Goal: Task Accomplishment & Management: Manage account settings

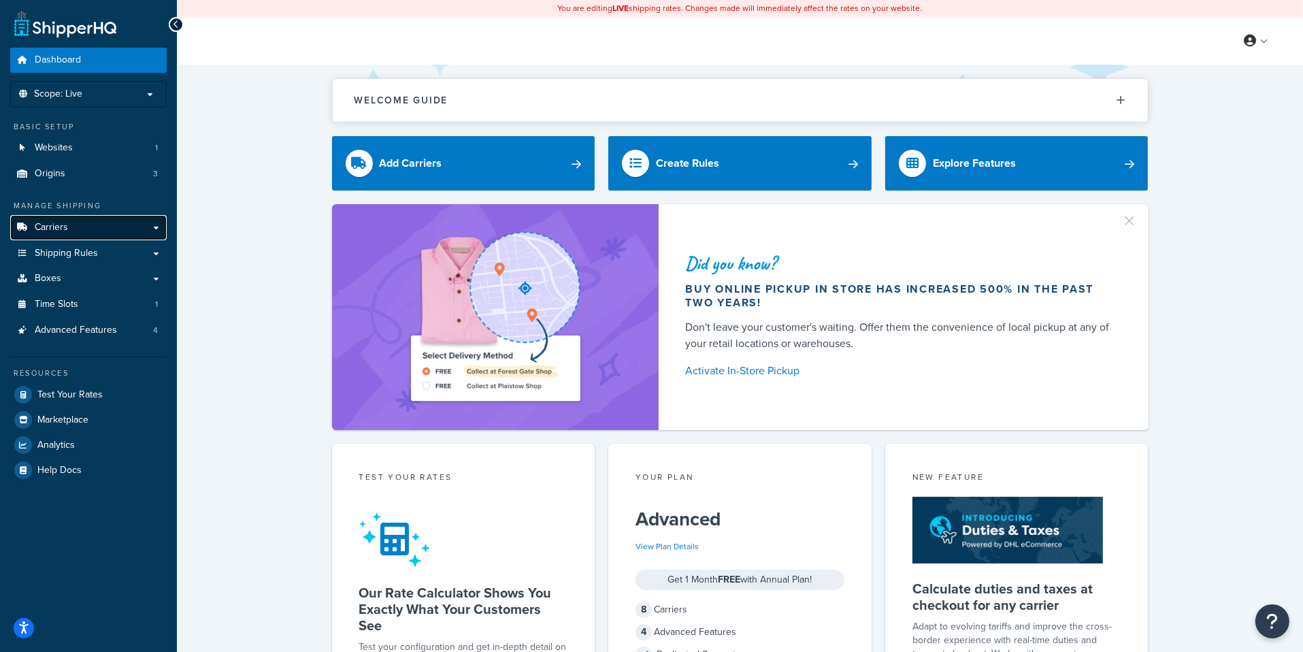
click at [142, 227] on link "Carriers" at bounding box center [88, 227] width 156 height 25
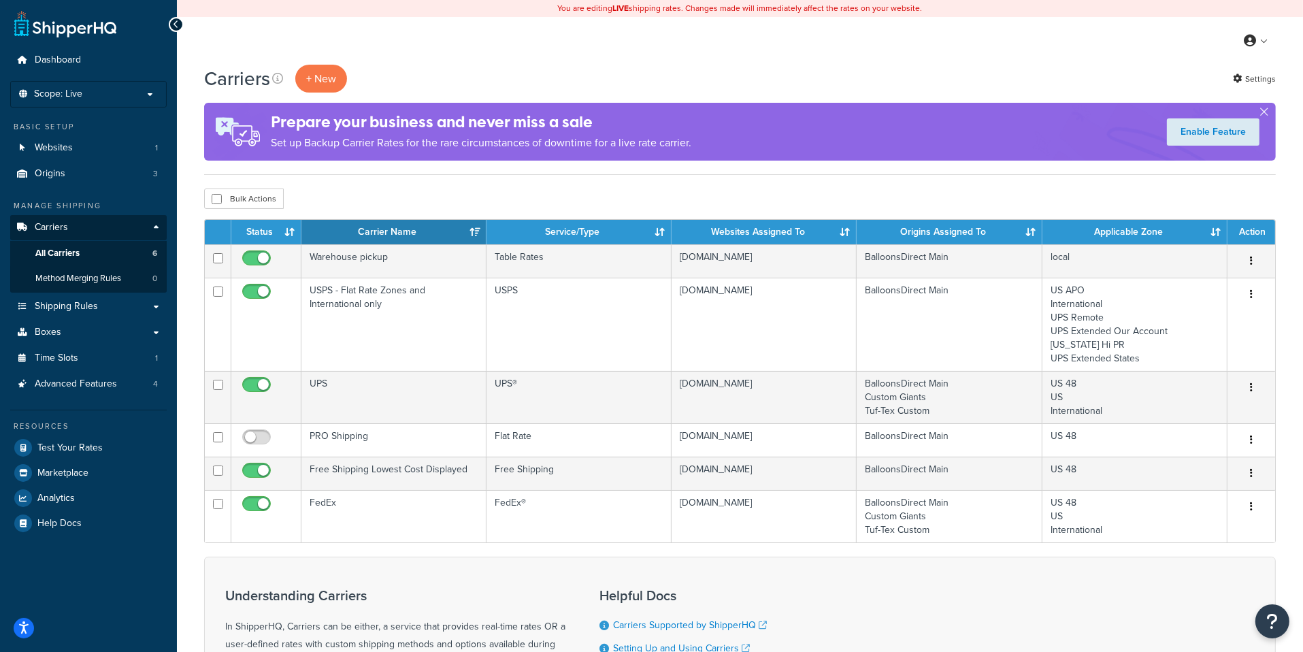
click at [130, 433] on div "Resources Test Your Rates Marketplace Analytics Help Docs" at bounding box center [88, 473] width 156 height 126
click at [130, 439] on link "Test Your Rates" at bounding box center [88, 447] width 156 height 24
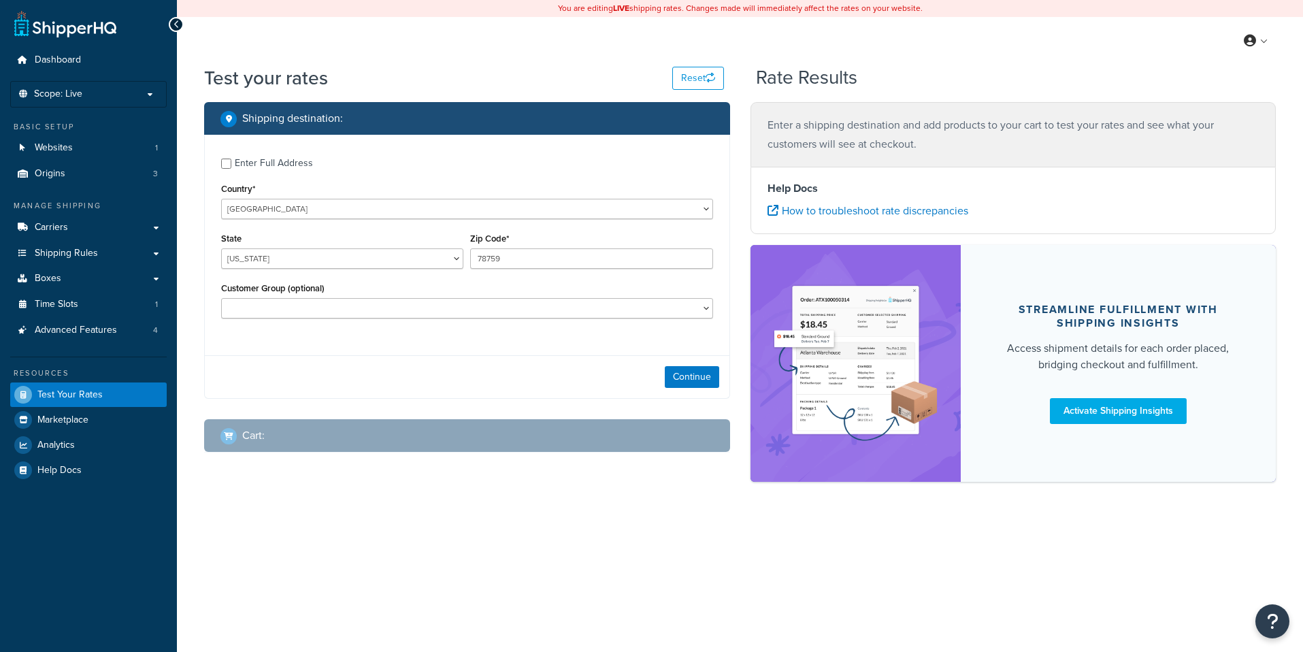
select select "[GEOGRAPHIC_DATA]"
click at [687, 378] on button "Continue" at bounding box center [692, 377] width 54 height 22
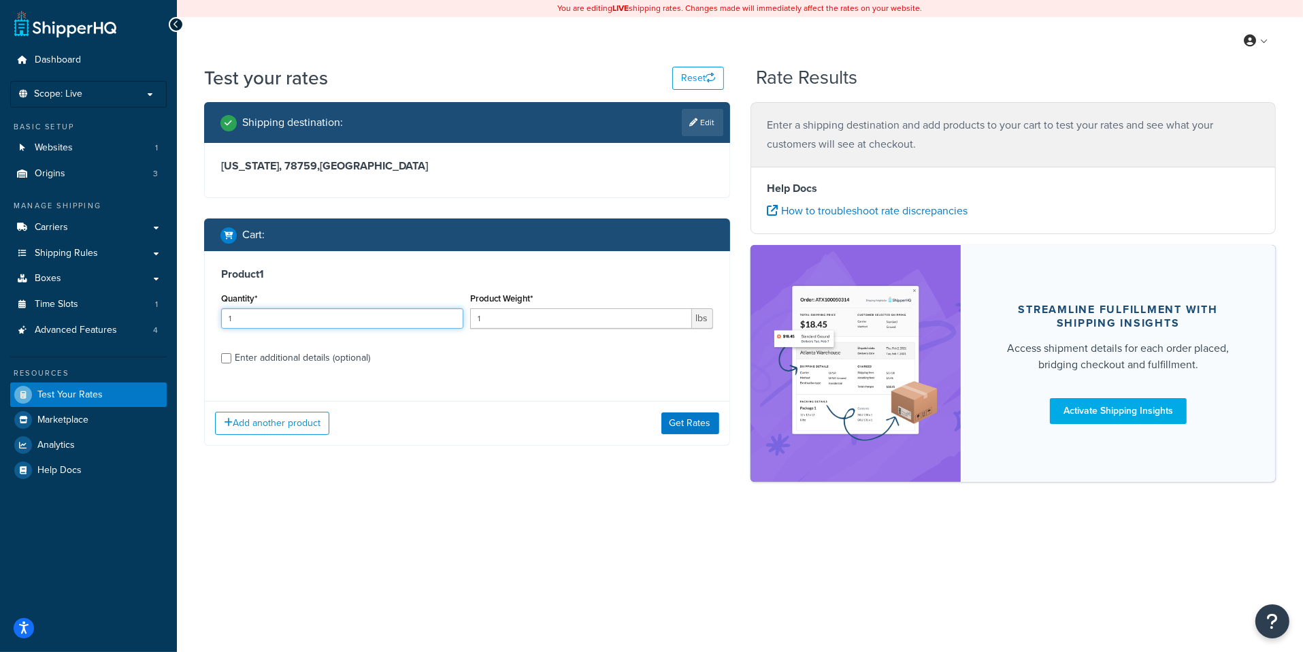
click at [412, 320] on input "1" at bounding box center [342, 318] width 242 height 20
click at [678, 426] on button "Get Rates" at bounding box center [690, 423] width 58 height 22
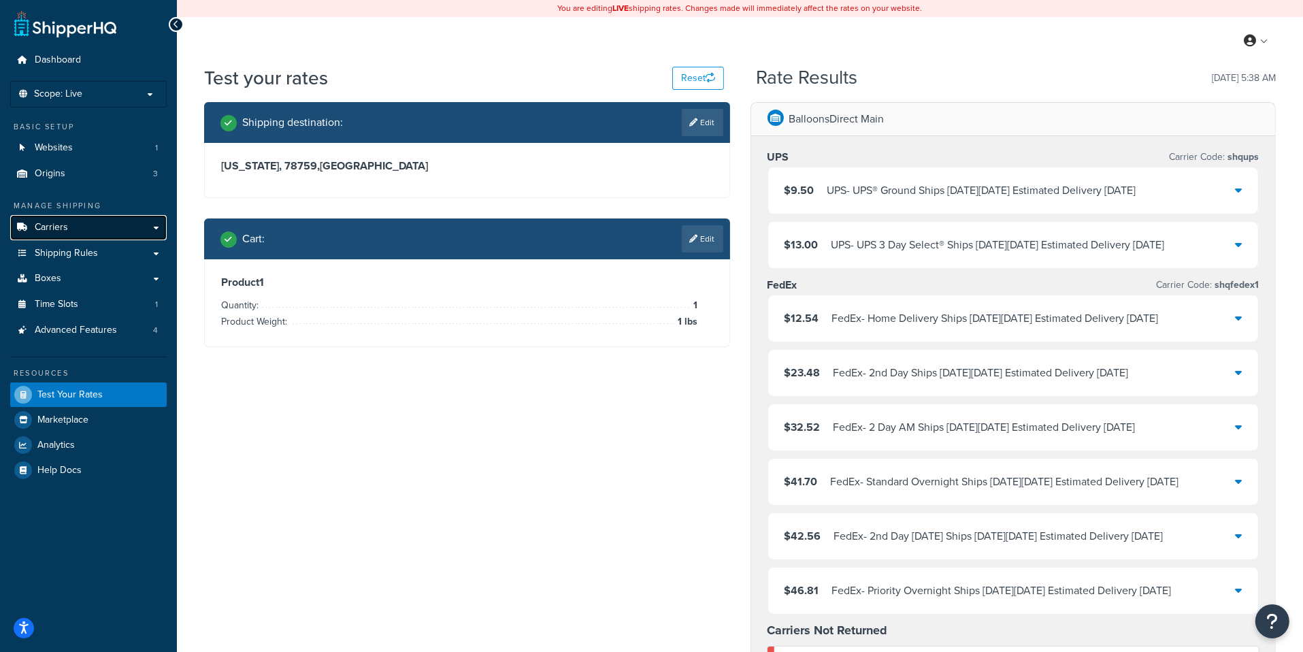
click at [79, 229] on link "Carriers" at bounding box center [88, 227] width 156 height 25
click at [709, 230] on link "Edit" at bounding box center [702, 238] width 41 height 27
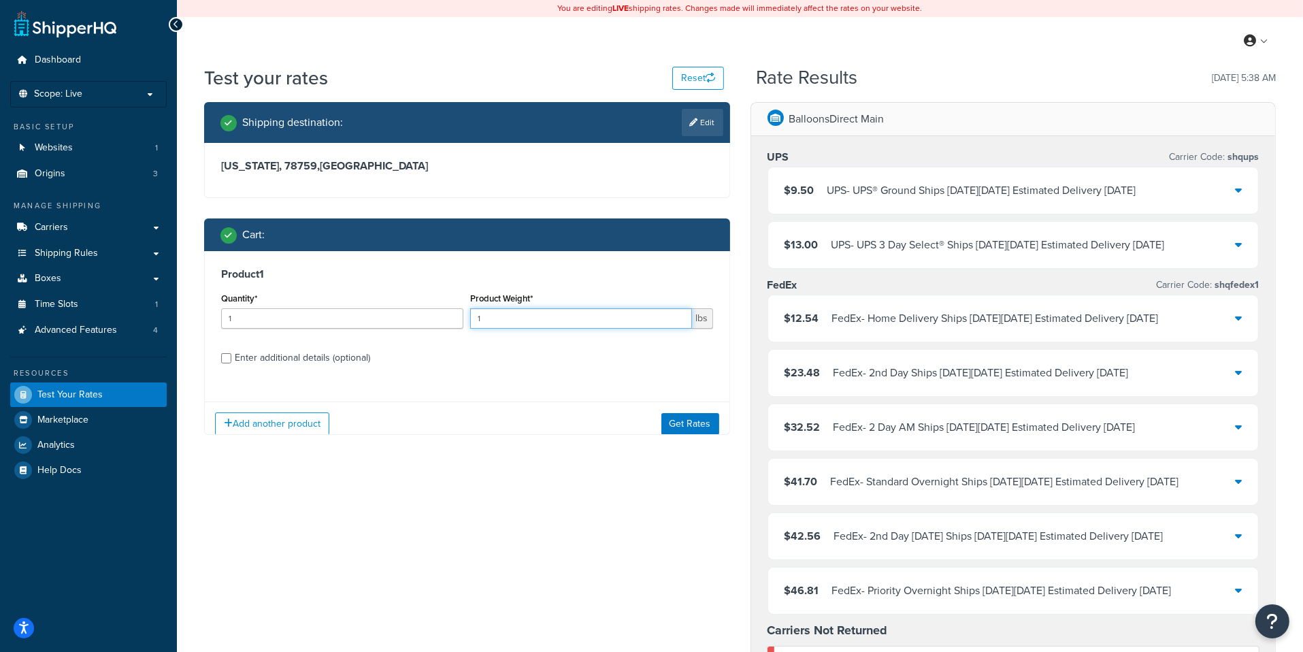
click at [531, 322] on input "1" at bounding box center [580, 318] width 221 height 20
type input "1.5"
click at [710, 424] on button "Get Rates" at bounding box center [690, 423] width 58 height 22
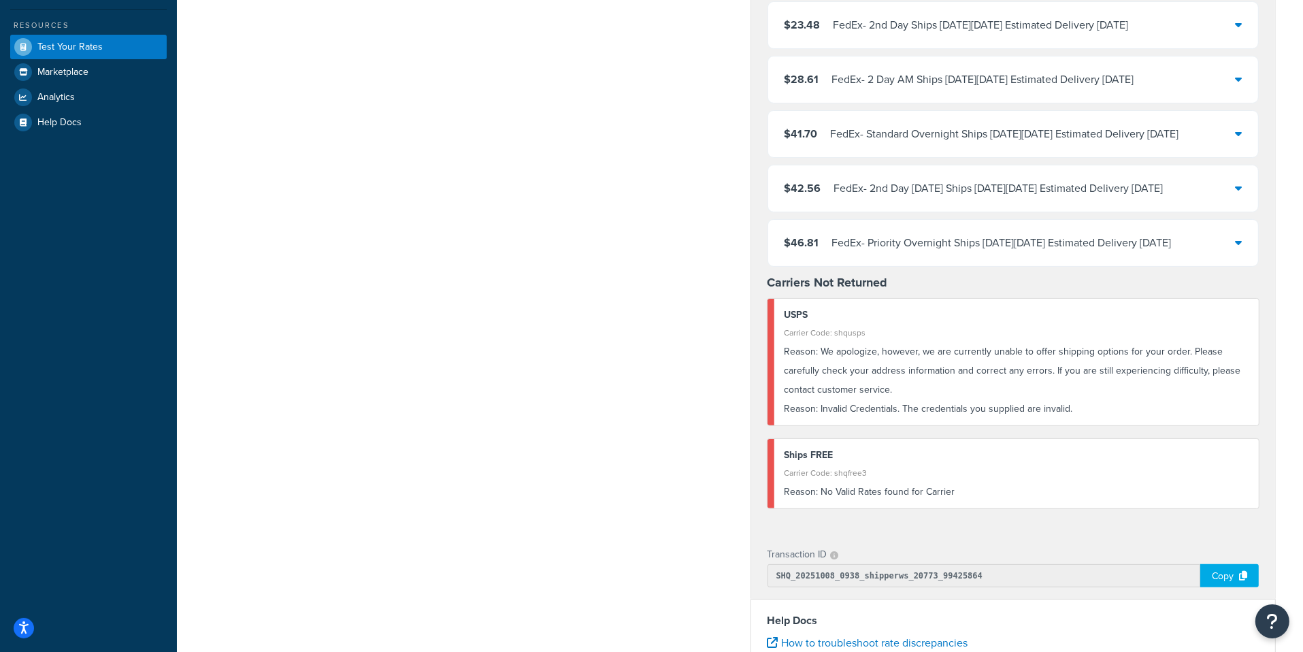
scroll to position [350, 0]
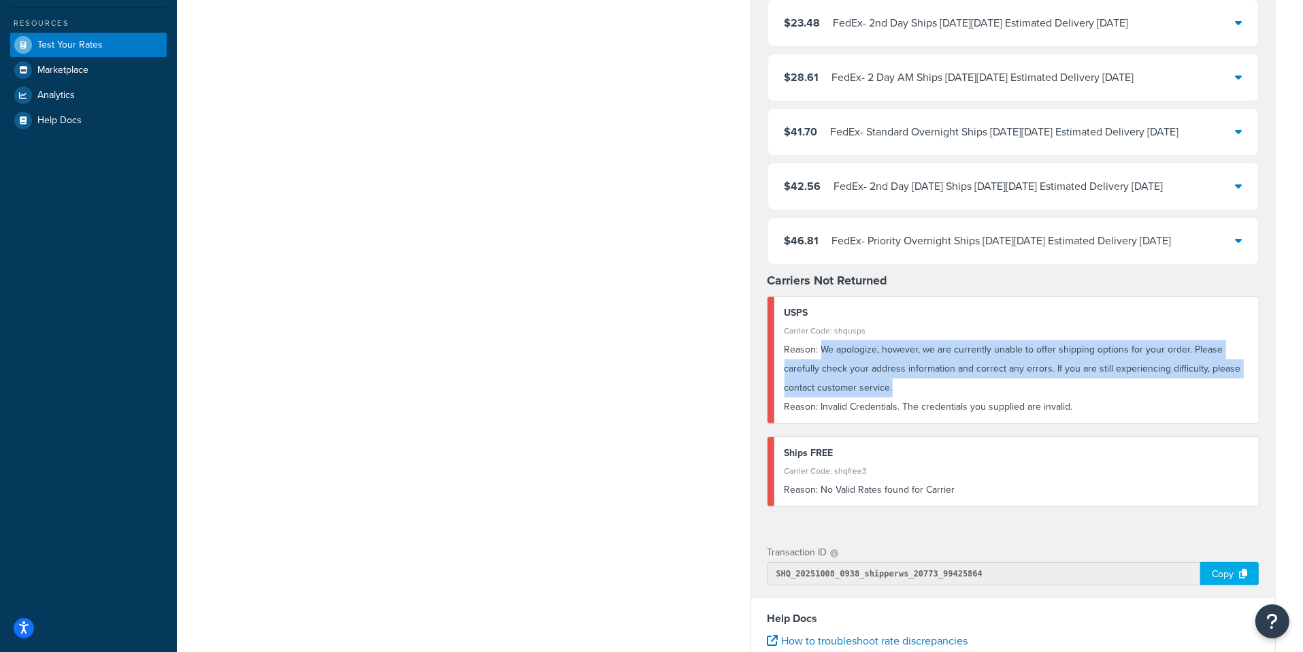
drag, startPoint x: 820, startPoint y: 346, endPoint x: 890, endPoint y: 378, distance: 76.7
click at [890, 378] on div "Reason: We apologize, however, we are currently unable to offer shipping option…" at bounding box center [1016, 368] width 465 height 57
copy div "We apologize, however, we are currently unable to offer shipping options for yo…"
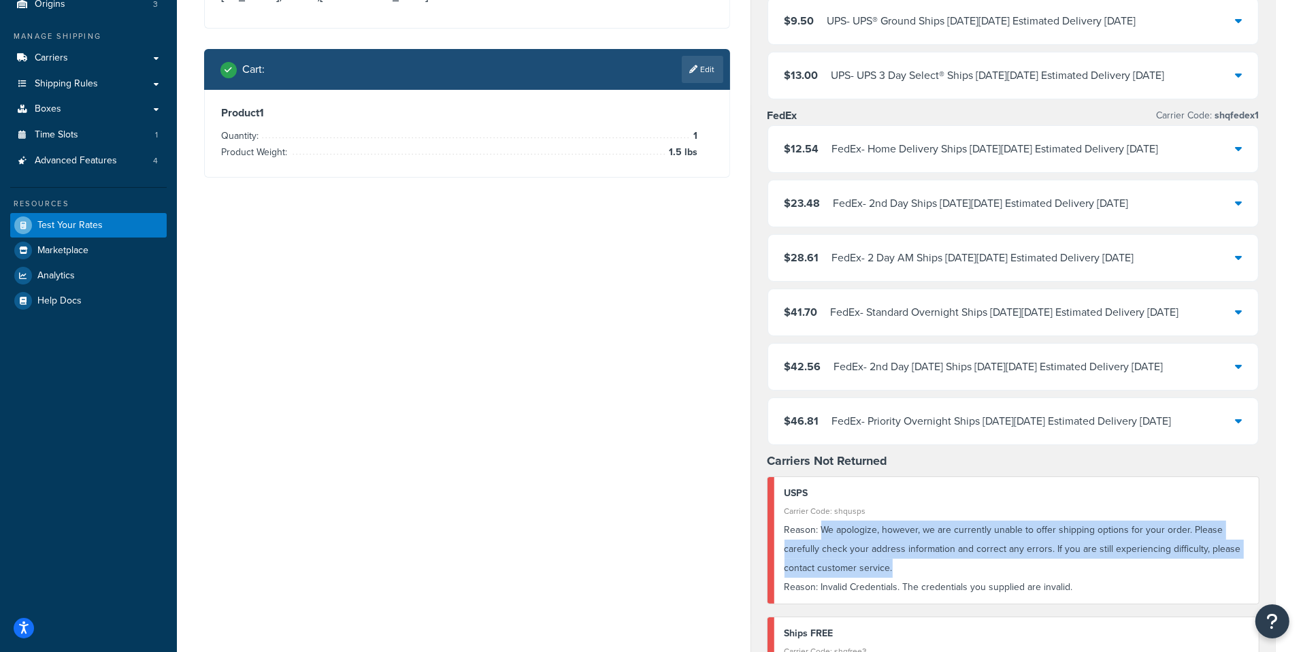
scroll to position [0, 0]
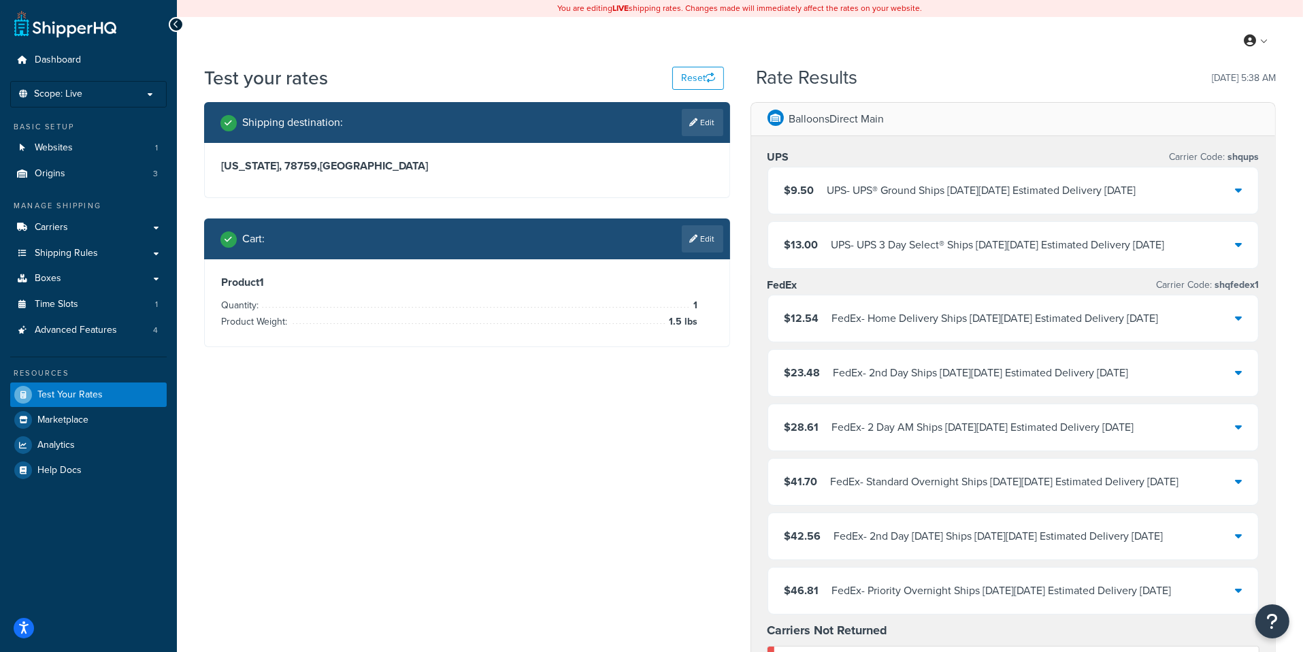
click at [692, 138] on div "Shipping destination : Edit" at bounding box center [467, 122] width 526 height 41
click at [692, 130] on link "Edit" at bounding box center [702, 122] width 41 height 27
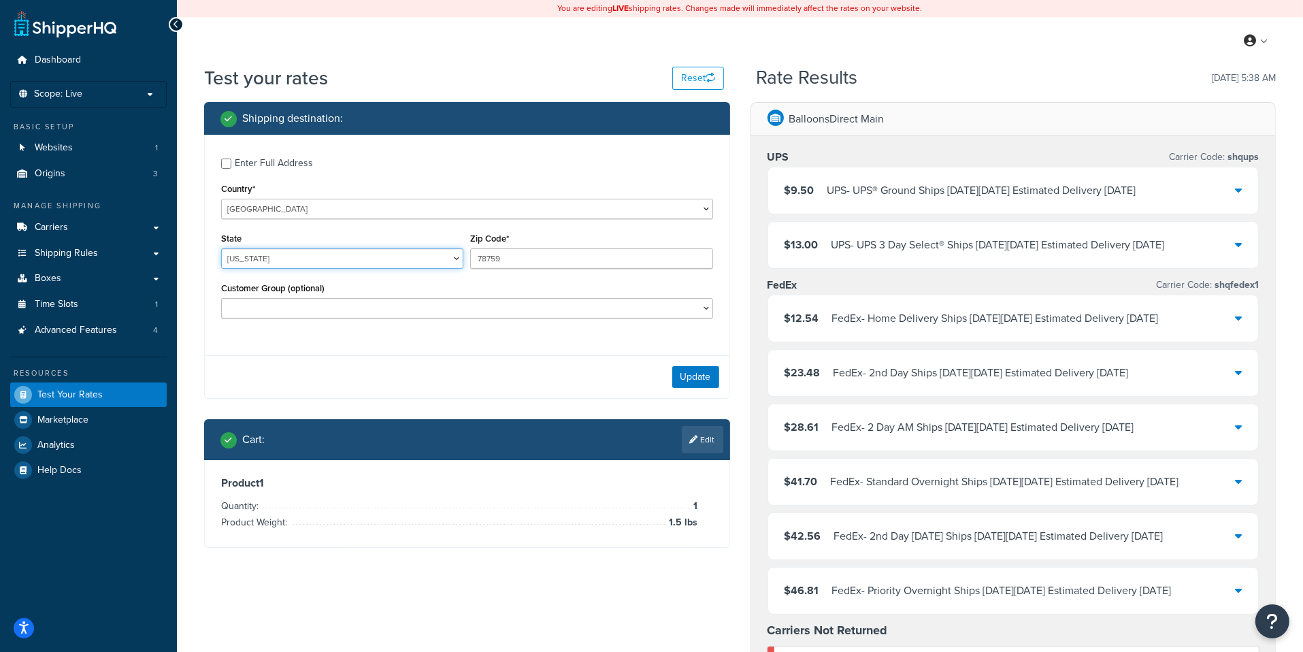
click at [221, 248] on select "Alabama Alaska American Samoa Arizona Arkansas Armed Forces Americas Armed Forc…" at bounding box center [342, 258] width 242 height 20
select select "AL"
click option "Alabama" at bounding box center [0, 0] width 0 height 0
click at [515, 268] on input "78759" at bounding box center [591, 258] width 242 height 20
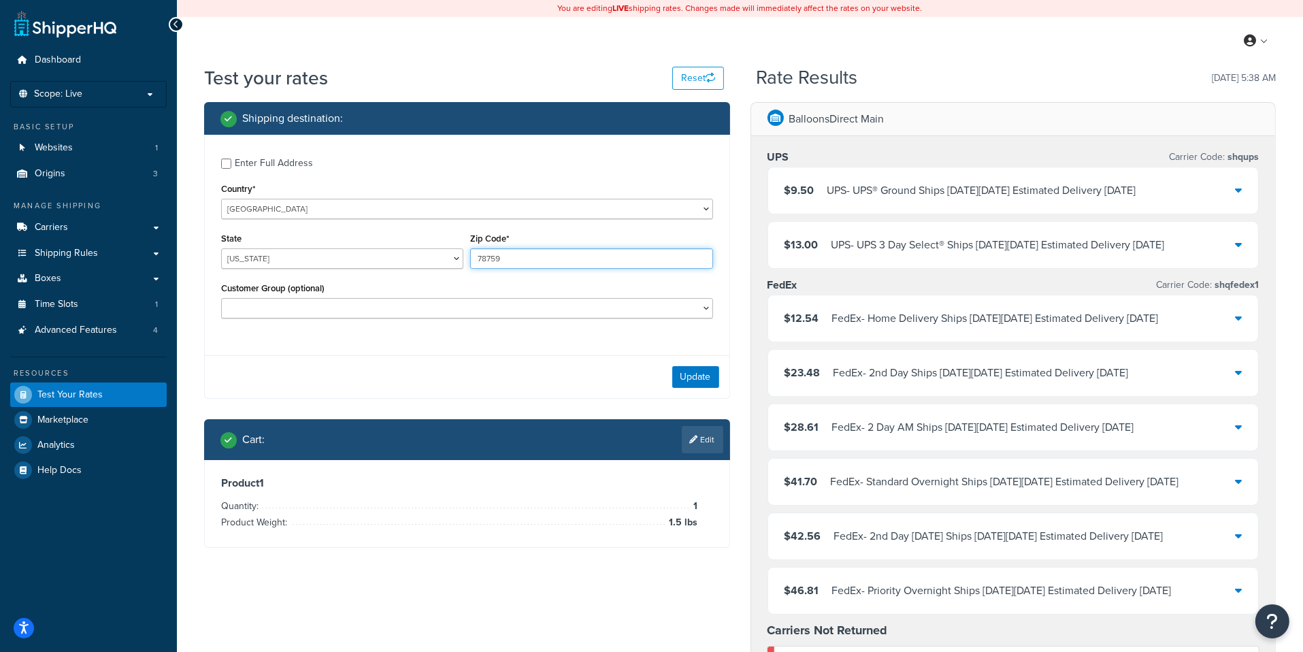
click at [515, 268] on input "78759" at bounding box center [591, 258] width 242 height 20
type input "35005"
click at [696, 384] on button "Update" at bounding box center [695, 377] width 47 height 22
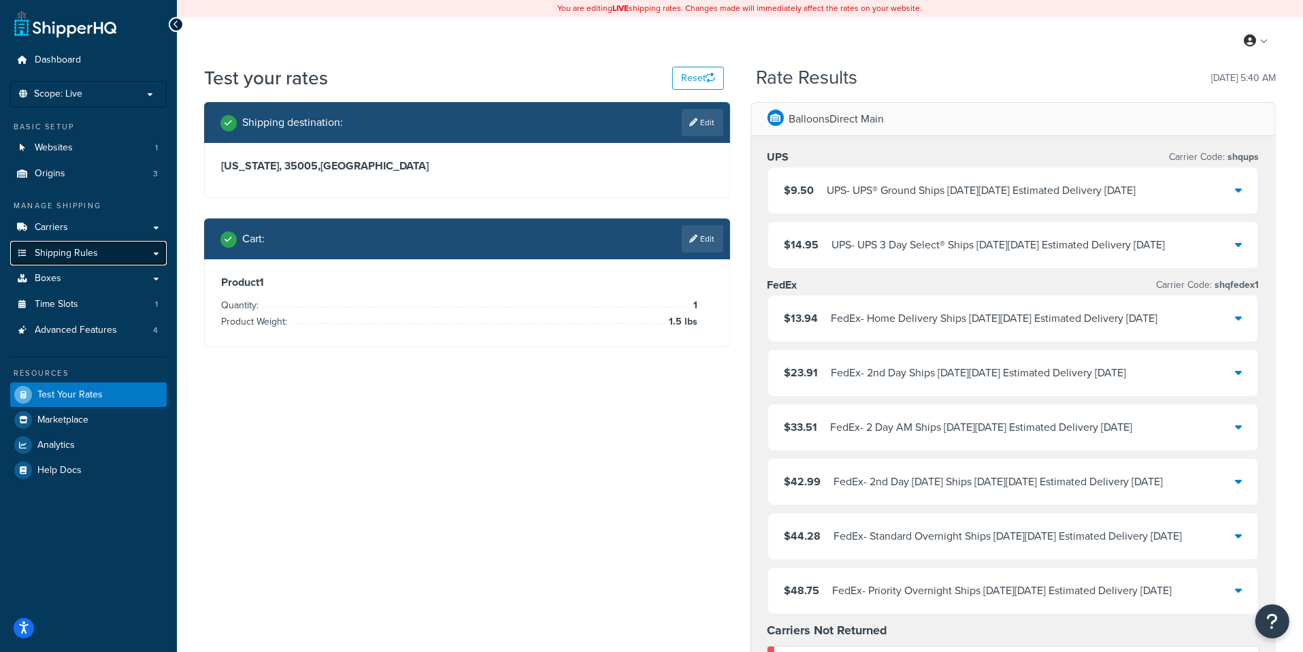
click at [152, 256] on link "Shipping Rules" at bounding box center [88, 253] width 156 height 25
click at [710, 239] on link "Edit" at bounding box center [702, 238] width 41 height 27
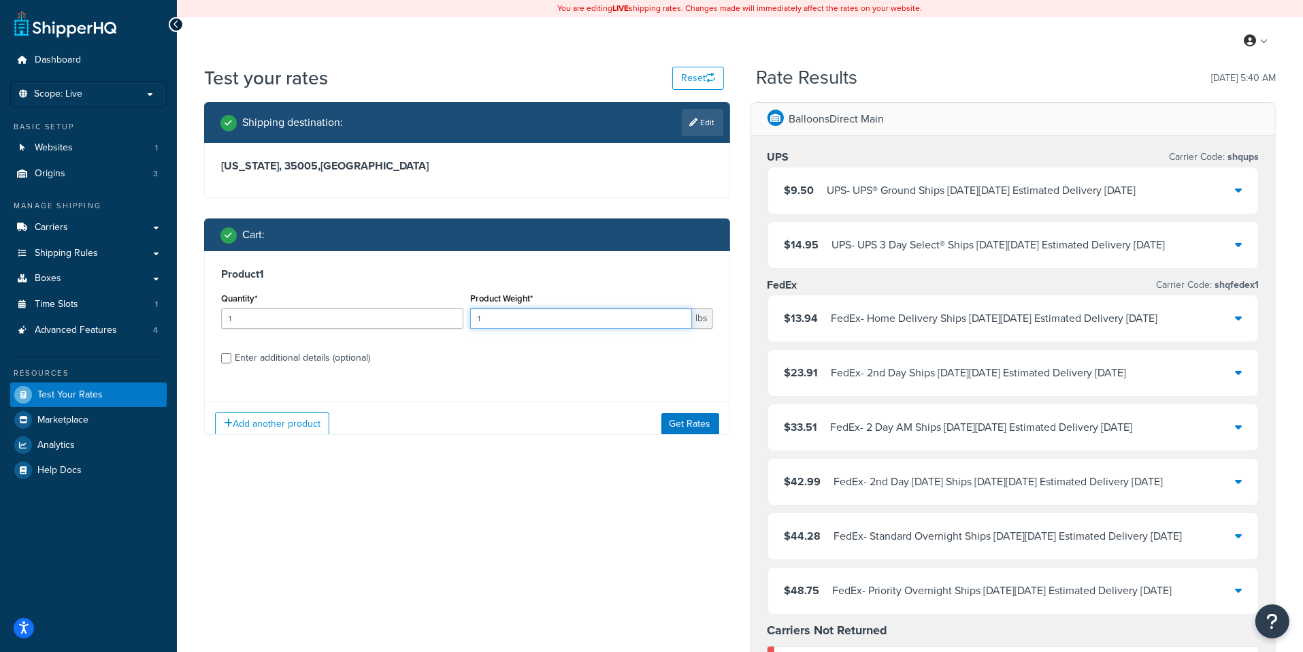
click at [531, 322] on input "1" at bounding box center [580, 318] width 221 height 20
type input "1.9"
click at [676, 432] on button "Get Rates" at bounding box center [690, 423] width 58 height 22
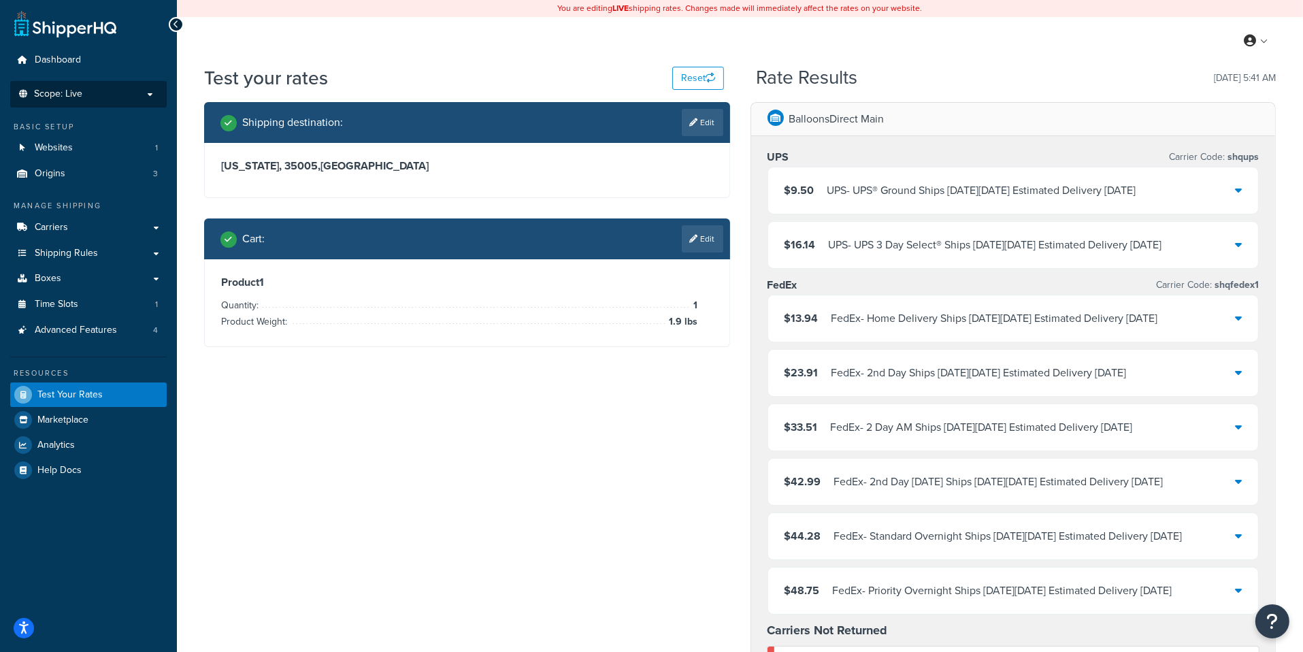
click at [127, 93] on p "Scope: Live" at bounding box center [88, 94] width 144 height 12
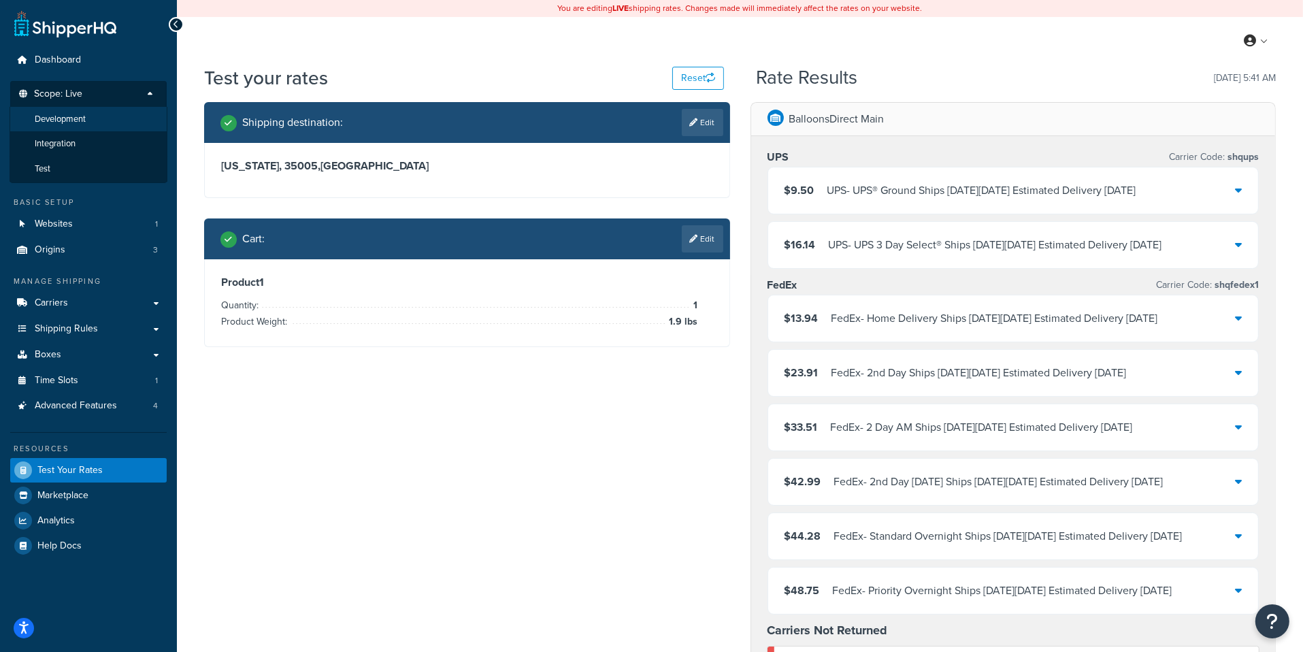
click at [109, 122] on li "Development" at bounding box center [89, 119] width 158 height 25
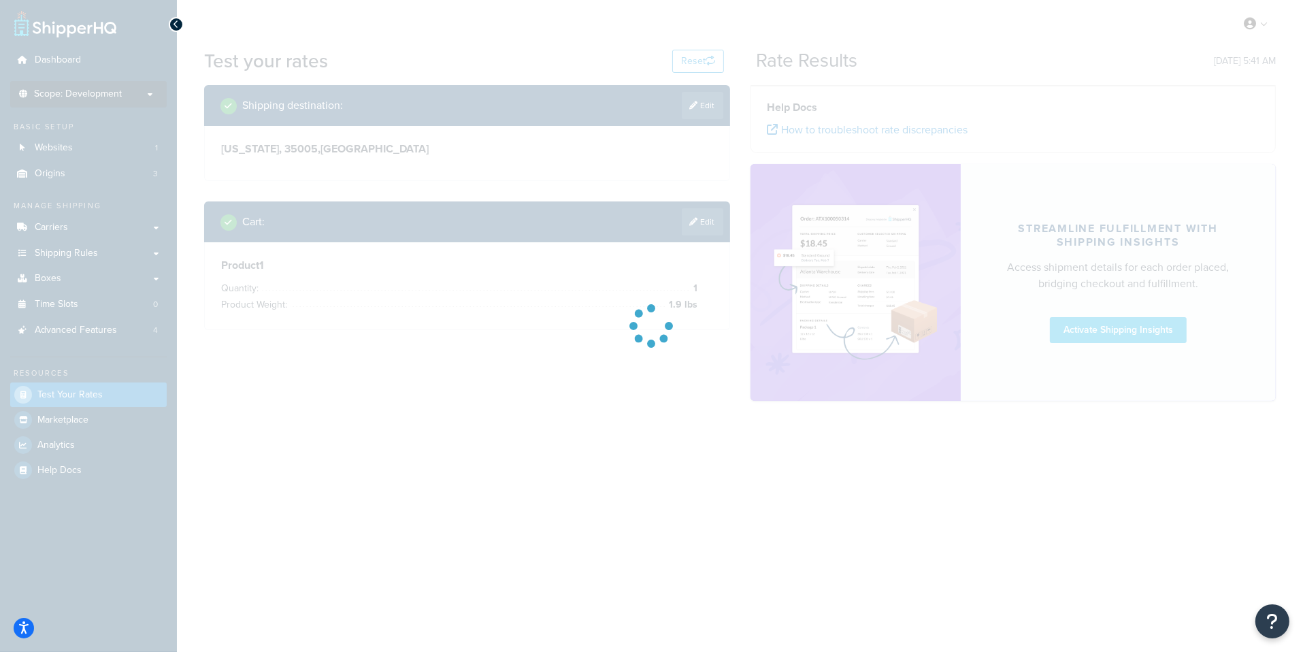
click at [114, 235] on div at bounding box center [651, 326] width 1303 height 652
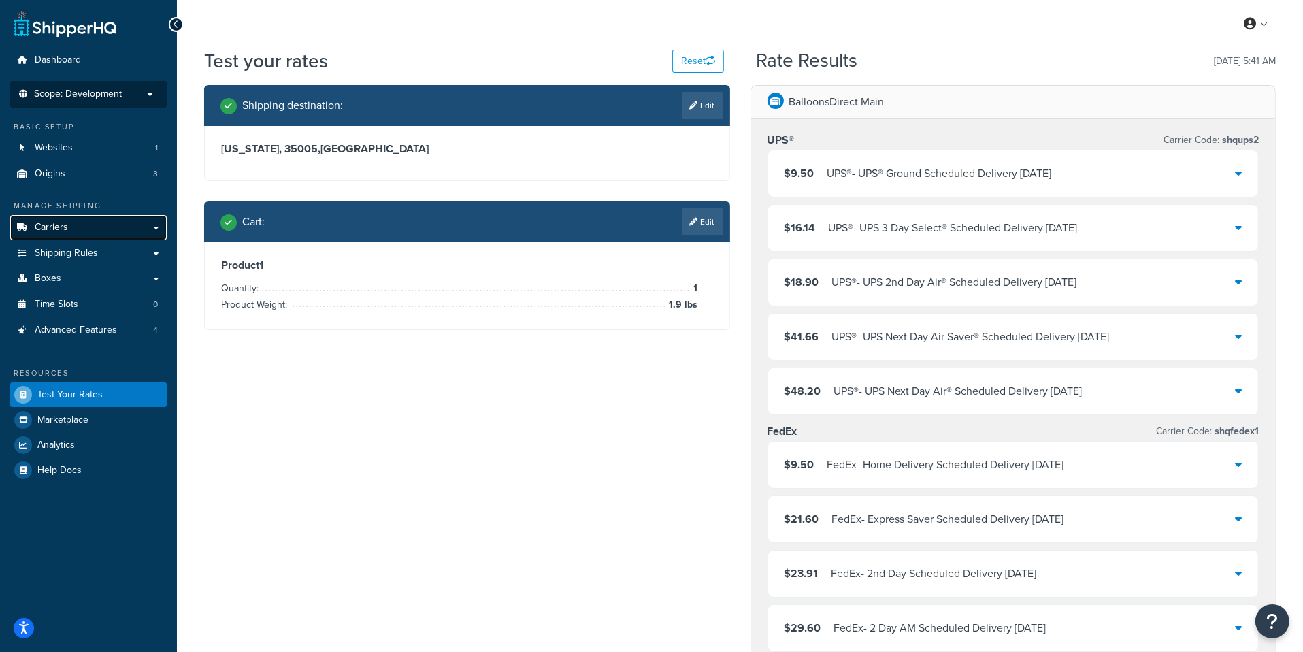
click at [65, 224] on span "Carriers" at bounding box center [51, 228] width 33 height 12
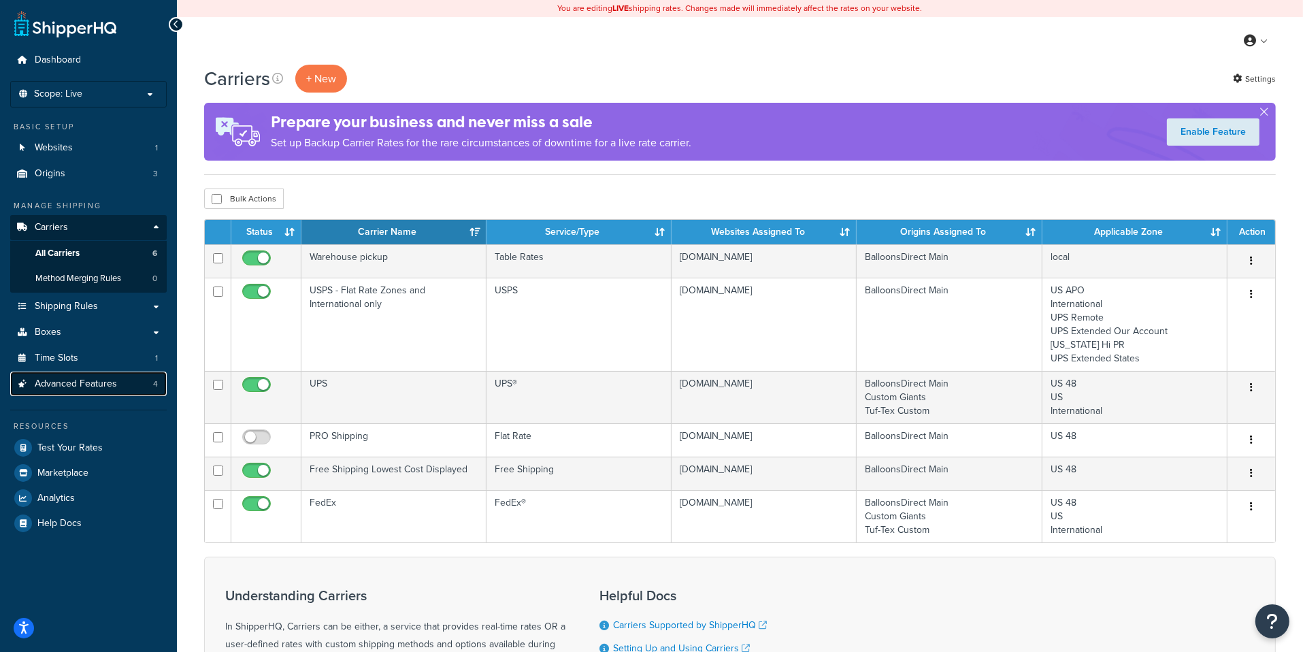
click at [124, 393] on link "Advanced Features 4" at bounding box center [88, 383] width 156 height 25
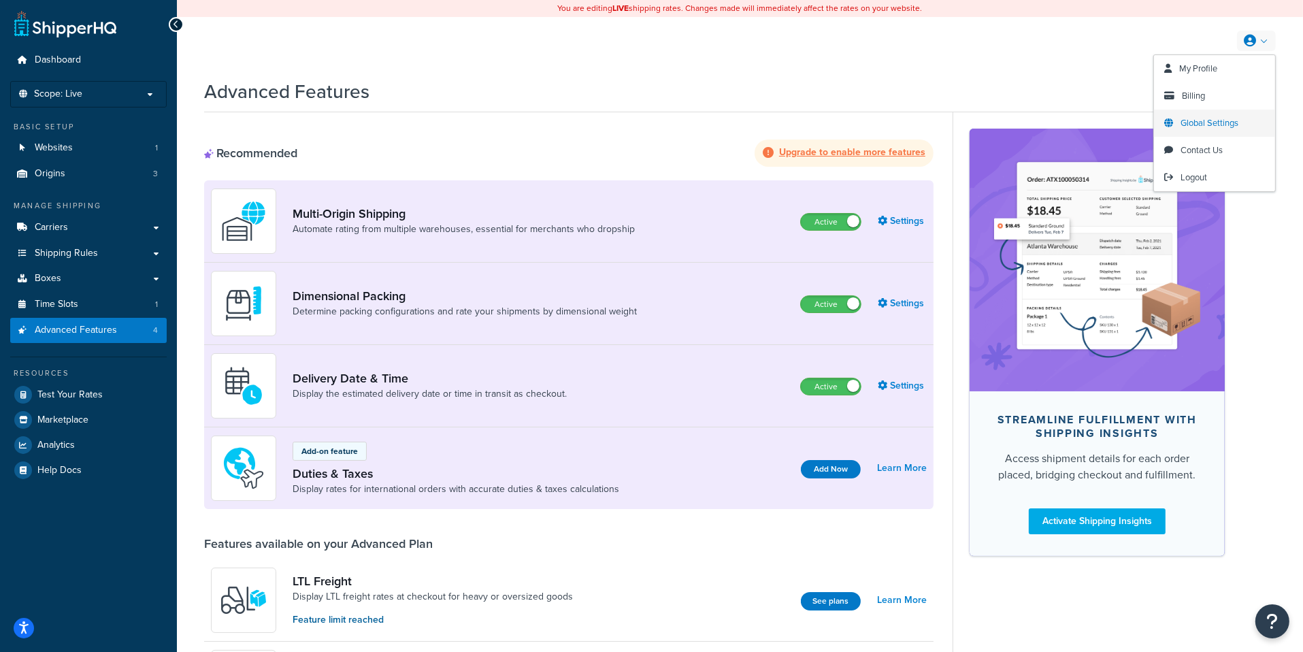
click at [1201, 120] on span "Global Settings" at bounding box center [1209, 122] width 58 height 13
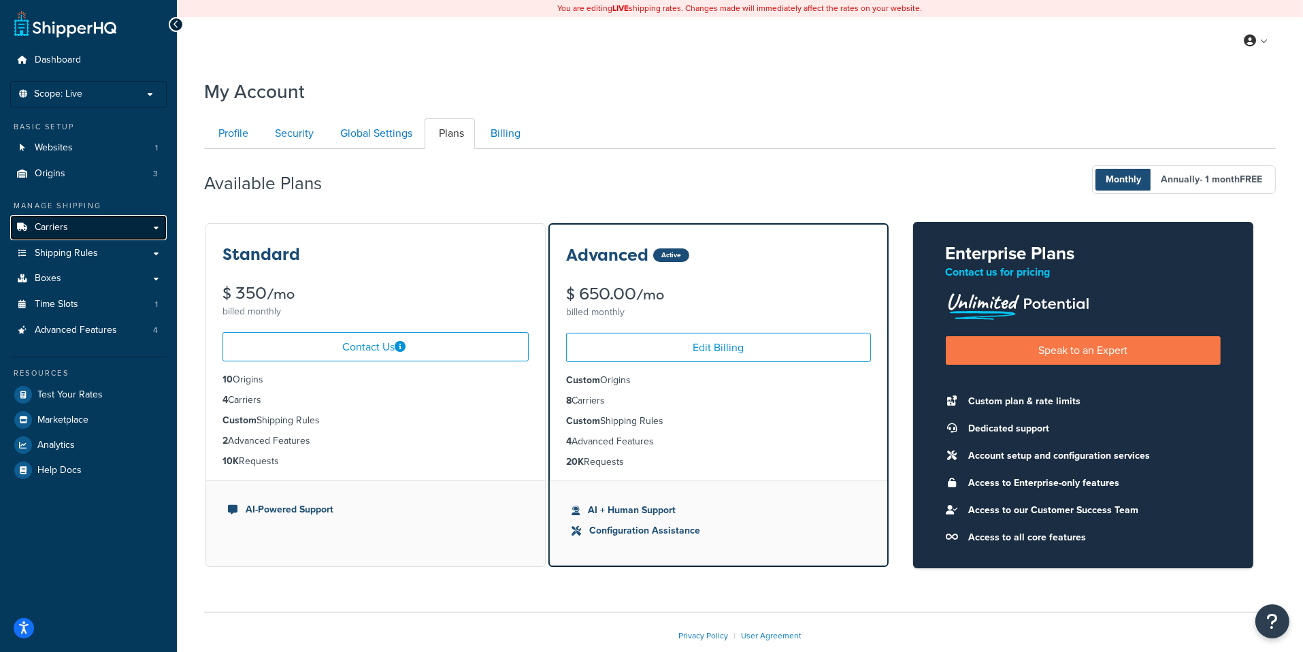
click at [142, 225] on link "Carriers" at bounding box center [88, 227] width 156 height 25
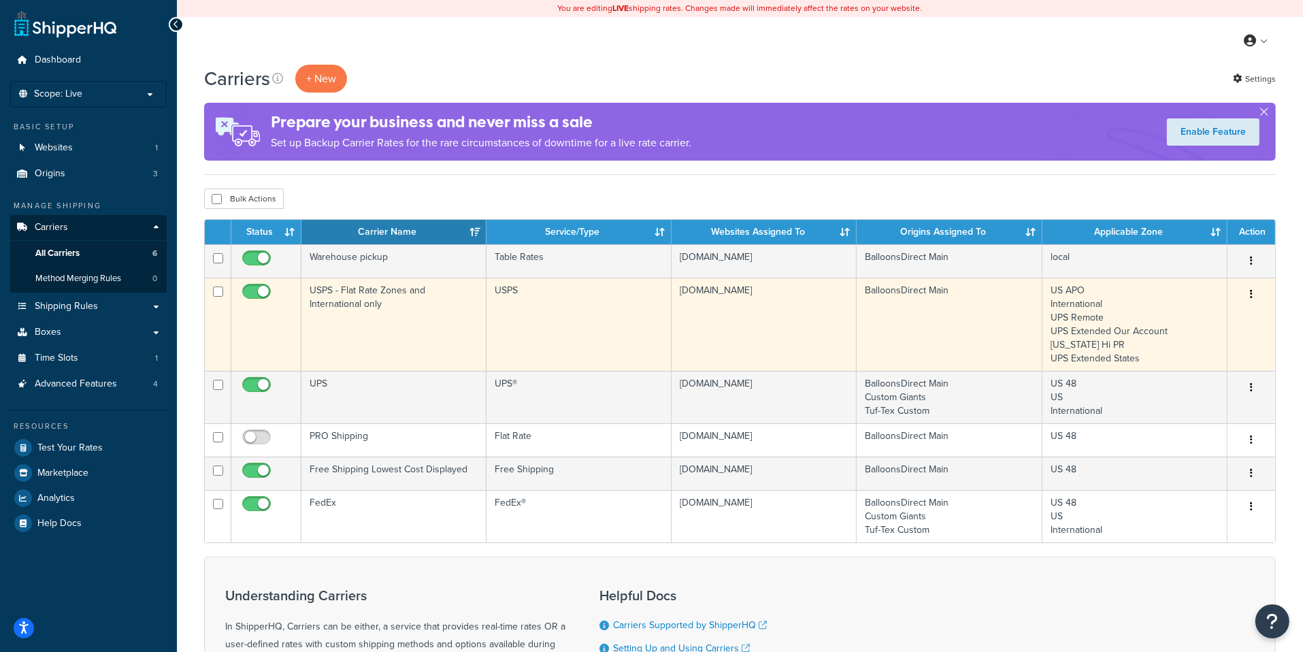
click at [261, 291] on input "checkbox" at bounding box center [257, 294] width 37 height 17
click at [260, 291] on input "checkbox" at bounding box center [257, 294] width 37 height 17
checkbox input "true"
click at [460, 300] on td "USPS - Flat Rate Zones and International only" at bounding box center [393, 324] width 185 height 93
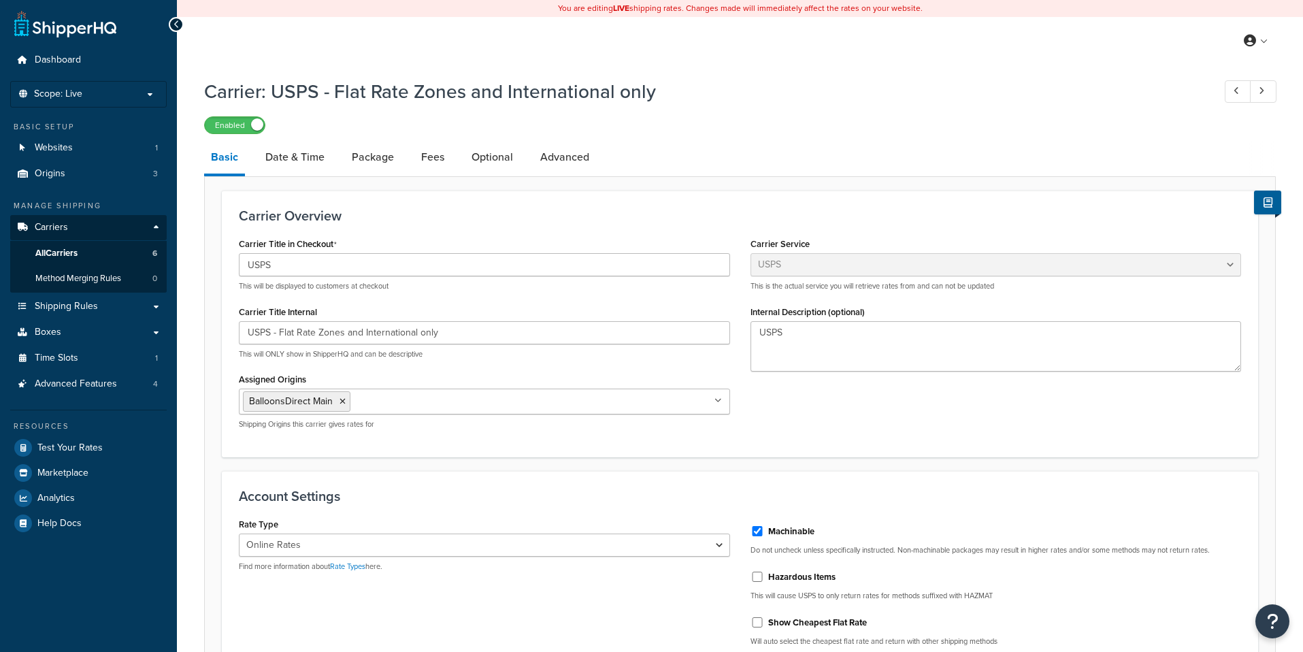
select select "usps"
select select "ONLINE"
click at [556, 148] on link "Advanced" at bounding box center [564, 157] width 63 height 33
select select "false"
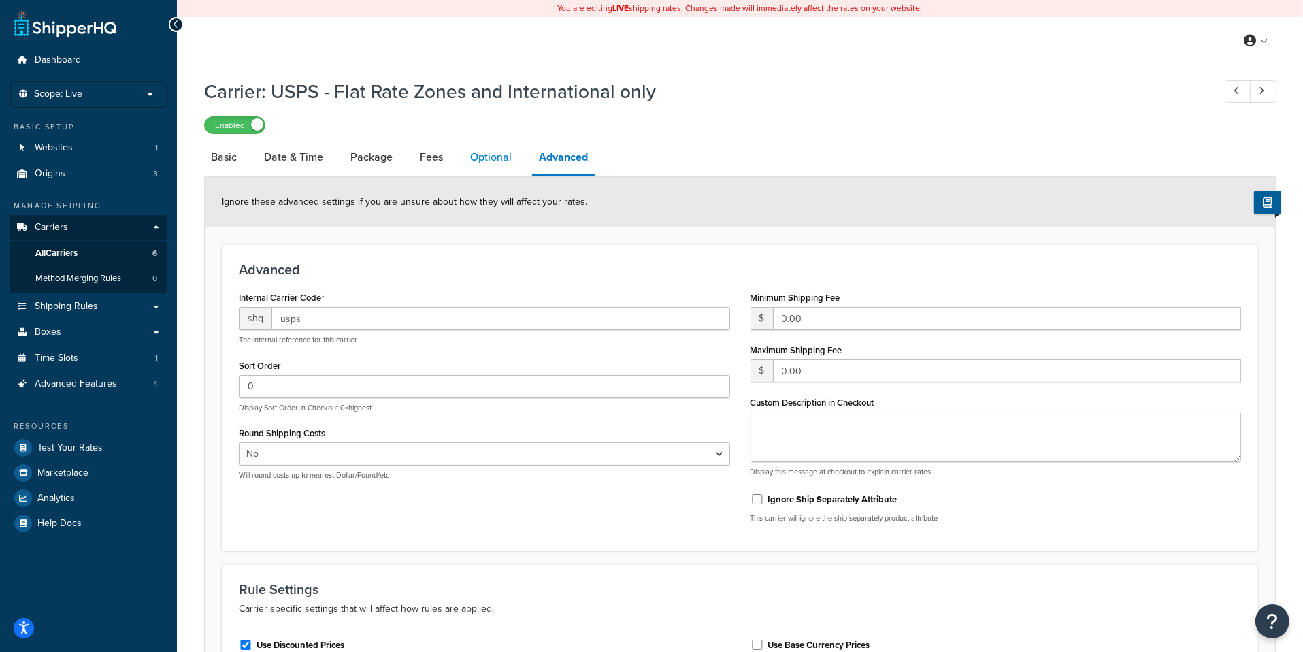
click at [496, 159] on link "Optional" at bounding box center [490, 157] width 55 height 33
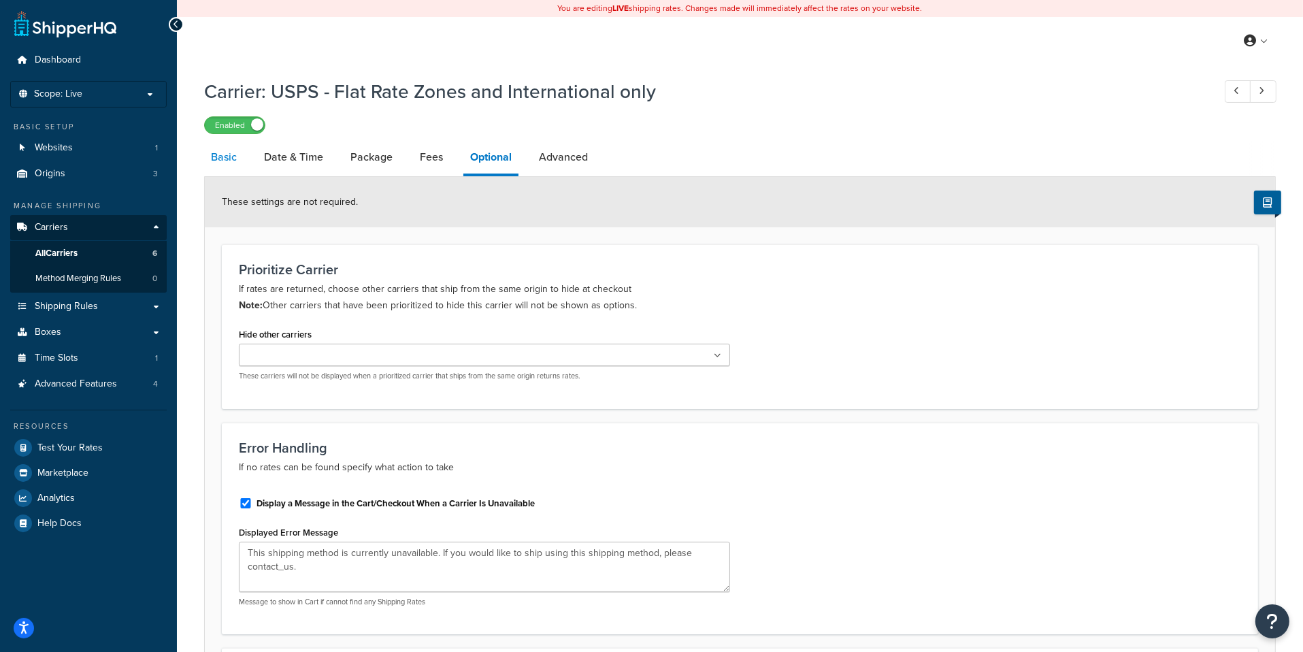
click at [239, 168] on link "Basic" at bounding box center [223, 157] width 39 height 33
select select "usps"
select select "ONLINE"
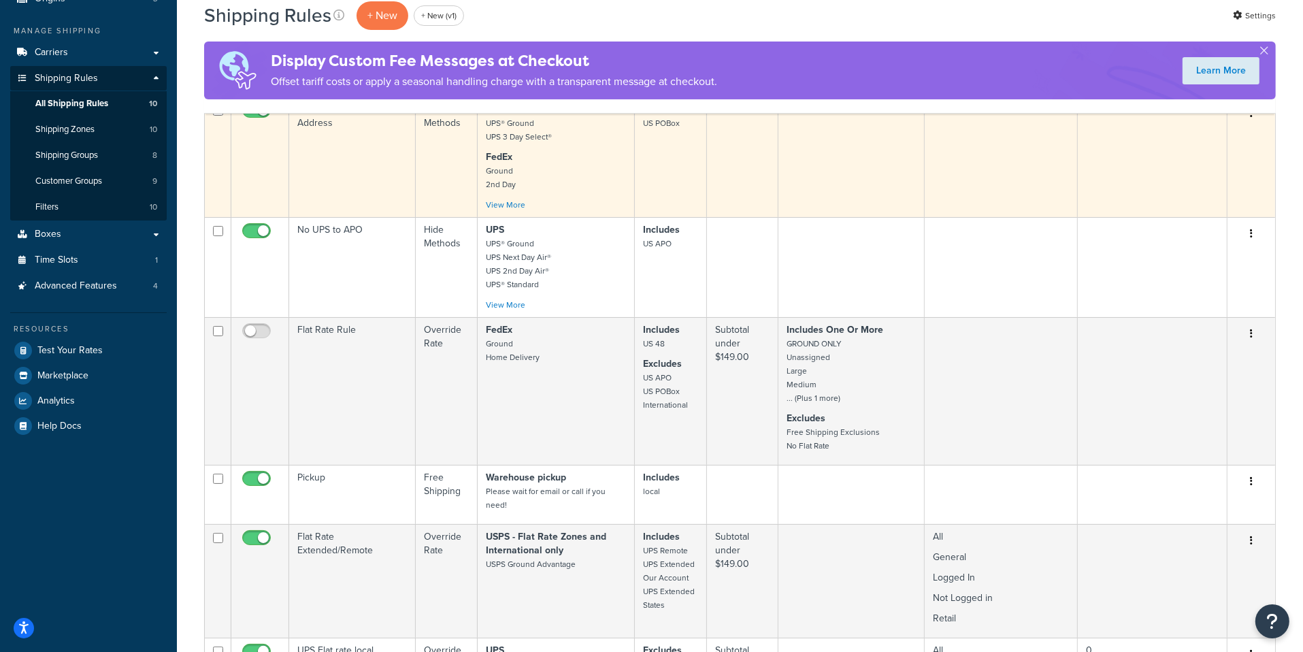
scroll to position [176, 0]
click at [503, 201] on link "View More" at bounding box center [505, 203] width 39 height 12
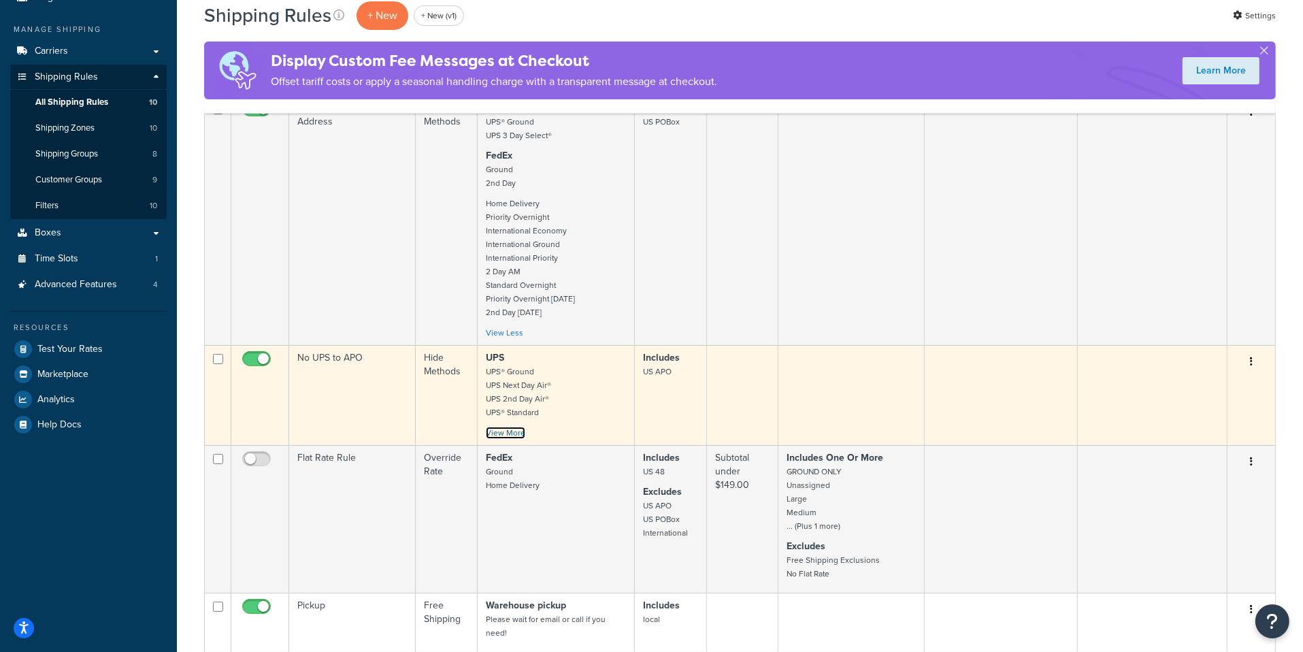
click at [502, 427] on link "View More" at bounding box center [505, 433] width 39 height 12
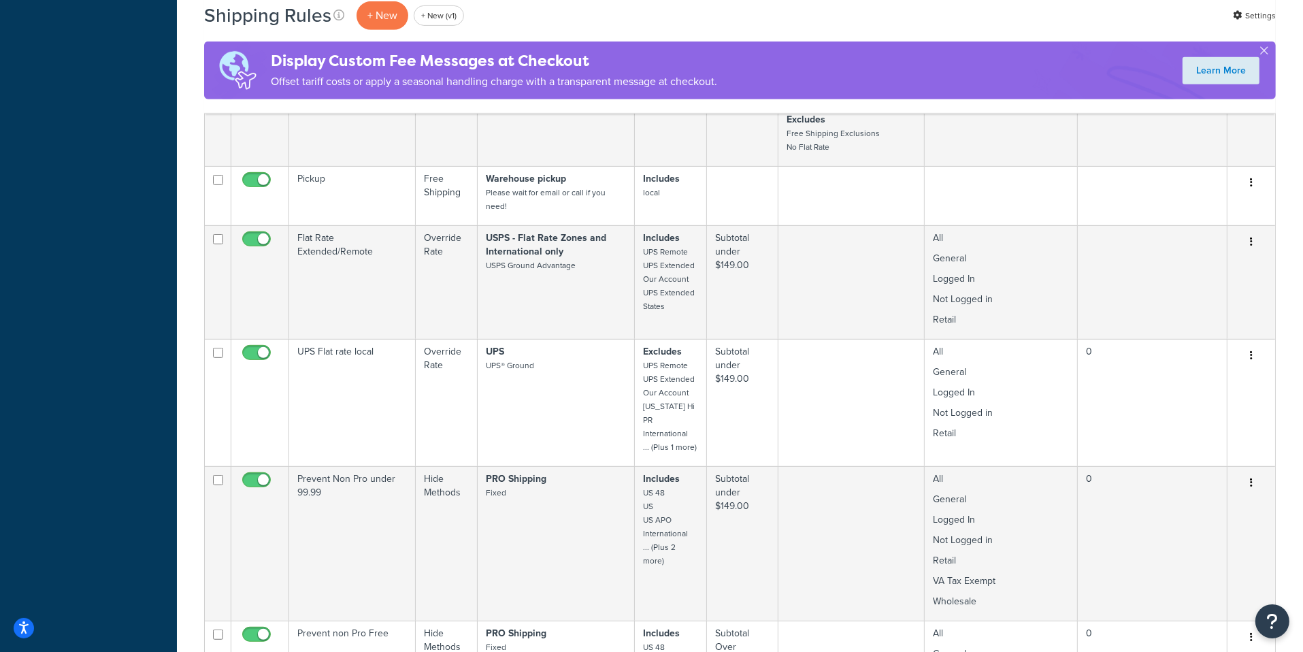
scroll to position [0, 0]
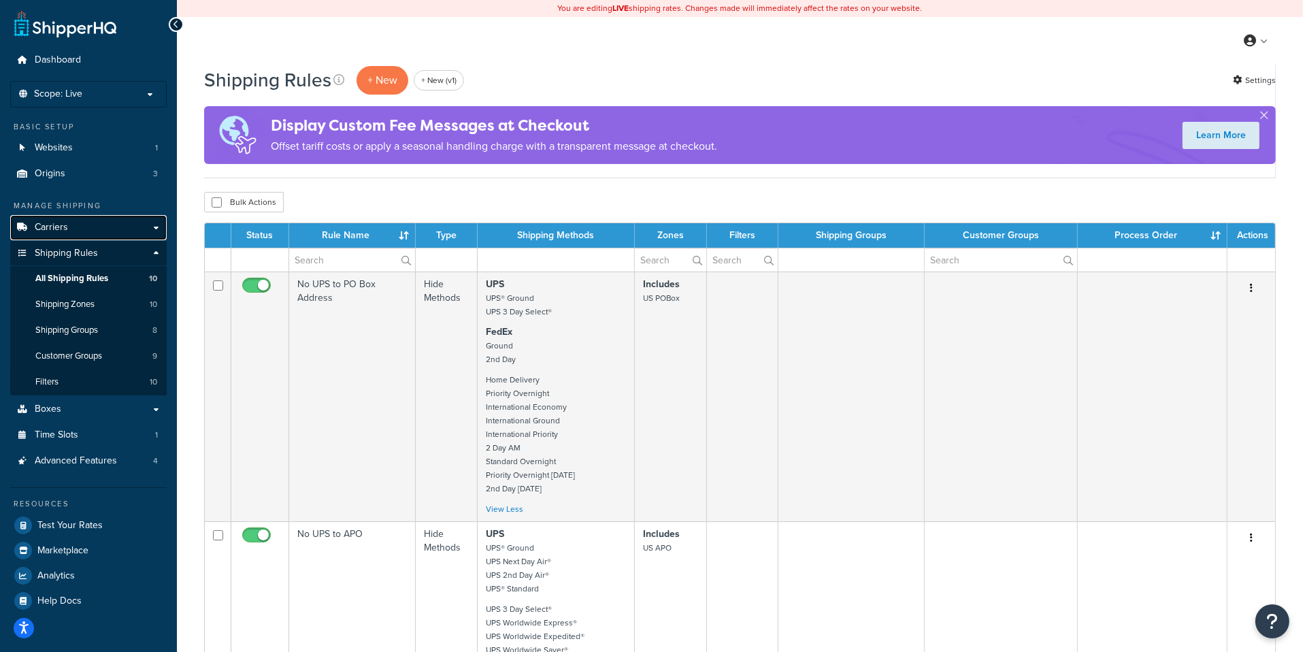
click at [120, 231] on link "Carriers" at bounding box center [88, 227] width 156 height 25
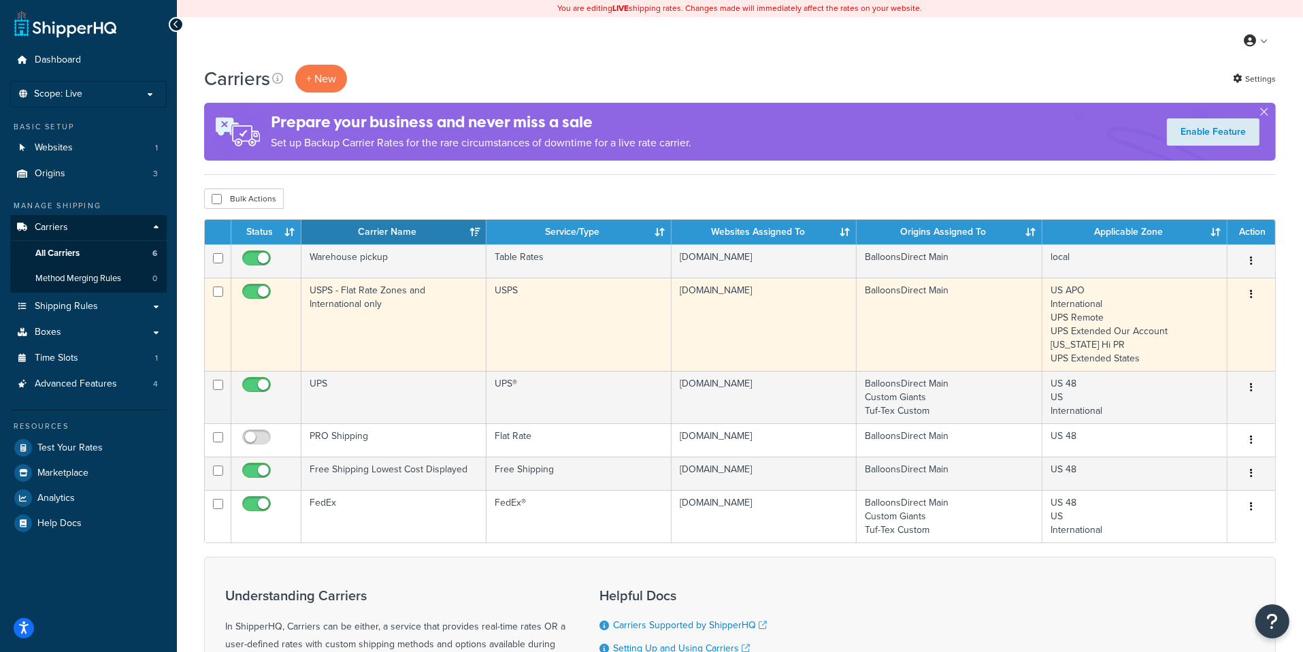
click at [424, 324] on td "USPS - Flat Rate Zones and International only" at bounding box center [393, 324] width 185 height 93
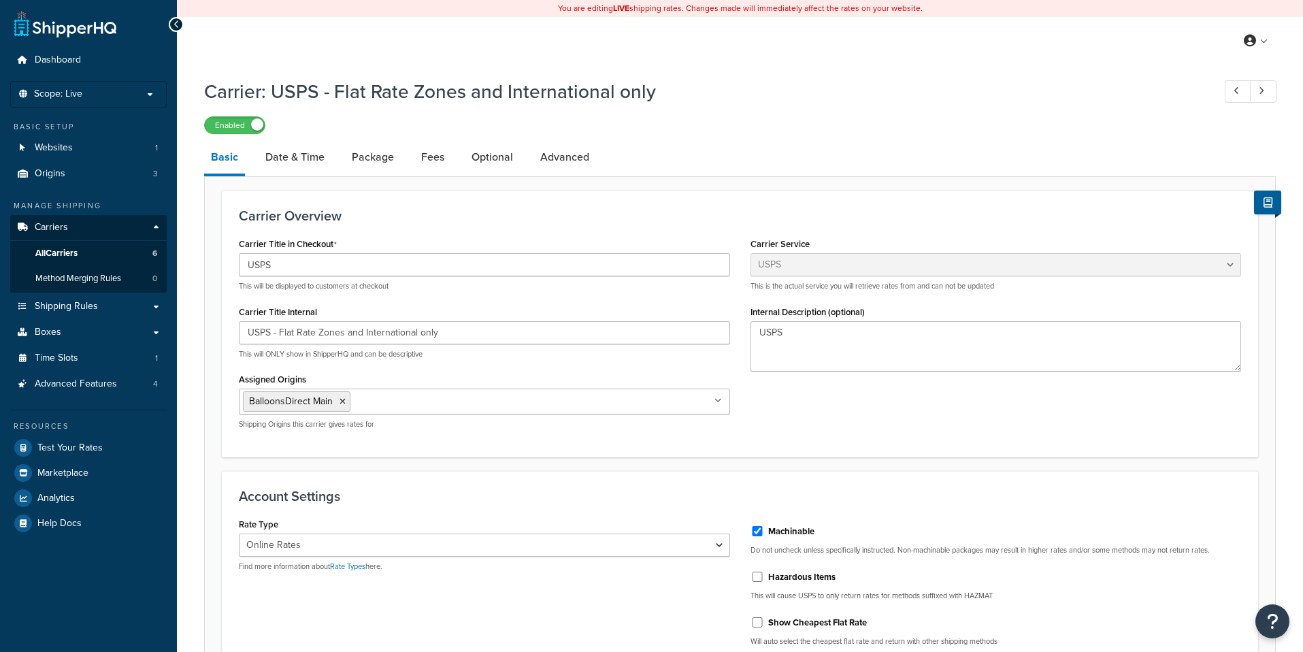
select select "usps"
select select "ONLINE"
click at [300, 156] on link "Date & Time" at bounding box center [294, 157] width 73 height 33
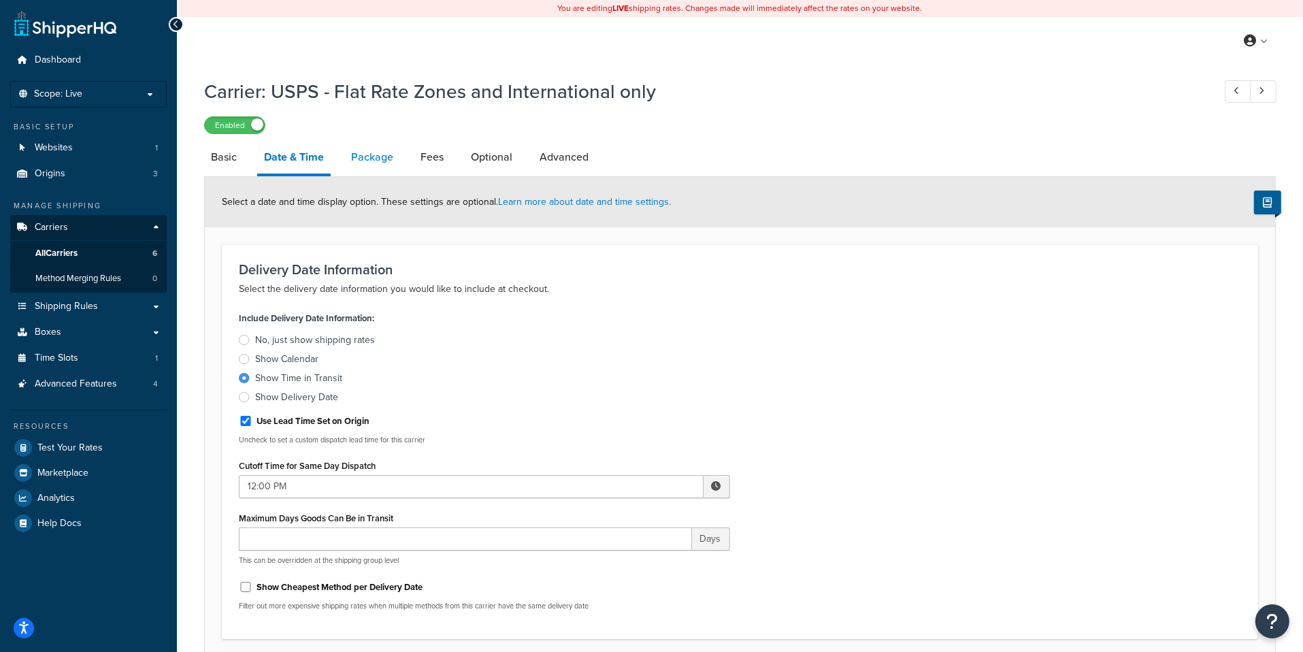
click at [365, 169] on link "Package" at bounding box center [372, 157] width 56 height 33
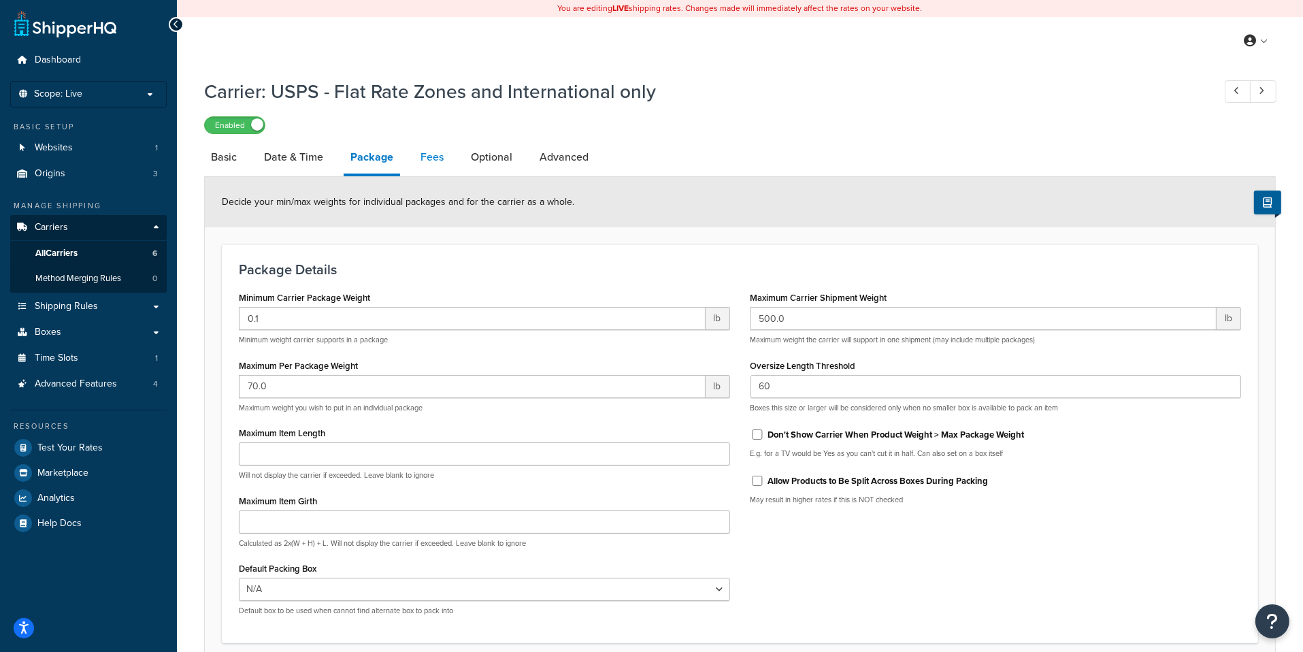
click at [444, 169] on link "Fees" at bounding box center [432, 157] width 37 height 33
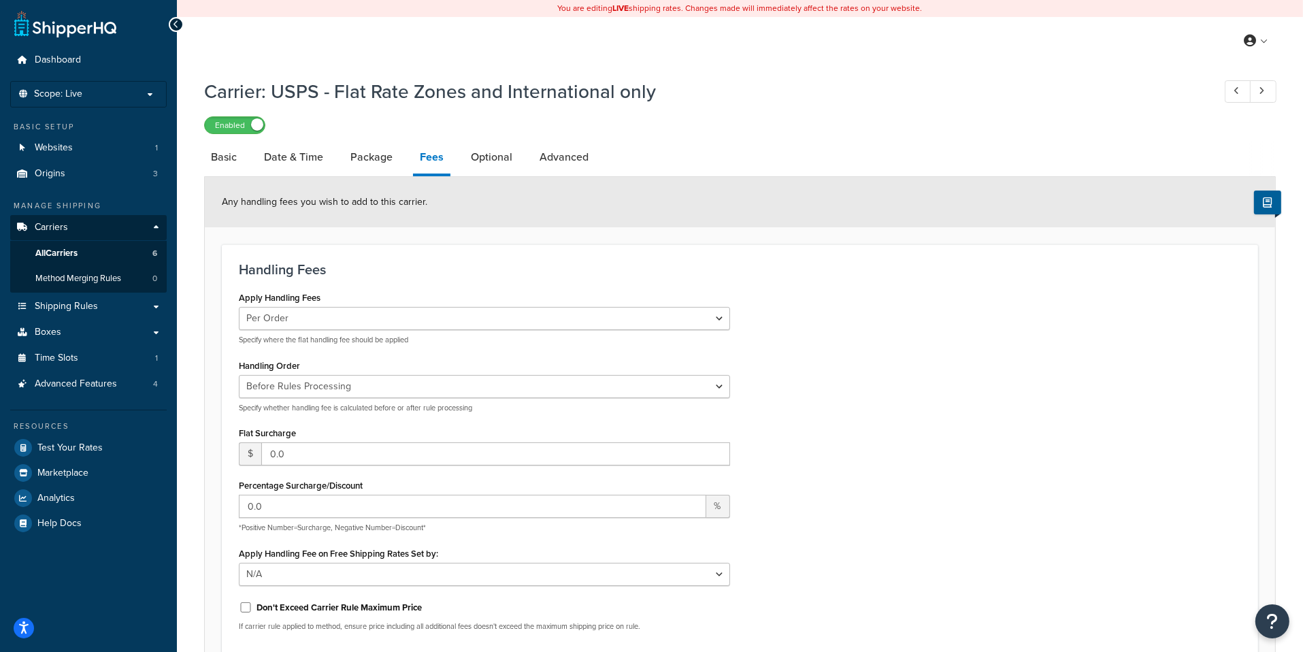
click at [486, 167] on link "Optional" at bounding box center [491, 157] width 55 height 33
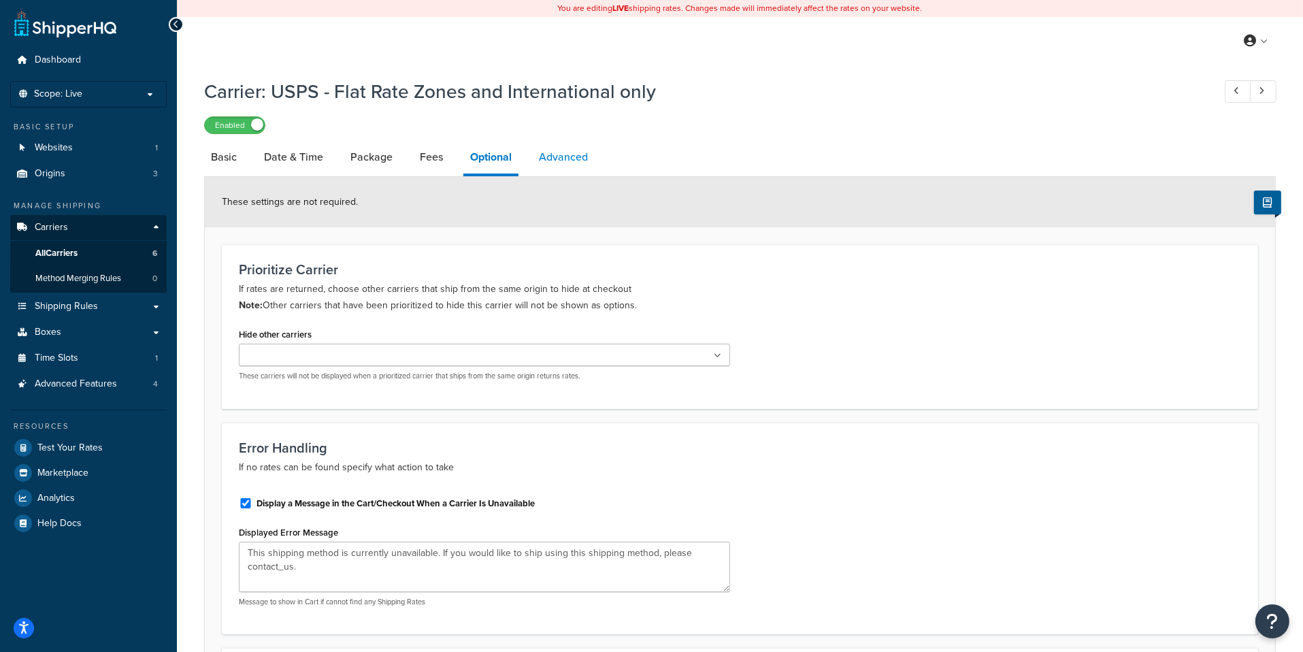
click at [571, 146] on link "Advanced" at bounding box center [563, 157] width 63 height 33
select select "false"
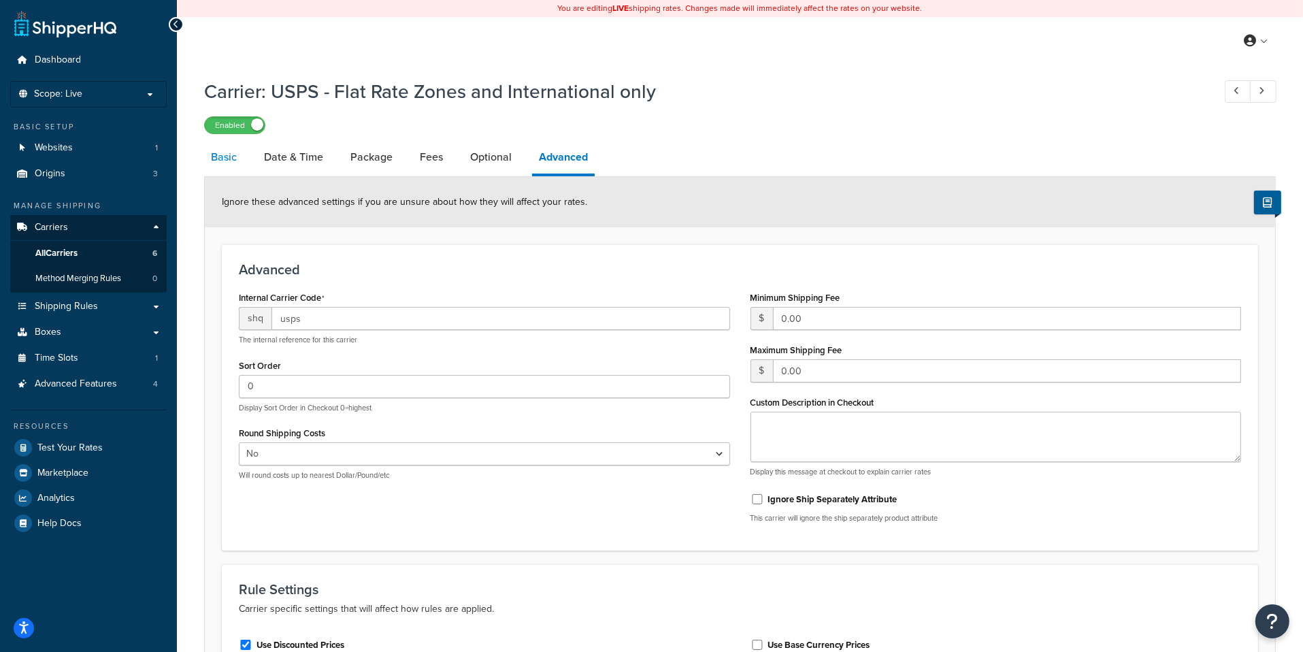
click at [229, 168] on link "Basic" at bounding box center [223, 157] width 39 height 33
select select "usps"
select select "ONLINE"
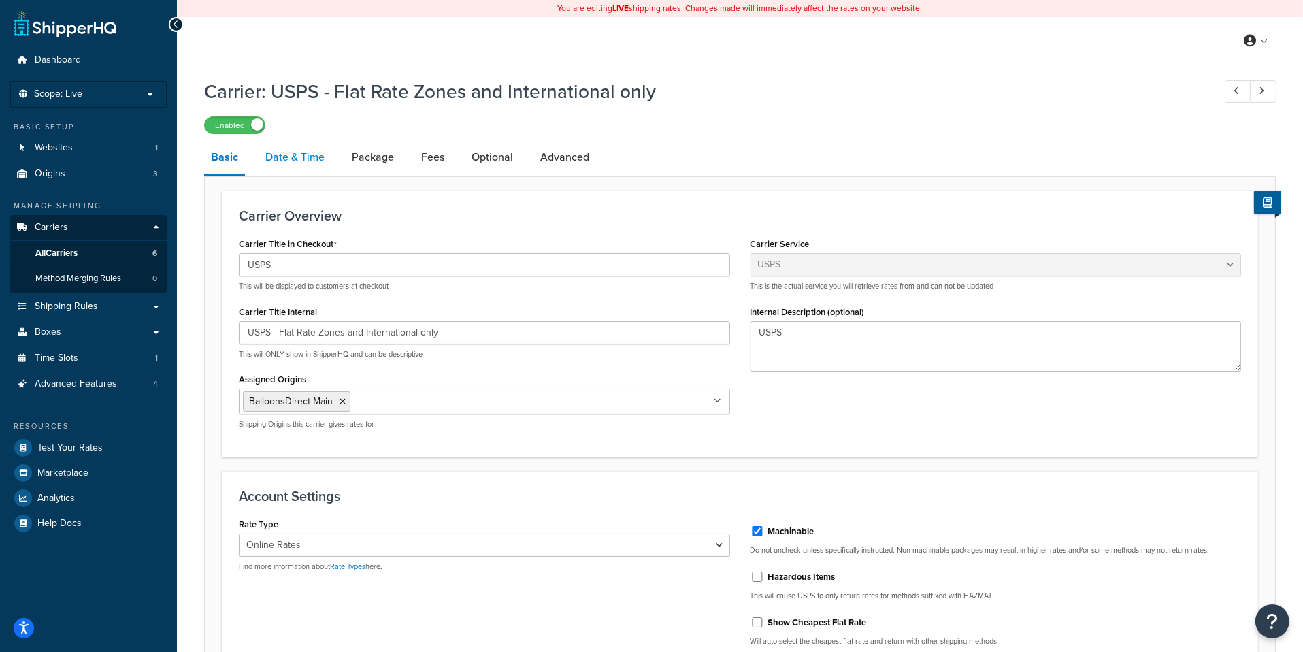
click at [295, 165] on link "Date & Time" at bounding box center [294, 157] width 73 height 33
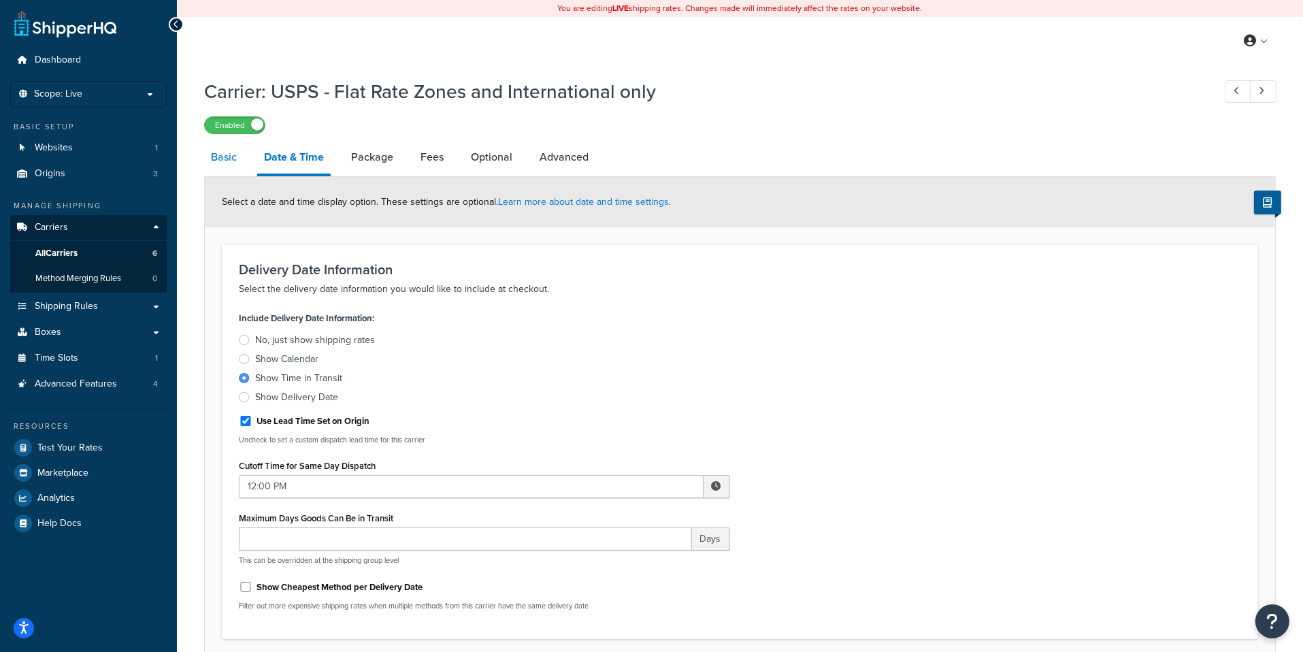
click at [217, 162] on link "Basic" at bounding box center [223, 157] width 39 height 33
select select "usps"
select select "ONLINE"
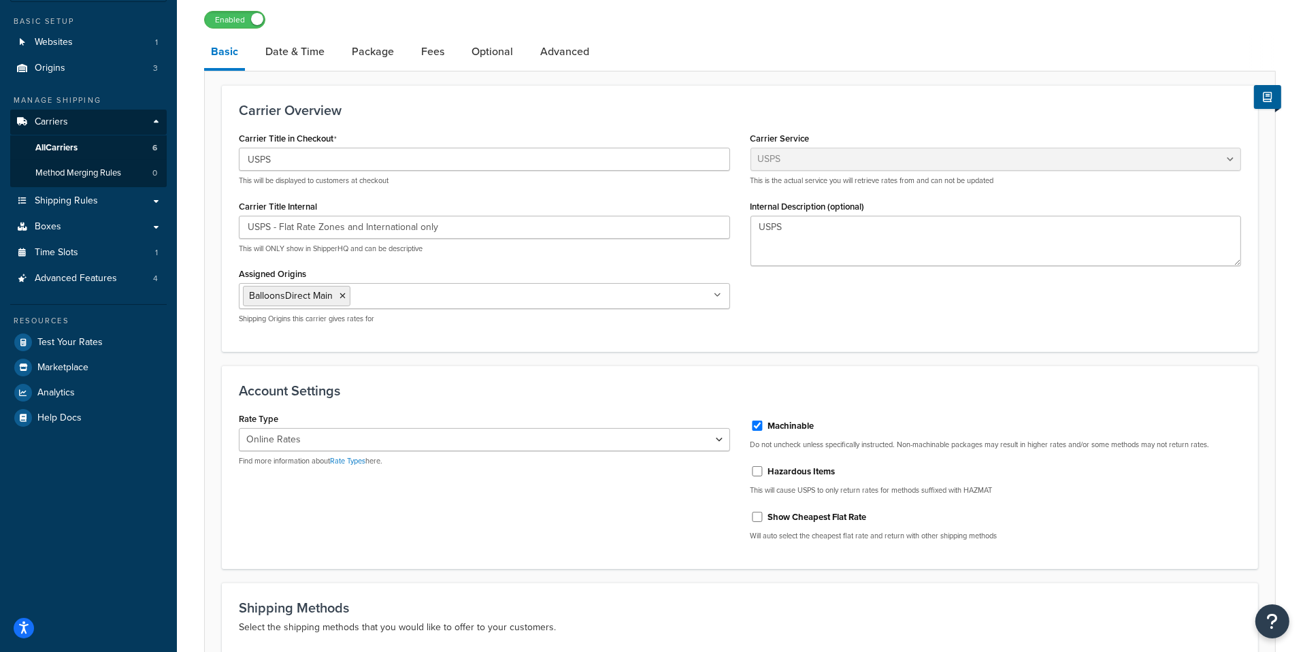
scroll to position [324, 0]
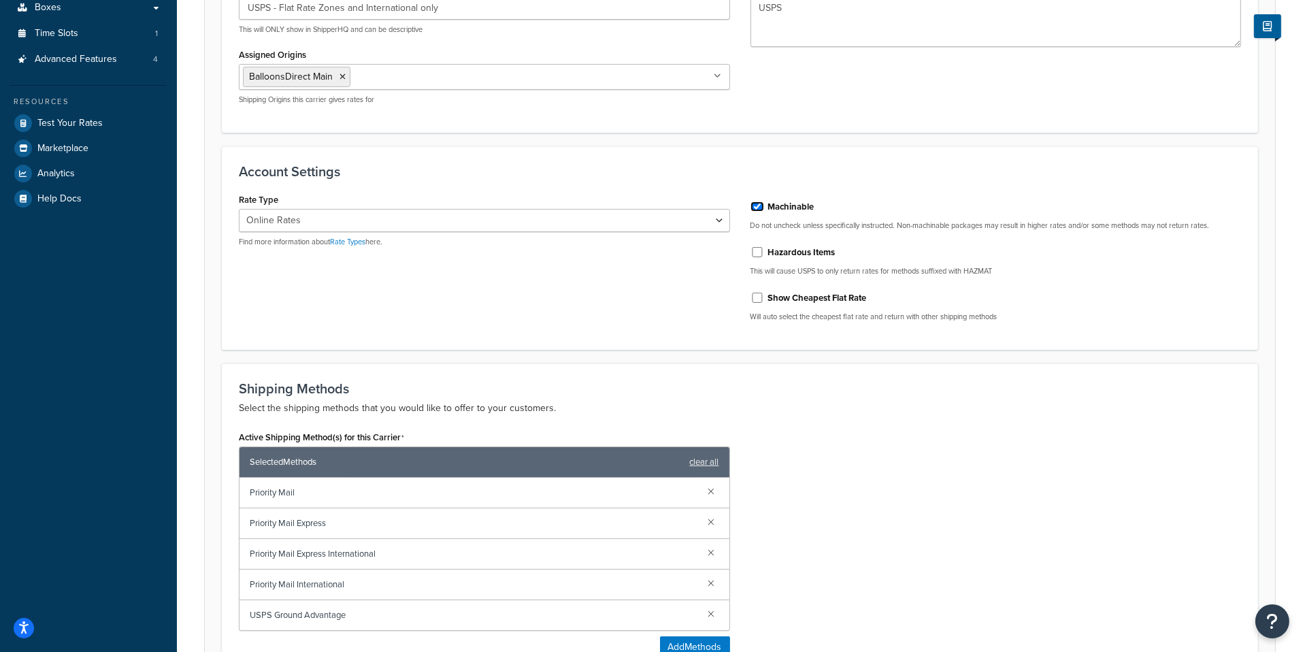
click at [760, 205] on input "Machinable" at bounding box center [757, 206] width 14 height 10
checkbox input "false"
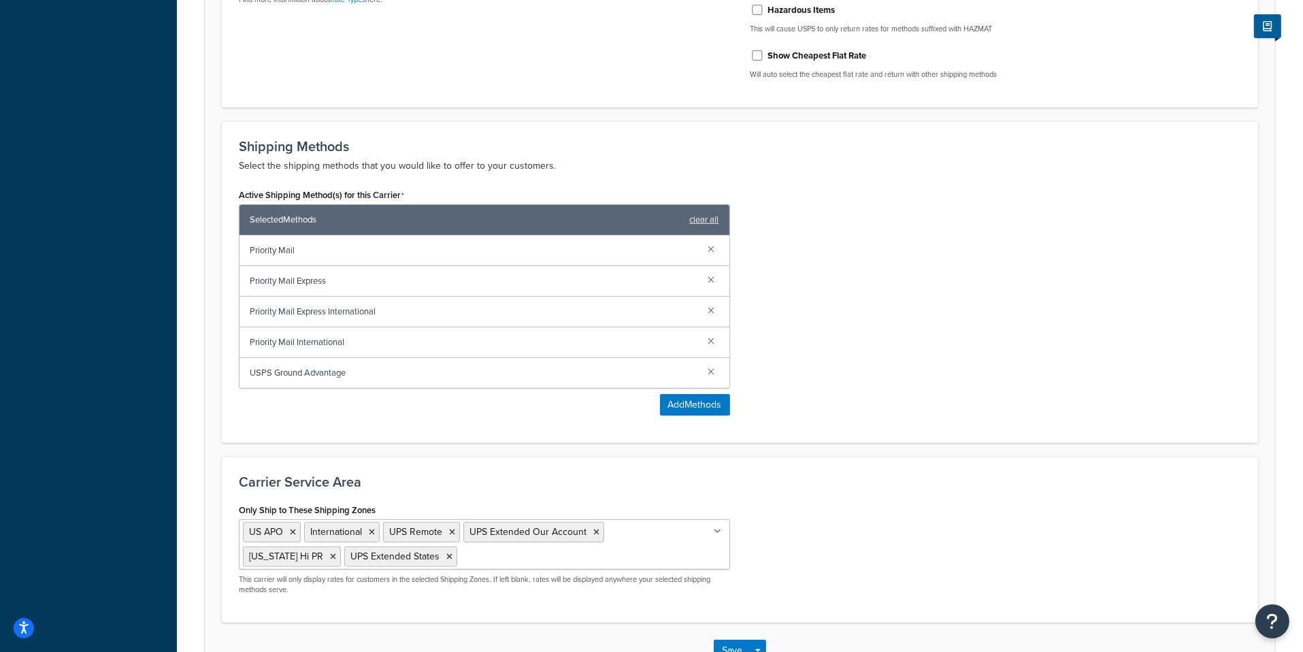
scroll to position [656, 0]
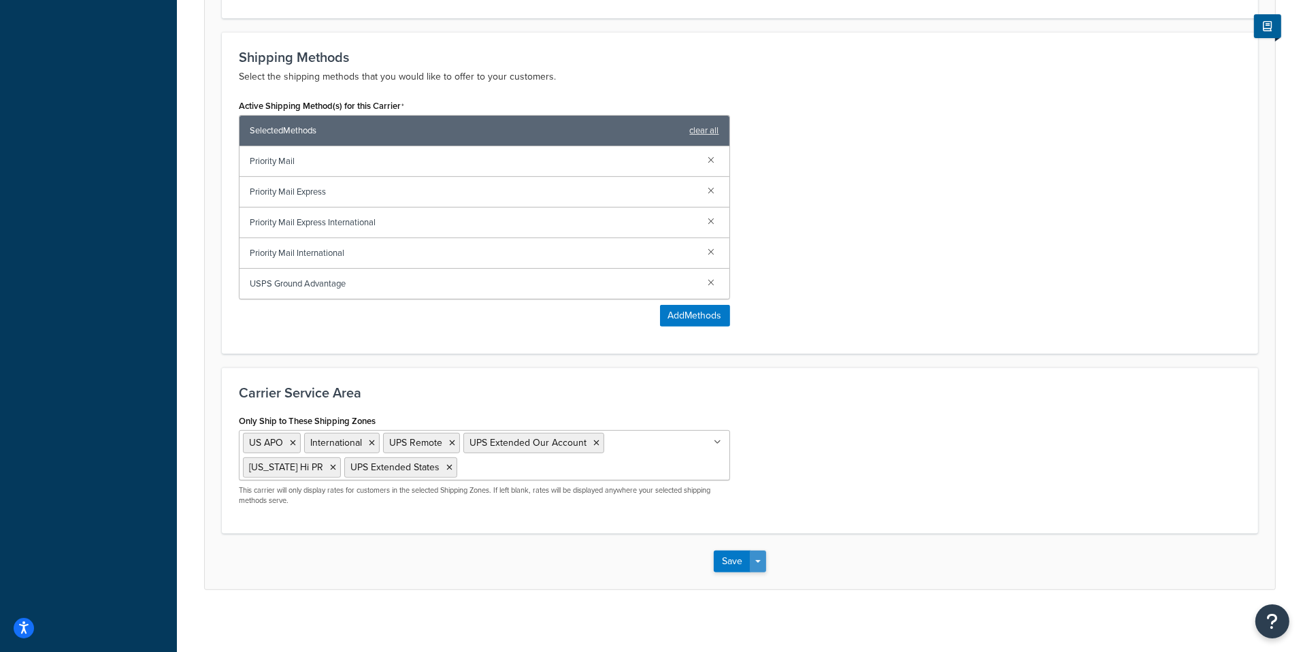
click at [759, 561] on button "Save Dropdown" at bounding box center [758, 561] width 16 height 22
click at [760, 576] on button "Save and Edit" at bounding box center [763, 586] width 99 height 29
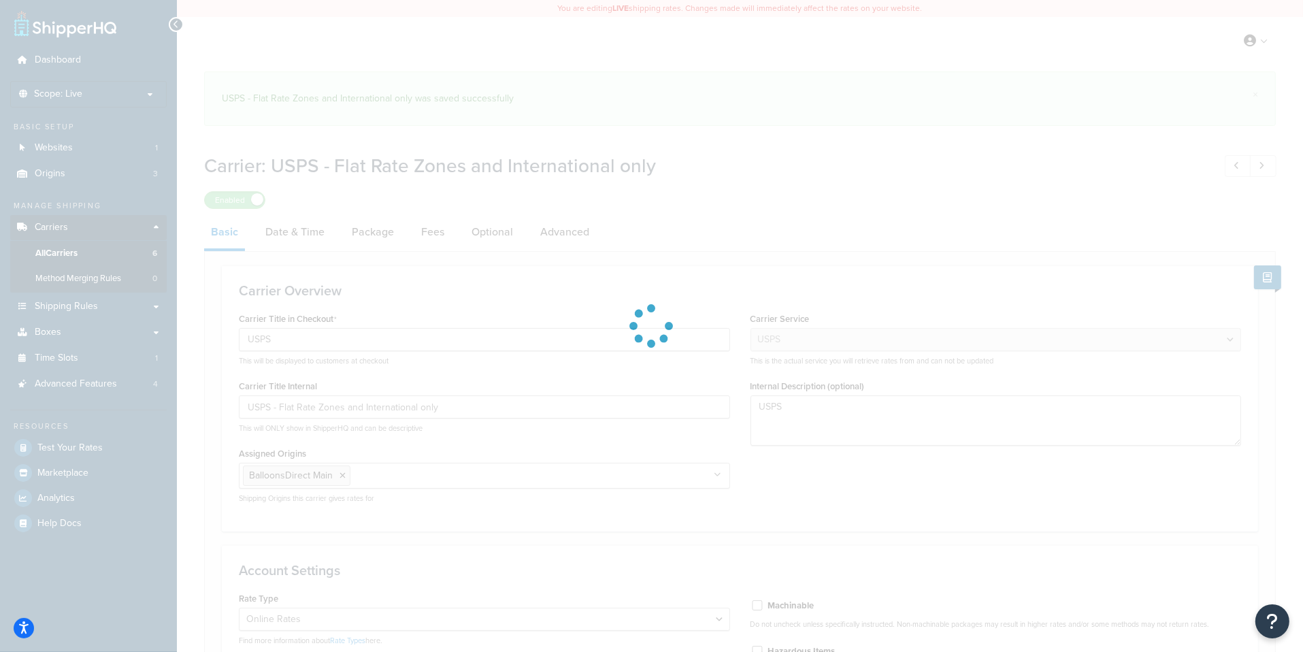
select select "usps"
select select "ONLINE"
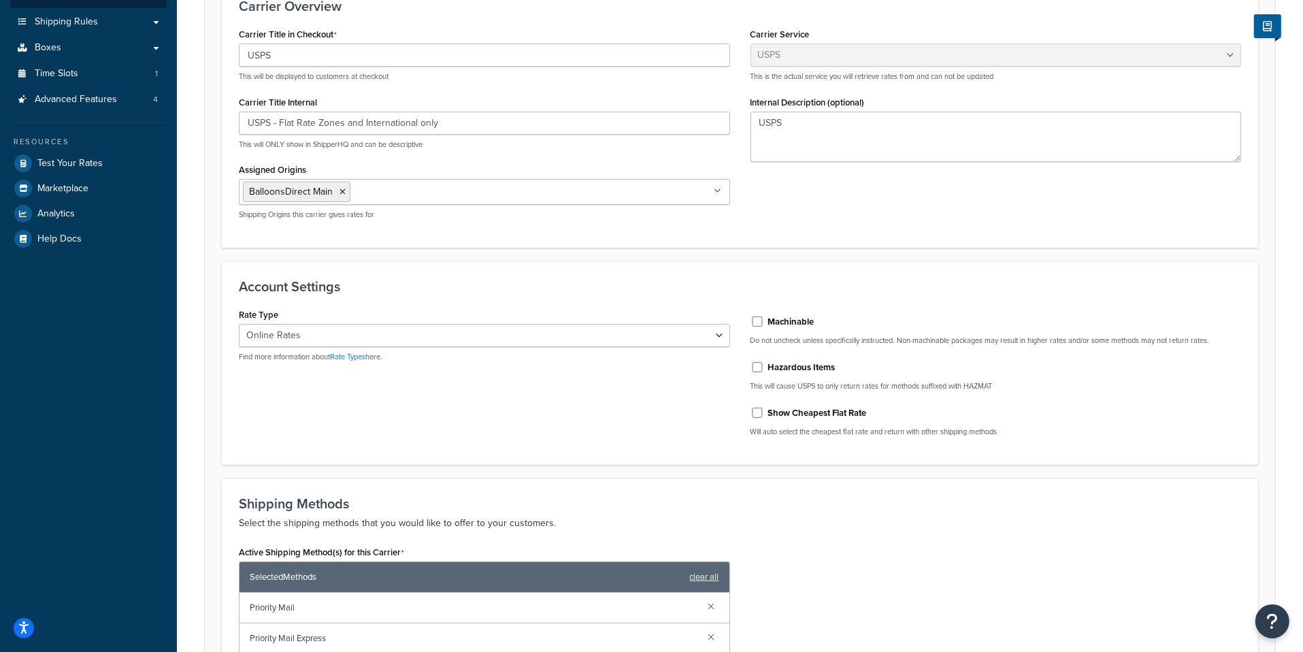
scroll to position [386, 0]
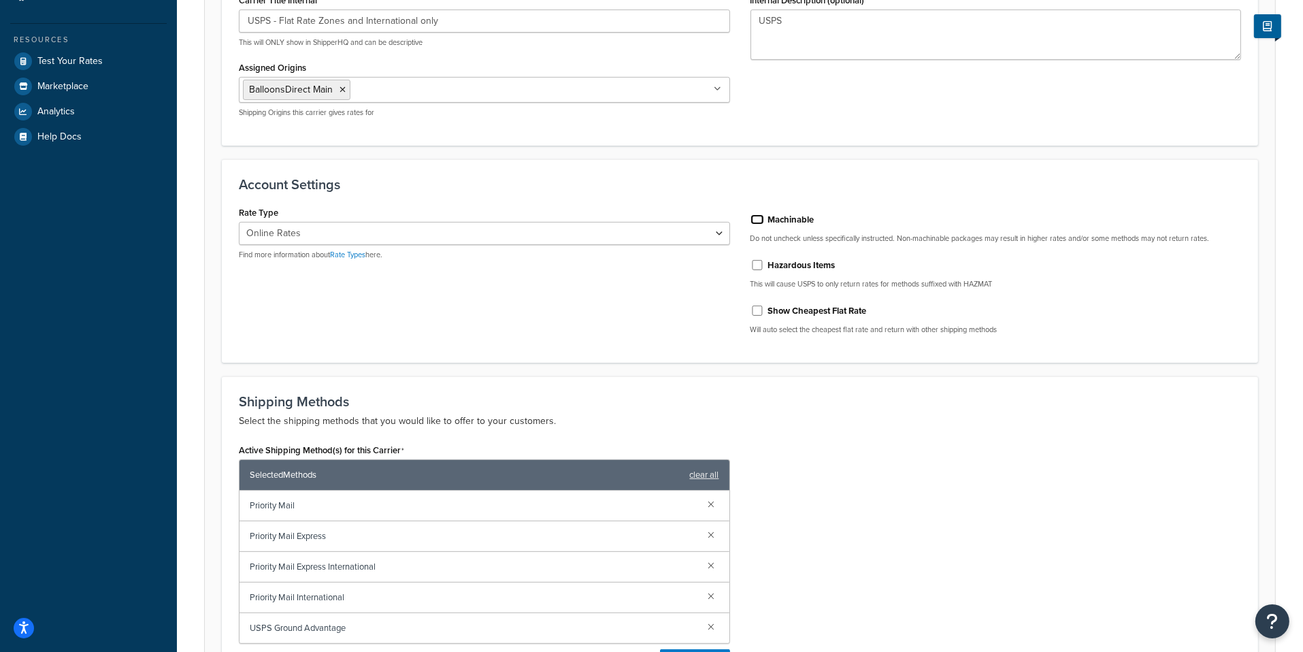
click at [756, 220] on input "Machinable" at bounding box center [757, 219] width 14 height 10
checkbox input "true"
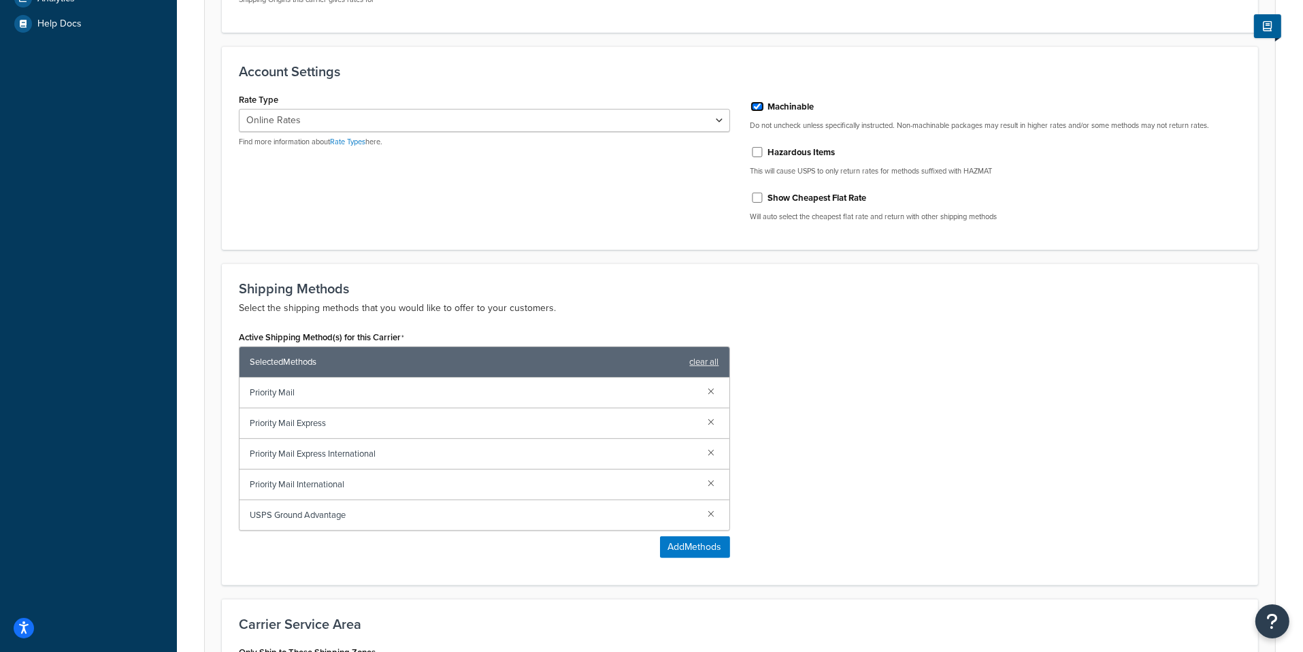
scroll to position [731, 0]
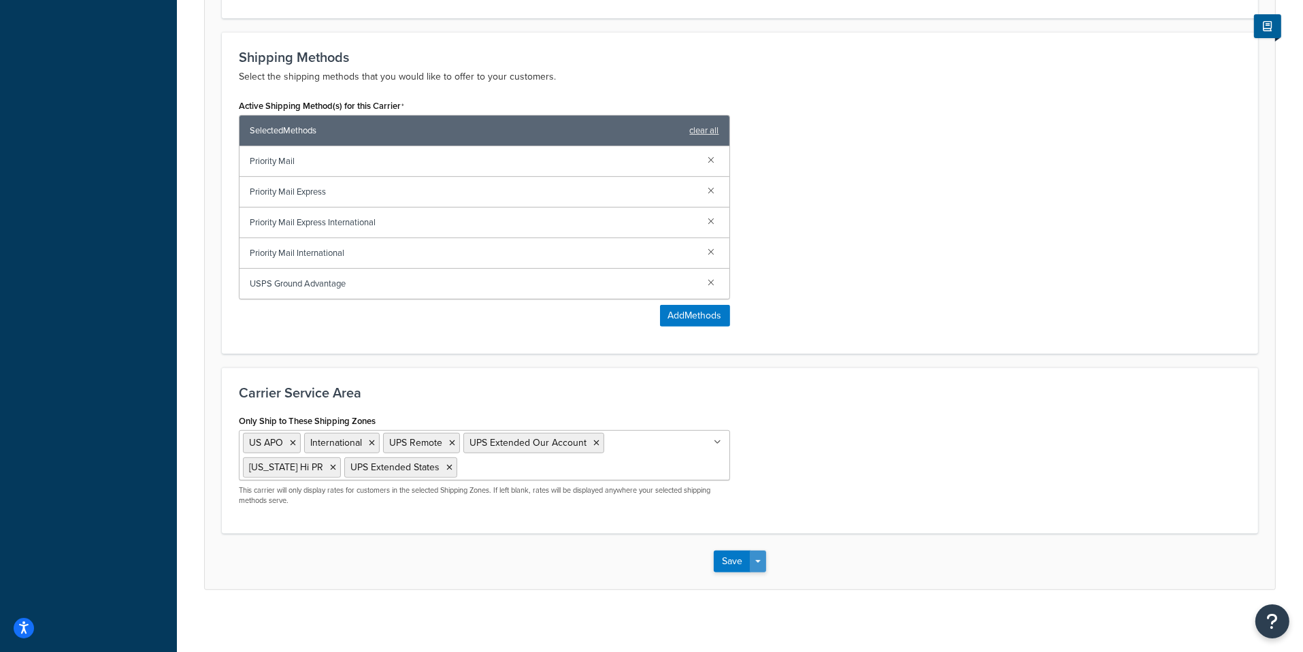
click at [765, 562] on button "Save Dropdown" at bounding box center [758, 561] width 16 height 22
click at [764, 573] on button "Save and Edit" at bounding box center [763, 586] width 99 height 29
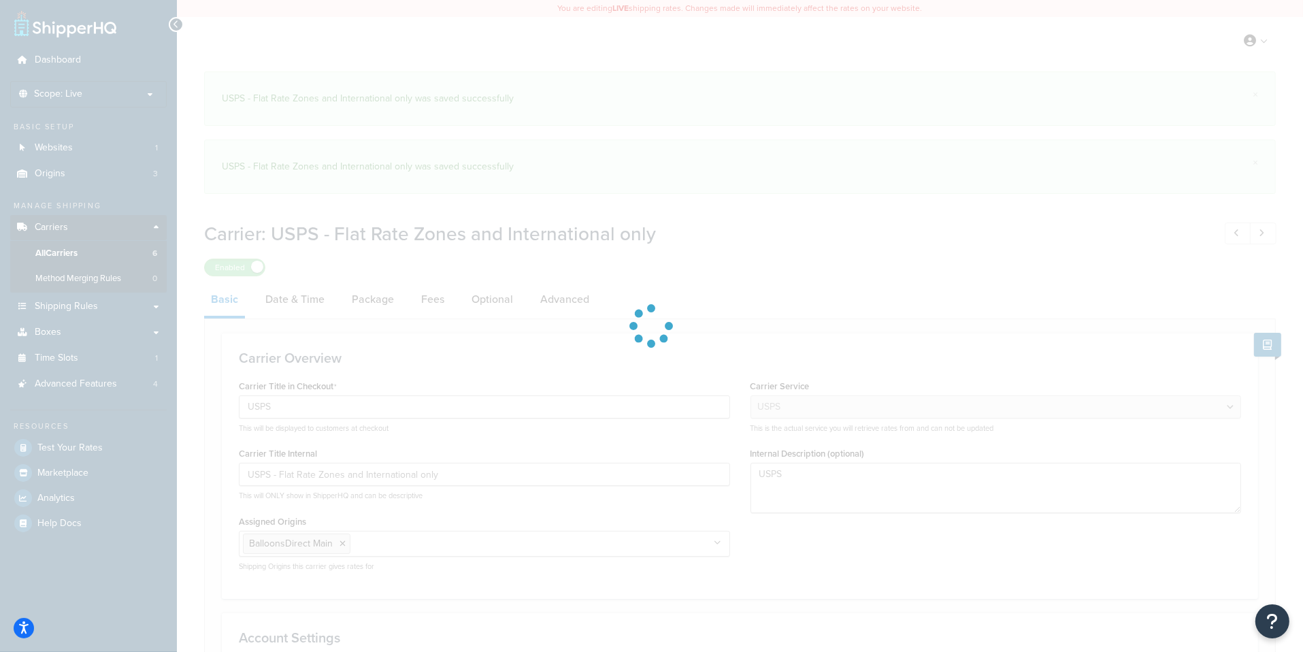
select select "usps"
select select "ONLINE"
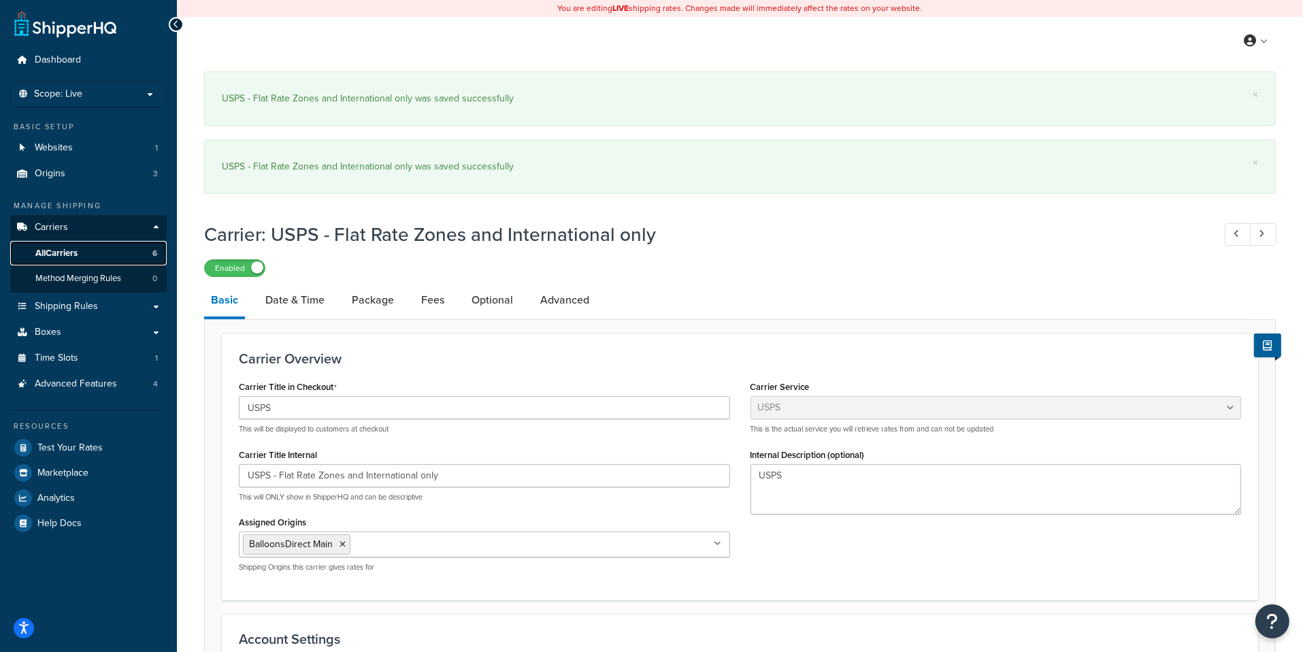
click at [121, 261] on link "All Carriers 6" at bounding box center [88, 253] width 156 height 25
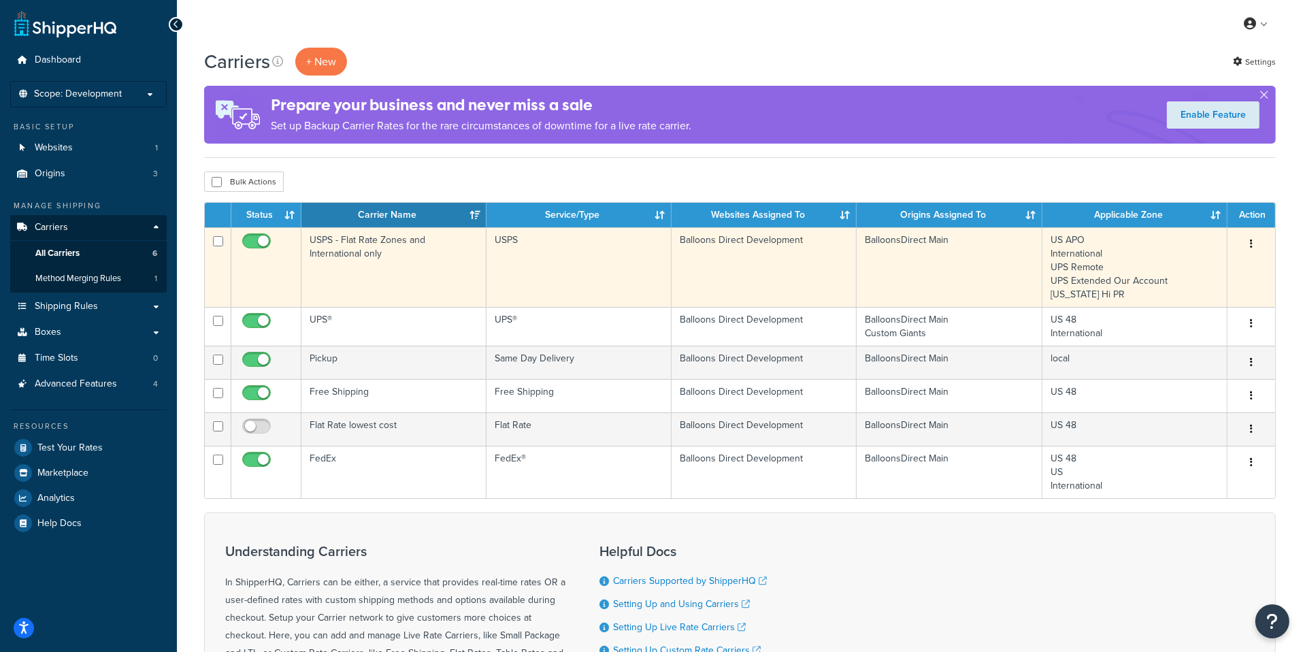
click at [405, 286] on td "USPS - Flat Rate Zones and International only" at bounding box center [393, 267] width 185 height 80
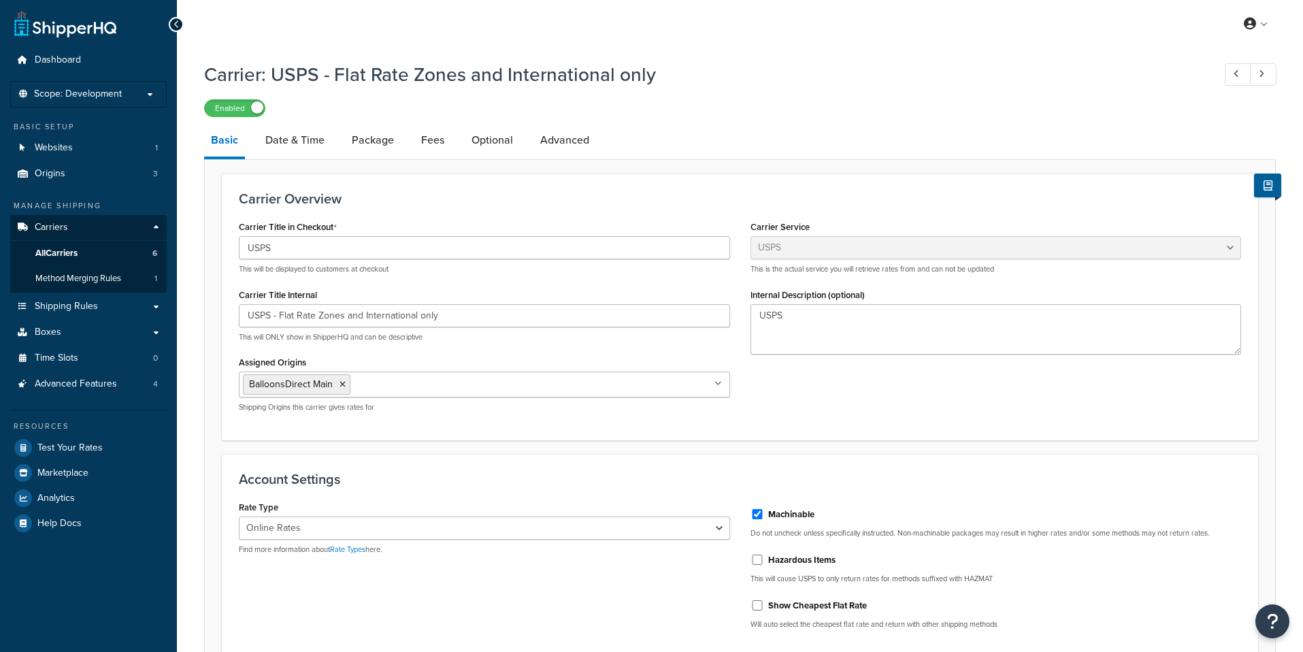
select select "usps"
select select "ONLINE"
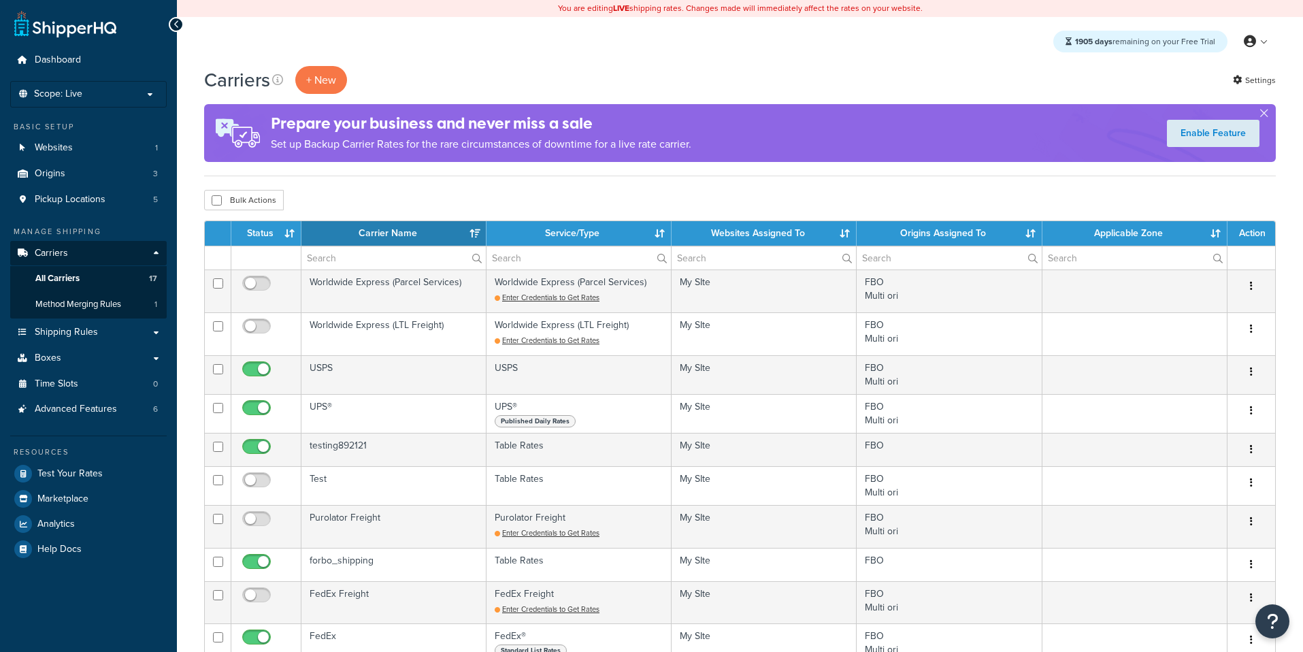
select select "15"
click at [111, 469] on link "Test Your Rates" at bounding box center [88, 473] width 156 height 24
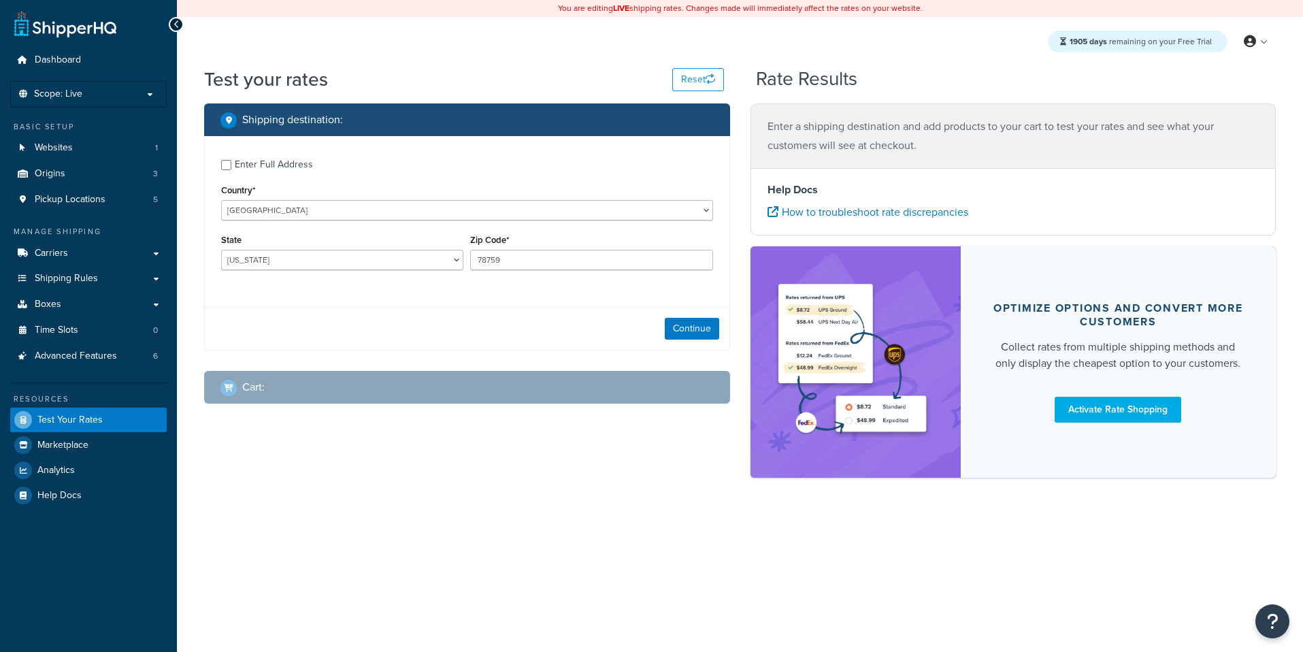
select select "[GEOGRAPHIC_DATA]"
click at [688, 329] on button "Continue" at bounding box center [692, 329] width 54 height 22
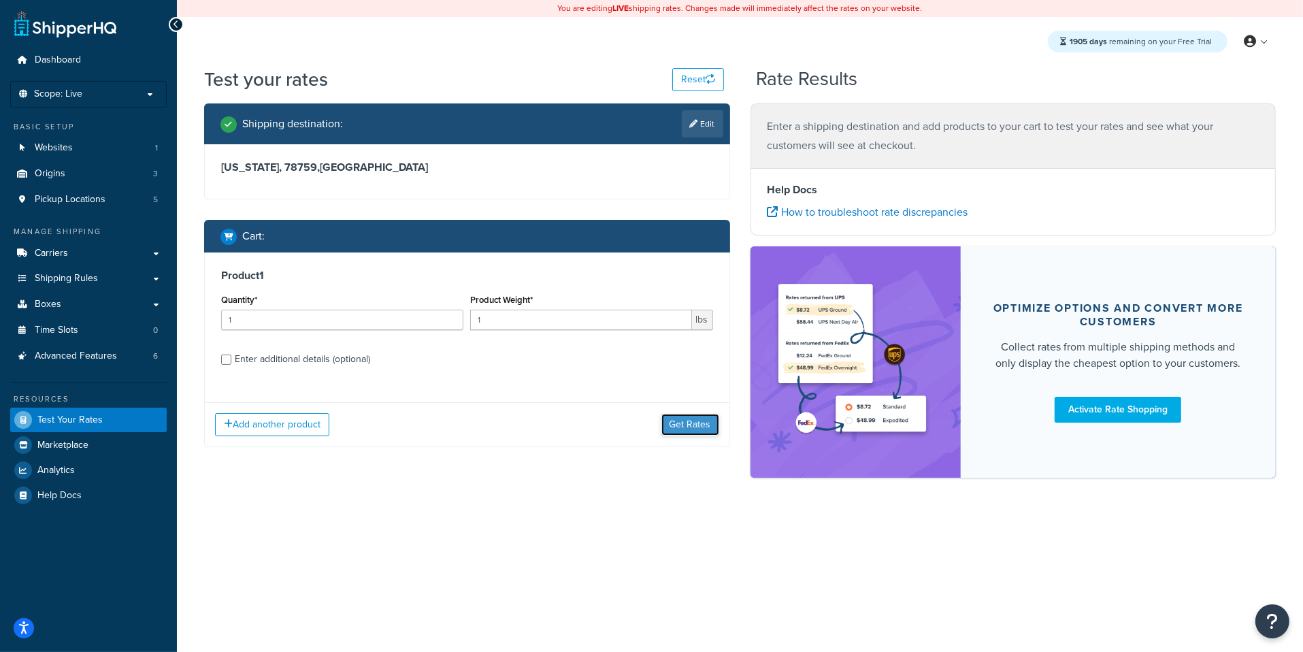
click at [706, 431] on button "Get Rates" at bounding box center [690, 425] width 58 height 22
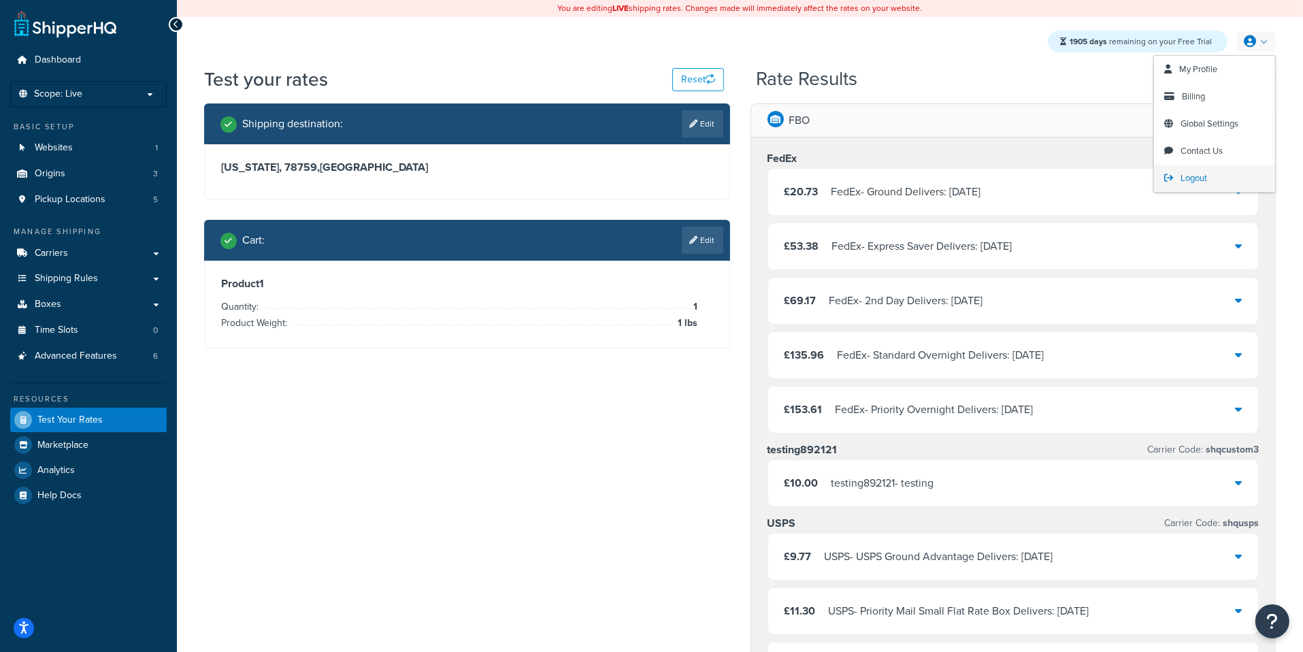
click at [1203, 173] on span "Logout" at bounding box center [1193, 177] width 27 height 13
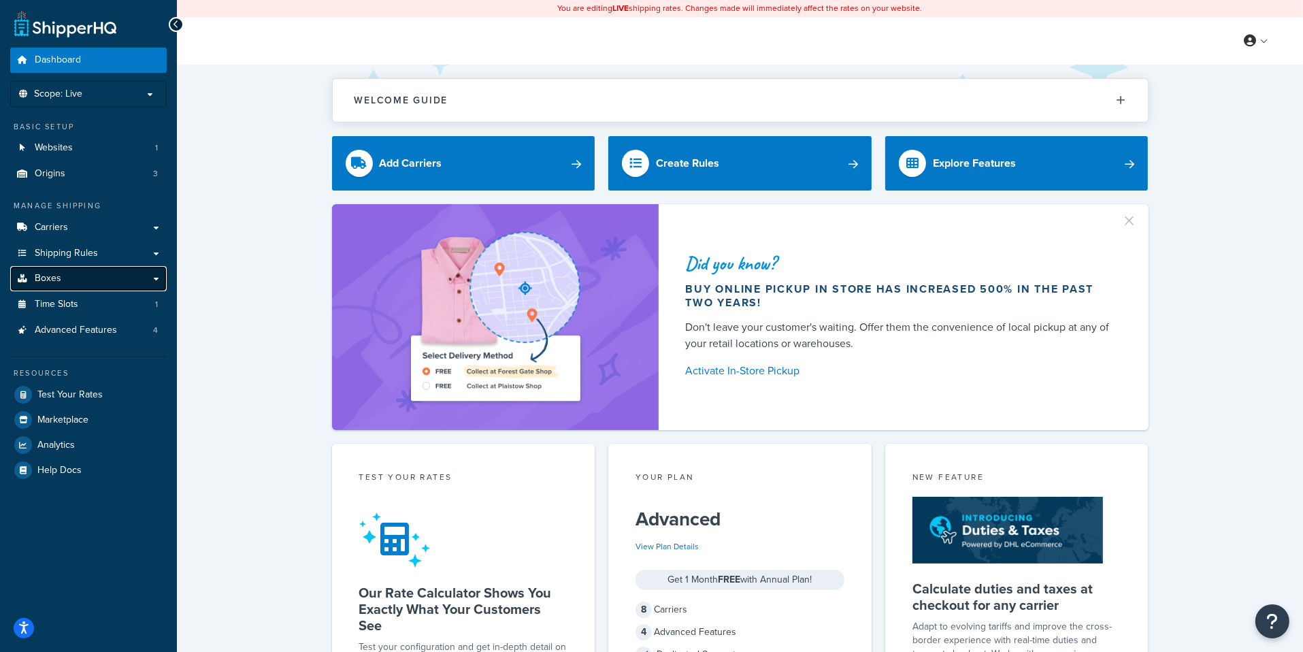
click at [122, 282] on link "Boxes" at bounding box center [88, 278] width 156 height 25
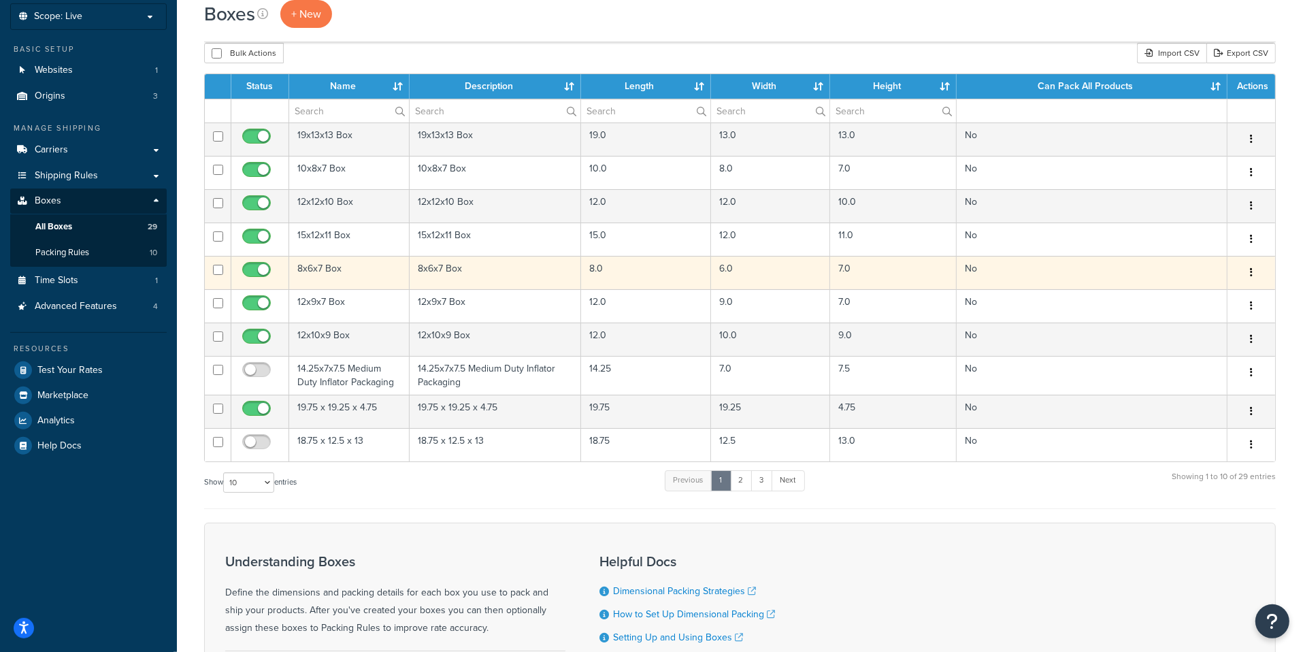
scroll to position [81, 0]
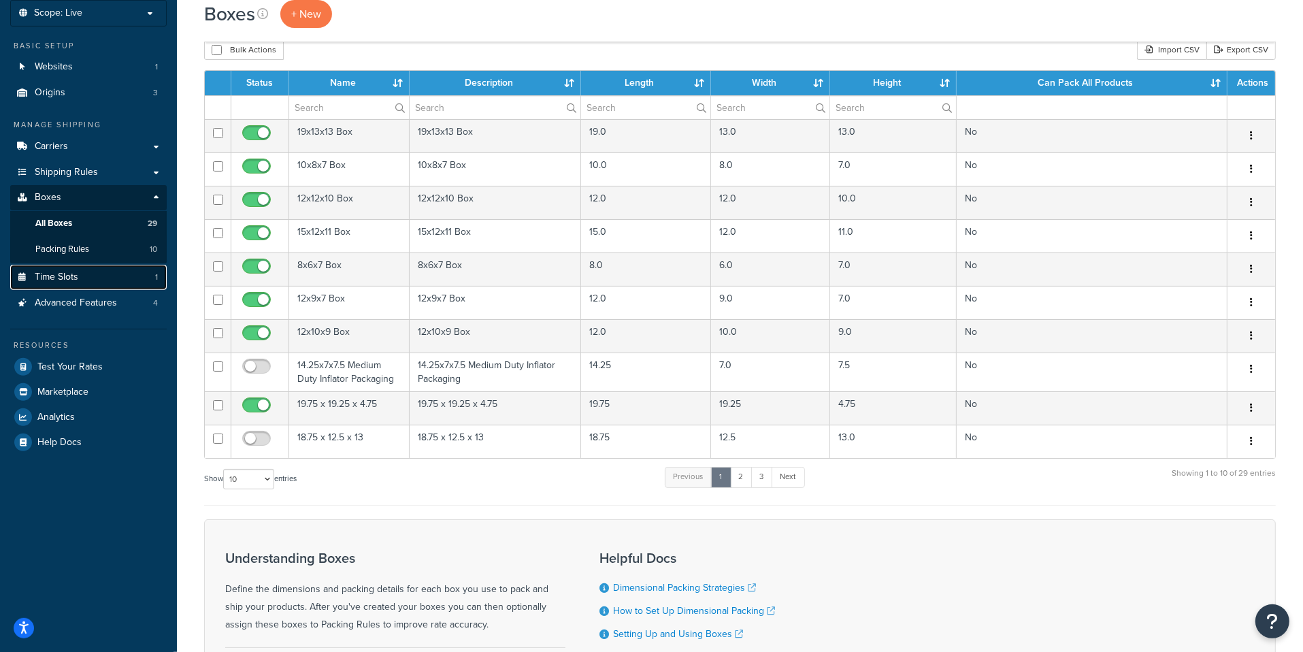
click at [141, 288] on link "Time Slots 1" at bounding box center [88, 277] width 156 height 25
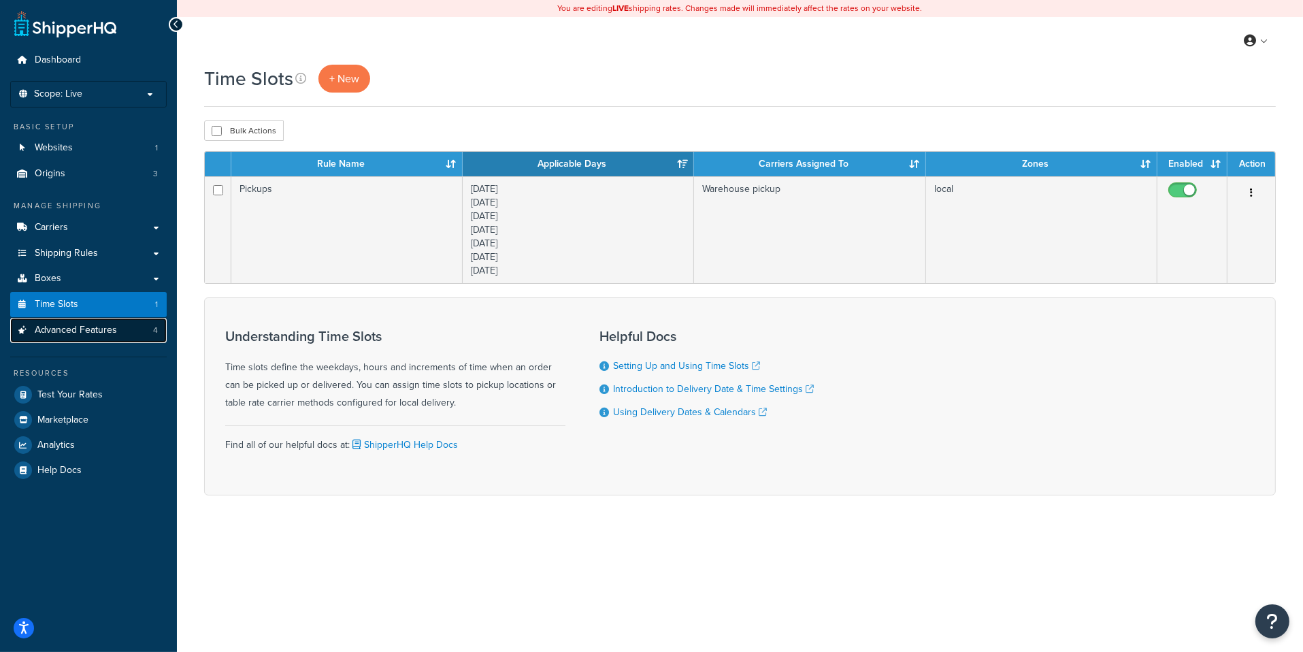
click at [113, 335] on span "Advanced Features" at bounding box center [76, 330] width 82 height 12
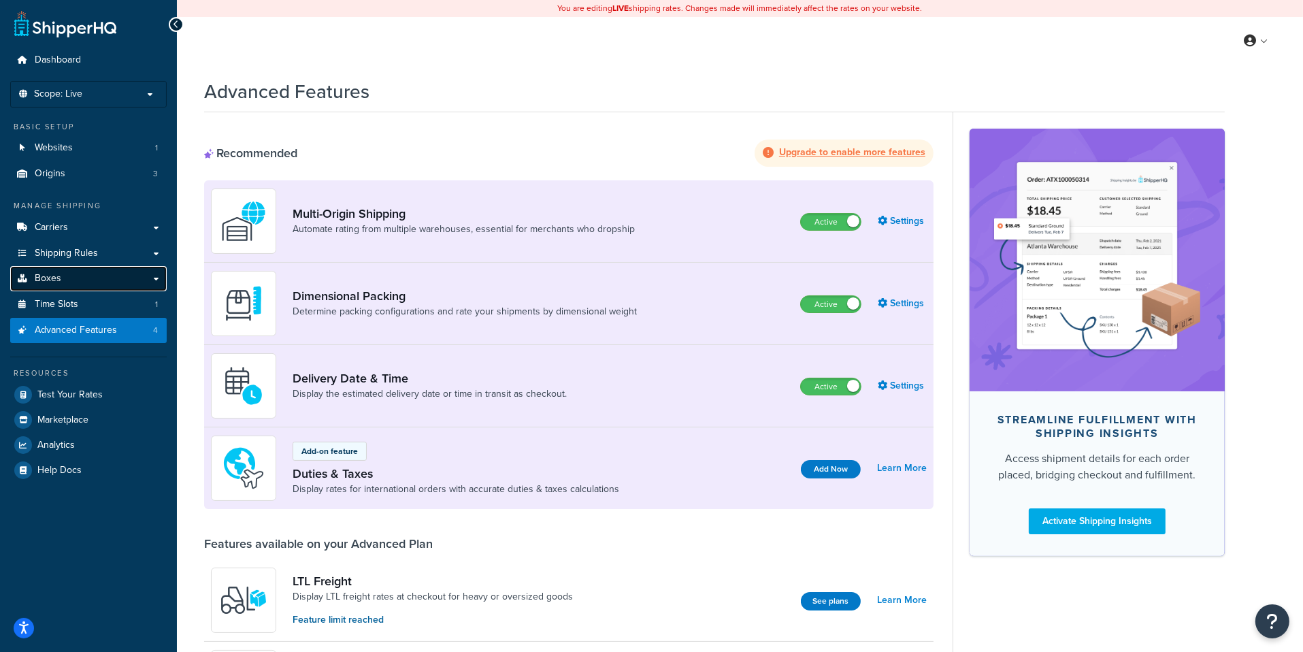
click at [114, 276] on link "Boxes" at bounding box center [88, 278] width 156 height 25
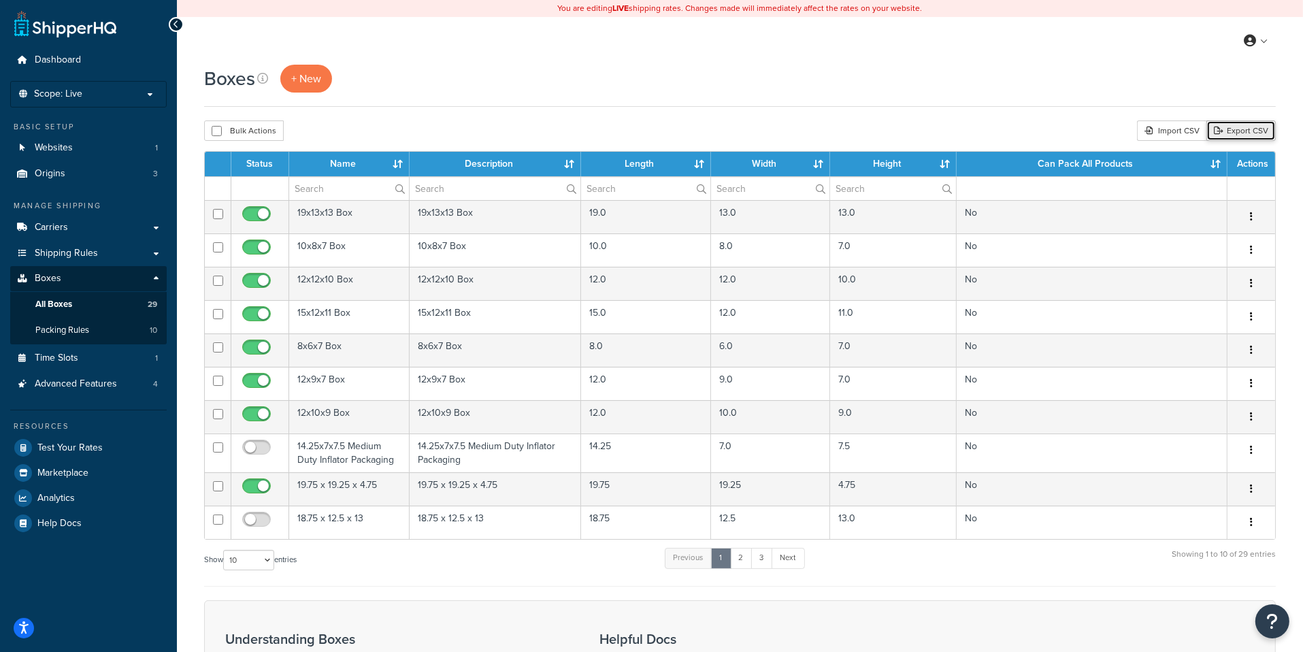
click at [1238, 130] on link "Export CSV" at bounding box center [1240, 130] width 69 height 20
click at [141, 331] on link "Packing Rules 10" at bounding box center [88, 330] width 156 height 25
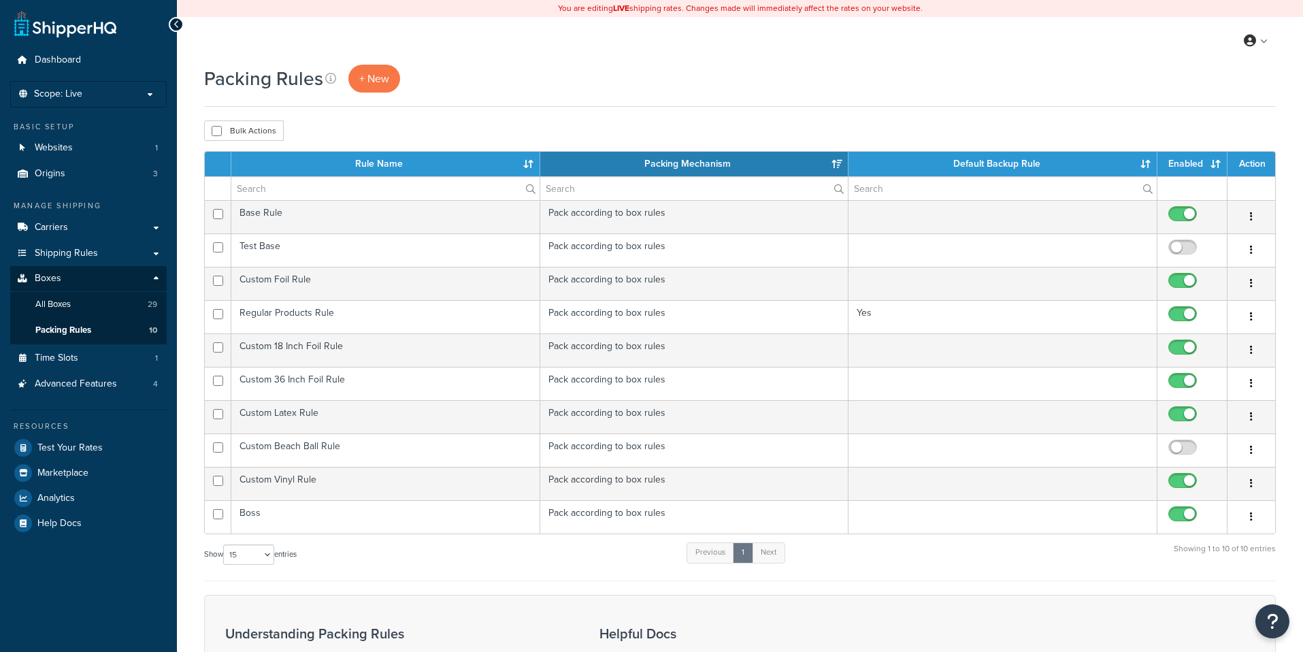
select select "15"
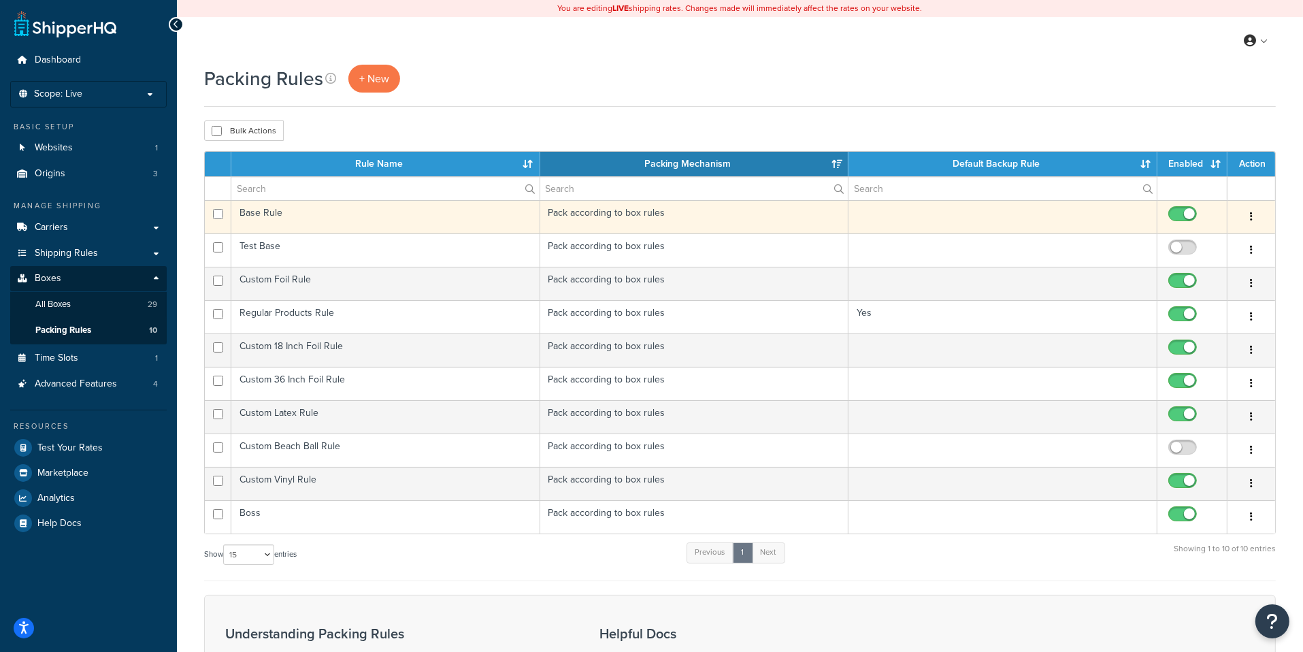
click at [514, 212] on td "Base Rule" at bounding box center [385, 216] width 309 height 33
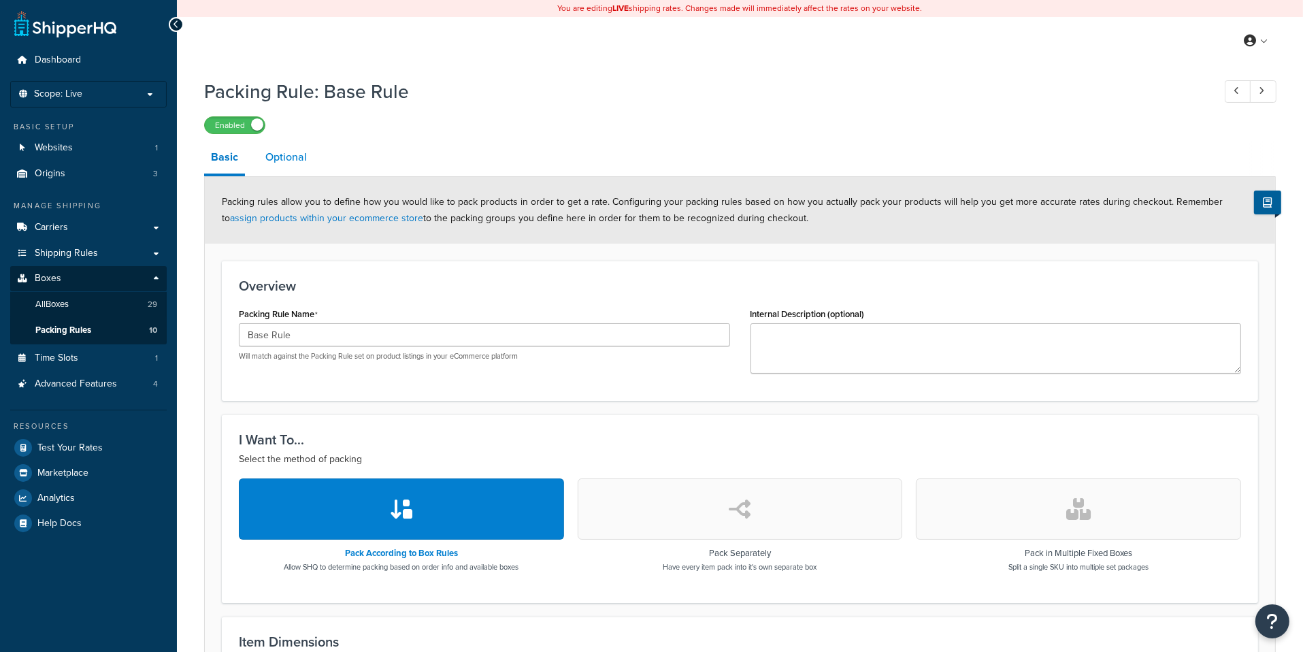
click at [305, 161] on link "Optional" at bounding box center [285, 157] width 55 height 33
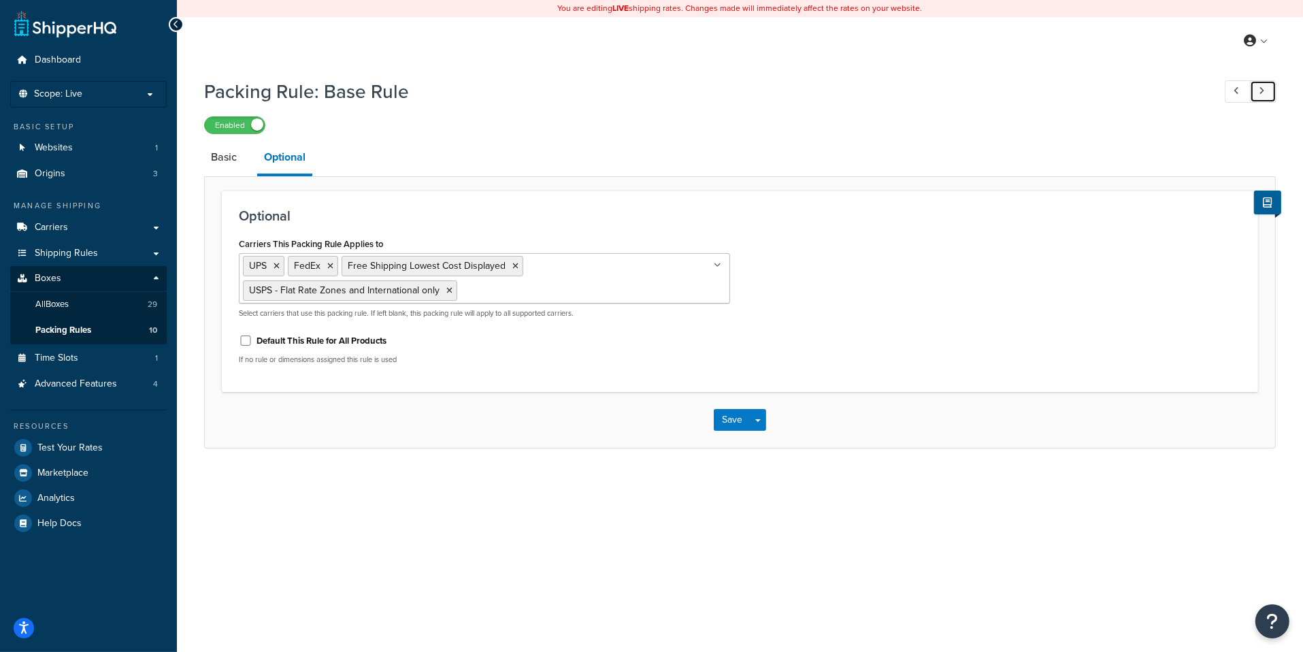
click at [1271, 97] on link at bounding box center [1263, 91] width 27 height 22
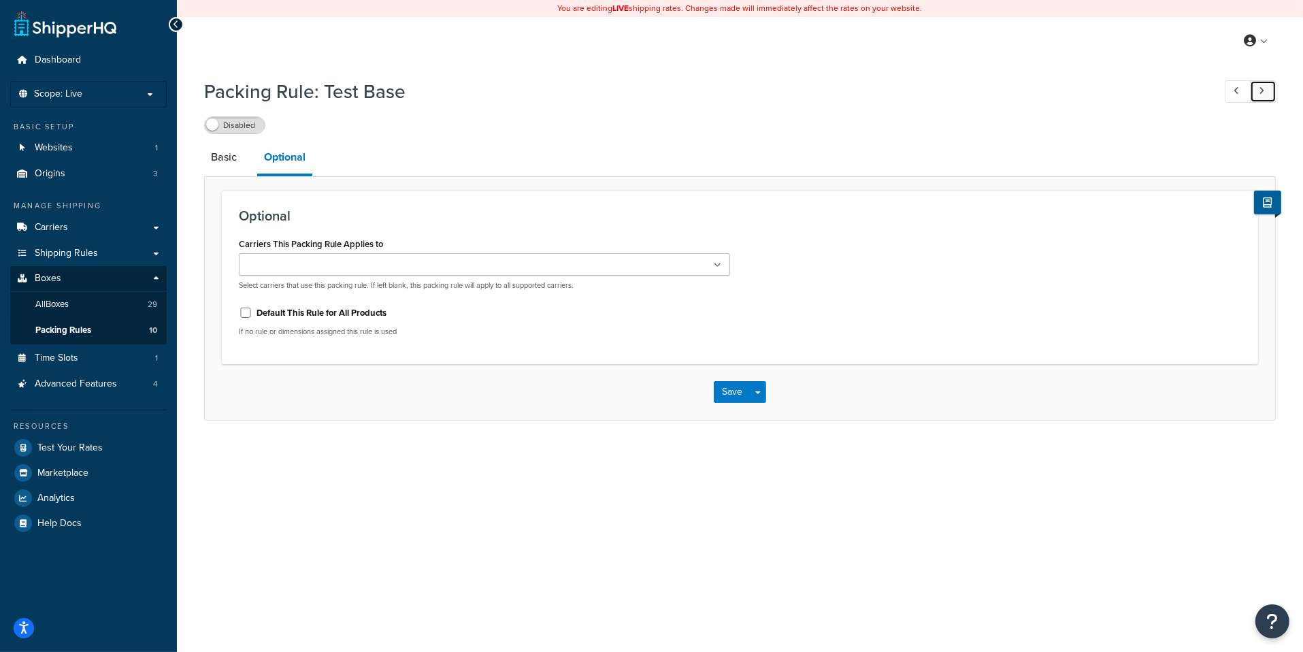
click at [1271, 97] on link at bounding box center [1263, 91] width 27 height 22
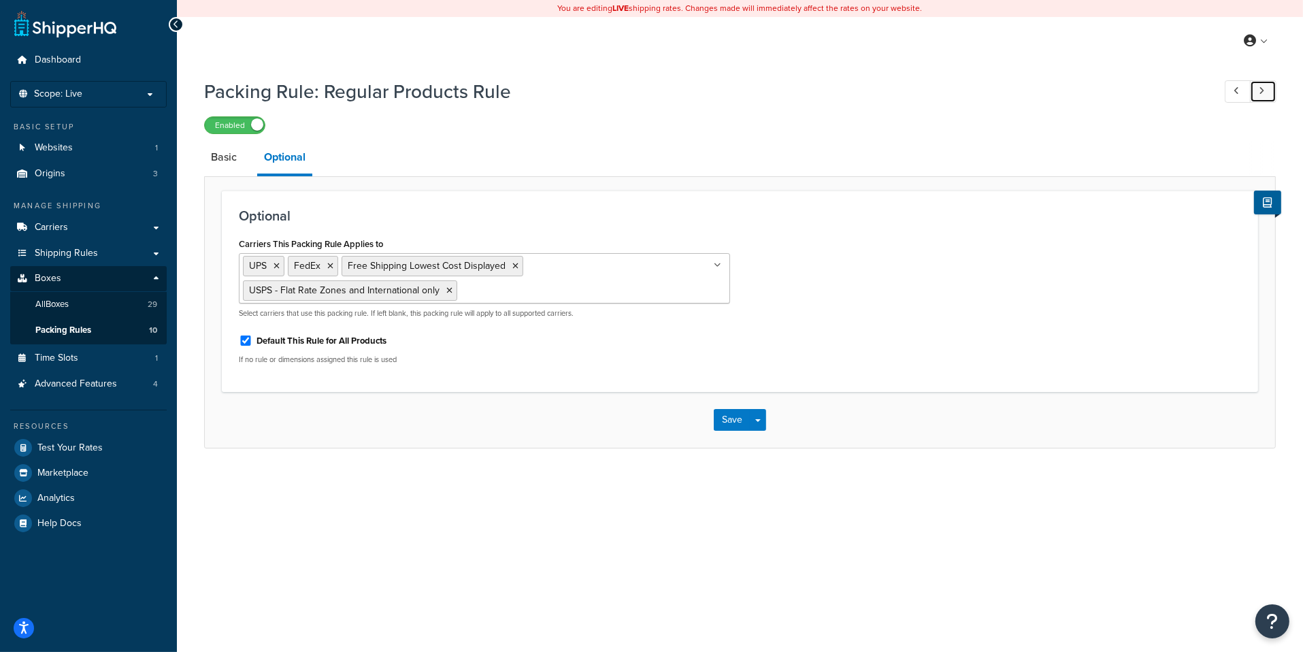
click at [1270, 97] on link at bounding box center [1263, 91] width 27 height 22
checkbox input "false"
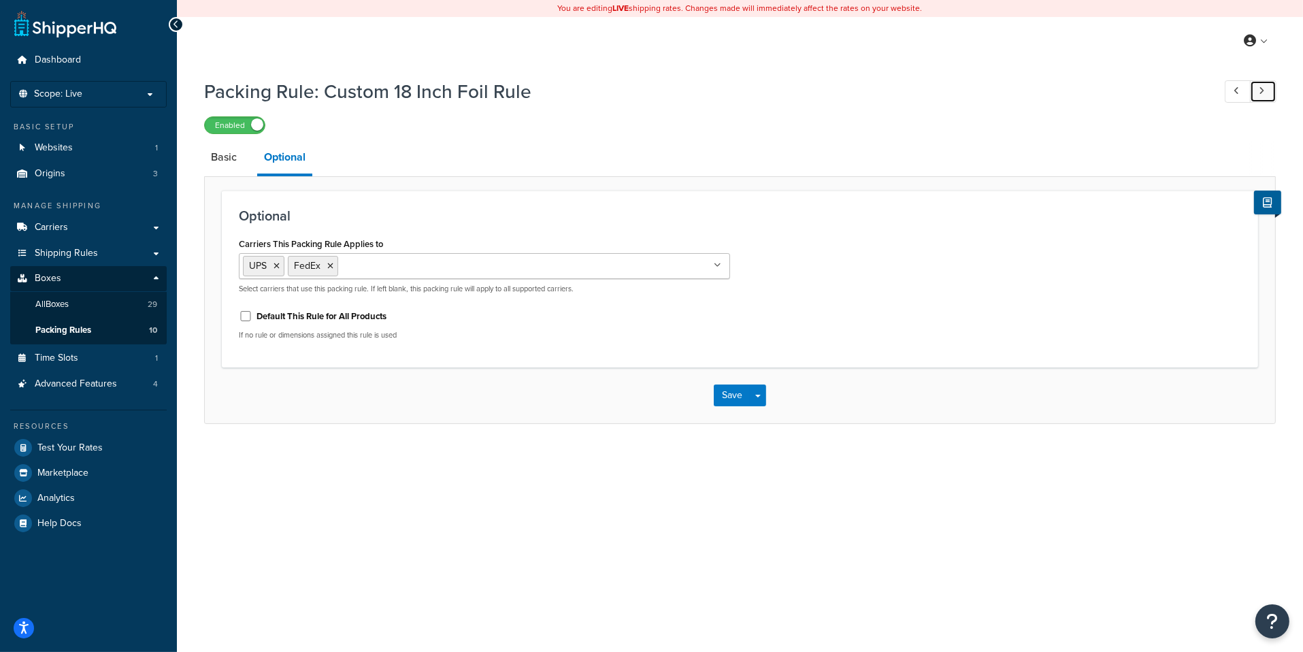
click at [1269, 97] on link at bounding box center [1263, 91] width 27 height 22
click at [109, 225] on link "Carriers" at bounding box center [88, 227] width 156 height 25
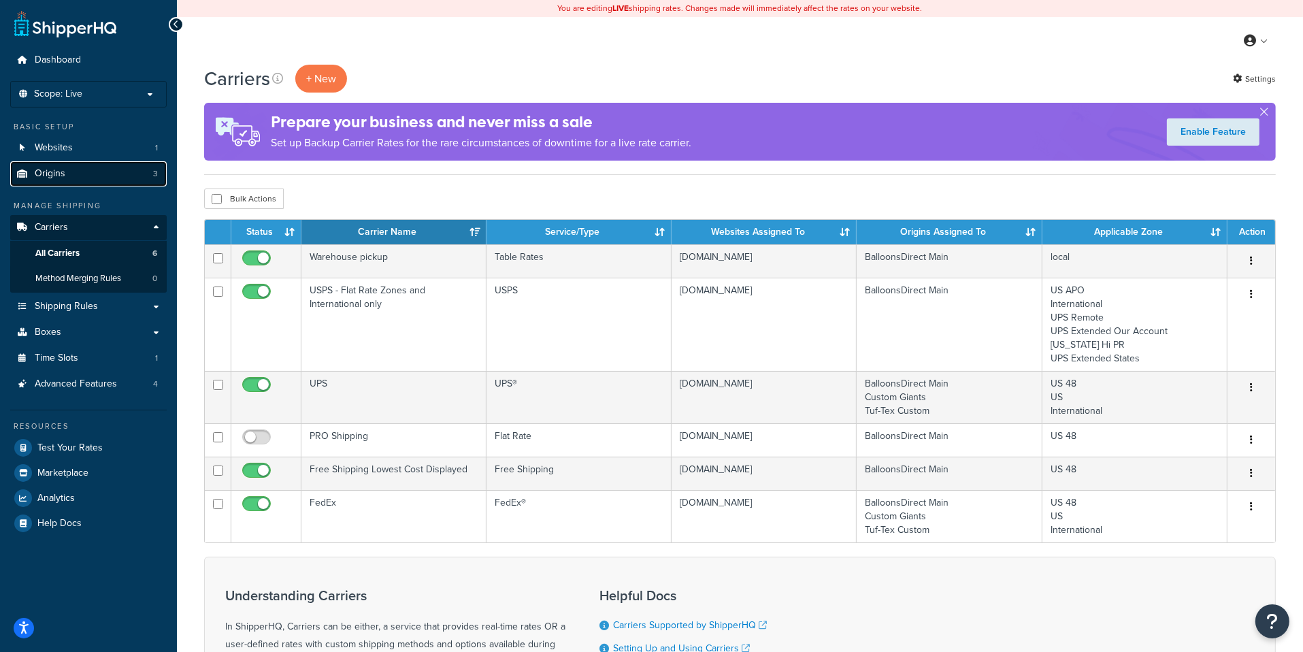
click at [117, 172] on link "Origins 3" at bounding box center [88, 173] width 156 height 25
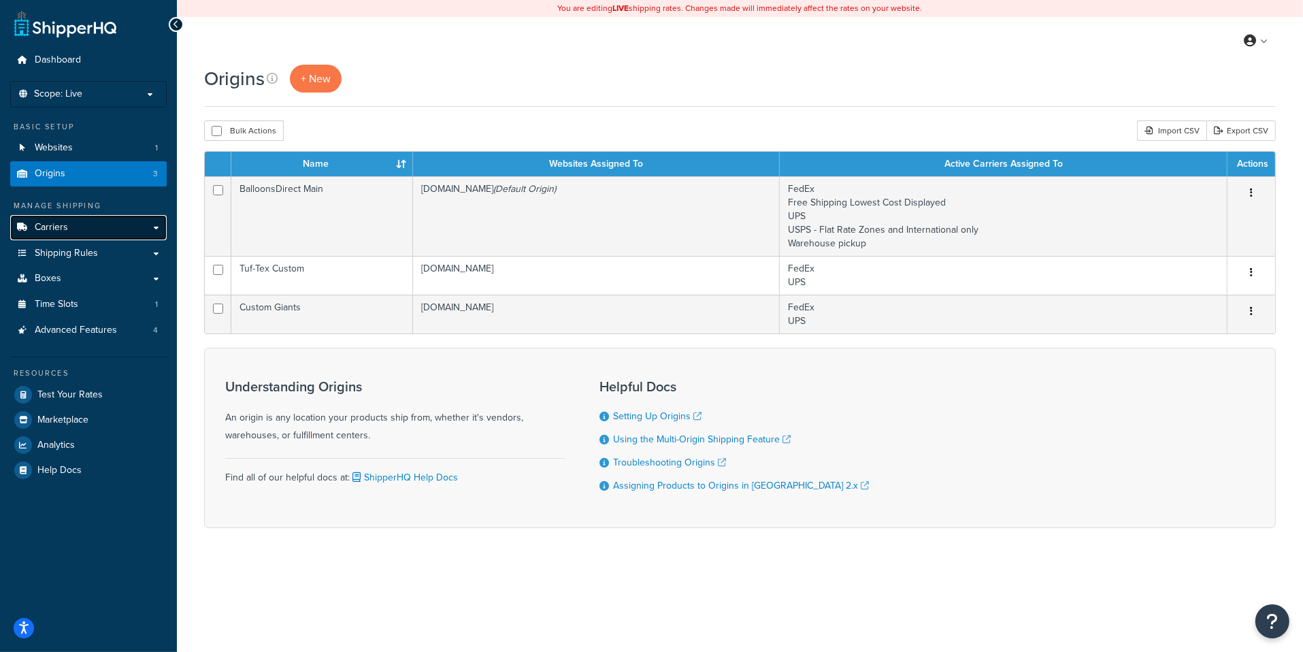
click at [114, 224] on link "Carriers" at bounding box center [88, 227] width 156 height 25
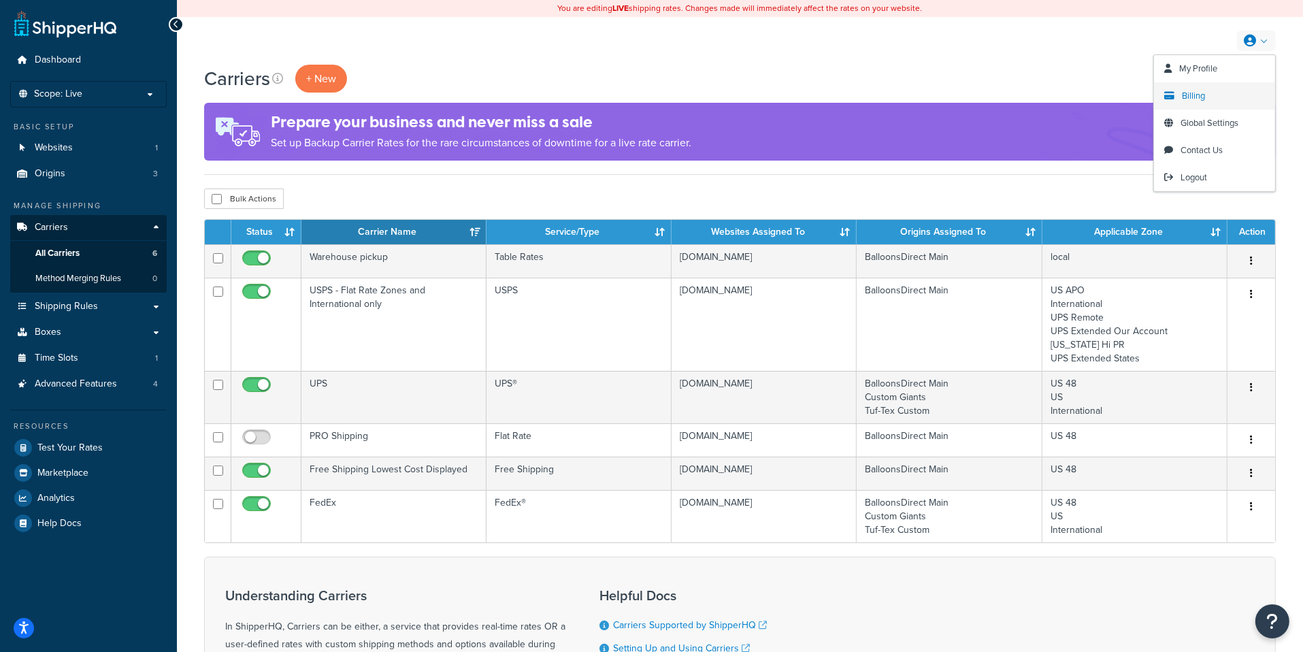
click at [1217, 100] on link "Billing" at bounding box center [1214, 95] width 121 height 27
click at [1206, 120] on span "Global Settings" at bounding box center [1209, 122] width 58 height 13
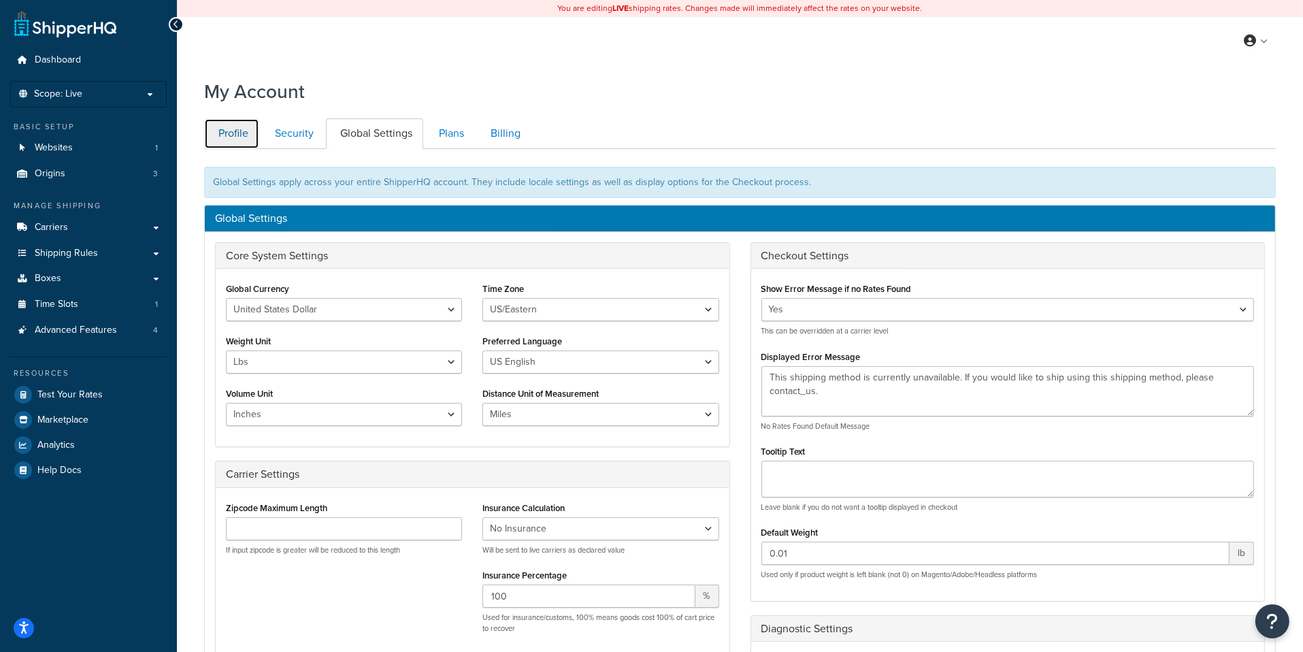
click at [237, 135] on link "Profile" at bounding box center [231, 133] width 55 height 31
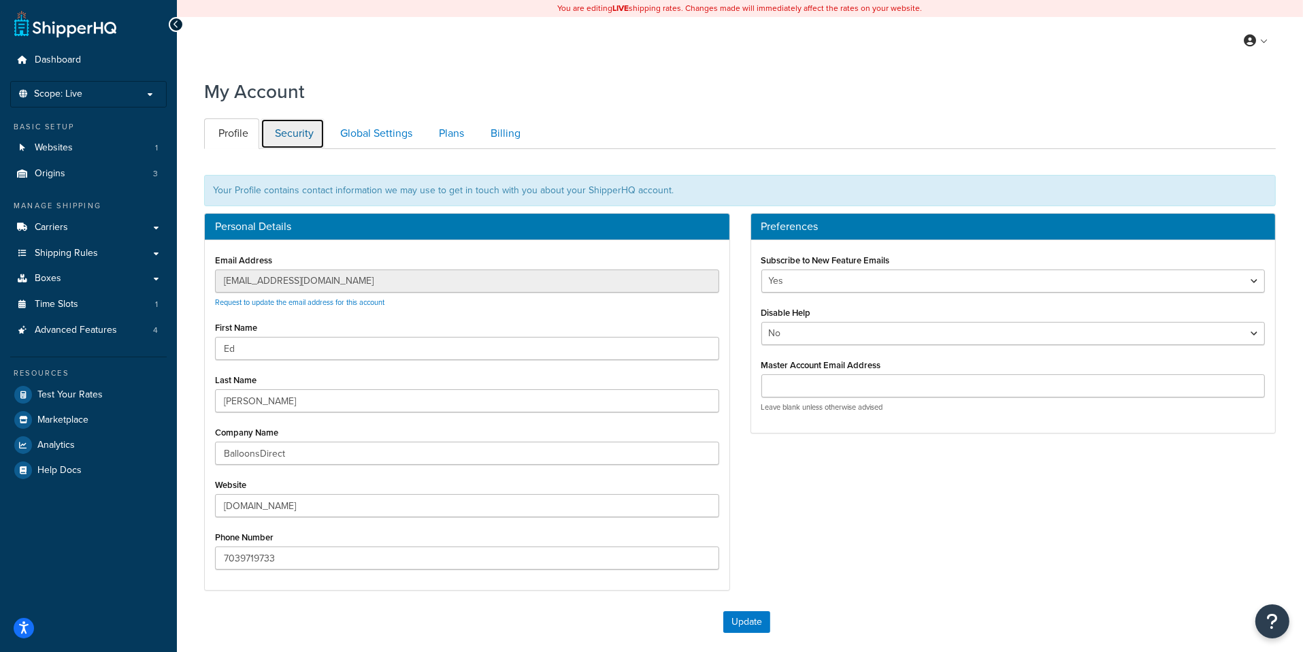
click at [312, 143] on link "Security" at bounding box center [293, 133] width 64 height 31
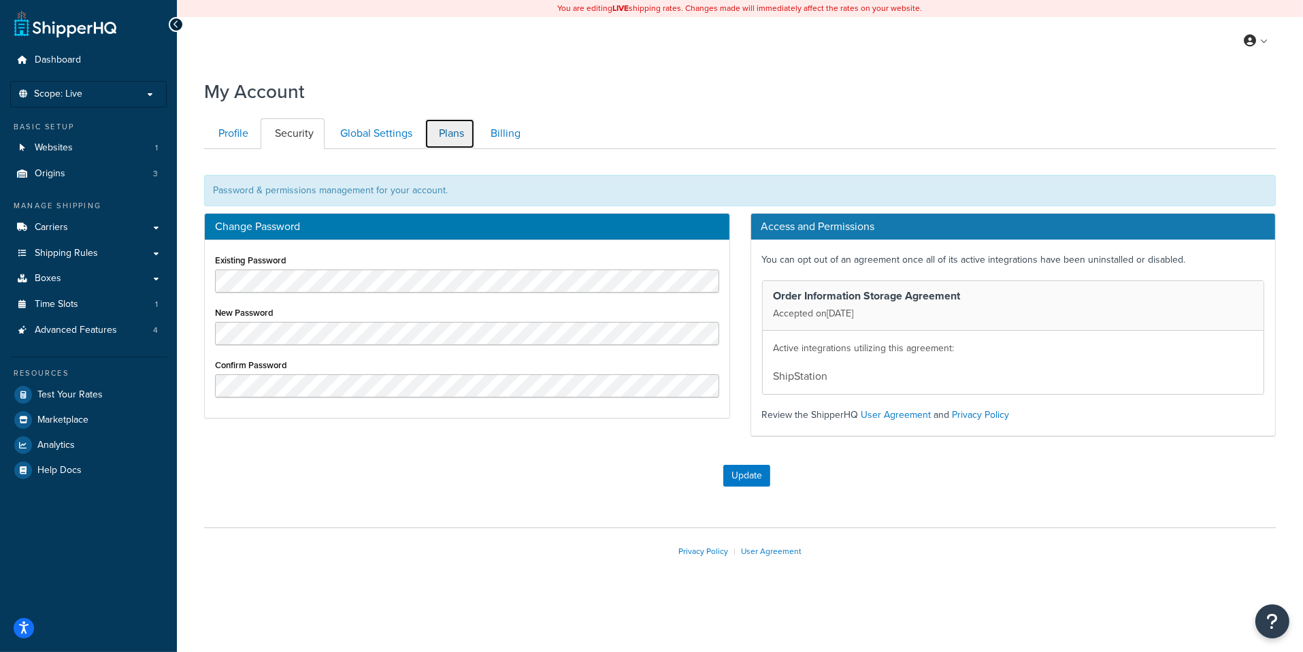
click at [435, 135] on link "Plans" at bounding box center [449, 133] width 50 height 31
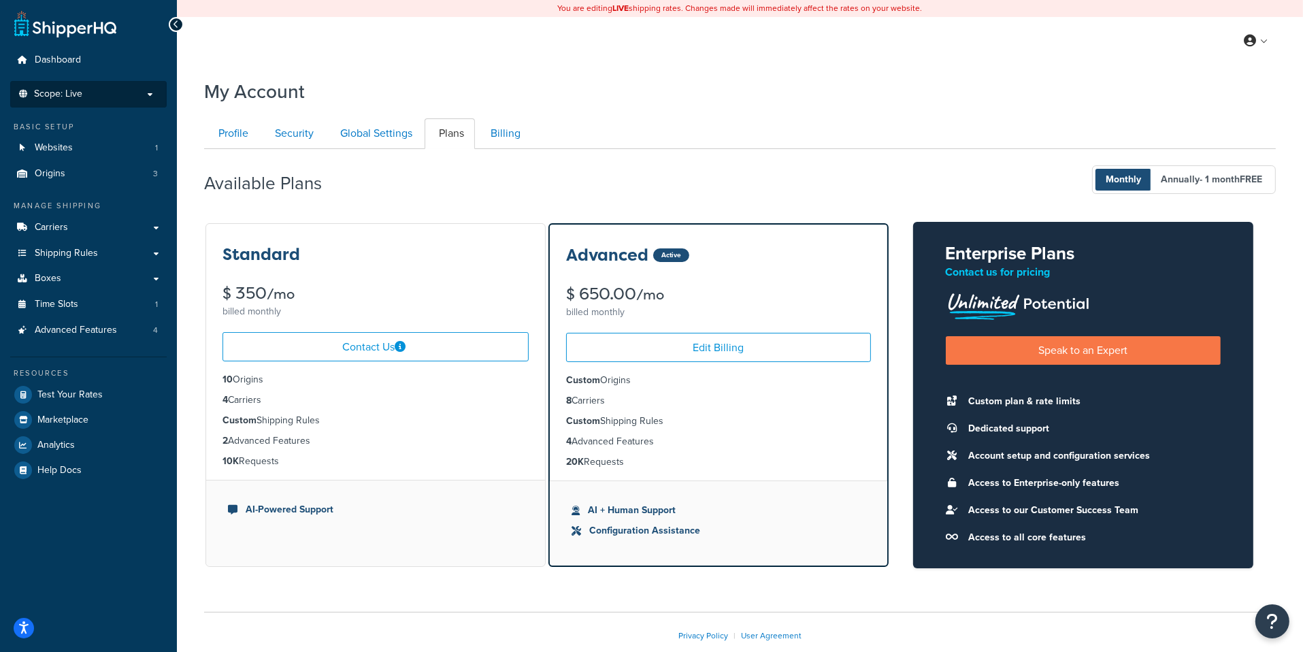
click at [123, 85] on li "Scope: Live Development Integration Test" at bounding box center [88, 94] width 156 height 27
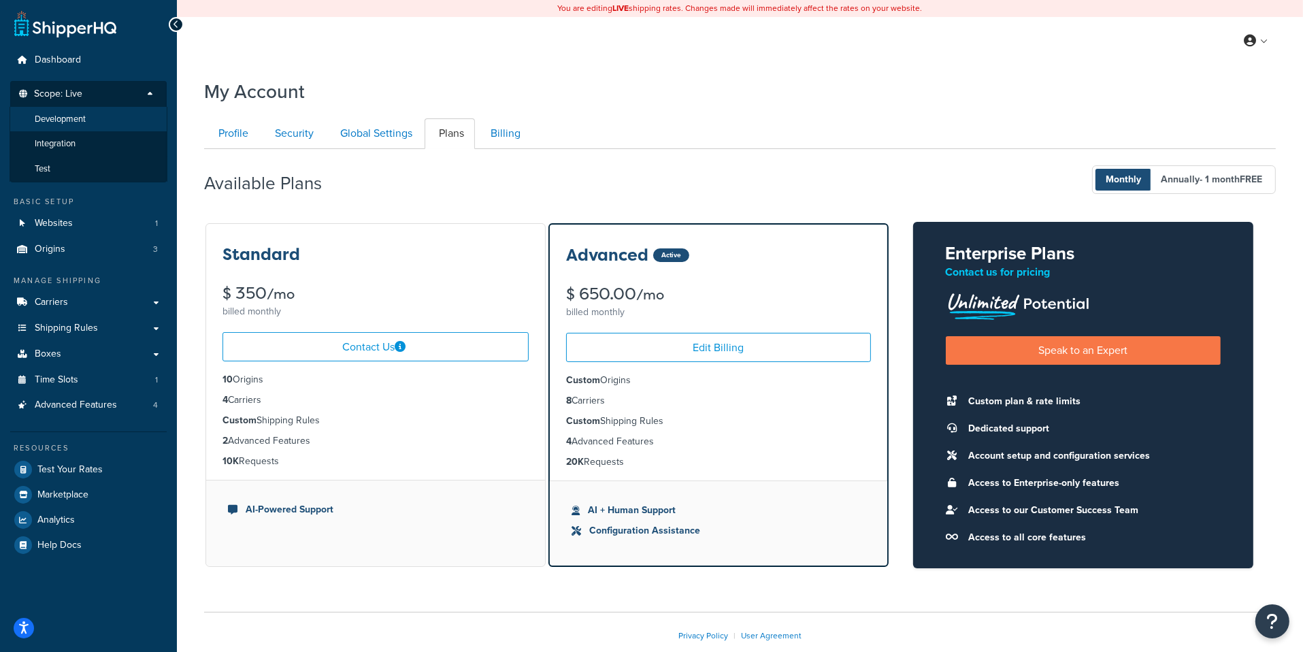
click at [112, 128] on li "Development" at bounding box center [89, 119] width 158 height 25
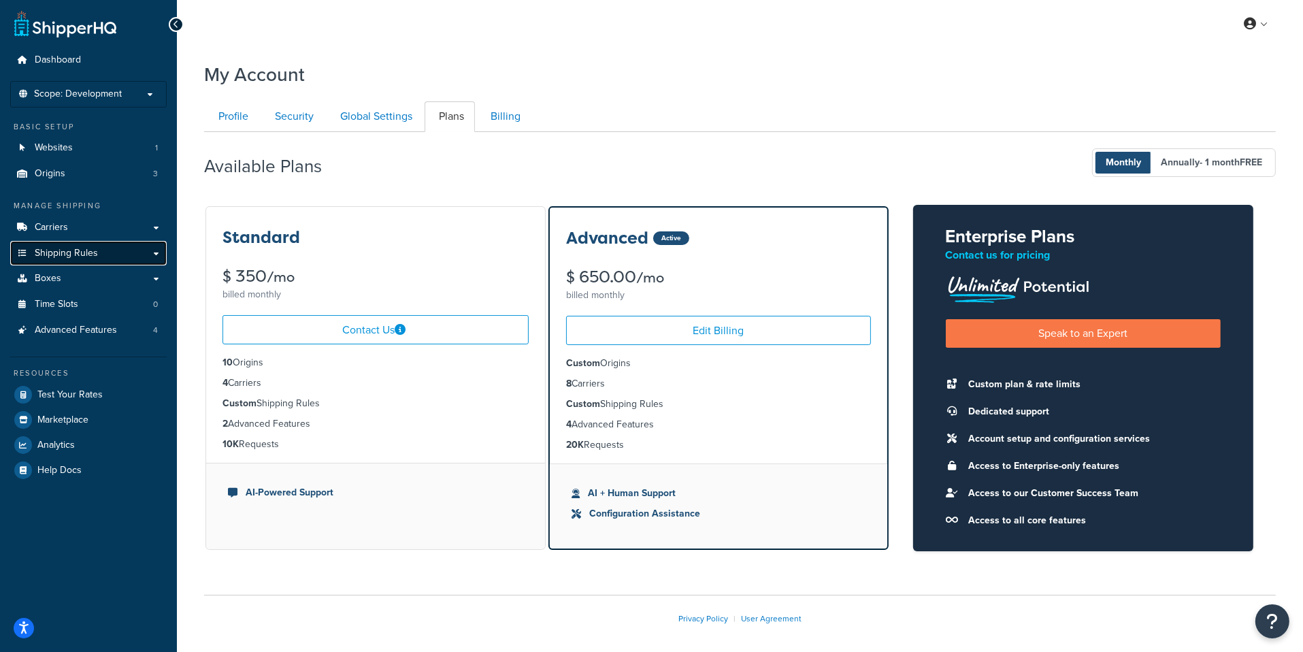
click at [101, 242] on link "Shipping Rules" at bounding box center [88, 253] width 156 height 25
click at [101, 224] on link "Carriers" at bounding box center [88, 227] width 156 height 25
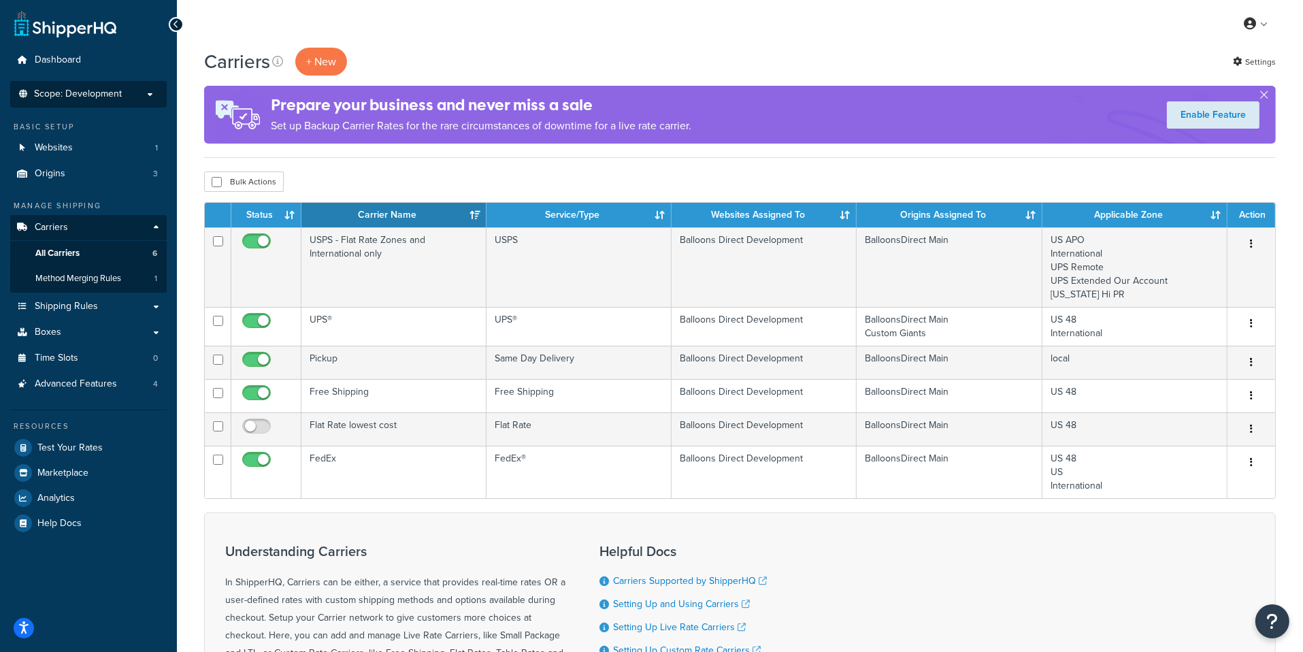
click at [91, 101] on li "Scope: Development Live Integration Test" at bounding box center [88, 94] width 156 height 27
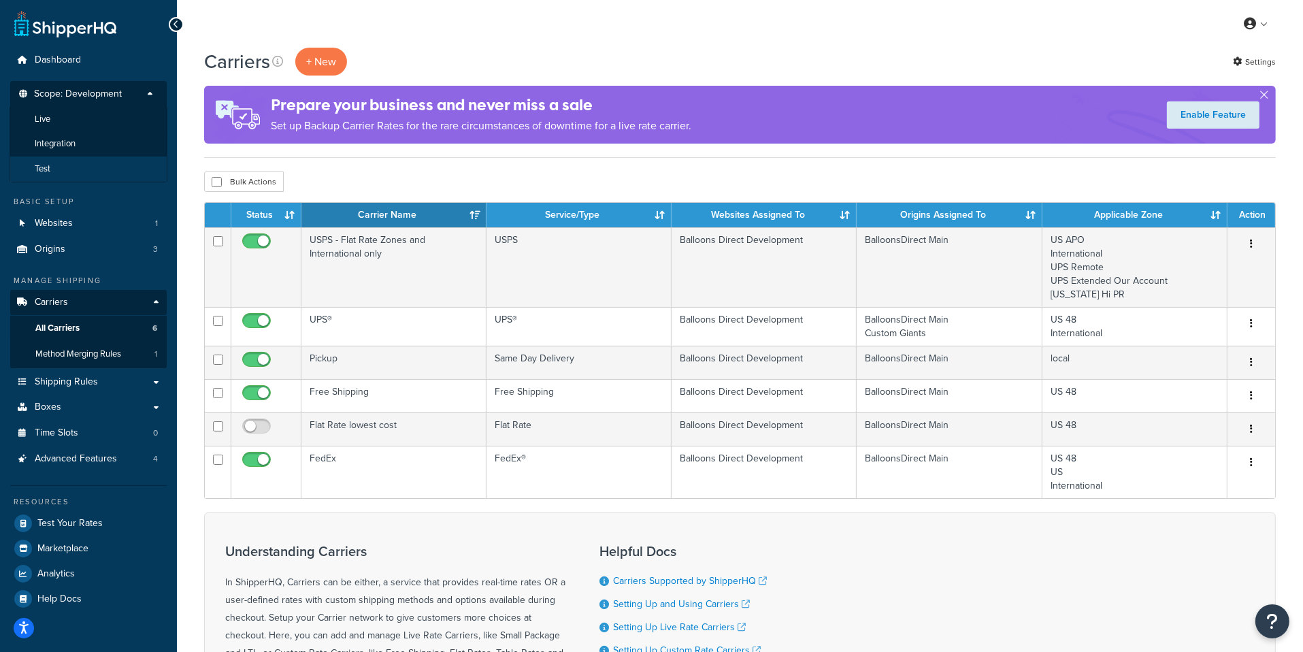
click at [93, 161] on li "Test" at bounding box center [89, 168] width 158 height 25
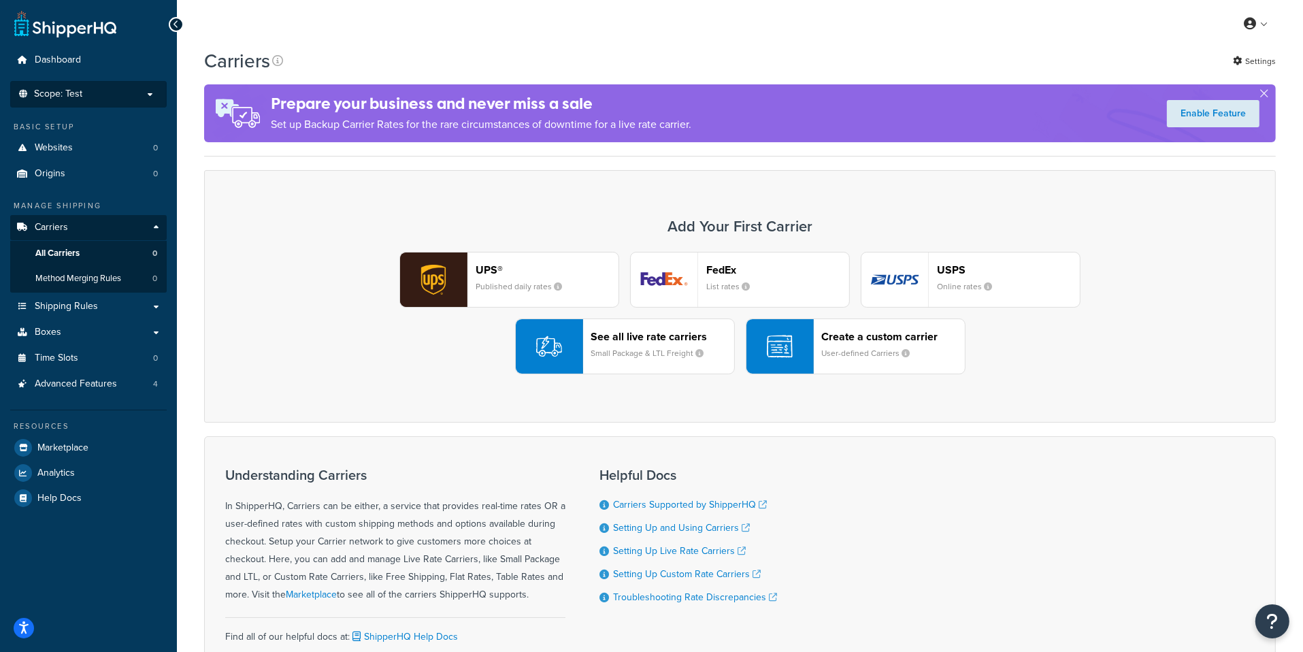
click at [88, 98] on p "Scope: Test" at bounding box center [88, 94] width 144 height 12
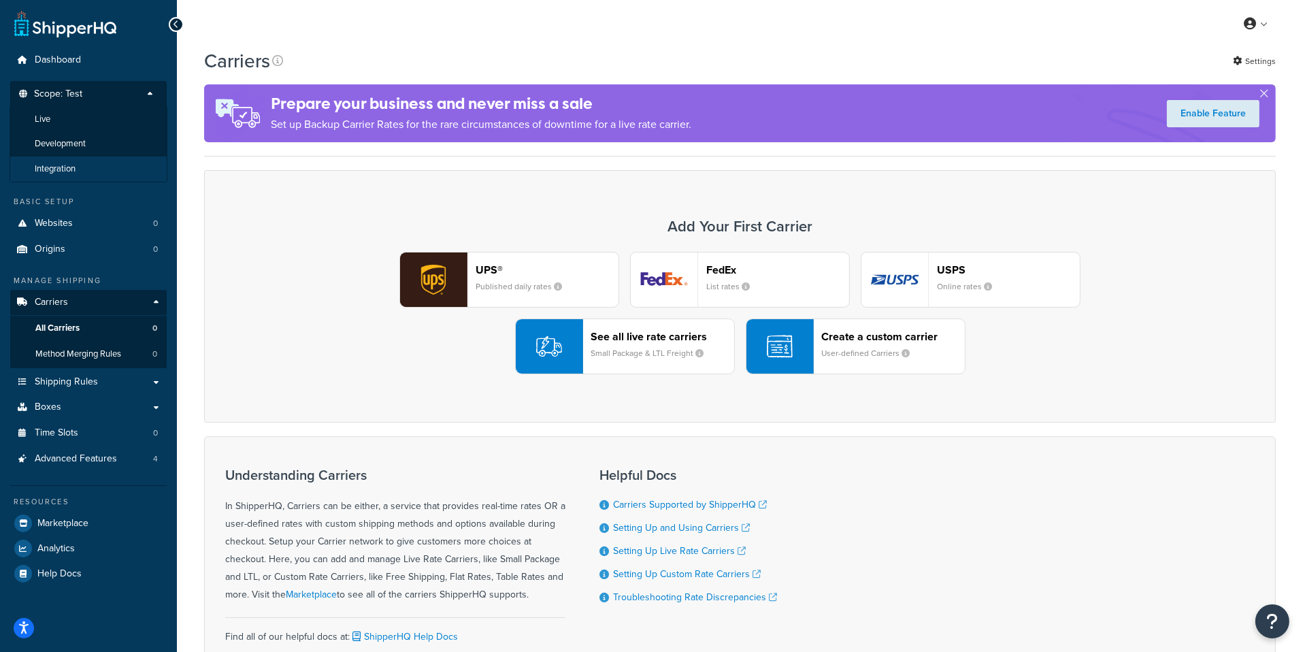
click at [77, 167] on li "Integration" at bounding box center [89, 168] width 158 height 25
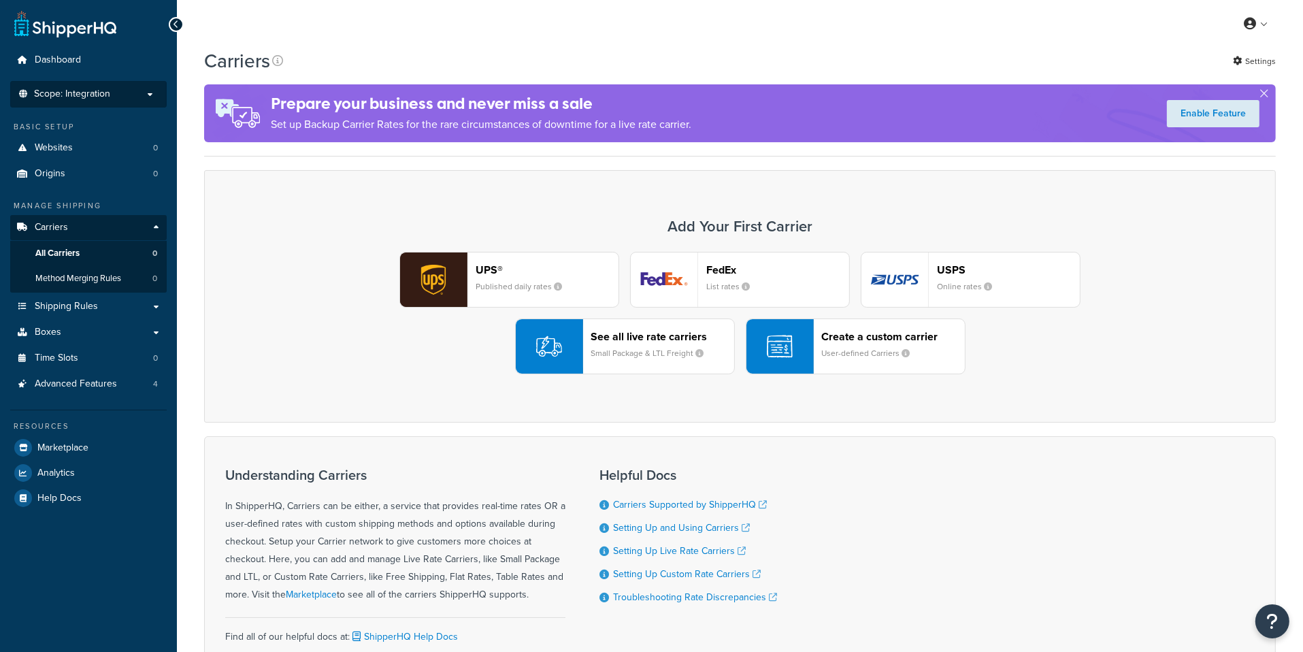
click at [97, 88] on span "Scope: Integration" at bounding box center [72, 94] width 76 height 12
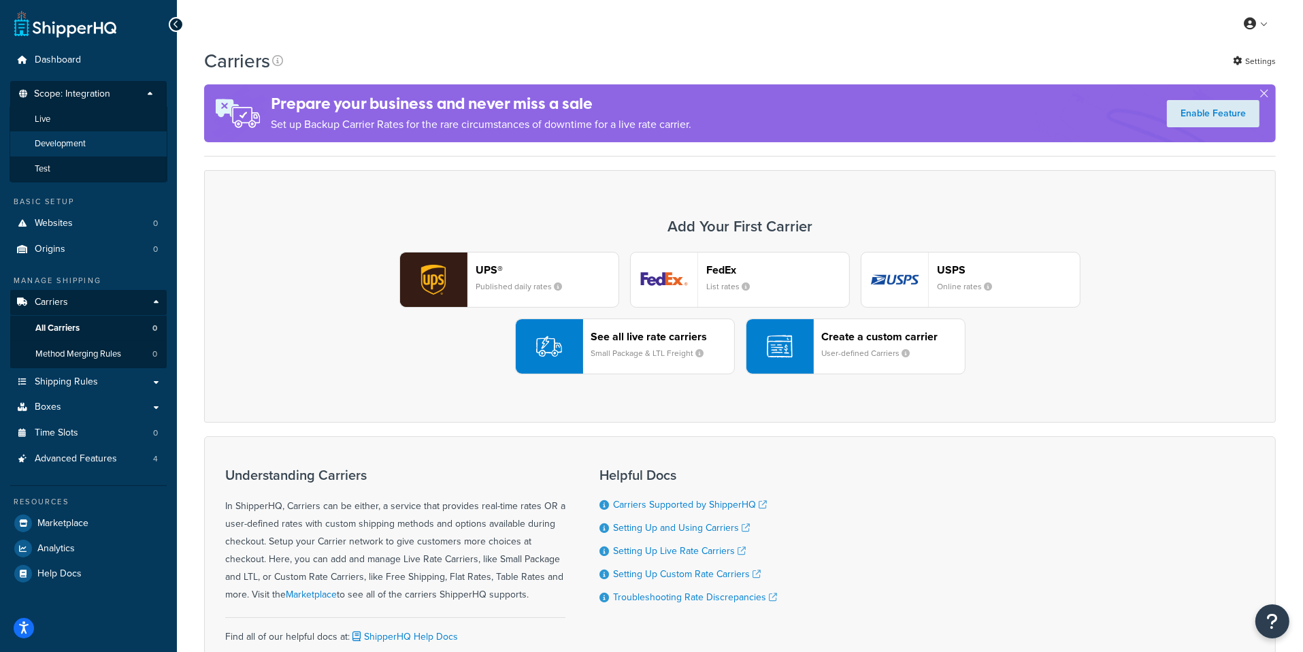
click at [90, 145] on li "Development" at bounding box center [89, 143] width 158 height 25
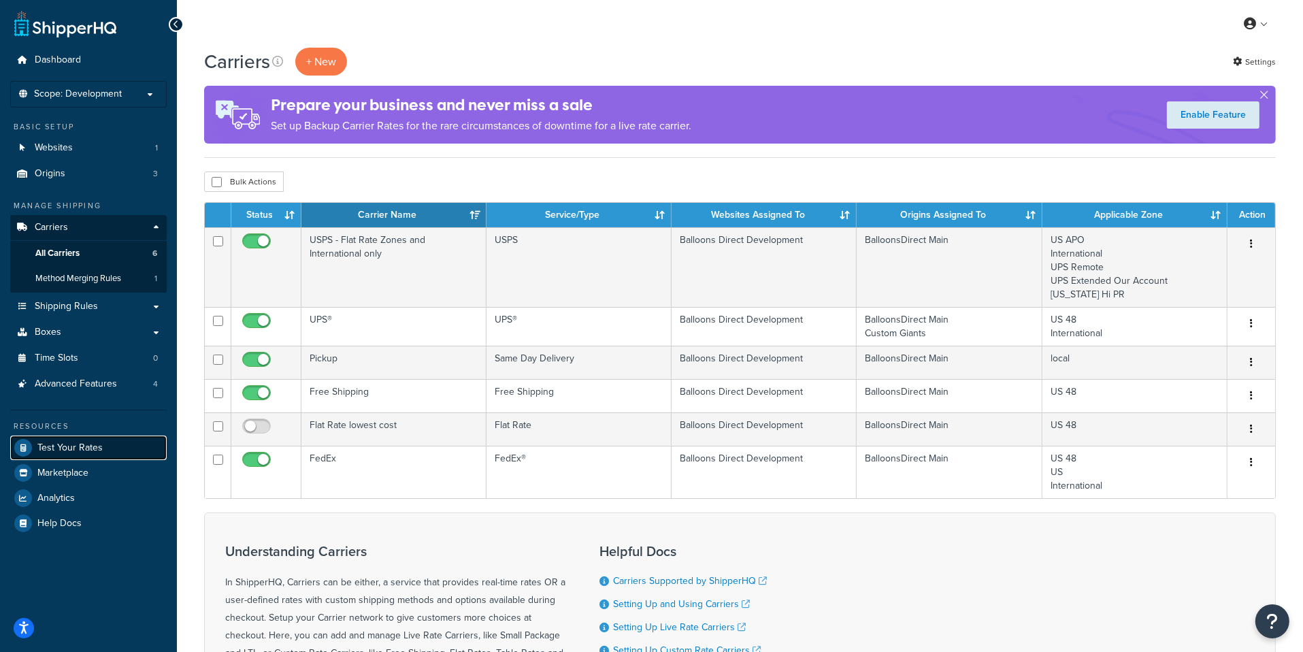
click at [95, 448] on span "Test Your Rates" at bounding box center [69, 448] width 65 height 12
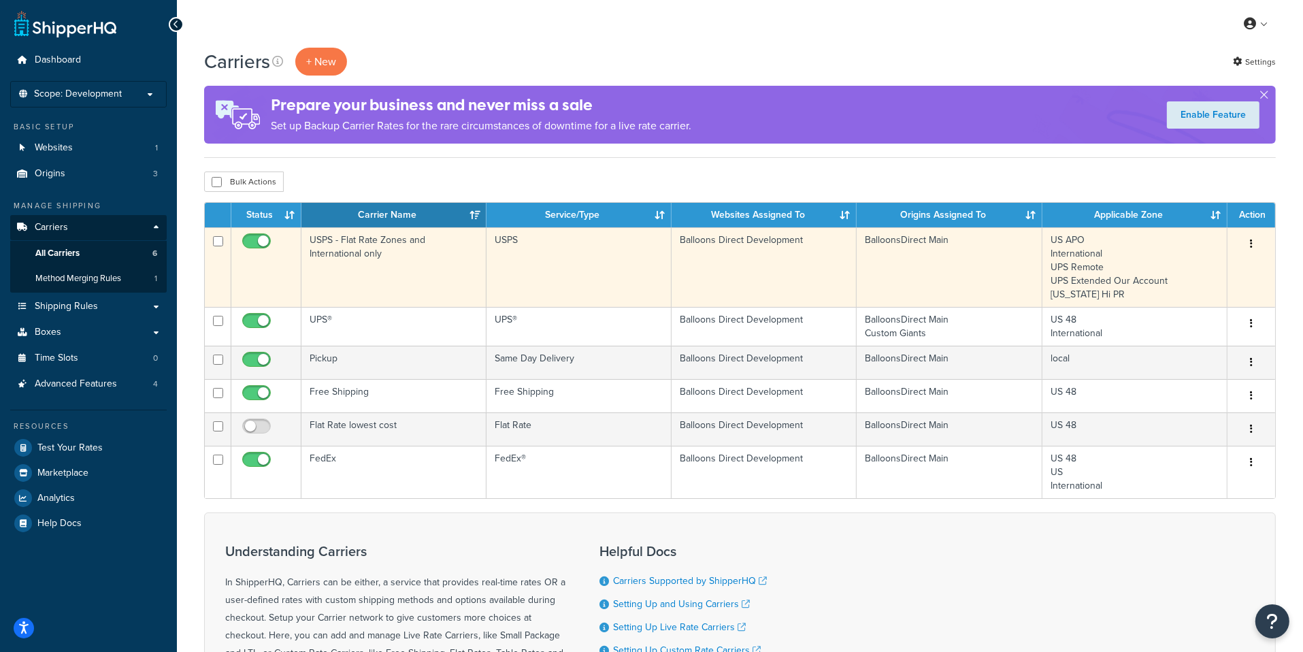
click at [1254, 245] on button "button" at bounding box center [1250, 244] width 19 height 22
click at [1209, 295] on link "Duplicate" at bounding box center [1195, 298] width 107 height 28
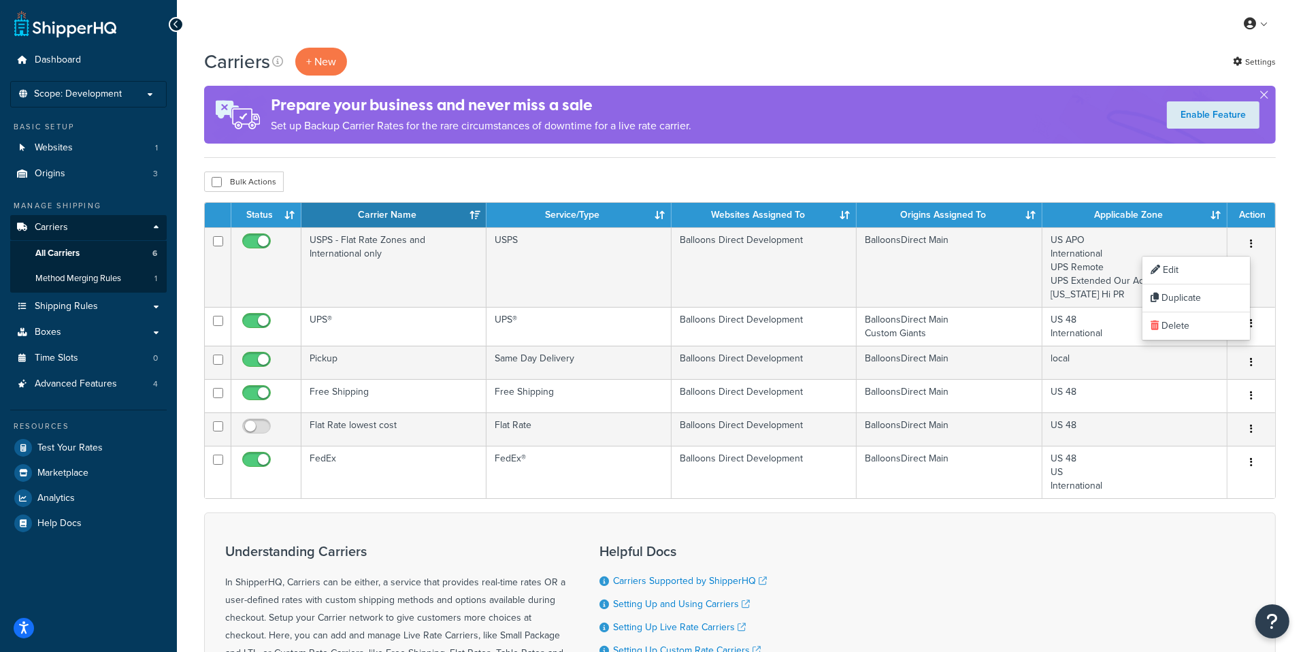
click at [731, 520] on div "Understanding Carriers In ShipperHQ, Carriers can be either, a service that pro…" at bounding box center [739, 637] width 1071 height 251
click at [127, 146] on link "Websites 1" at bounding box center [88, 147] width 156 height 25
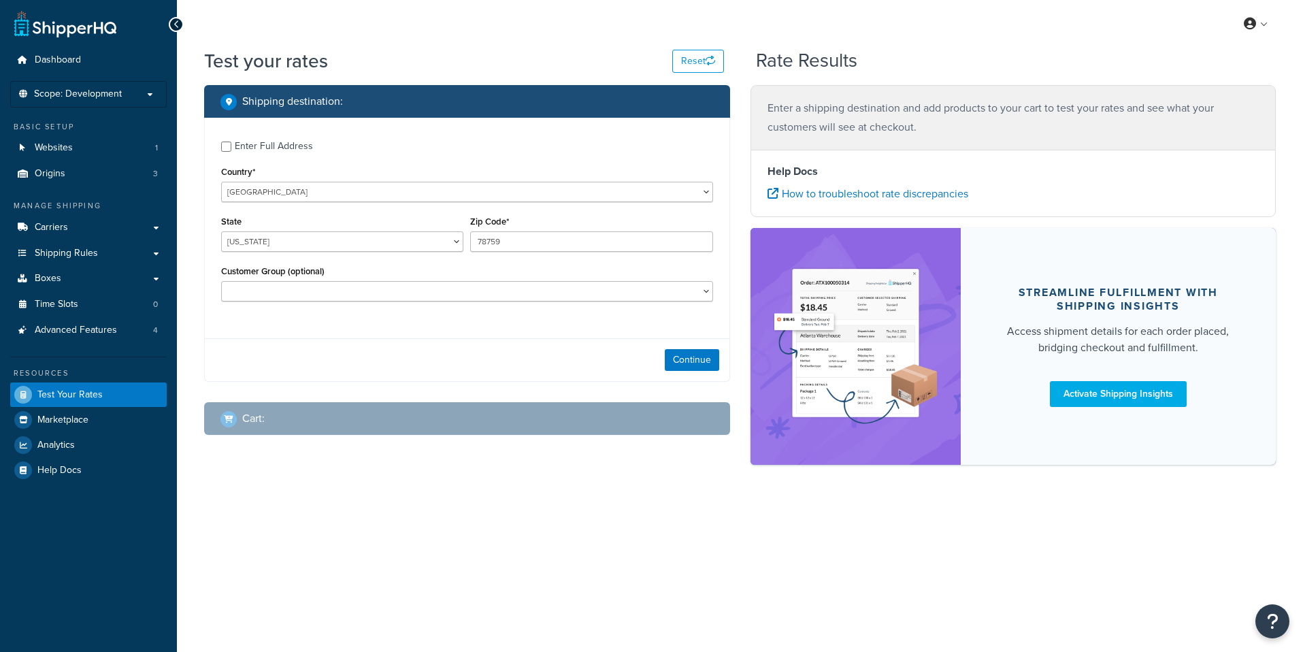
select select "[GEOGRAPHIC_DATA]"
click at [690, 355] on button "Continue" at bounding box center [692, 360] width 54 height 22
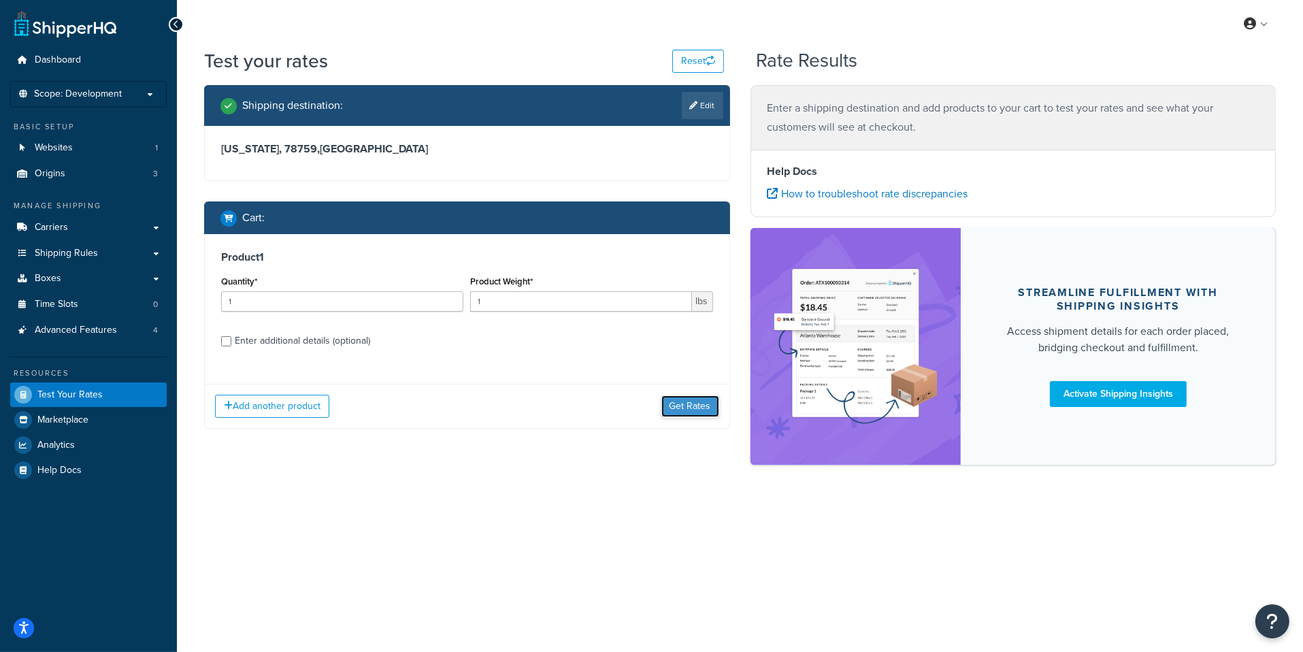
click at [675, 401] on button "Get Rates" at bounding box center [690, 406] width 58 height 22
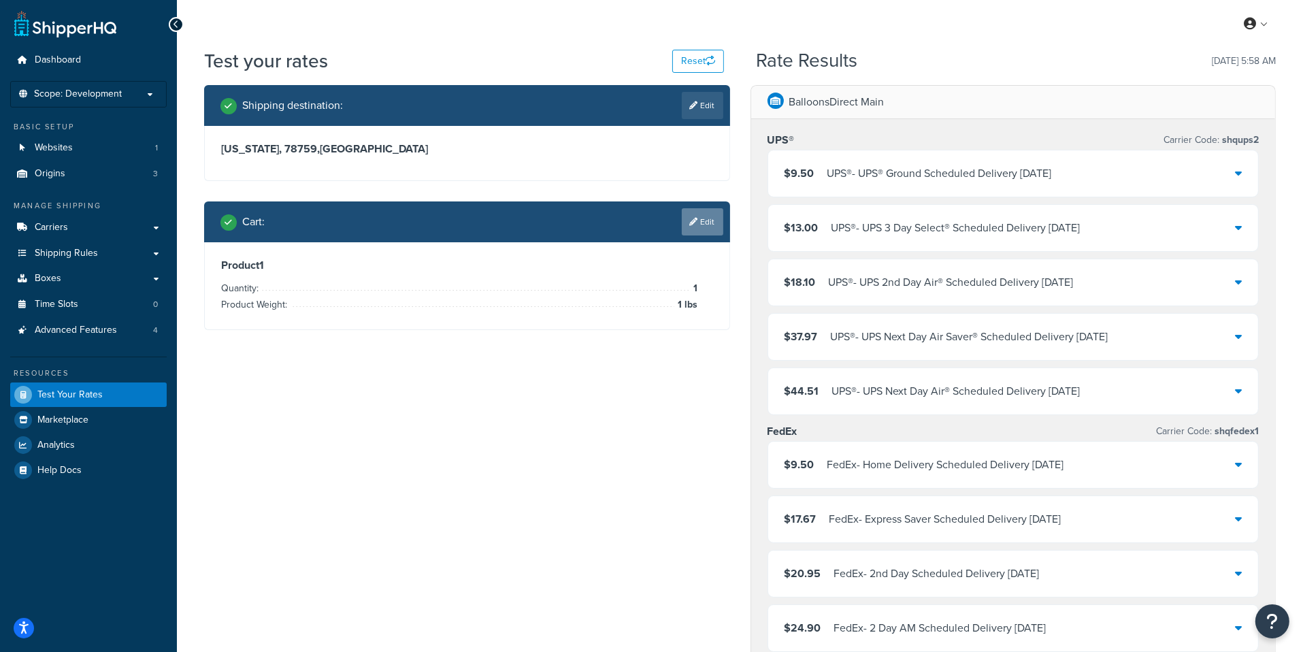
click at [697, 231] on link "Edit" at bounding box center [702, 221] width 41 height 27
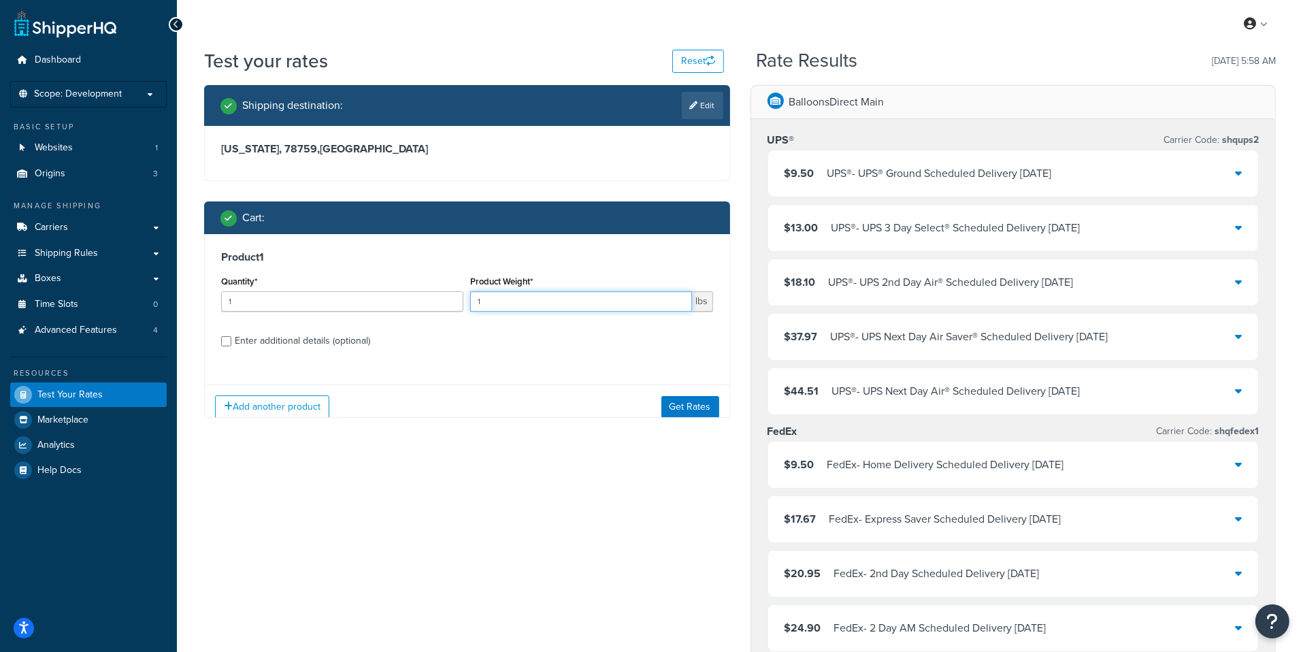
click at [539, 308] on input "1" at bounding box center [580, 301] width 221 height 20
type input "1.8"
click at [683, 397] on button "Get Rates" at bounding box center [690, 406] width 58 height 22
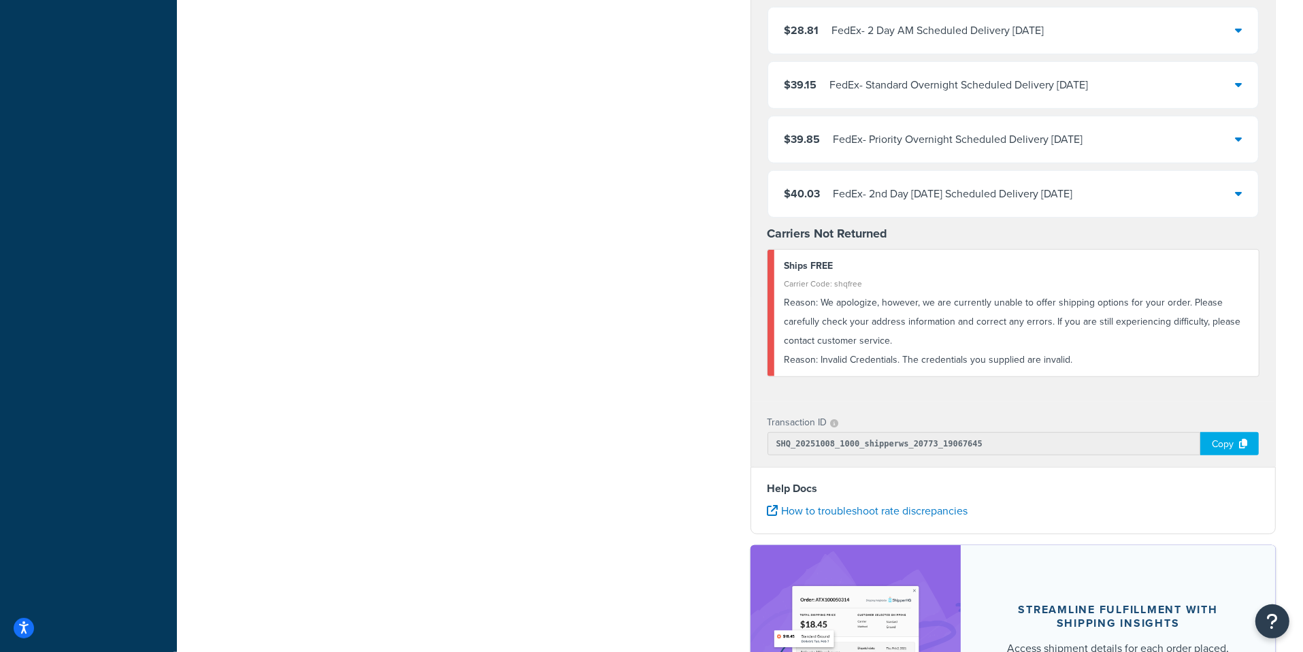
scroll to position [977, 0]
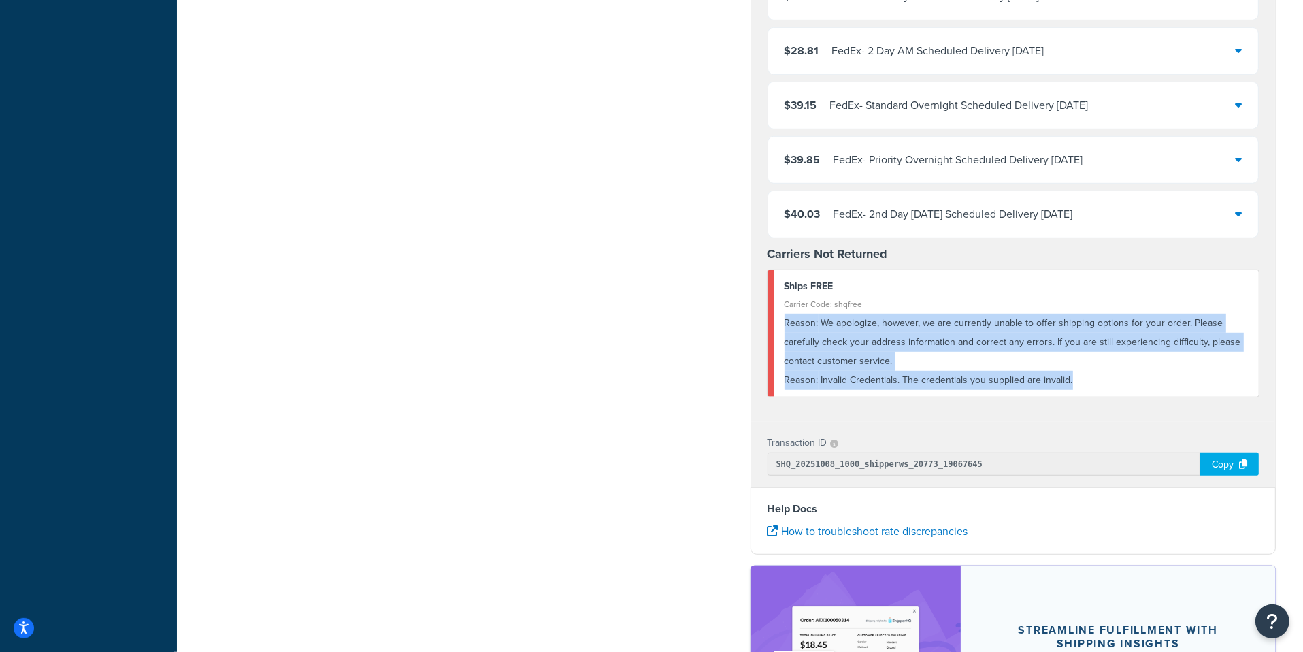
drag, startPoint x: 1084, startPoint y: 379, endPoint x: 763, endPoint y: 316, distance: 327.8
copy div "Reason: We apologize, however, we are currently unable to offer shipping option…"
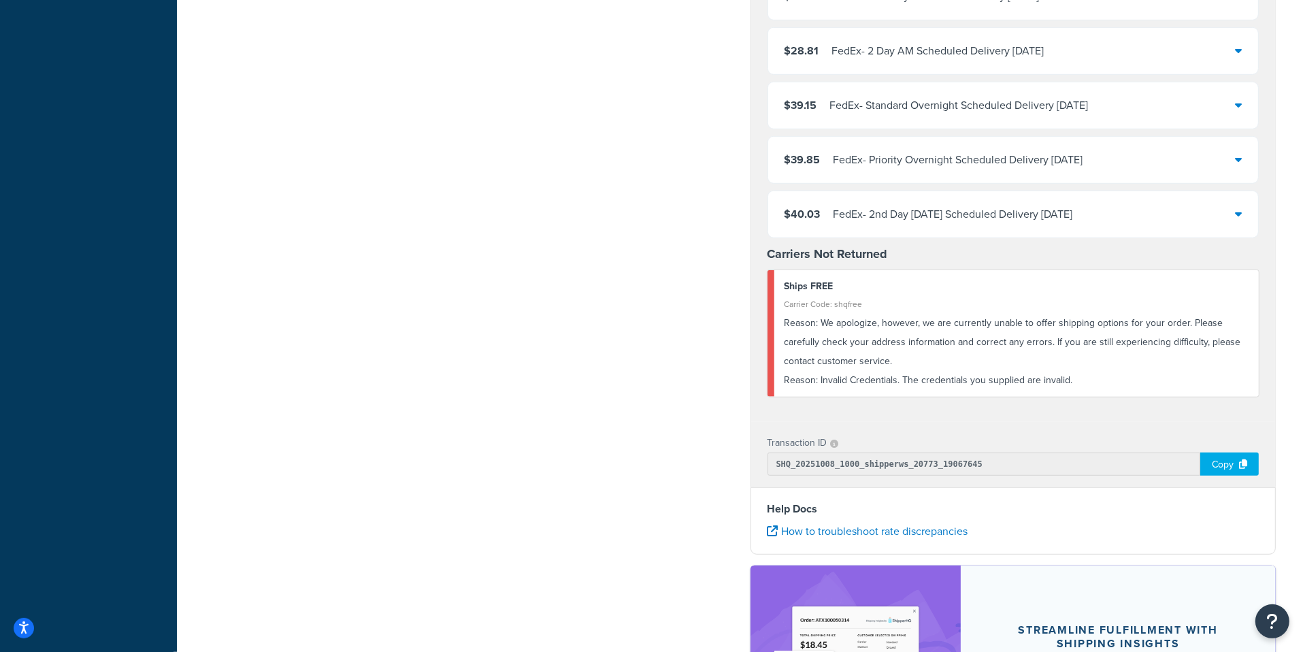
click at [1163, 422] on div "Transaction ID SHQ_20251008_1000_shipperws_20773_19067645 Copy" at bounding box center [1013, 454] width 524 height 65
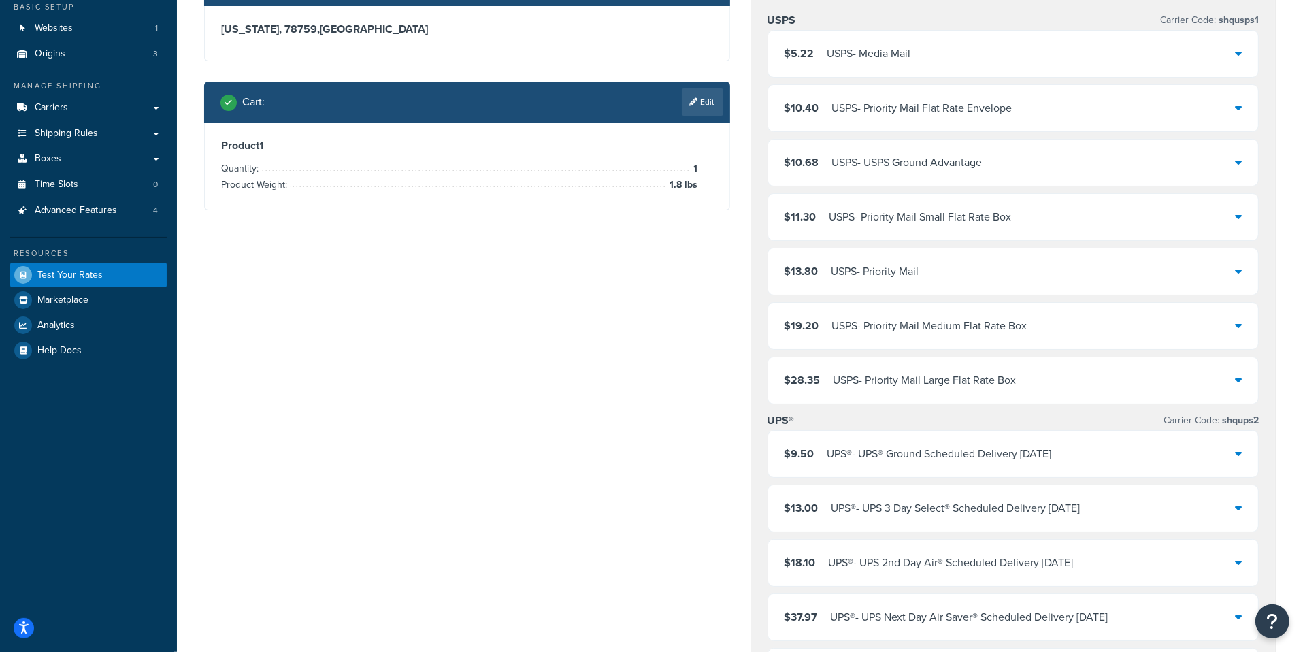
scroll to position [0, 0]
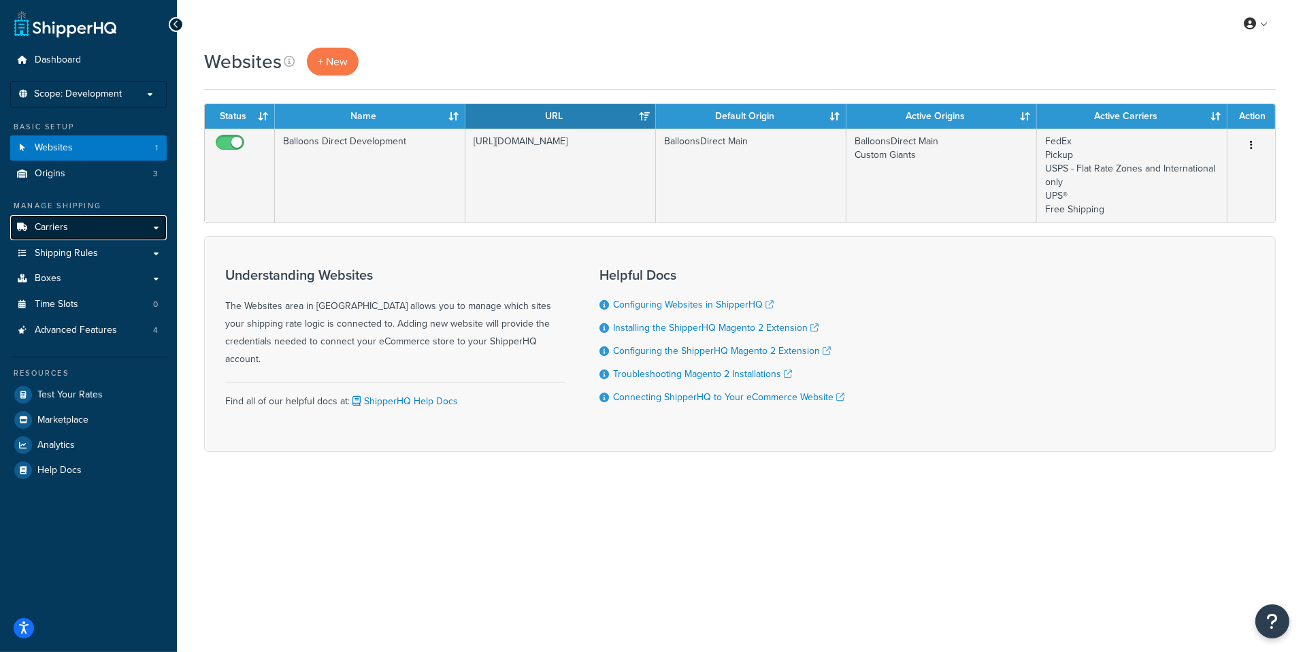
click at [96, 231] on link "Carriers" at bounding box center [88, 227] width 156 height 25
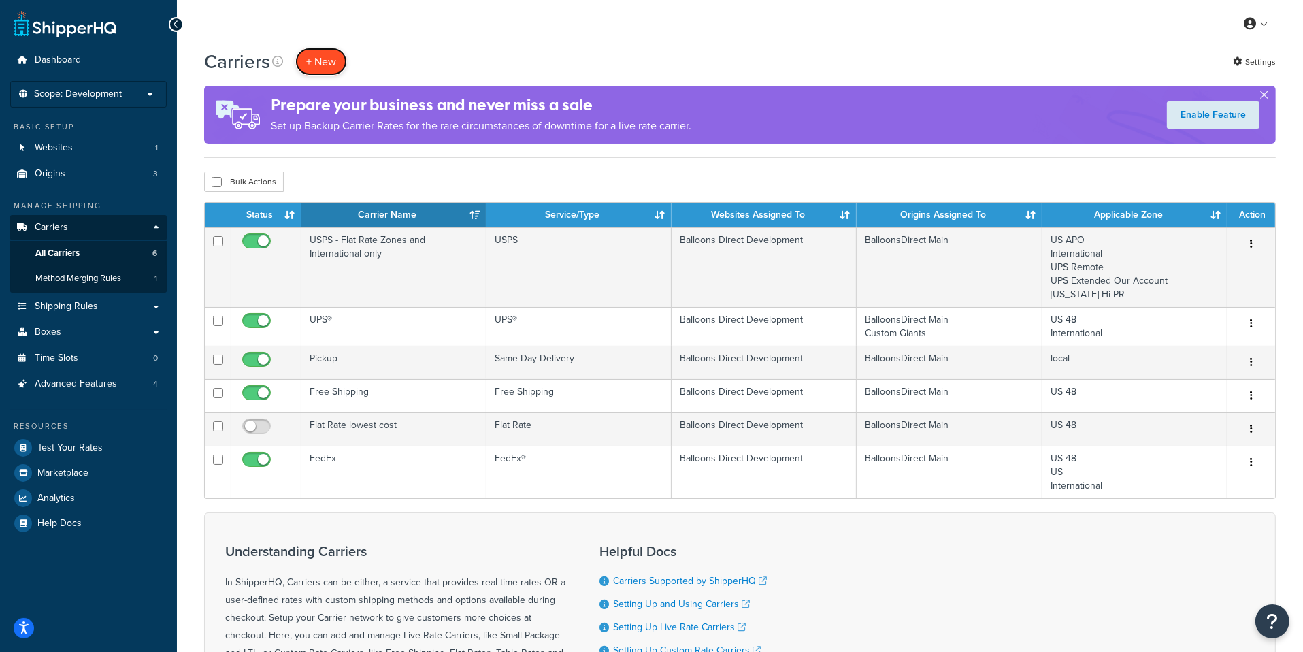
click at [328, 70] on button "+ New" at bounding box center [321, 62] width 52 height 28
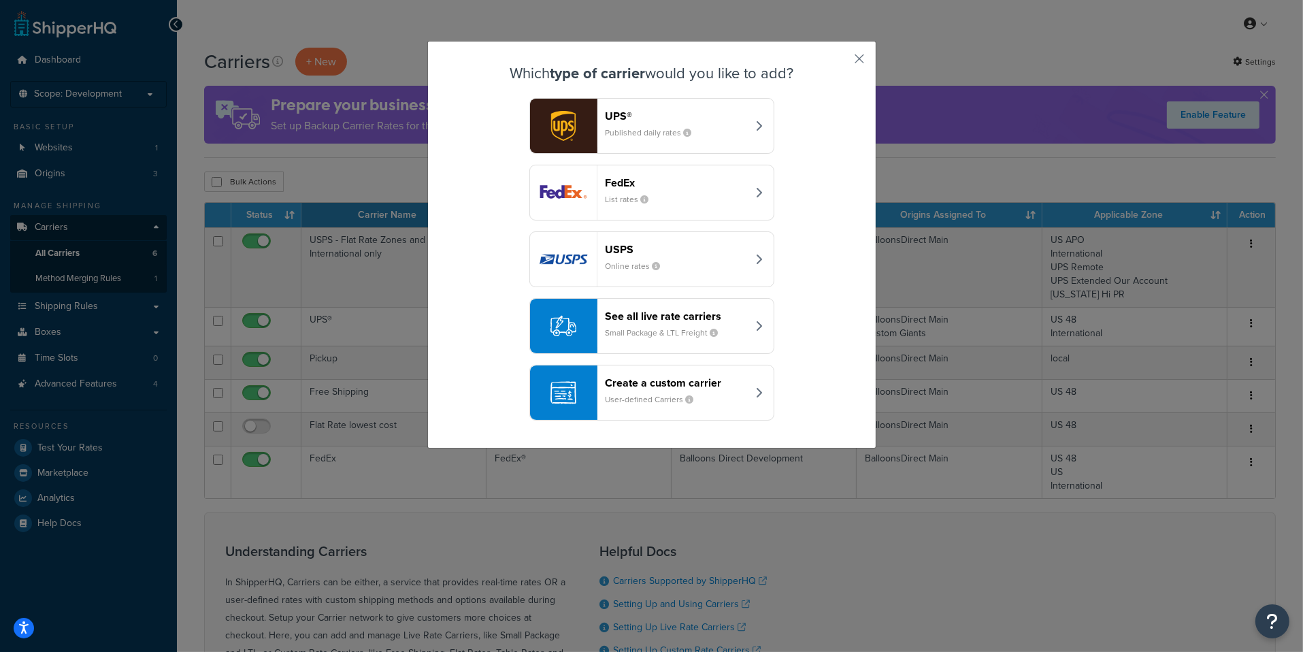
click at [651, 252] on header "USPS" at bounding box center [676, 249] width 142 height 13
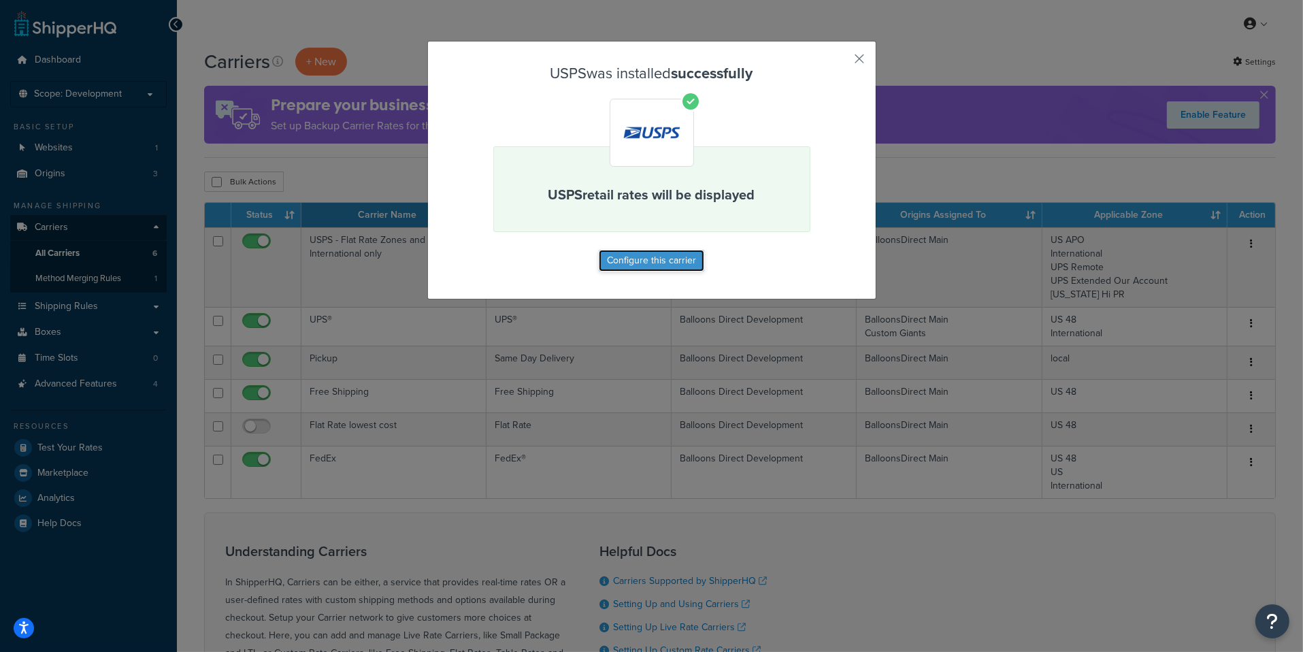
click at [663, 262] on button "Configure this carrier" at bounding box center [651, 261] width 105 height 22
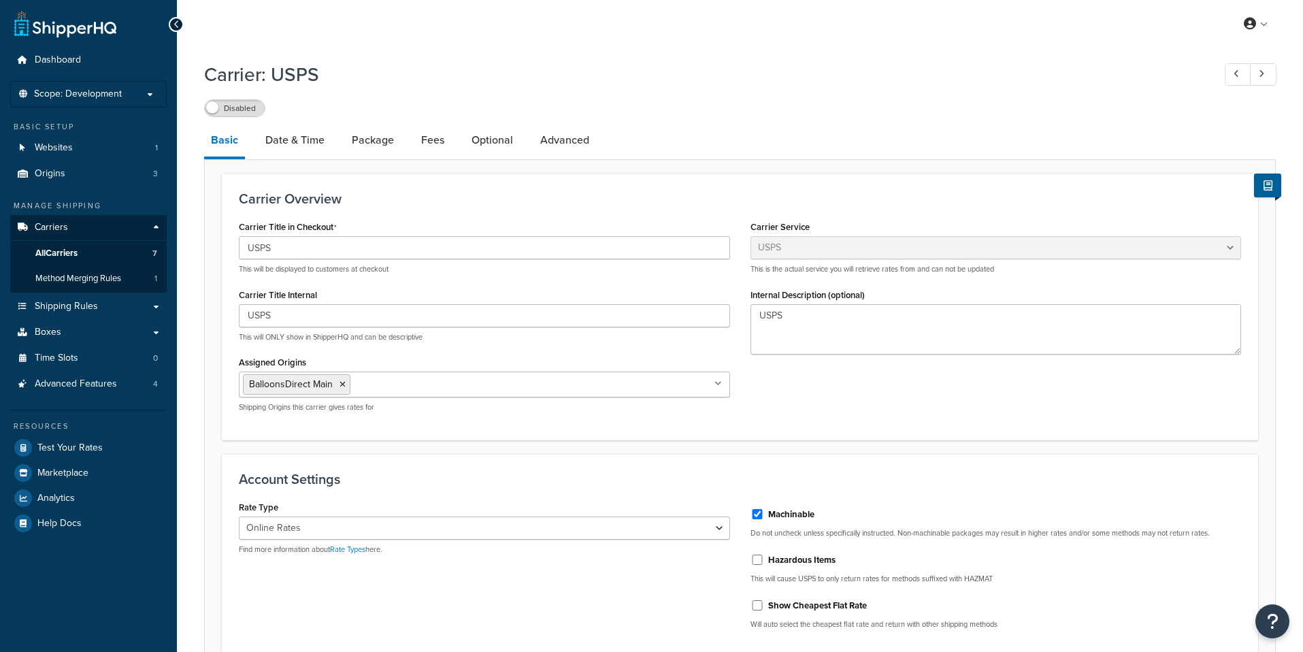
select select "usps"
select select "ONLINE"
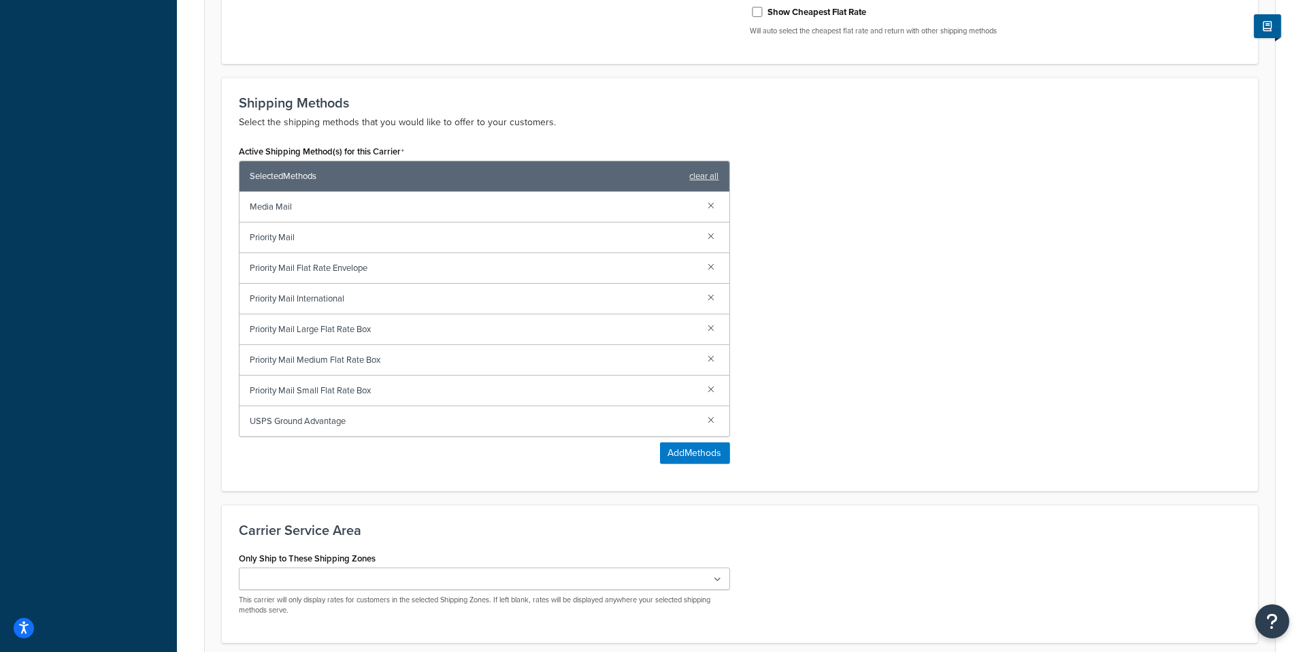
scroll to position [703, 0]
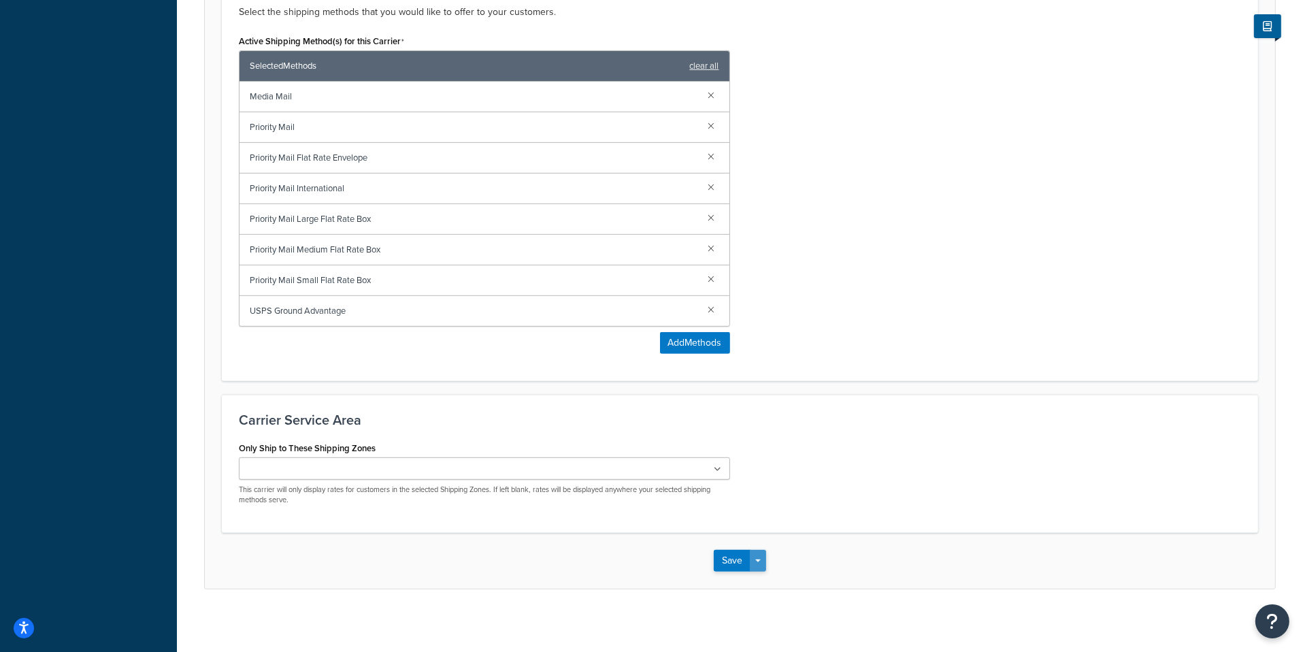
click at [759, 559] on span "button" at bounding box center [757, 560] width 5 height 3
click at [758, 573] on button "Save and Edit" at bounding box center [763, 585] width 99 height 29
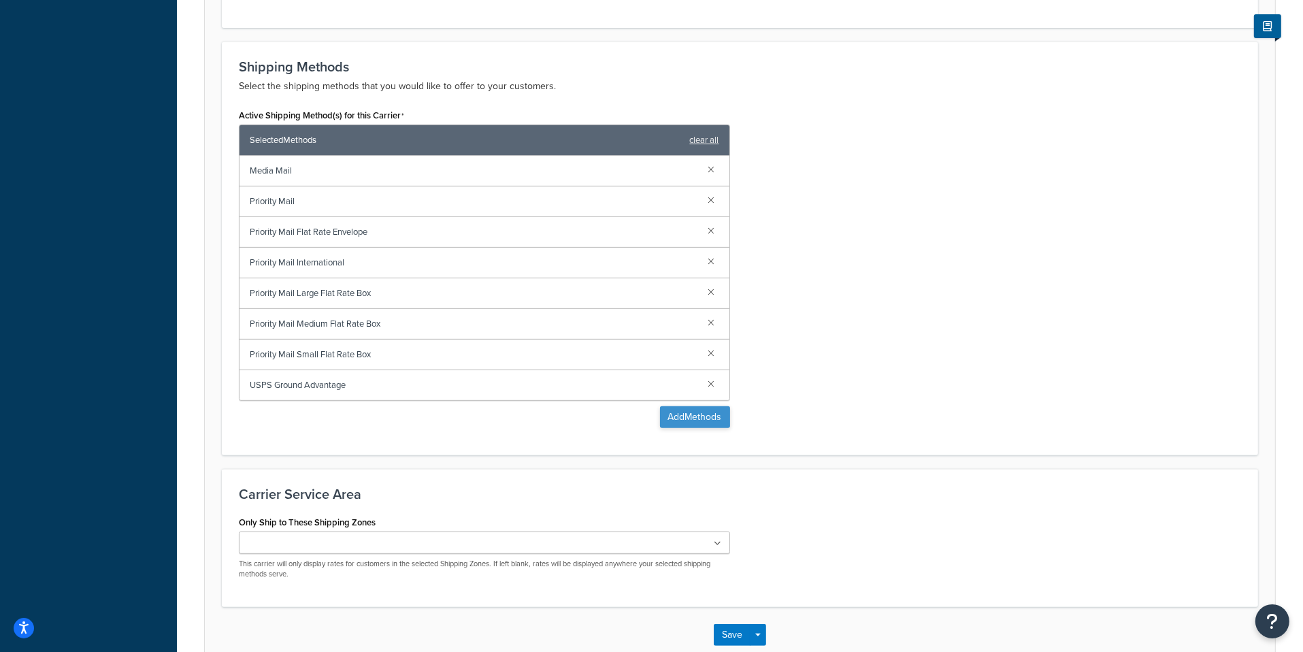
scroll to position [0, 0]
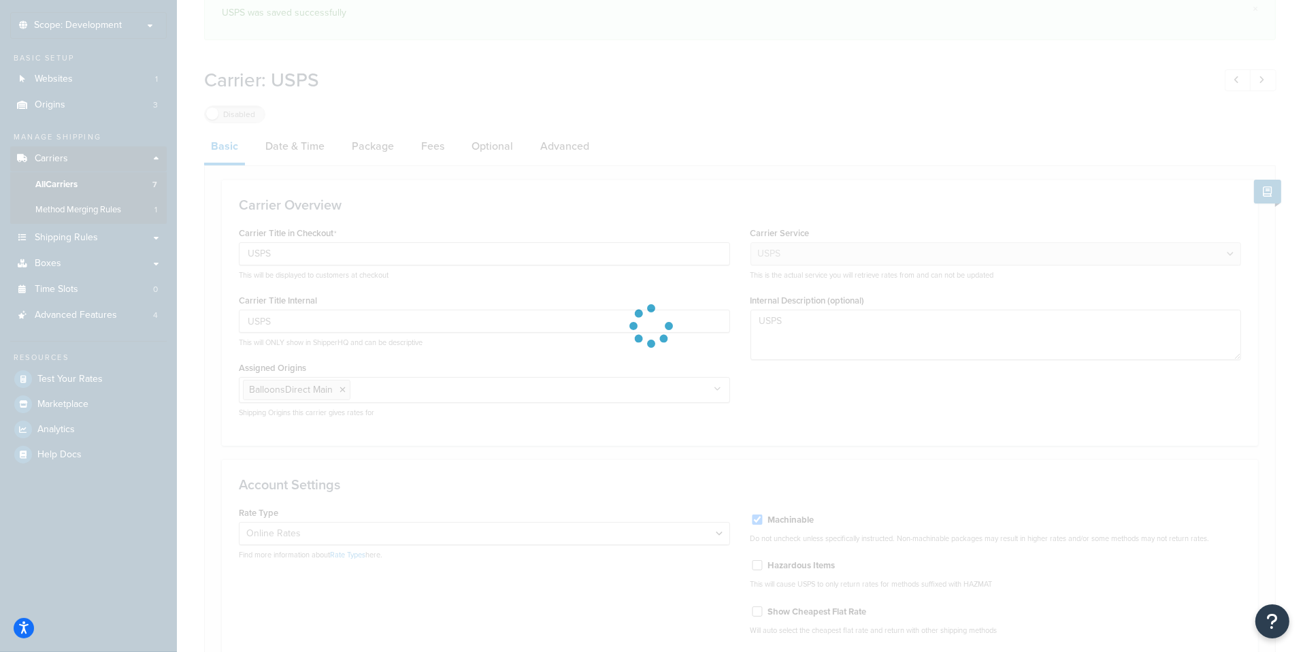
select select "usps"
select select "ONLINE"
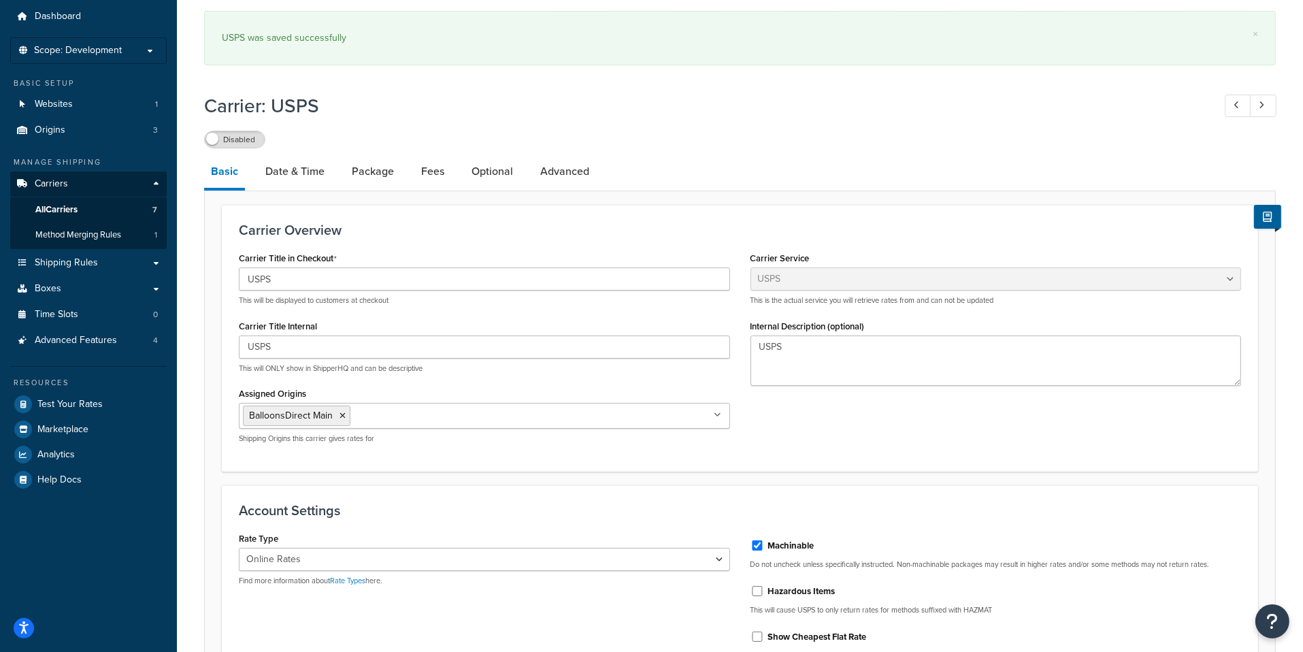
scroll to position [31, 0]
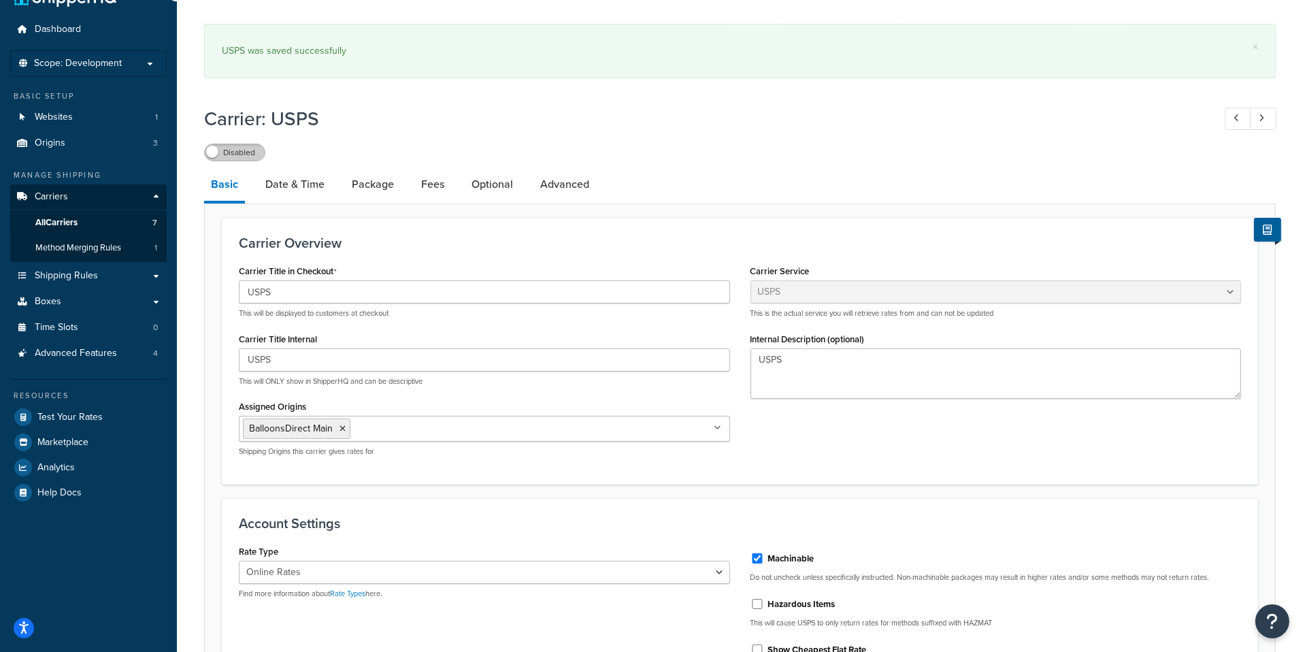
click at [240, 152] on label "Disabled" at bounding box center [235, 152] width 60 height 16
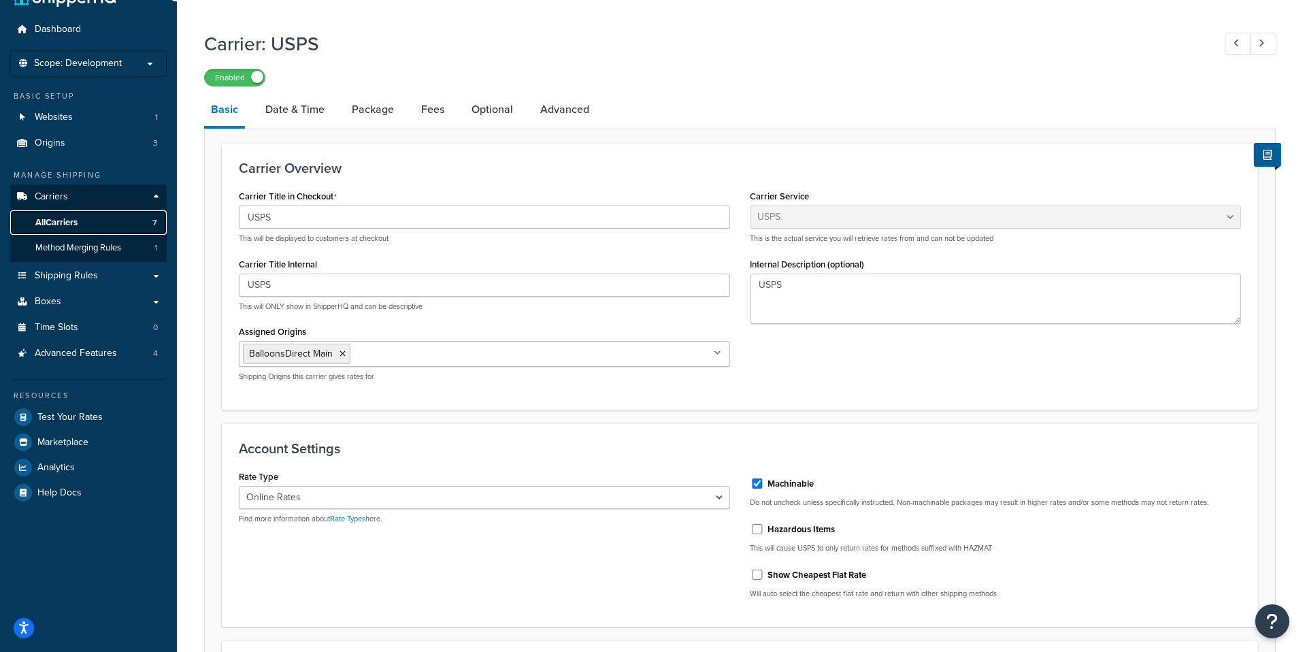
click at [130, 217] on link "All Carriers 7" at bounding box center [88, 222] width 156 height 25
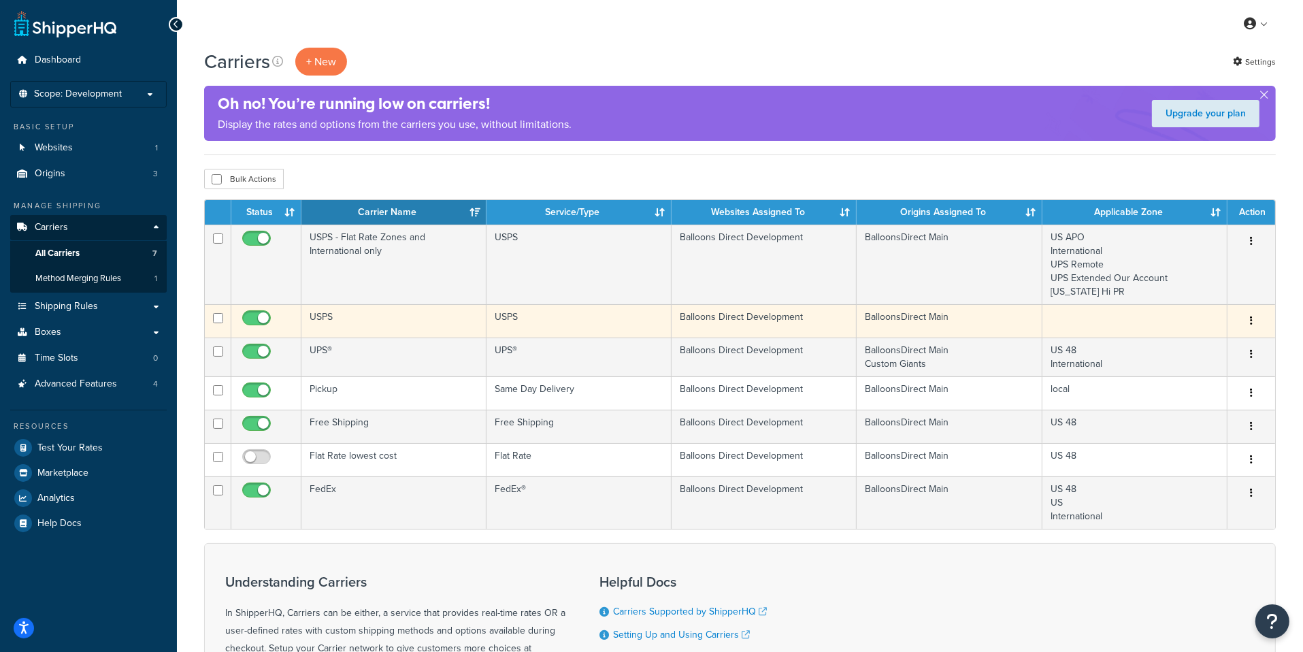
click at [1256, 316] on button "button" at bounding box center [1250, 321] width 19 height 22
click at [1192, 395] on link "Delete" at bounding box center [1195, 403] width 107 height 28
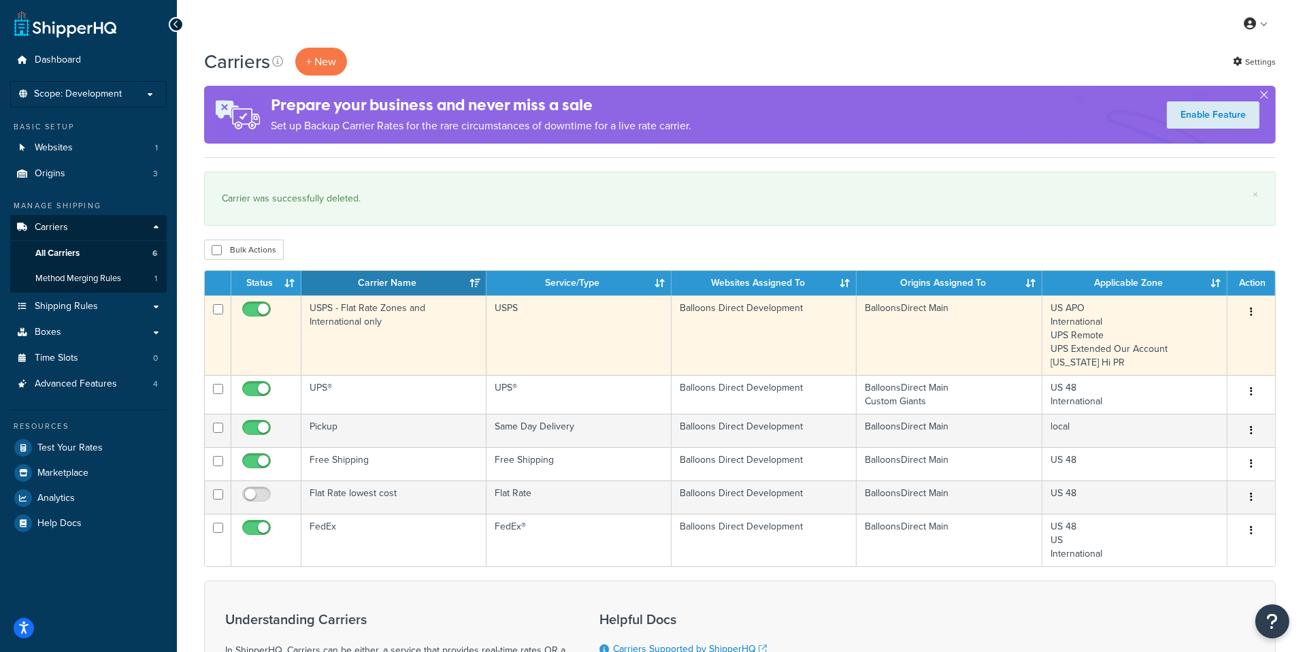
click at [478, 332] on td "USPS - Flat Rate Zones and International only" at bounding box center [393, 335] width 185 height 80
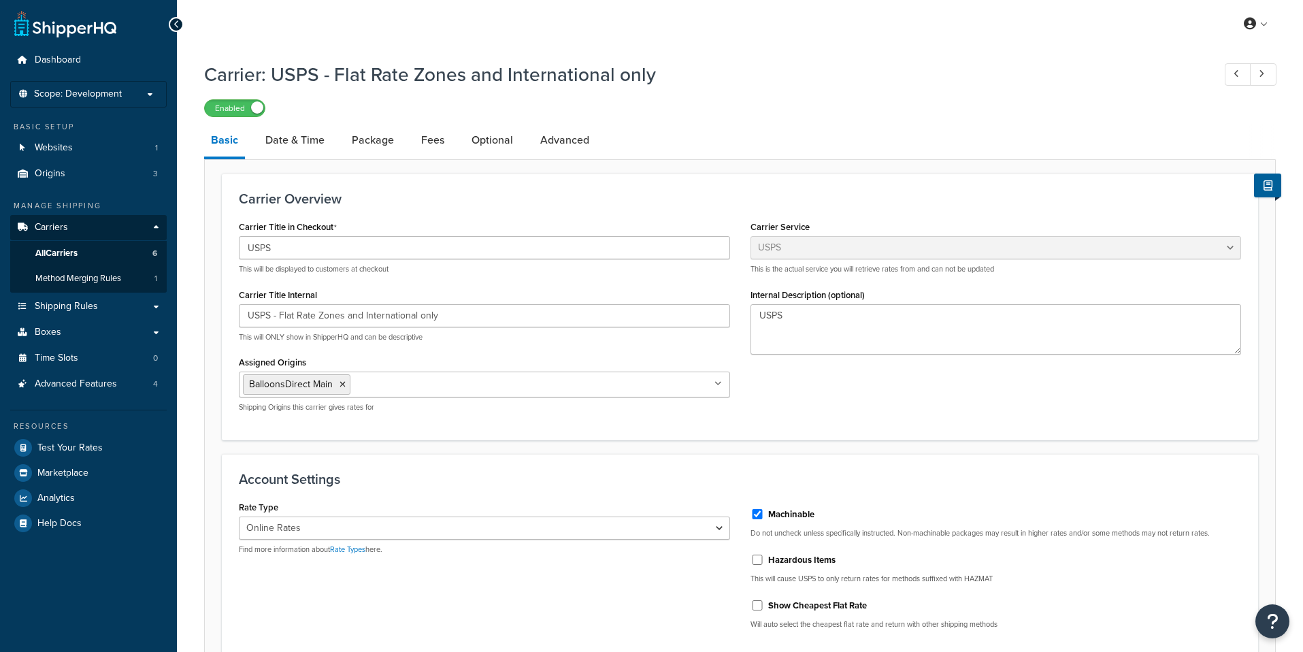
select select "usps"
select select "ONLINE"
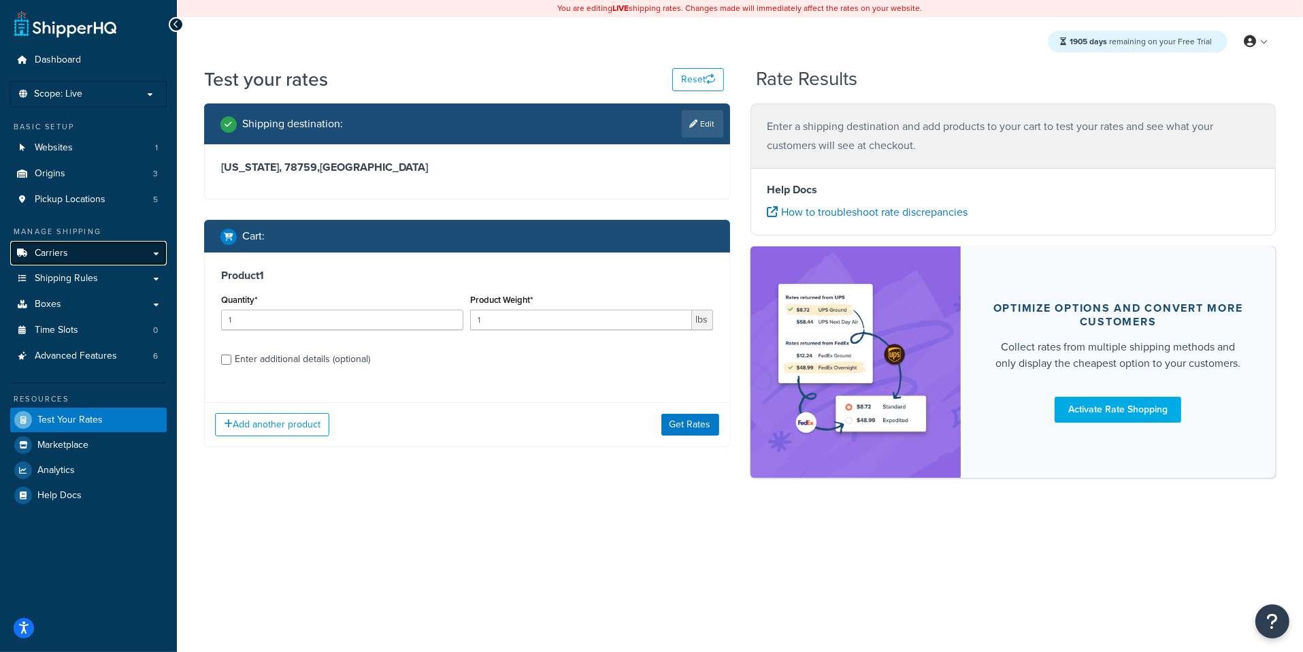
click at [118, 258] on link "Carriers" at bounding box center [88, 253] width 156 height 25
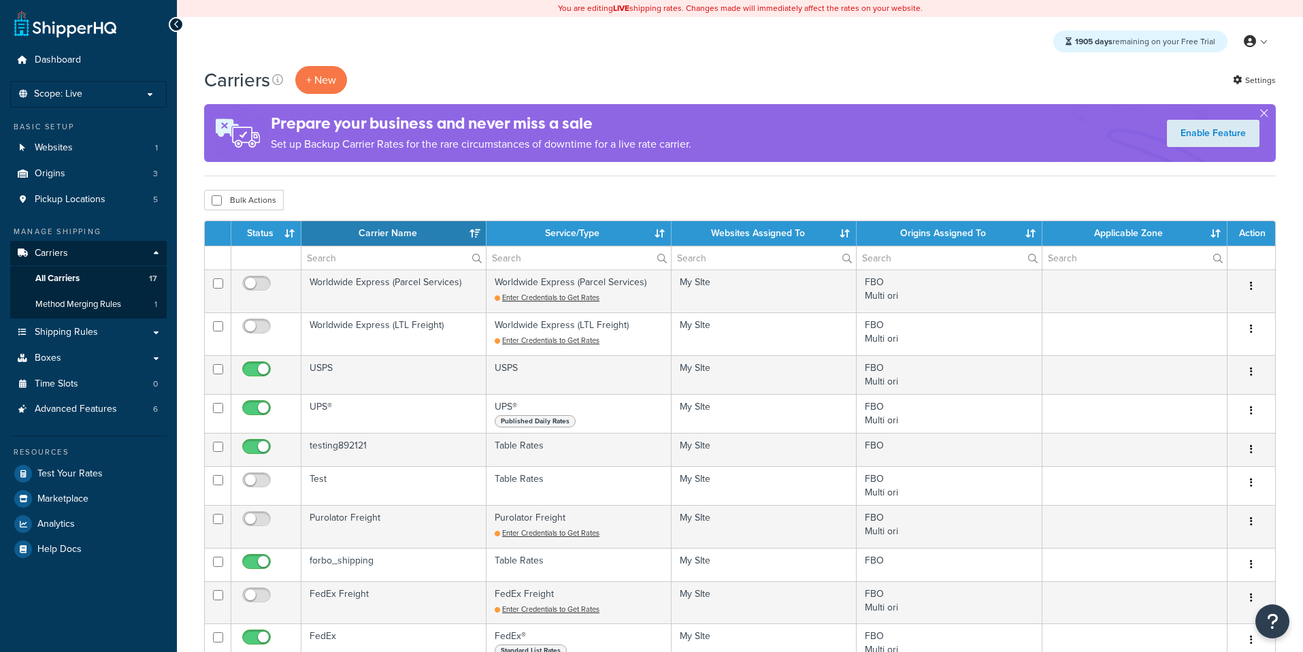
select select "15"
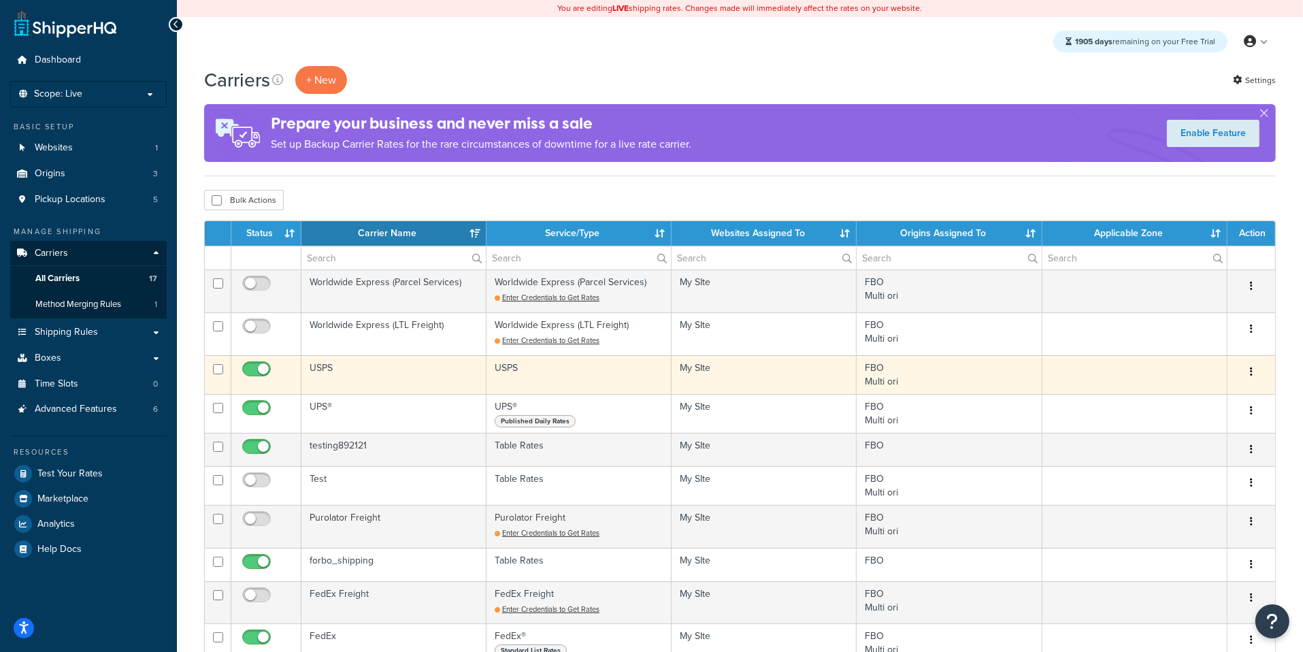
click at [386, 377] on td "USPS" at bounding box center [393, 374] width 185 height 39
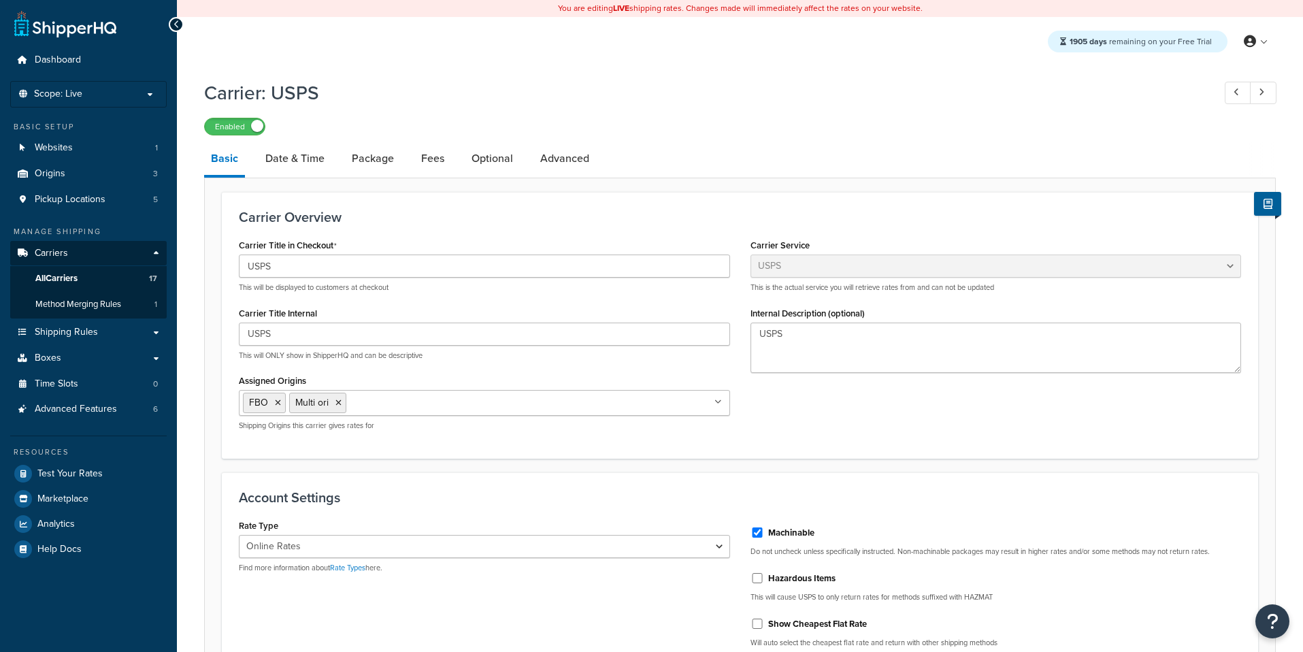
select select "usps"
select select "ONLINE"
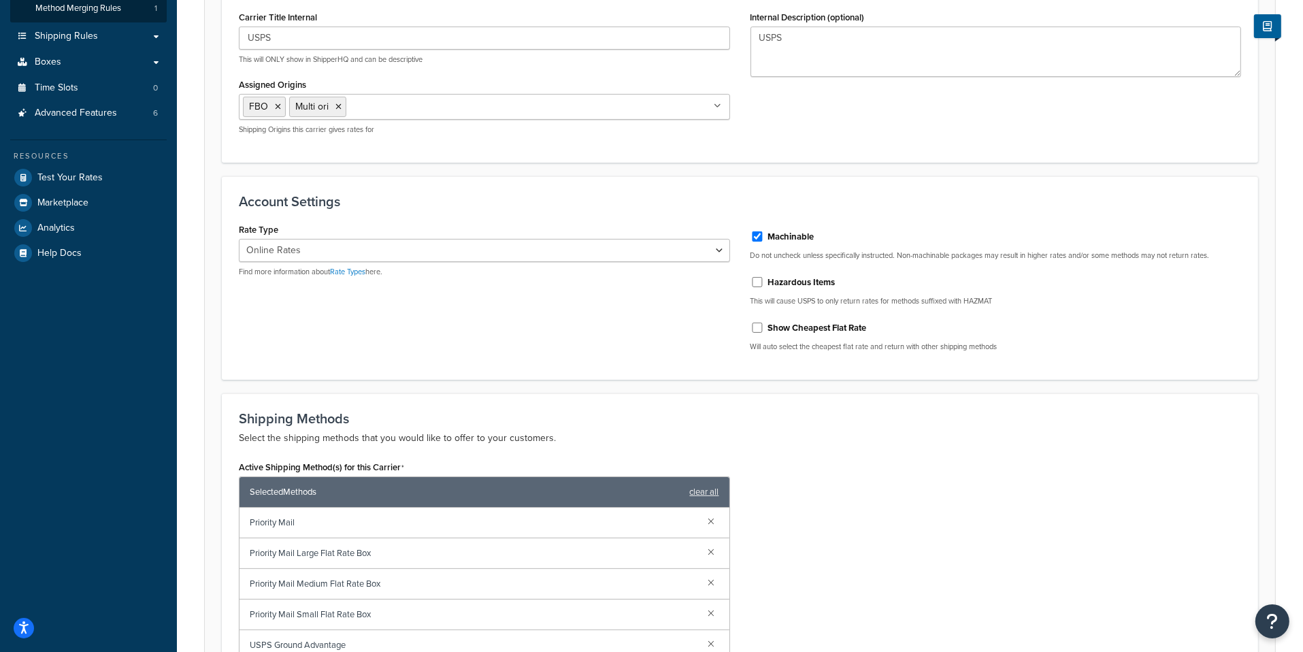
scroll to position [631, 0]
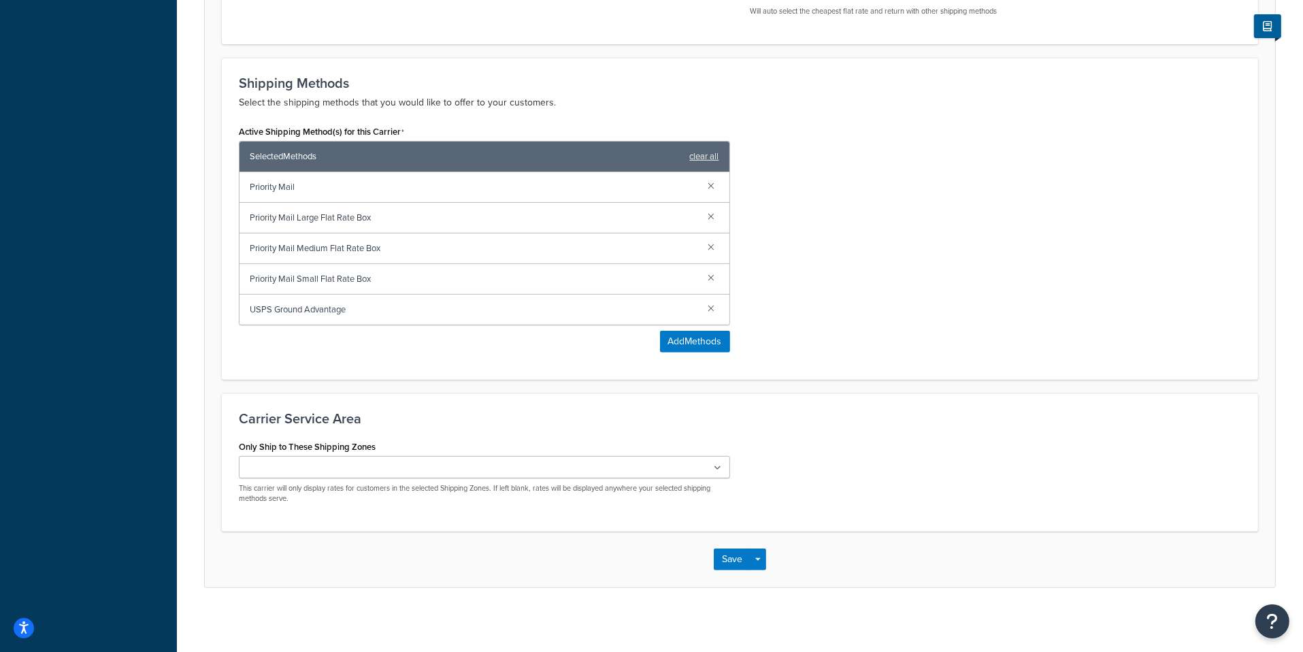
click at [424, 456] on ul at bounding box center [484, 467] width 491 height 22
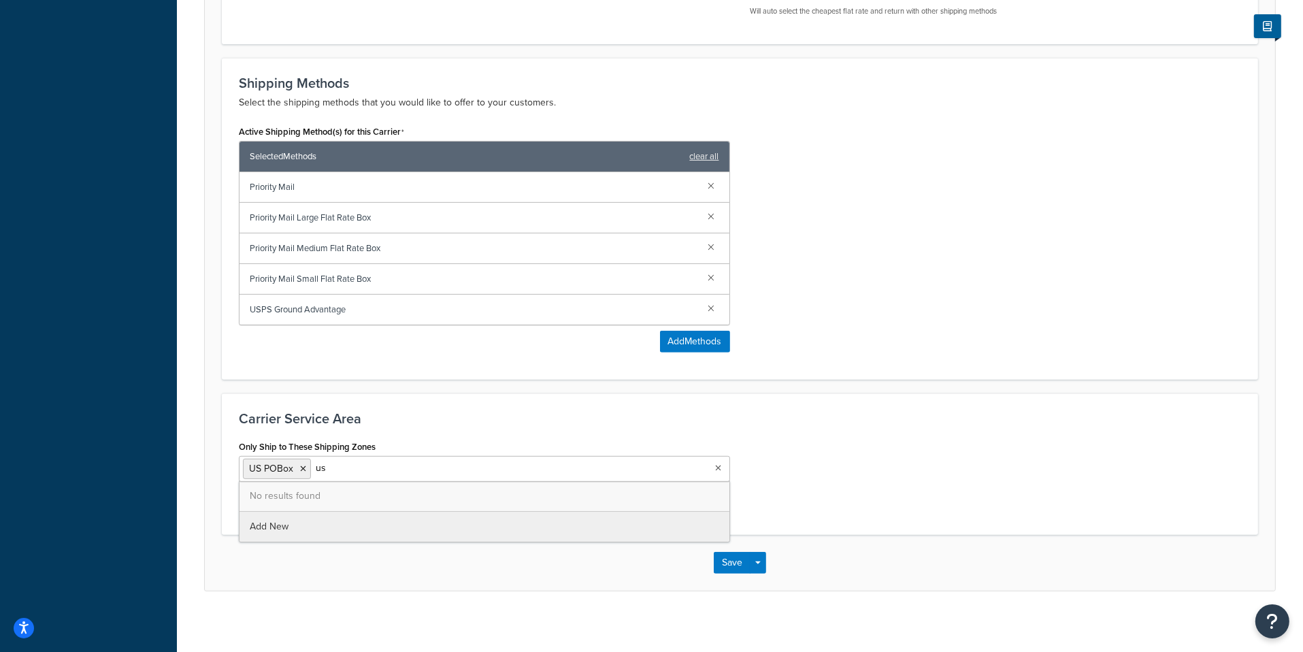
scroll to position [0, 0]
type input "u"
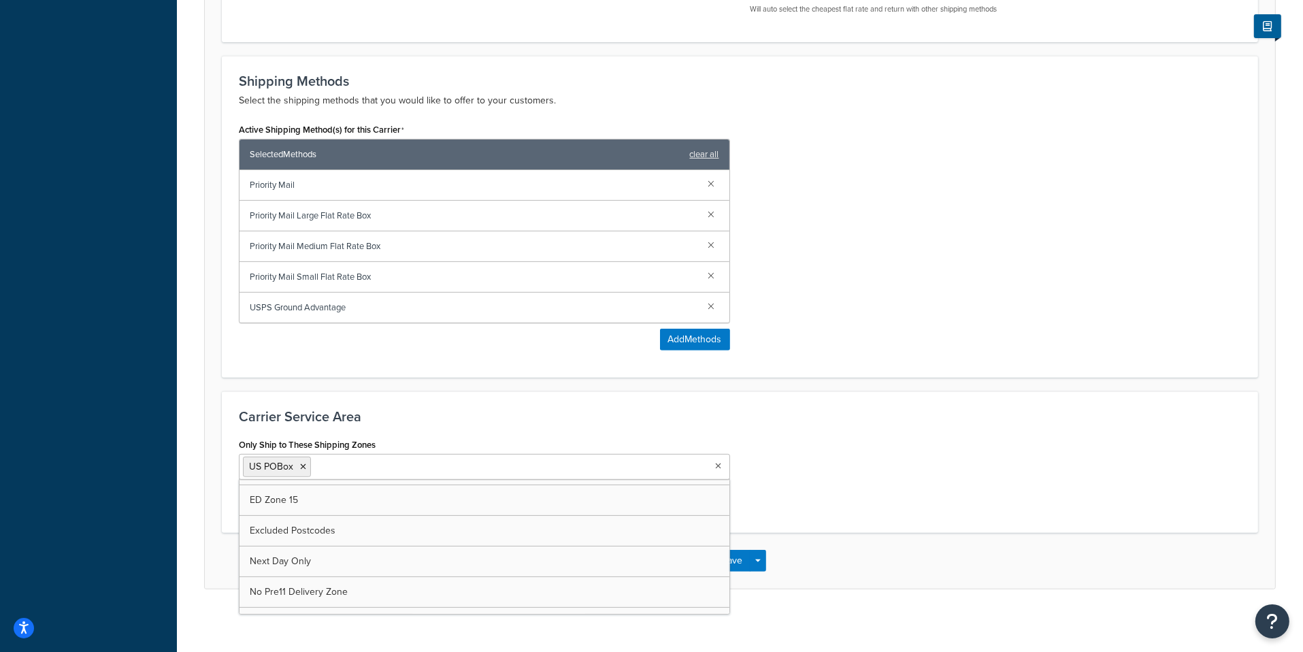
scroll to position [927, 0]
click at [333, 590] on div "Carrier: USPS Enabled Basic Date & Time Package Fees Optional Advanced Carrier …" at bounding box center [740, 31] width 1126 height 1184
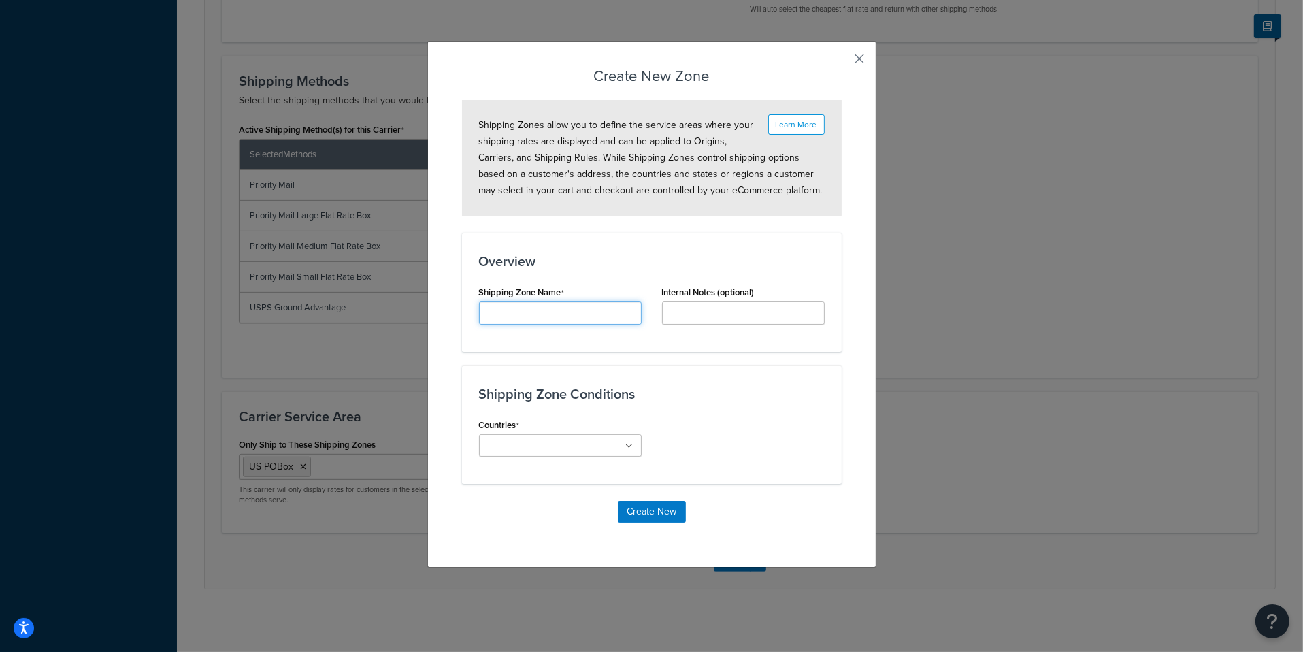
click at [578, 312] on input "Carrier Title Internal" at bounding box center [560, 312] width 163 height 23
type input "USA"
click at [568, 456] on div "Countries All Countries ALL United States USA Afghanistan AFG Albania ALB Alger…" at bounding box center [560, 441] width 183 height 52
click at [568, 454] on ul at bounding box center [560, 445] width 163 height 22
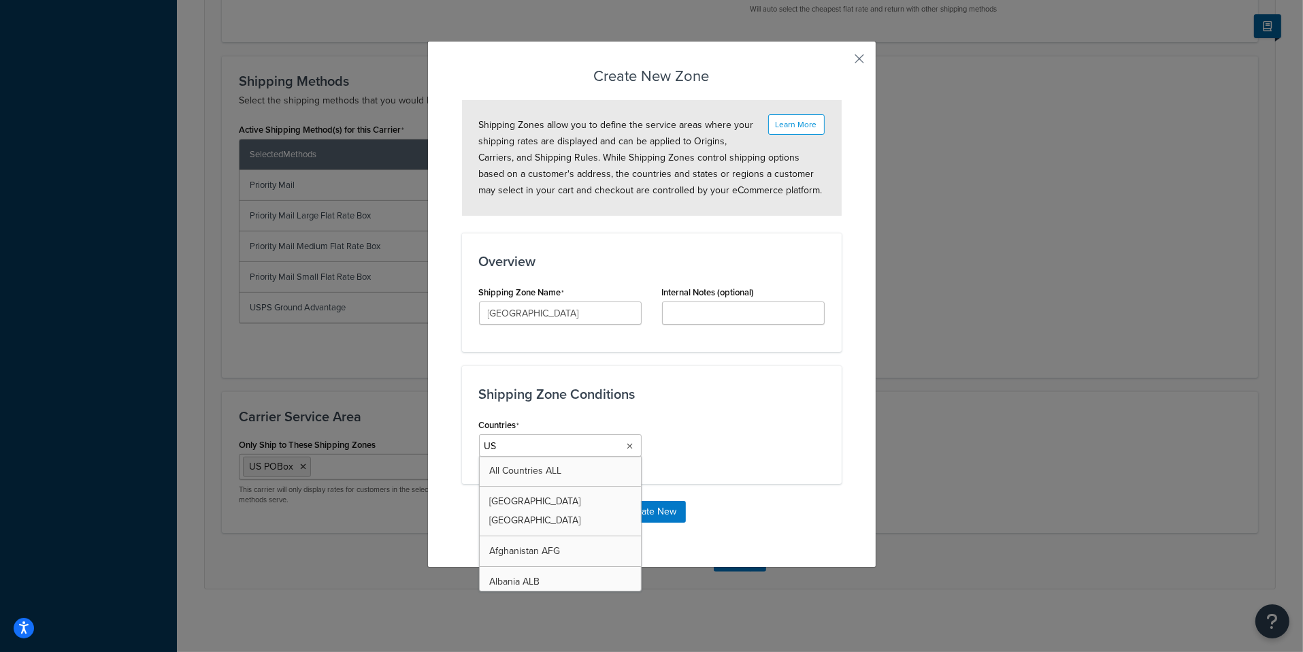
type input "USA"
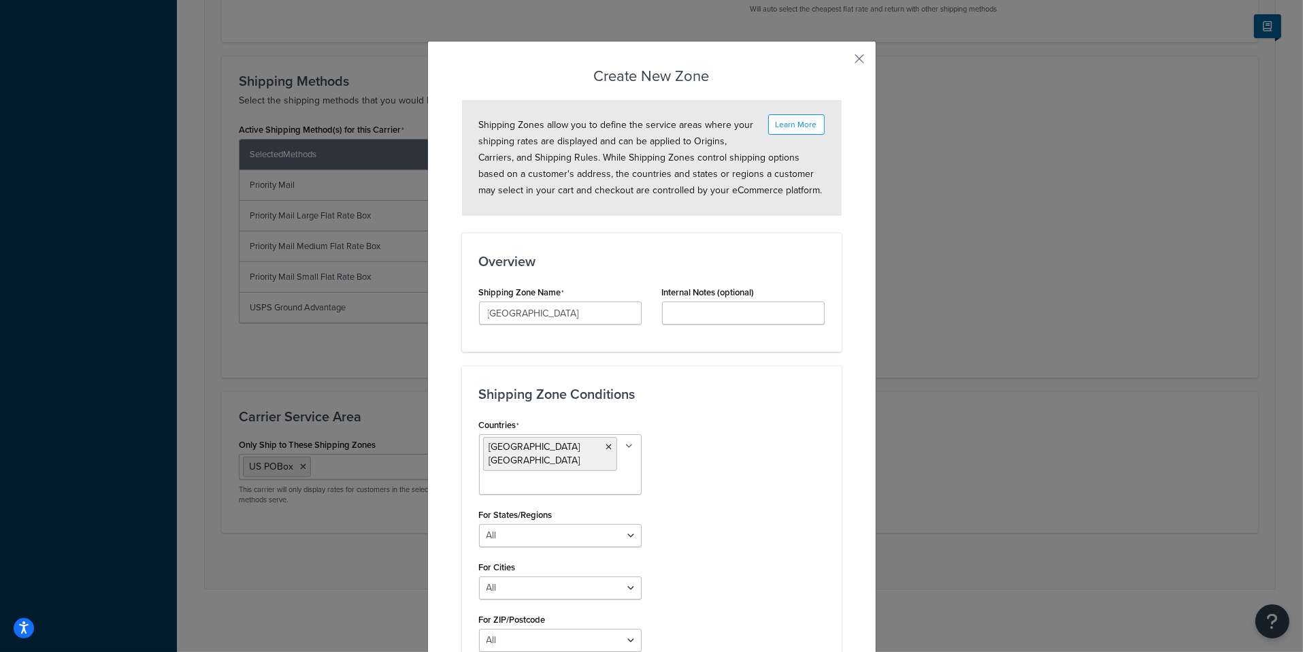
click at [711, 541] on div "Countries United States USA All Countries ALL Afghanistan AFG Albania ALB Alger…" at bounding box center [652, 538] width 366 height 247
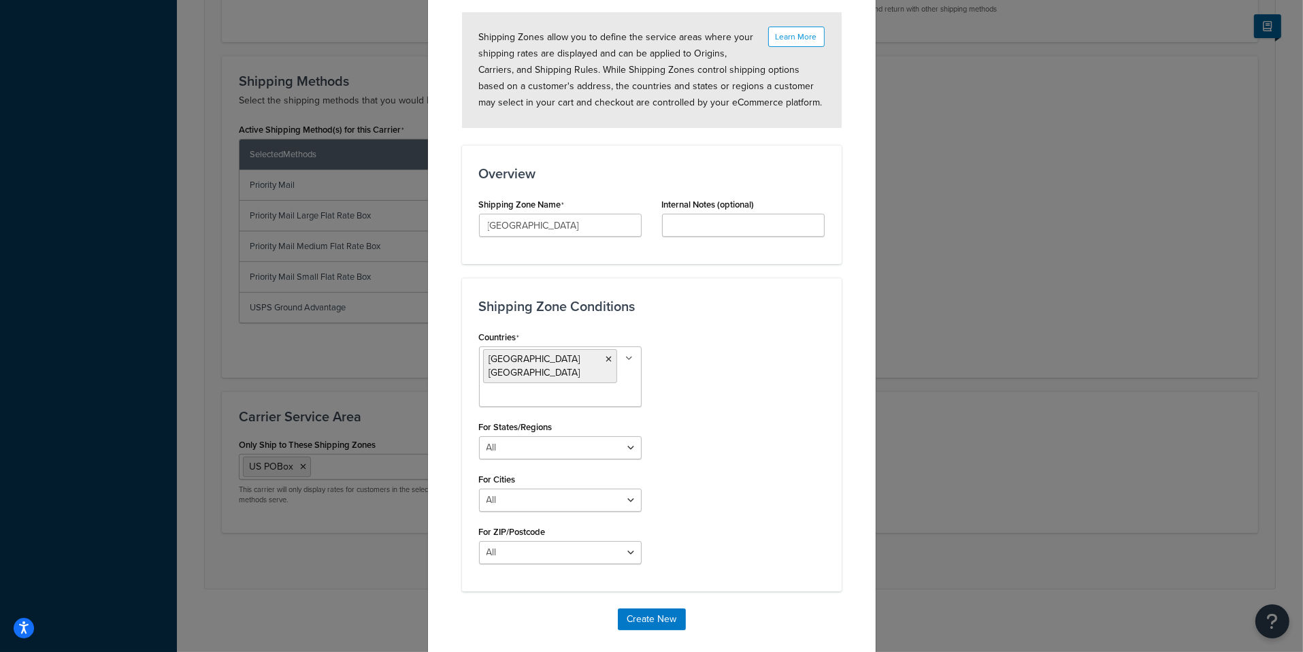
scroll to position [96, 0]
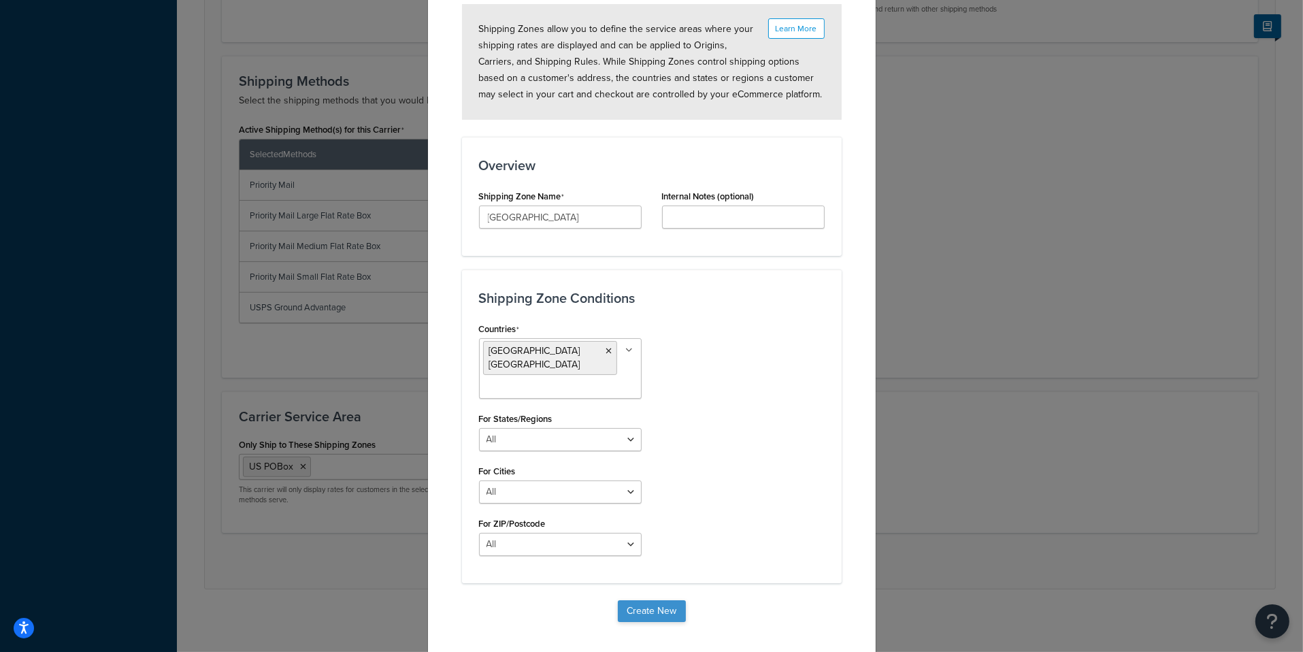
click at [658, 603] on button "Create New" at bounding box center [652, 611] width 68 height 22
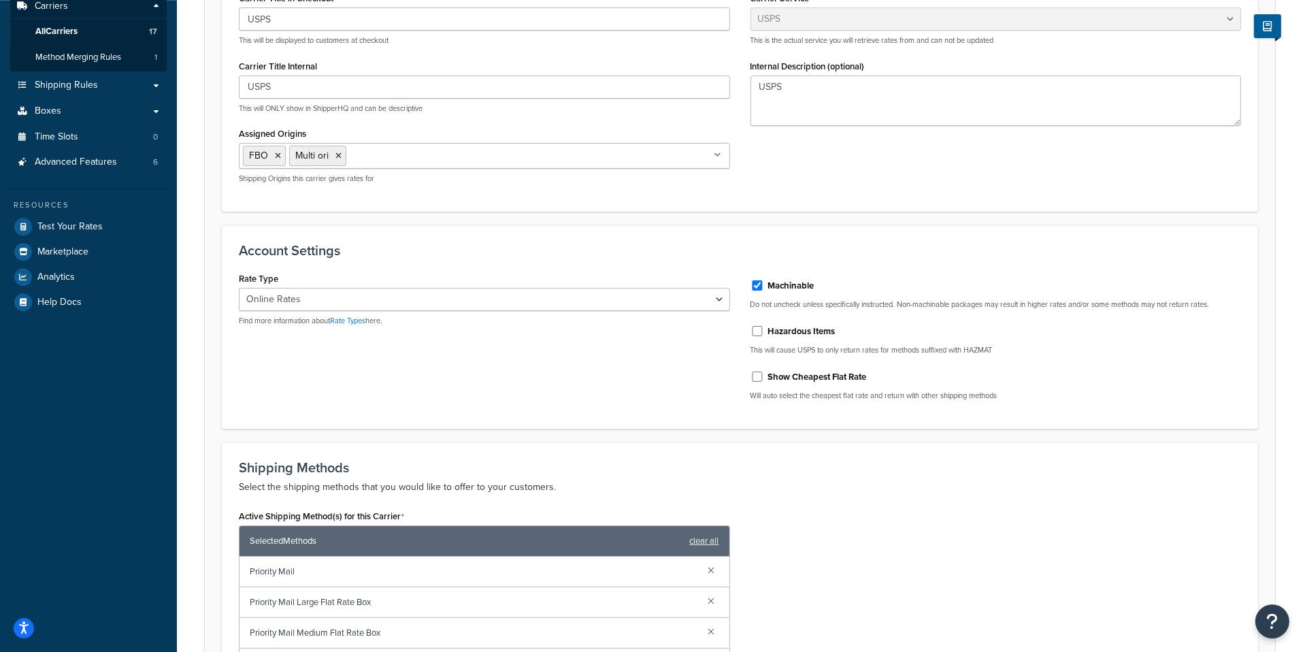
scroll to position [633, 0]
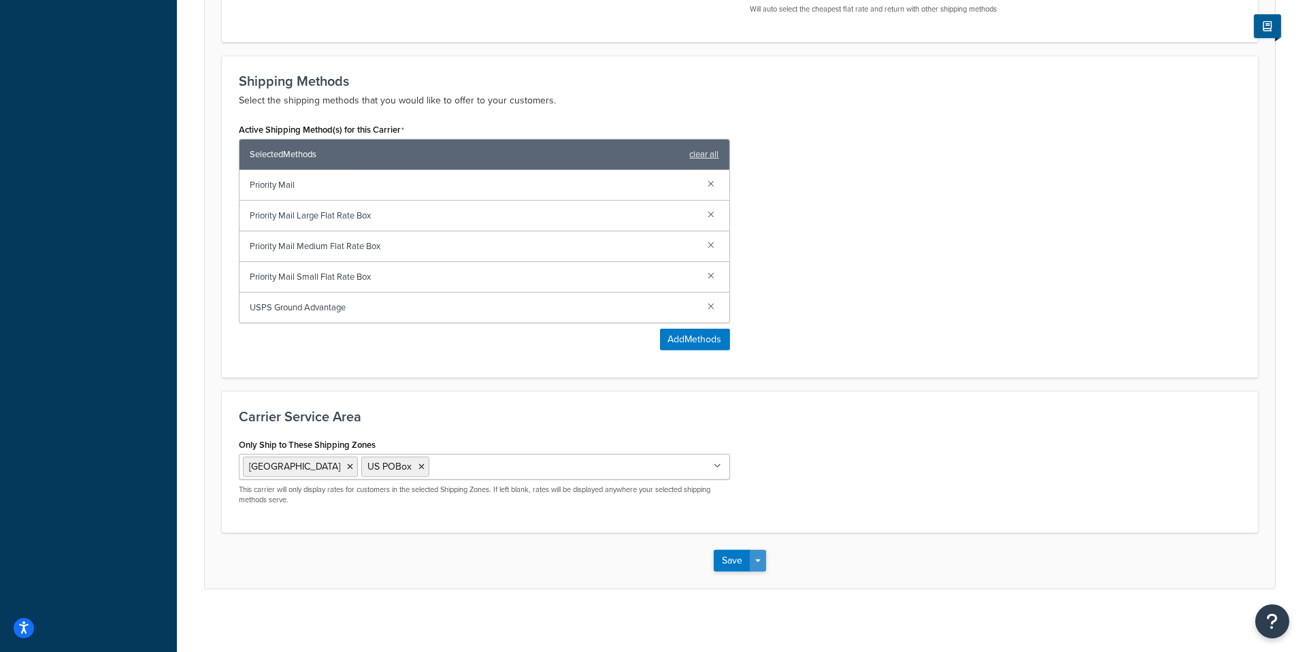
click at [761, 554] on button "Save Dropdown" at bounding box center [758, 561] width 16 height 22
click at [761, 571] on button "Save and Edit" at bounding box center [763, 585] width 99 height 29
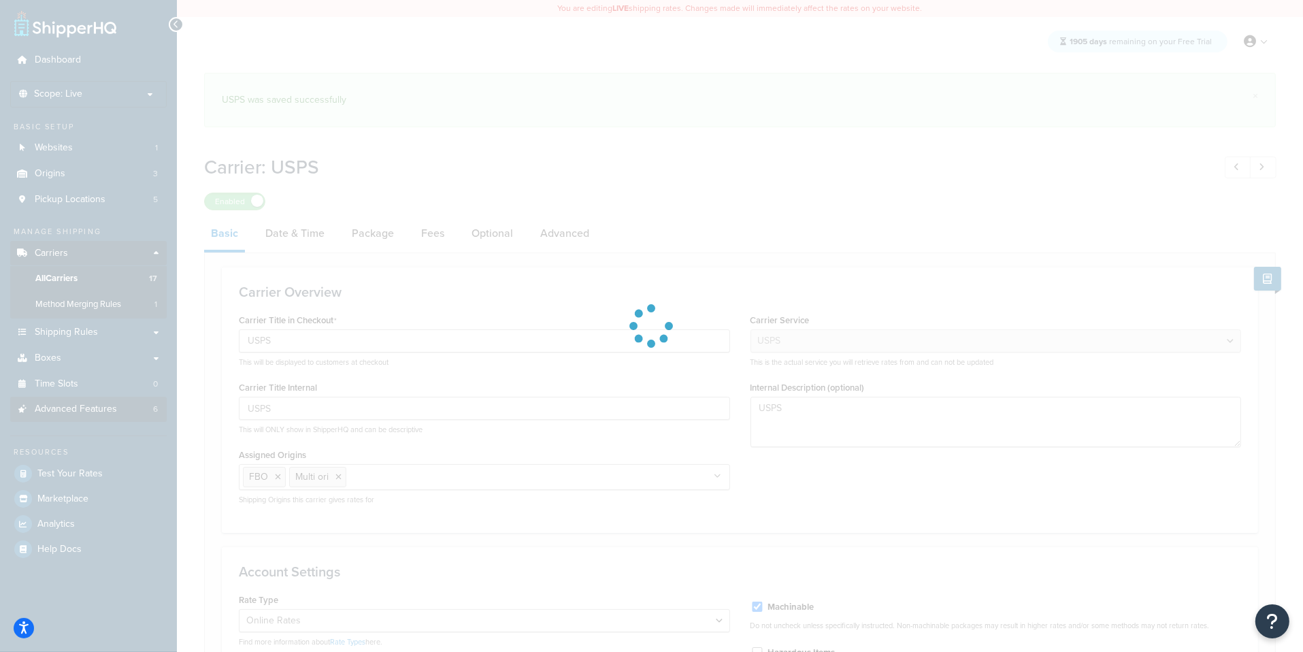
select select "usps"
select select "ONLINE"
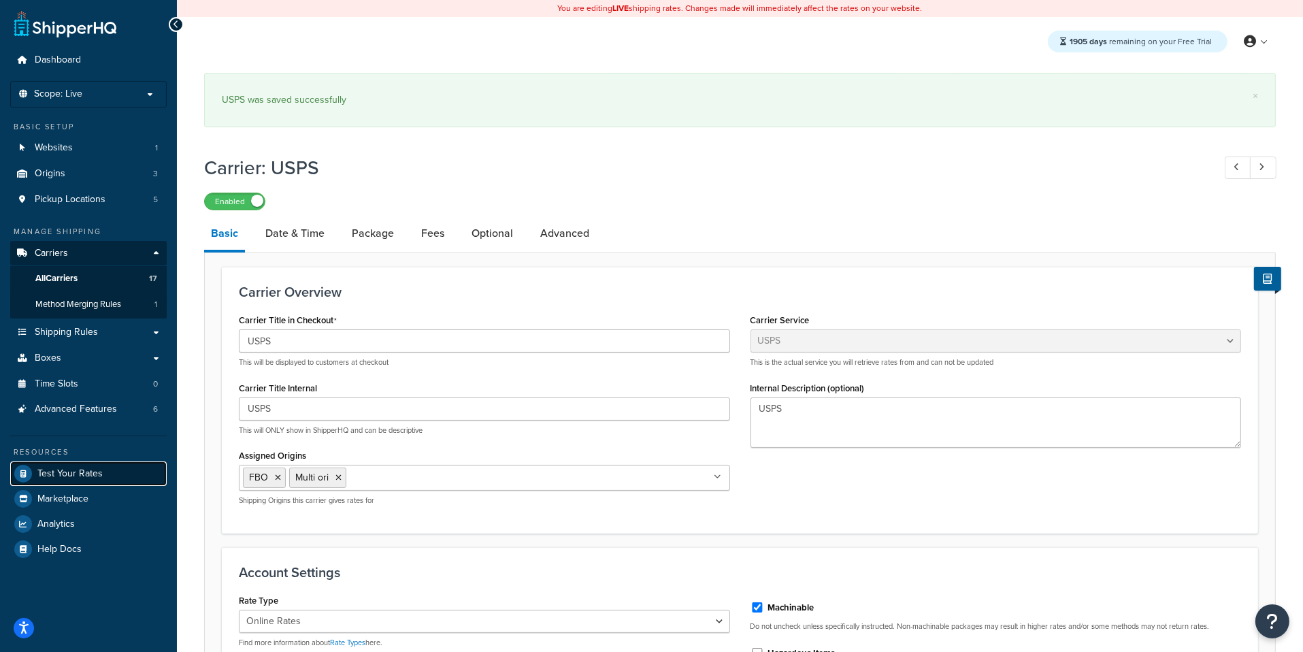
click at [120, 473] on link "Test Your Rates" at bounding box center [88, 473] width 156 height 24
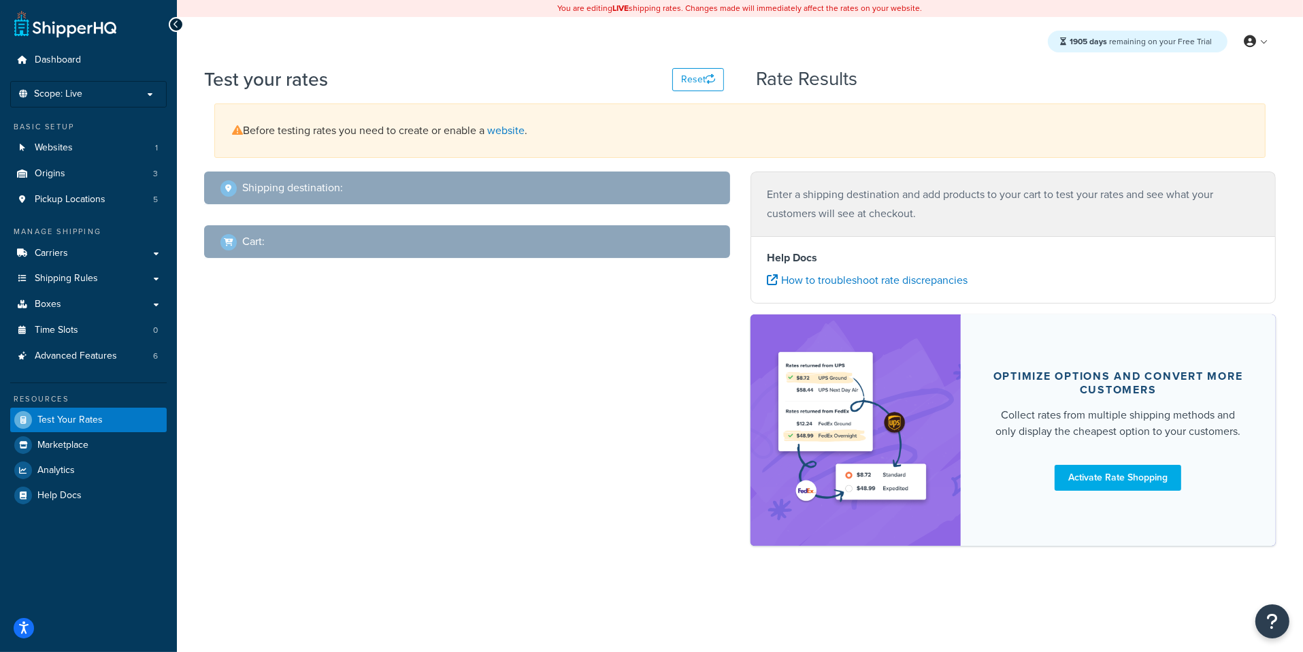
select select "TX"
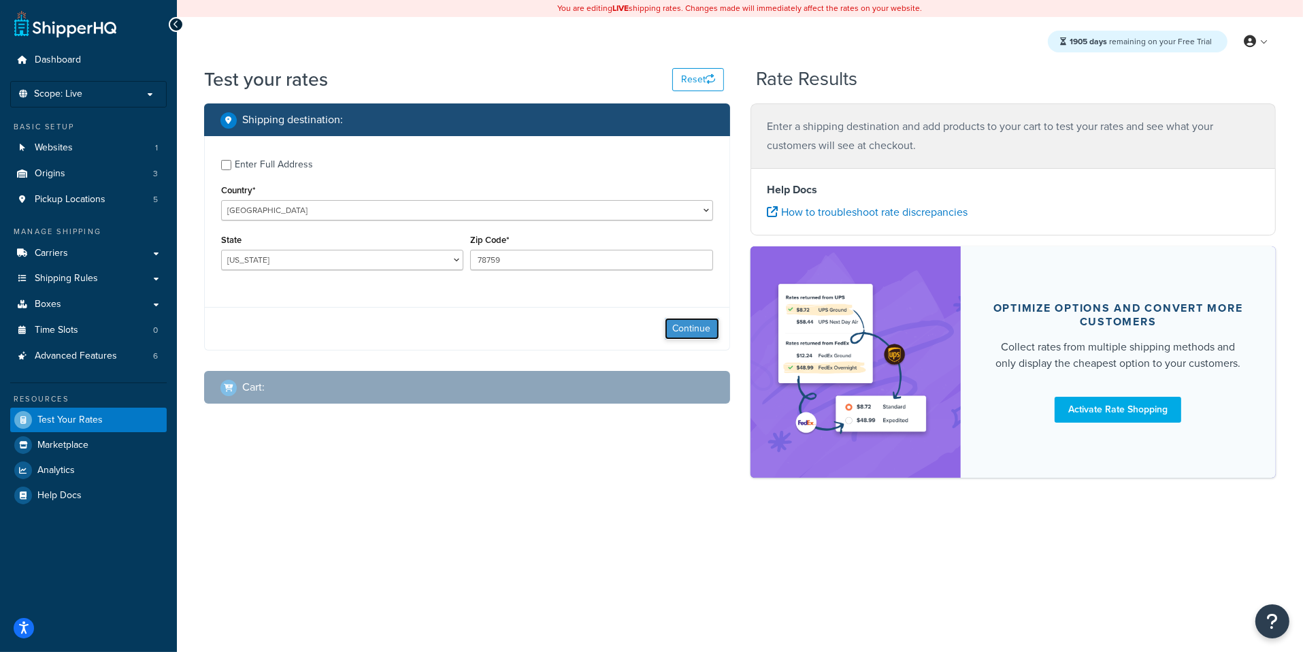
click at [693, 329] on button "Continue" at bounding box center [692, 329] width 54 height 22
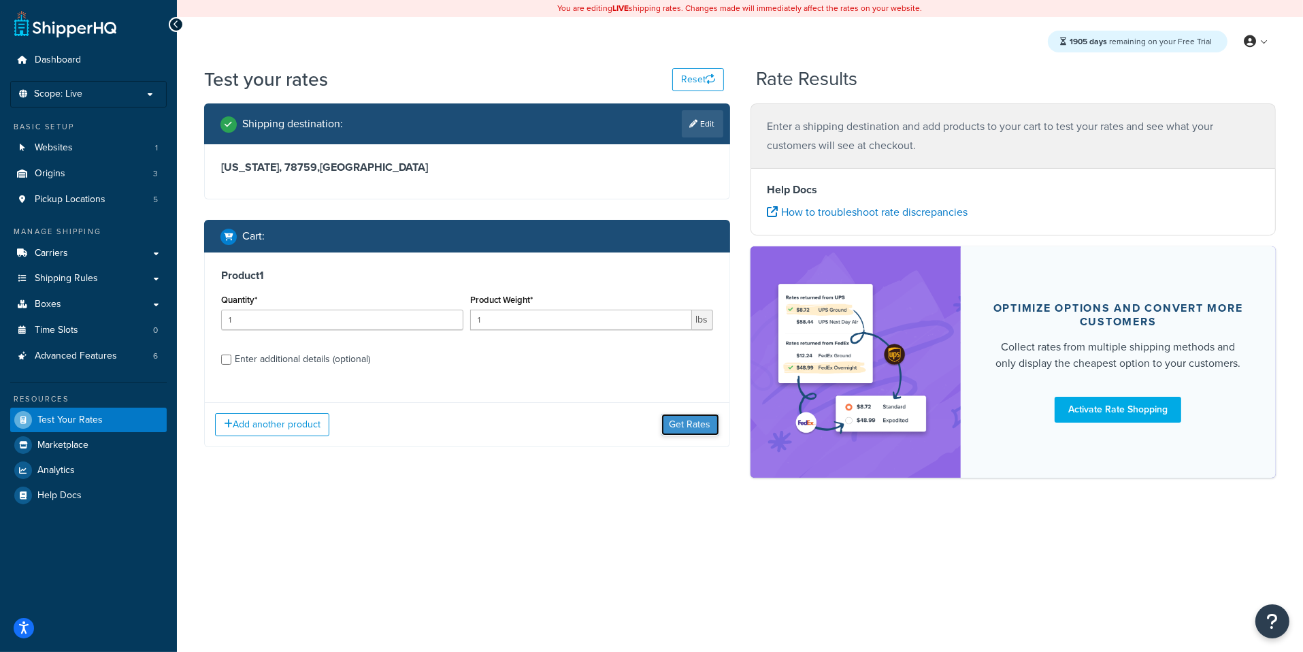
click at [679, 426] on button "Get Rates" at bounding box center [690, 425] width 58 height 22
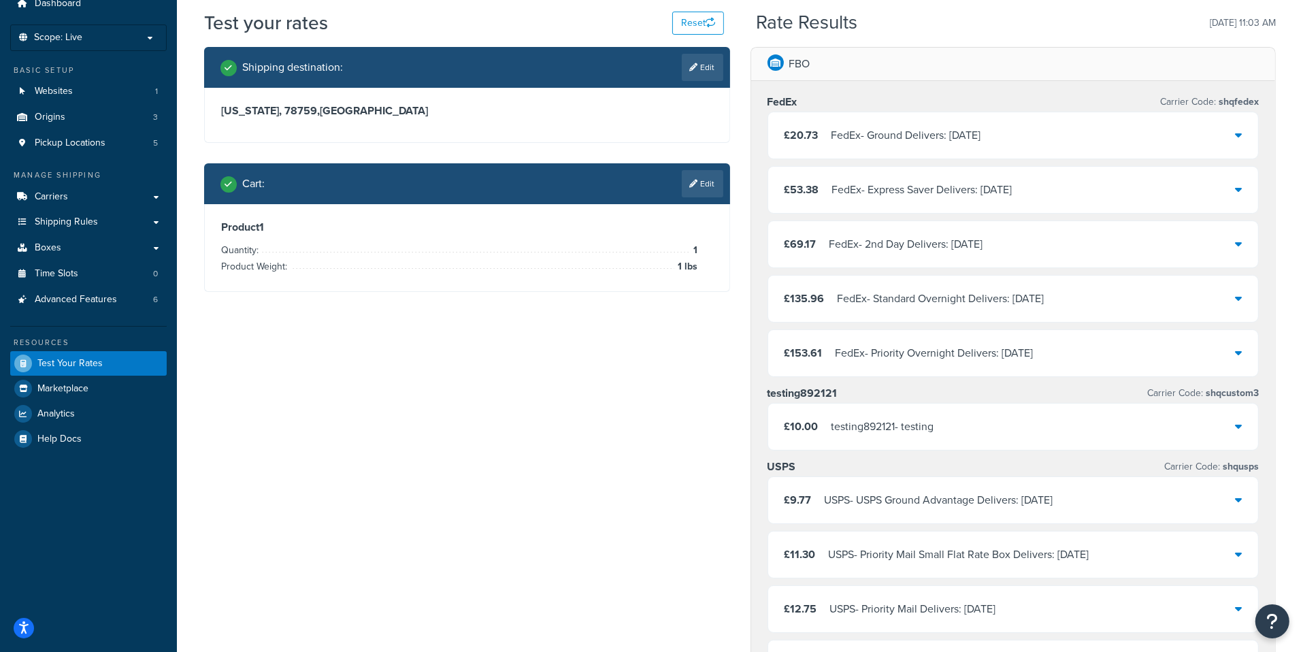
scroll to position [39, 0]
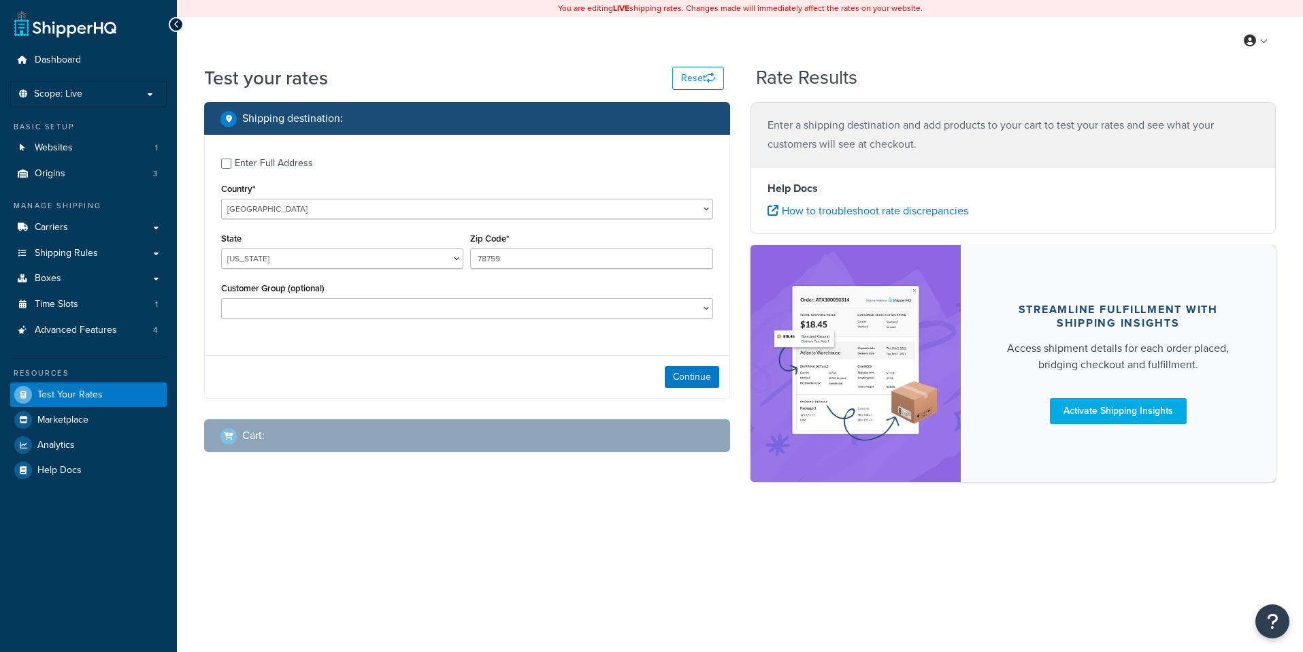
select select "[GEOGRAPHIC_DATA]"
click at [705, 371] on button "Continue" at bounding box center [692, 377] width 54 height 22
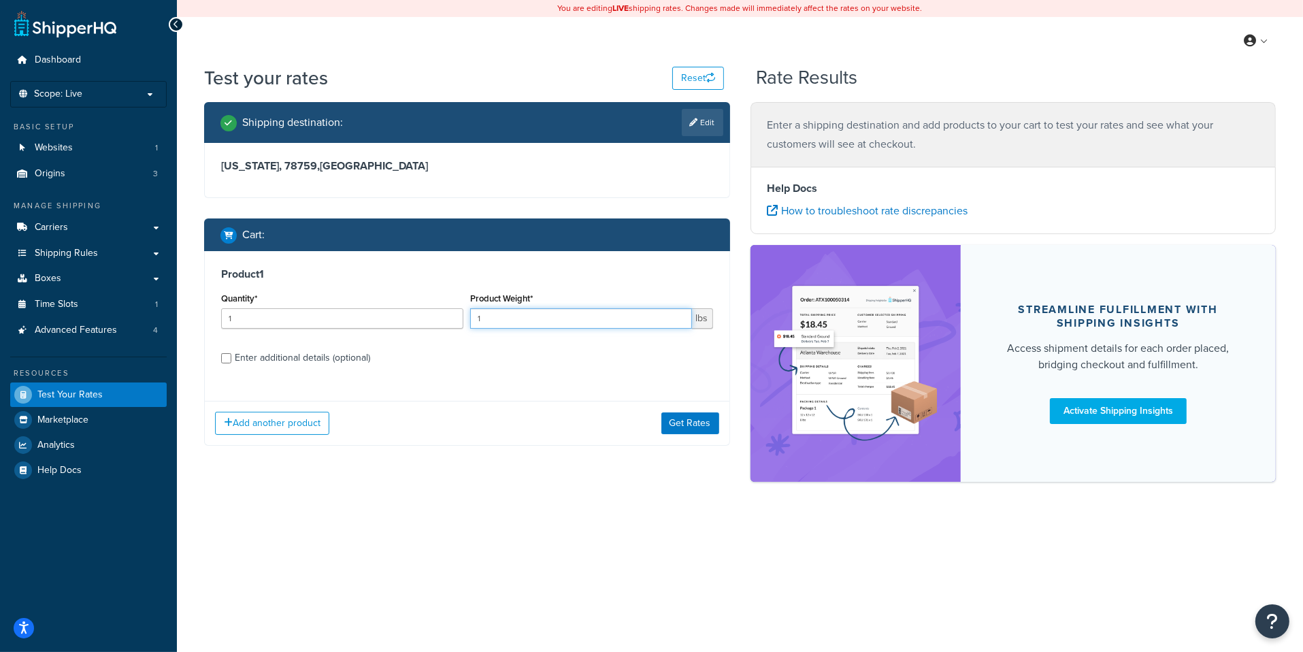
click at [526, 328] on input "1" at bounding box center [580, 318] width 221 height 20
type input "6"
click at [674, 416] on button "Get Rates" at bounding box center [690, 423] width 58 height 22
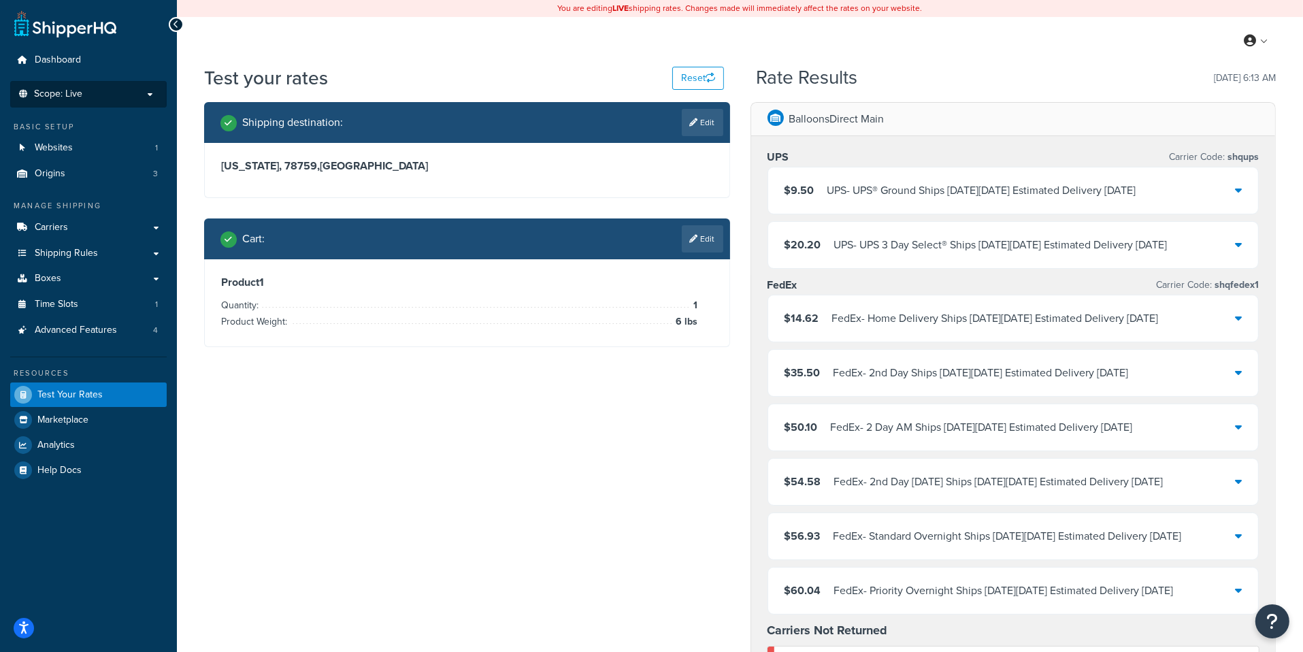
click at [124, 99] on p "Scope: Live" at bounding box center [88, 94] width 144 height 12
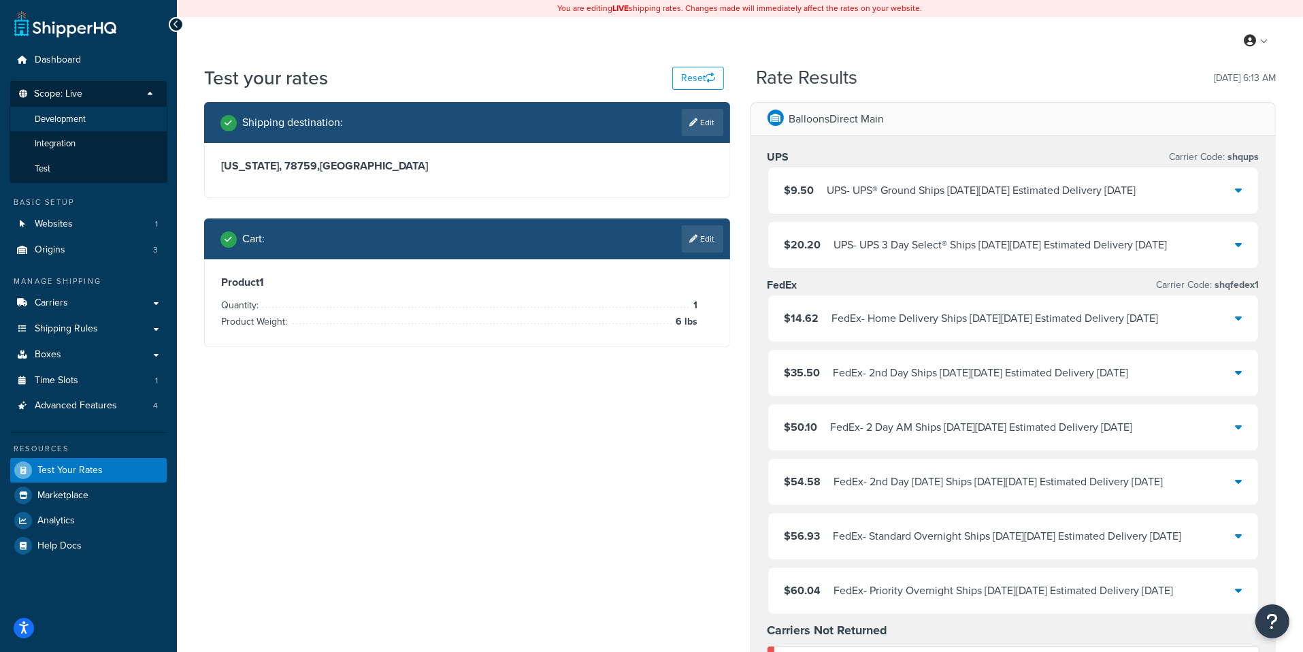
click at [97, 122] on li "Development" at bounding box center [89, 119] width 158 height 25
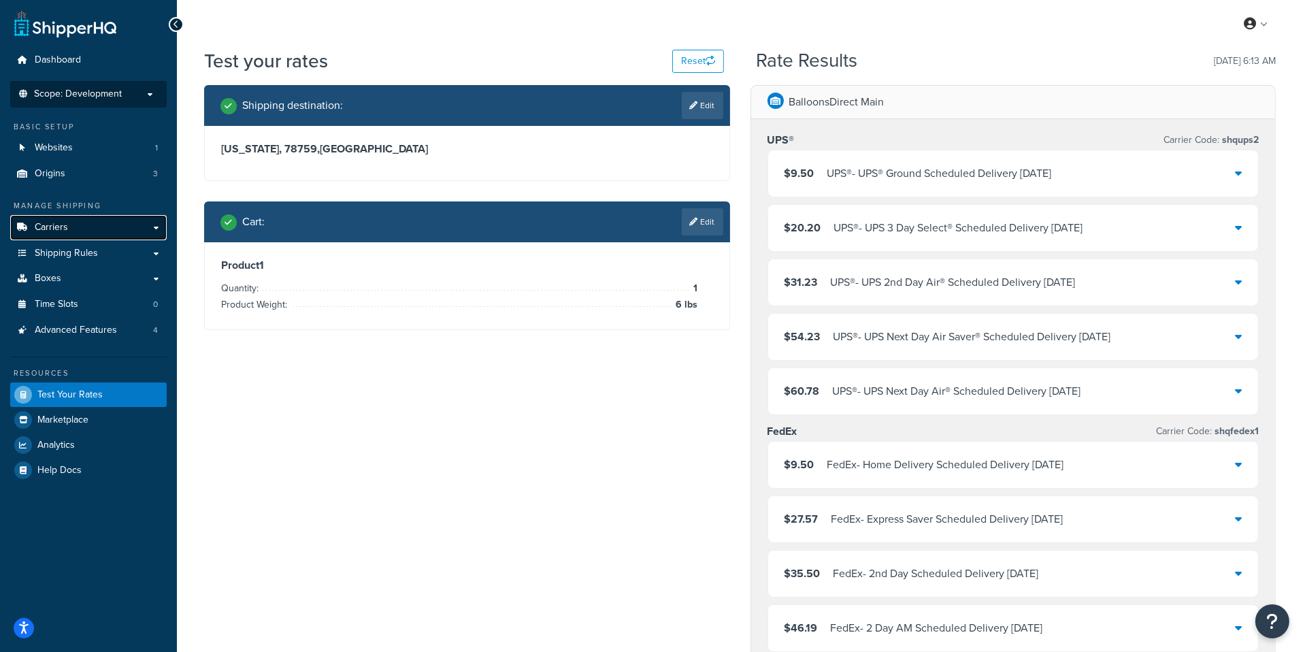
click at [111, 222] on link "Carriers" at bounding box center [88, 227] width 156 height 25
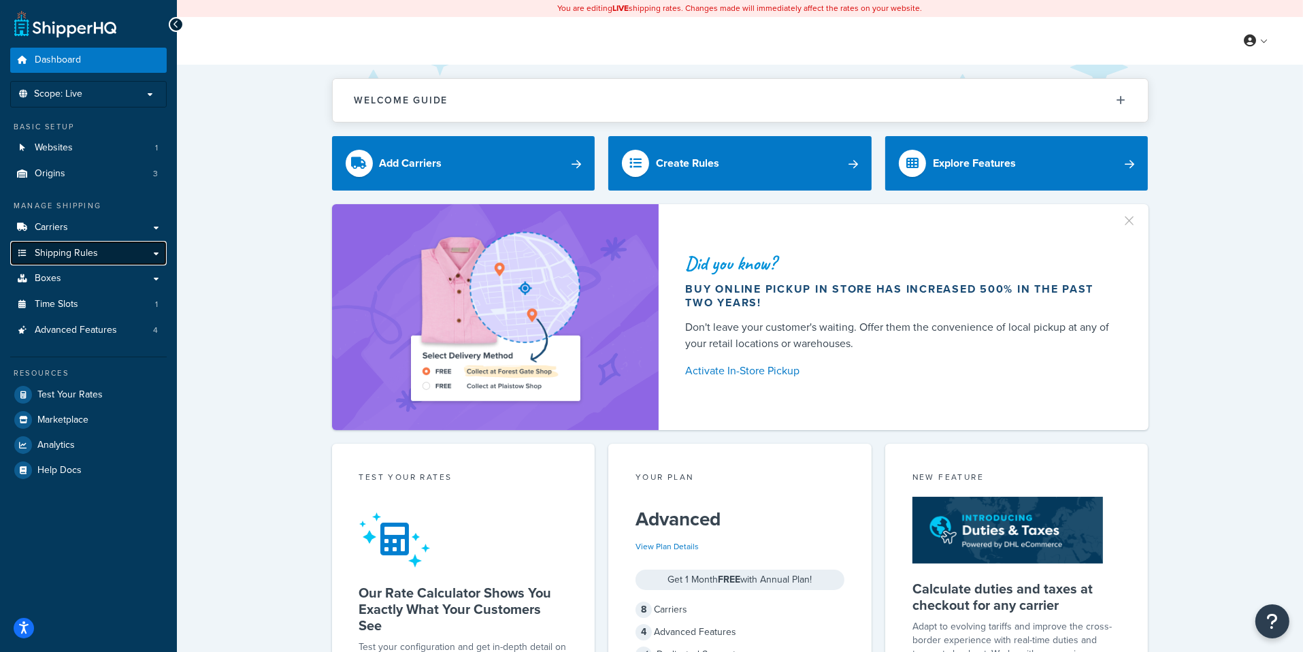
click at [118, 259] on link "Shipping Rules" at bounding box center [88, 253] width 156 height 25
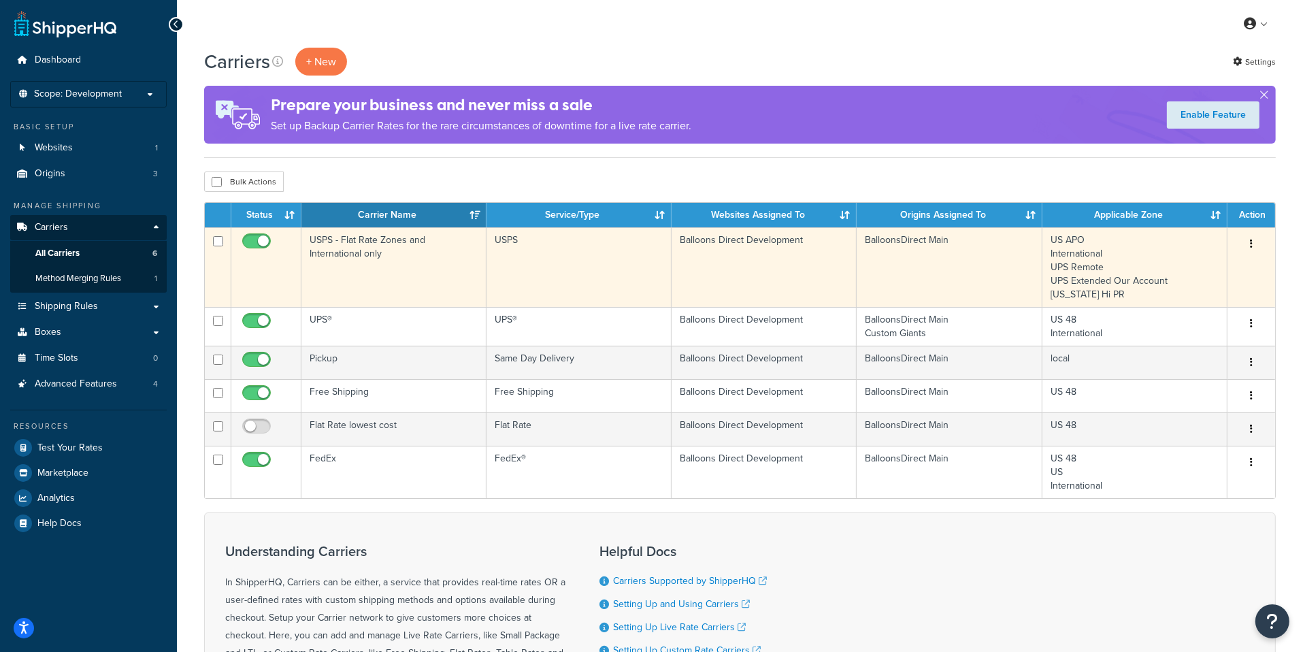
click at [390, 284] on td "USPS - Flat Rate Zones and International only" at bounding box center [393, 267] width 185 height 80
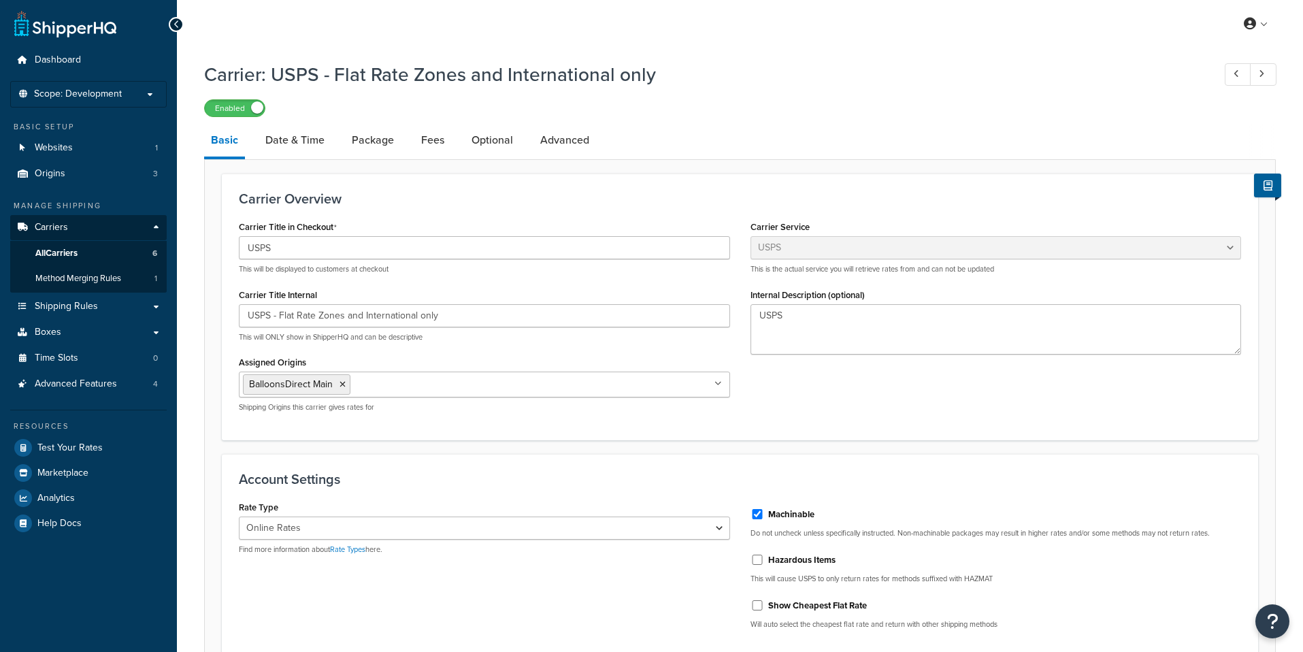
select select "usps"
select select "ONLINE"
click at [571, 145] on link "Advanced" at bounding box center [564, 140] width 63 height 33
select select "false"
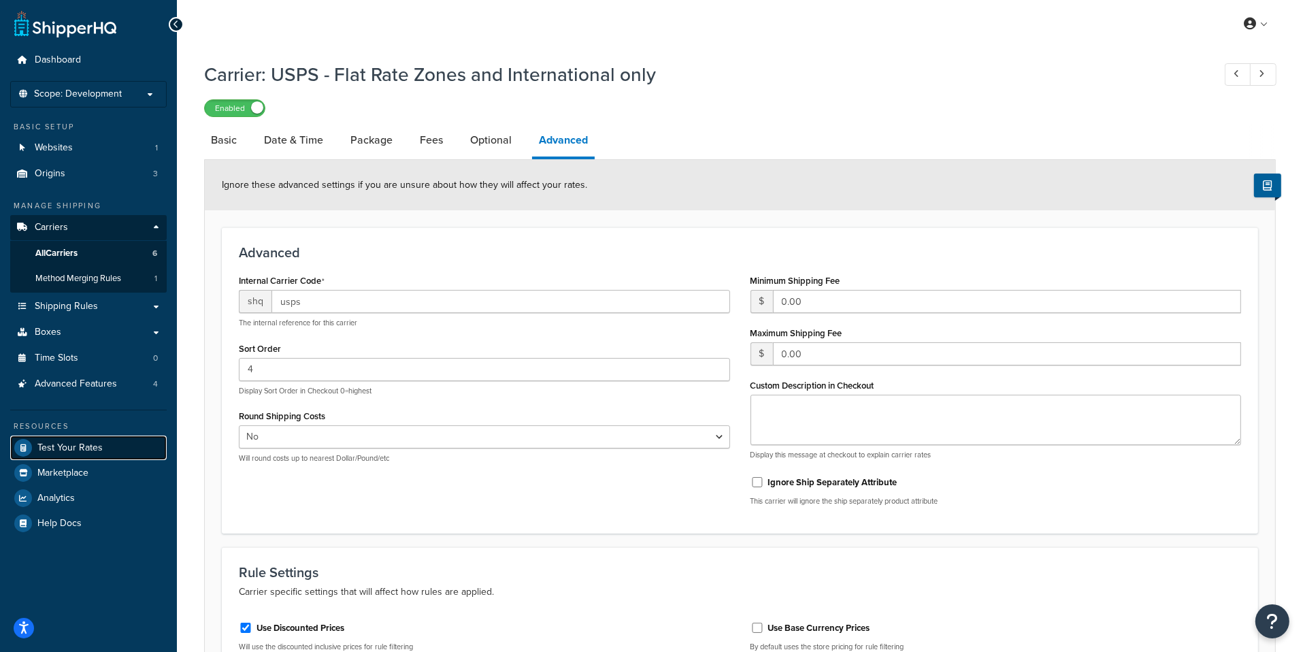
click at [114, 444] on link "Test Your Rates" at bounding box center [88, 447] width 156 height 24
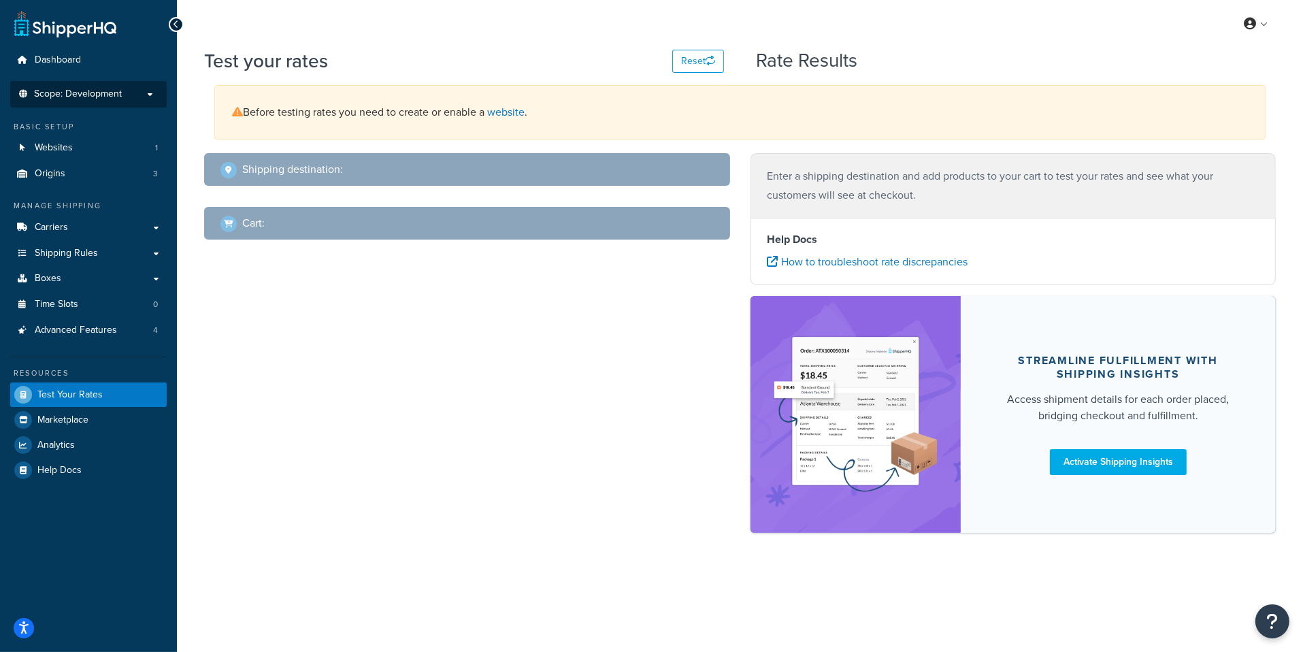
select select "TX"
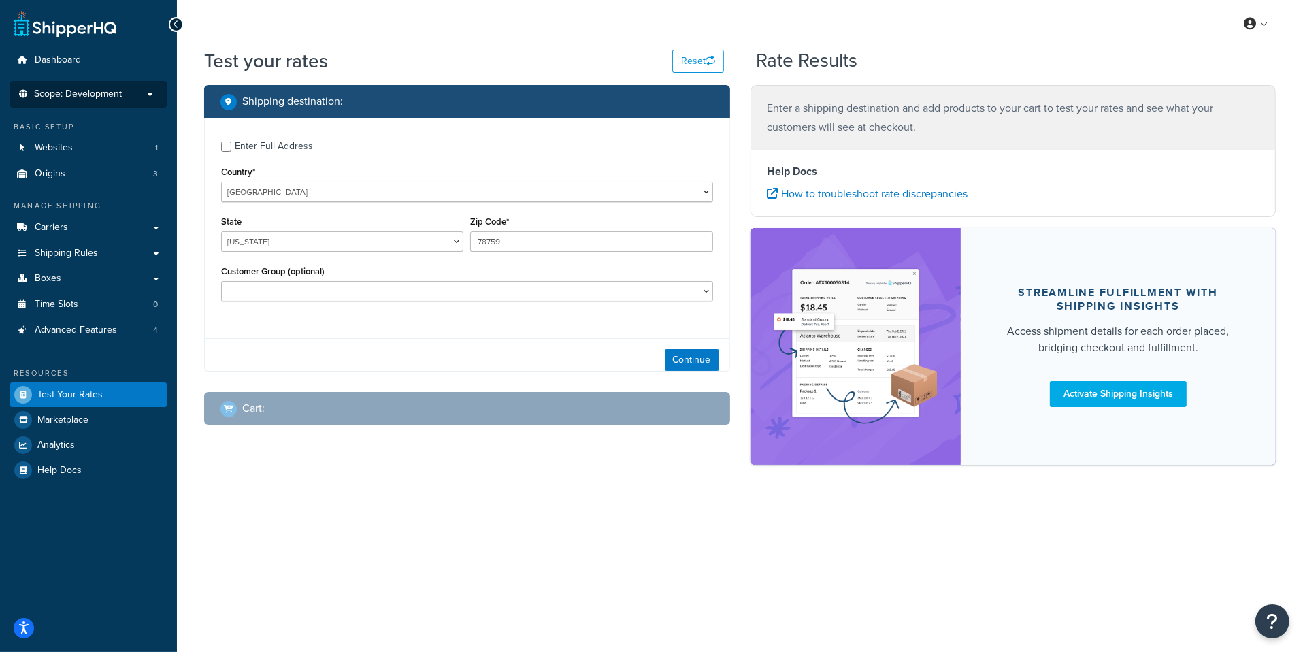
click at [104, 98] on span "Scope: Development" at bounding box center [78, 94] width 88 height 12
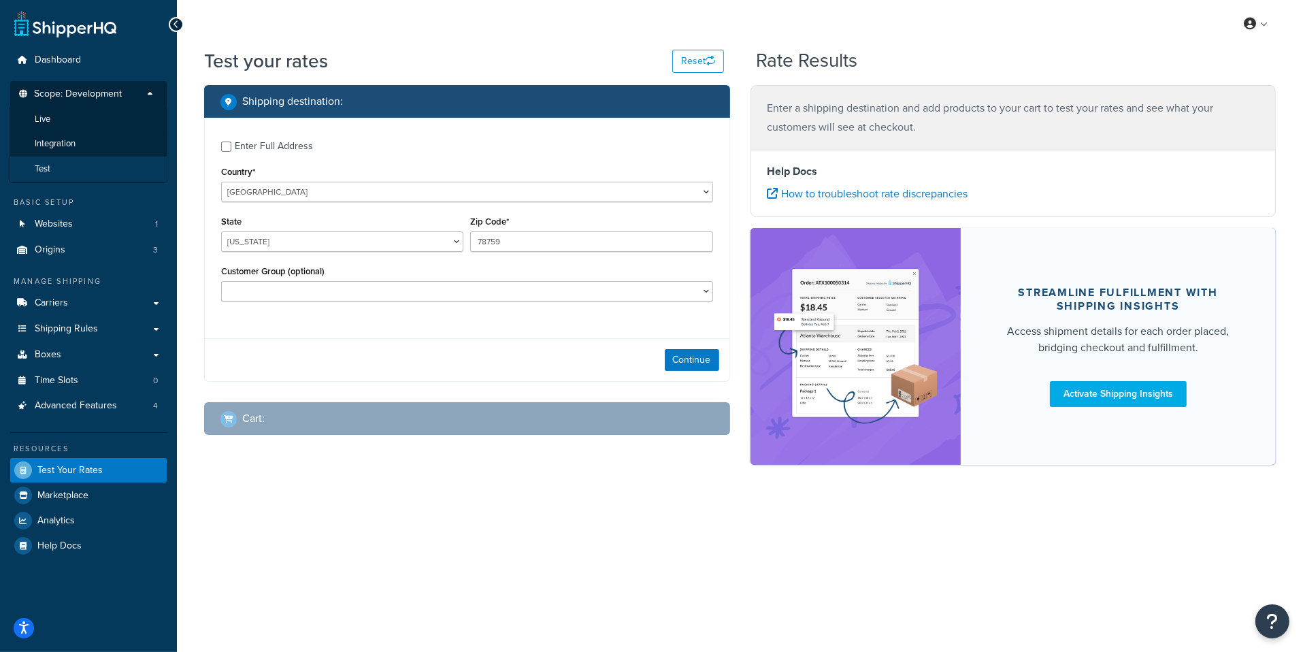
click at [98, 172] on li "Test" at bounding box center [89, 168] width 158 height 25
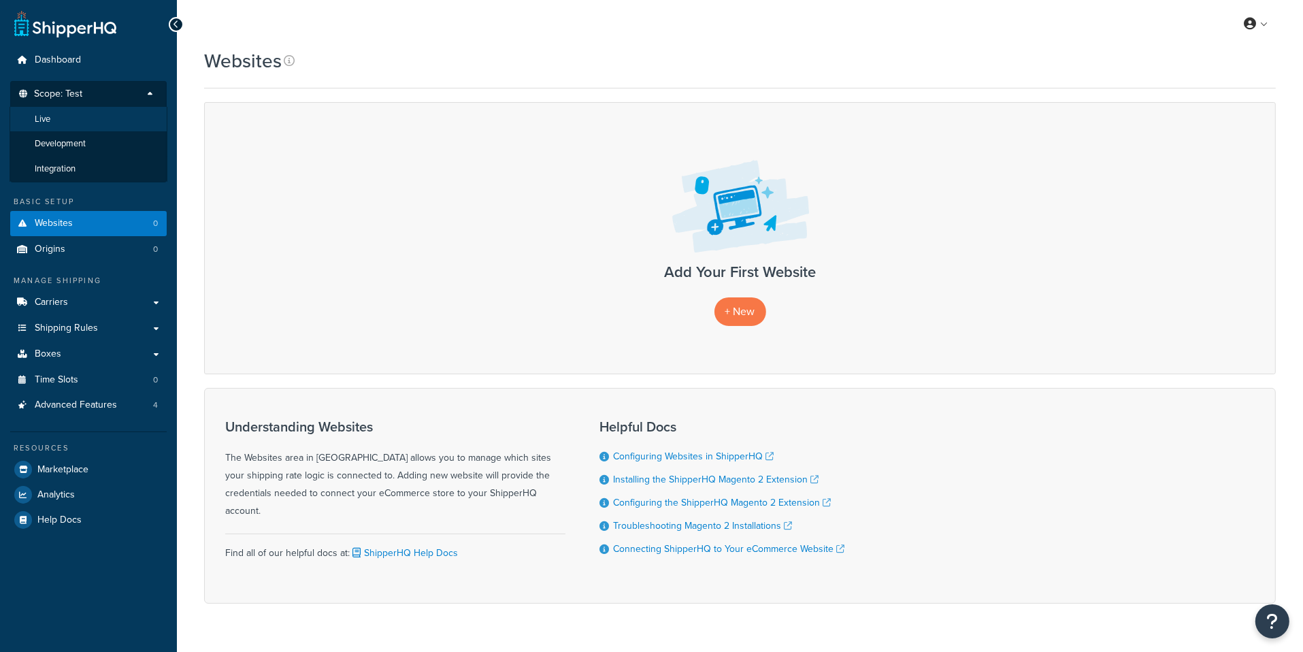
click at [77, 114] on li "Live" at bounding box center [89, 119] width 158 height 25
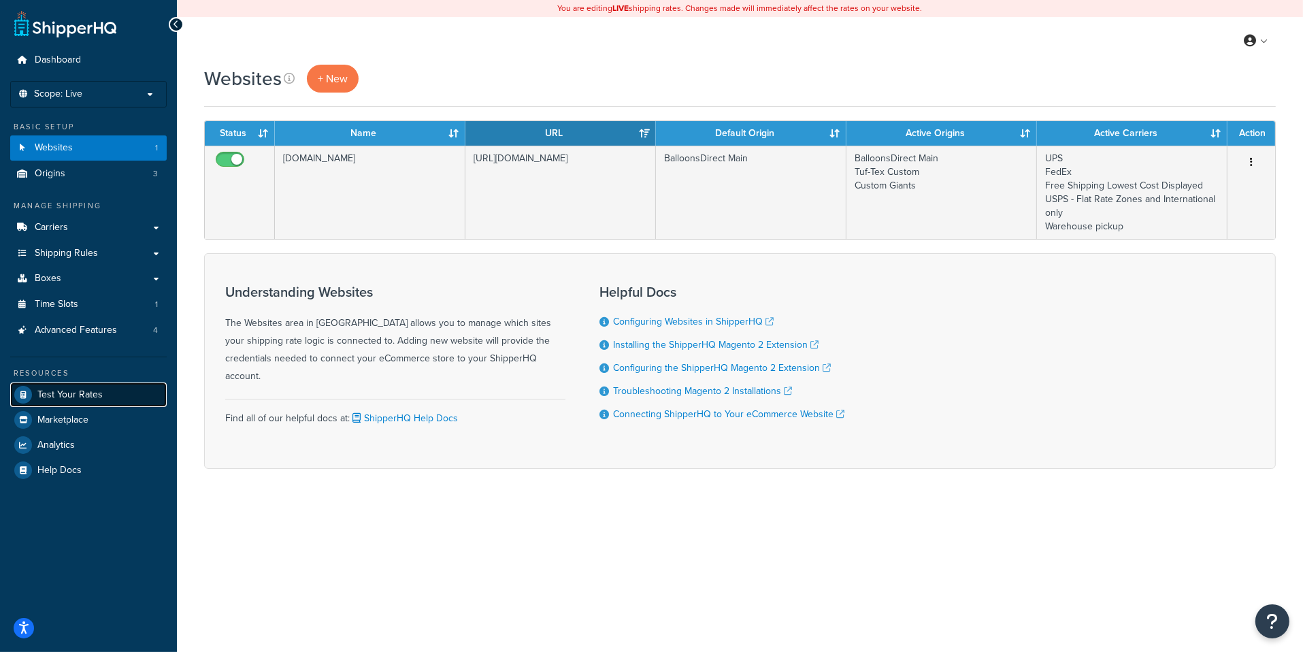
click at [117, 382] on link "Test Your Rates" at bounding box center [88, 394] width 156 height 24
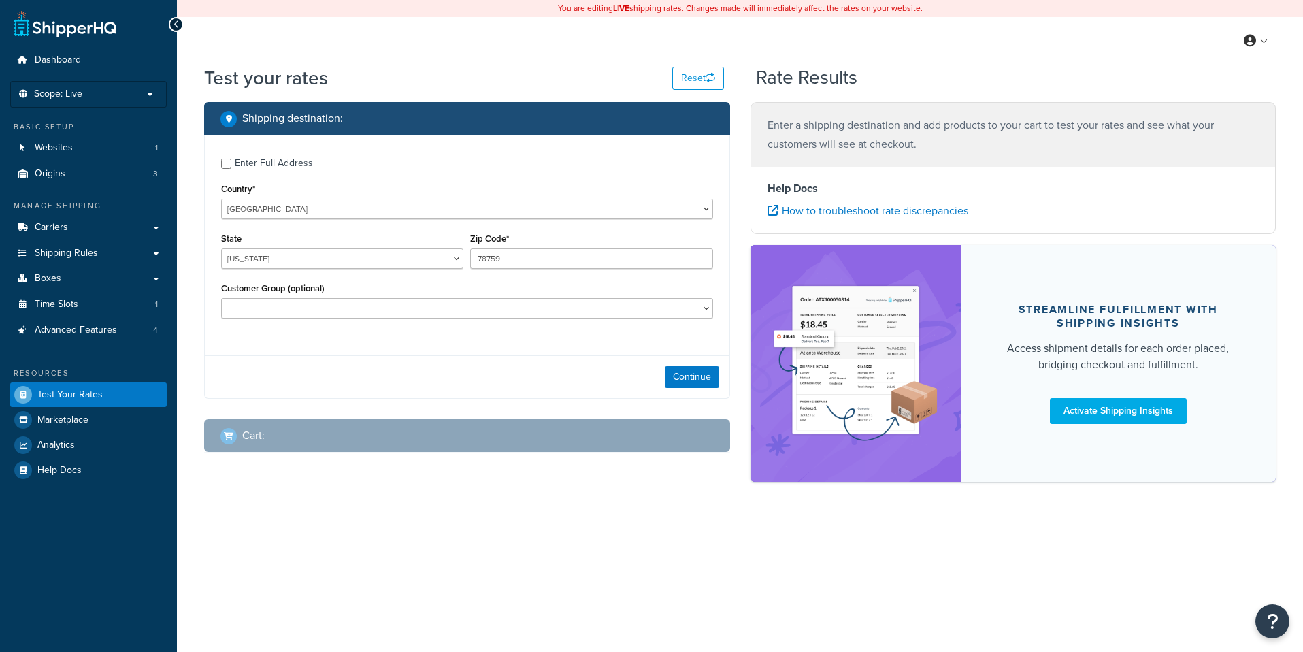
select select "TX"
click at [689, 386] on button "Continue" at bounding box center [692, 377] width 54 height 22
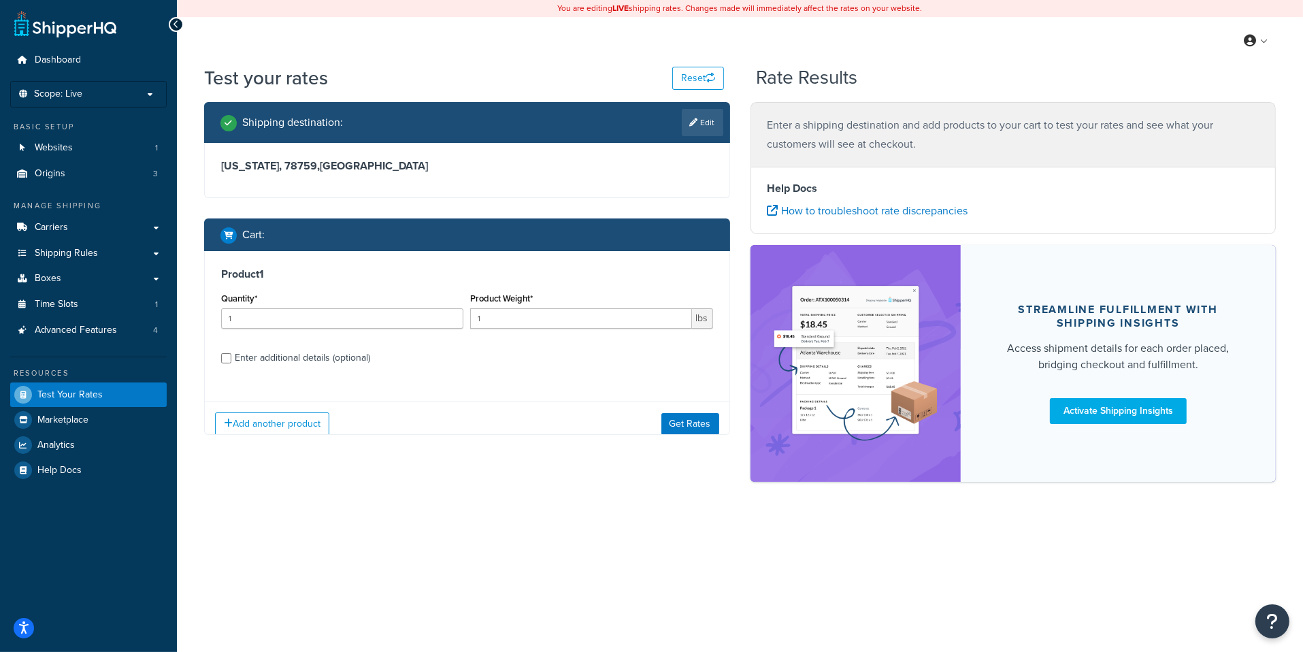
click at [538, 333] on div "Product Weight* 1 lbs" at bounding box center [591, 314] width 249 height 50
click at [538, 329] on div "Product Weight* 1 lbs" at bounding box center [591, 314] width 249 height 50
click at [538, 324] on input "1" at bounding box center [580, 318] width 221 height 20
type input "11"
click at [701, 422] on button "Get Rates" at bounding box center [690, 423] width 58 height 22
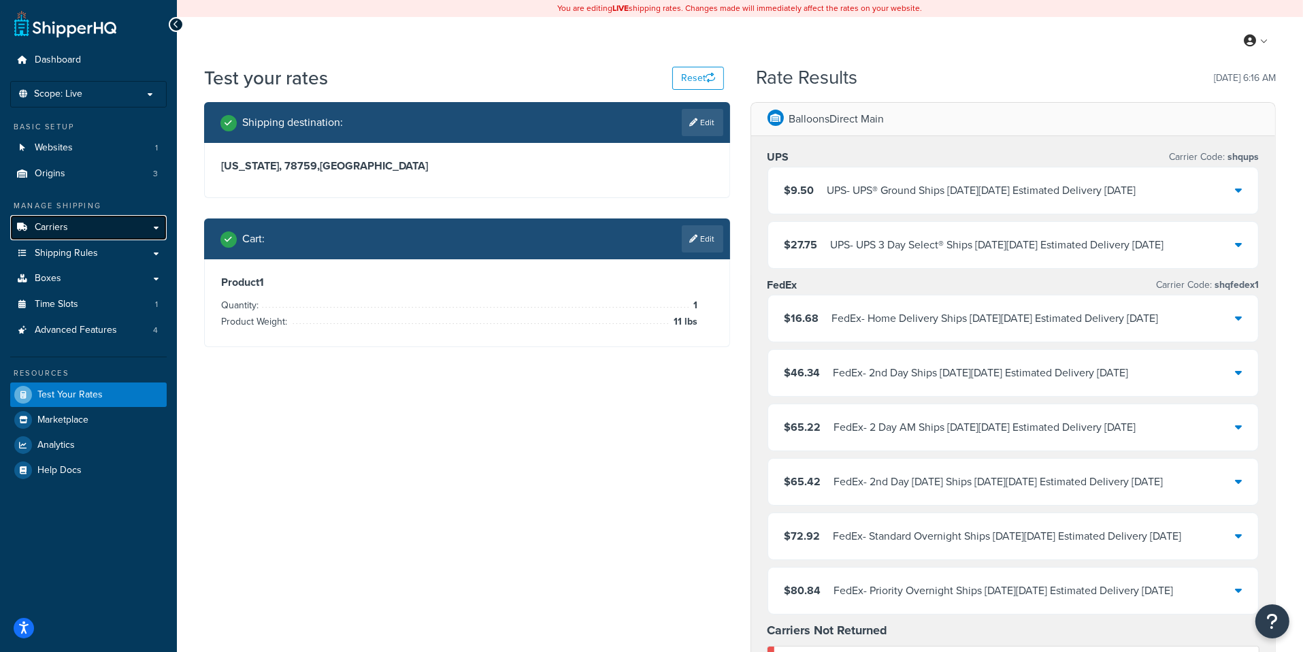
click at [125, 227] on link "Carriers" at bounding box center [88, 227] width 156 height 25
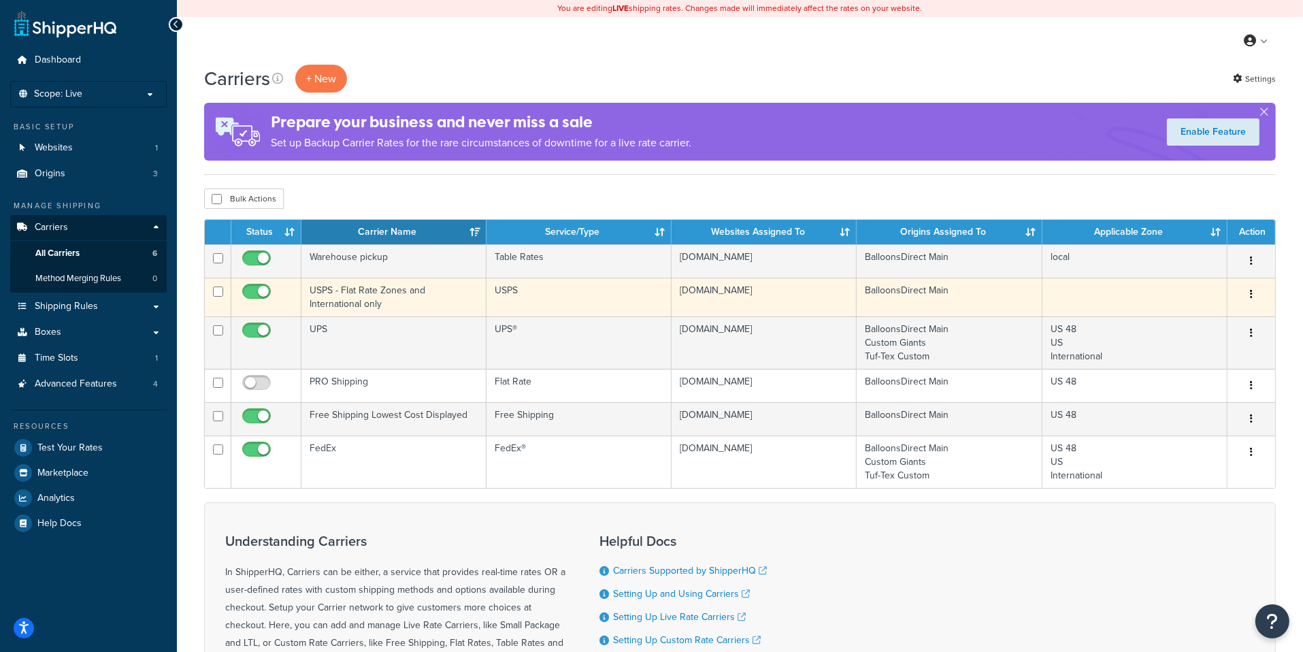
click at [497, 301] on td "USPS" at bounding box center [578, 297] width 185 height 39
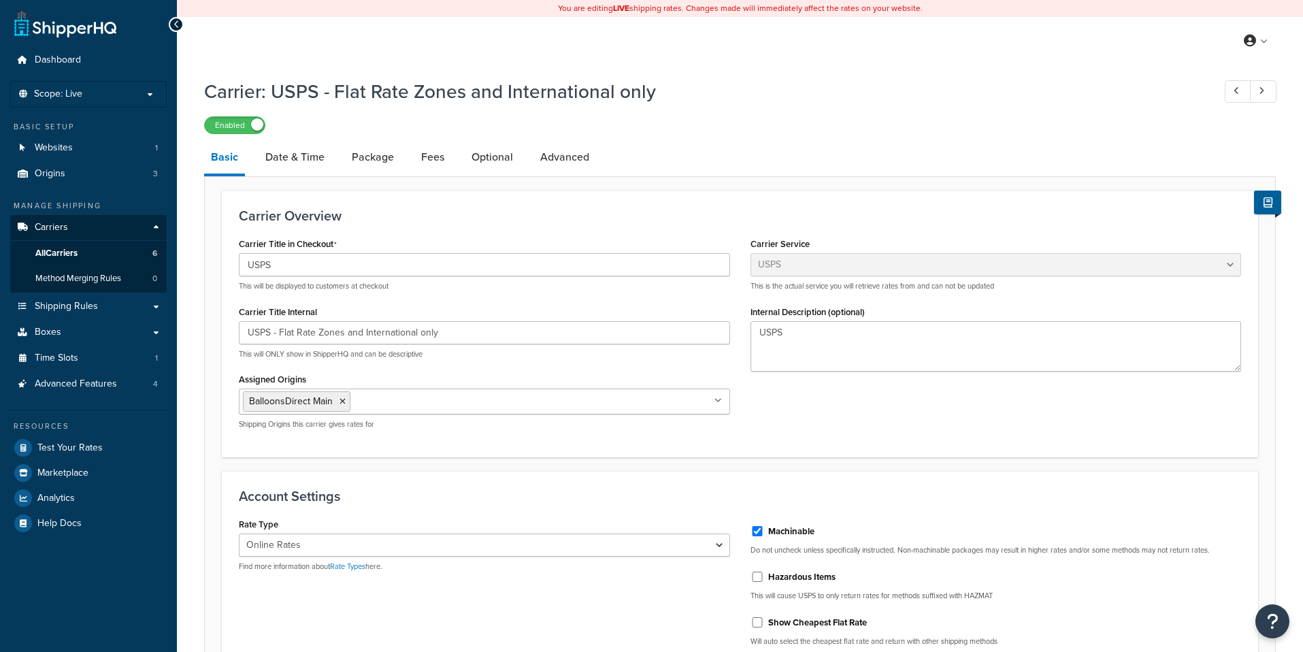
select select "usps"
select select "ONLINE"
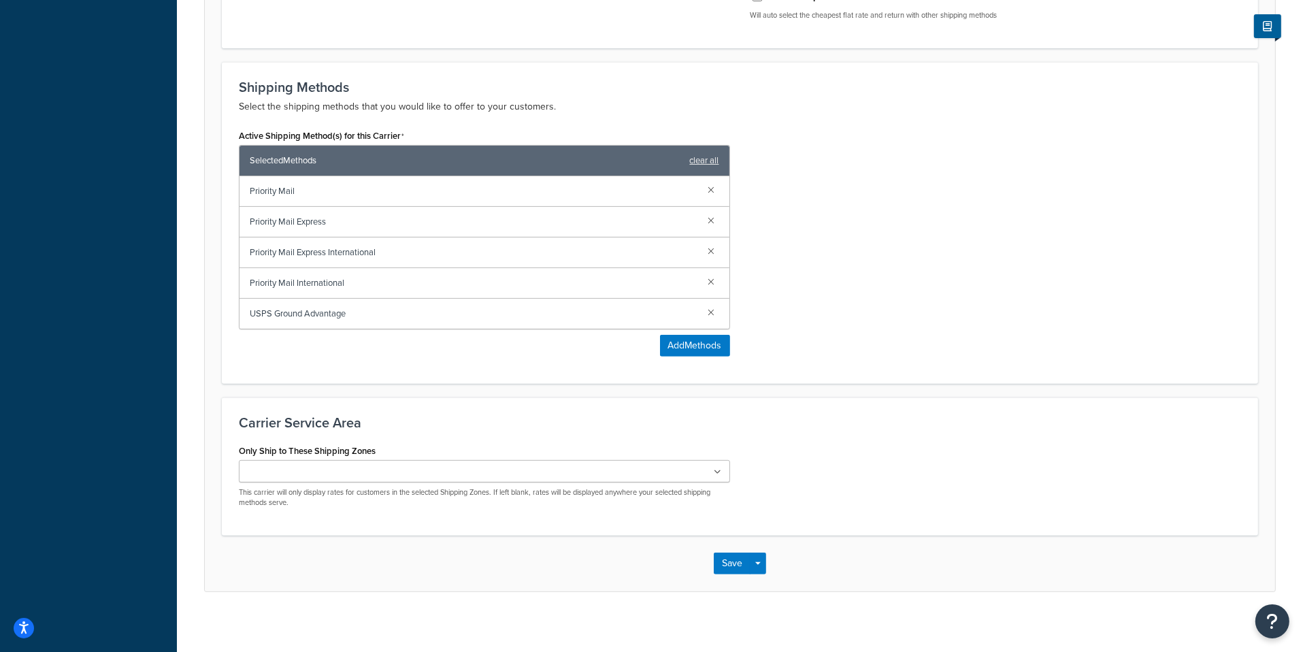
scroll to position [629, 0]
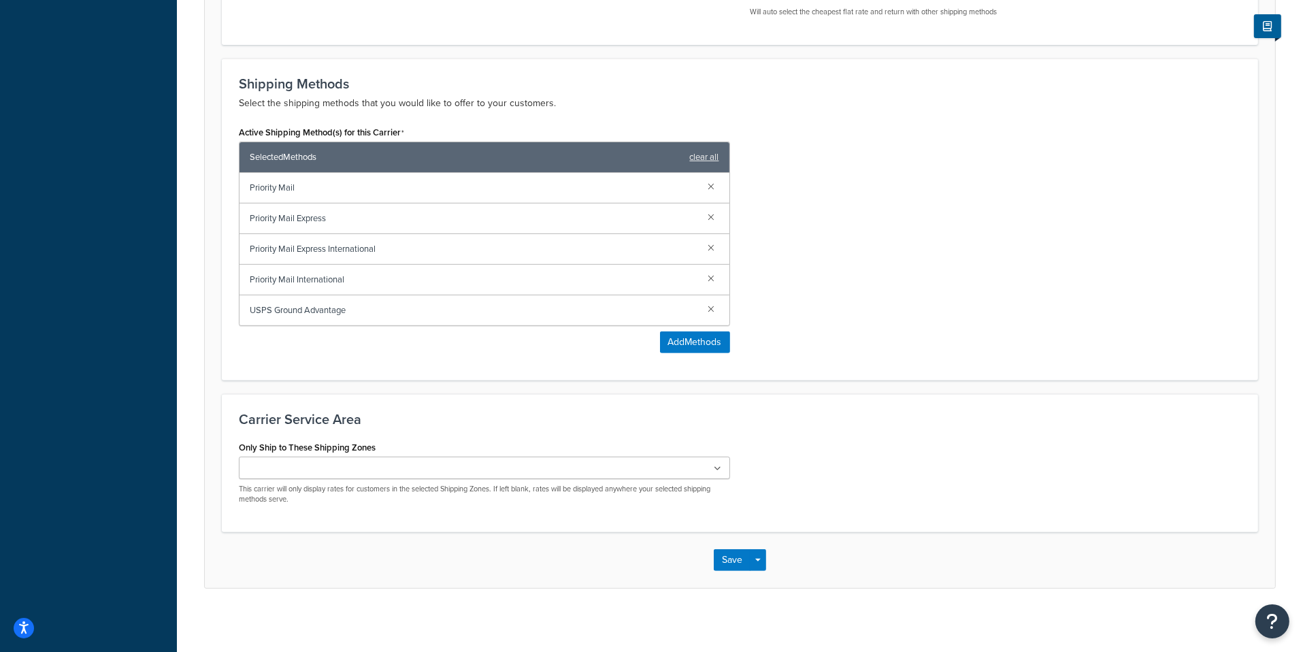
click at [472, 473] on ul at bounding box center [484, 467] width 491 height 22
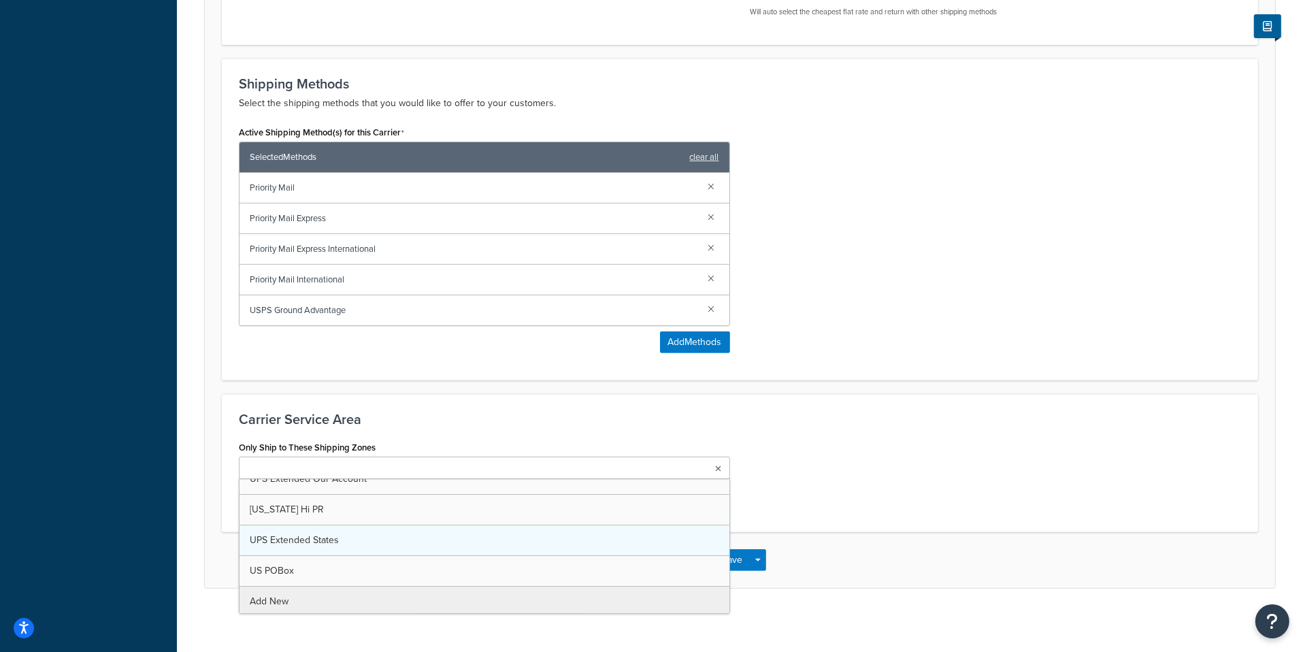
scroll to position [0, 0]
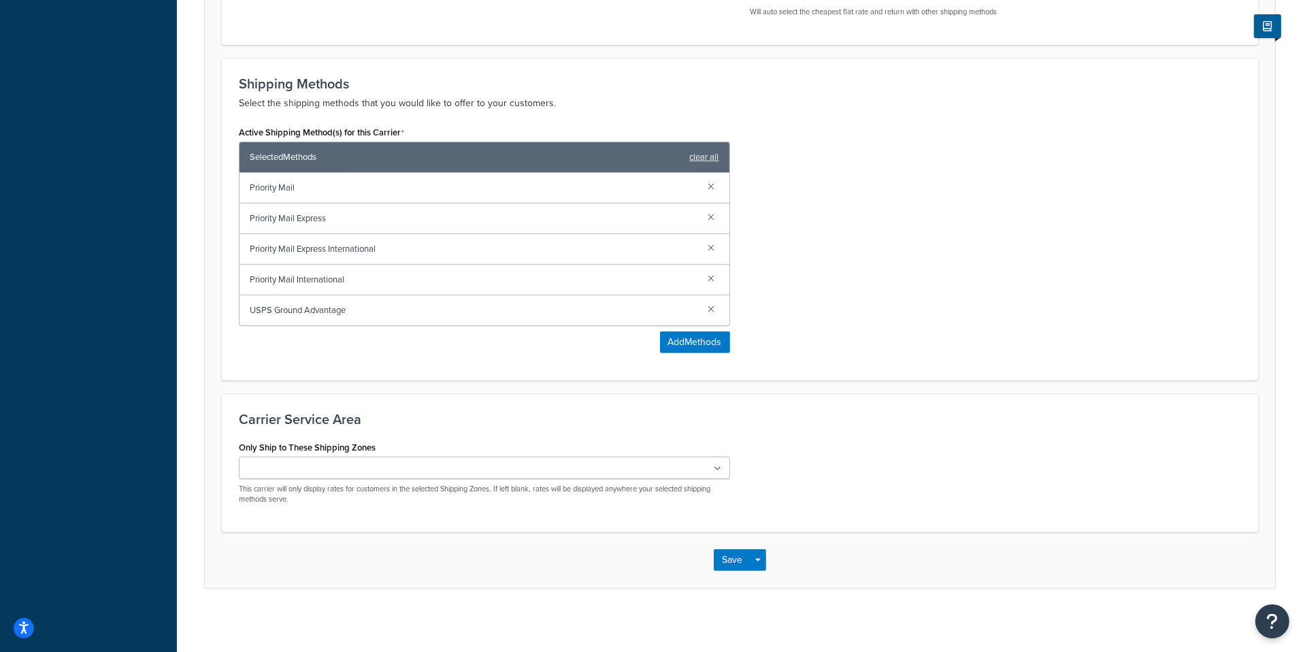
click at [348, 420] on h3 "Carrier Service Area" at bounding box center [740, 419] width 1002 height 15
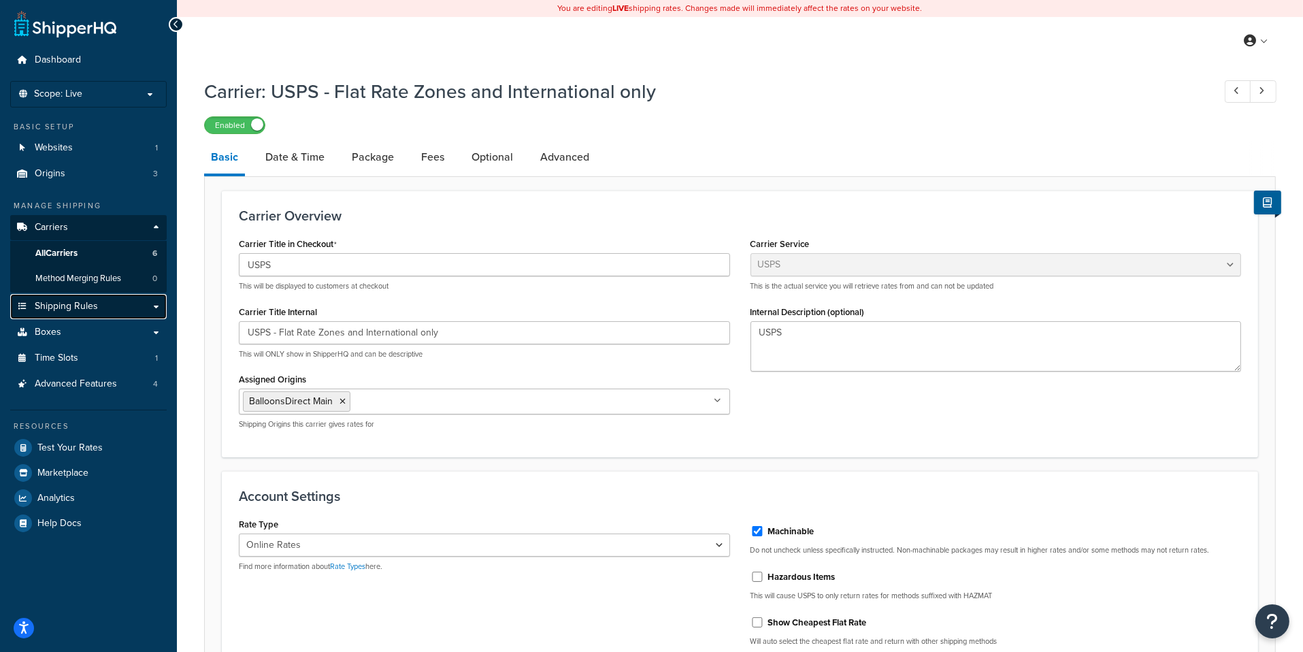
click at [103, 305] on link "Shipping Rules" at bounding box center [88, 306] width 156 height 25
click at [123, 437] on link "Test Your Rates" at bounding box center [88, 447] width 156 height 24
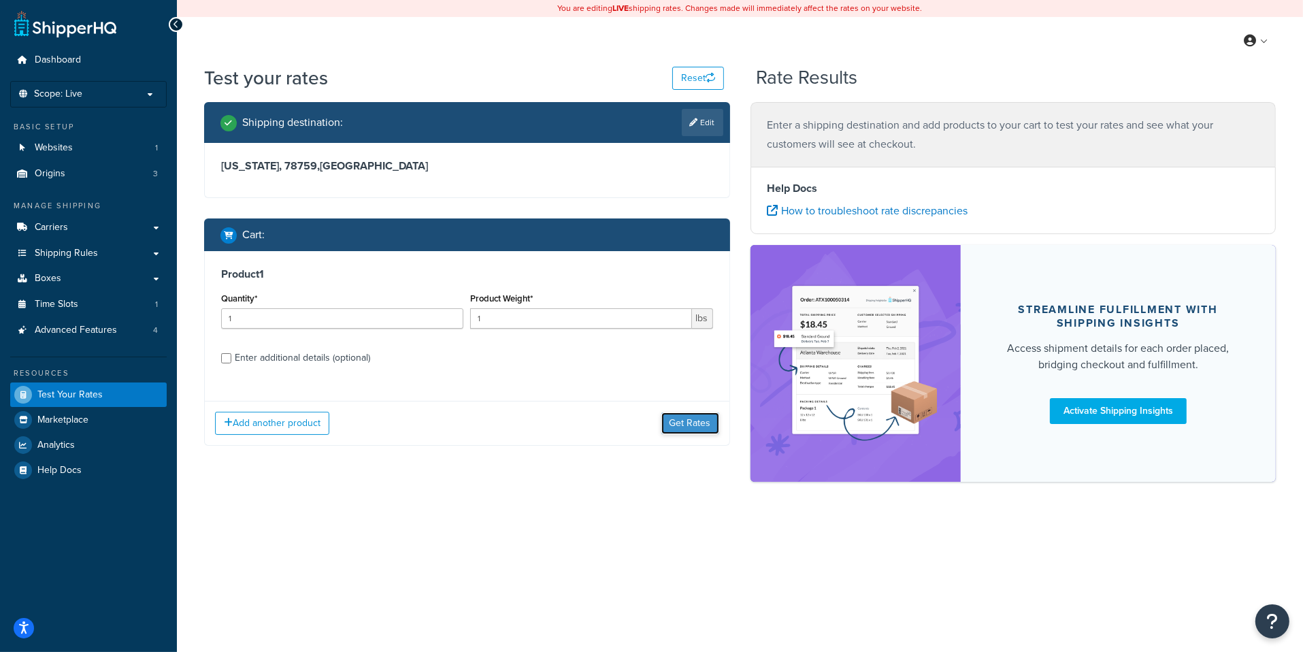
click at [675, 430] on button "Get Rates" at bounding box center [690, 423] width 58 height 22
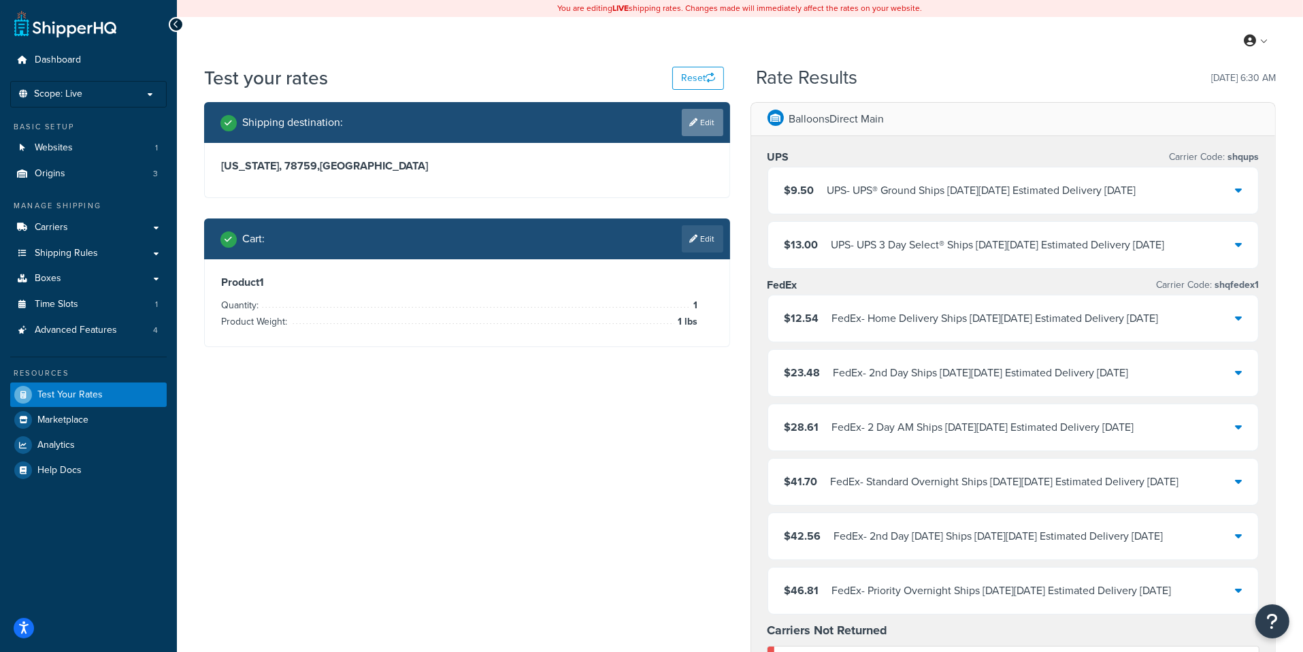
click at [697, 130] on link "Edit" at bounding box center [702, 122] width 41 height 27
select select "TX"
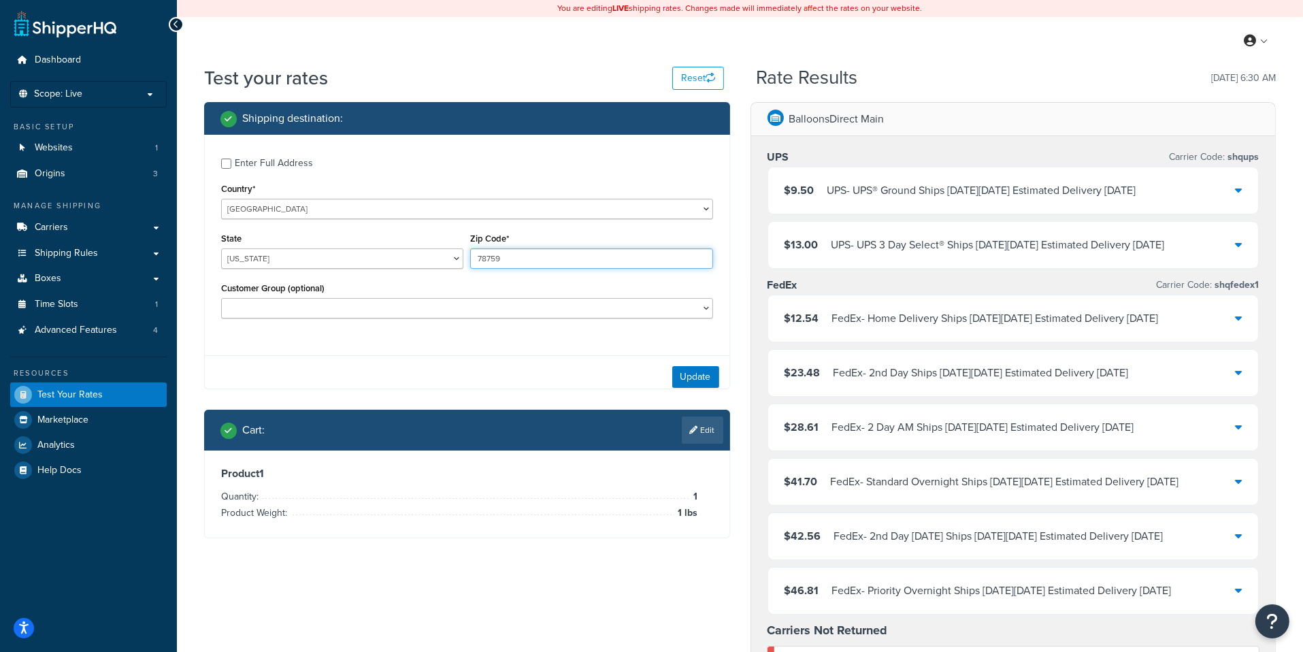
click at [528, 258] on input "78759" at bounding box center [591, 258] width 242 height 20
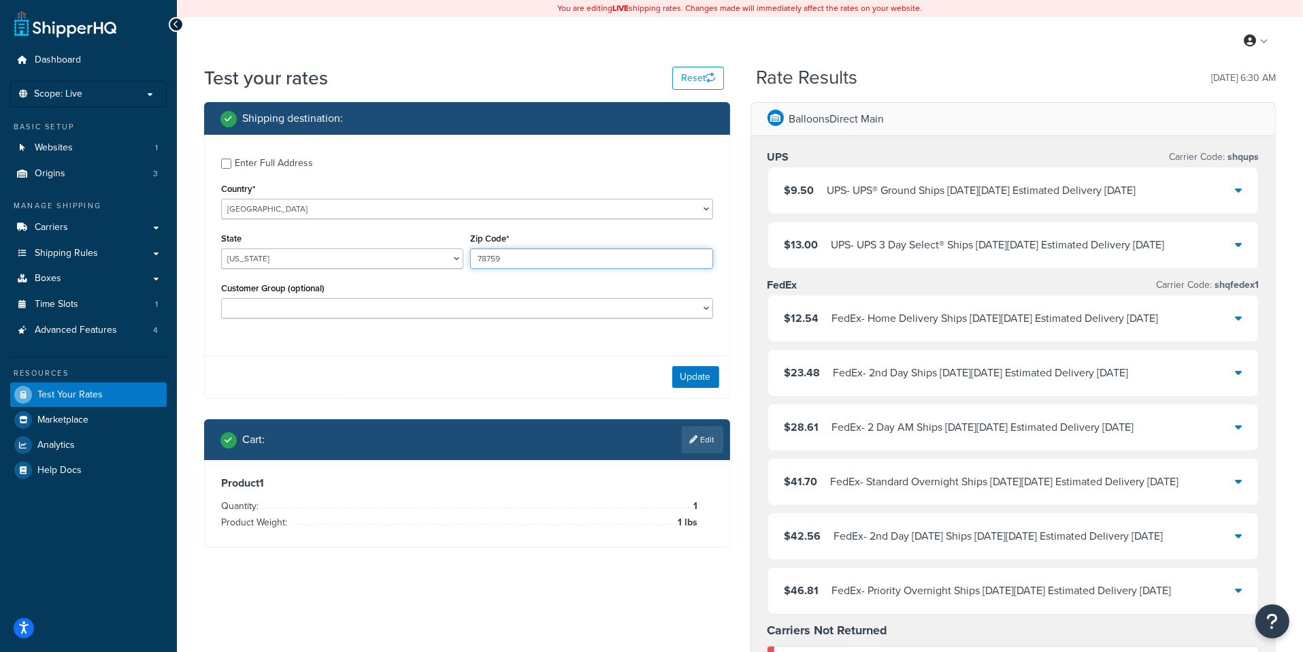
click at [528, 258] on input "78759" at bounding box center [591, 258] width 242 height 20
type input "35005"
click at [221, 248] on select "Alabama Alaska American Samoa Arizona Arkansas Armed Forces Americas Armed Forc…" at bounding box center [342, 258] width 242 height 20
select select "AL"
click option "[US_STATE]" at bounding box center [0, 0] width 0 height 0
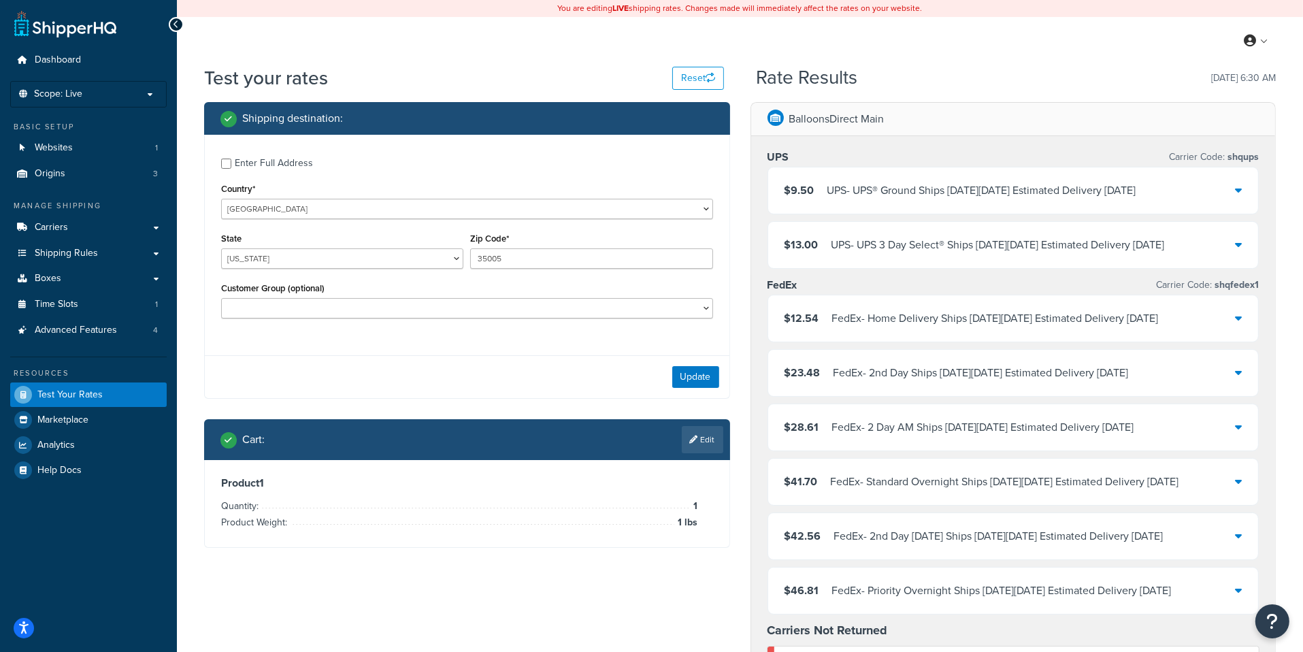
click at [262, 174] on div "Enter Full Address Country* United States United Kingdom Afghanistan Åland Isla…" at bounding box center [467, 240] width 524 height 210
click at [262, 170] on div "Enter Full Address" at bounding box center [274, 163] width 78 height 19
click at [231, 169] on input "Enter Full Address" at bounding box center [226, 163] width 10 height 10
checkbox input "true"
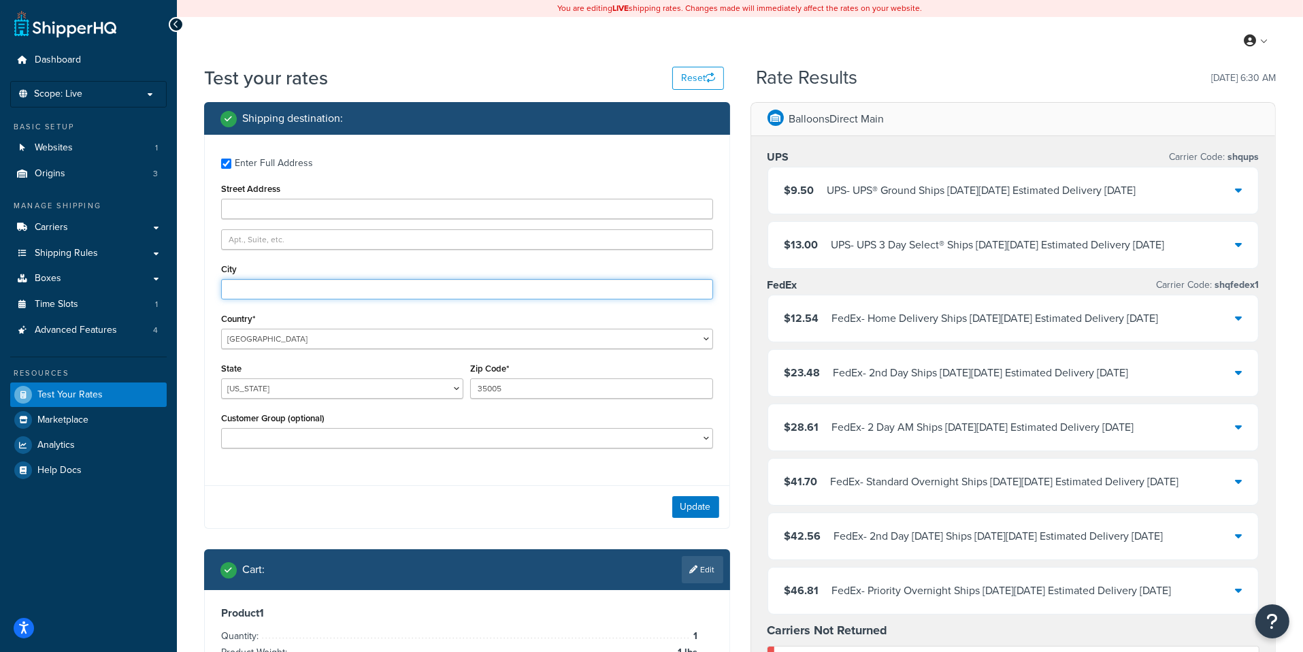
click at [284, 282] on input "City" at bounding box center [467, 289] width 492 height 20
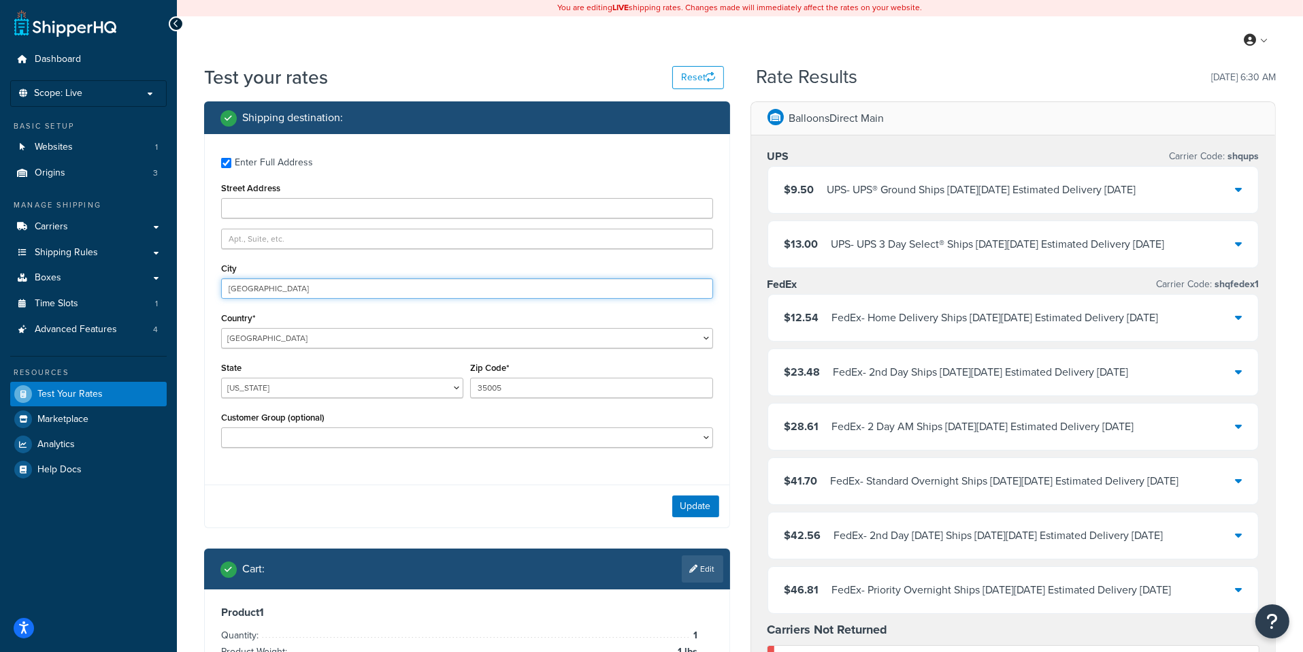
type input "Adamsville"
drag, startPoint x: 687, startPoint y: 519, endPoint x: 688, endPoint y: 510, distance: 9.6
click at [688, 515] on div "Update" at bounding box center [467, 505] width 524 height 43
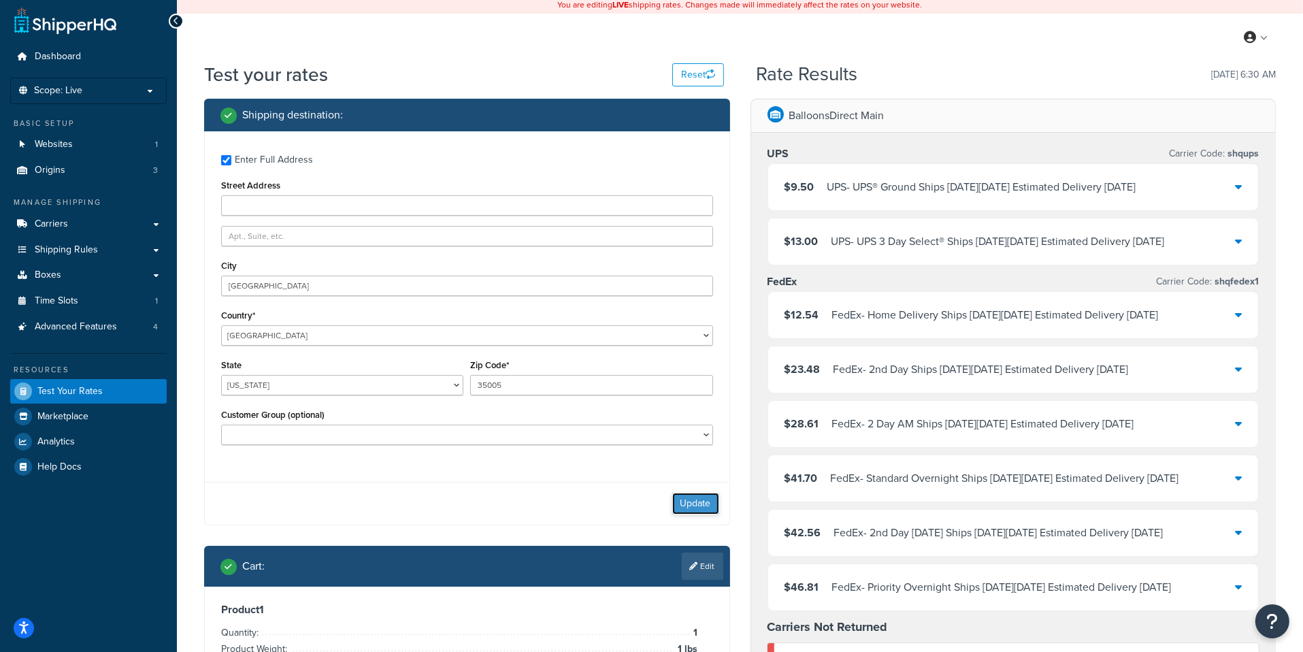
click at [689, 510] on button "Update" at bounding box center [695, 504] width 47 height 22
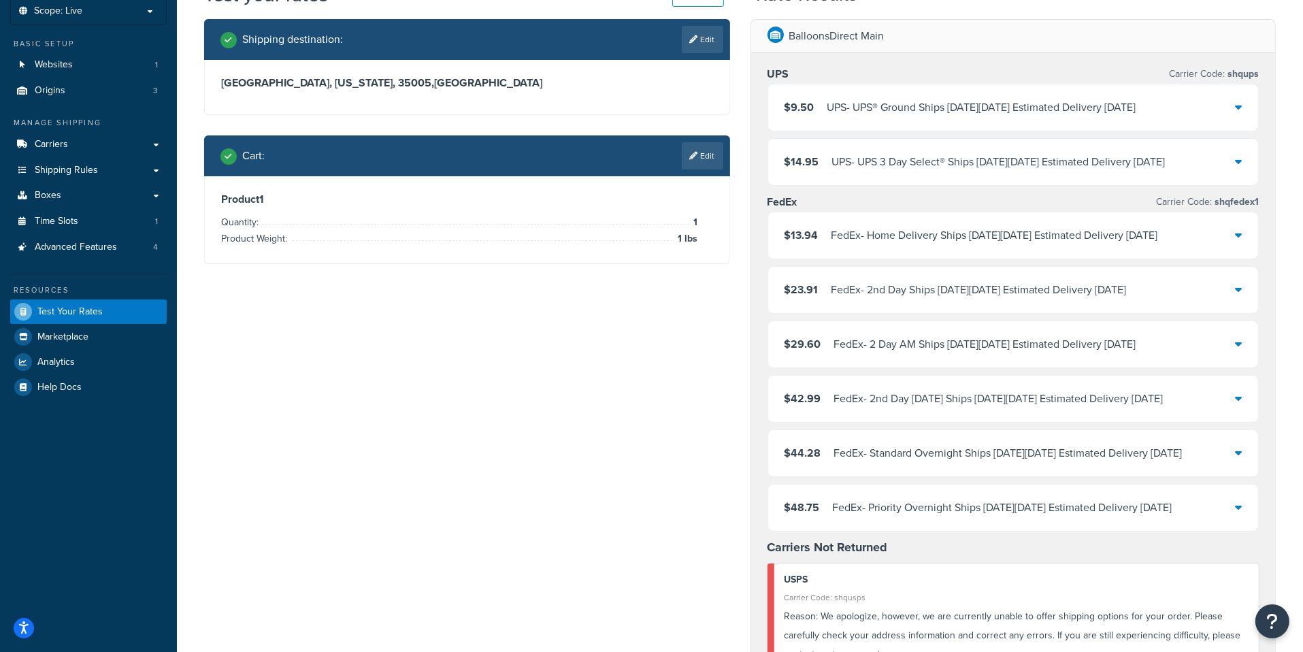
scroll to position [0, 0]
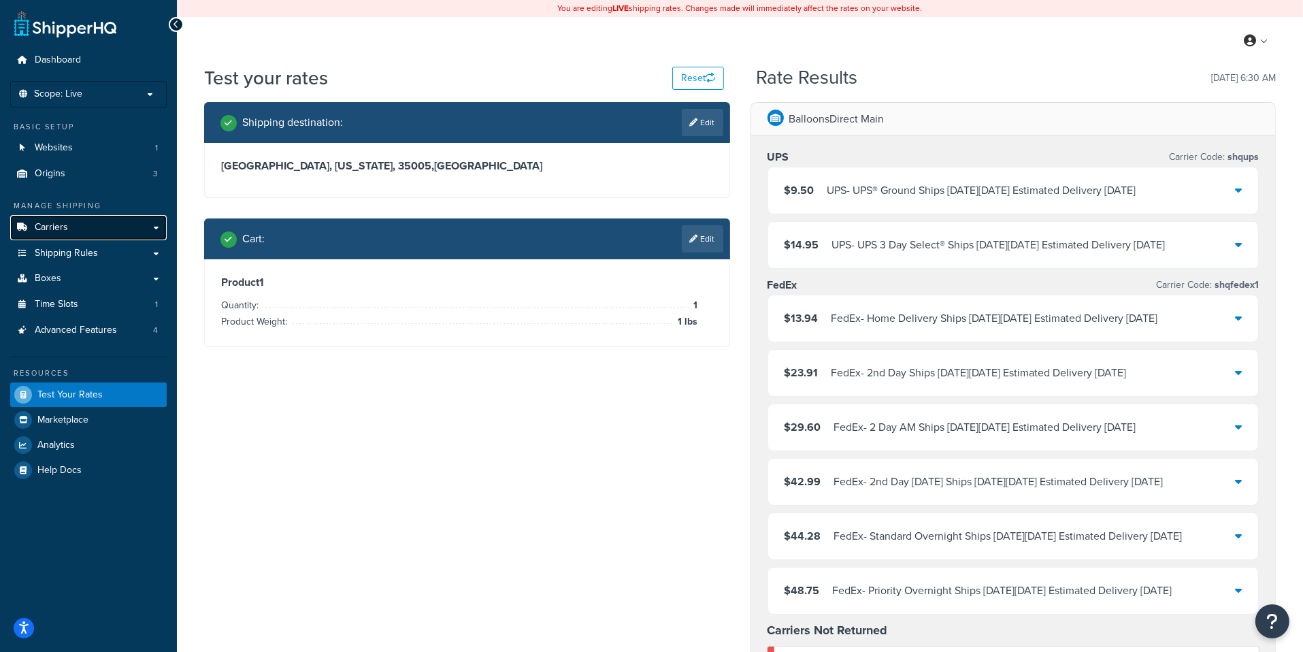
click at [148, 230] on link "Carriers" at bounding box center [88, 227] width 156 height 25
click at [714, 229] on link "Edit" at bounding box center [702, 238] width 41 height 27
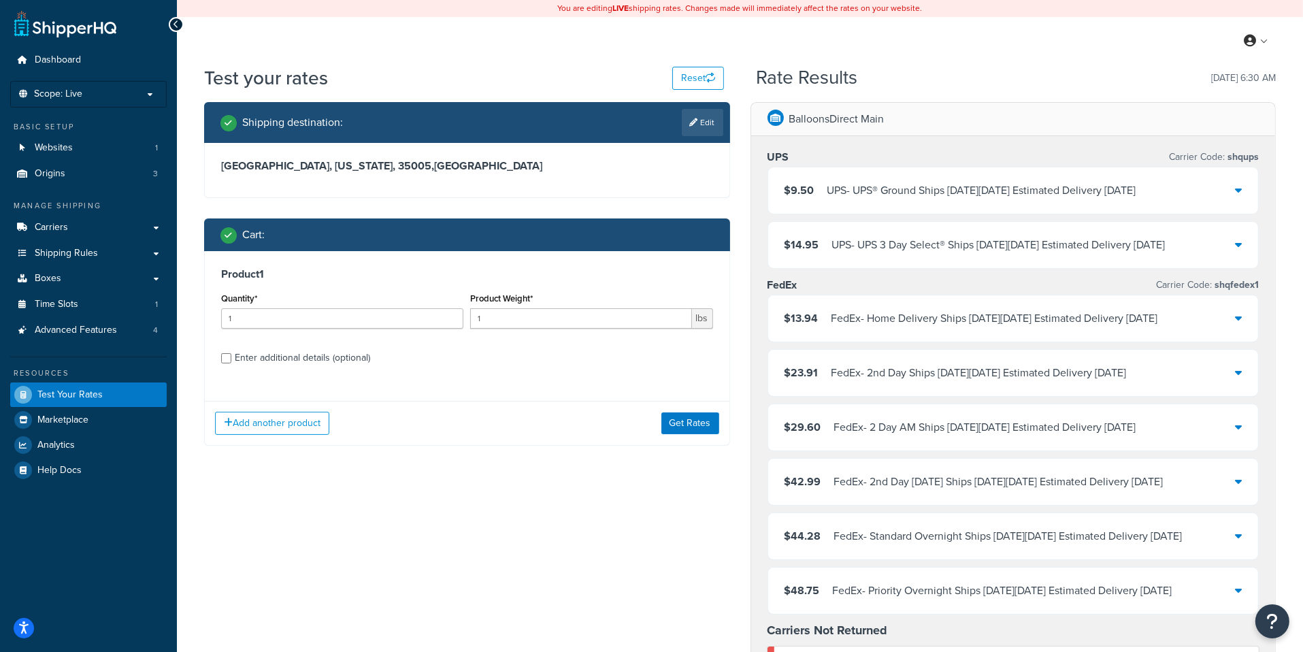
click at [361, 364] on div "Enter additional details (optional)" at bounding box center [302, 357] width 135 height 19
click at [231, 363] on input "Enter additional details (optional)" at bounding box center [226, 358] width 10 height 10
checkbox input "true"
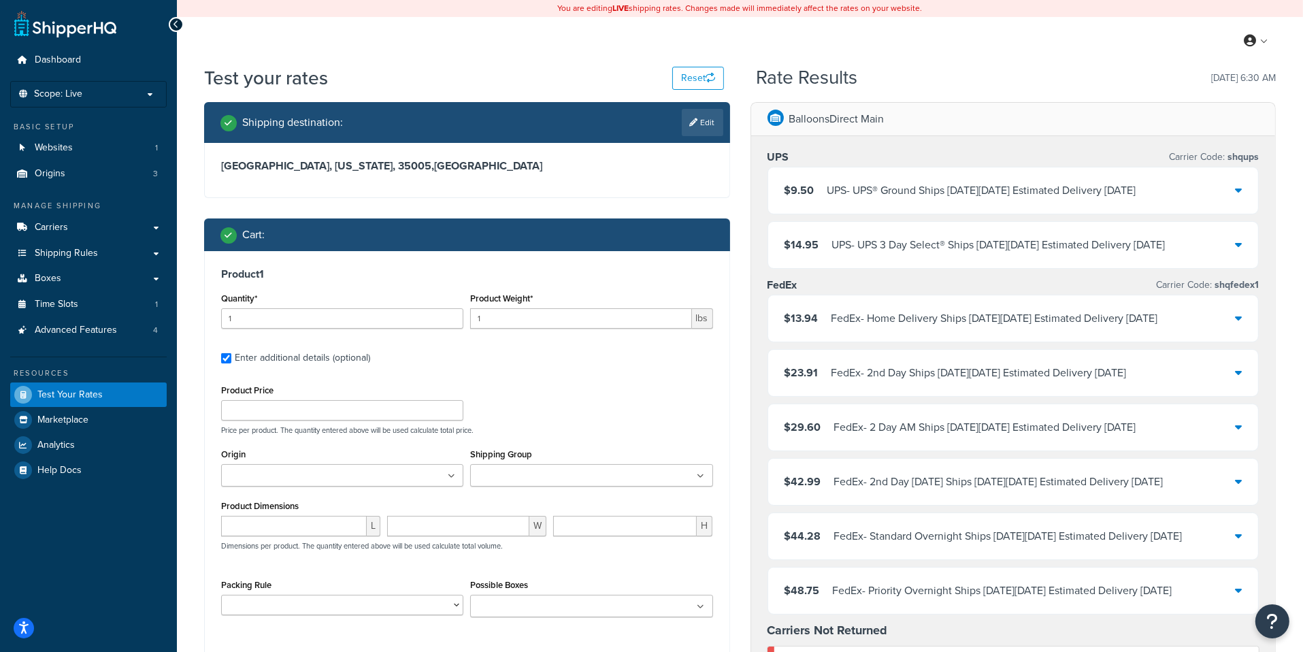
click at [714, 132] on link "Edit" at bounding box center [702, 122] width 41 height 27
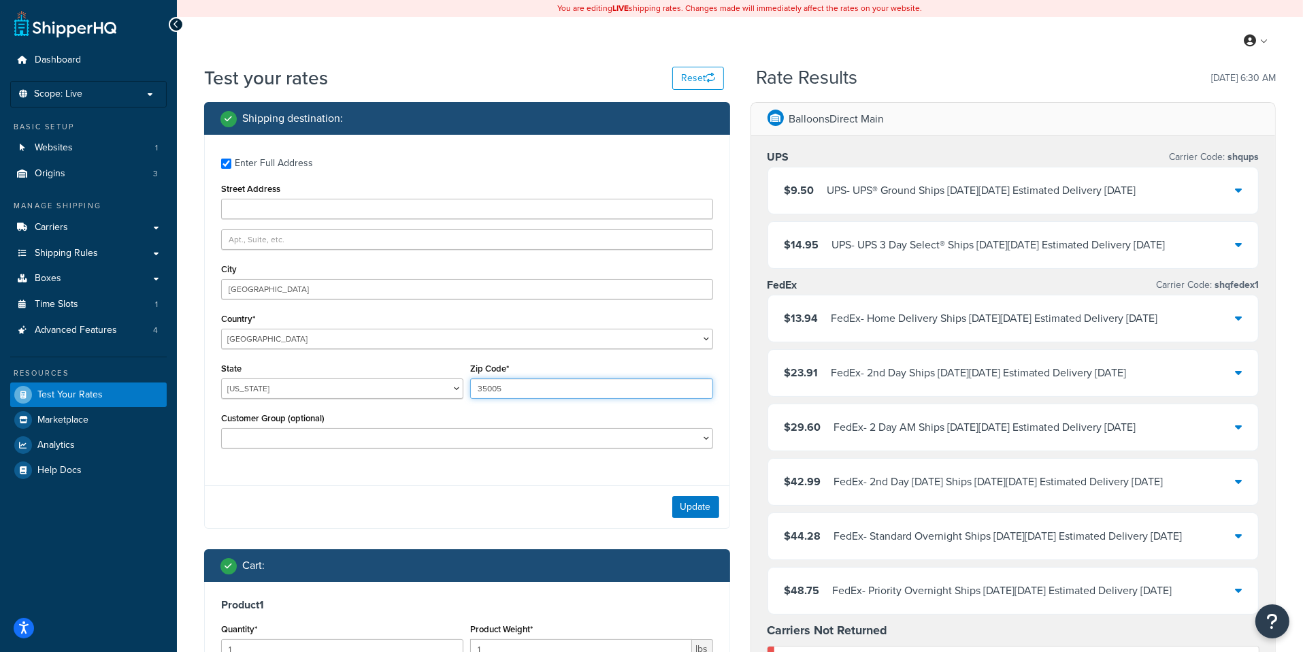
click at [535, 394] on input "35005" at bounding box center [591, 388] width 242 height 20
paste input "4681"
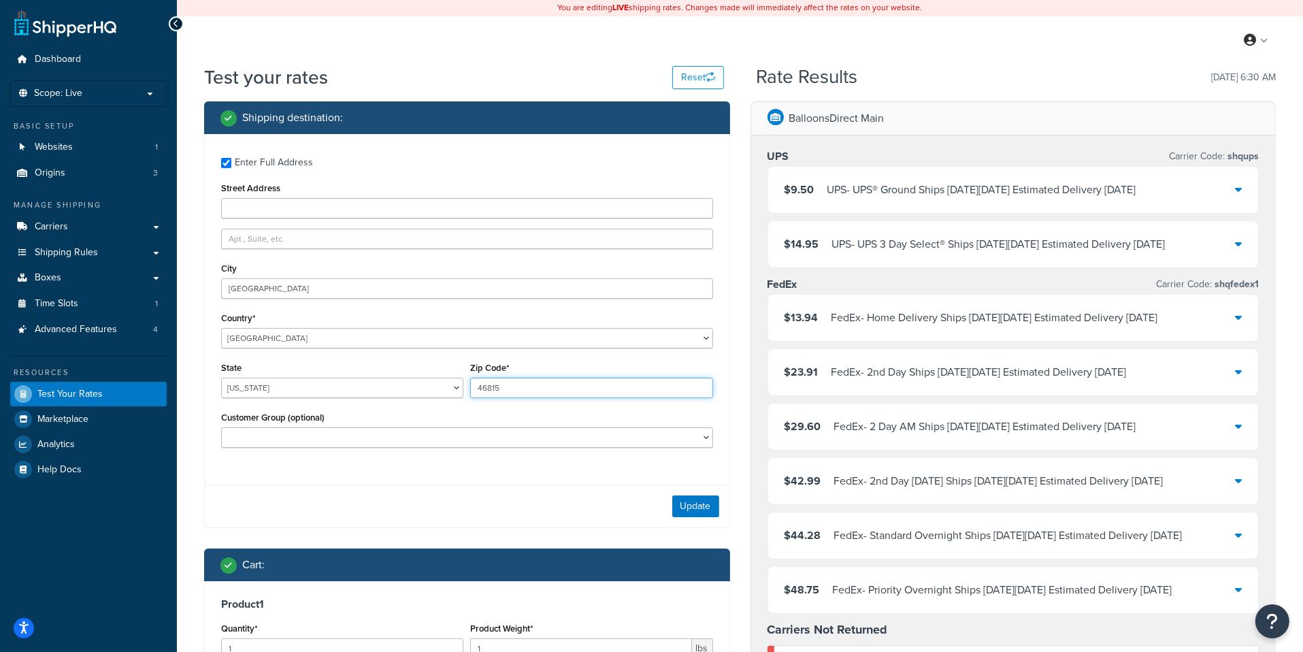
click at [510, 397] on input "46815" at bounding box center [591, 388] width 242 height 20
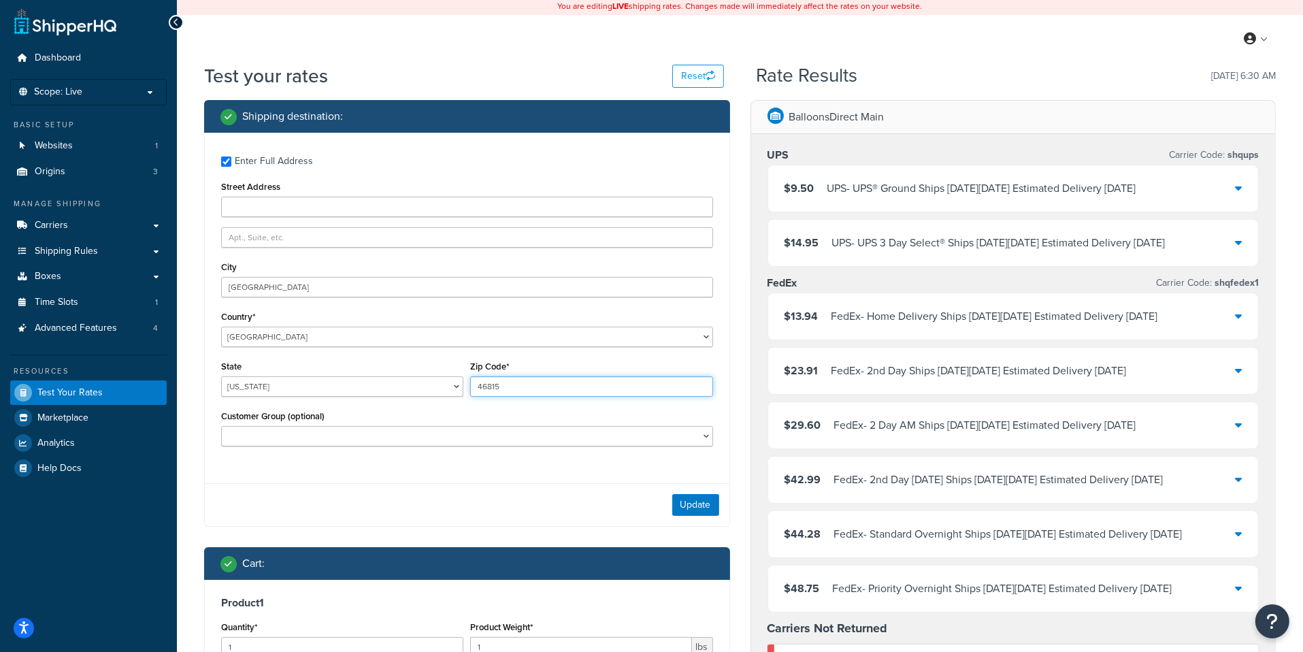
click at [510, 397] on input "46815" at bounding box center [591, 386] width 242 height 20
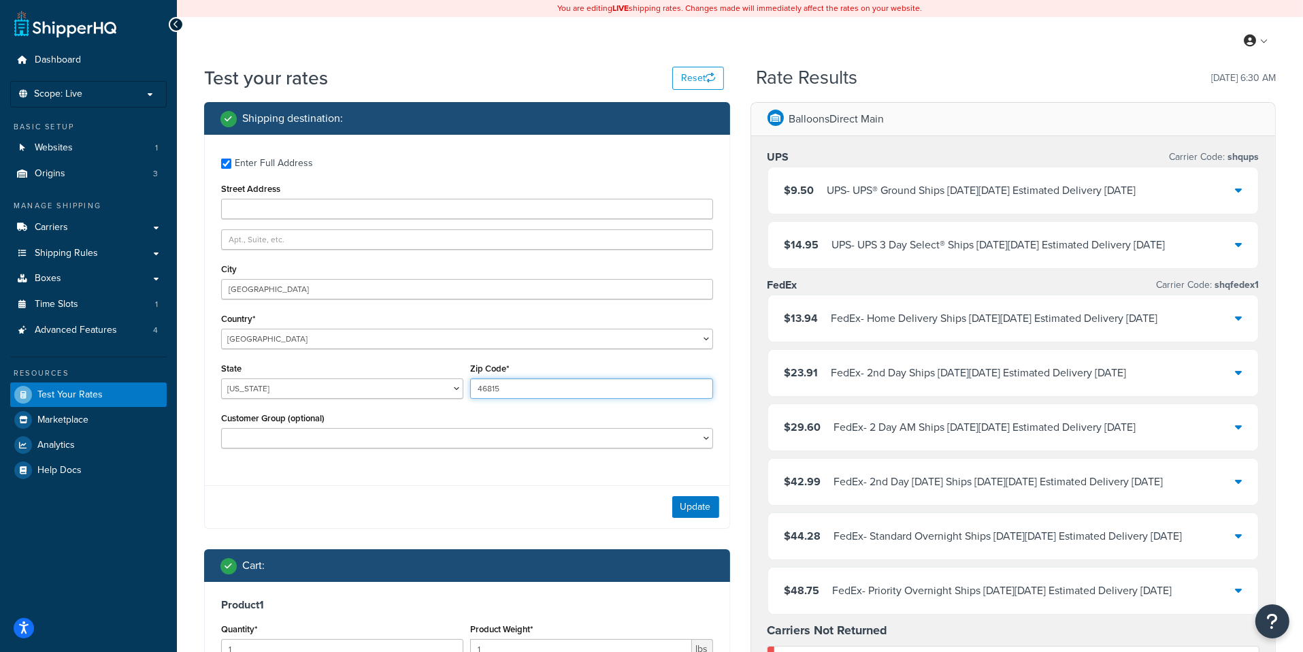
click at [510, 397] on input "46815" at bounding box center [591, 388] width 242 height 20
paste input "4857"
type input "44857"
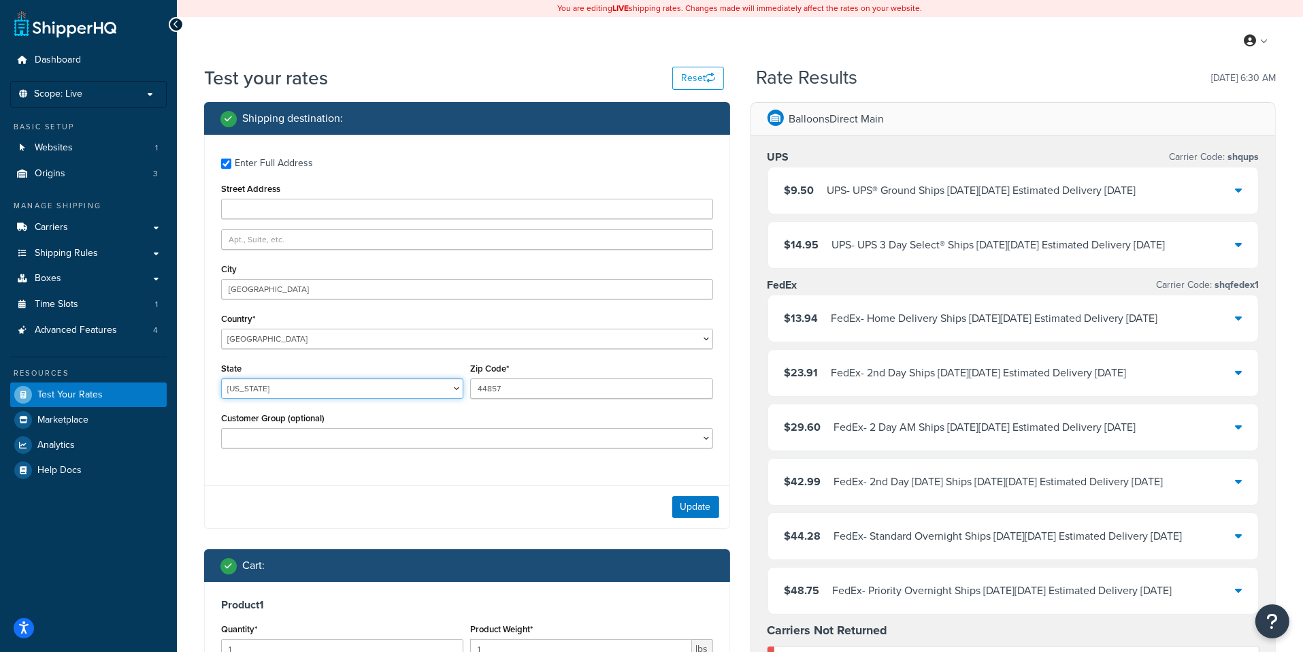
click at [221, 378] on select "Alabama Alaska American Samoa Arizona Arkansas Armed Forces Americas Armed Forc…" at bounding box center [342, 388] width 242 height 20
select select "OK"
click option "Oklahoma" at bounding box center [0, 0] width 0 height 0
click at [696, 497] on div "Update" at bounding box center [467, 506] width 524 height 43
click at [695, 501] on button "Update" at bounding box center [695, 507] width 47 height 22
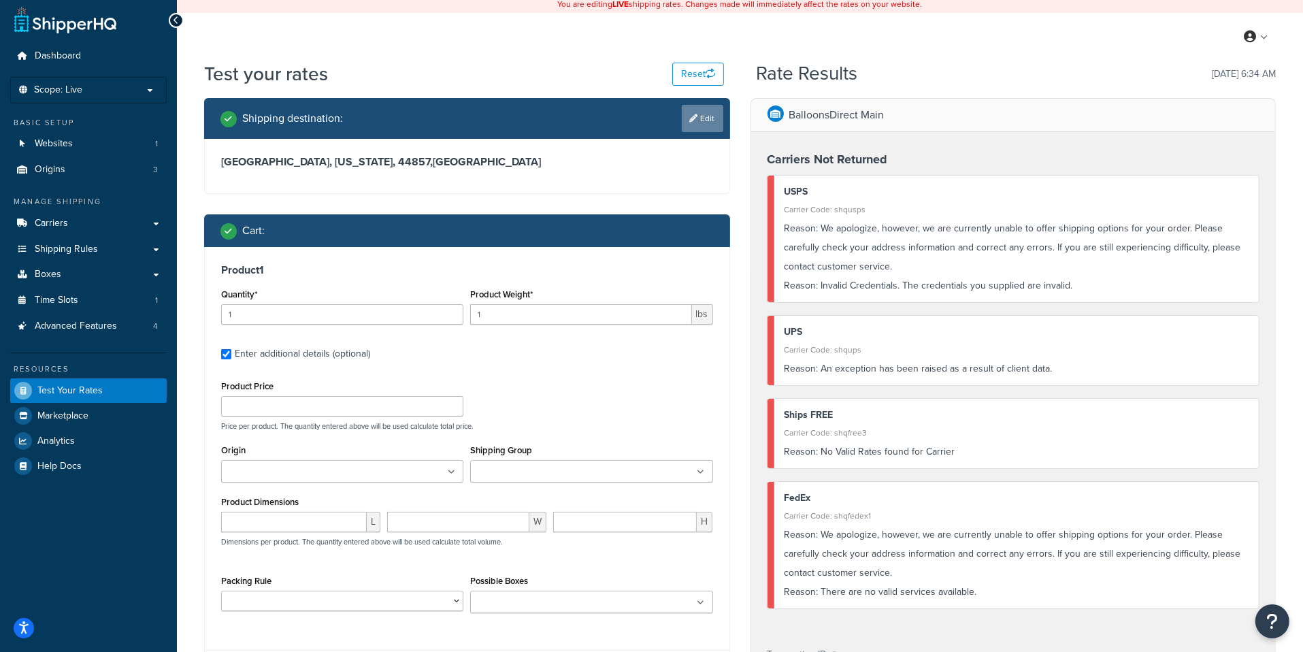
click at [726, 120] on div "Shipping destination : Edit" at bounding box center [467, 118] width 526 height 41
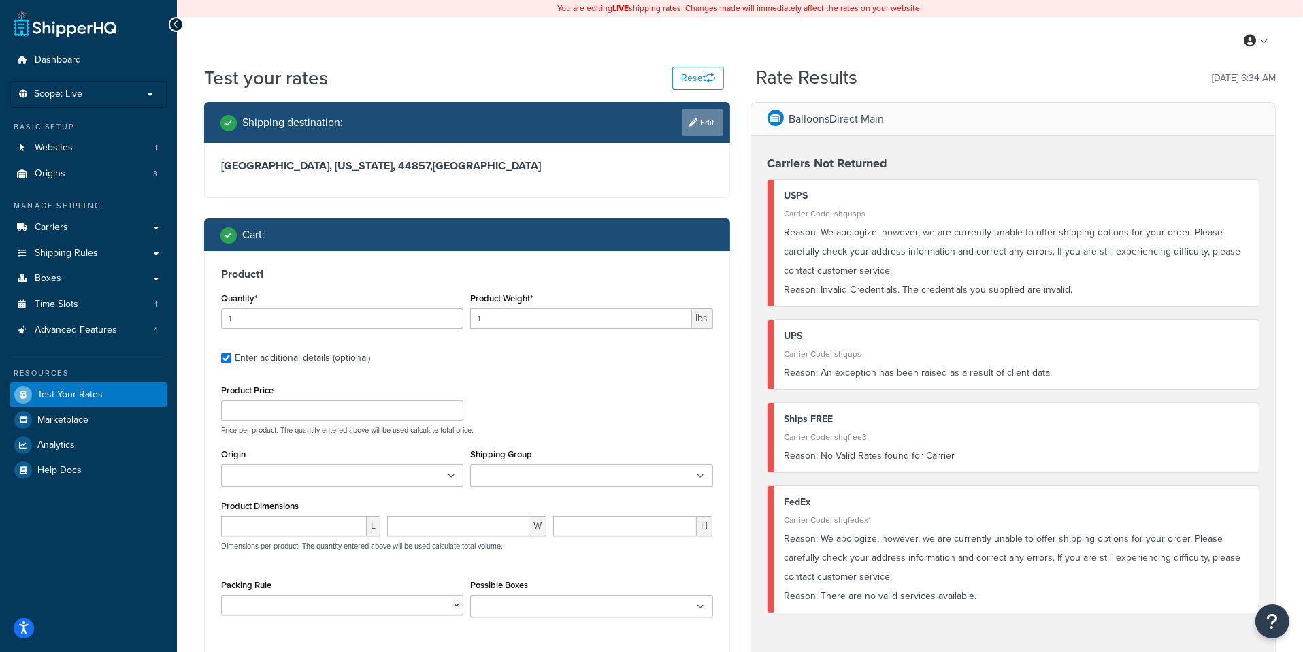
scroll to position [2, 0]
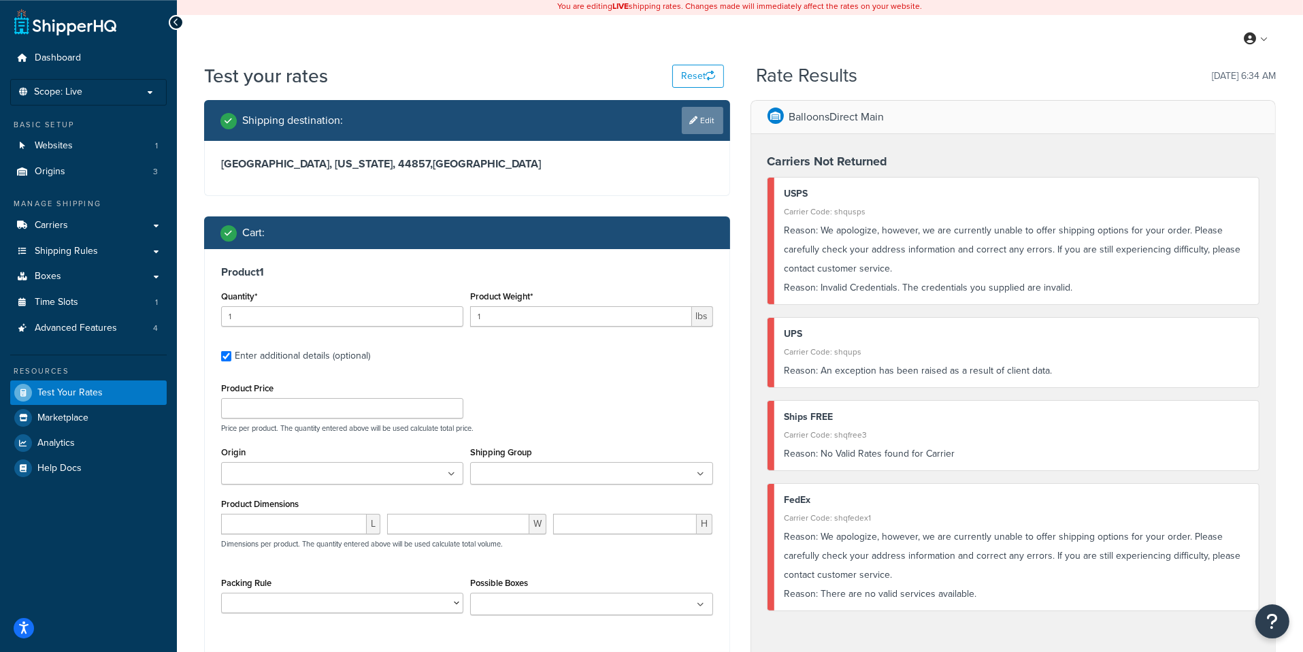
click at [715, 120] on link "Edit" at bounding box center [702, 120] width 41 height 27
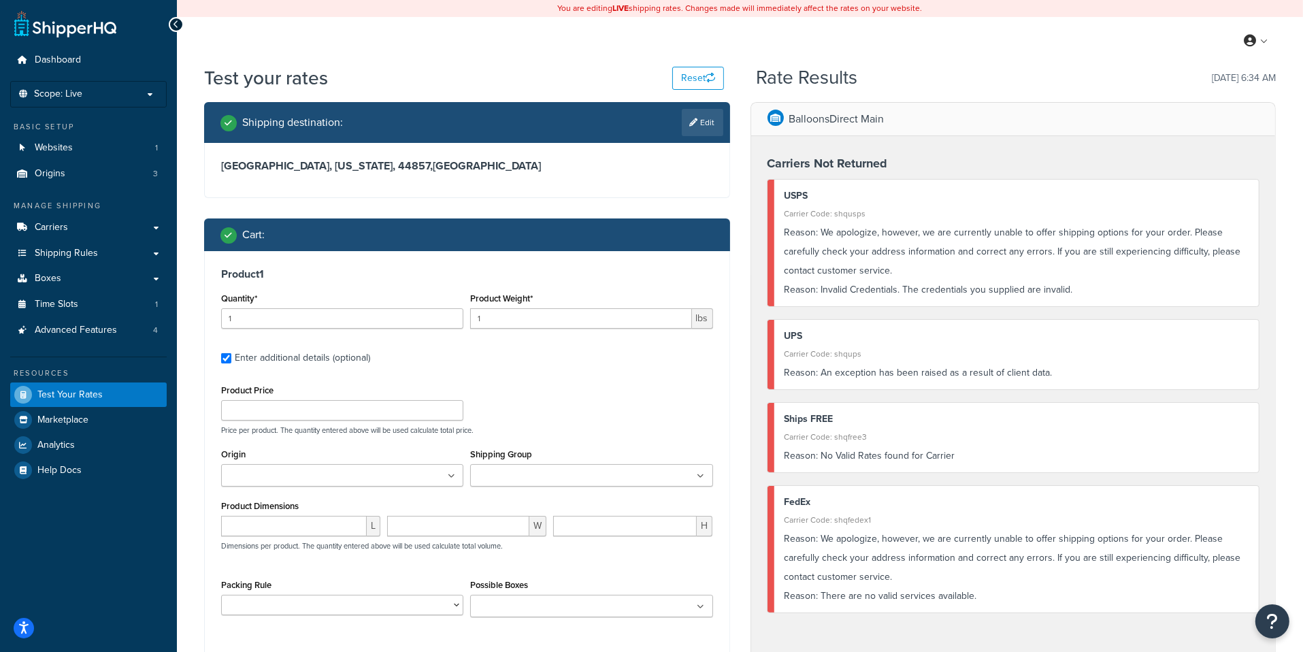
select select "OK"
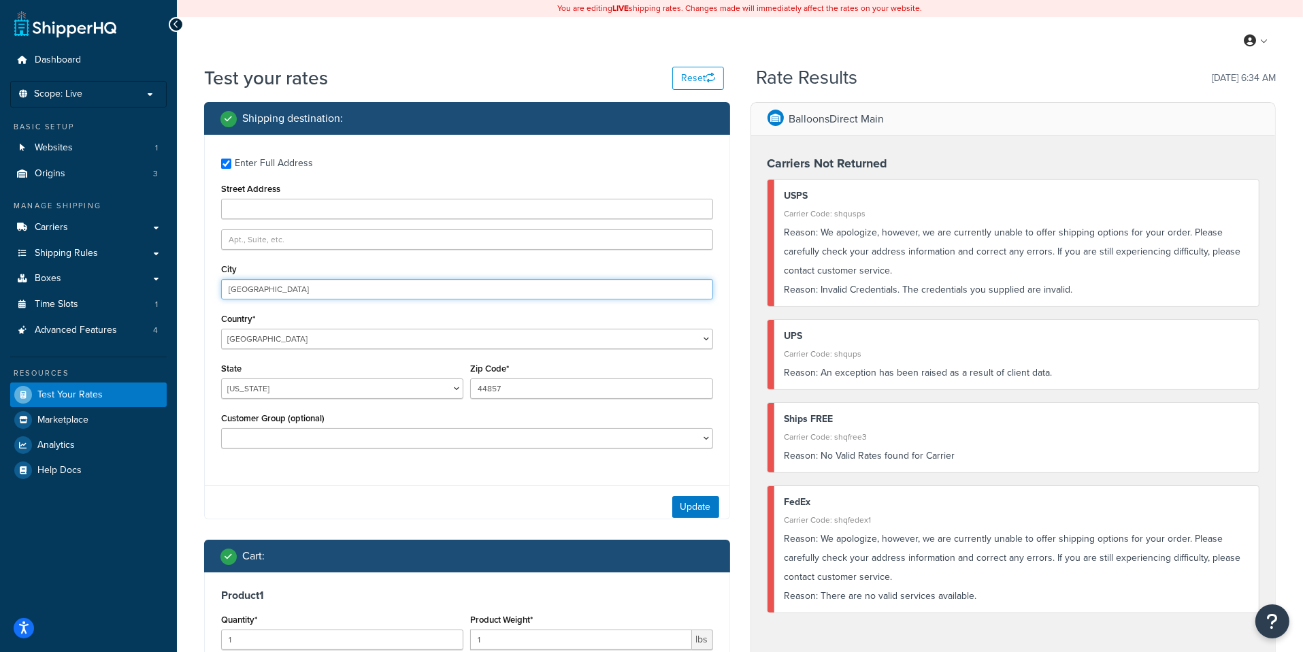
scroll to position [0, 0]
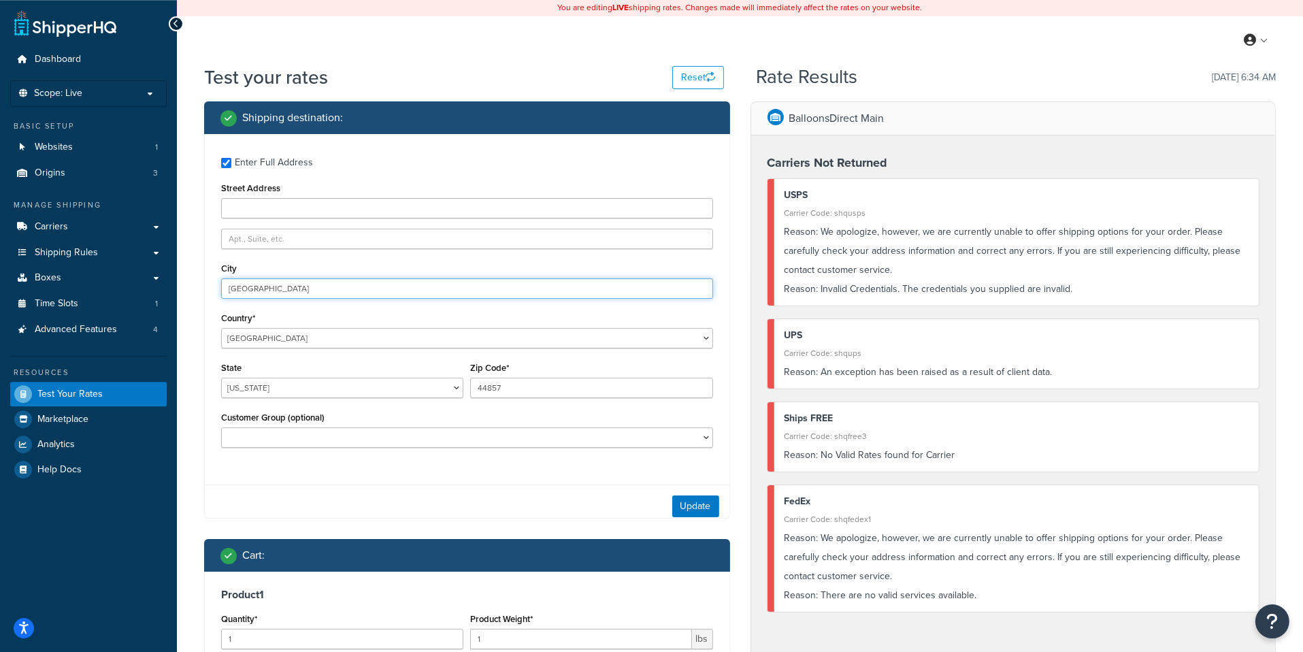
click at [288, 292] on input "Adamsville" at bounding box center [467, 288] width 492 height 20
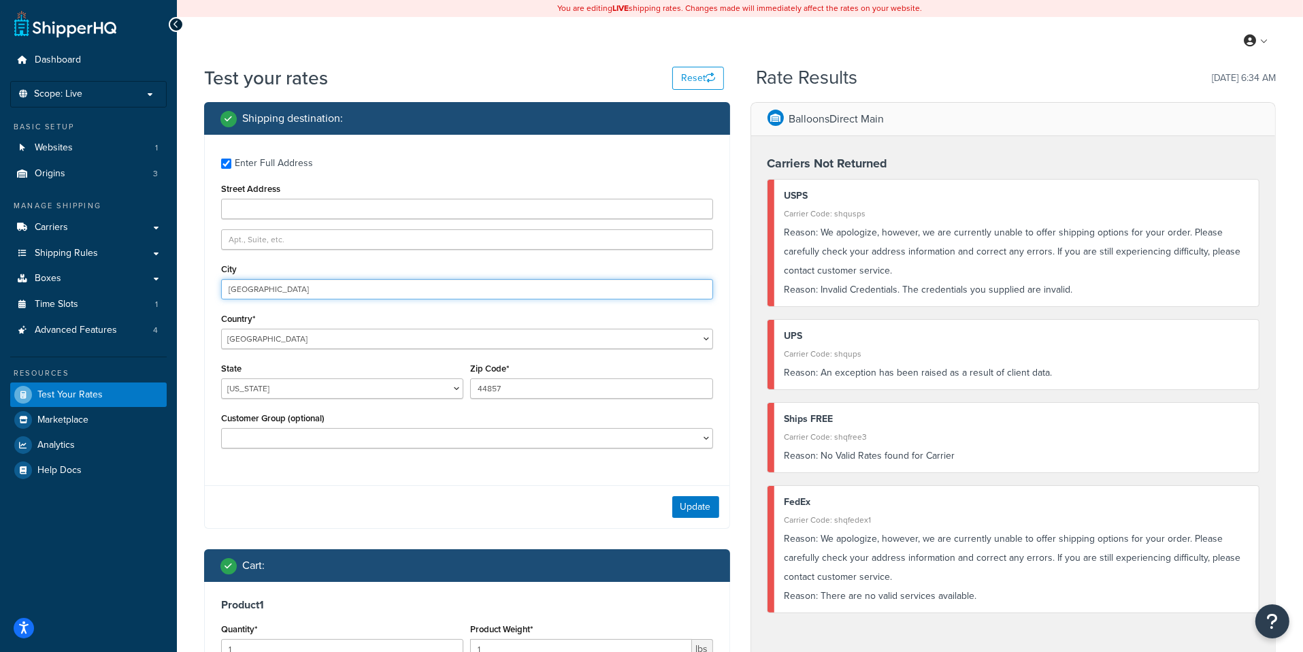
scroll to position [1, 0]
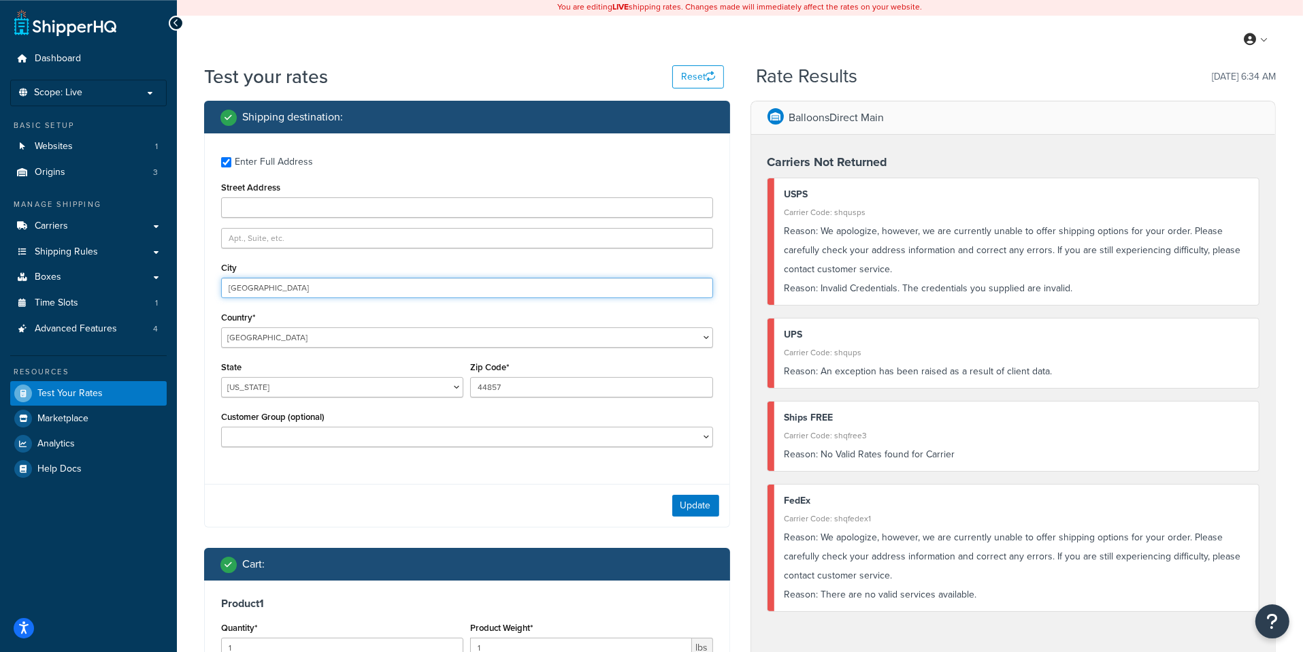
click at [288, 293] on input "Adamsville" at bounding box center [467, 288] width 492 height 20
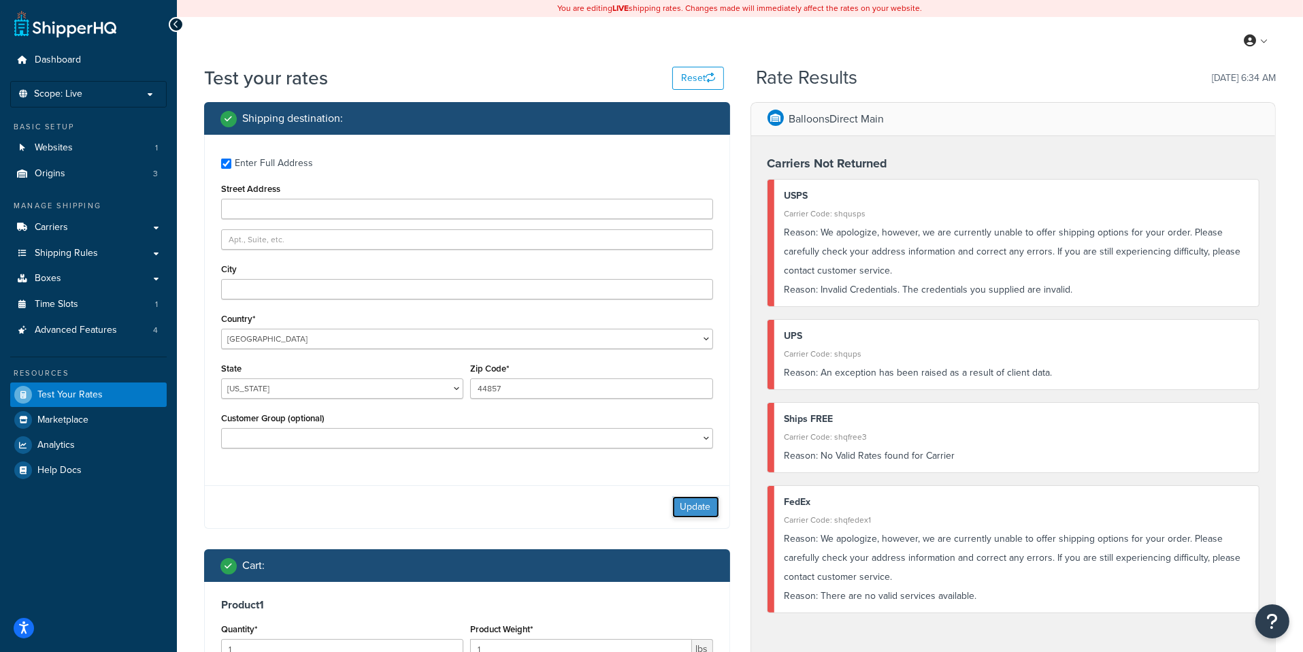
scroll to position [1, 0]
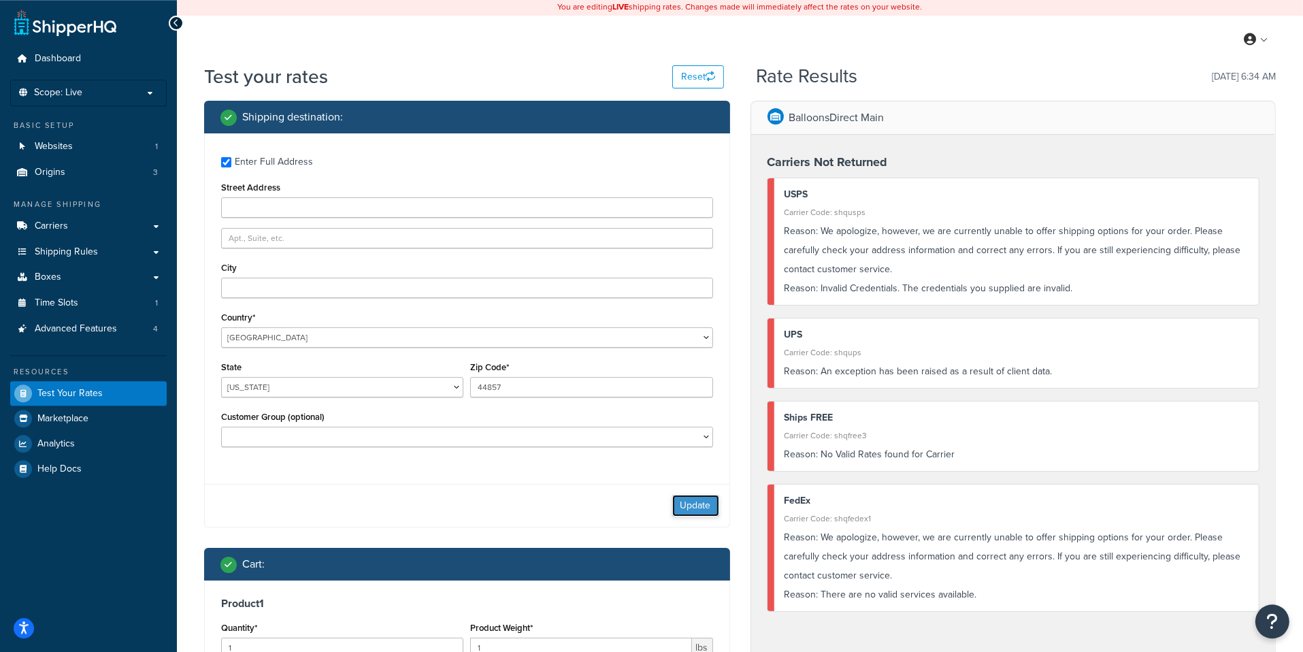
click at [703, 516] on button "Update" at bounding box center [695, 506] width 47 height 22
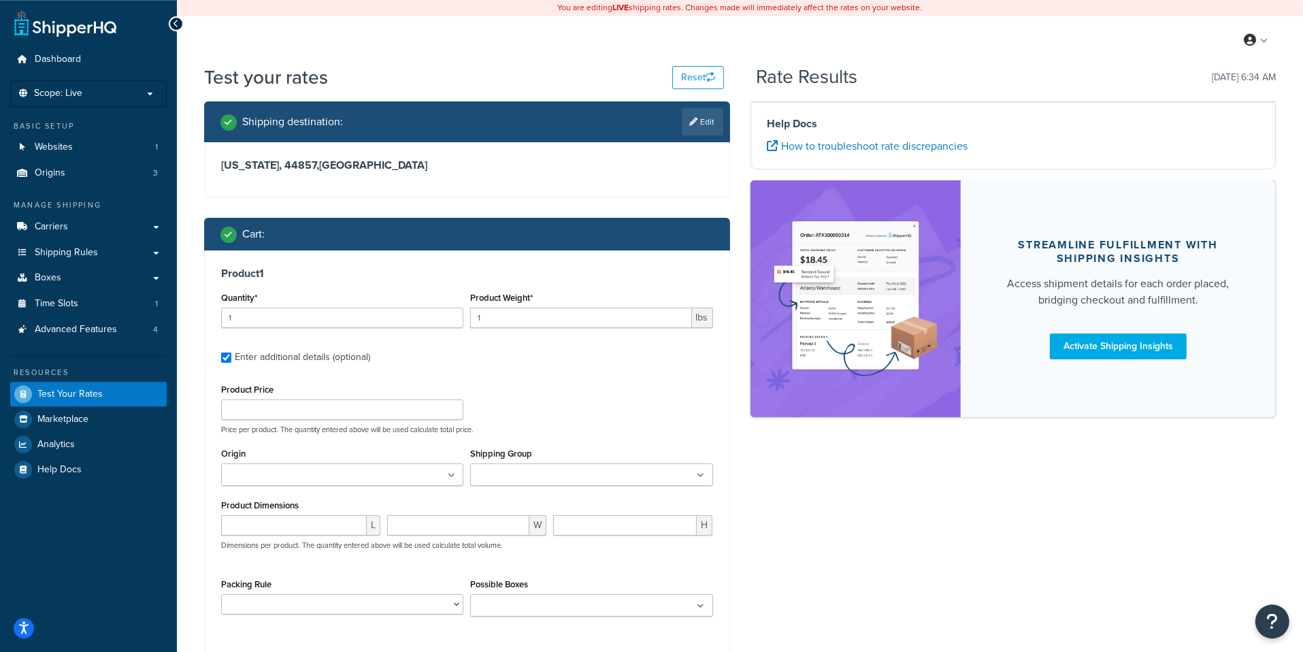
scroll to position [0, 0]
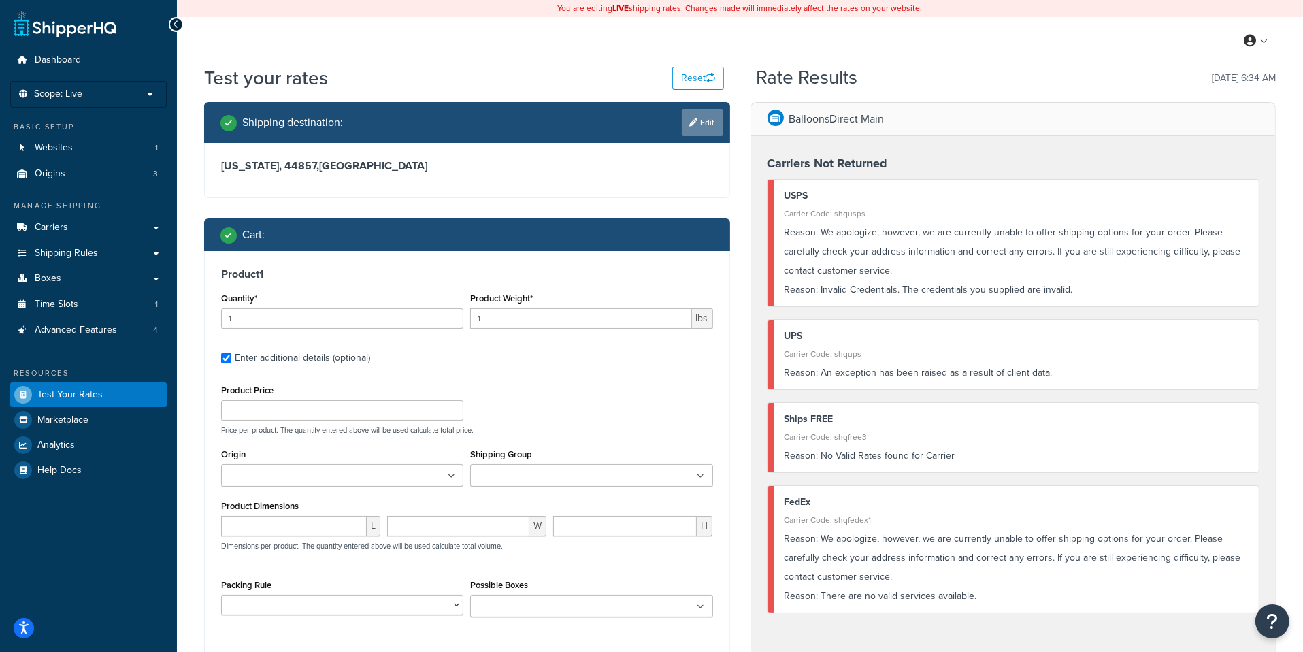
click at [690, 120] on icon at bounding box center [694, 122] width 8 height 8
select select "OK"
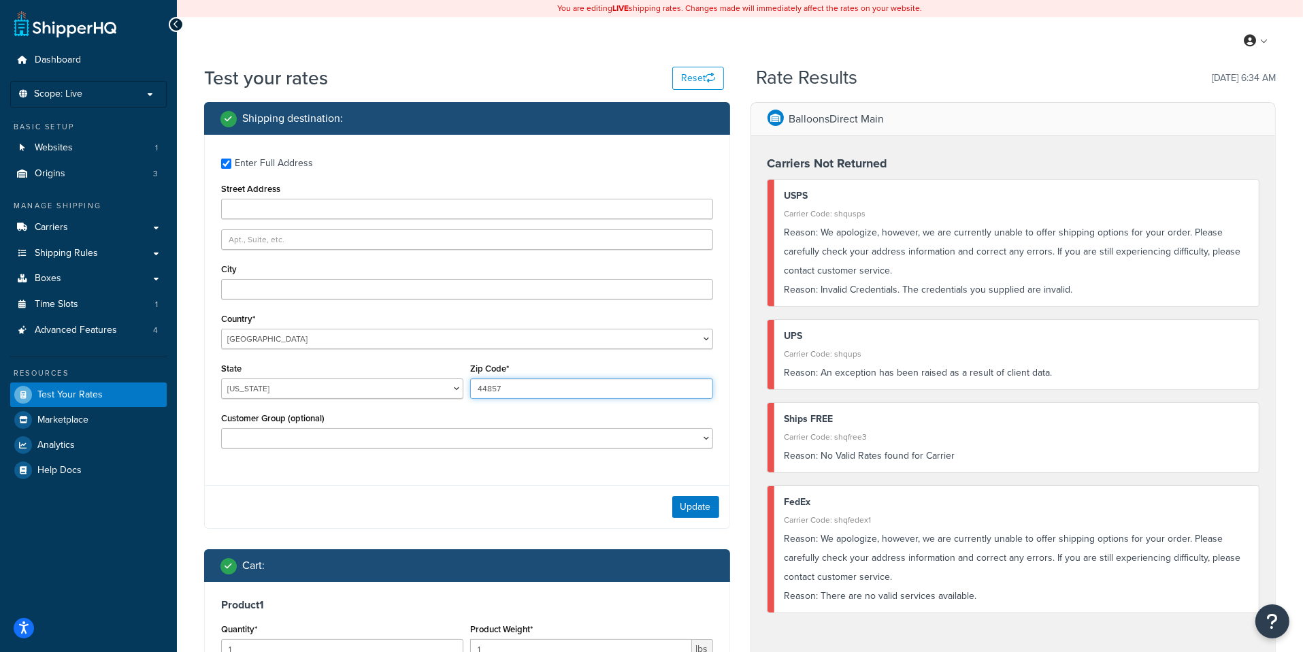
click at [520, 390] on input "44857" at bounding box center [591, 388] width 242 height 20
paste input "72014"
type input "72014"
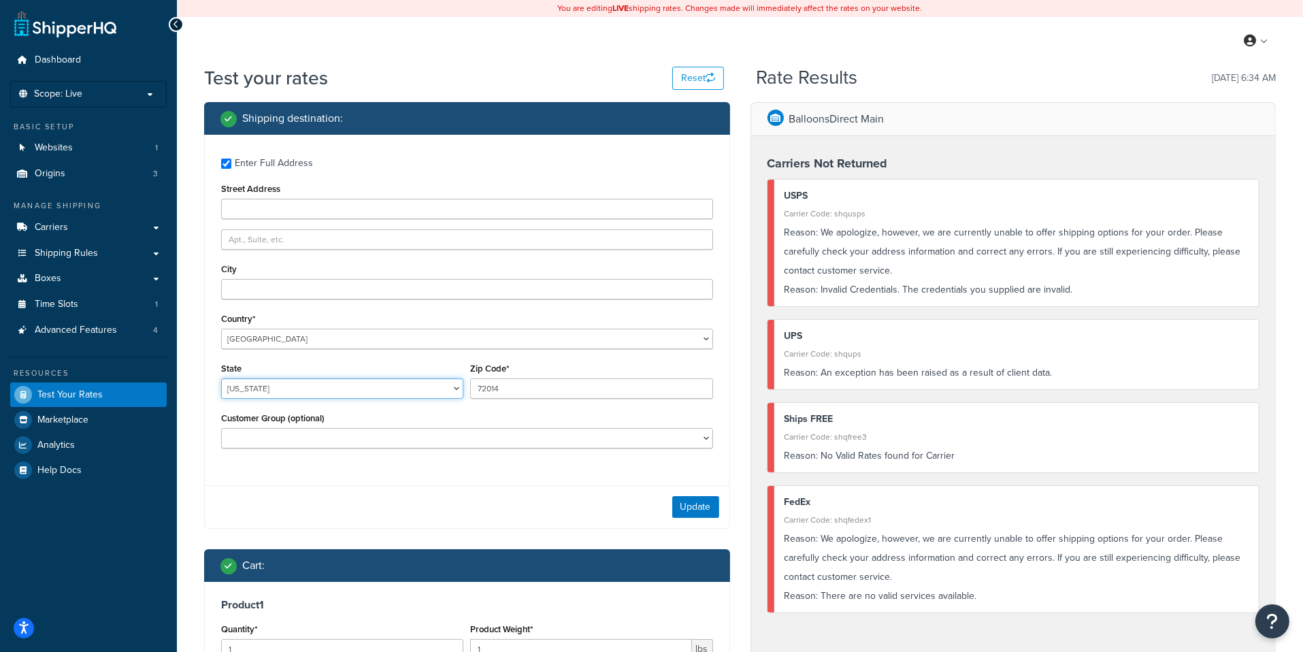
click at [221, 378] on select "Alabama Alaska American Samoa Arizona Arkansas Armed Forces Americas Armed Forc…" at bounding box center [342, 388] width 242 height 20
select select "AZ"
click option "Arizona" at bounding box center [0, 0] width 0 height 0
click at [711, 507] on button "Update" at bounding box center [695, 507] width 47 height 22
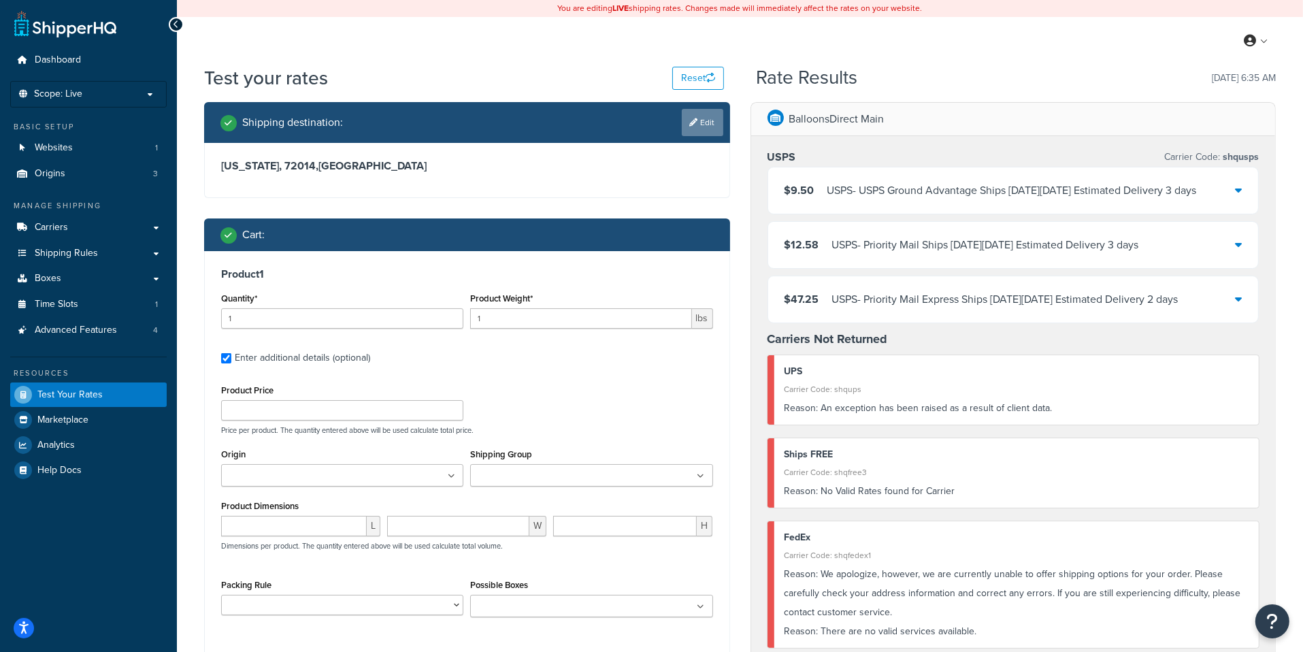
click at [704, 120] on link "Edit" at bounding box center [702, 122] width 41 height 27
select select "AZ"
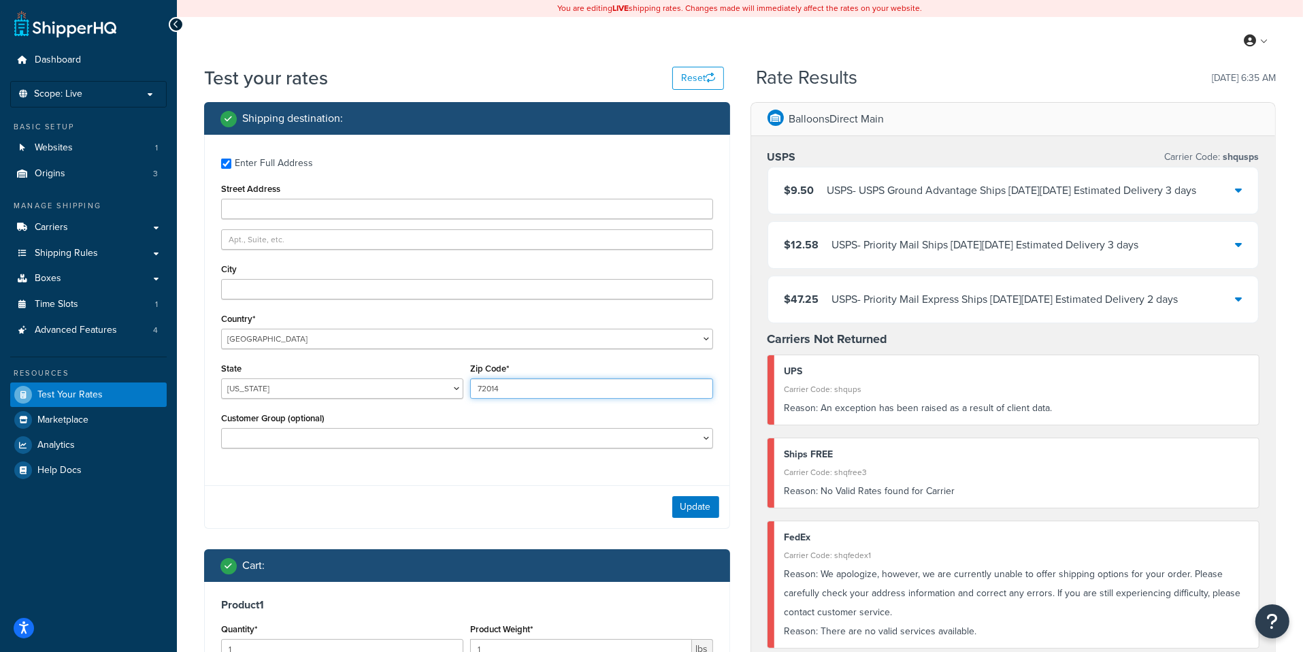
click at [571, 382] on input "72014" at bounding box center [591, 388] width 242 height 20
paste input "8377"
type input "78377"
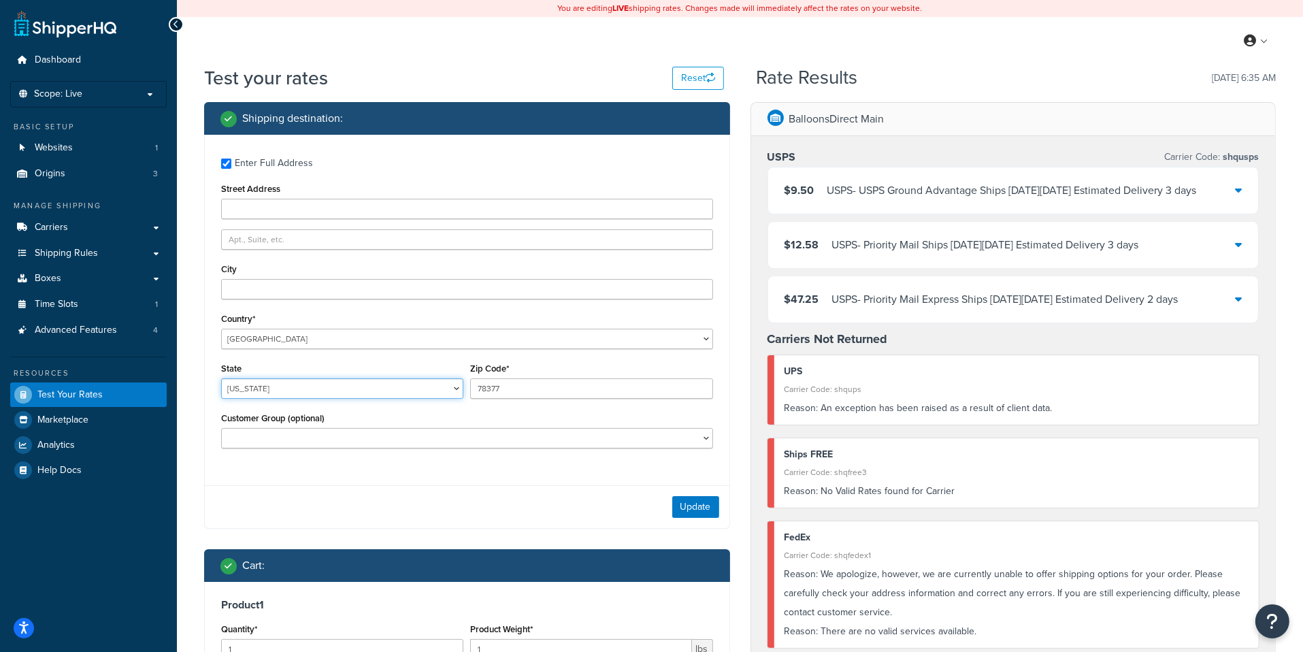
click at [221, 378] on select "Alabama Alaska American Samoa Arizona Arkansas Armed Forces Americas Armed Forc…" at bounding box center [342, 388] width 242 height 20
select select "TX"
click option "Texas" at bounding box center [0, 0] width 0 height 0
click at [708, 512] on button "Update" at bounding box center [695, 507] width 47 height 22
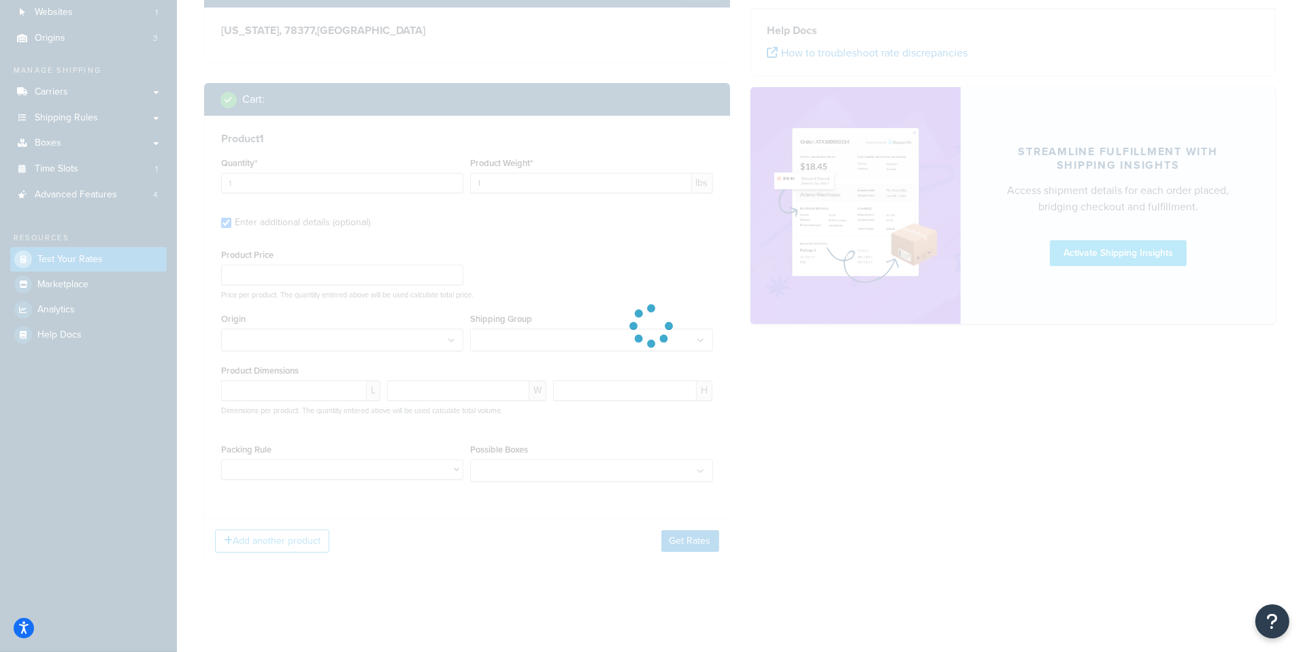
scroll to position [139, 0]
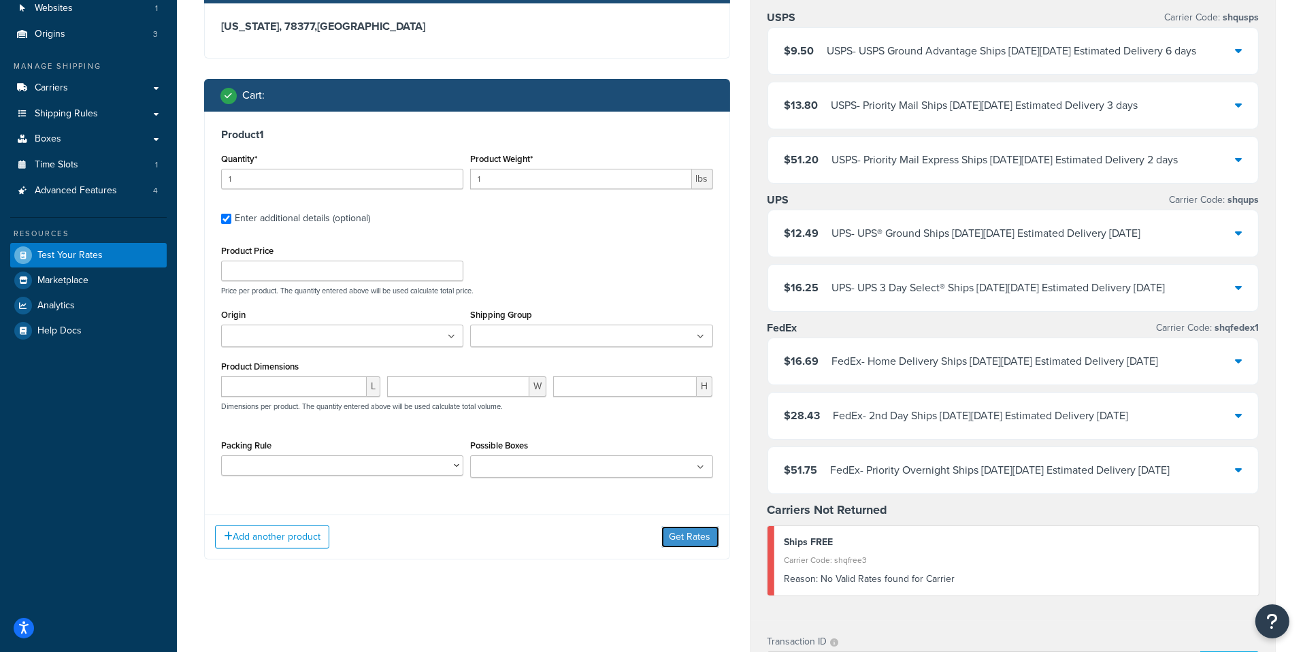
click at [681, 540] on button "Get Rates" at bounding box center [690, 537] width 58 height 22
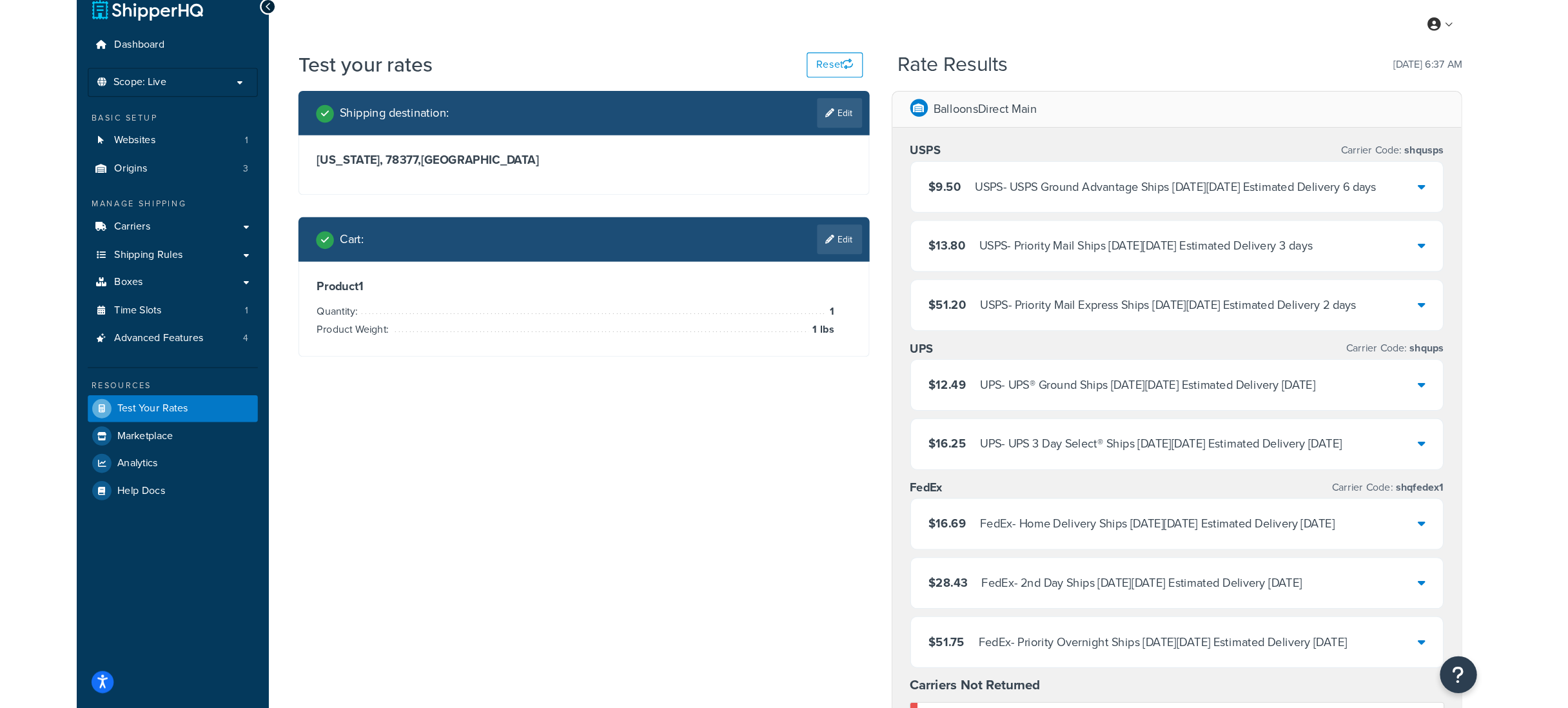
scroll to position [0, 0]
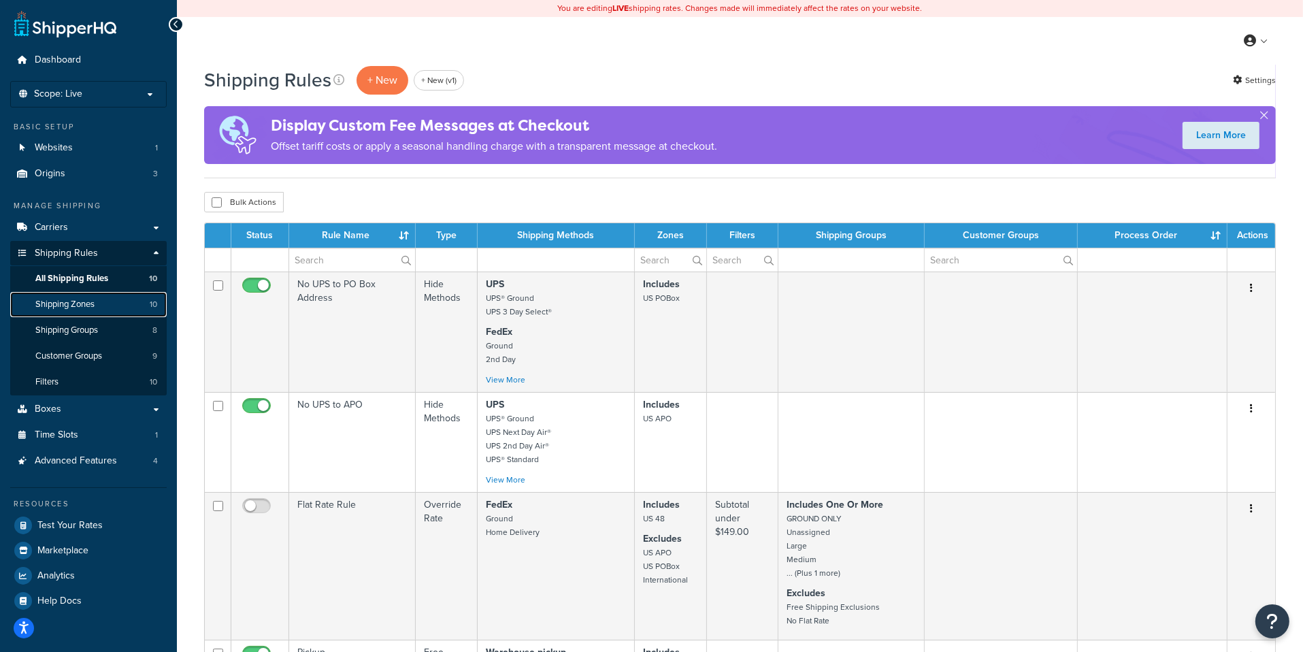
click at [103, 306] on link "Shipping Zones 10" at bounding box center [88, 304] width 156 height 25
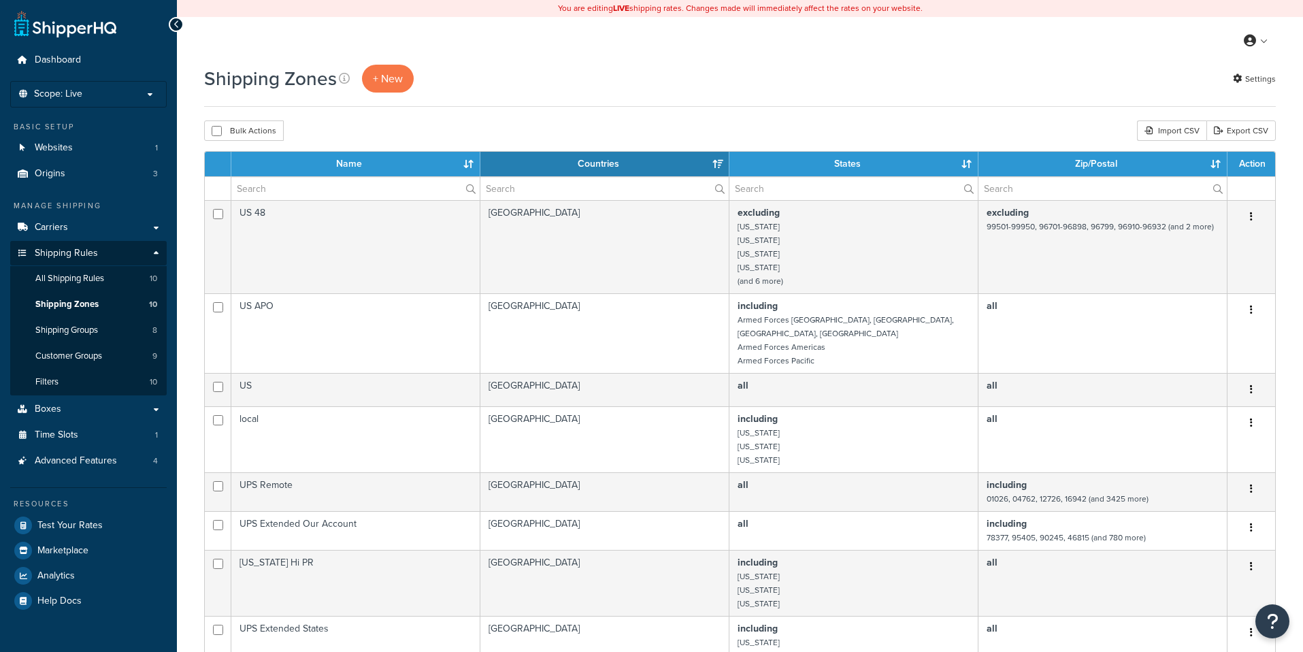
select select "15"
click at [103, 106] on li "Scope: Live Development Integration Test" at bounding box center [88, 94] width 156 height 27
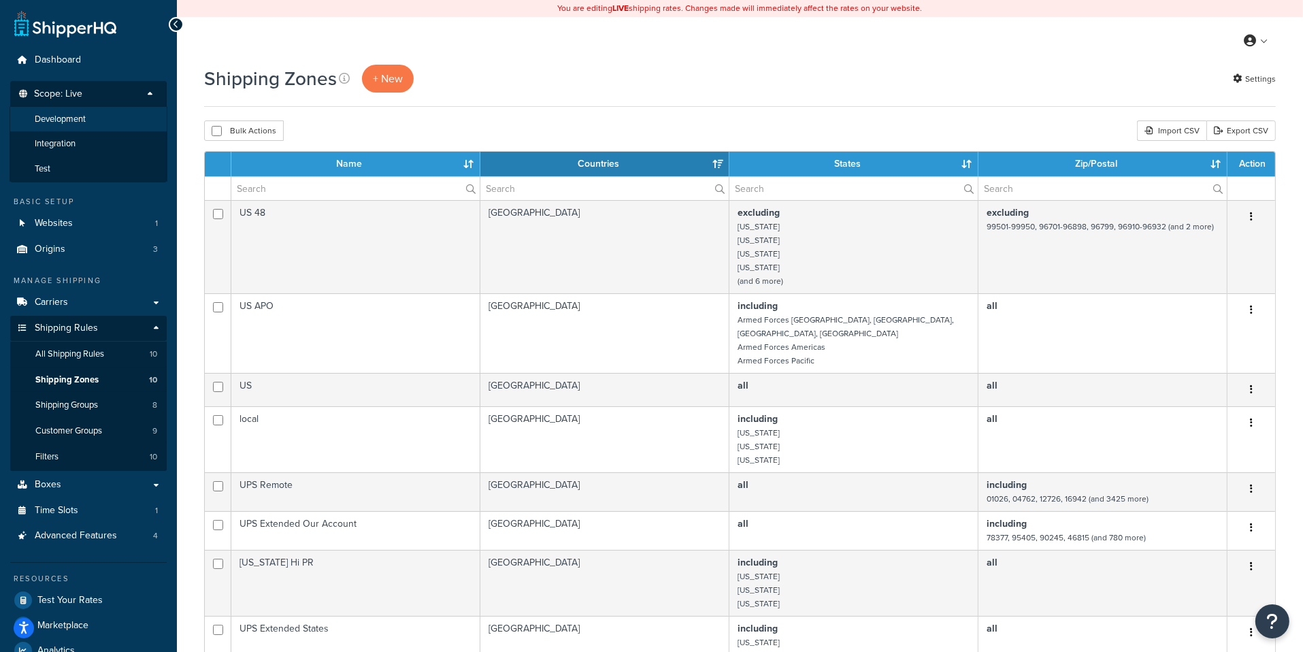
click at [97, 127] on li "Development" at bounding box center [89, 119] width 158 height 25
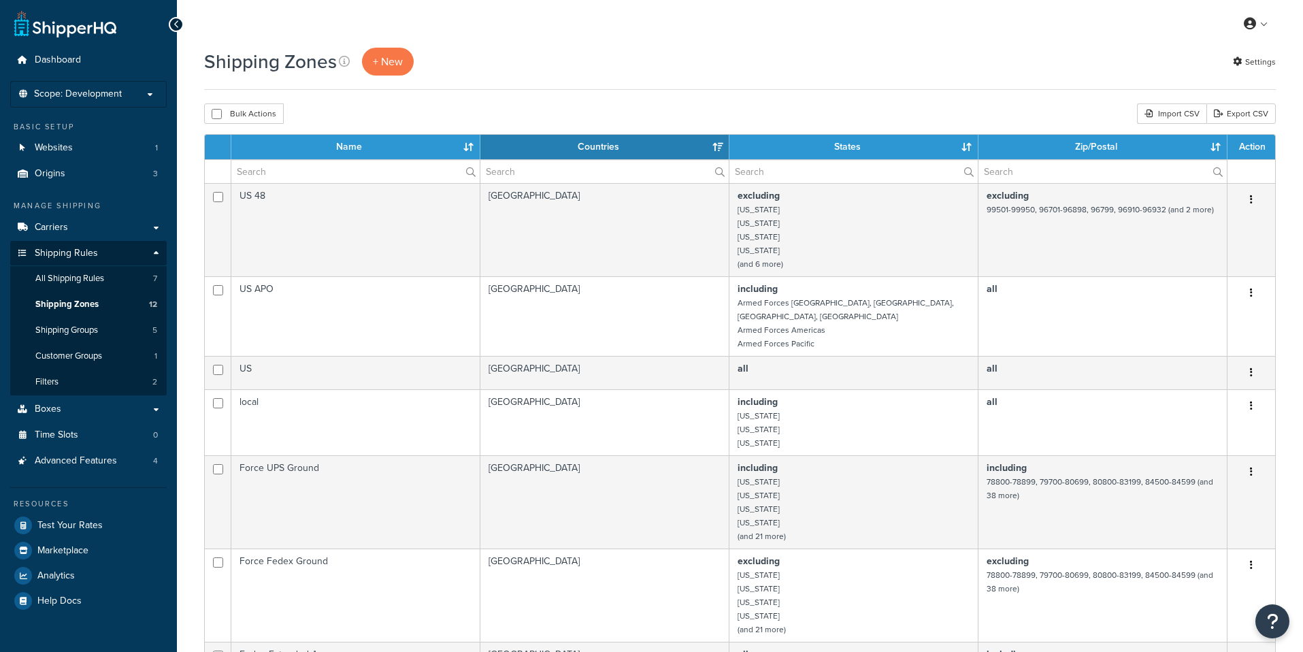
select select "15"
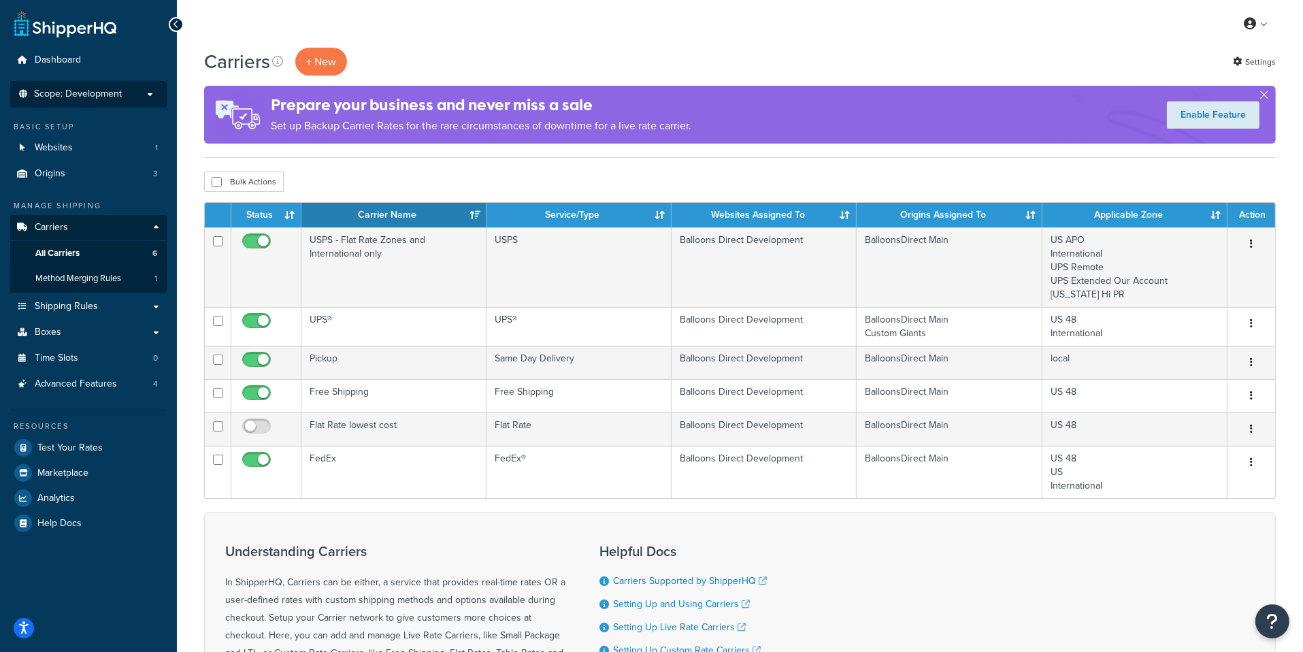
click at [101, 93] on span "Scope: Development" at bounding box center [78, 94] width 88 height 12
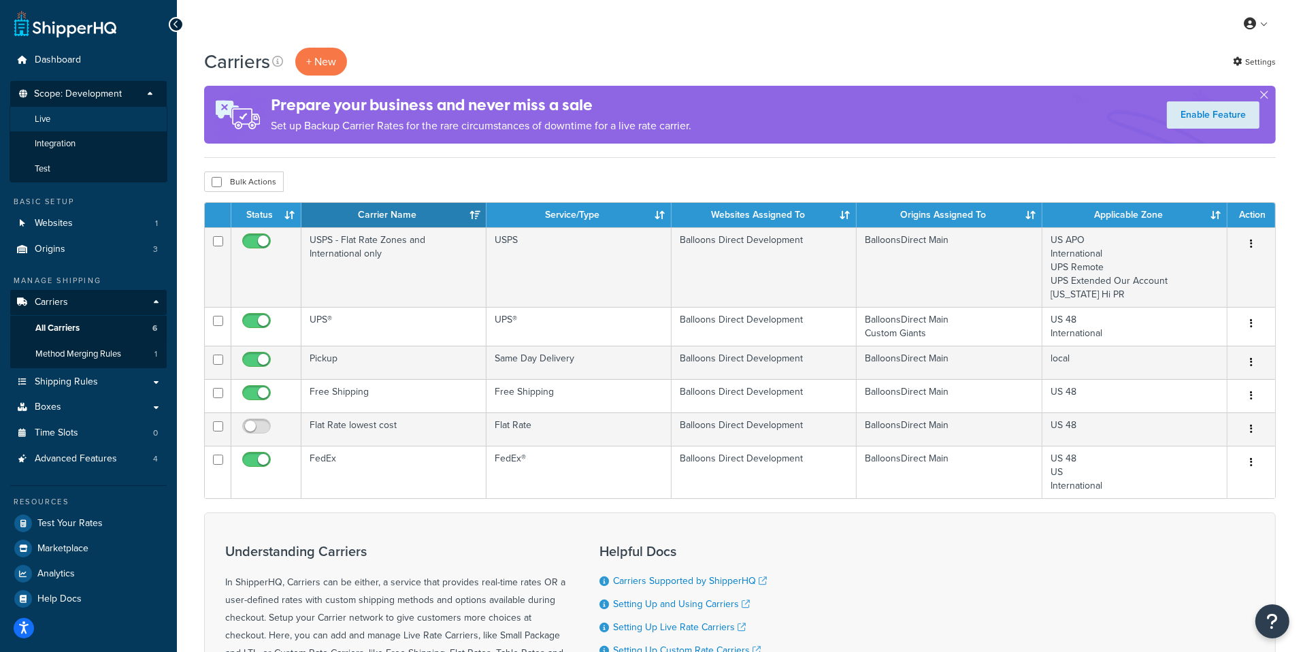
click at [90, 127] on li "Live" at bounding box center [89, 119] width 158 height 25
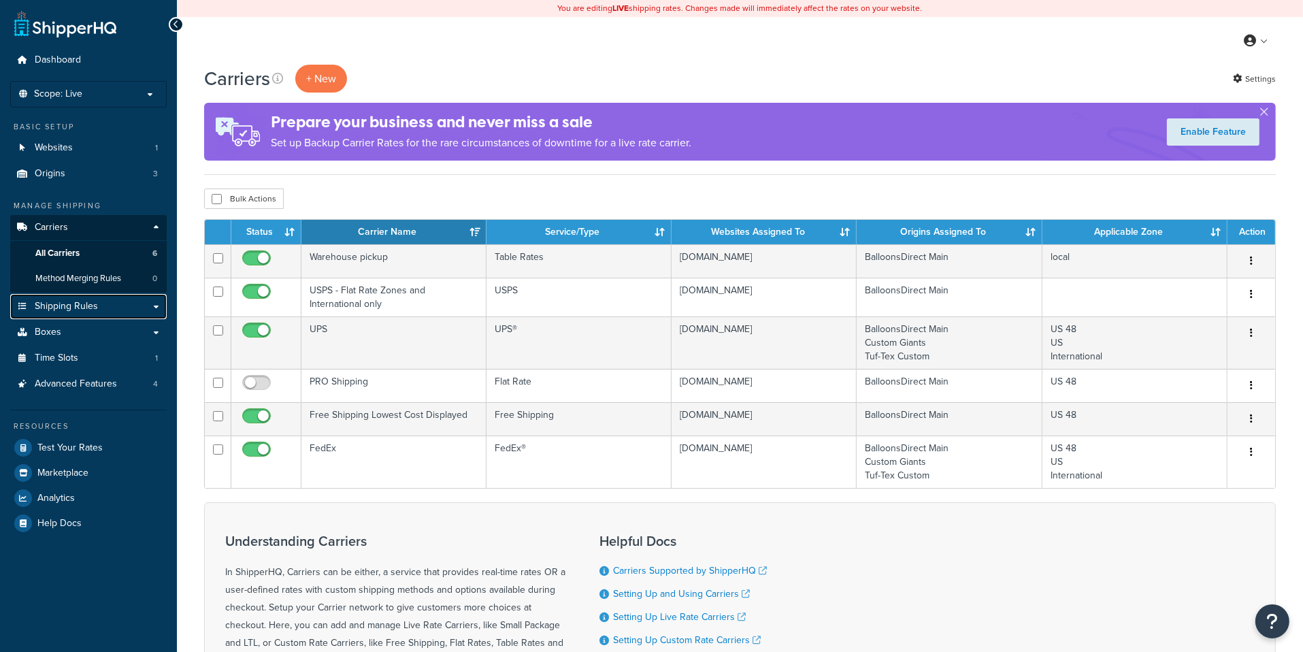
click at [99, 307] on link "Shipping Rules" at bounding box center [88, 306] width 156 height 25
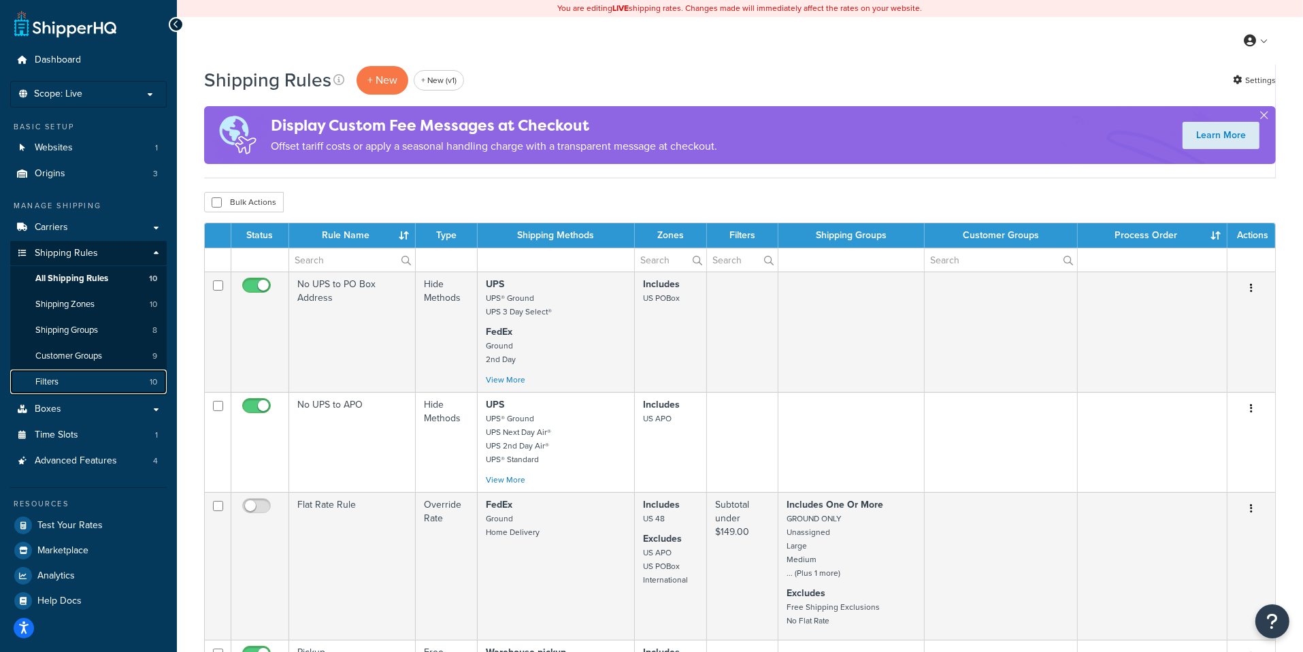
click at [93, 381] on link "Filters 10" at bounding box center [88, 381] width 156 height 25
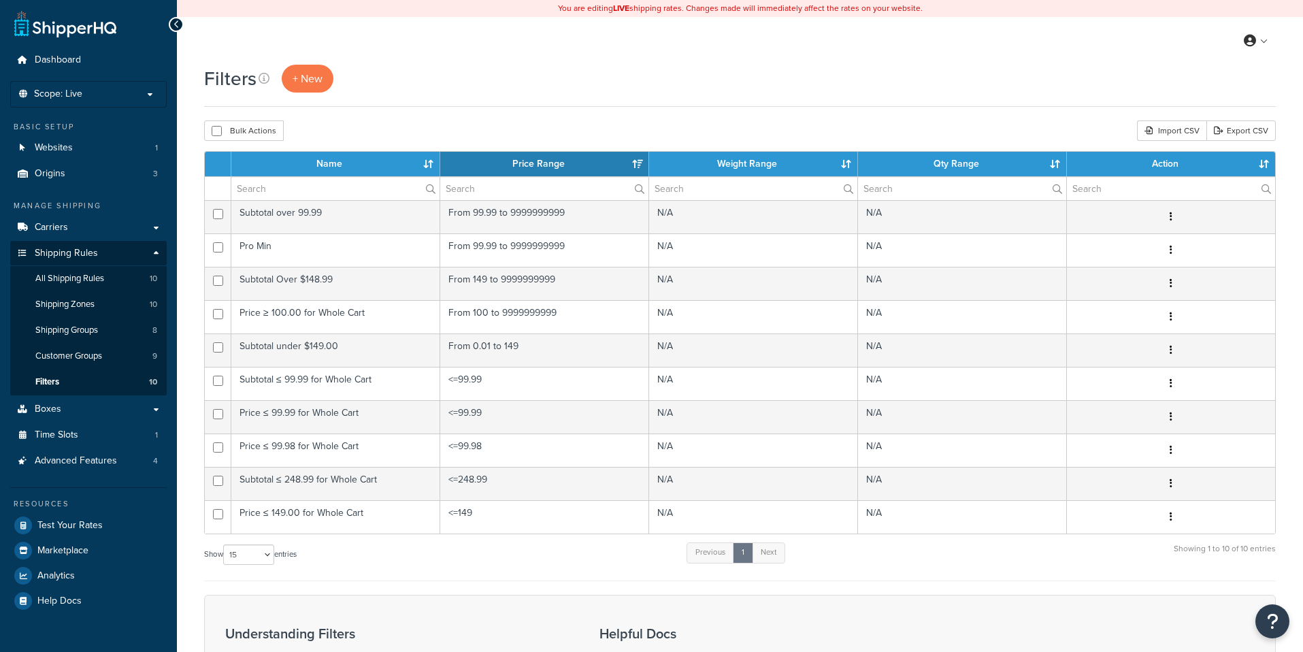
select select "15"
click at [89, 310] on span "Shipping Zones" at bounding box center [64, 305] width 59 height 12
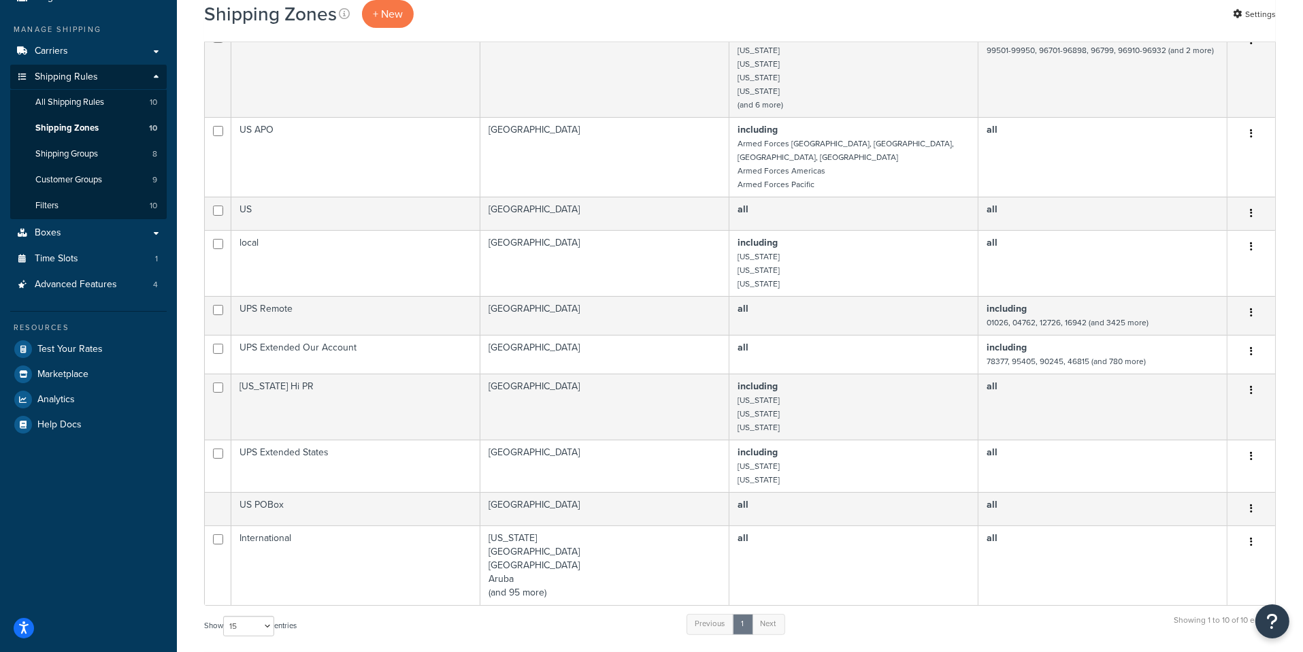
scroll to position [334, 0]
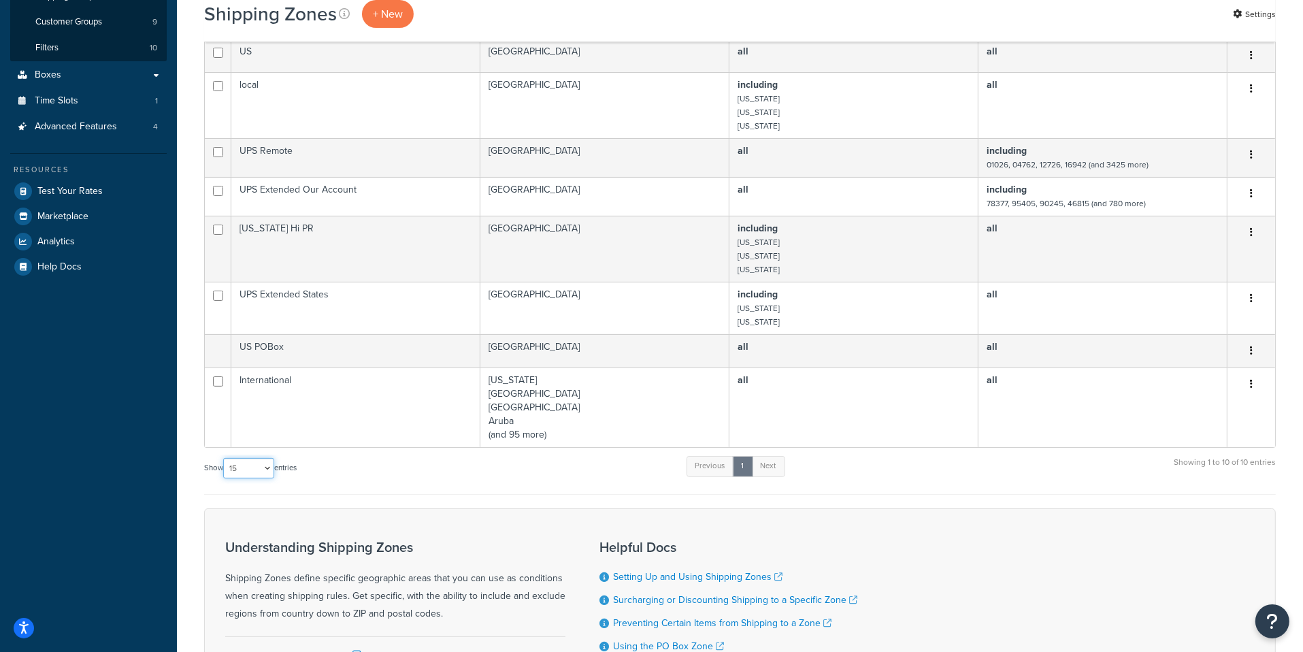
select select "100"
click option "100" at bounding box center [0, 0] width 0 height 0
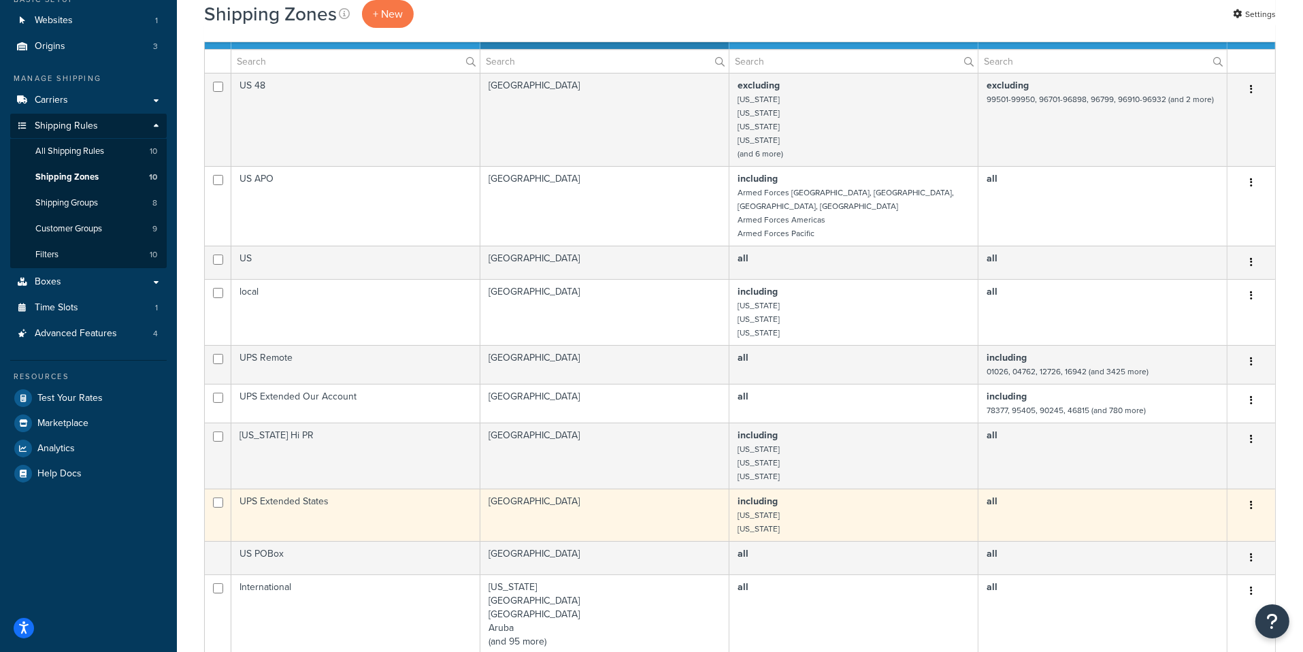
scroll to position [131, 0]
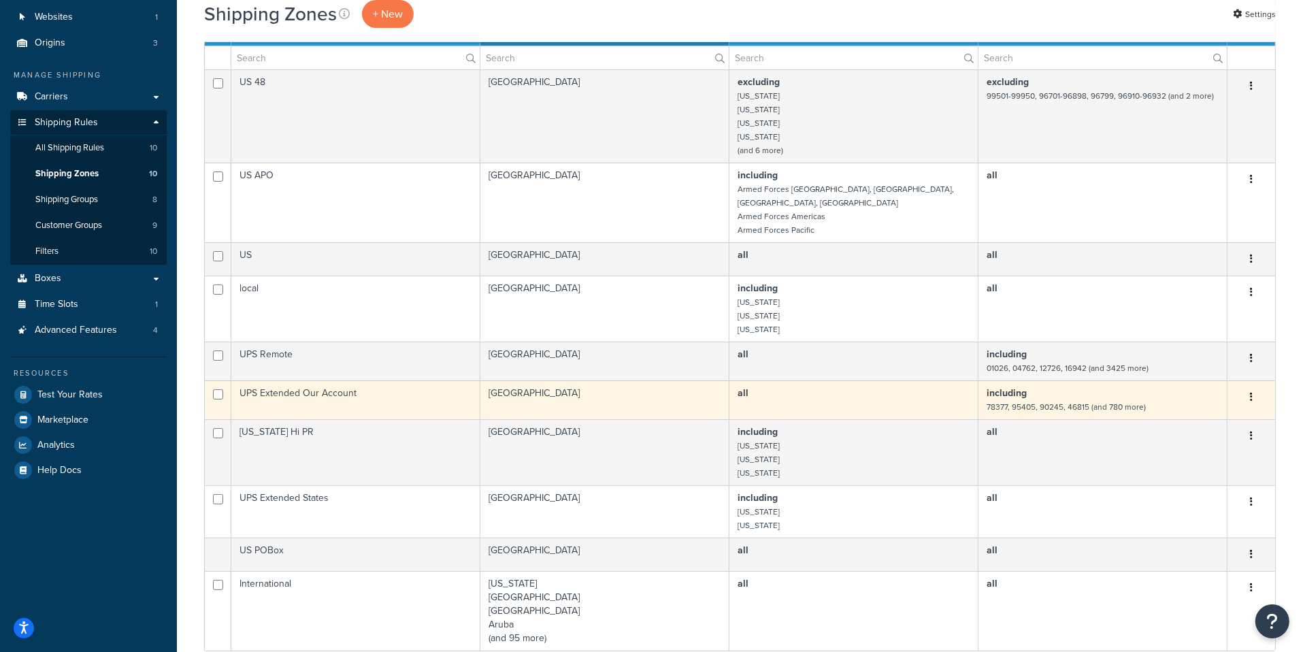
click at [809, 380] on td "all" at bounding box center [853, 399] width 249 height 39
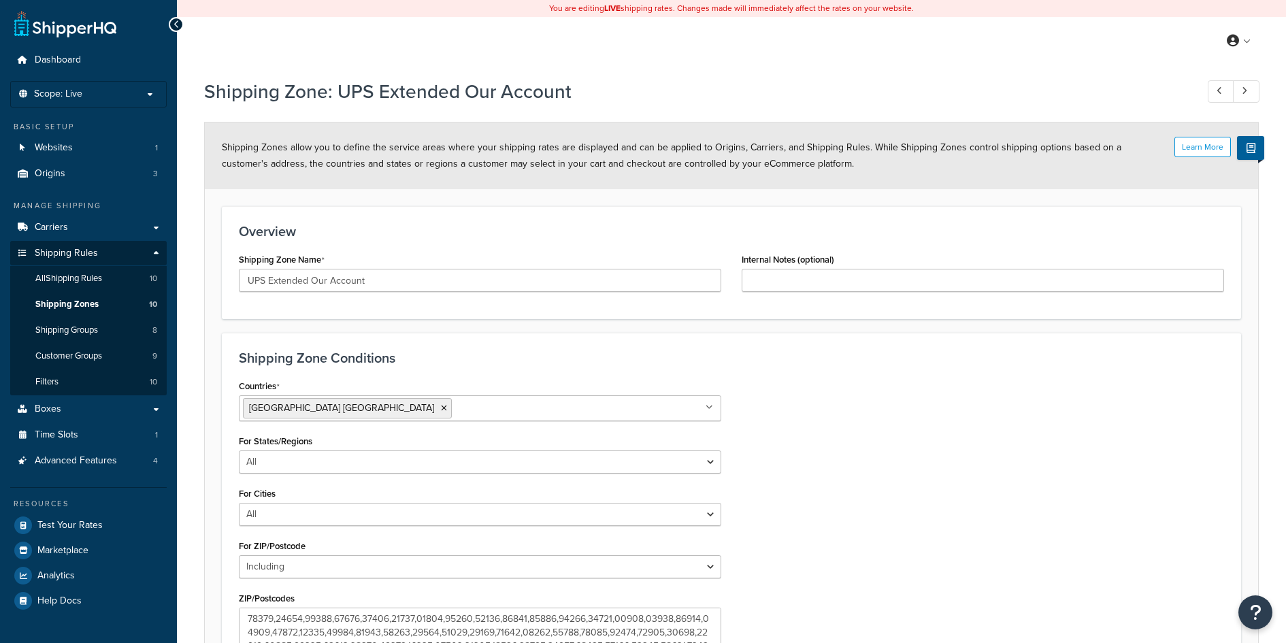
select select "including"
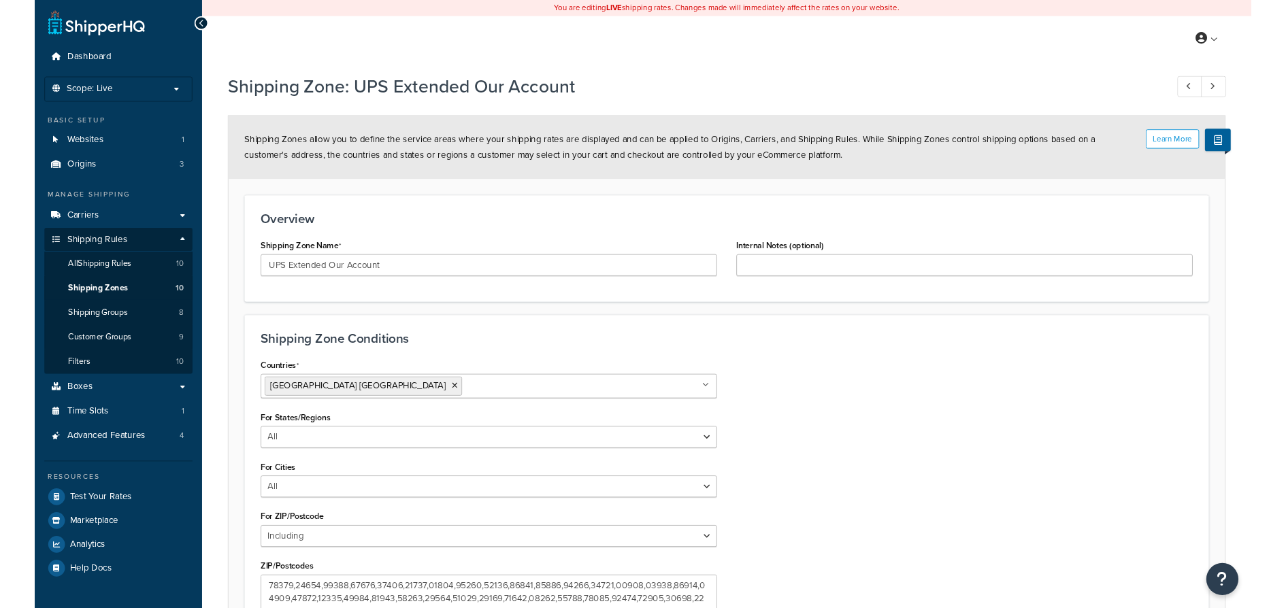
scroll to position [184, 0]
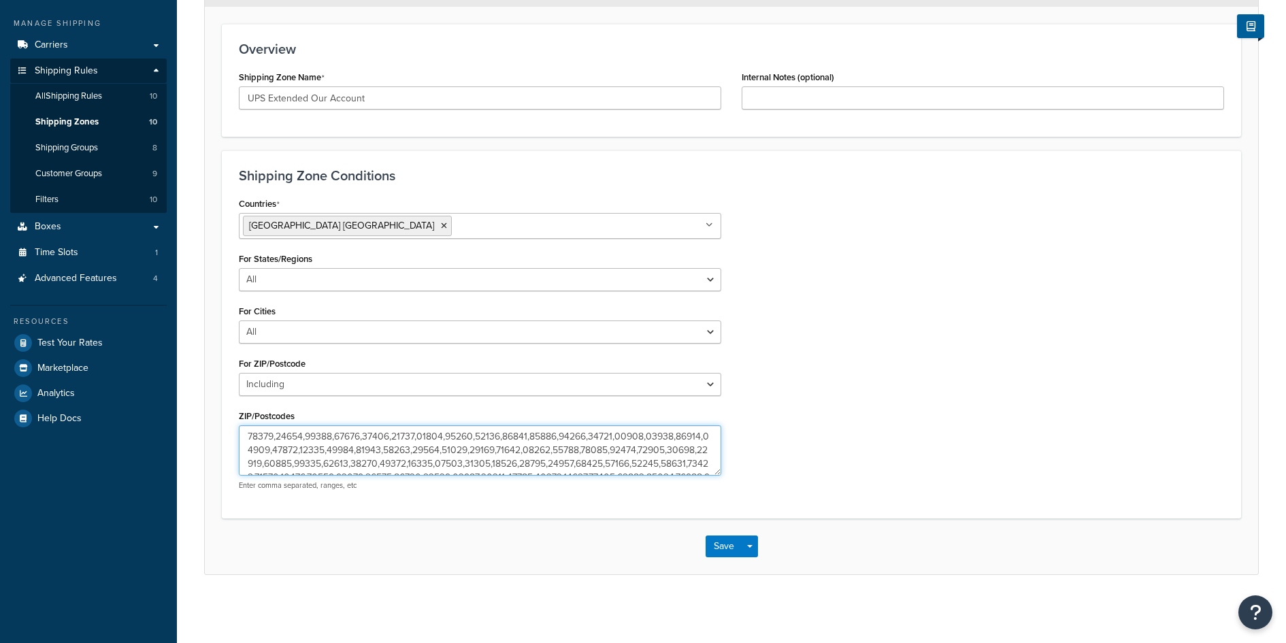
click at [348, 438] on textarea "ZIP/Postcodes" at bounding box center [480, 450] width 482 height 50
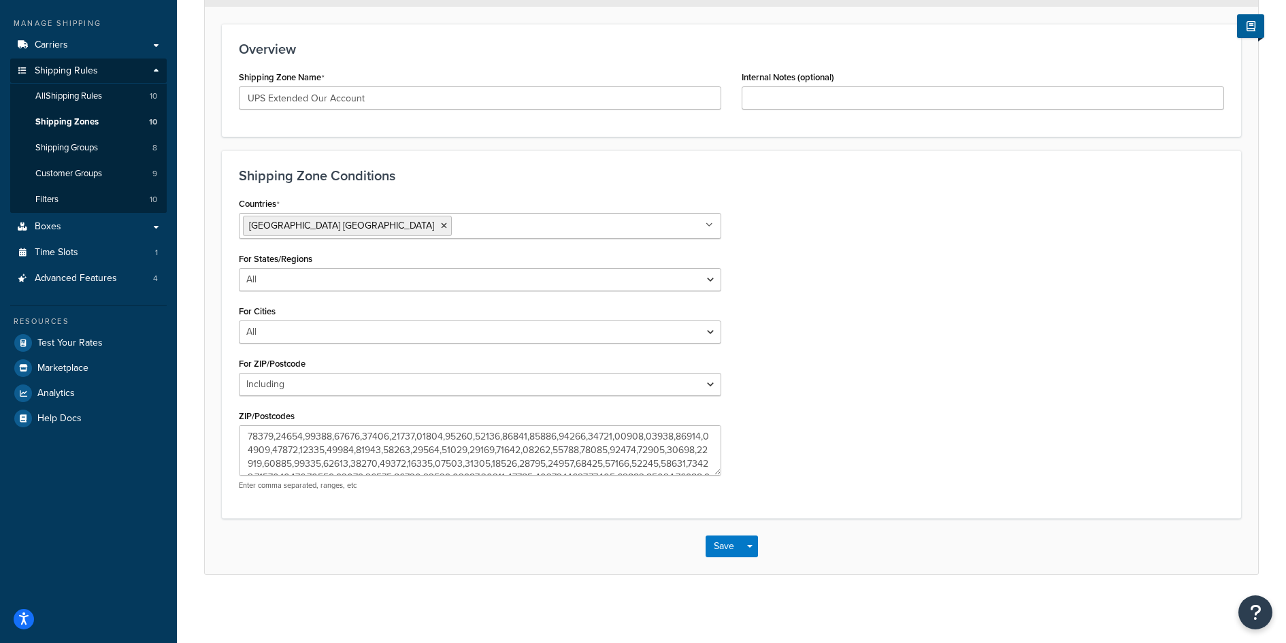
click at [776, 377] on div "Countries United States USA All Countries ALL Afghanistan AFG Albania ALB Alger…" at bounding box center [731, 347] width 1005 height 307
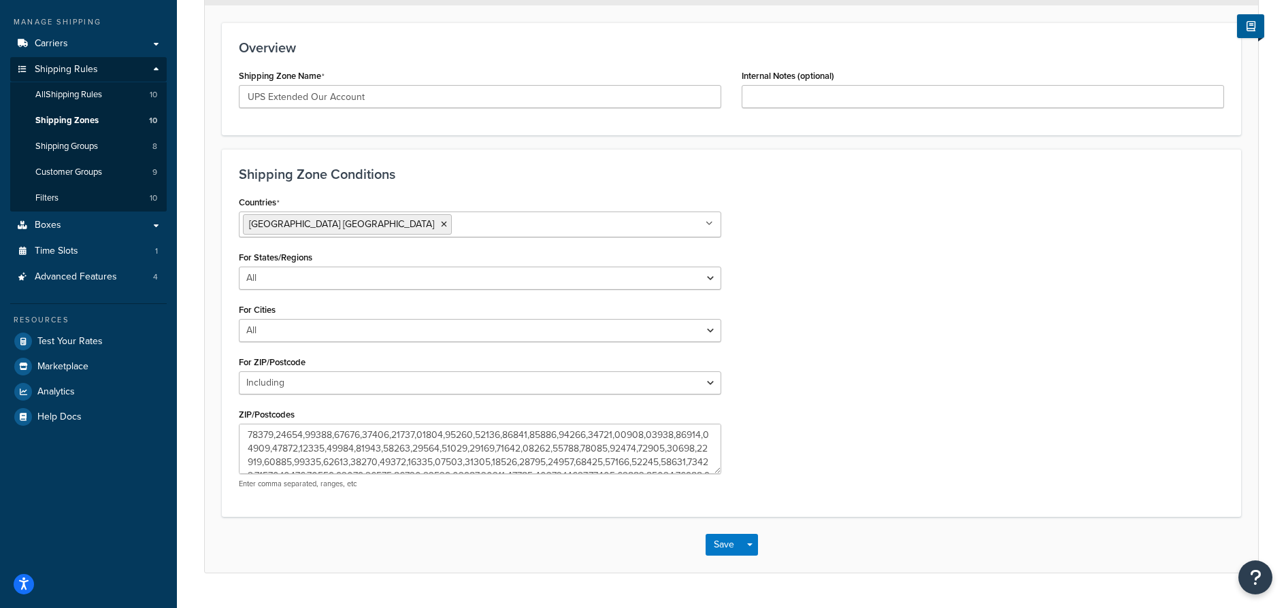
click at [733, 374] on div "Countries United States USA All Countries ALL Afghanistan AFG Albania ALB Alger…" at bounding box center [731, 346] width 1005 height 307
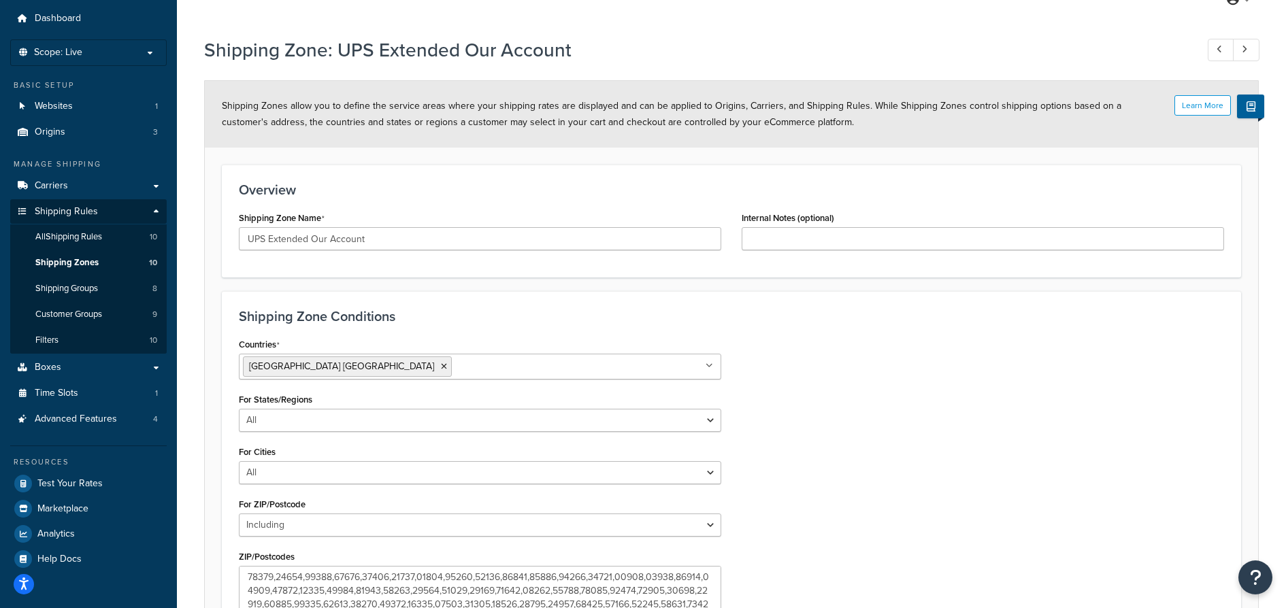
scroll to position [39, 0]
drag, startPoint x: 399, startPoint y: 227, endPoint x: 397, endPoint y: 233, distance: 6.9
click at [399, 227] on div "Shipping Zone Name UPS Extended Our Account" at bounding box center [480, 231] width 482 height 42
click at [395, 237] on input "UPS Extended Our Account" at bounding box center [480, 240] width 482 height 23
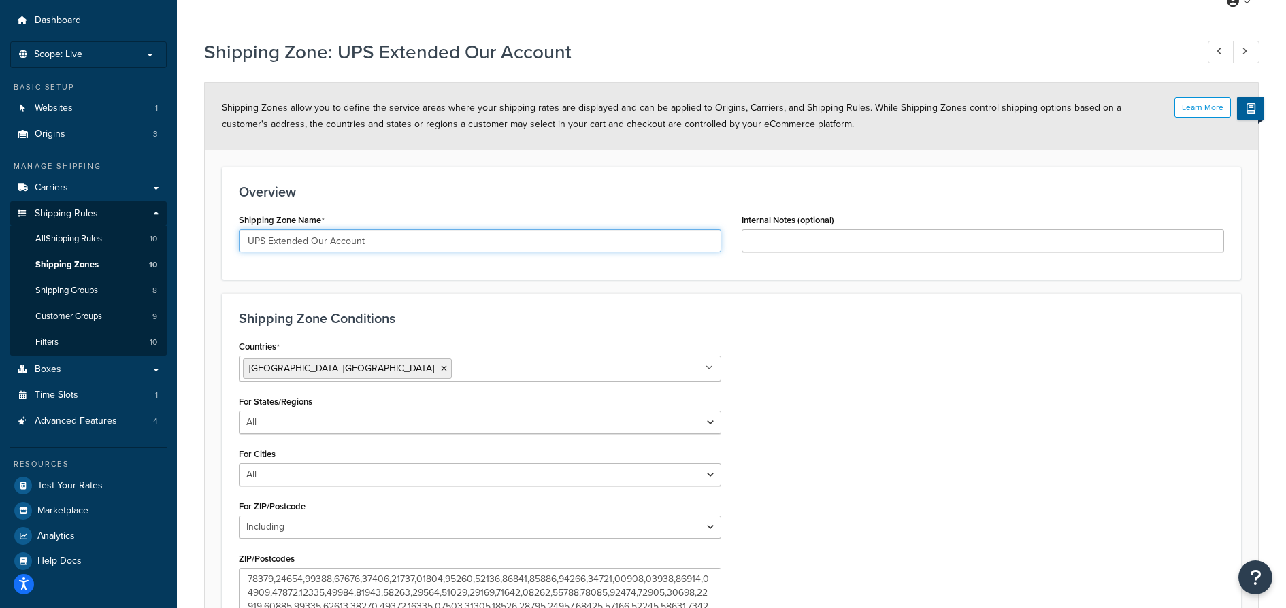
click at [395, 237] on input "UPS Extended Our Account" at bounding box center [480, 240] width 482 height 23
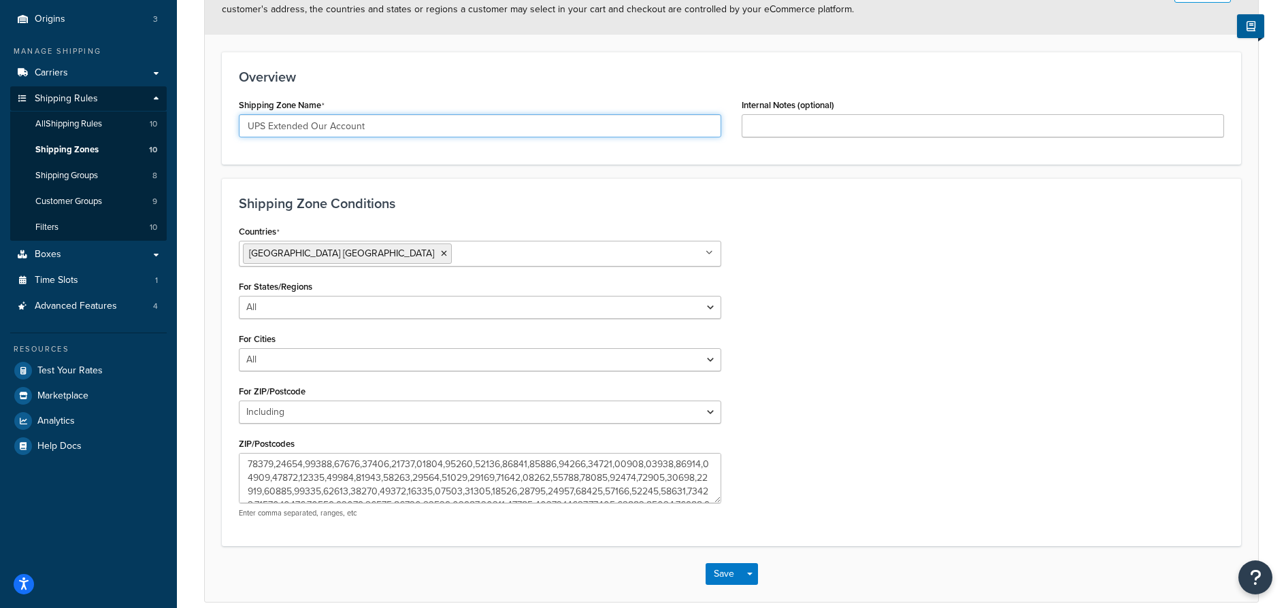
scroll to position [171, 0]
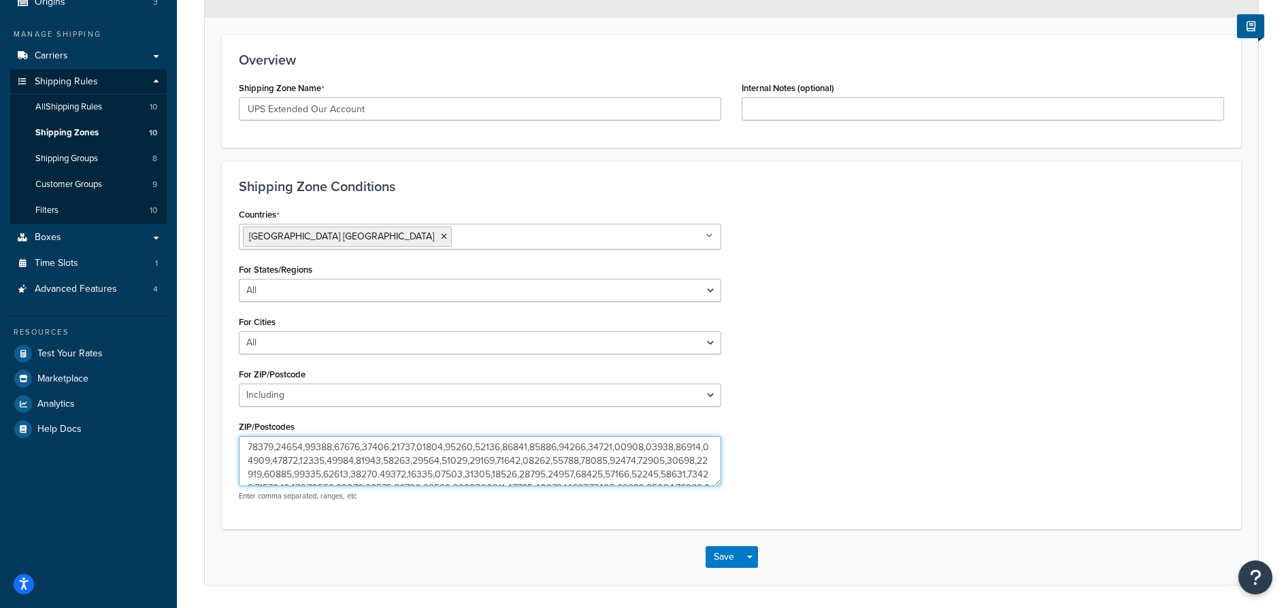
click at [265, 448] on textarea "ZIP/Postcodes" at bounding box center [480, 461] width 482 height 50
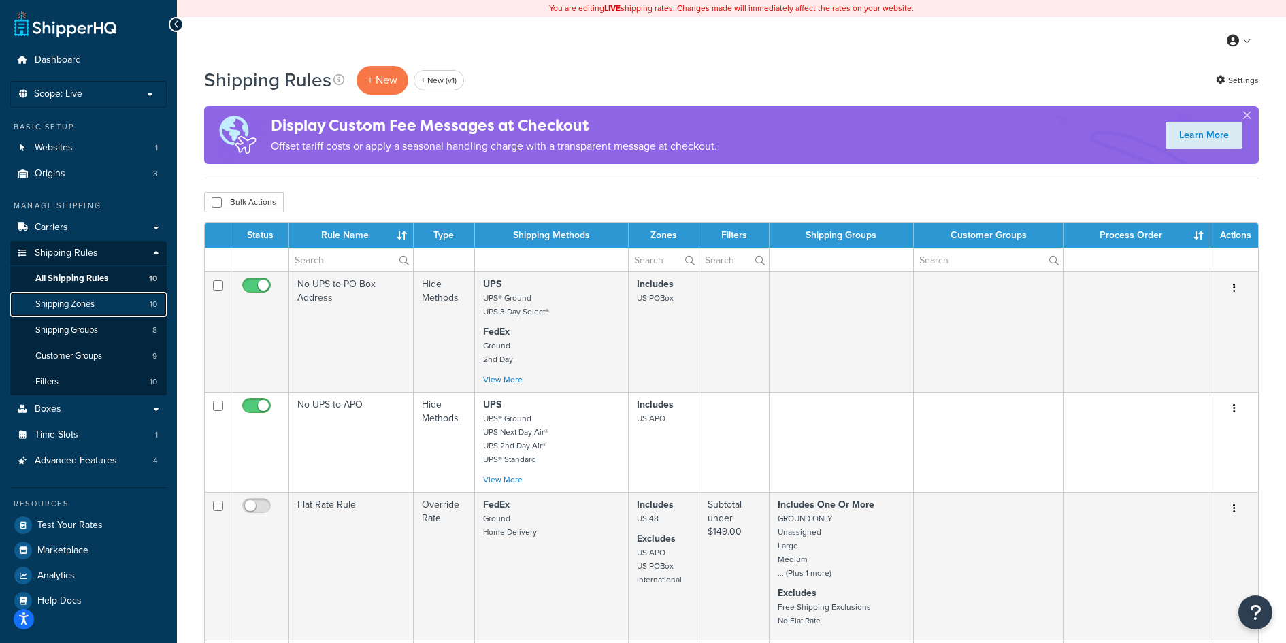
click at [99, 314] on link "Shipping Zones 10" at bounding box center [88, 304] width 156 height 25
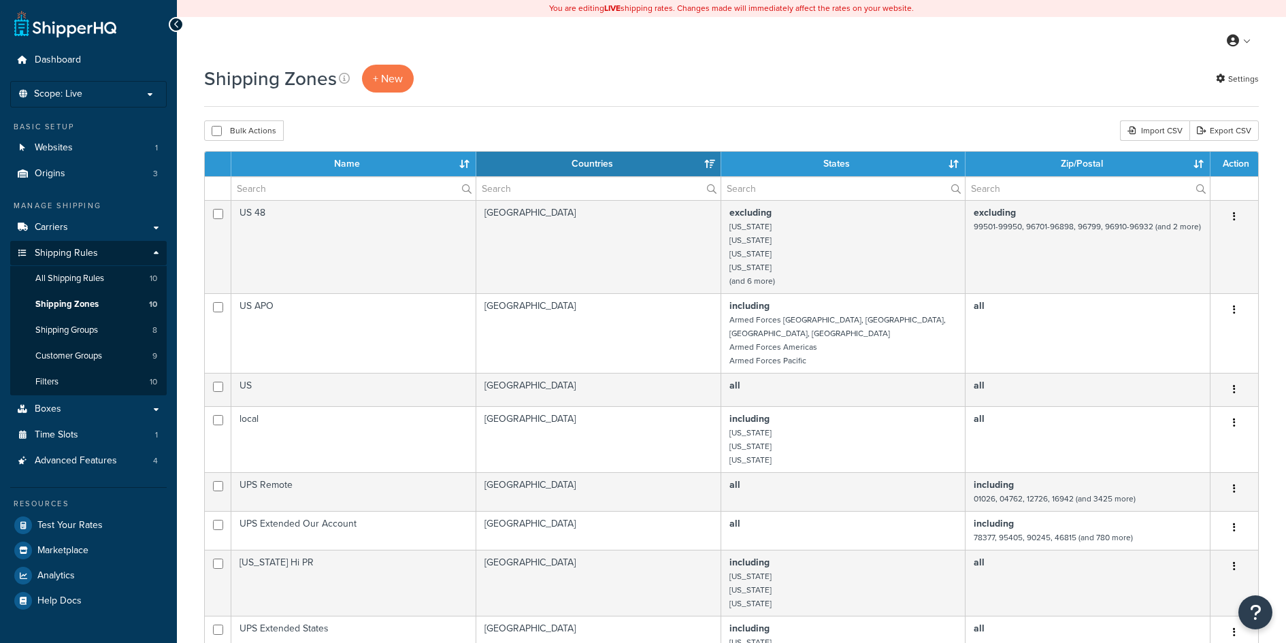
select select "15"
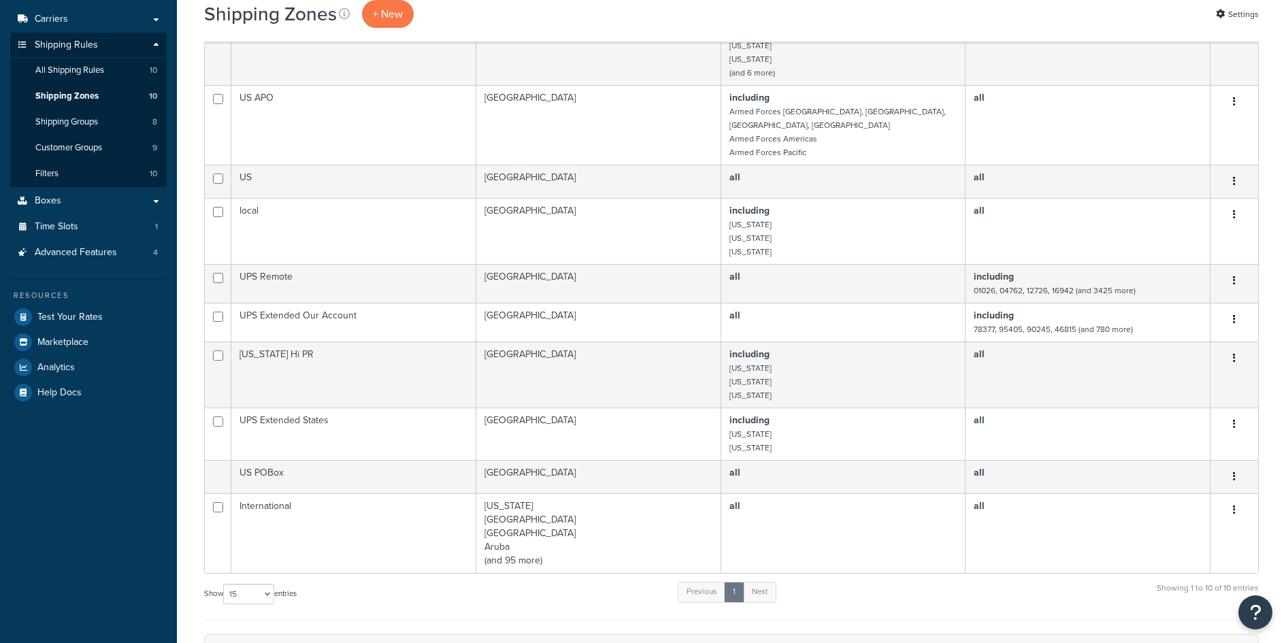
scroll to position [218, 0]
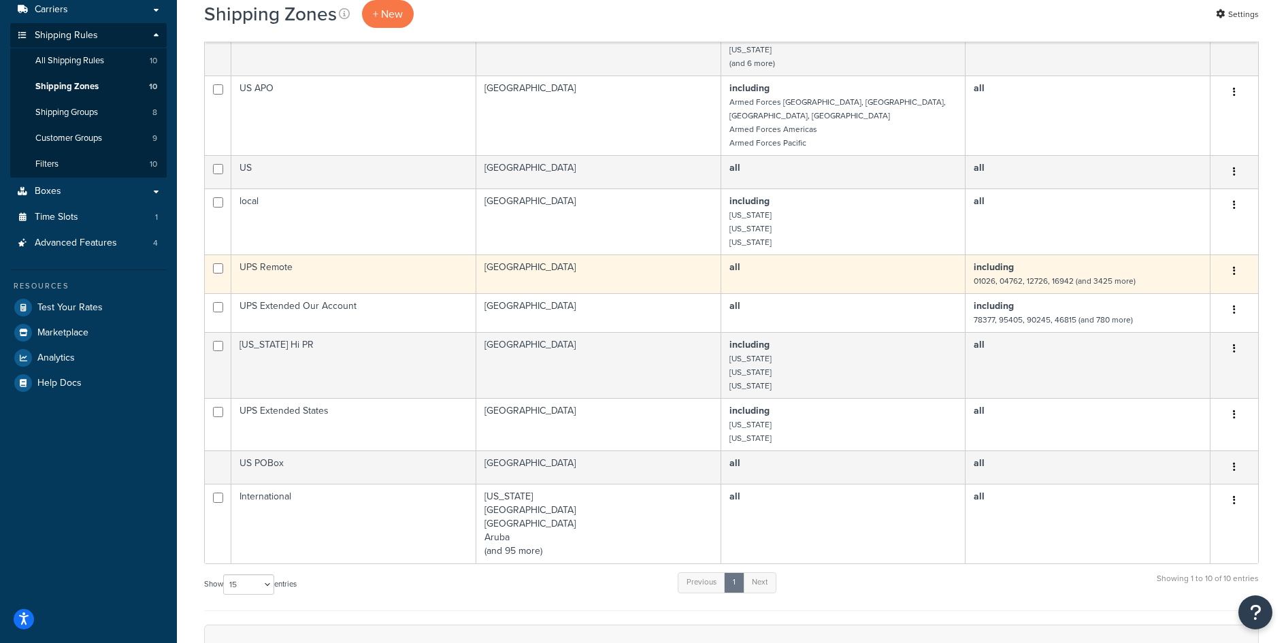
click at [378, 266] on td "UPS Remote" at bounding box center [353, 273] width 245 height 39
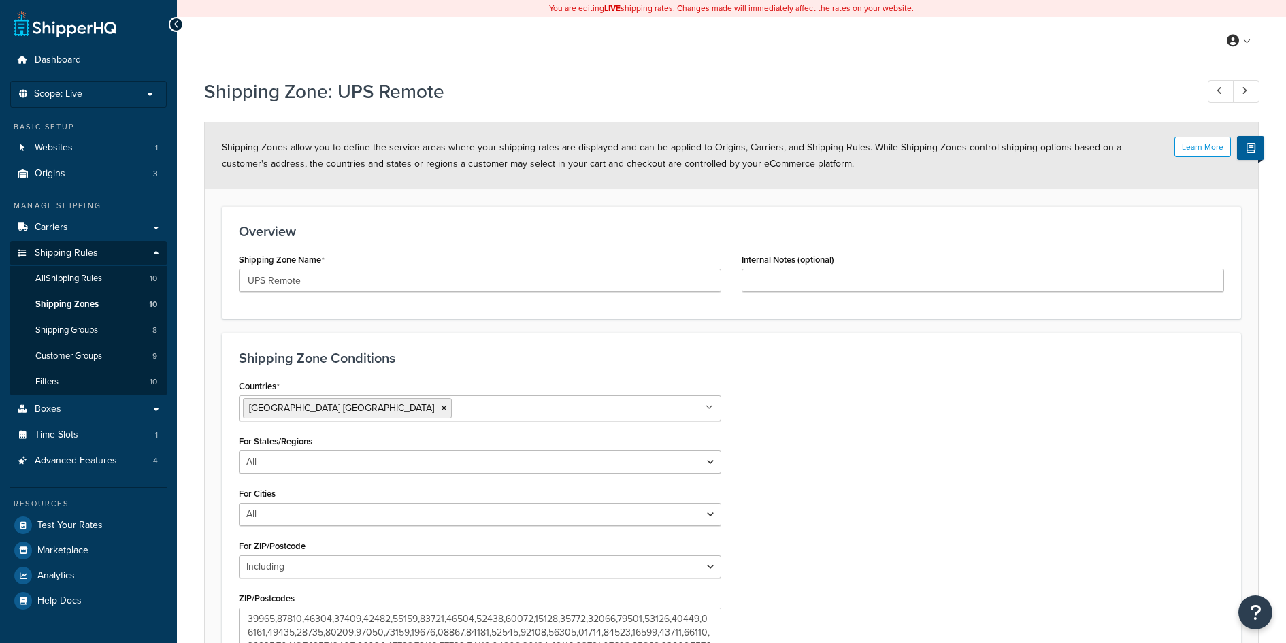
select select "including"
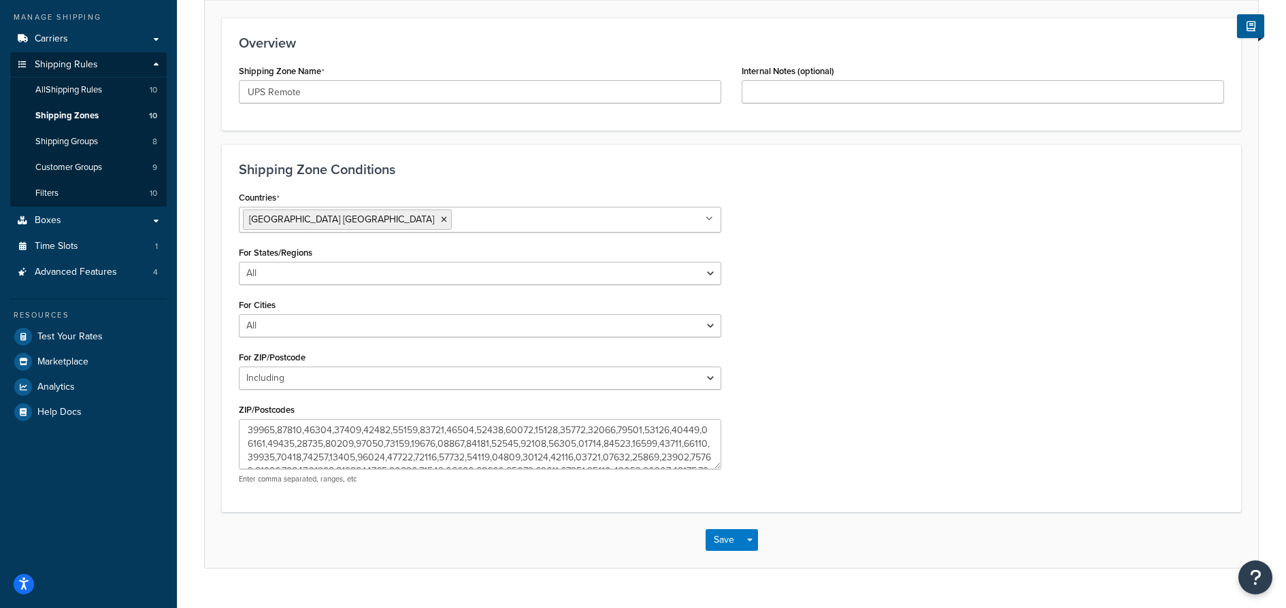
scroll to position [199, 0]
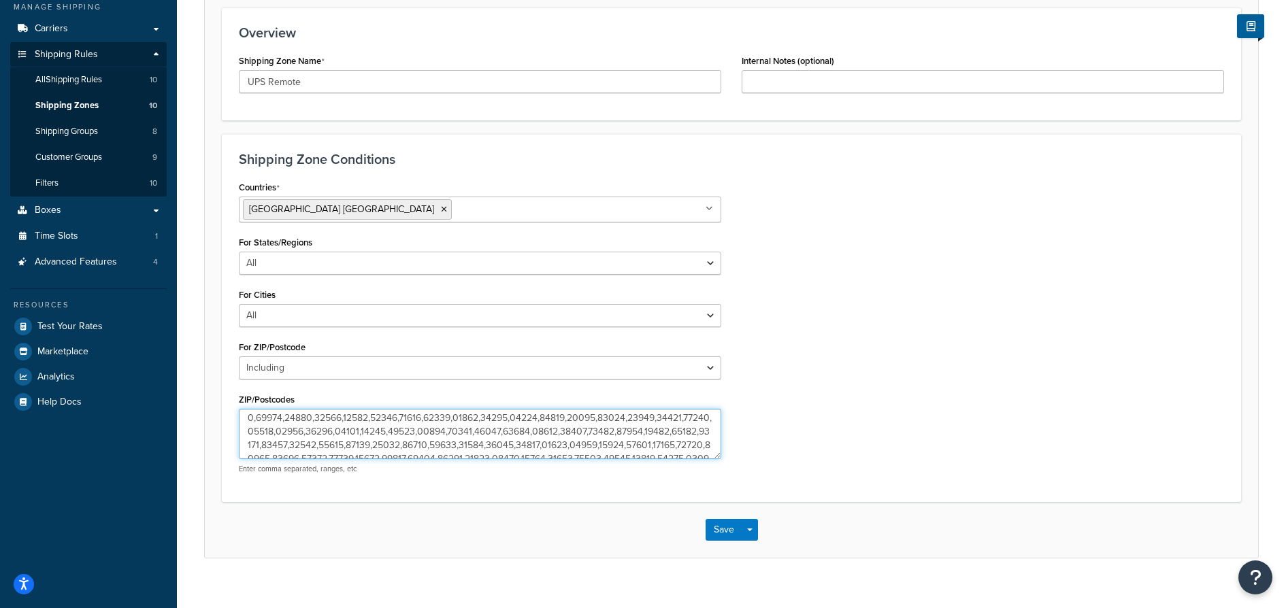
click at [472, 433] on textarea "ZIP/Postcodes" at bounding box center [480, 434] width 482 height 50
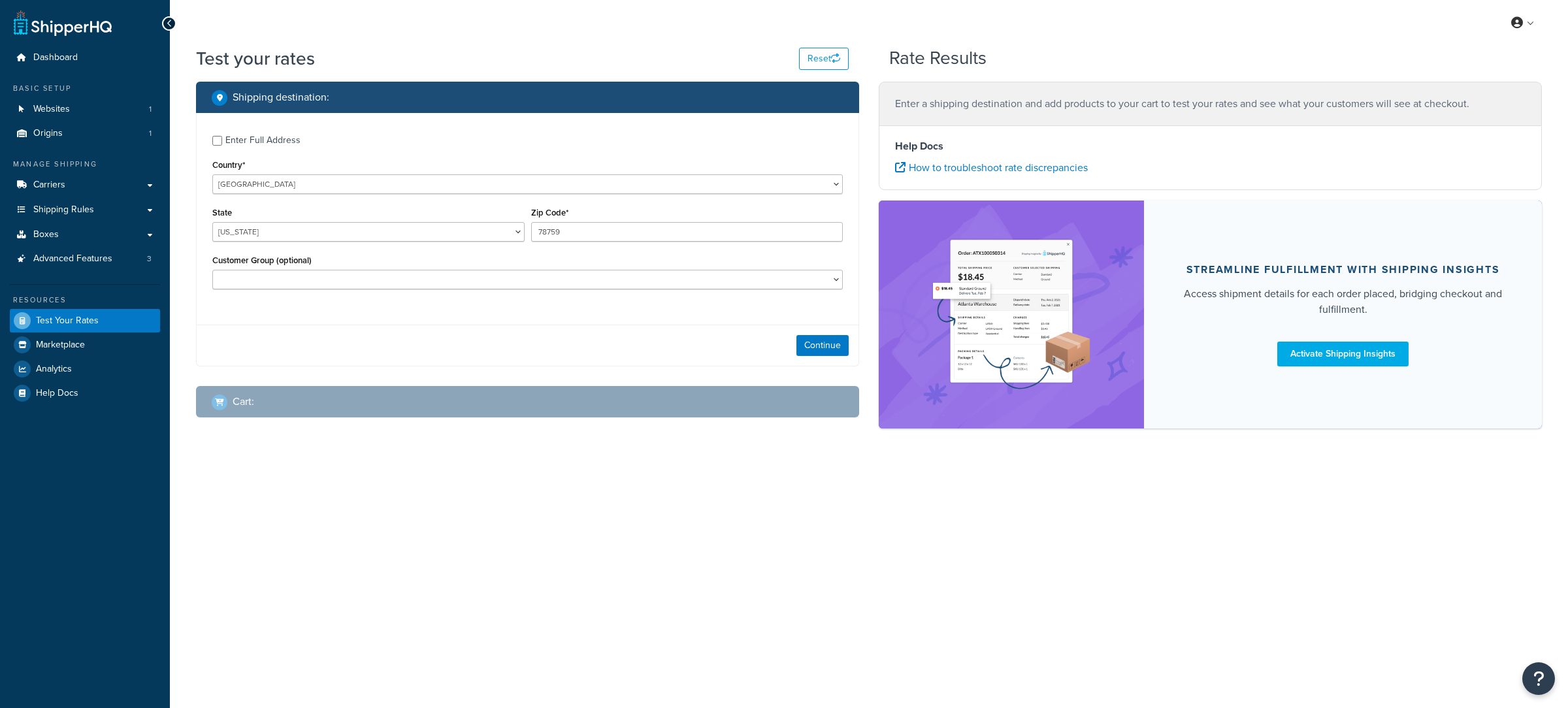
select select "TX"
click at [100, 211] on link "Shipping Rules" at bounding box center [84, 209] width 150 height 24
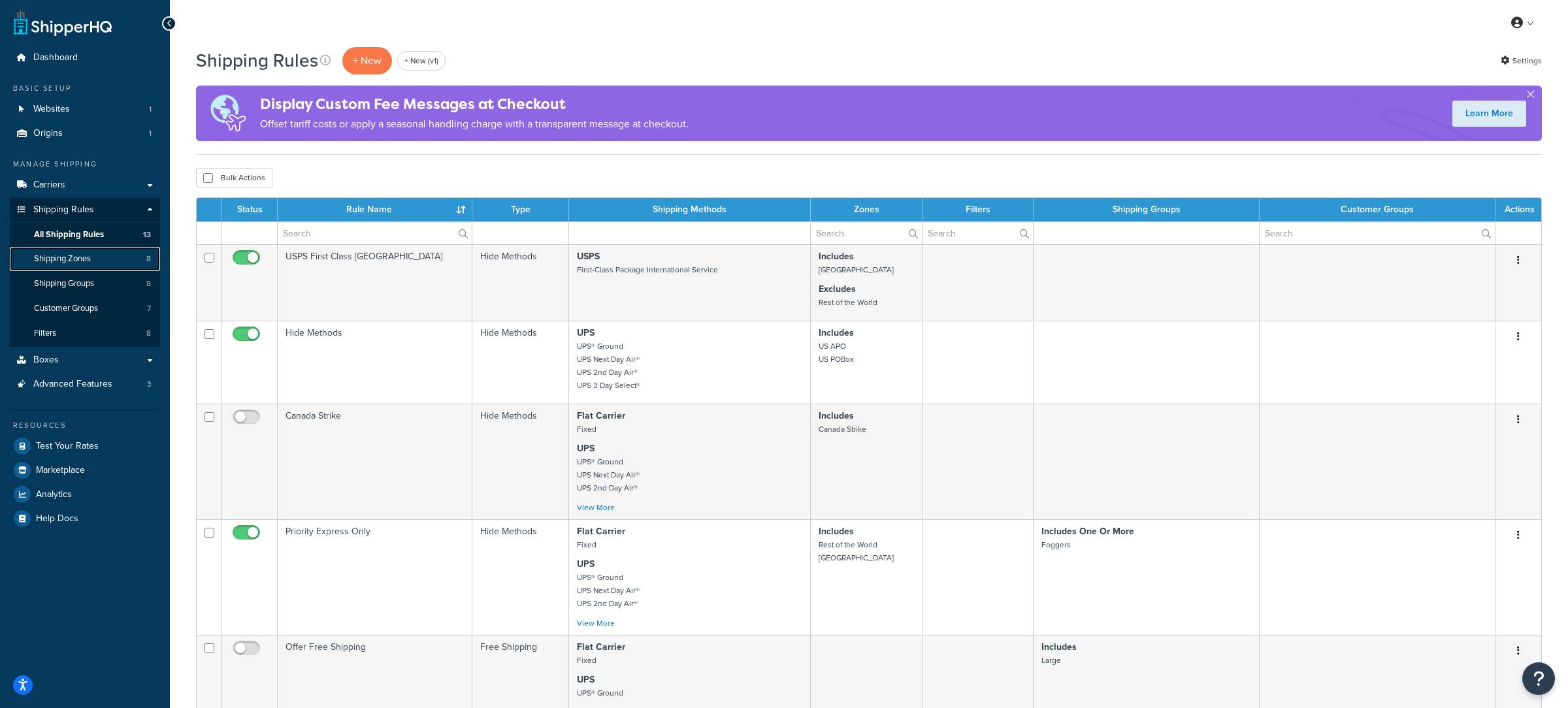
click at [104, 263] on link "Shipping Zones 8" at bounding box center [84, 258] width 150 height 24
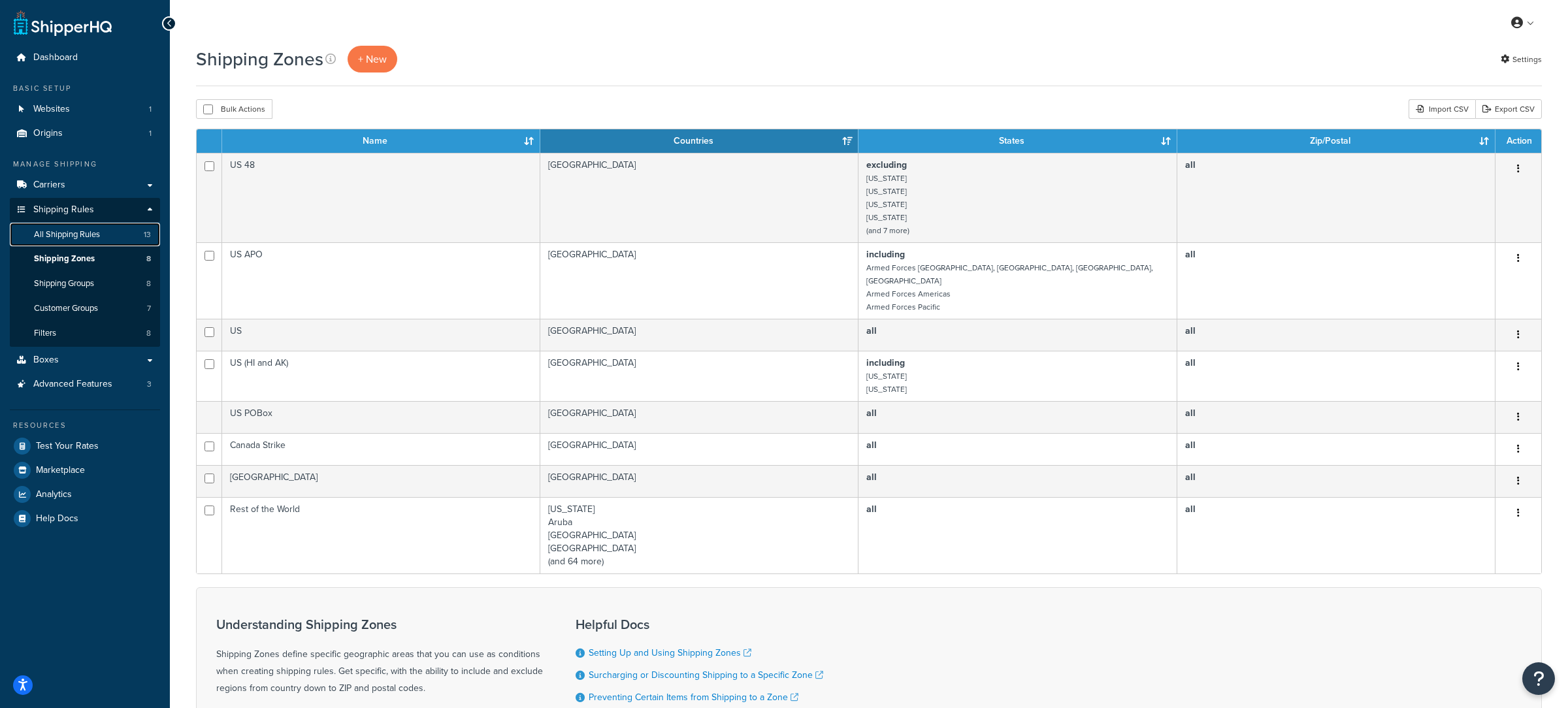
click at [117, 241] on link "All Shipping Rules 13" at bounding box center [84, 234] width 150 height 24
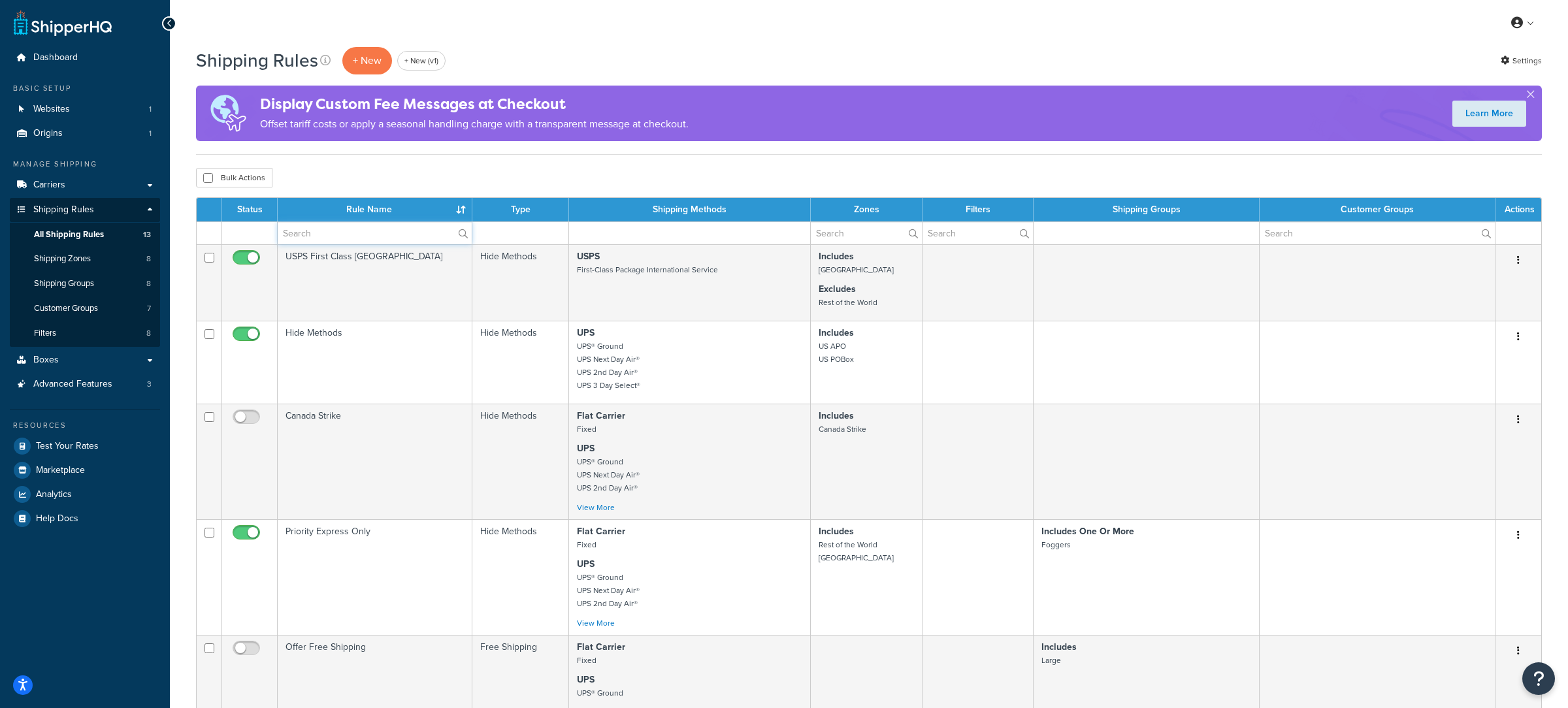
click at [369, 235] on input "text" at bounding box center [374, 232] width 194 height 22
paste input "Retail Free Shipping for PO Box Foggers"
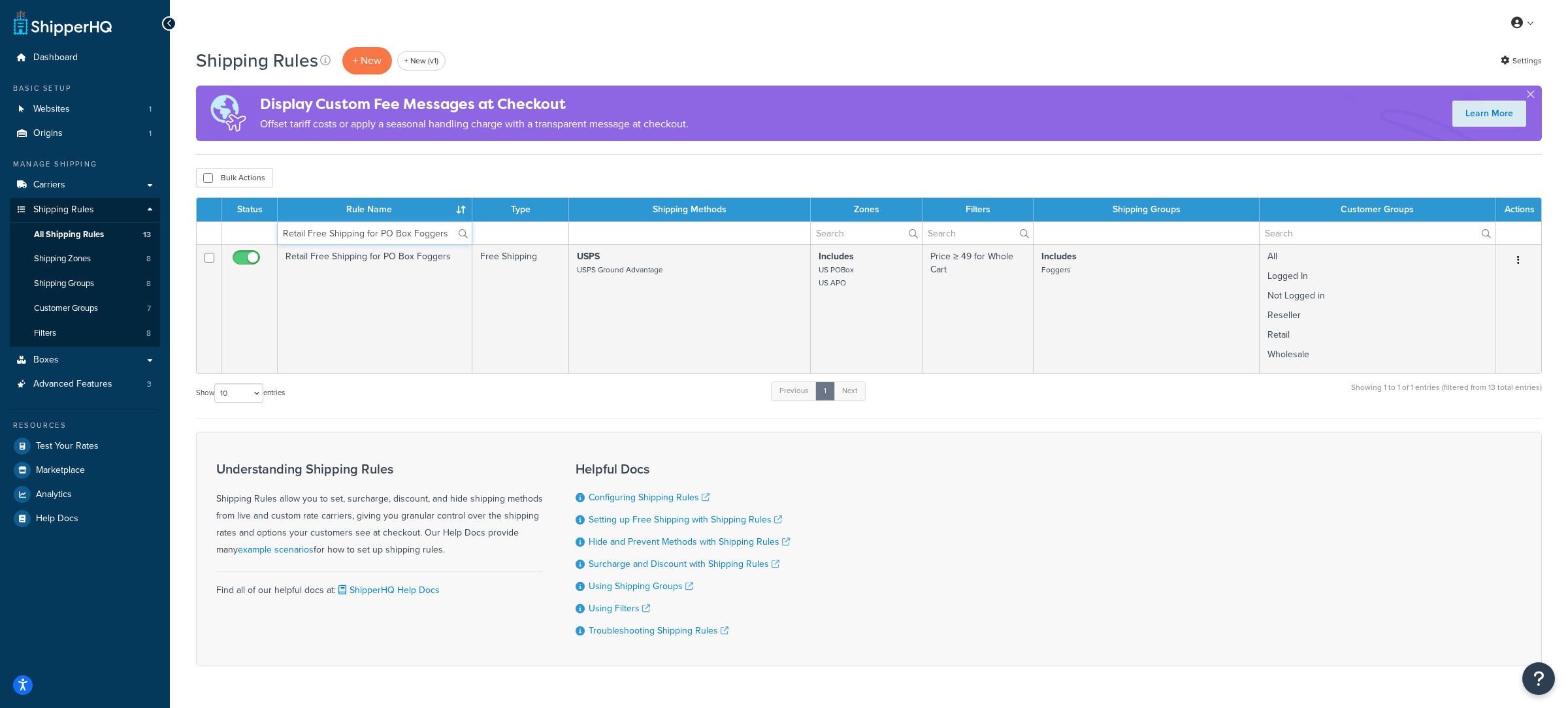
type input "Retail Free Shipping for PO Box Foggers"
click at [97, 441] on span "Test Your Rates" at bounding box center [66, 447] width 62 height 12
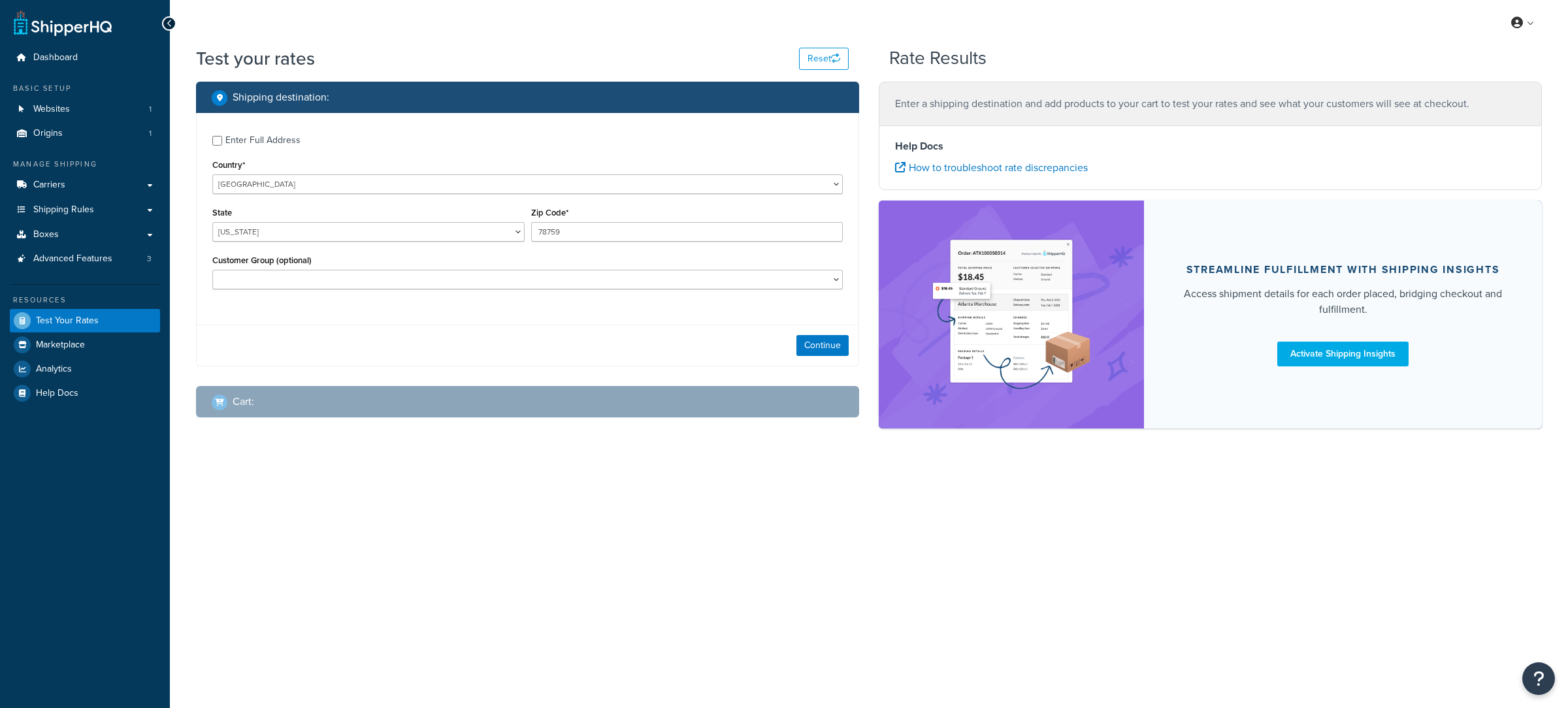
select select "TX"
click at [251, 138] on div "Enter Full Address" at bounding box center [263, 140] width 75 height 18
click at [222, 138] on input "Enter Full Address" at bounding box center [217, 140] width 10 height 10
checkbox input "true"
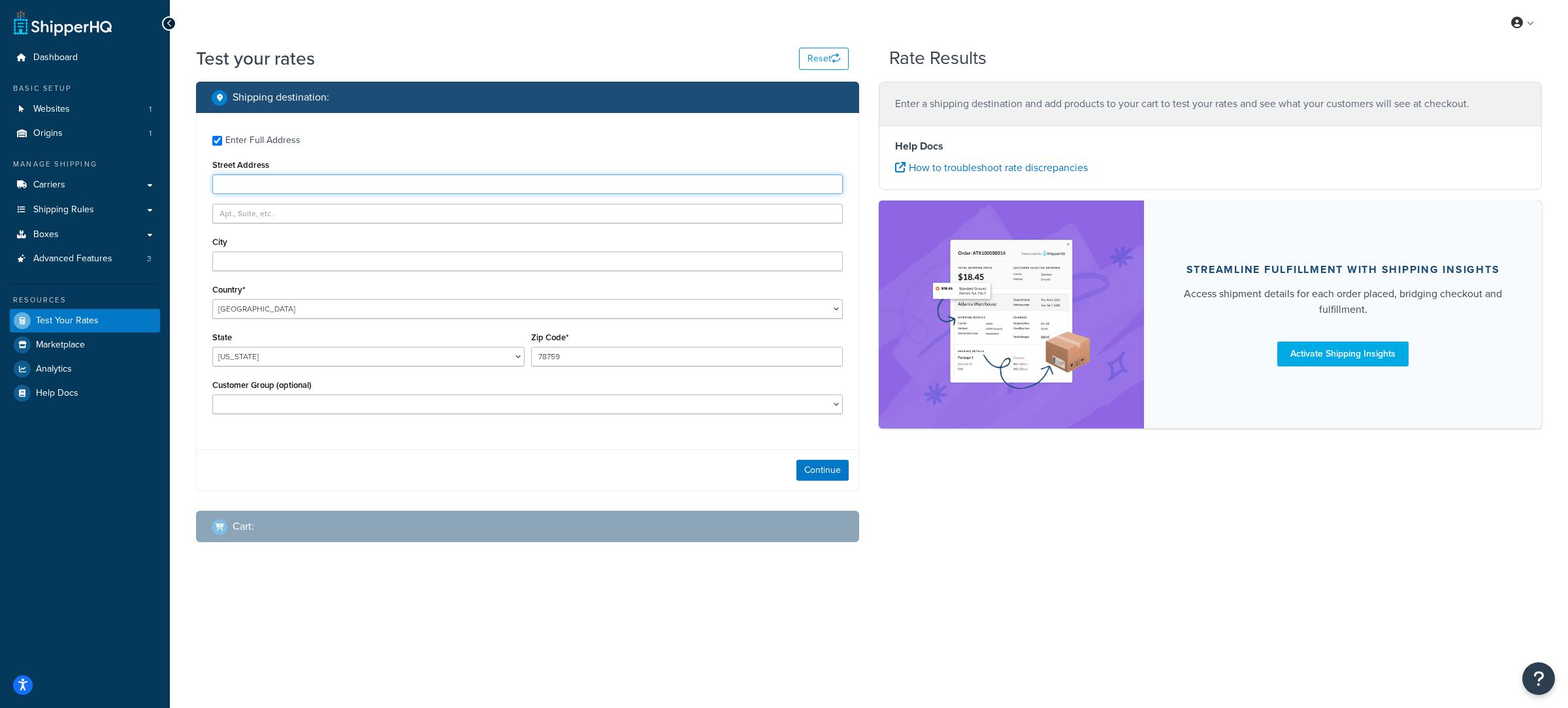
click at [347, 186] on input "Street Address" at bounding box center [527, 184] width 630 height 19
paste input "PO BOX #24"
type input "PO BOX #24"
click at [548, 351] on input "78759" at bounding box center [687, 356] width 312 height 19
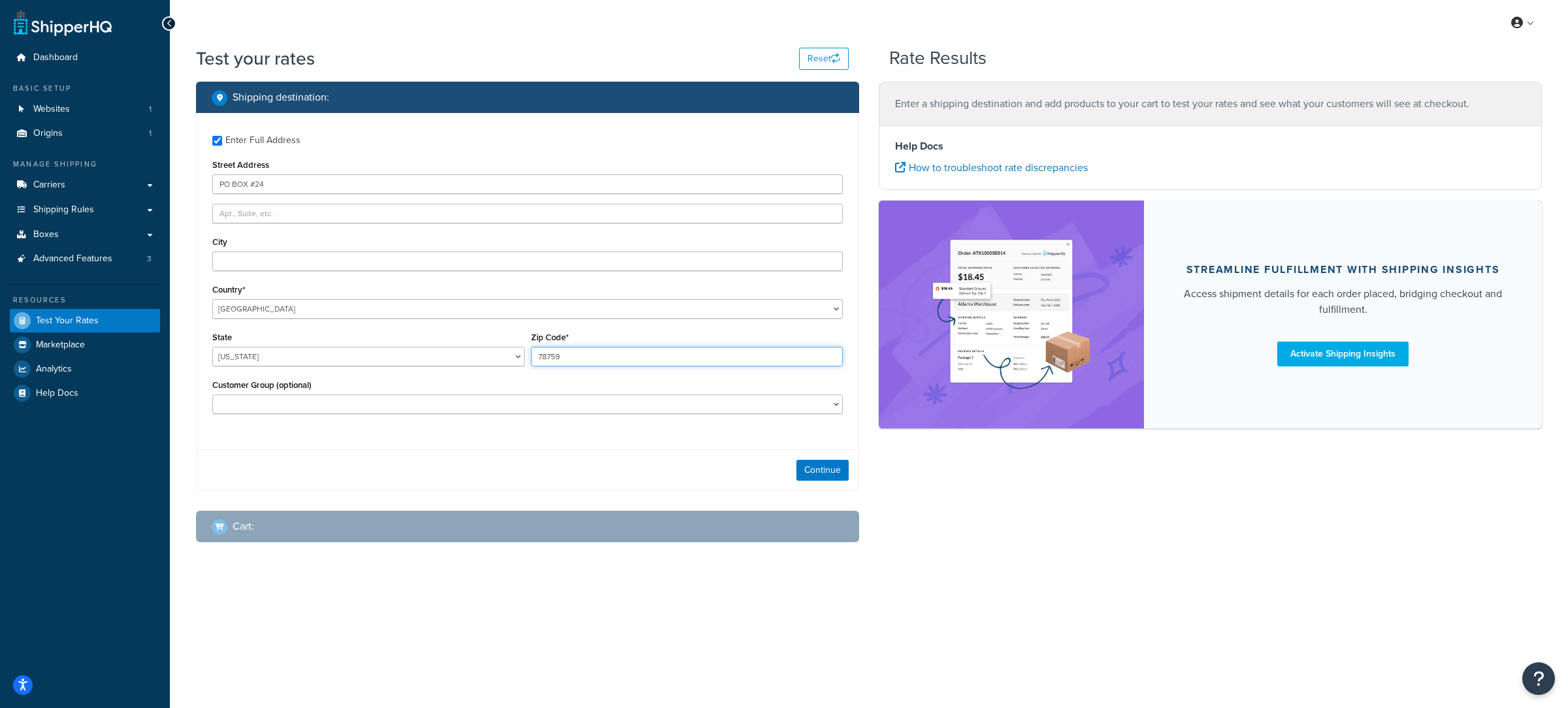
paste input "53717"
type input "53717"
click at [275, 265] on input "City" at bounding box center [527, 261] width 630 height 19
paste input "Madison"
type input "Madison"
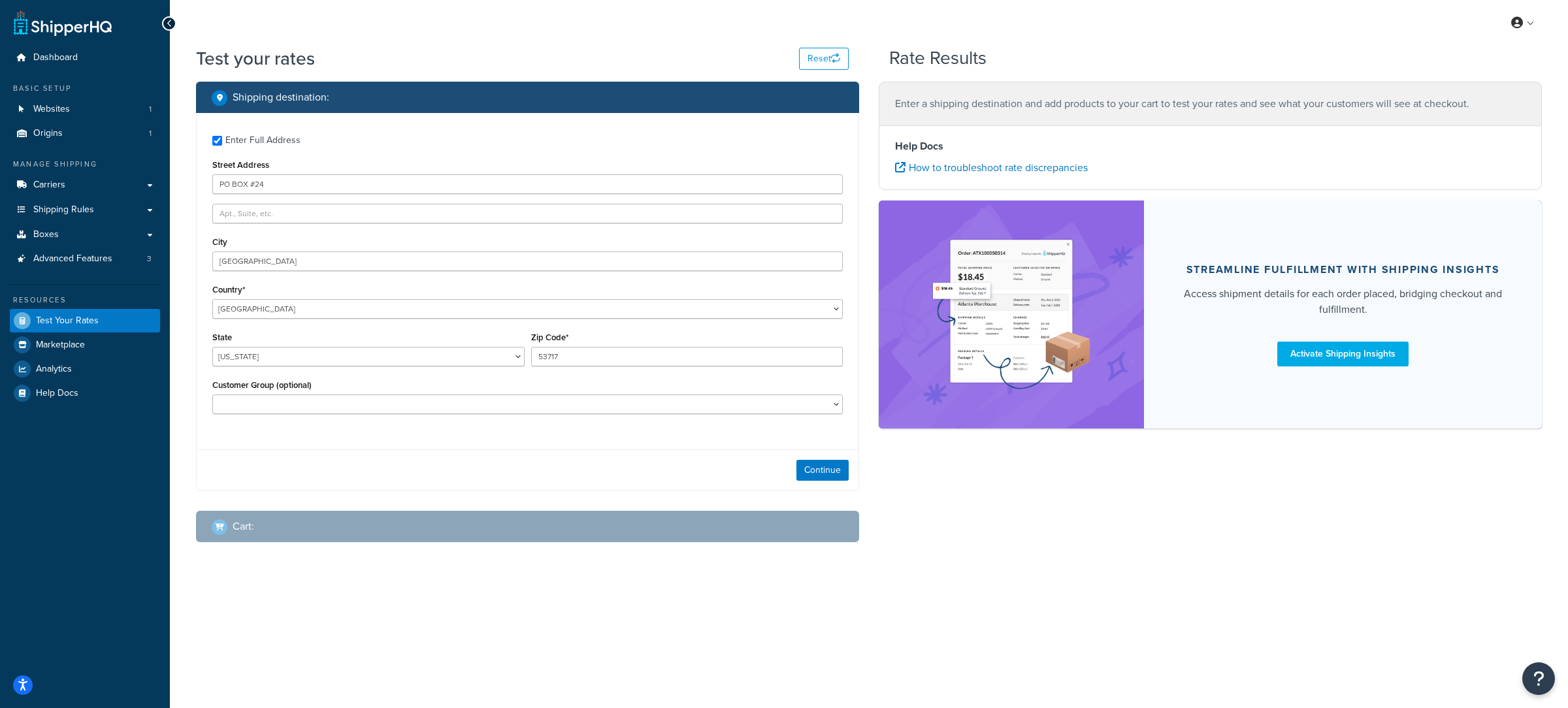
drag, startPoint x: 411, startPoint y: 377, endPoint x: 402, endPoint y: 367, distance: 13.5
click at [410, 375] on div "State Alabama Alaska American Samoa Arizona Arkansas Armed Forces Americas Arme…" at bounding box center [369, 353] width 319 height 48
click at [212, 347] on select "Alabama Alaska American Samoa Arizona Arkansas Armed Forces Americas Armed Forc…" at bounding box center [368, 356] width 312 height 19
select select "WI"
click option "Wisconsin" at bounding box center [0, 0] width 0 height 0
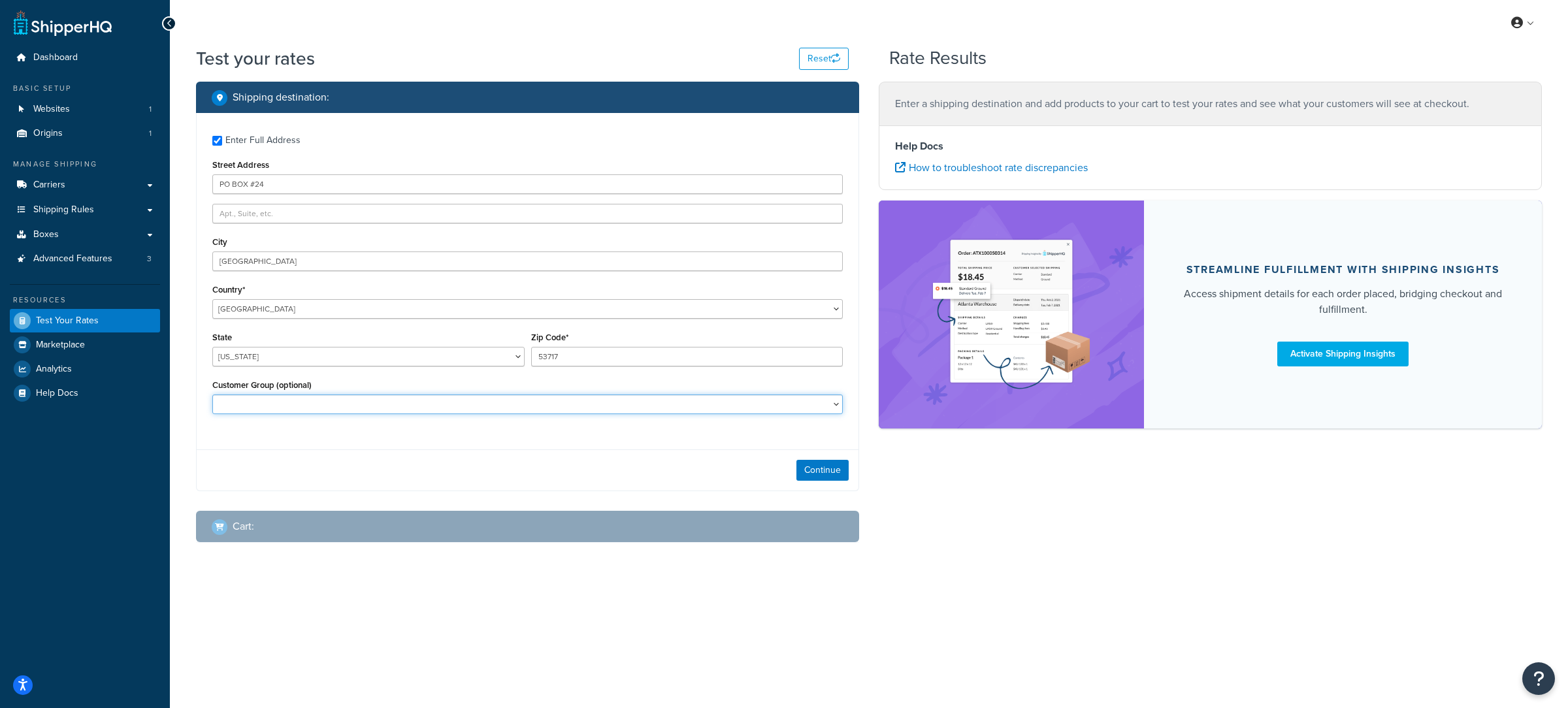
select select "Retail"
click option "Retail" at bounding box center [0, 0] width 0 height 0
click at [836, 481] on button "Continue" at bounding box center [822, 471] width 52 height 21
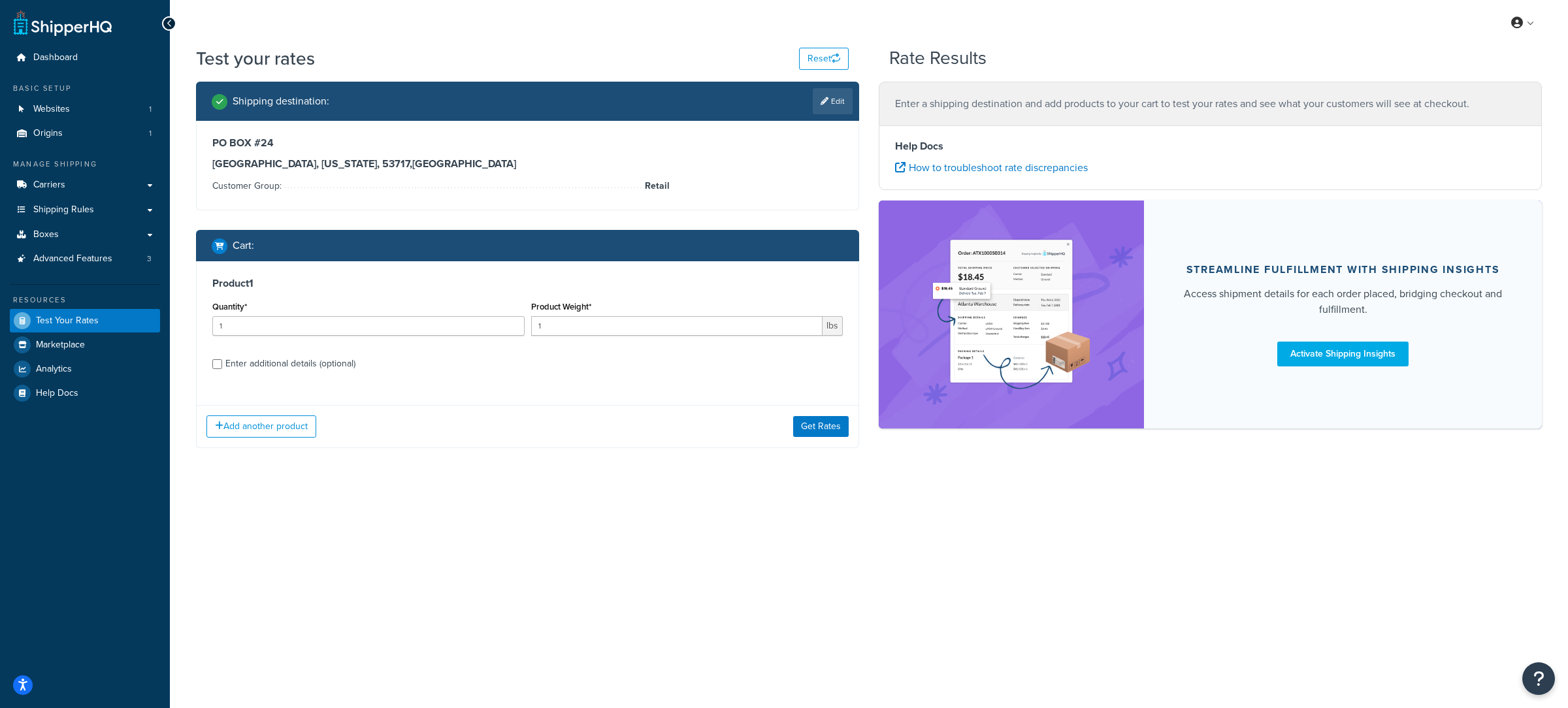
click at [363, 375] on div "Product 1 Quantity* 1 Product Weight* 1 lbs Enter additional details (optional)" at bounding box center [527, 328] width 662 height 134
click at [361, 369] on label "Enter additional details (optional)" at bounding box center [534, 363] width 617 height 21
click at [222, 369] on input "Enter additional details (optional)" at bounding box center [217, 364] width 10 height 10
checkbox input "true"
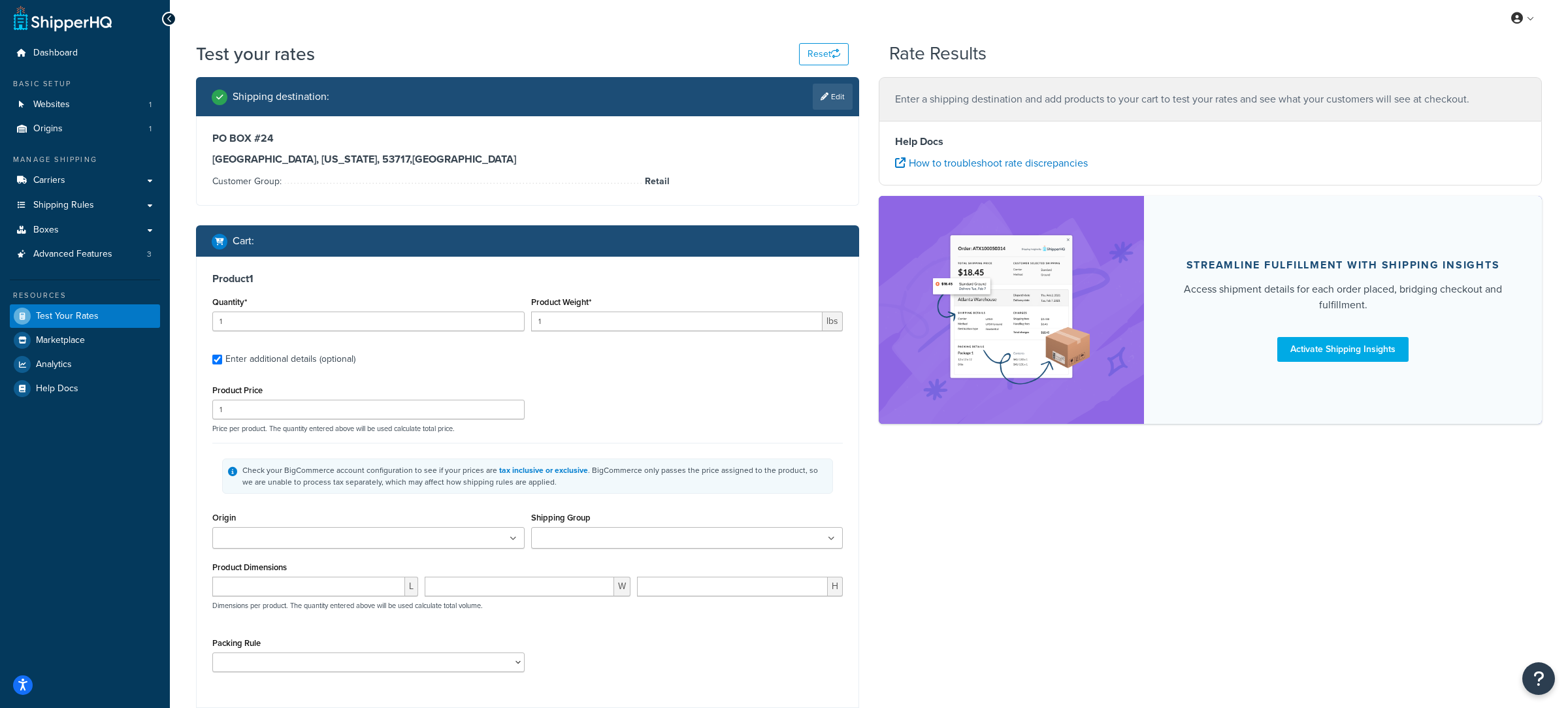
click at [615, 540] on input "Shipping Group" at bounding box center [592, 539] width 115 height 14
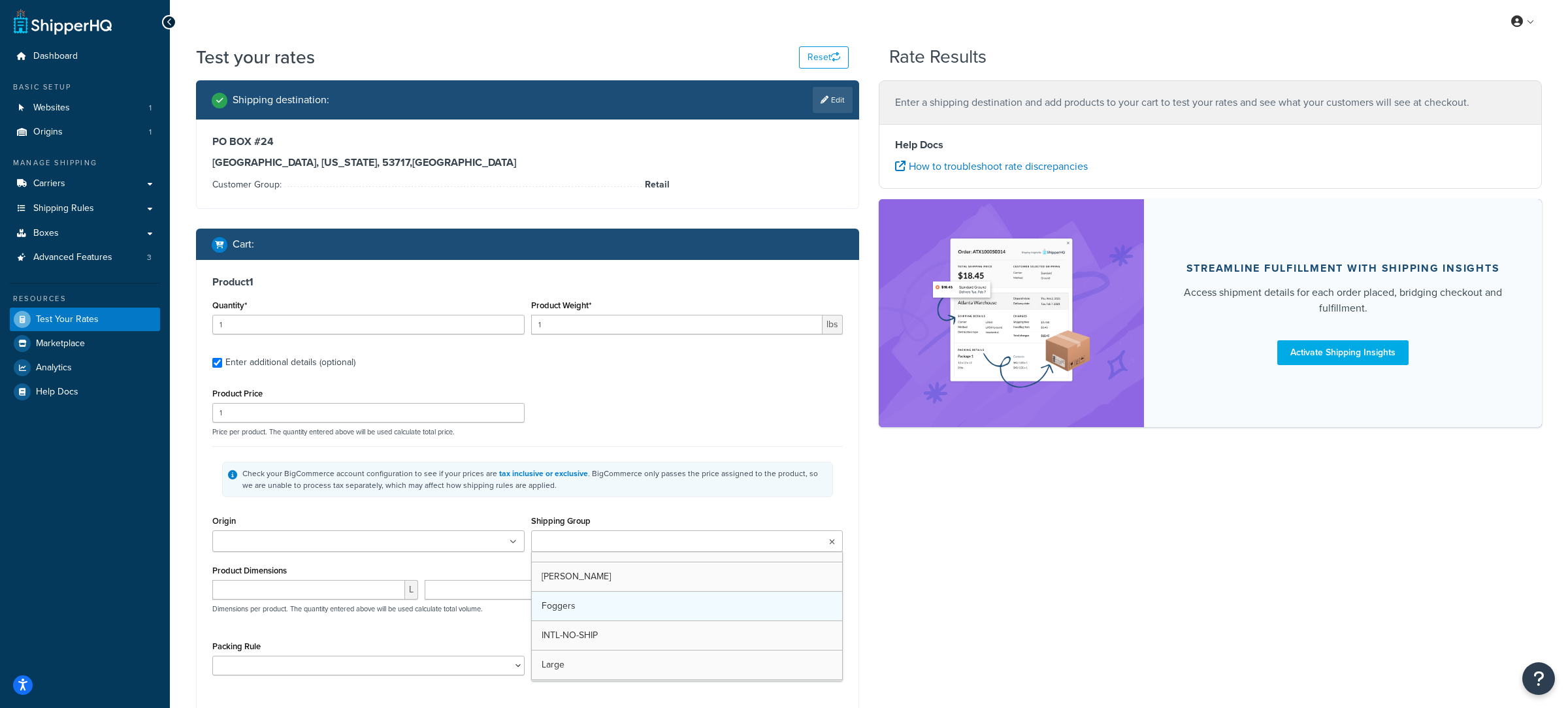
scroll to position [18, 0]
drag, startPoint x: 580, startPoint y: 612, endPoint x: 539, endPoint y: 606, distance: 41.4
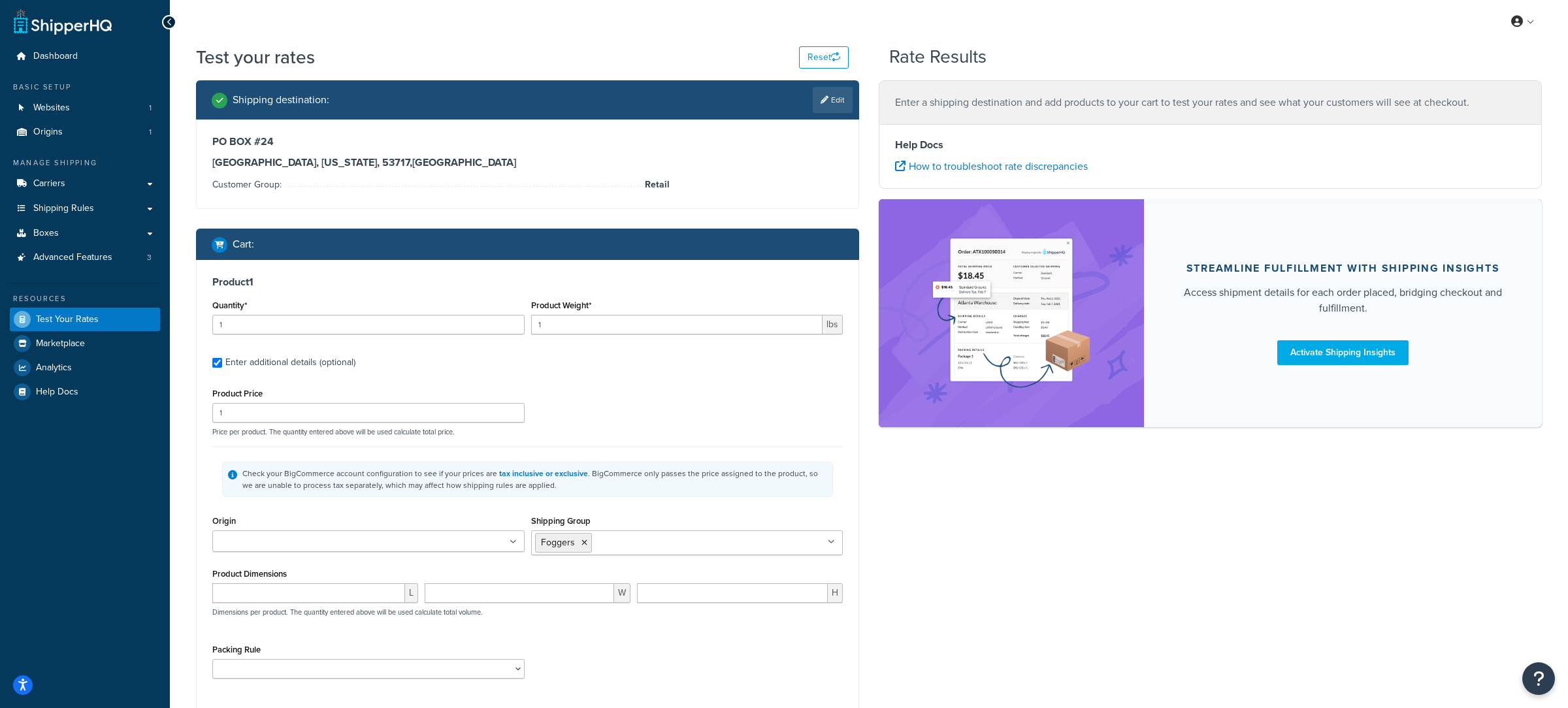
drag, startPoint x: 303, startPoint y: 513, endPoint x: 26, endPoint y: 501, distance: 277.3
click at [253, 514] on div "Product Price 1 Price per product. The quantity entered above will be used calc…" at bounding box center [527, 538] width 630 height 305
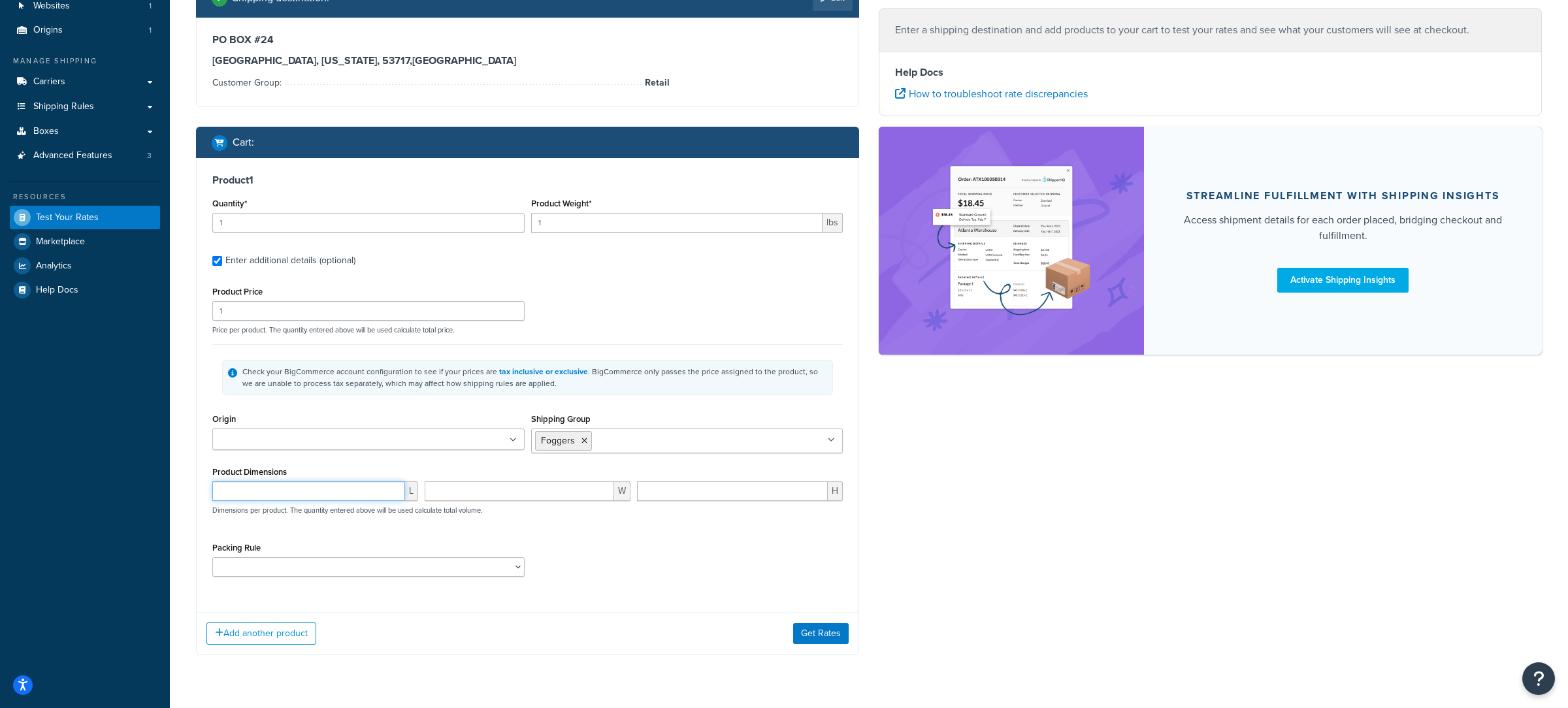
click at [298, 490] on input "number" at bounding box center [308, 491] width 193 height 19
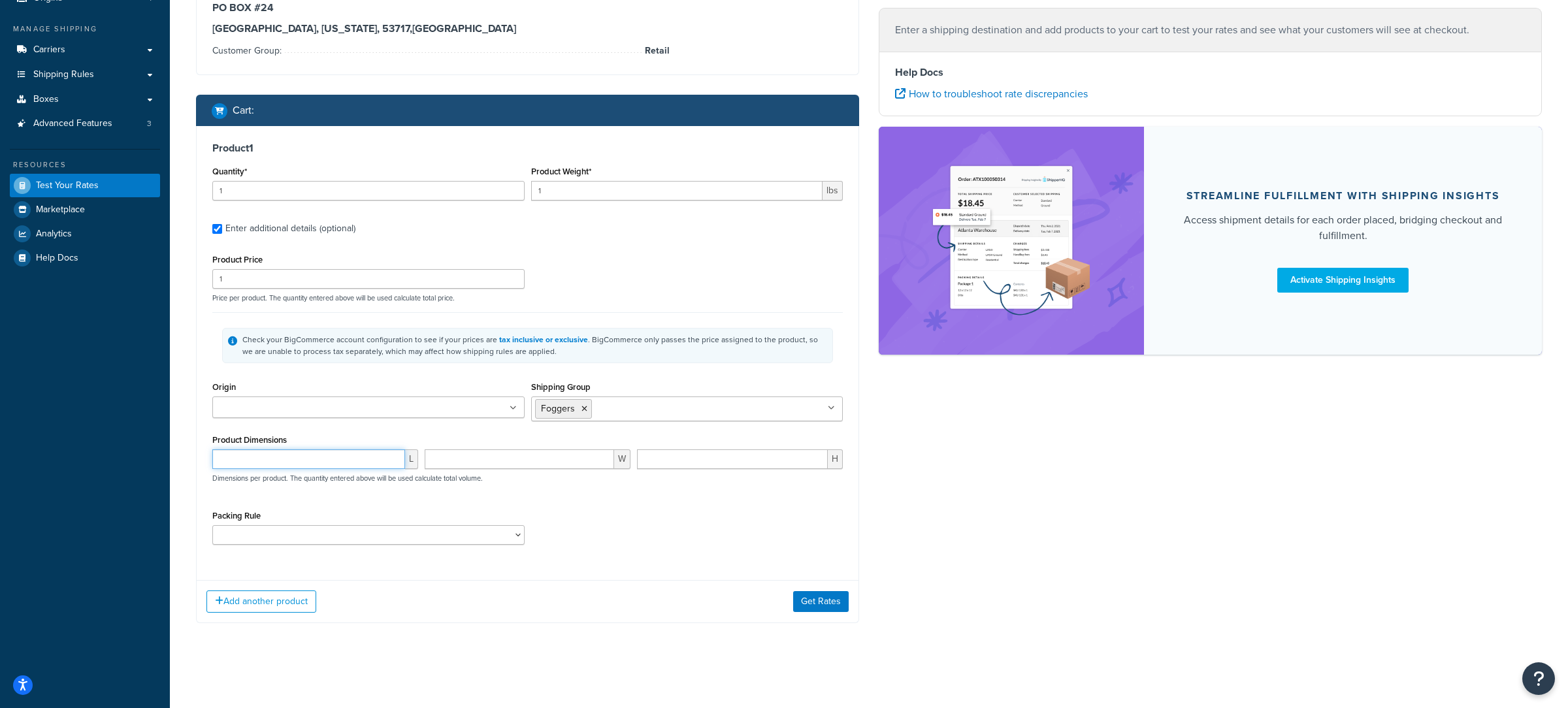
scroll to position [138, 0]
select select "11969"
click option "Fogger" at bounding box center [0, 0] width 0 height 0
click at [314, 283] on input "1" at bounding box center [368, 279] width 312 height 19
click at [608, 188] on input "1" at bounding box center [677, 190] width 292 height 19
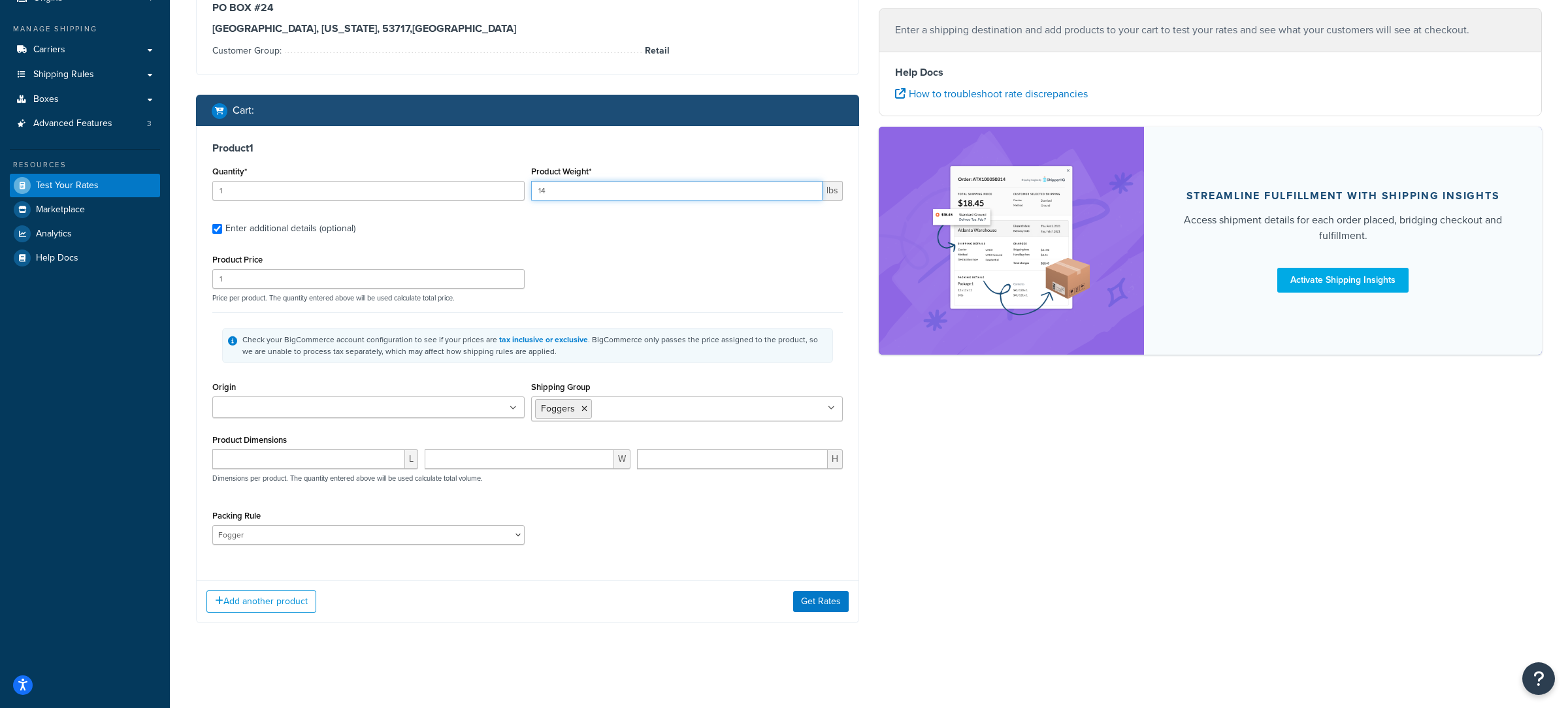
type input "14"
click at [425, 274] on input "1" at bounding box center [368, 279] width 312 height 19
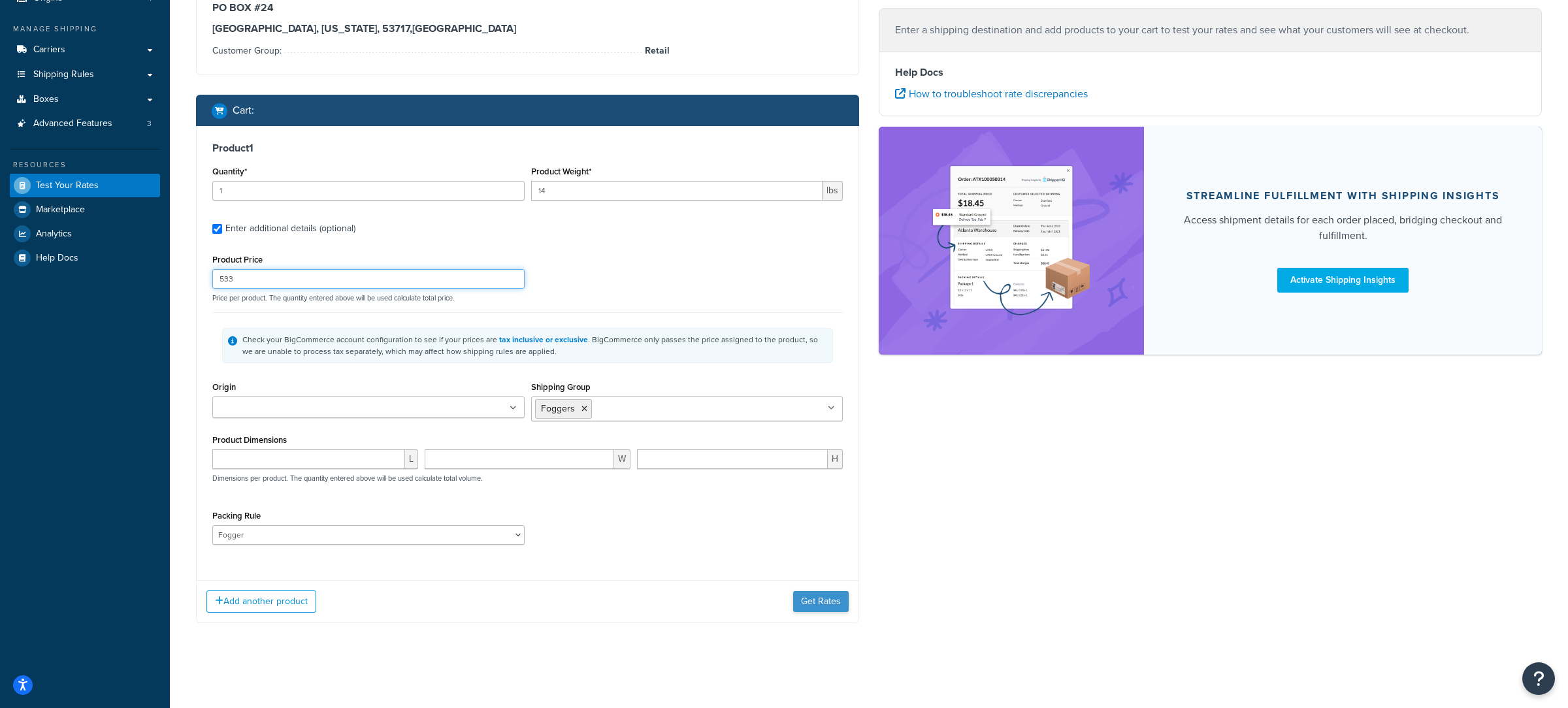
type input "533"
click at [806, 594] on button "Get Rates" at bounding box center [821, 602] width 56 height 21
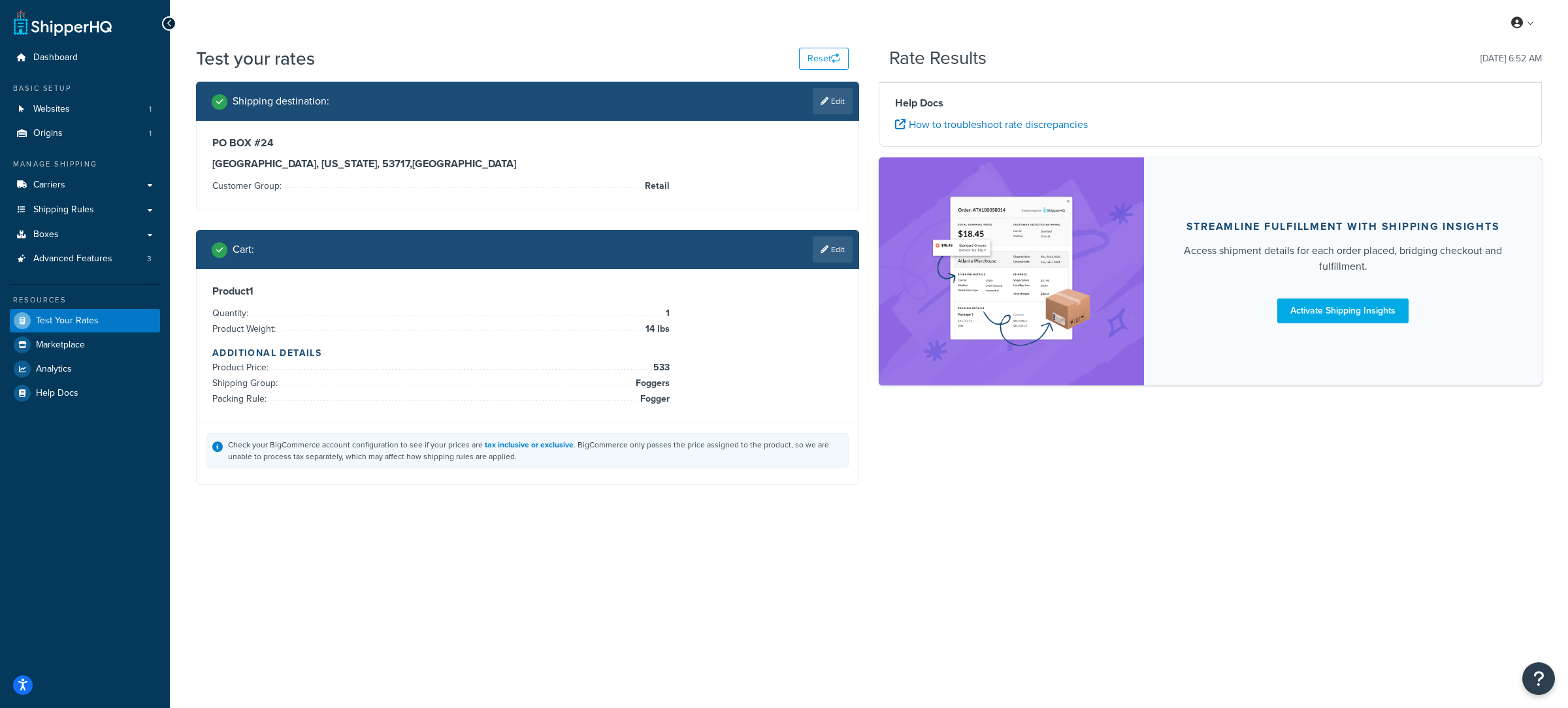
scroll to position [0, 0]
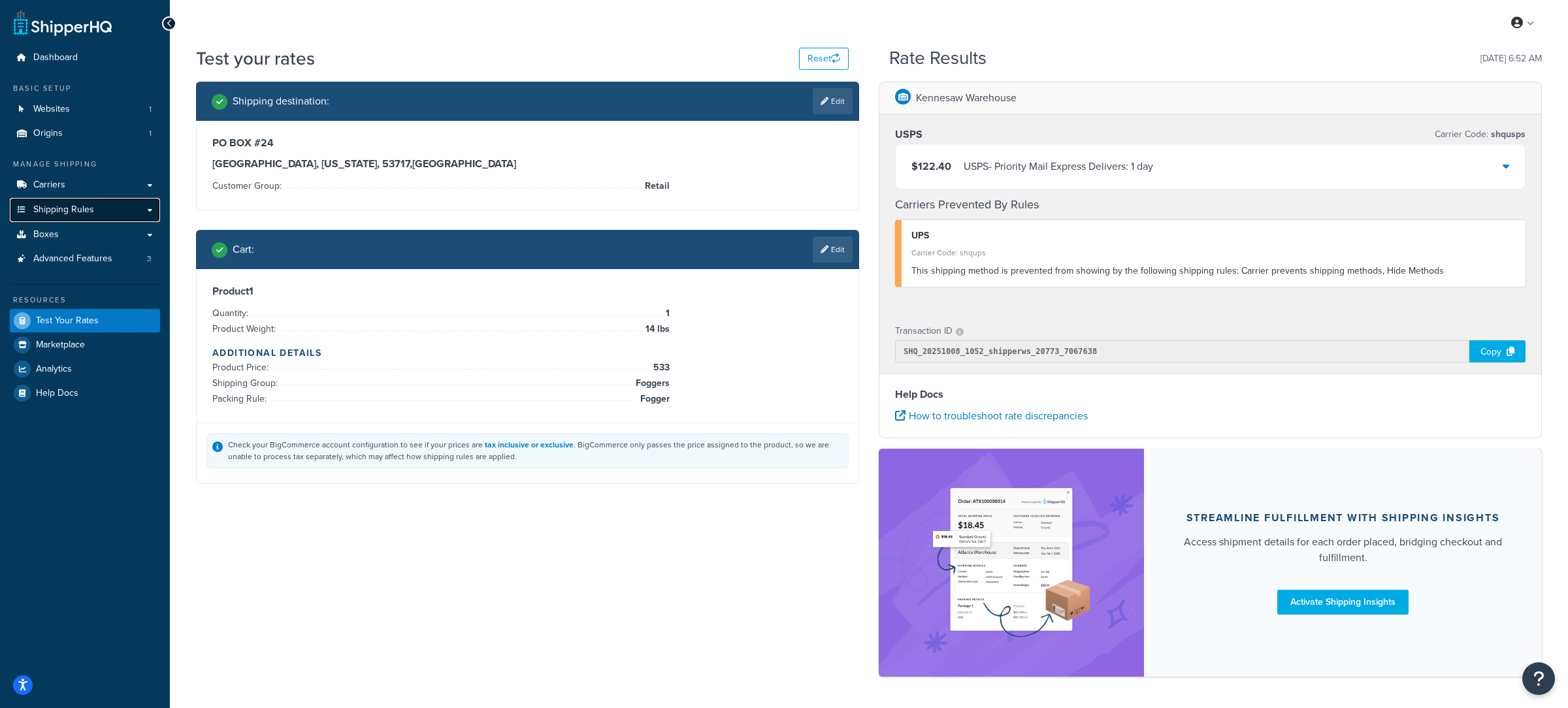
click at [108, 199] on link "Shipping Rules" at bounding box center [84, 209] width 150 height 24
click at [101, 238] on link "Boxes" at bounding box center [84, 234] width 150 height 24
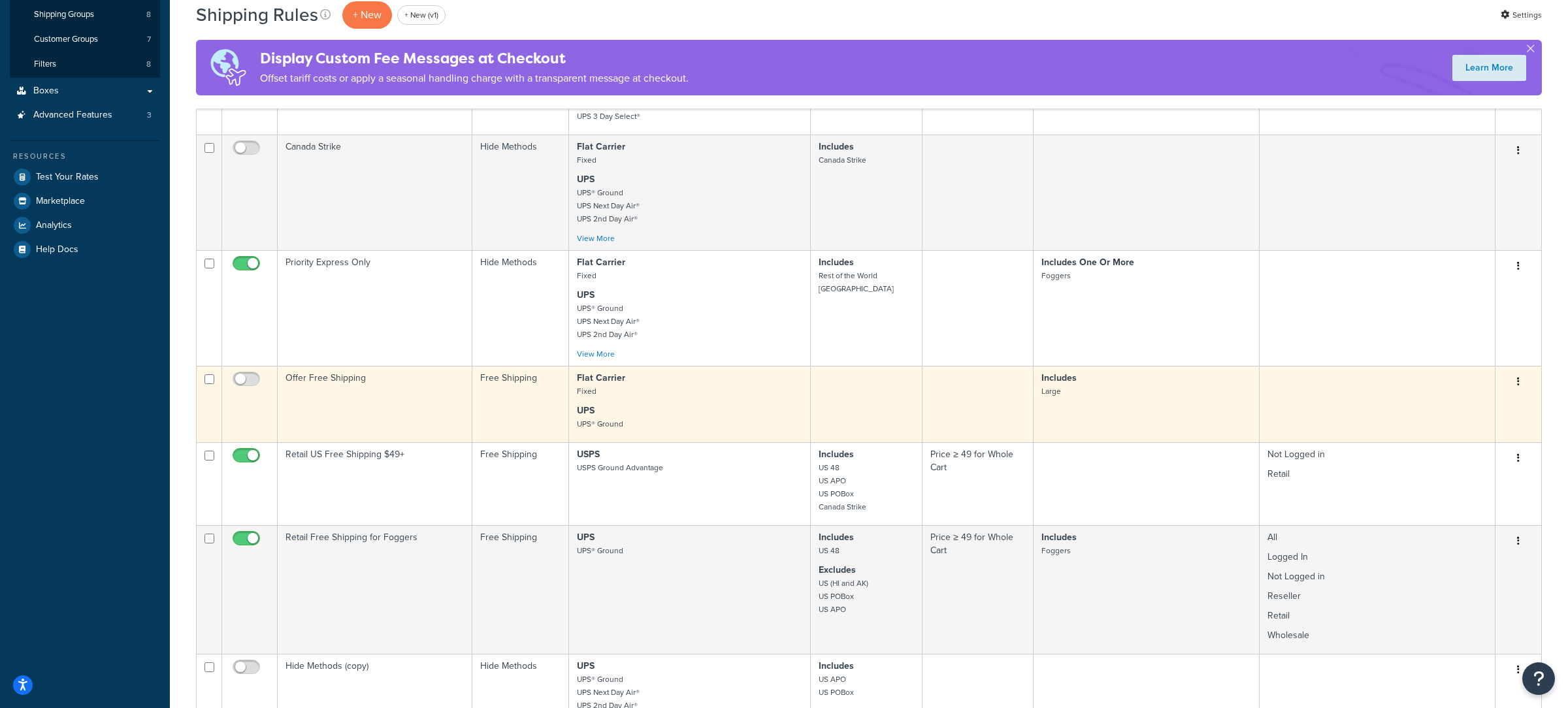
scroll to position [273, 0]
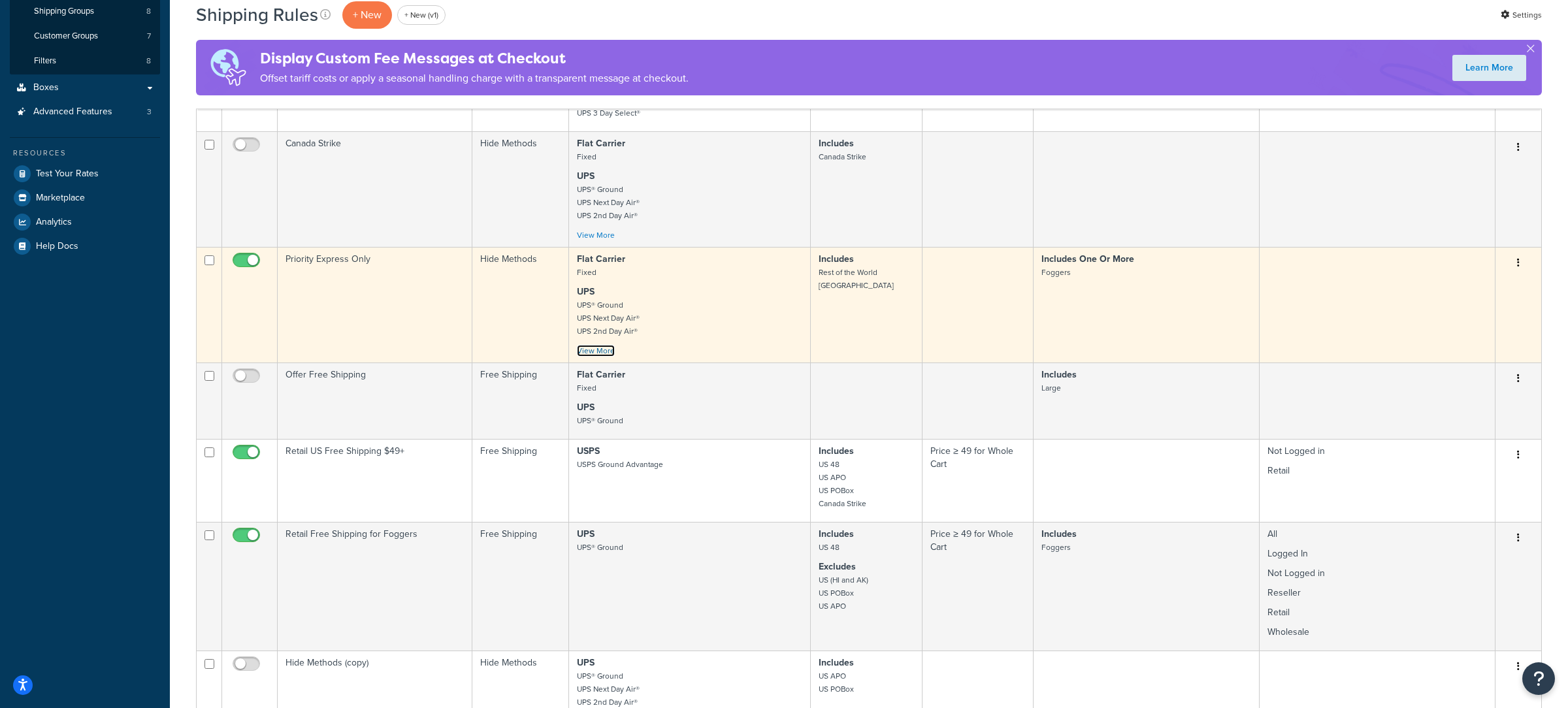
click at [601, 354] on link "View More" at bounding box center [595, 351] width 37 height 12
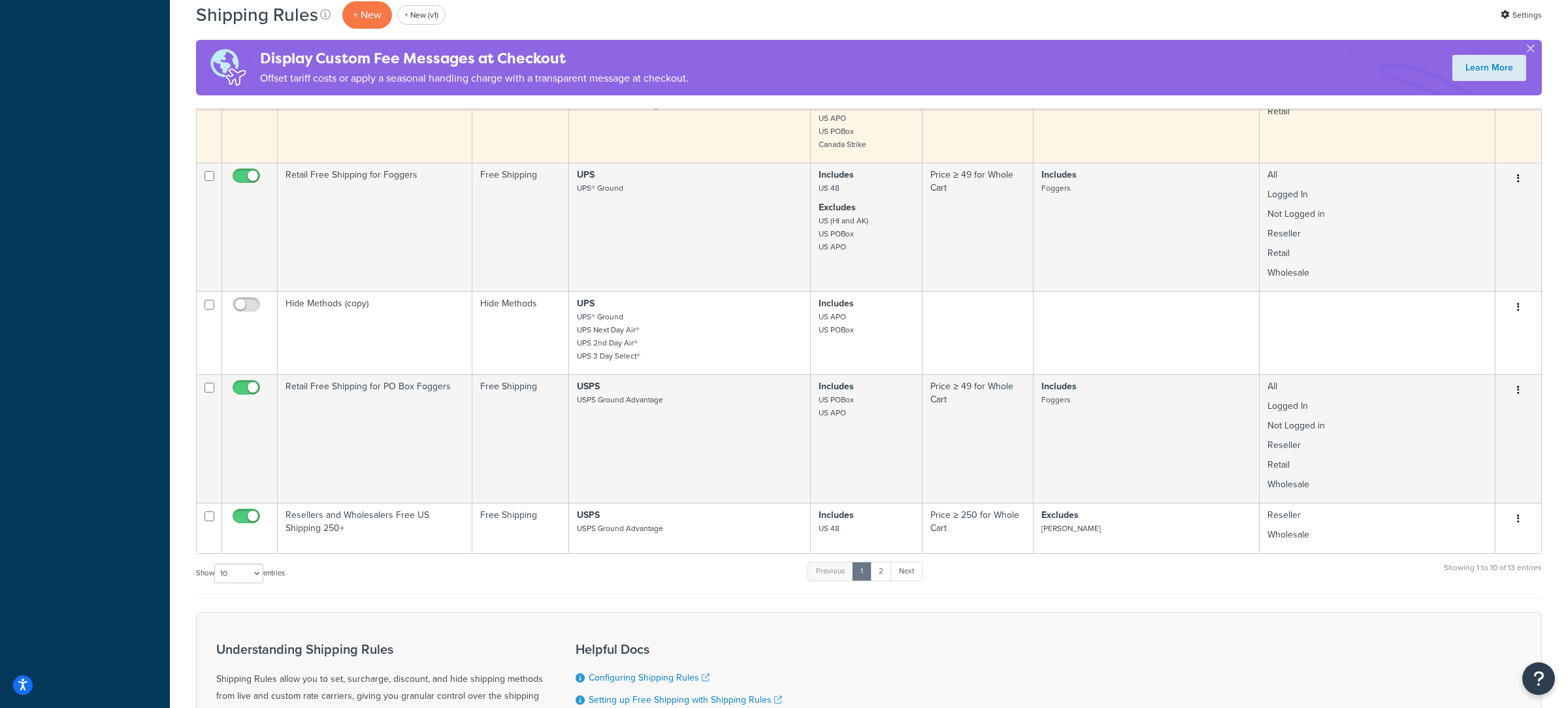
scroll to position [727, 0]
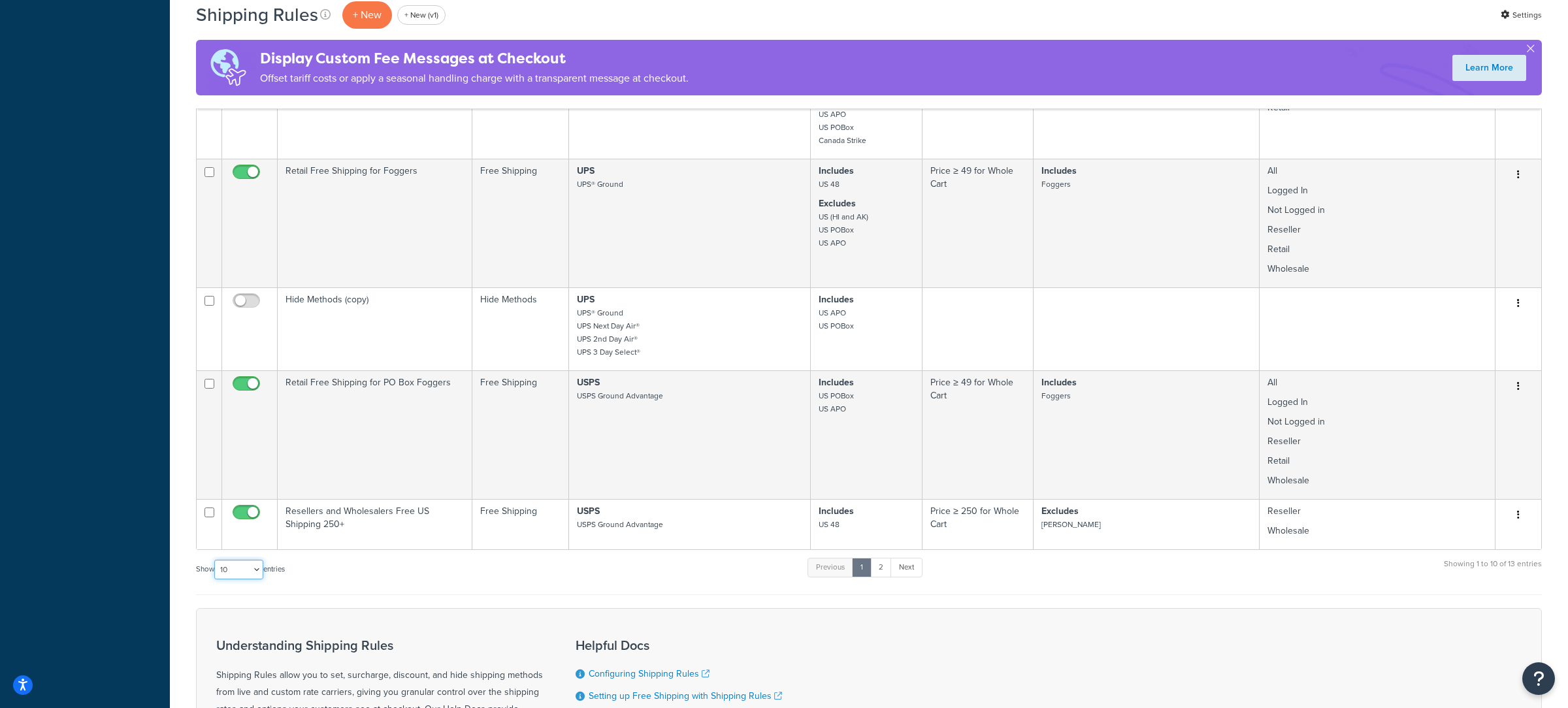
select select "50"
click option "50" at bounding box center [0, 0] width 0 height 0
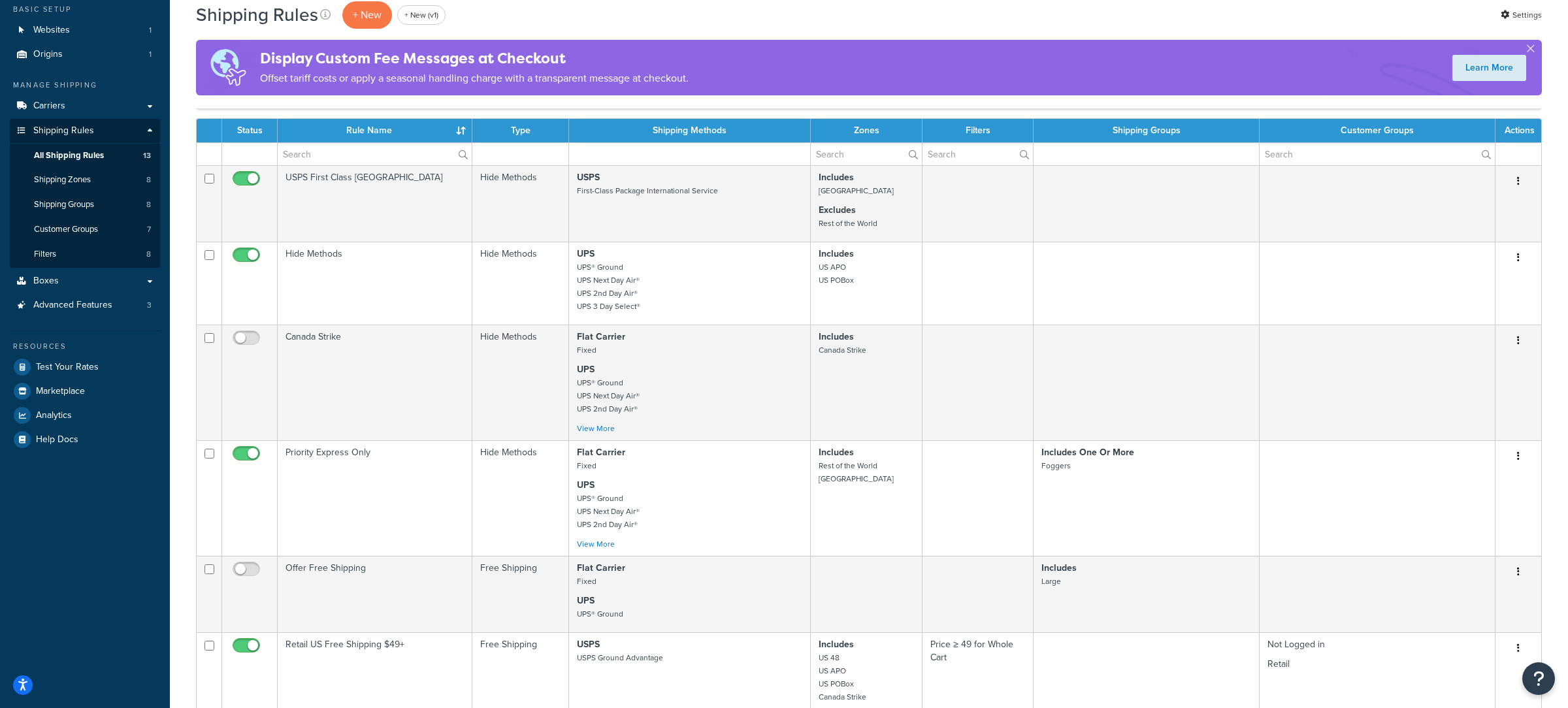
scroll to position [80, 0]
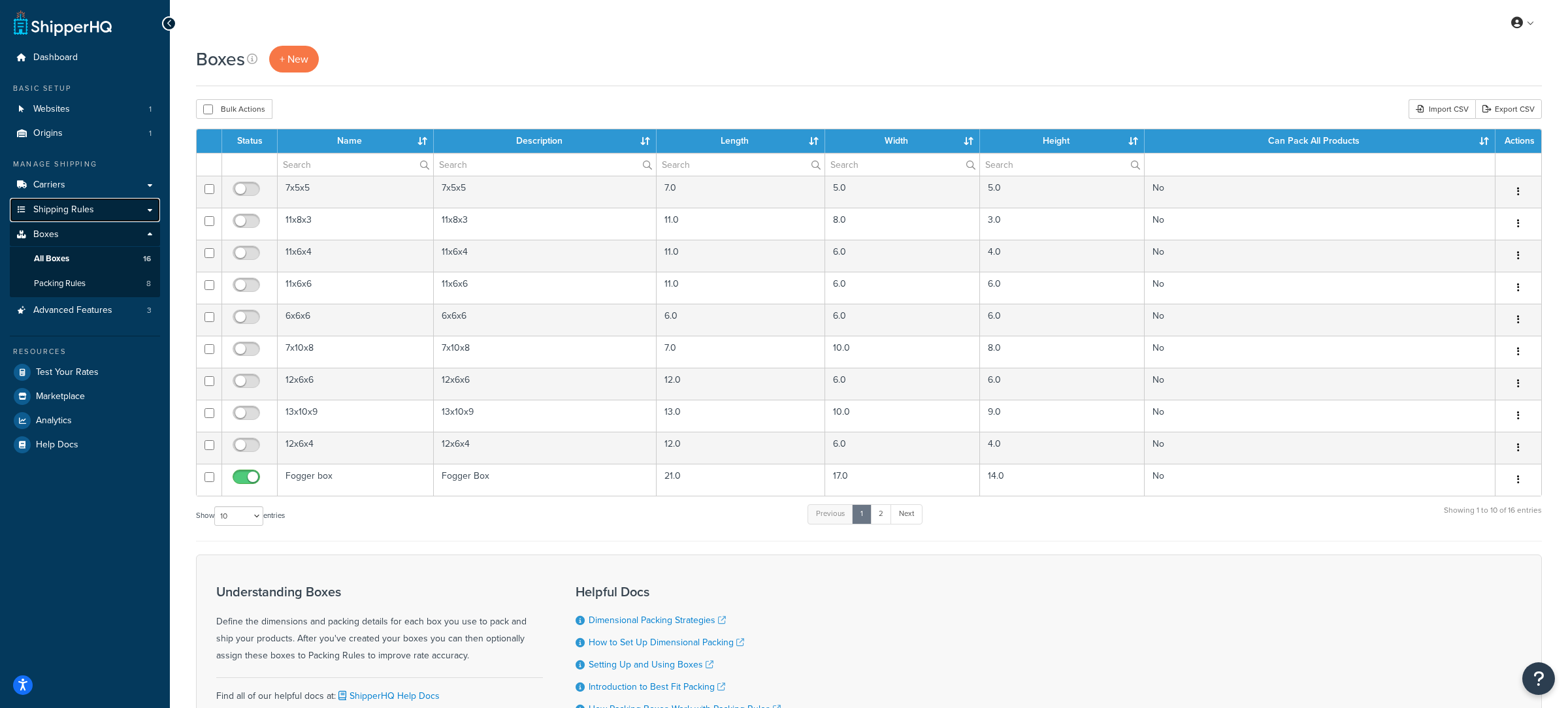
click at [99, 215] on link "Shipping Rules" at bounding box center [84, 209] width 150 height 24
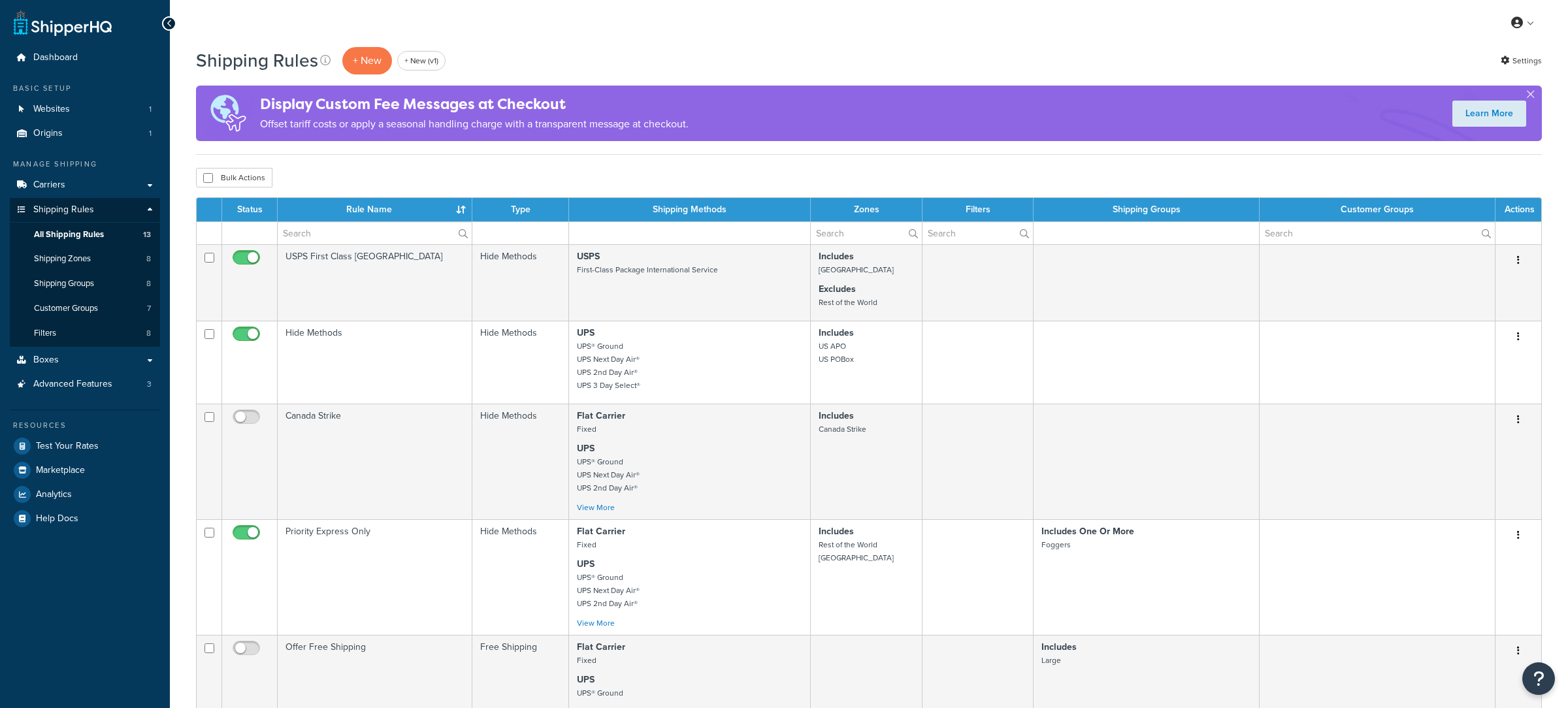
select select "50"
click at [102, 287] on link "Shipping Groups 8" at bounding box center [84, 283] width 150 height 24
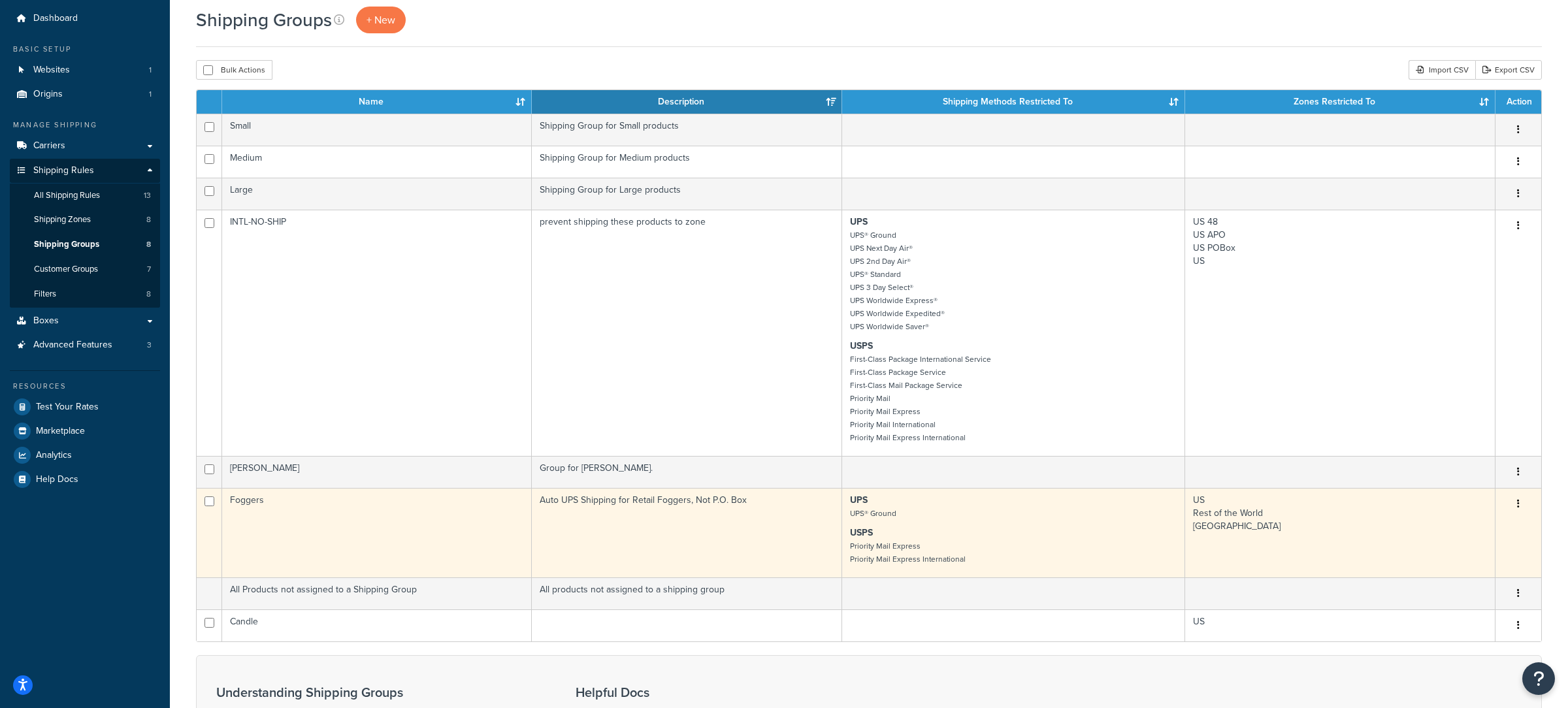
scroll to position [39, 0]
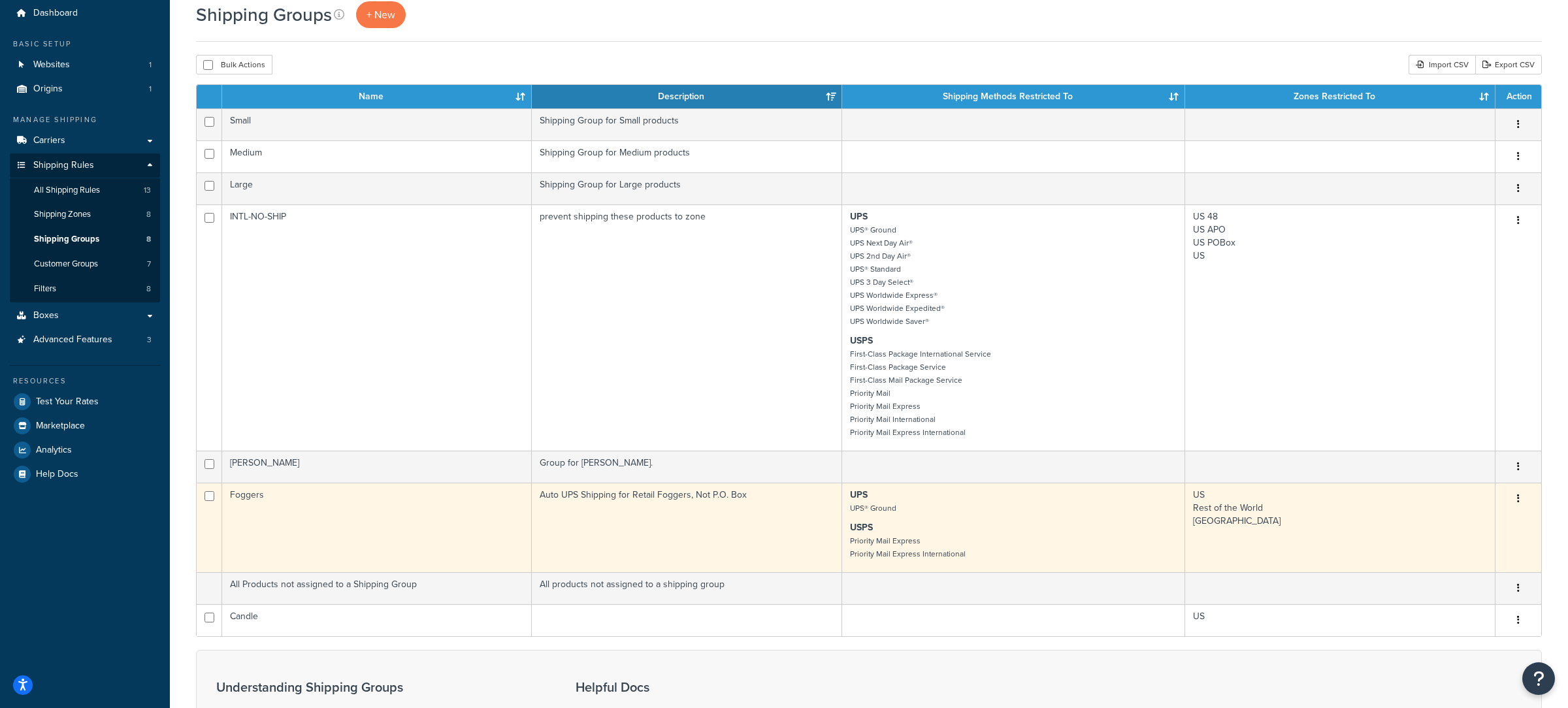
click at [519, 526] on td "Foggers" at bounding box center [376, 527] width 309 height 89
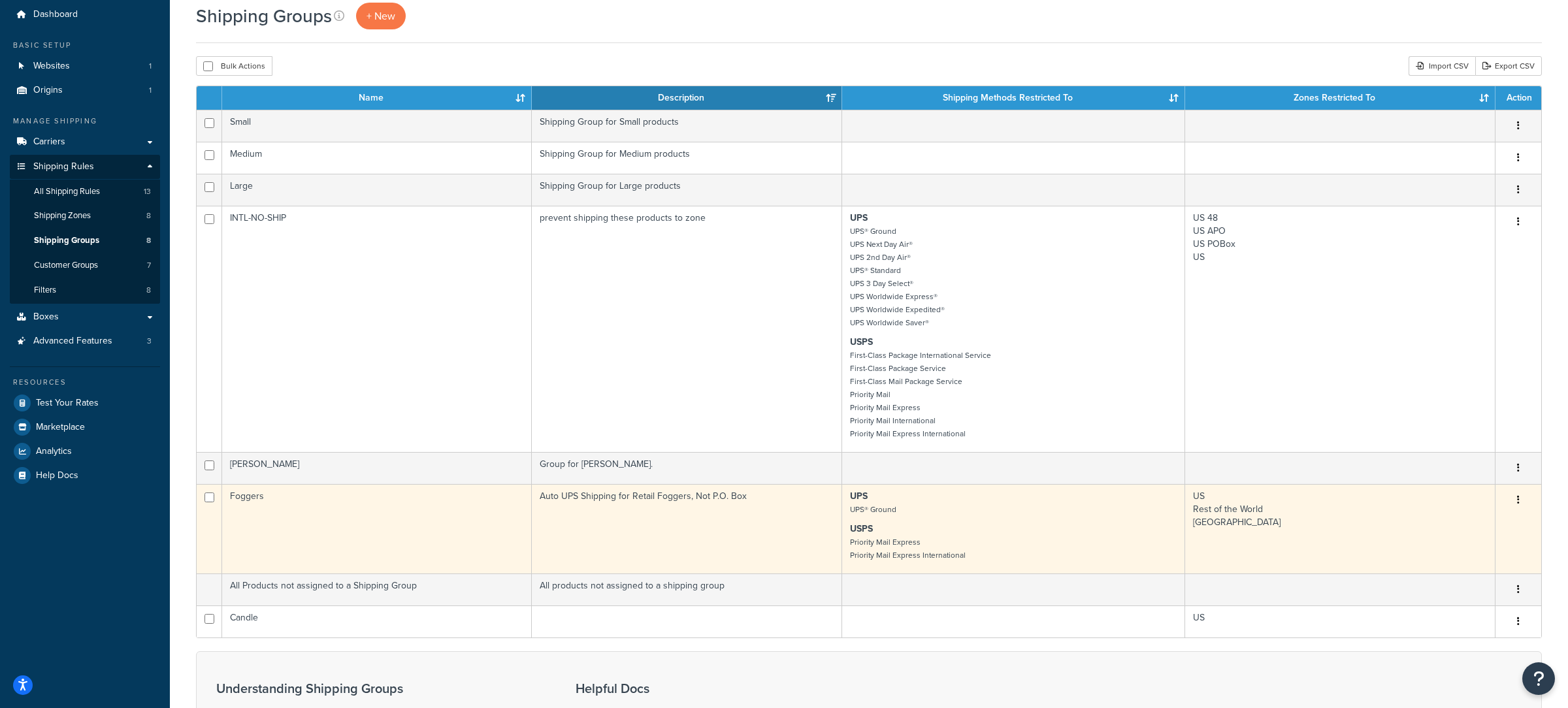
scroll to position [42, 0]
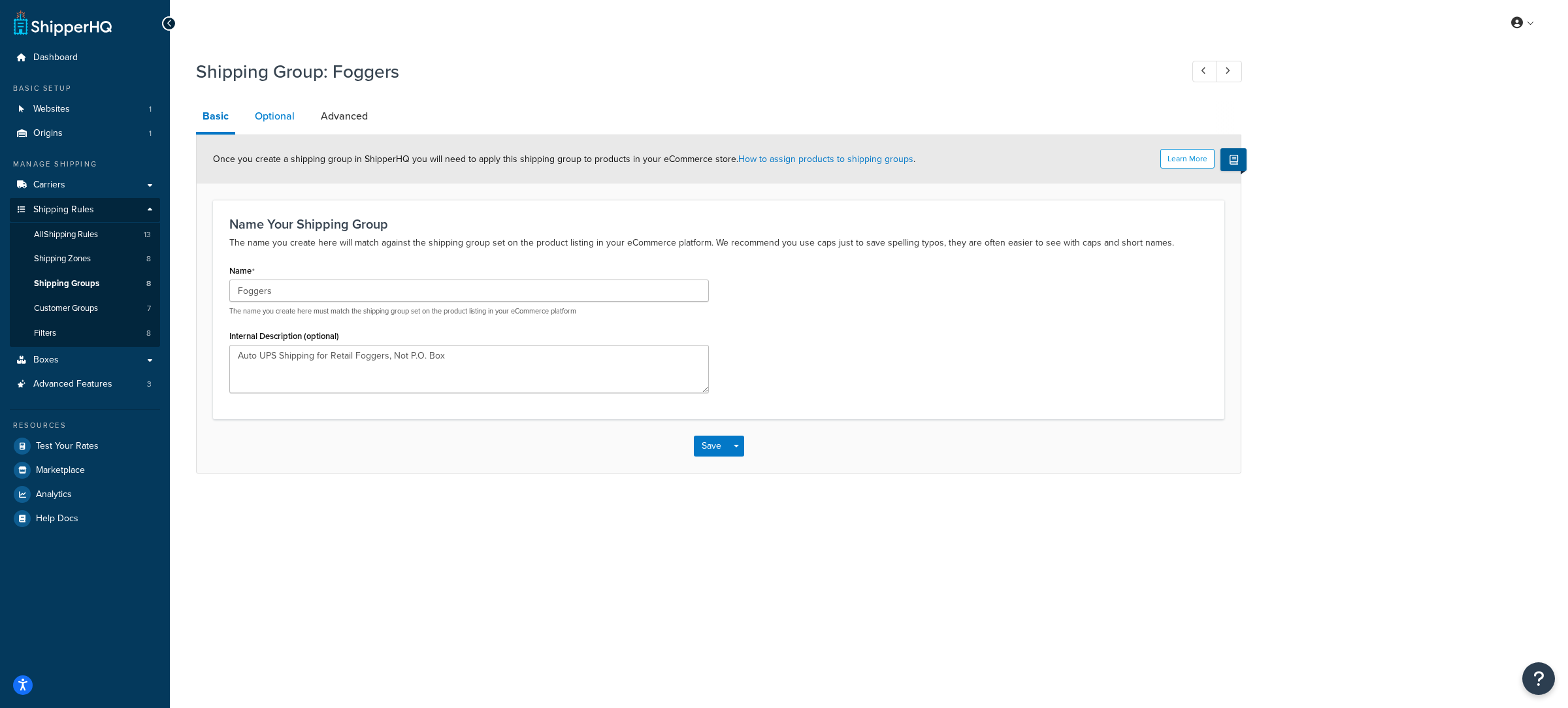
click at [270, 122] on link "Optional" at bounding box center [274, 116] width 53 height 32
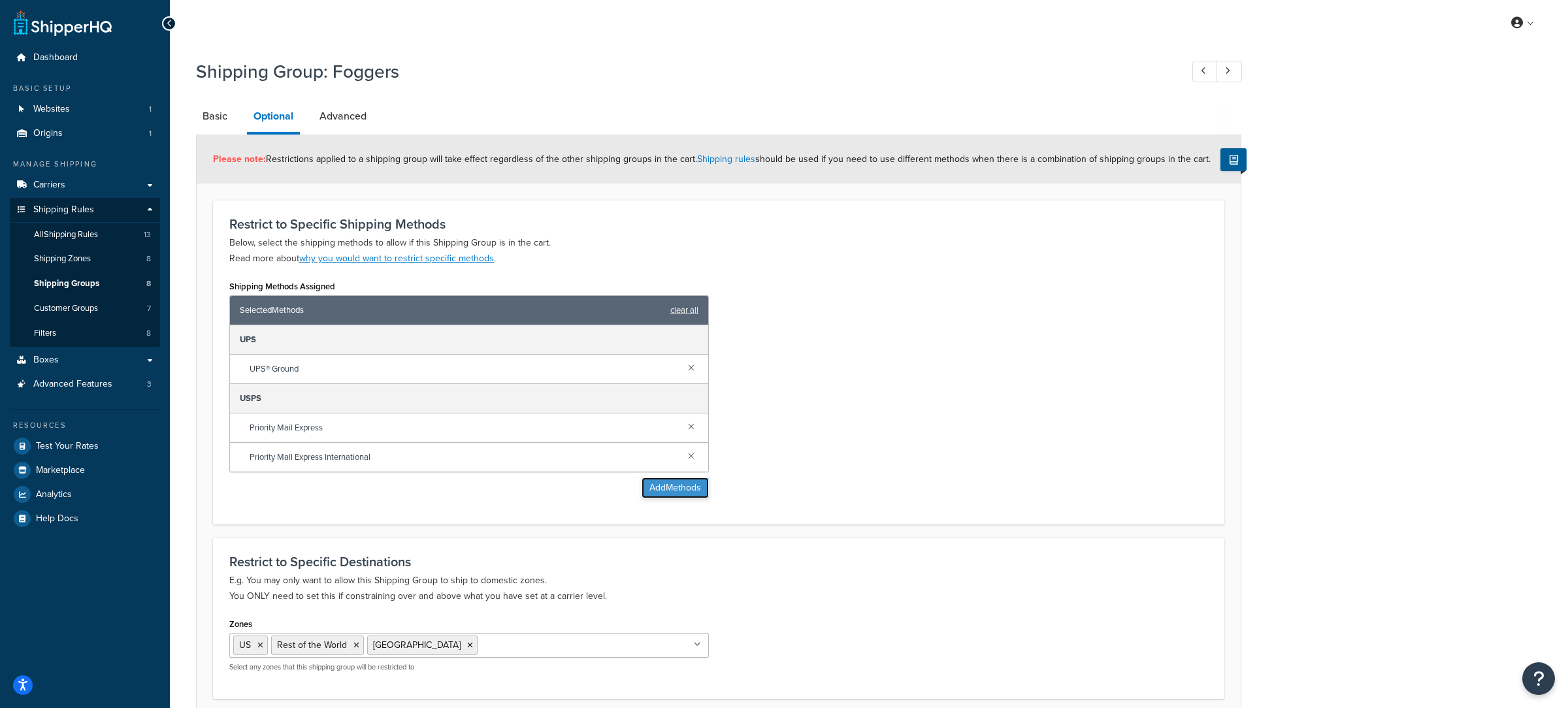
click at [657, 487] on button "Add Methods" at bounding box center [675, 488] width 67 height 21
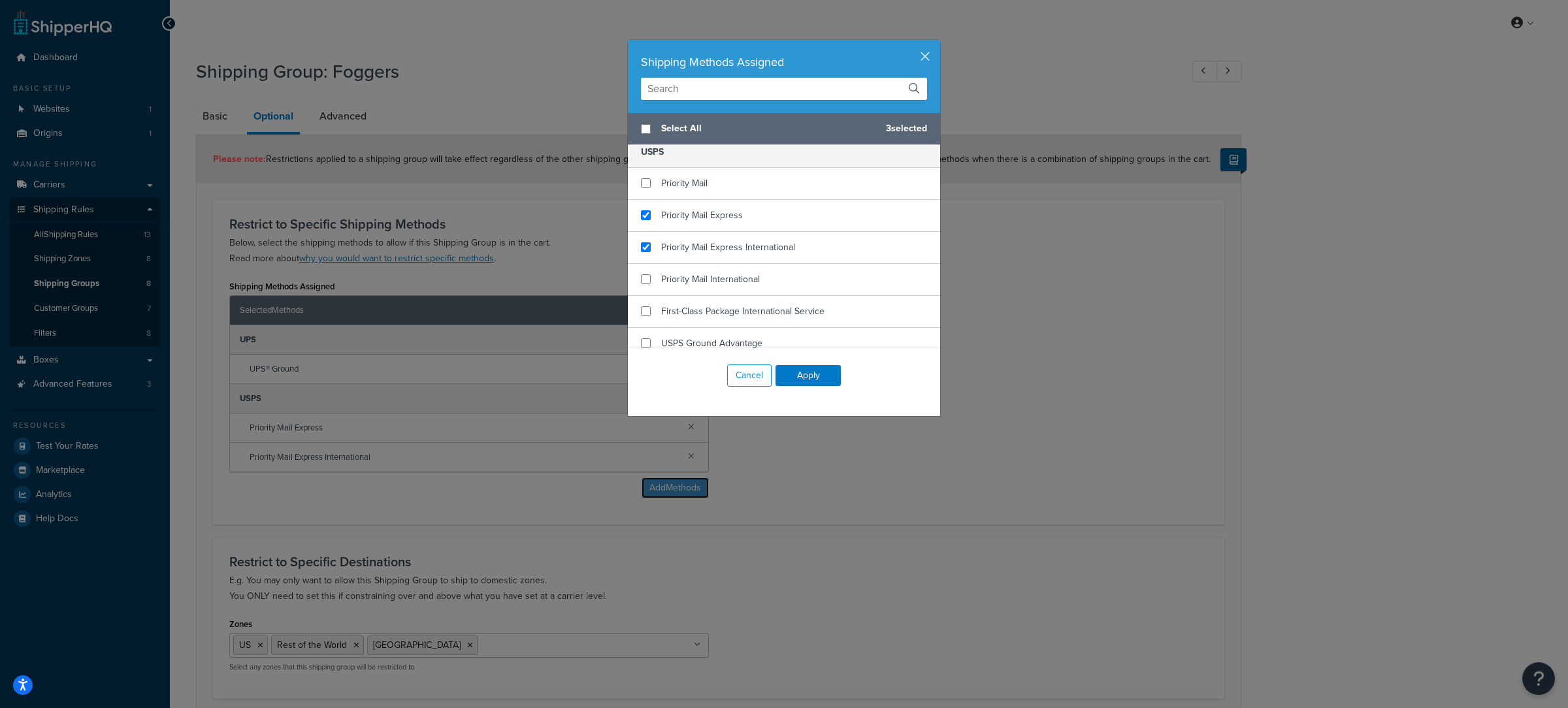
scroll to position [304, 0]
click at [936, 43] on button "button" at bounding box center [937, 40] width 3 height 3
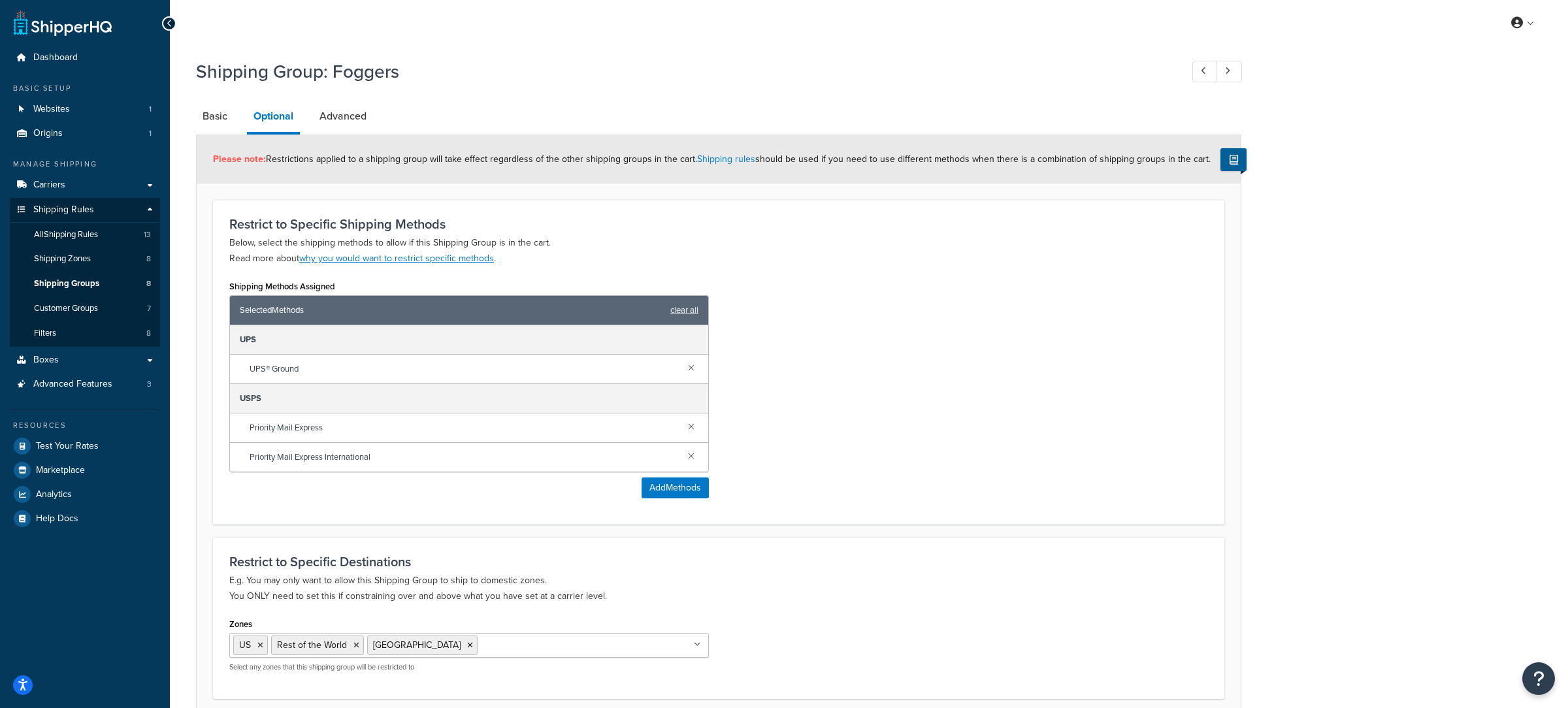
scroll to position [7, 0]
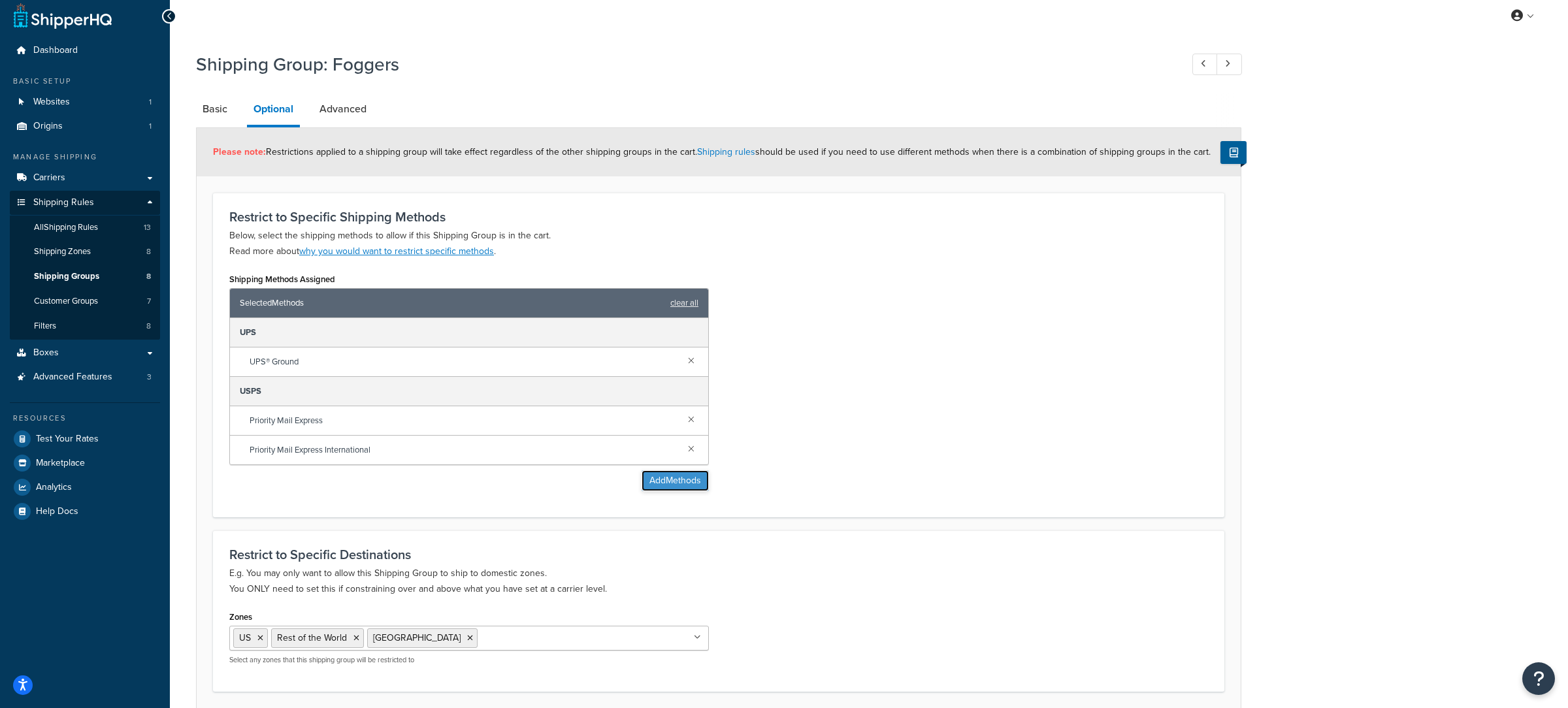
click at [688, 477] on button "Add Methods" at bounding box center [675, 481] width 67 height 21
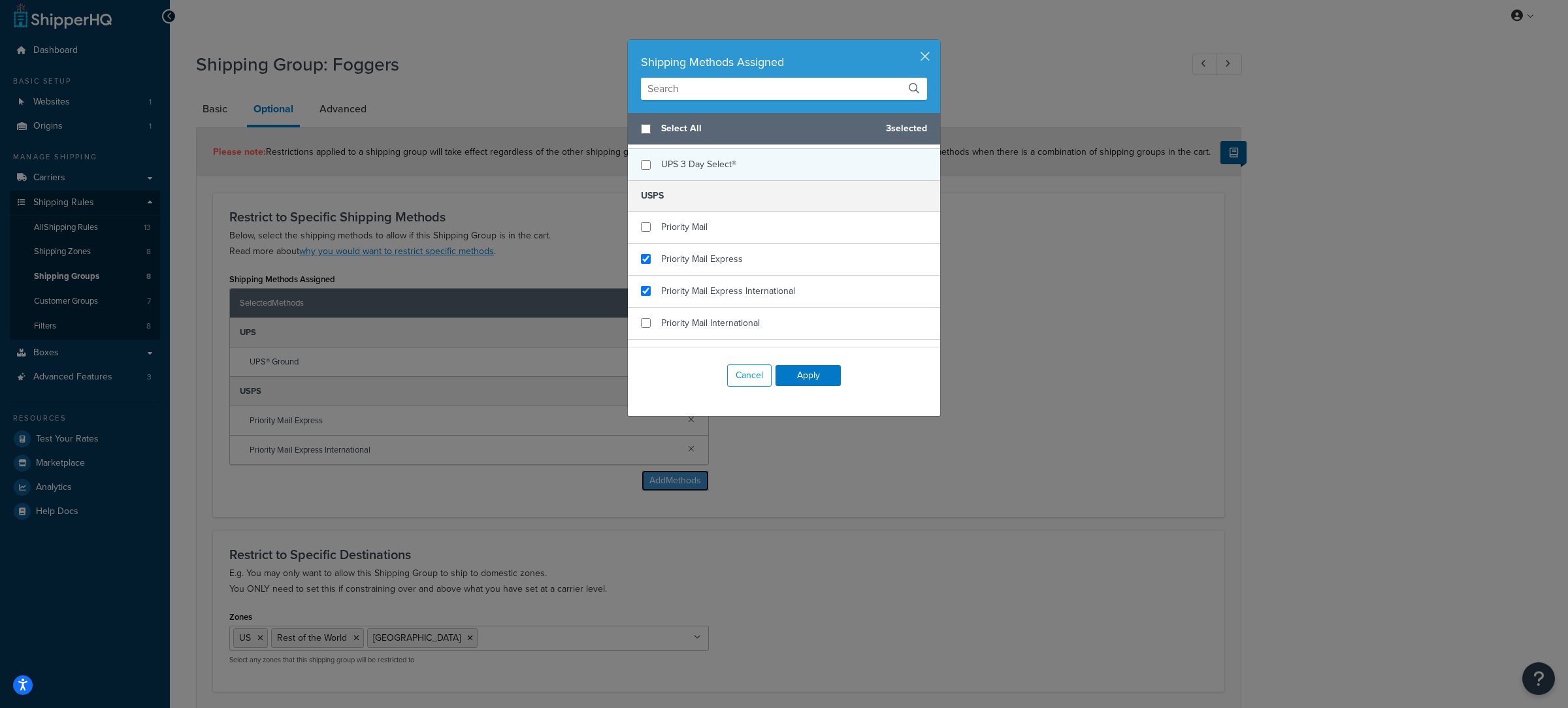
scroll to position [304, 0]
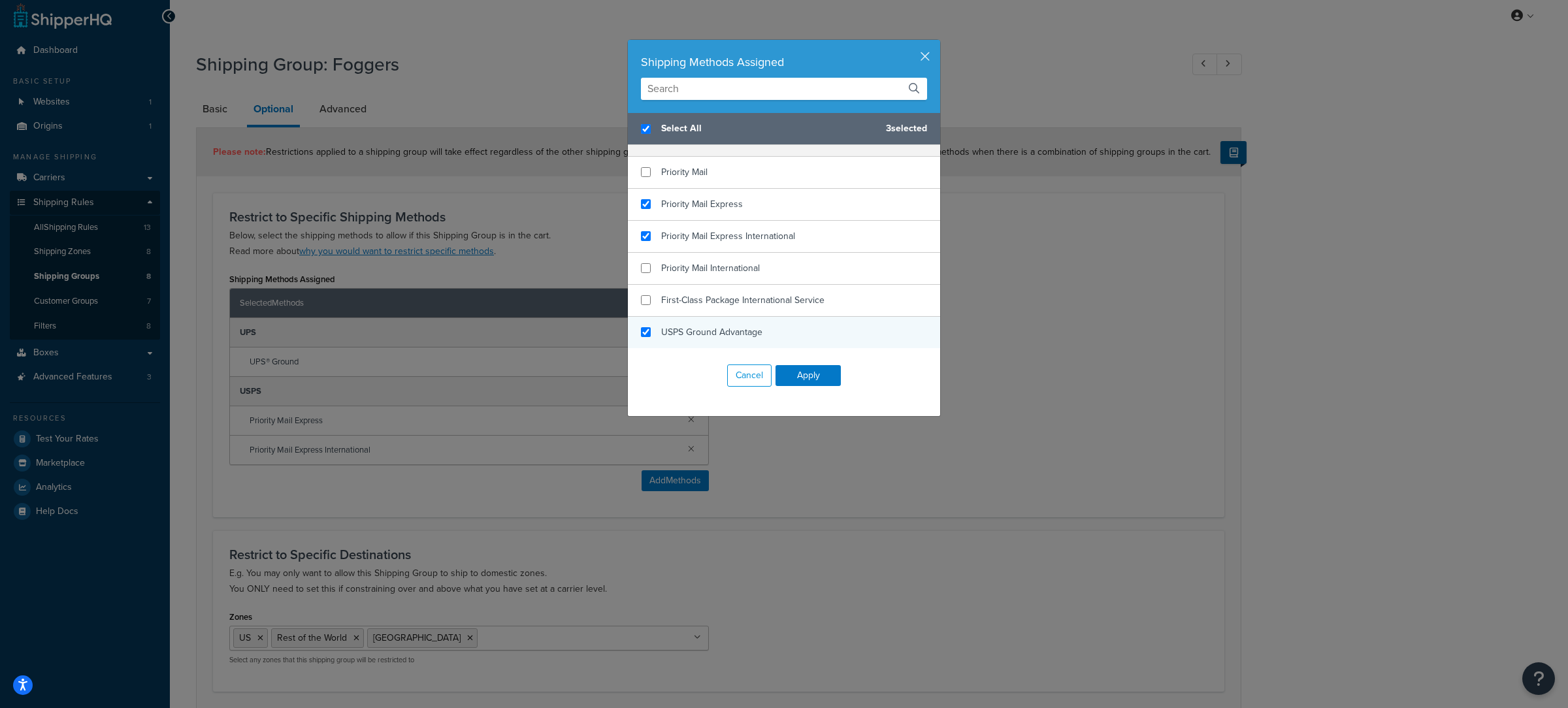
checkbox input "true"
drag, startPoint x: 757, startPoint y: 330, endPoint x: 786, endPoint y: 358, distance: 40.3
click at [757, 330] on span "USPS Ground Advantage" at bounding box center [711, 332] width 101 height 13
drag, startPoint x: 799, startPoint y: 375, endPoint x: 813, endPoint y: 375, distance: 14.0
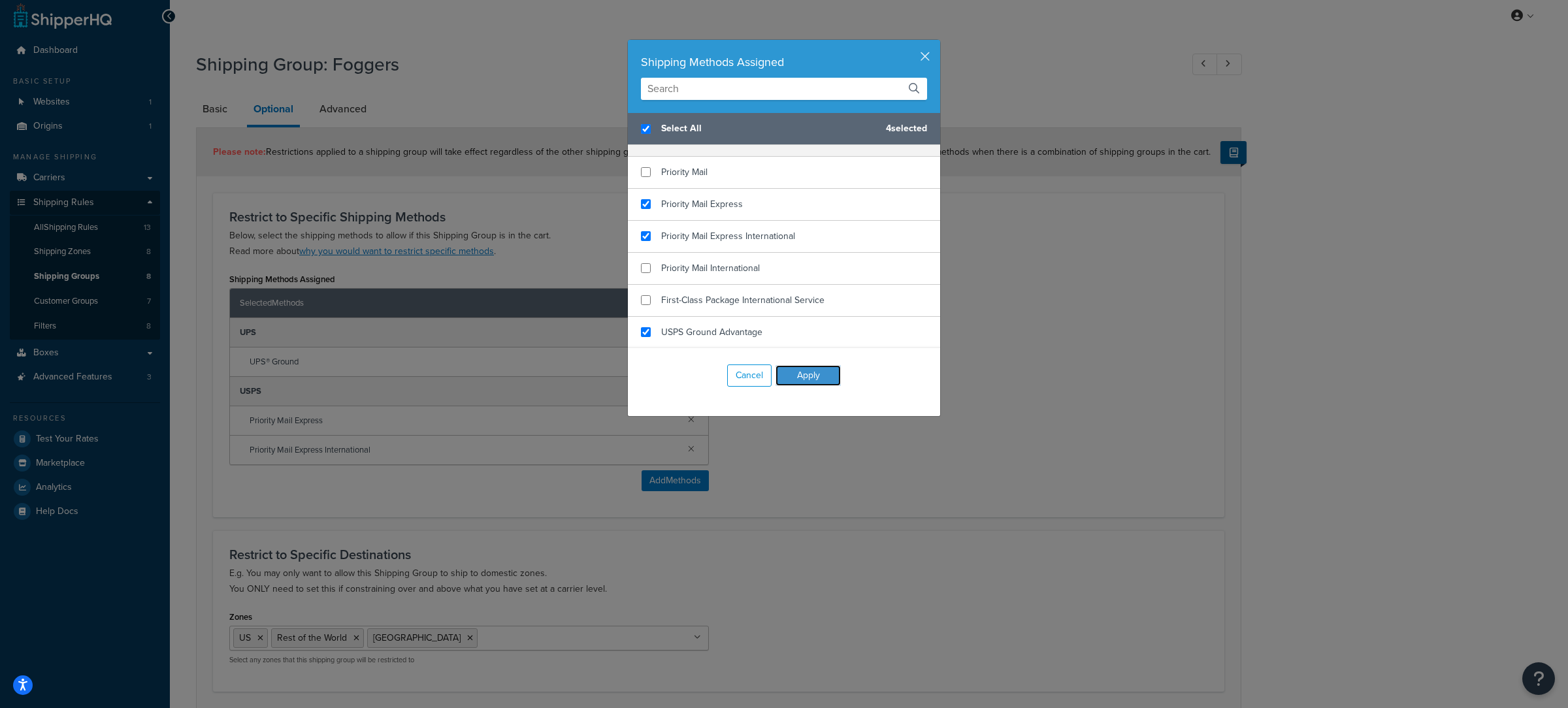
click at [800, 375] on button "Apply" at bounding box center [808, 376] width 65 height 21
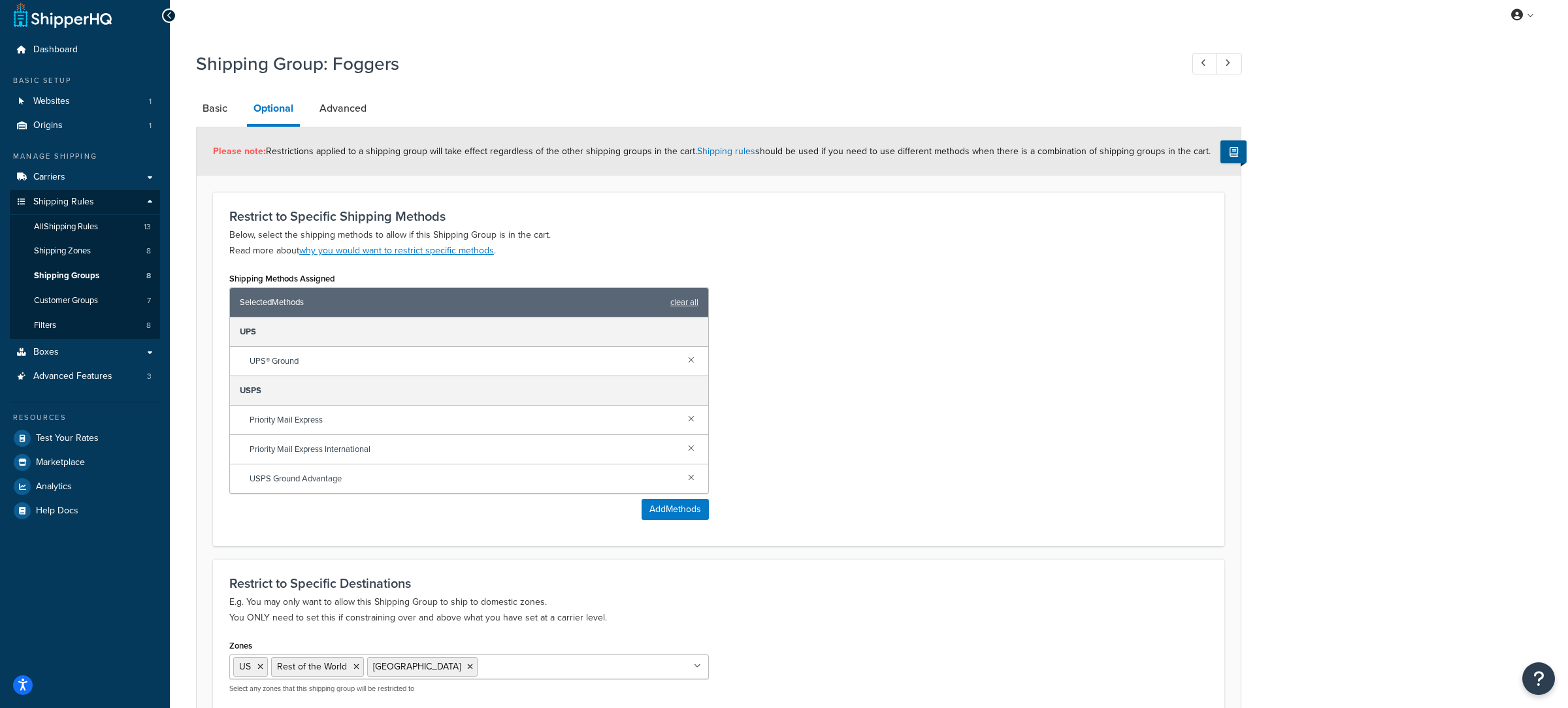
scroll to position [142, 0]
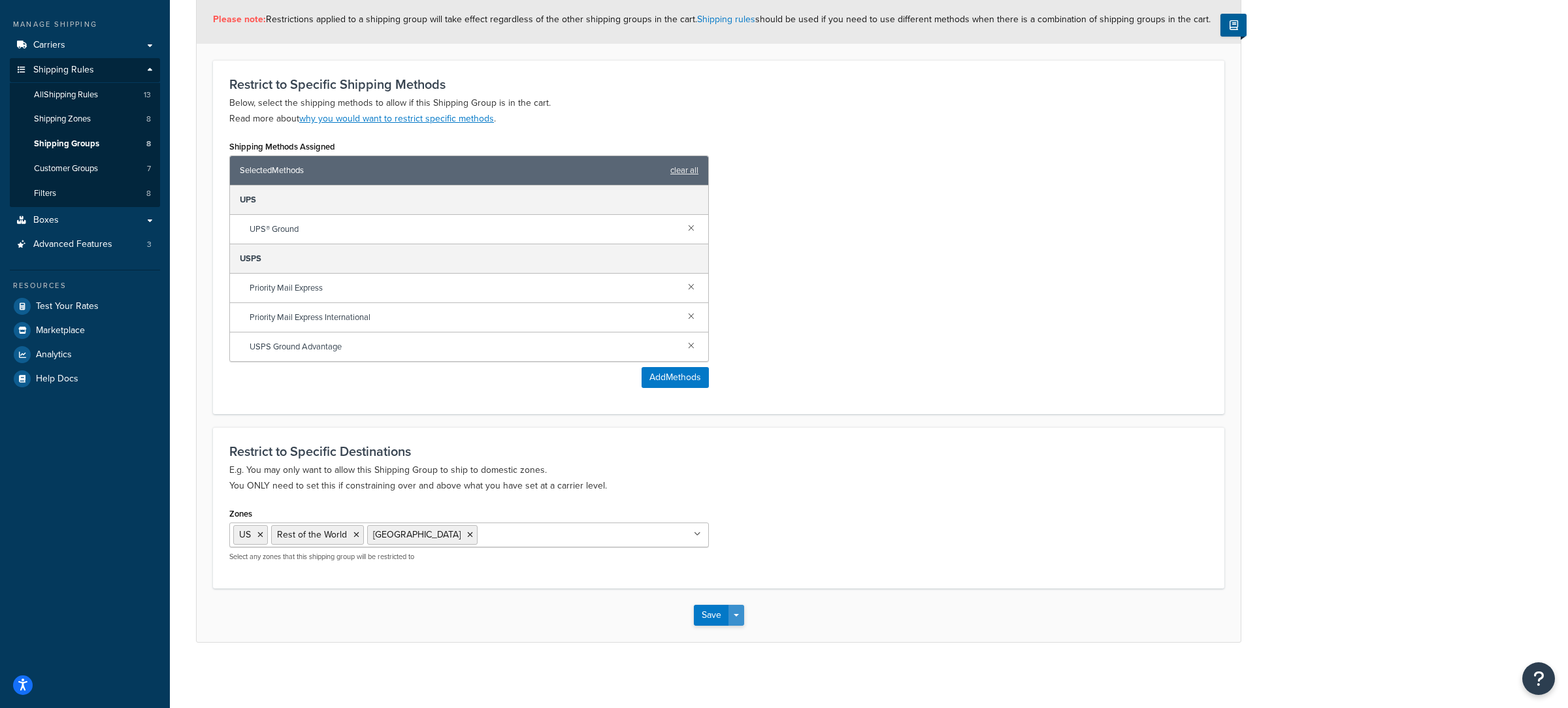
click at [738, 622] on button "Save Dropdown" at bounding box center [736, 616] width 15 height 21
click at [742, 636] on button "Save and Edit" at bounding box center [756, 640] width 126 height 28
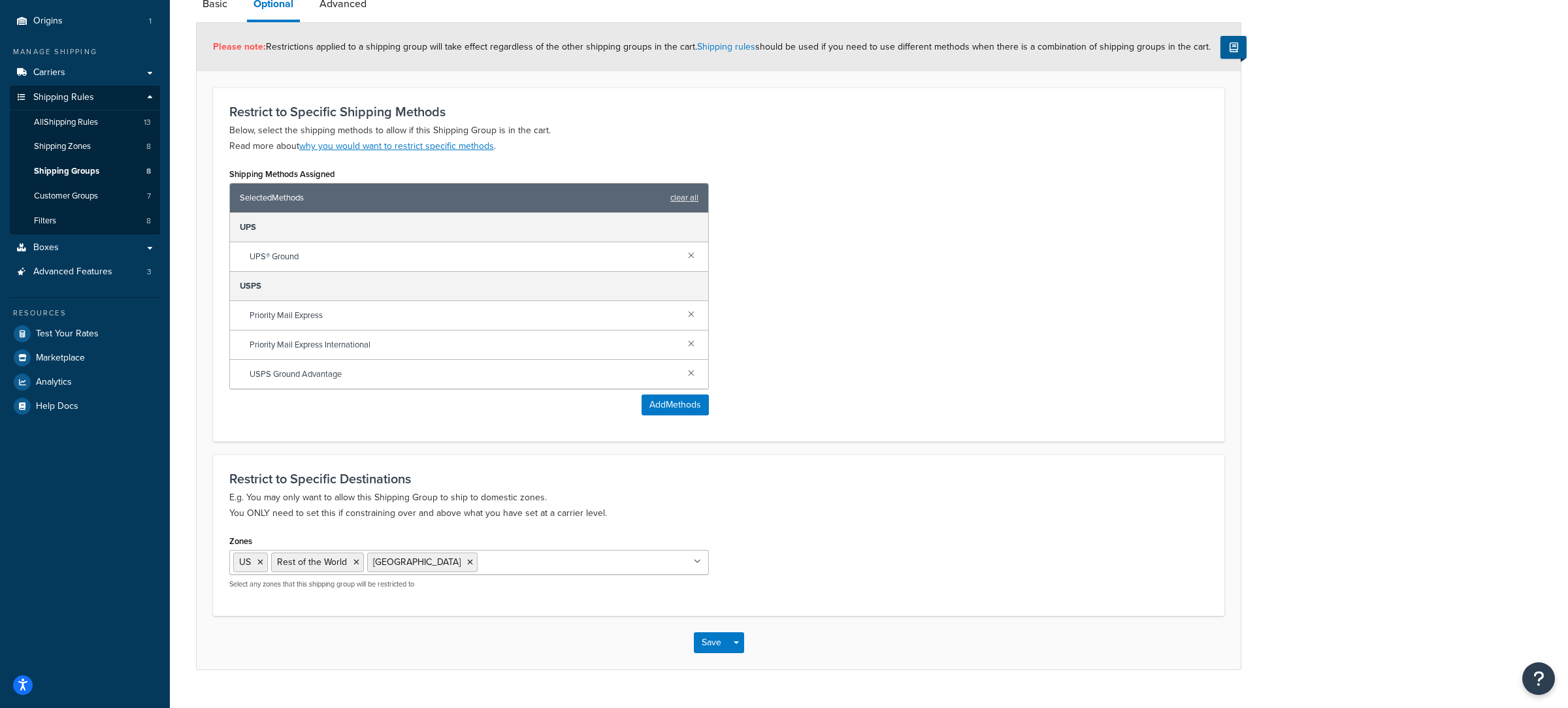
scroll to position [137, 0]
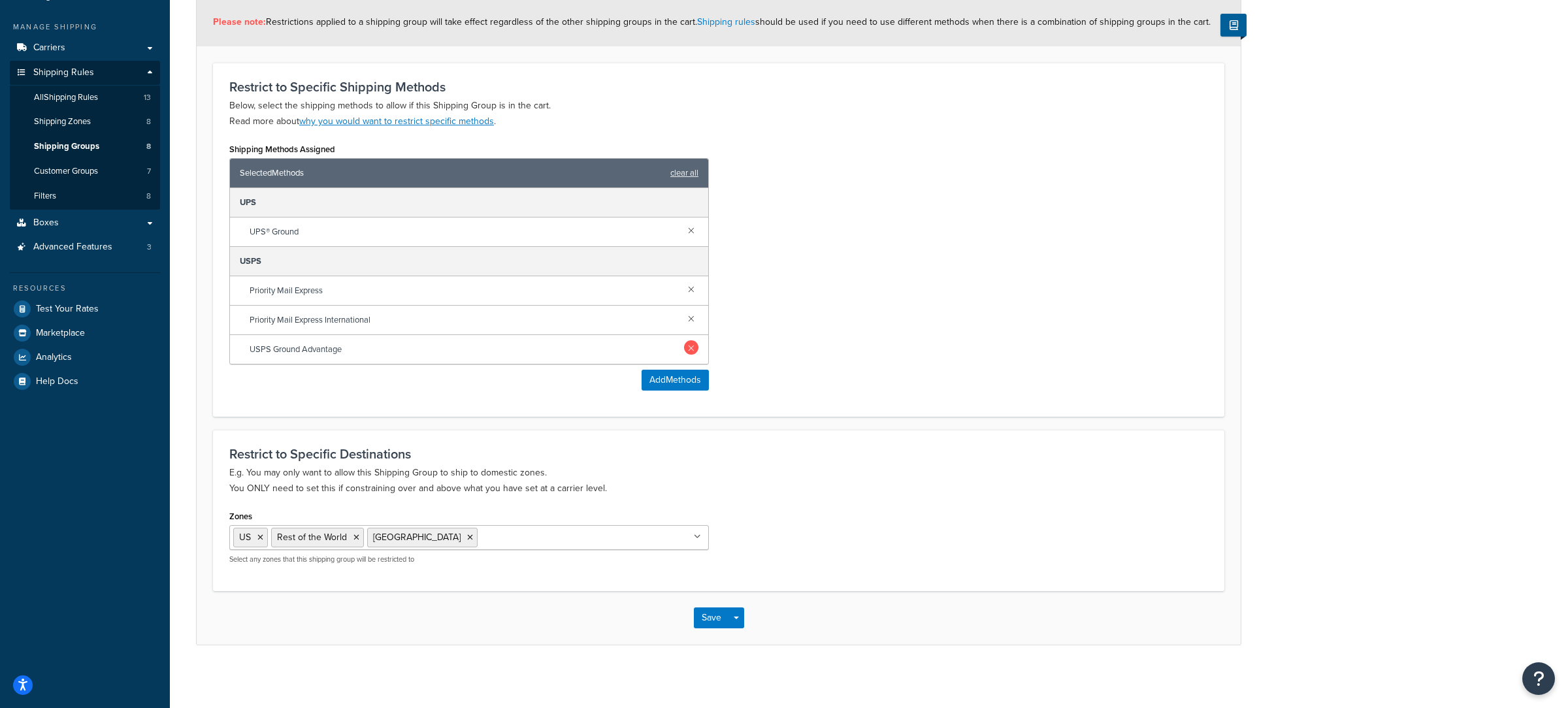
click at [692, 352] on link at bounding box center [690, 347] width 14 height 14
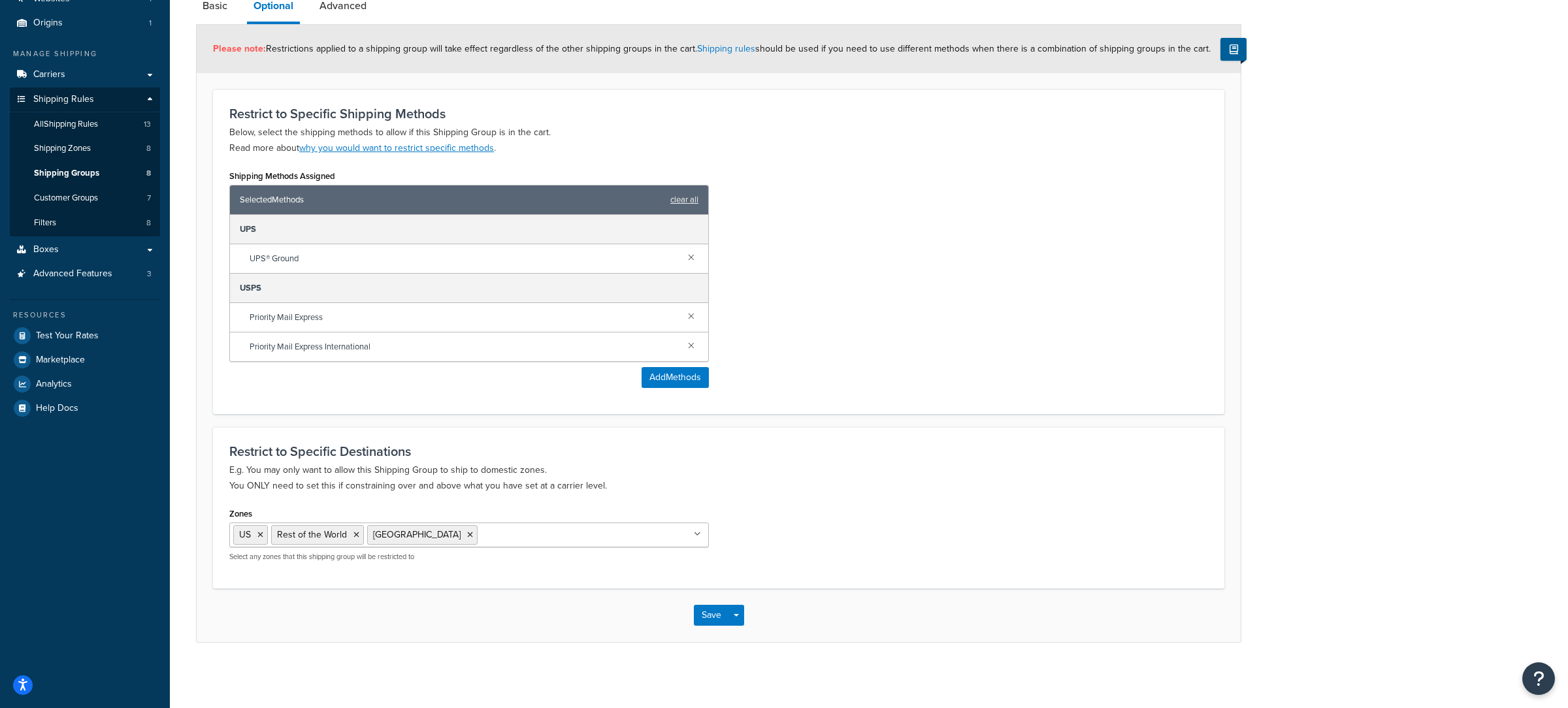
scroll to position [112, 0]
click at [744, 615] on div "Save Save Dropdown Save and Edit Save and Duplicate Save and Create New" at bounding box center [718, 616] width 1044 height 54
click at [740, 618] on button "Save Dropdown" at bounding box center [736, 616] width 15 height 21
click at [751, 639] on button "Save and Edit" at bounding box center [756, 640] width 126 height 28
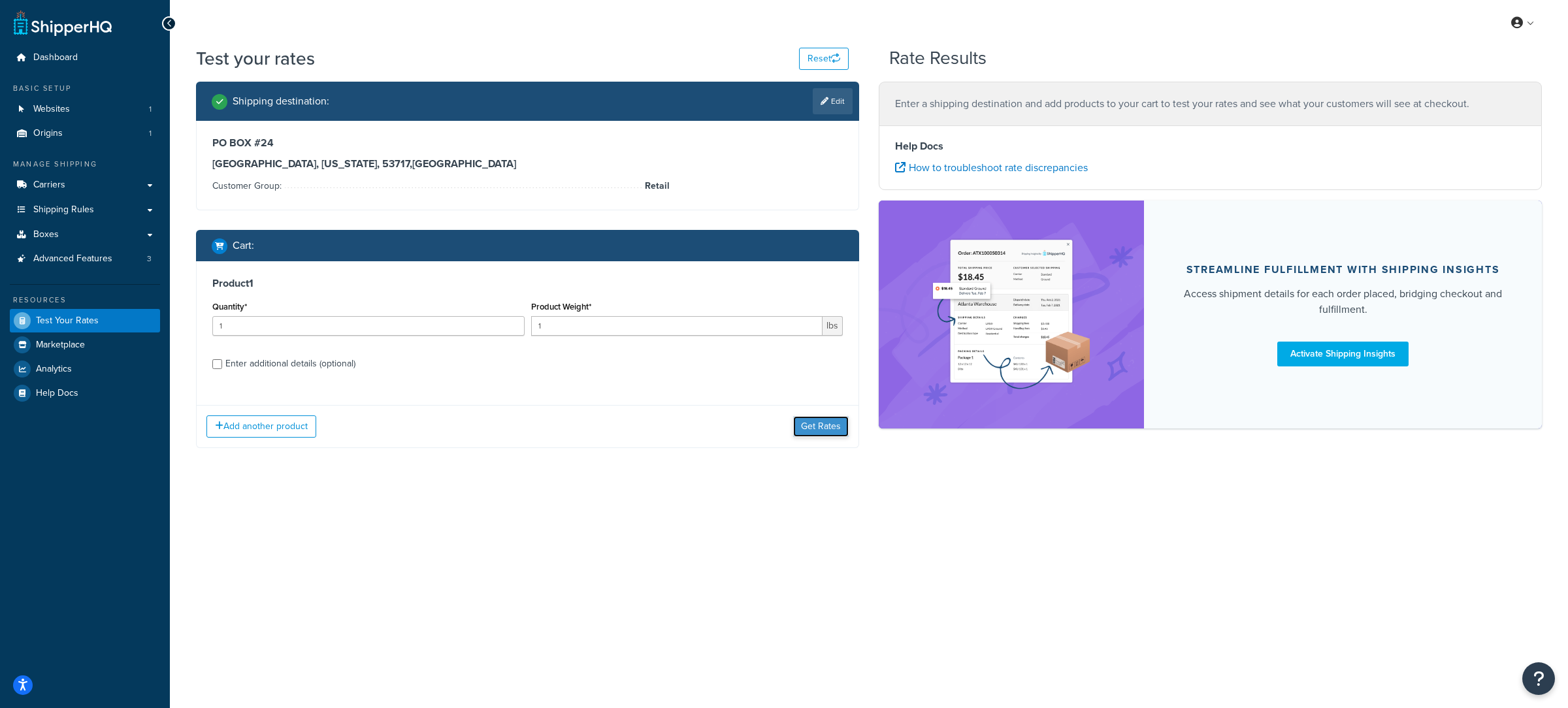
click at [816, 436] on button "Get Rates" at bounding box center [821, 427] width 56 height 21
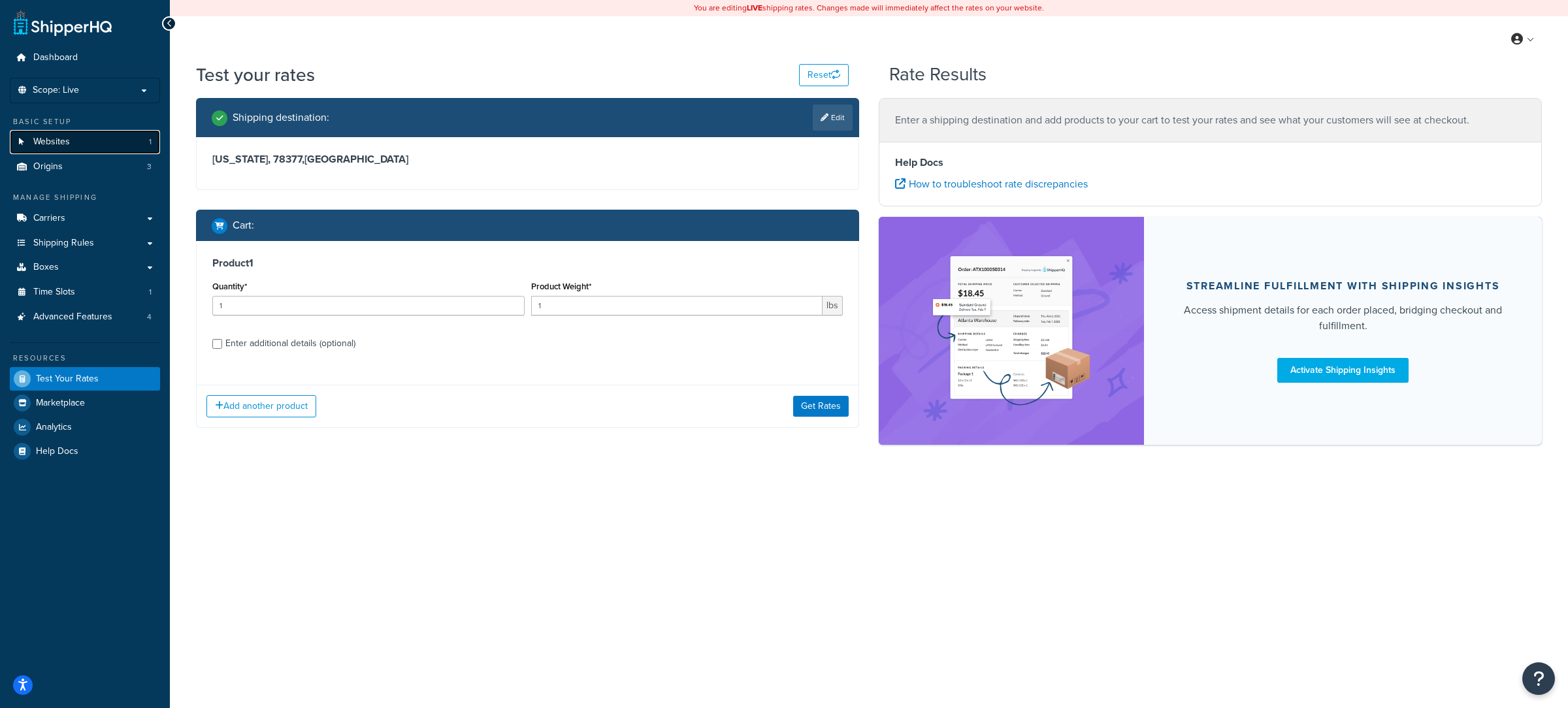
click at [143, 140] on link "Websites 1" at bounding box center [84, 141] width 150 height 24
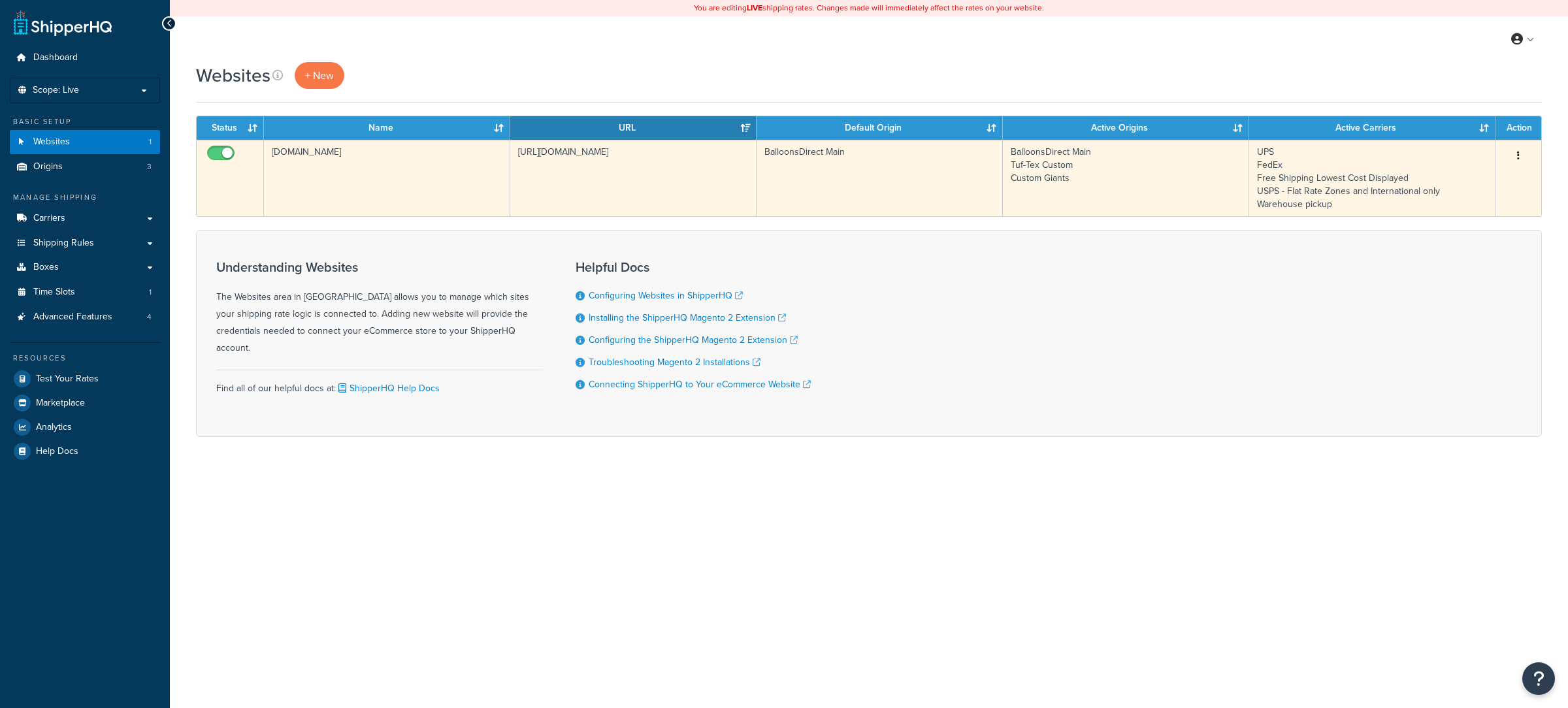
drag, startPoint x: 434, startPoint y: 175, endPoint x: 499, endPoint y: 187, distance: 66.1
click at [434, 175] on td "[DOMAIN_NAME]" at bounding box center [387, 179] width 246 height 77
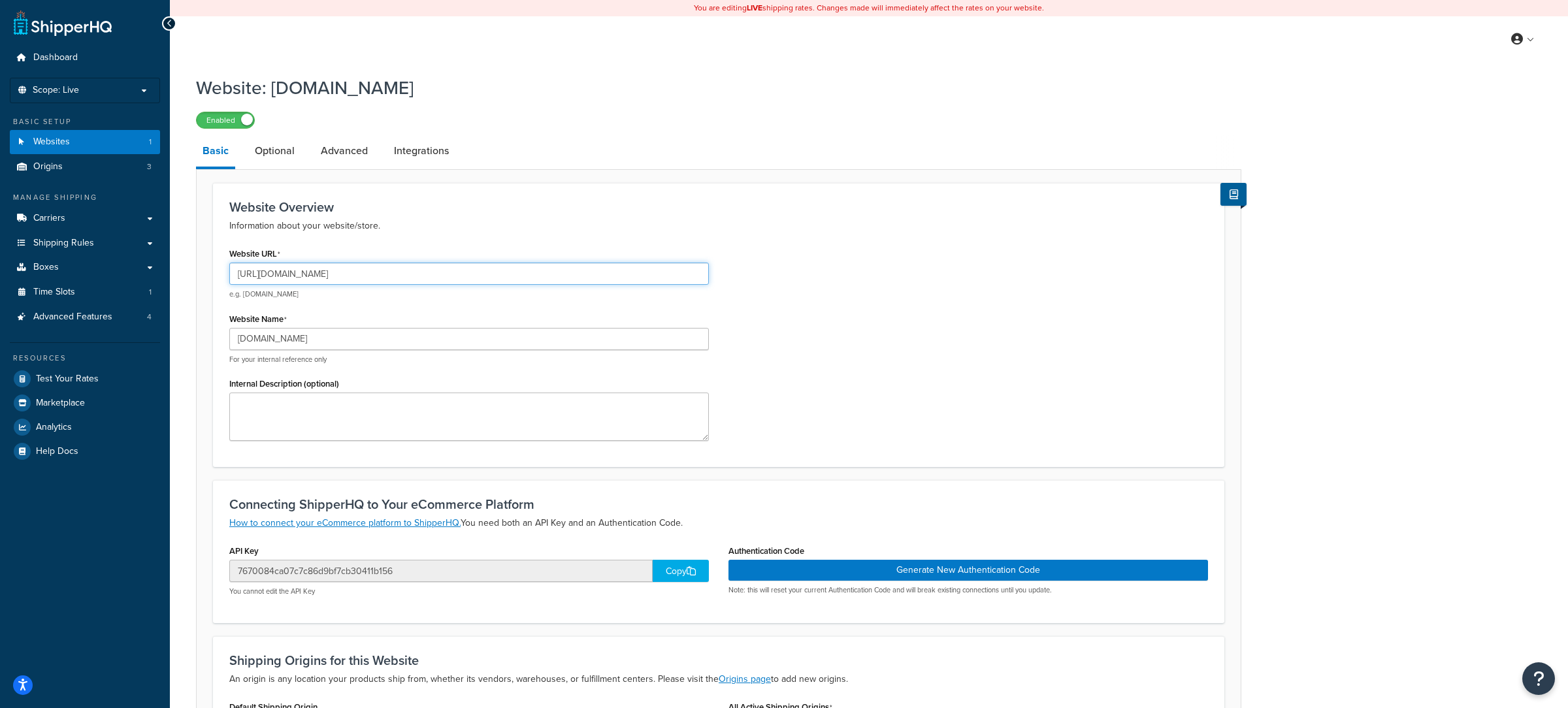
click at [394, 272] on input "[URL][DOMAIN_NAME]" at bounding box center [469, 273] width 479 height 22
drag, startPoint x: 394, startPoint y: 272, endPoint x: 584, endPoint y: 52, distance: 290.7
click at [394, 271] on input "[URL][DOMAIN_NAME]" at bounding box center [469, 273] width 479 height 22
click at [99, 223] on link "Carriers" at bounding box center [84, 218] width 150 height 24
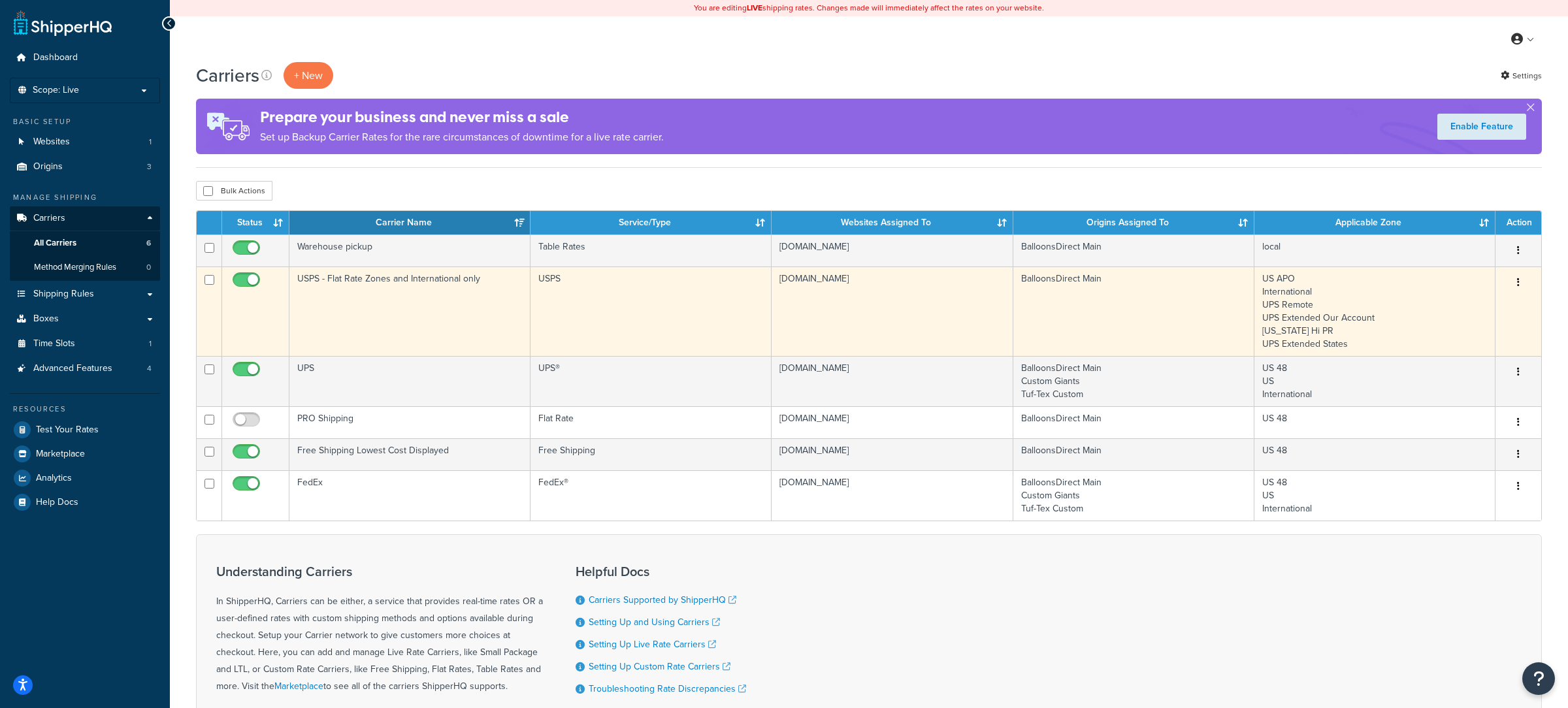
click at [387, 314] on td "USPS - Flat Rate Zones and International only" at bounding box center [409, 311] width 241 height 89
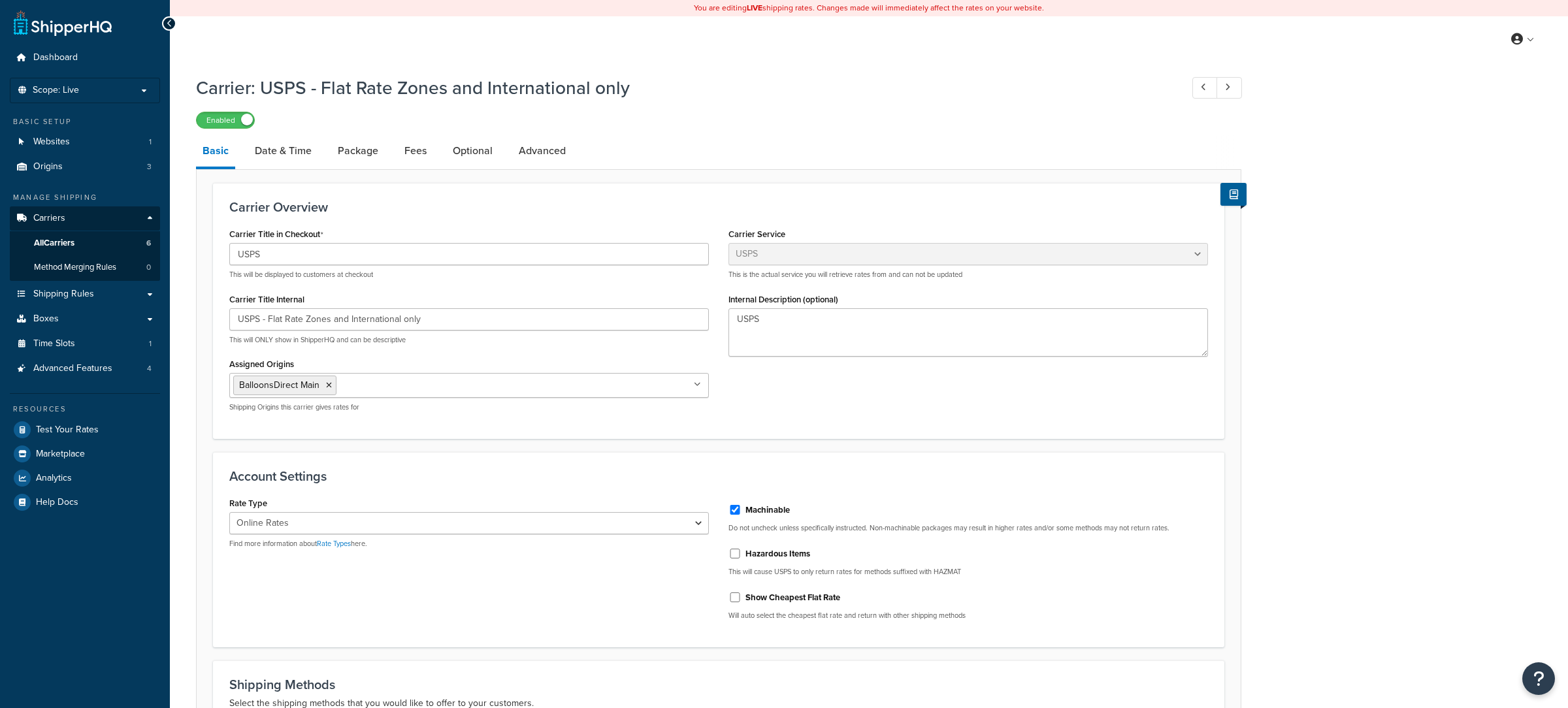
select select "usps"
select select "ONLINE"
click at [552, 160] on link "Advanced" at bounding box center [542, 151] width 60 height 32
select select "false"
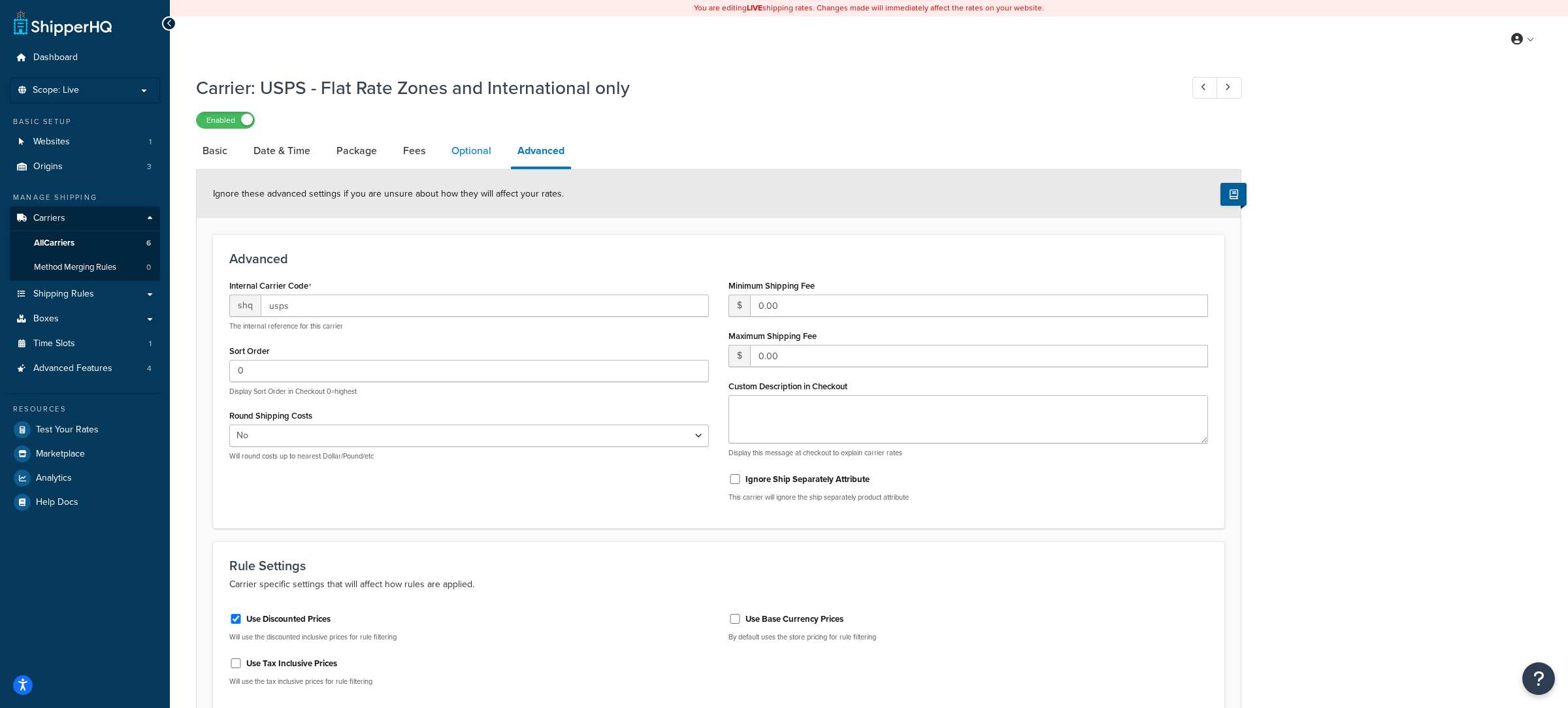
click at [474, 144] on link "Optional" at bounding box center [470, 151] width 53 height 32
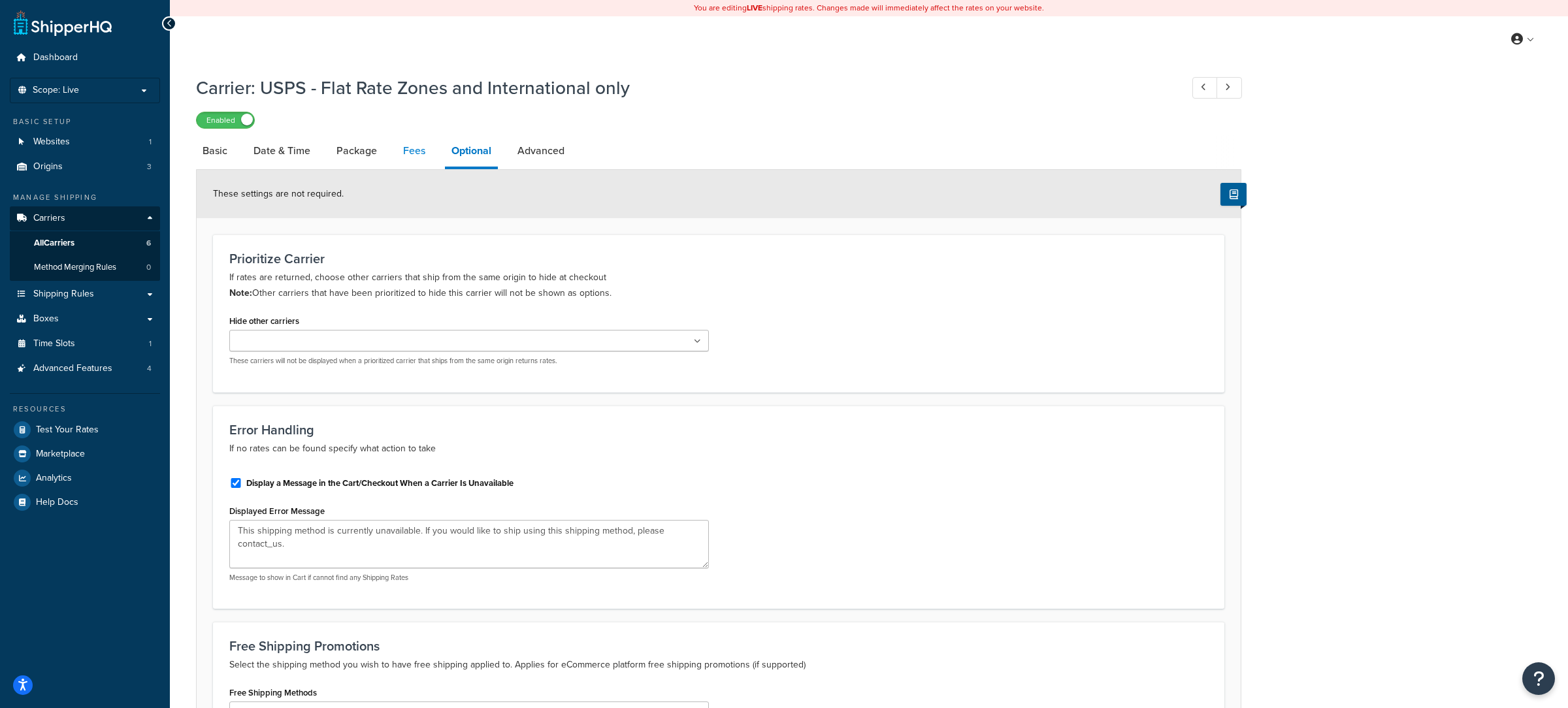
click at [402, 148] on link "Fees" at bounding box center [414, 151] width 36 height 32
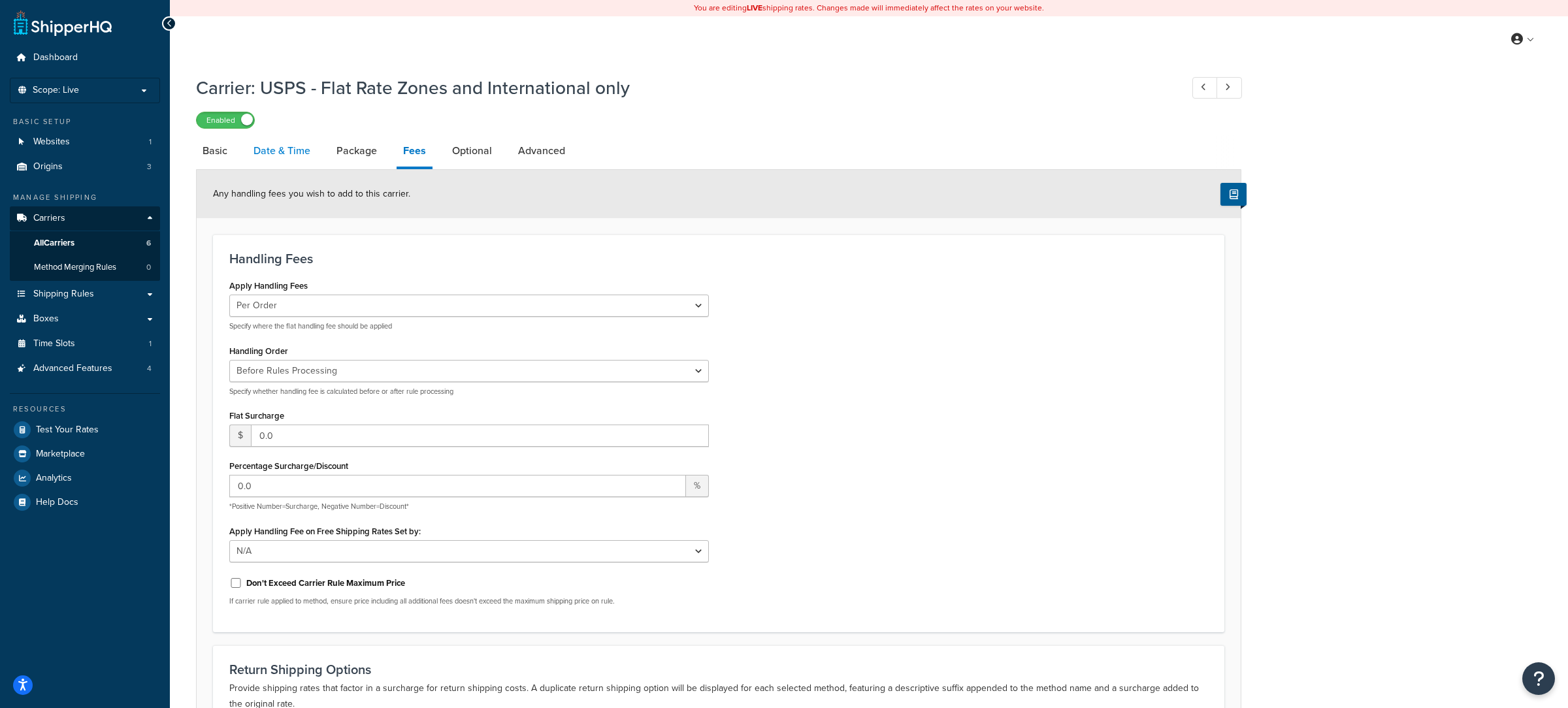
drag, startPoint x: 366, startPoint y: 158, endPoint x: 274, endPoint y: 158, distance: 92.0
click at [363, 158] on link "Package" at bounding box center [357, 151] width 54 height 32
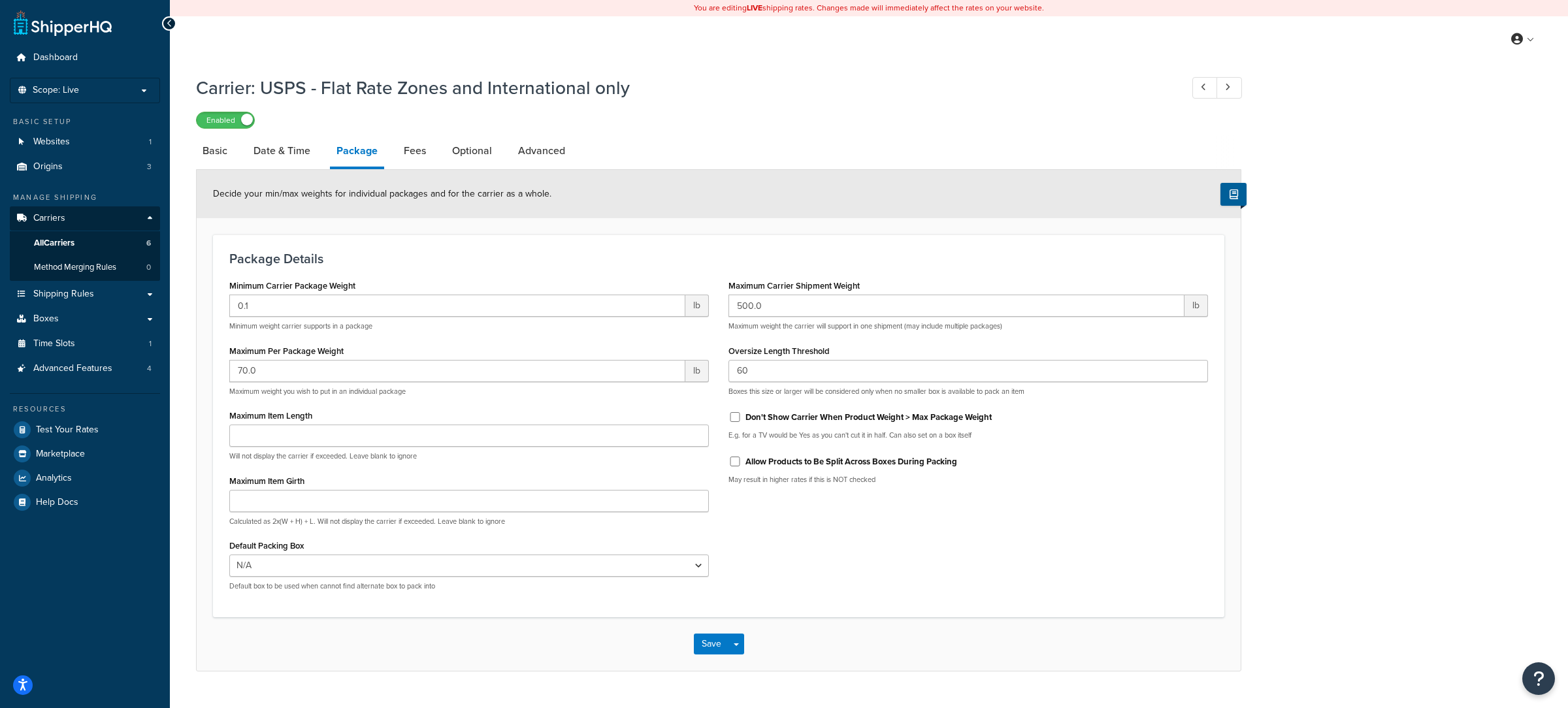
click at [237, 159] on li "Basic" at bounding box center [221, 151] width 51 height 32
click at [218, 160] on link "Basic" at bounding box center [214, 151] width 37 height 32
select select "usps"
select select "ONLINE"
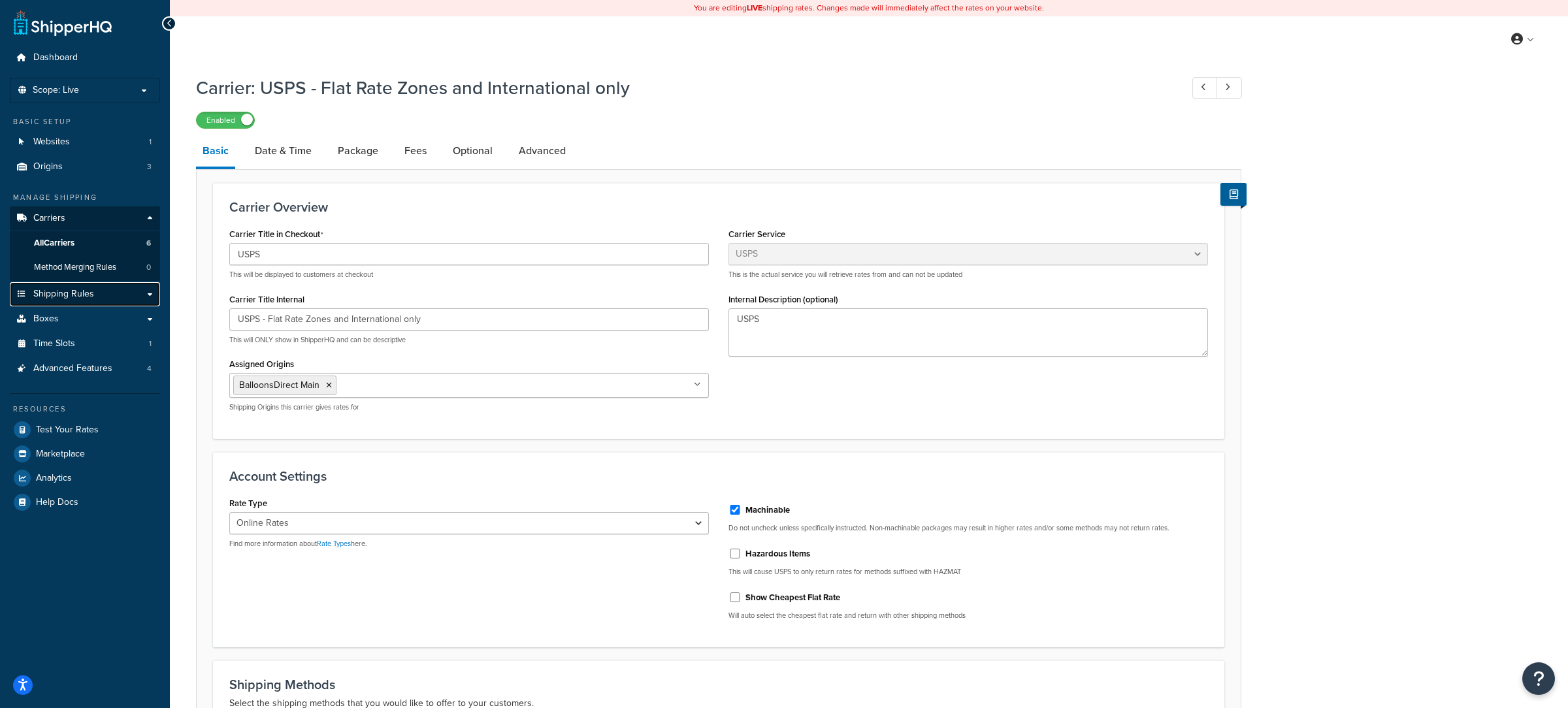
click at [97, 295] on link "Shipping Rules" at bounding box center [84, 294] width 150 height 24
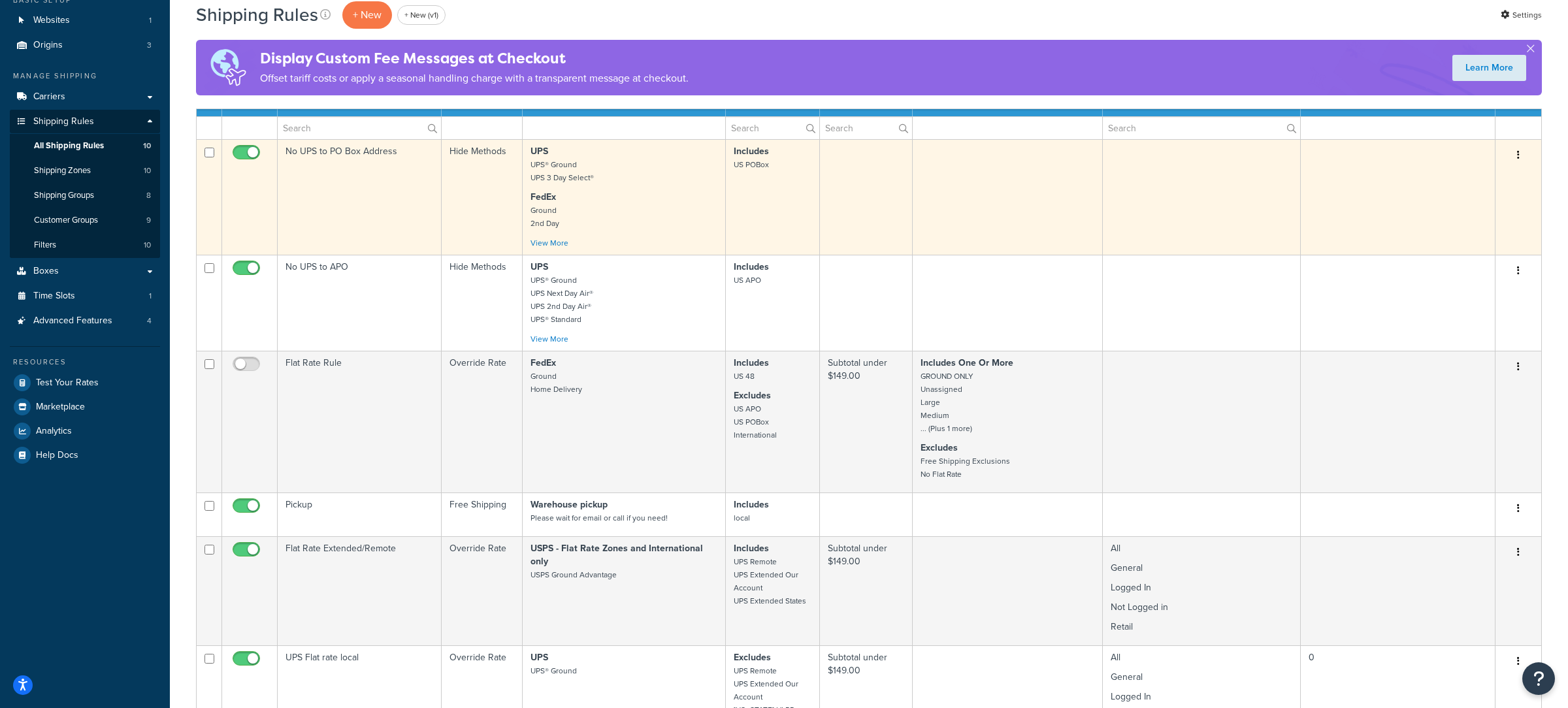
scroll to position [121, 0]
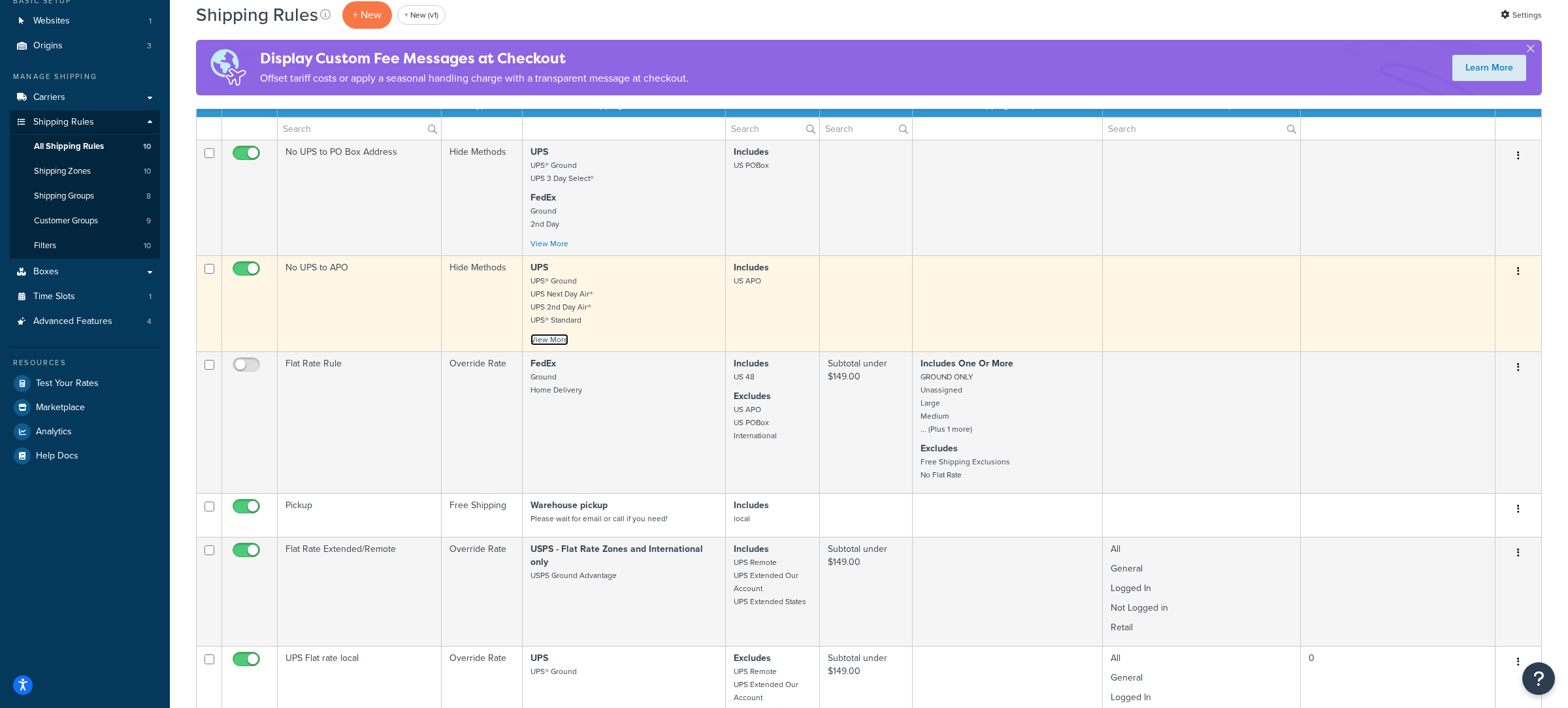
click at [543, 345] on link "View More" at bounding box center [548, 340] width 37 height 12
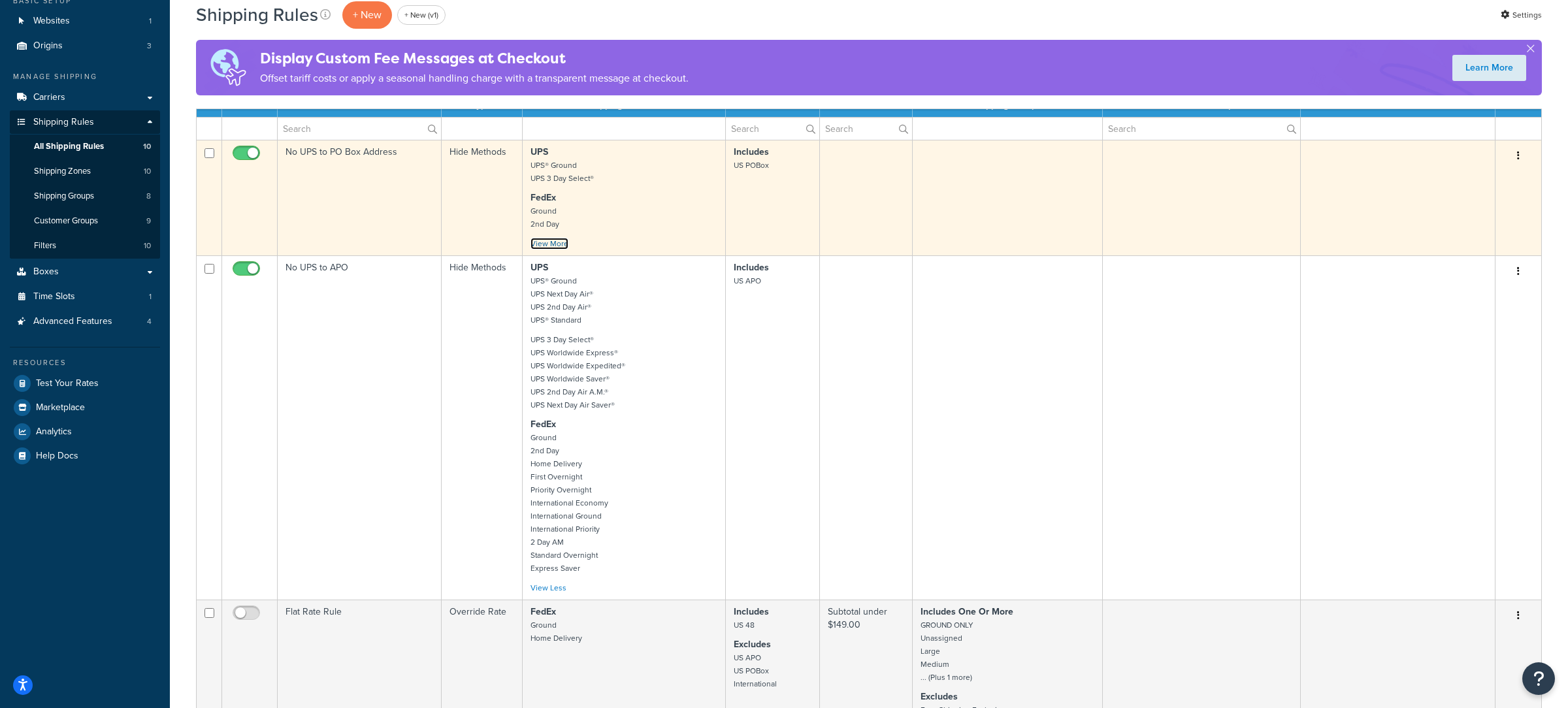
click at [544, 245] on link "View More" at bounding box center [548, 244] width 37 height 12
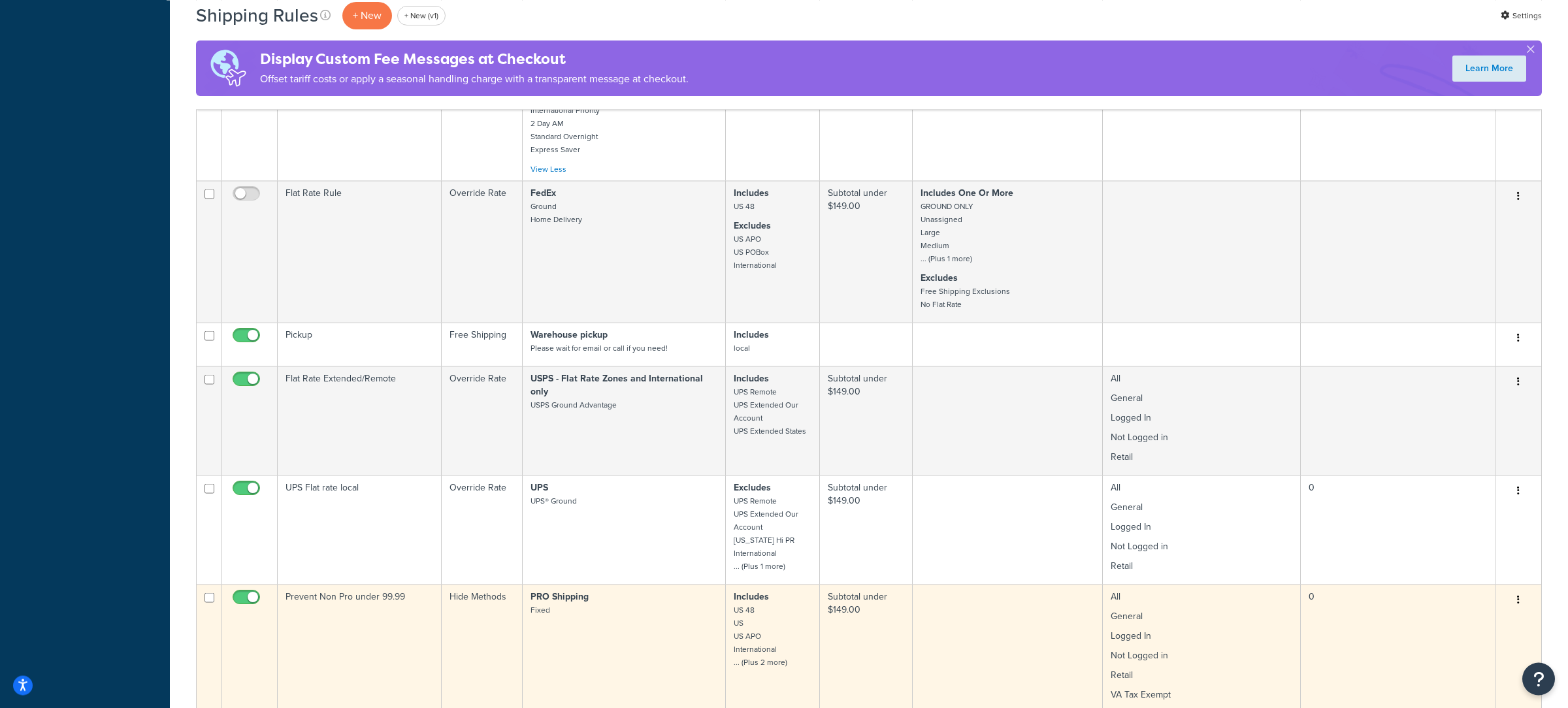
scroll to position [0, 0]
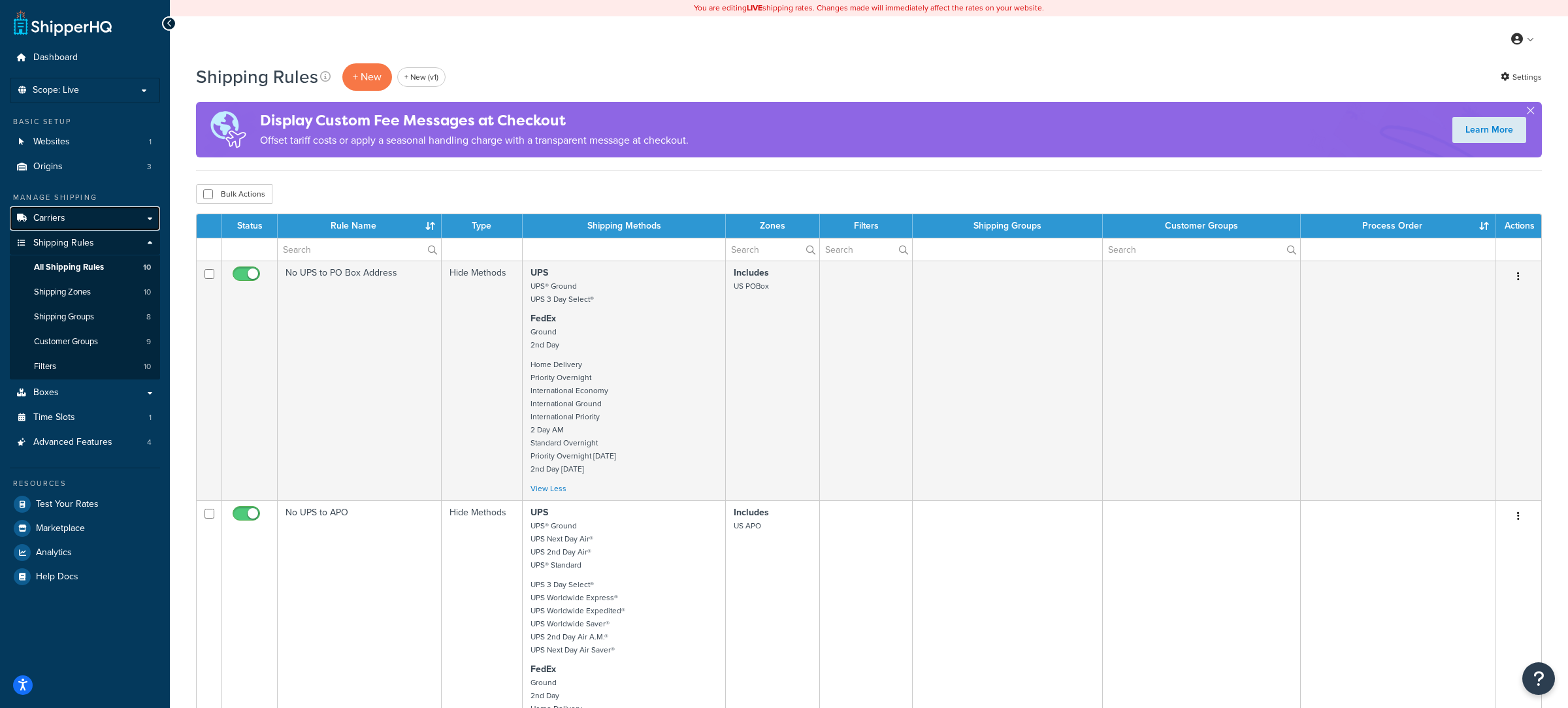
click at [64, 224] on span "Carriers" at bounding box center [49, 219] width 32 height 12
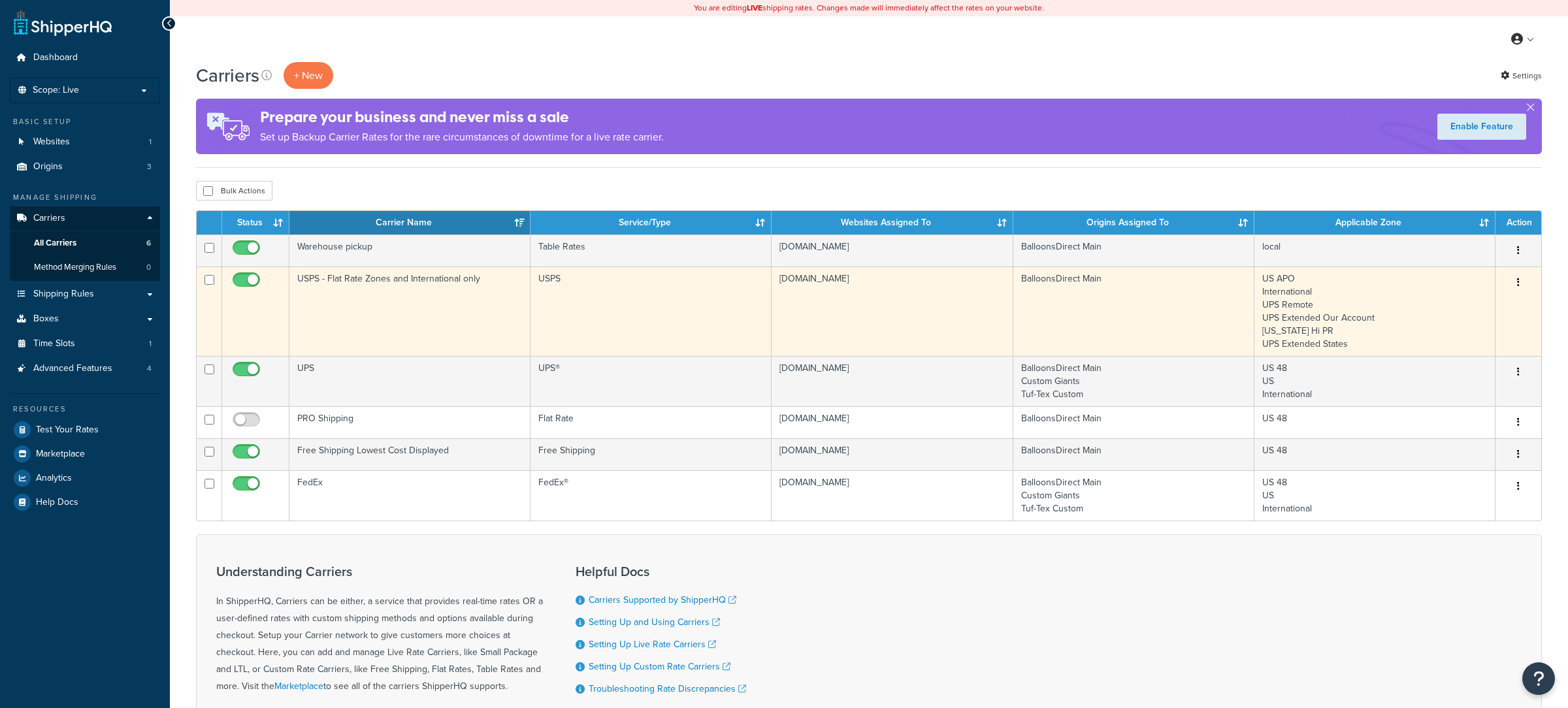
click at [470, 337] on td "USPS - Flat Rate Zones and International only" at bounding box center [409, 311] width 241 height 89
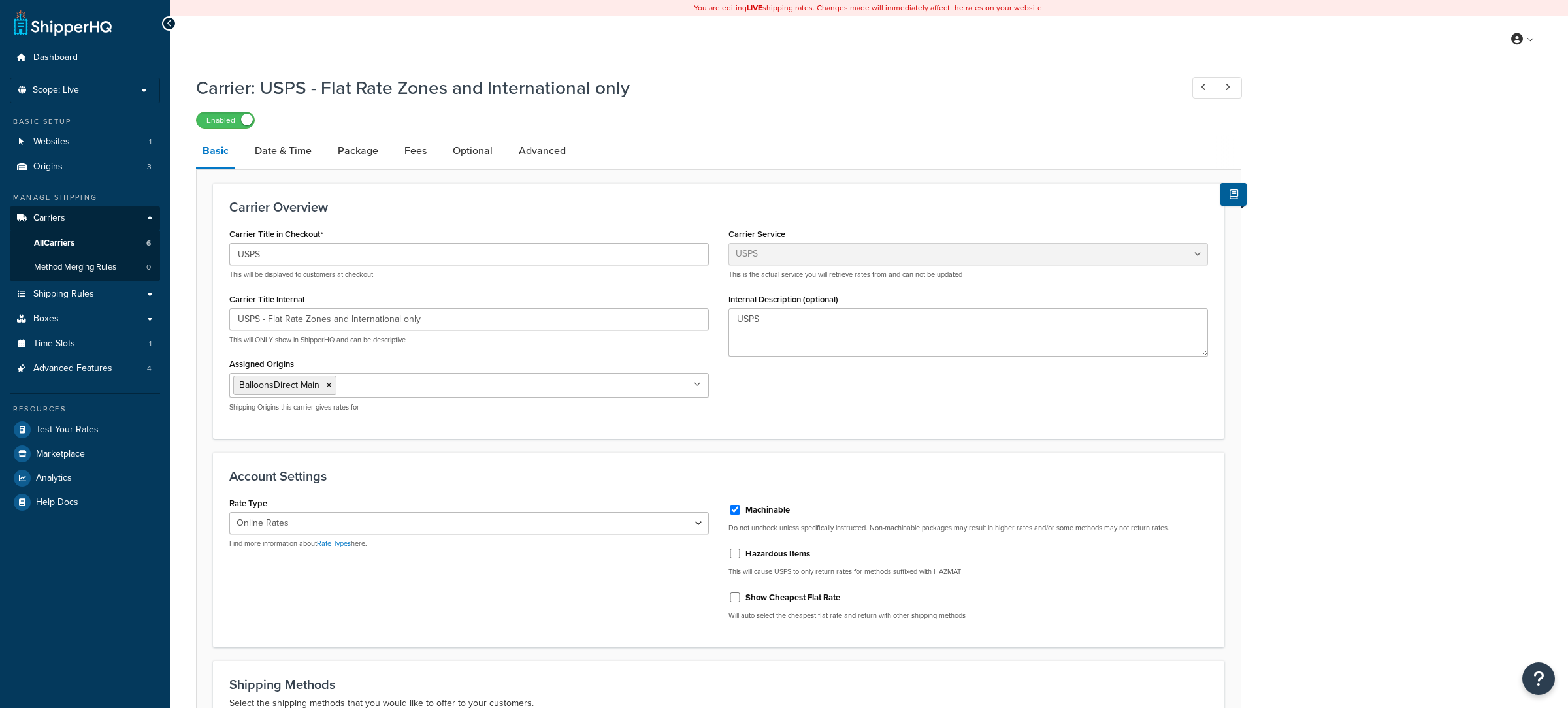
select select "usps"
select select "ONLINE"
click at [541, 154] on link "Advanced" at bounding box center [542, 151] width 60 height 32
select select "false"
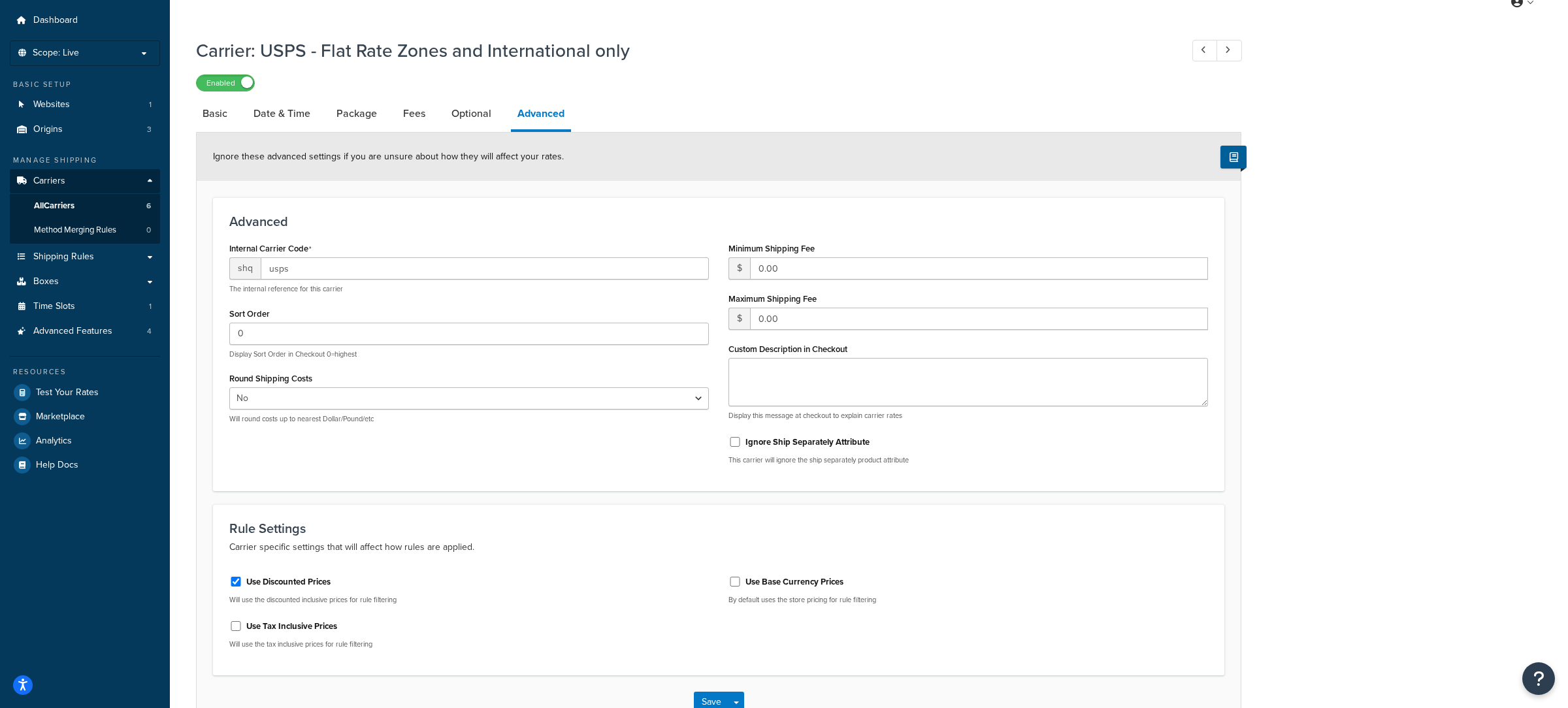
scroll to position [41, 0]
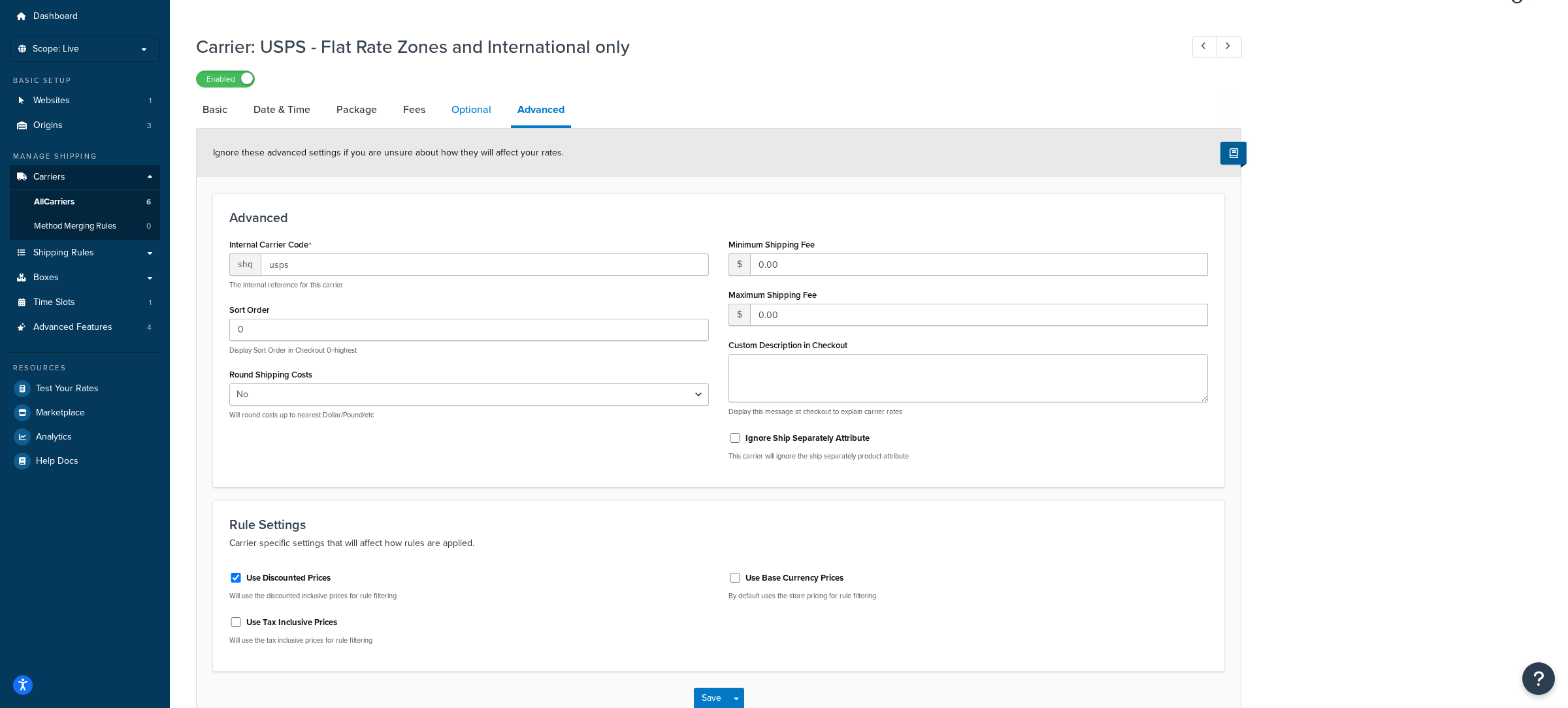
click at [482, 111] on link "Optional" at bounding box center [470, 110] width 53 height 32
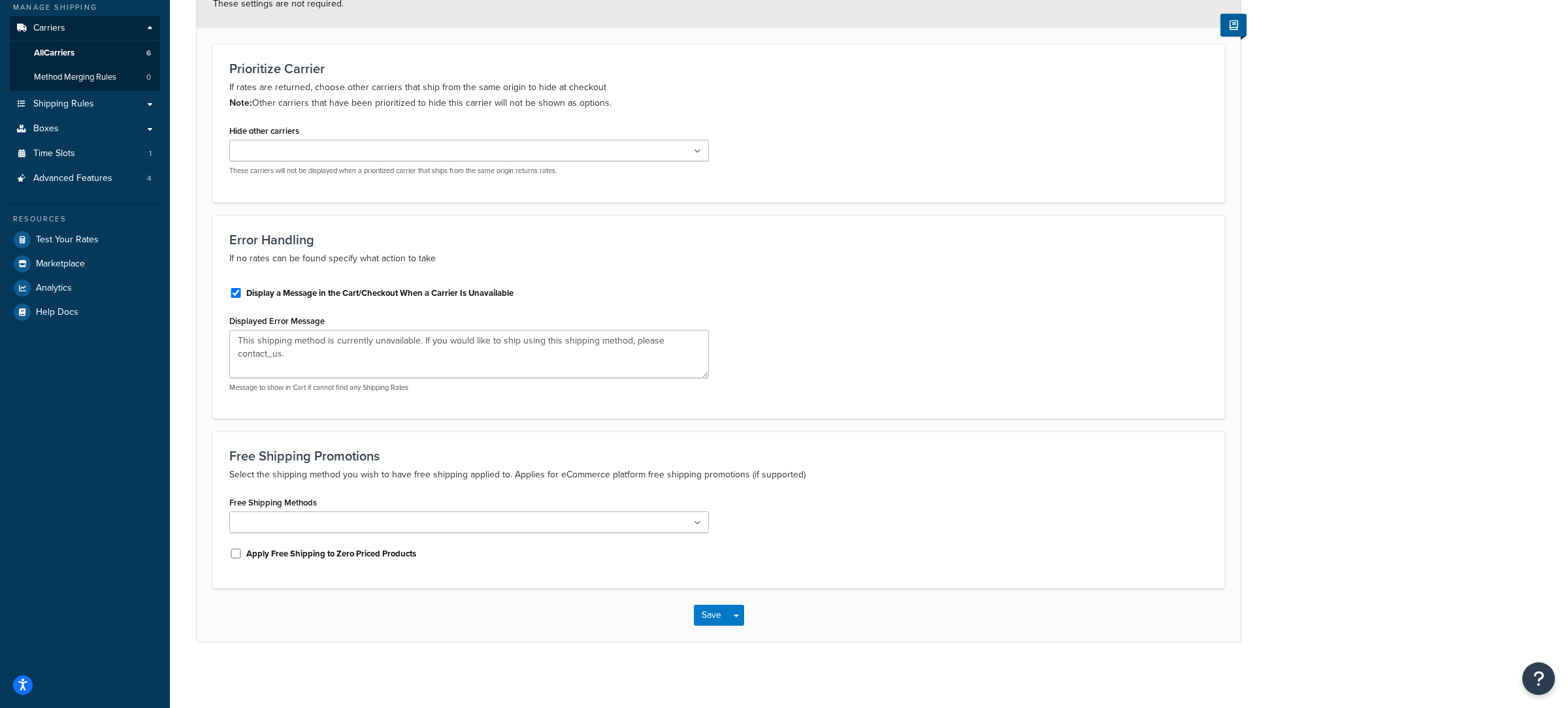
scroll to position [195, 0]
click at [408, 354] on textarea "This shipping method is currently unavailable. If you would like to ship using …" at bounding box center [469, 354] width 479 height 48
click at [443, 293] on label "Display a Message in the Cart/Checkout When a Carrier Is Unavailable" at bounding box center [379, 293] width 267 height 12
click at [242, 293] on input "Display a Message in the Cart/Checkout When a Carrier Is Unavailable" at bounding box center [236, 293] width 13 height 10
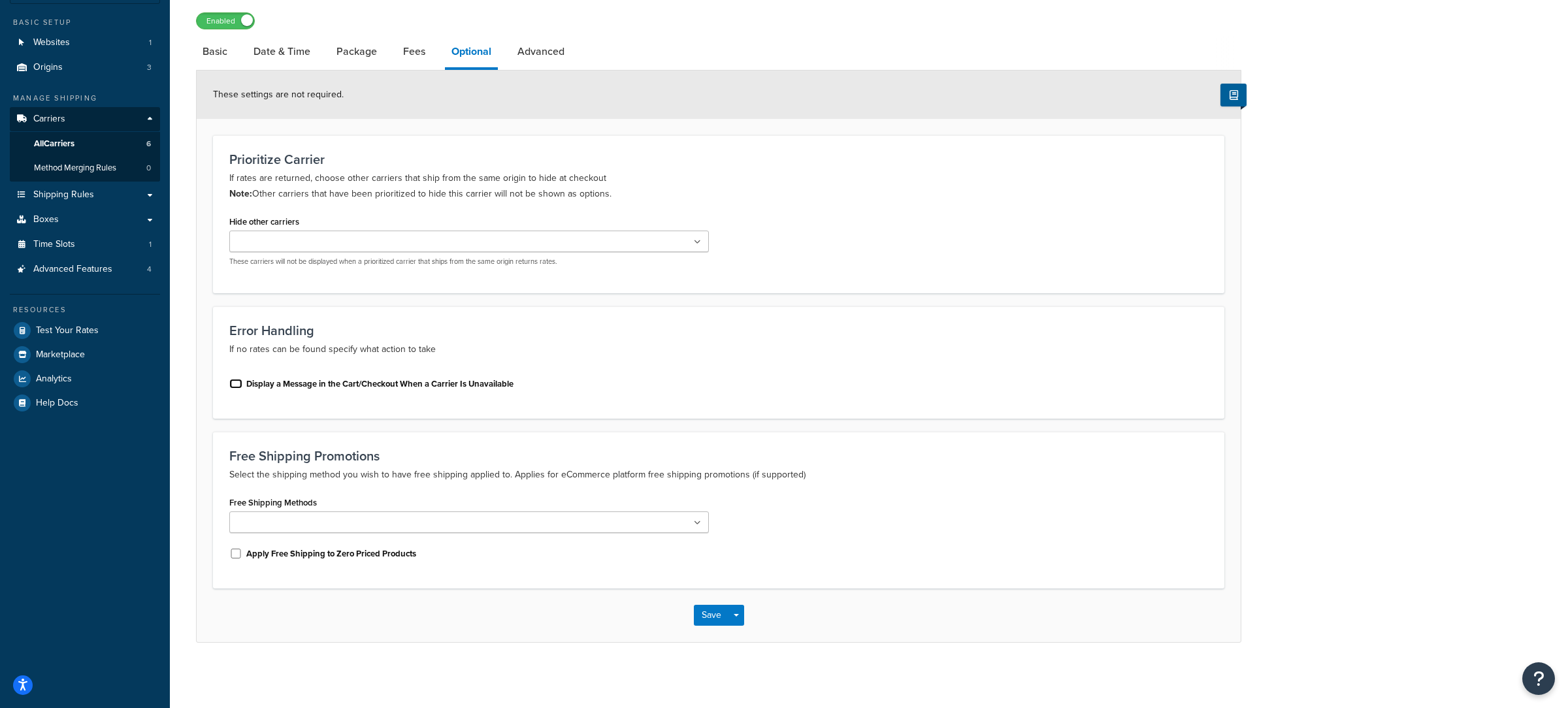
scroll to position [103, 0]
click at [362, 377] on div "Display a Message in the Cart/Checkout When a Carrier Is Unavailable" at bounding box center [469, 382] width 479 height 19
click at [362, 379] on label "Display a Message in the Cart/Checkout When a Carrier Is Unavailable" at bounding box center [379, 384] width 267 height 12
click at [242, 379] on input "Display a Message in the Cart/Checkout When a Carrier Is Unavailable" at bounding box center [236, 384] width 13 height 10
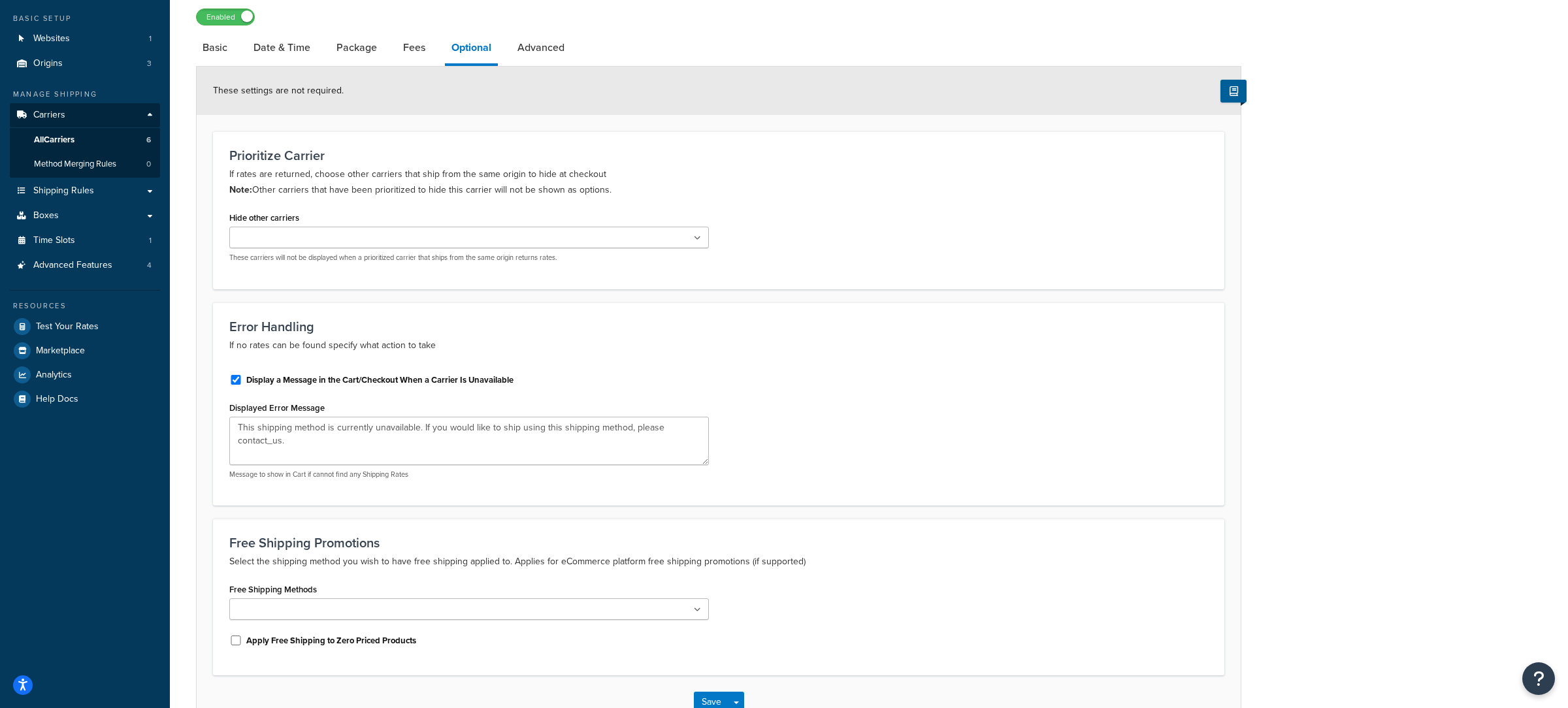
click at [362, 379] on label "Display a Message in the Cart/Checkout When a Carrier Is Unavailable" at bounding box center [379, 380] width 267 height 12
click at [242, 379] on input "Display a Message in the Cart/Checkout When a Carrier Is Unavailable" at bounding box center [236, 379] width 13 height 10
checkbox input "false"
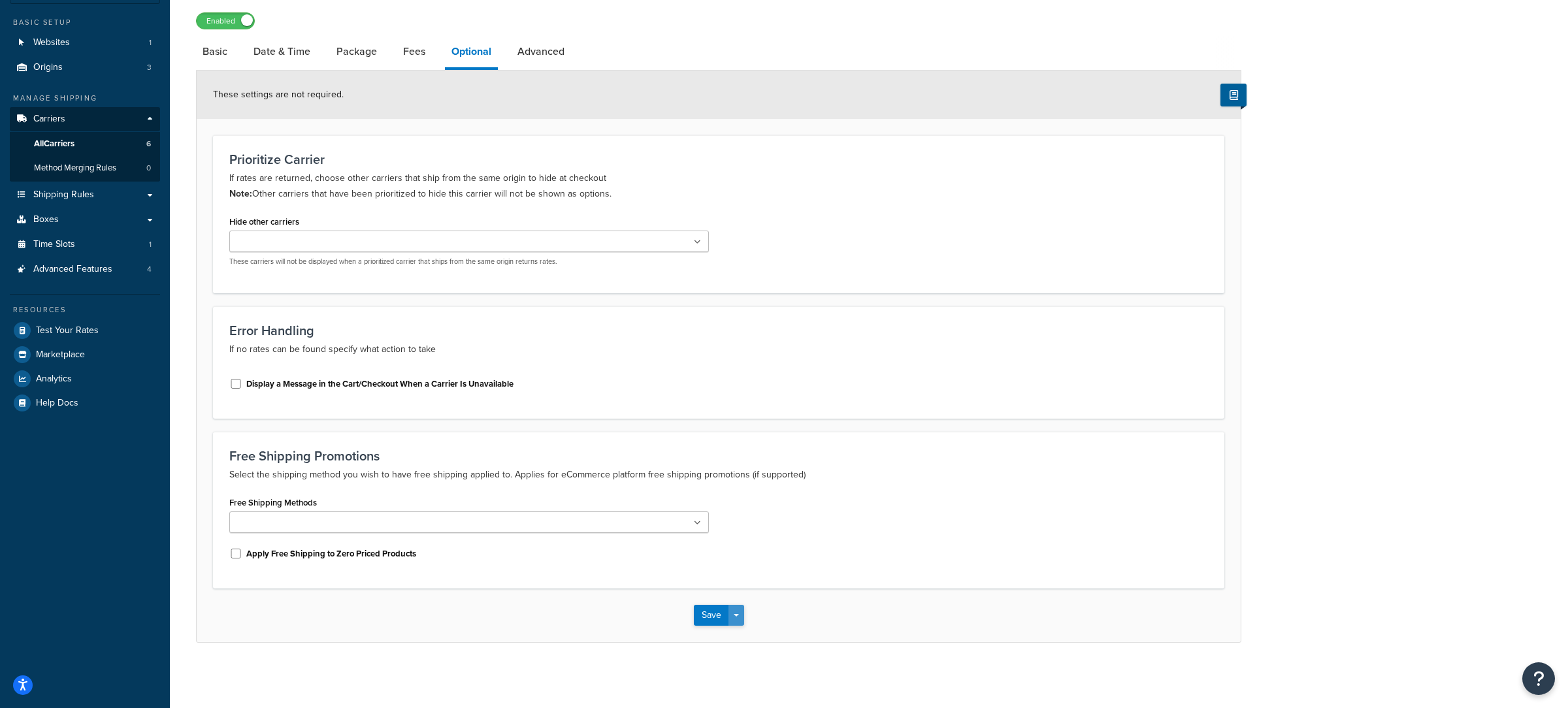
click at [742, 617] on button "Save Dropdown" at bounding box center [736, 616] width 15 height 21
click at [741, 632] on button "Save and Edit" at bounding box center [740, 640] width 95 height 28
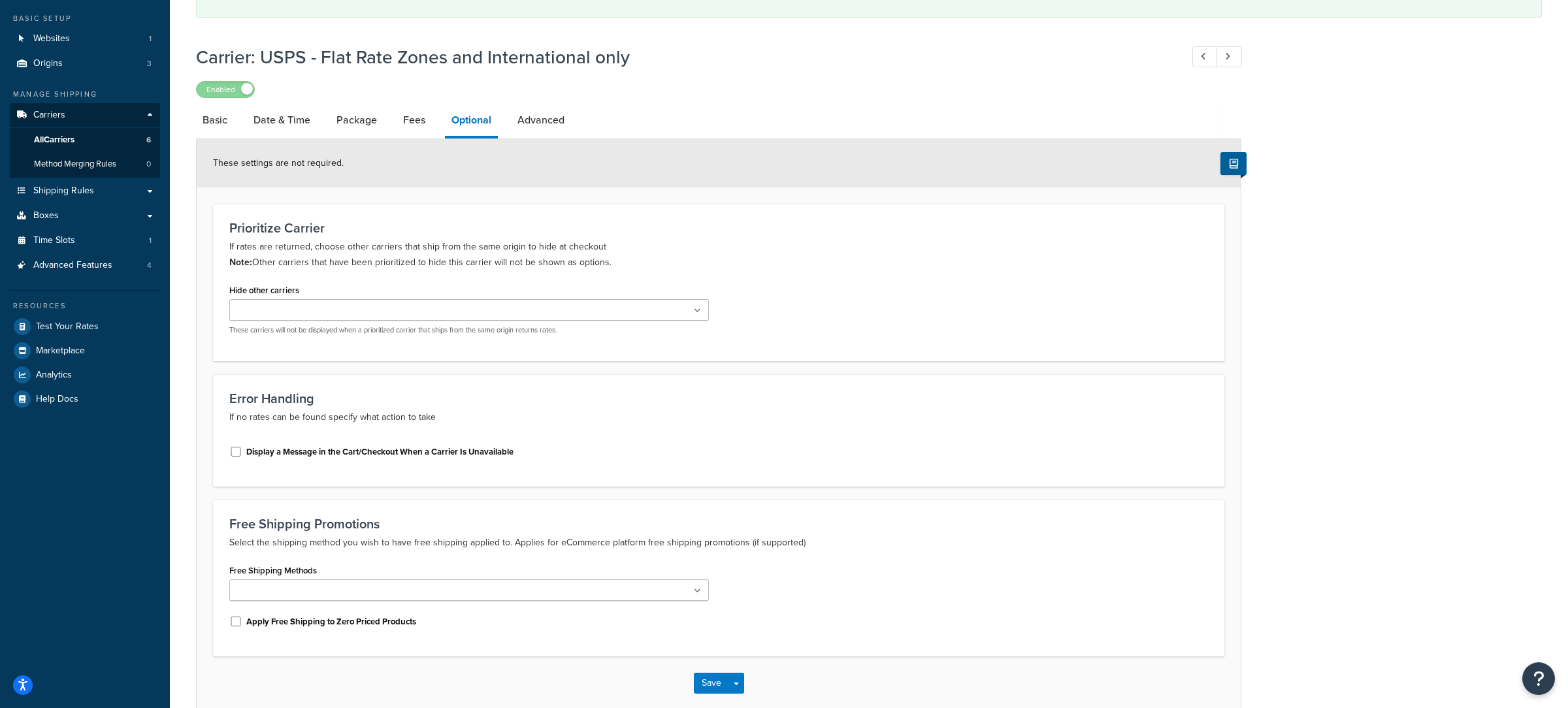
scroll to position [0, 0]
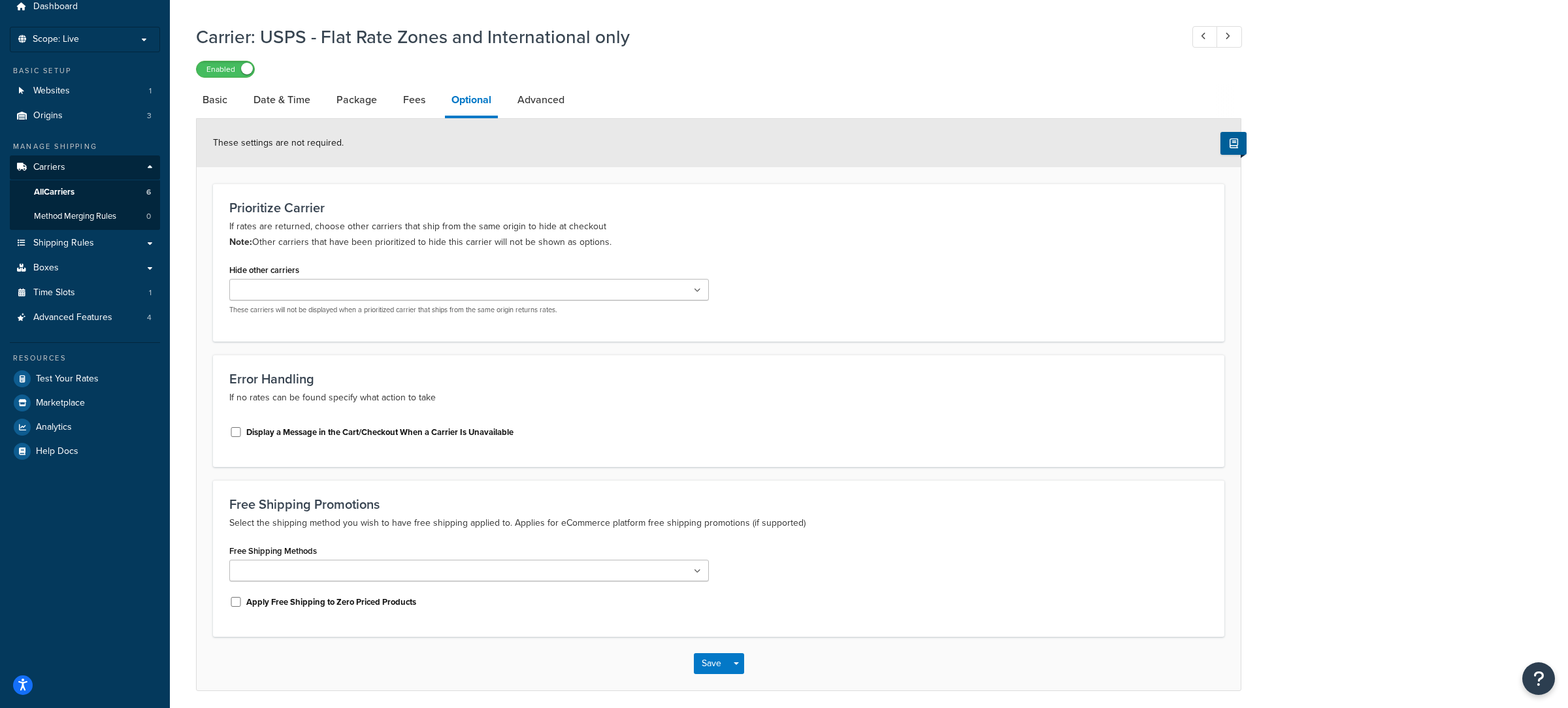
click at [436, 447] on div "Display a Message in the Cart/Checkout When a Carrier Is Unavailable" at bounding box center [470, 433] width 499 height 35
click at [440, 440] on label "Display a Message in the Cart/Checkout When a Carrier Is Unavailable" at bounding box center [379, 435] width 267 height 12
click at [242, 440] on input "Display a Message in the Cart/Checkout When a Carrier Is Unavailable" at bounding box center [236, 436] width 13 height 10
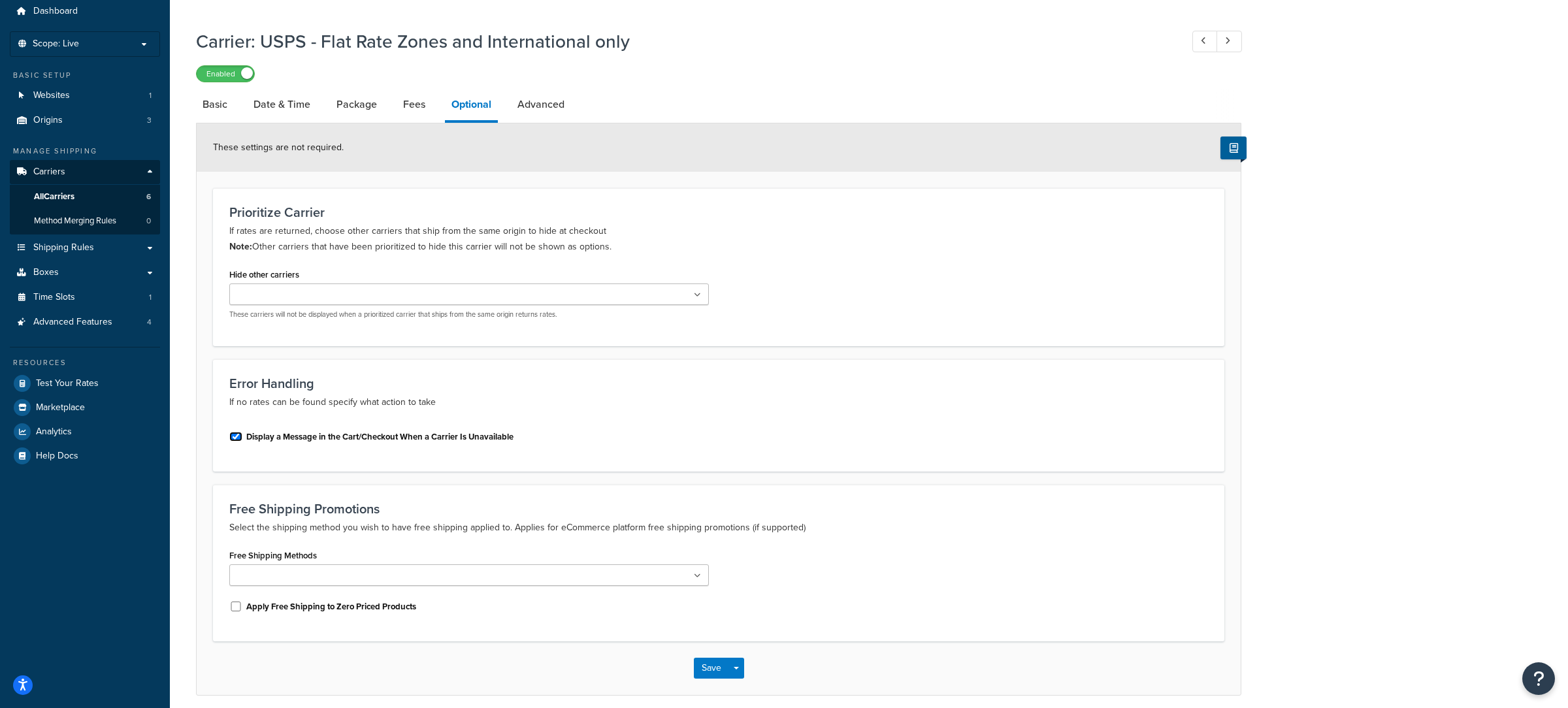
checkbox input "true"
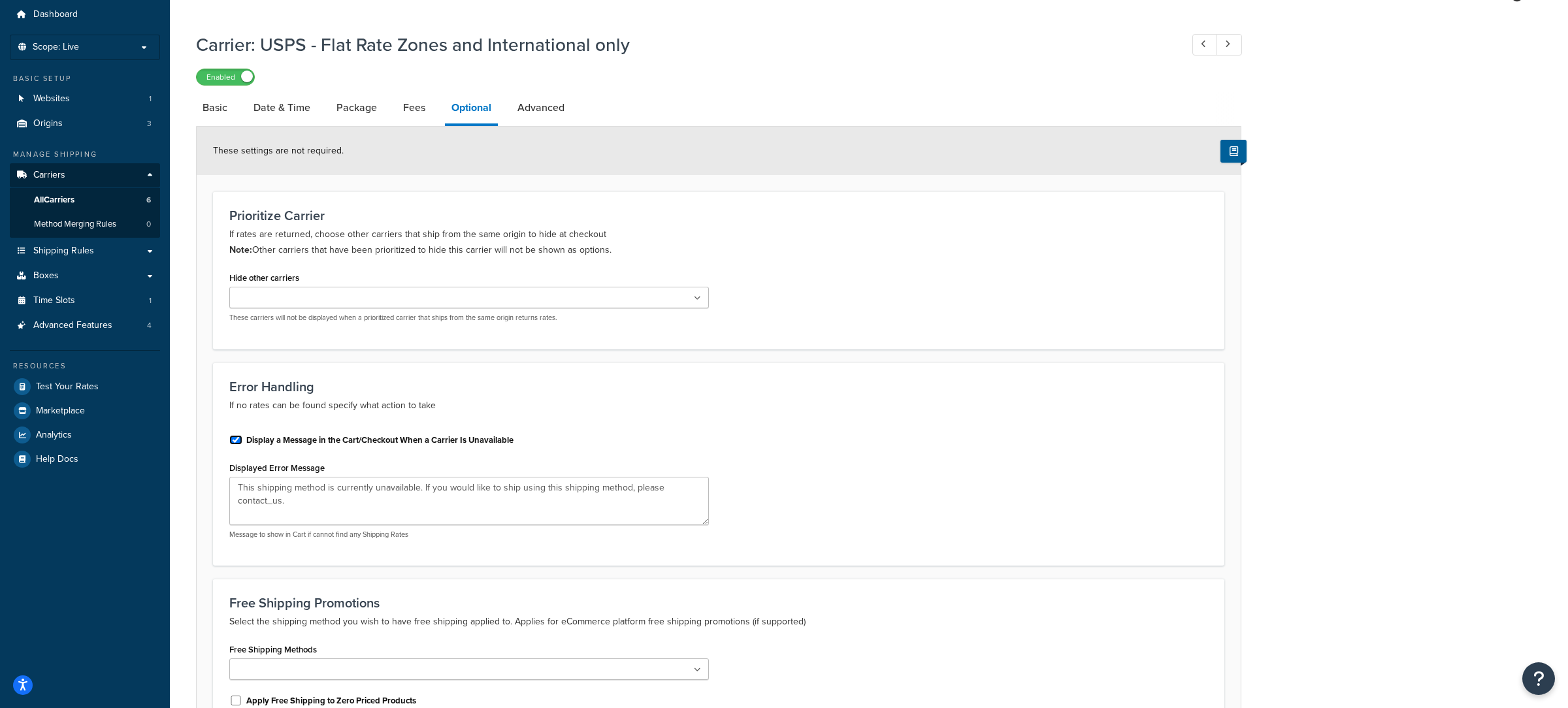
scroll to position [195, 0]
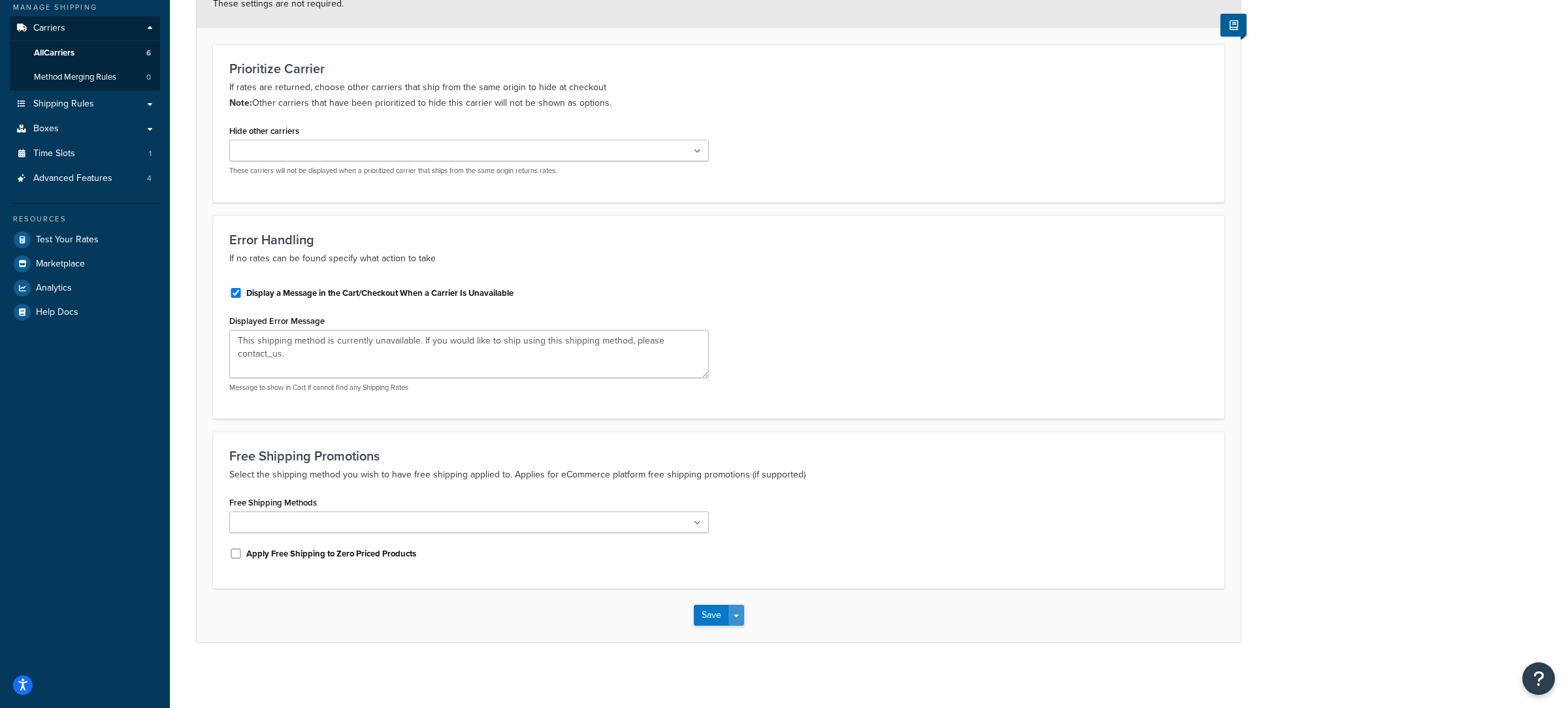
click at [742, 620] on button "Save Dropdown" at bounding box center [736, 616] width 15 height 21
click at [747, 633] on button "Save and Edit" at bounding box center [740, 640] width 95 height 28
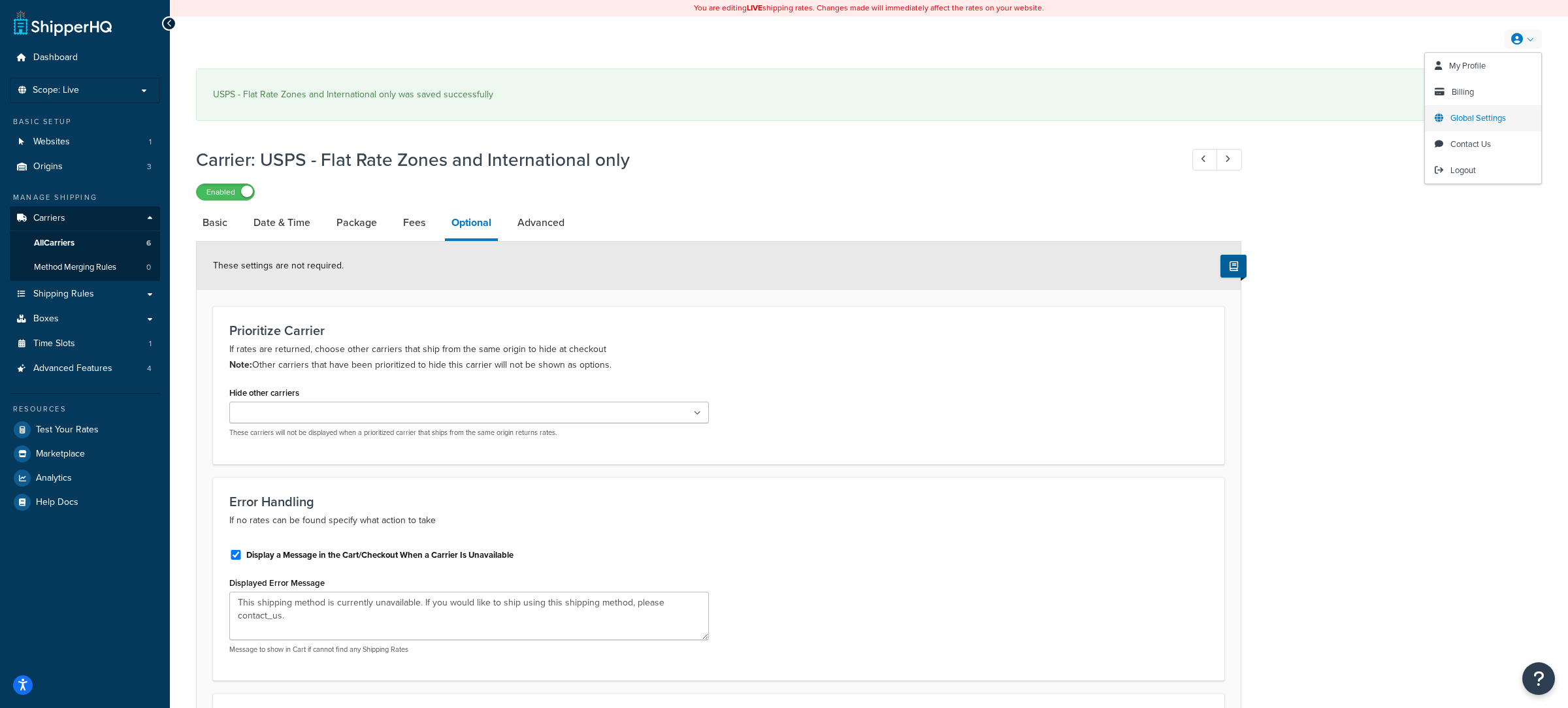
click at [1484, 130] on link "Global Settings" at bounding box center [1483, 118] width 116 height 26
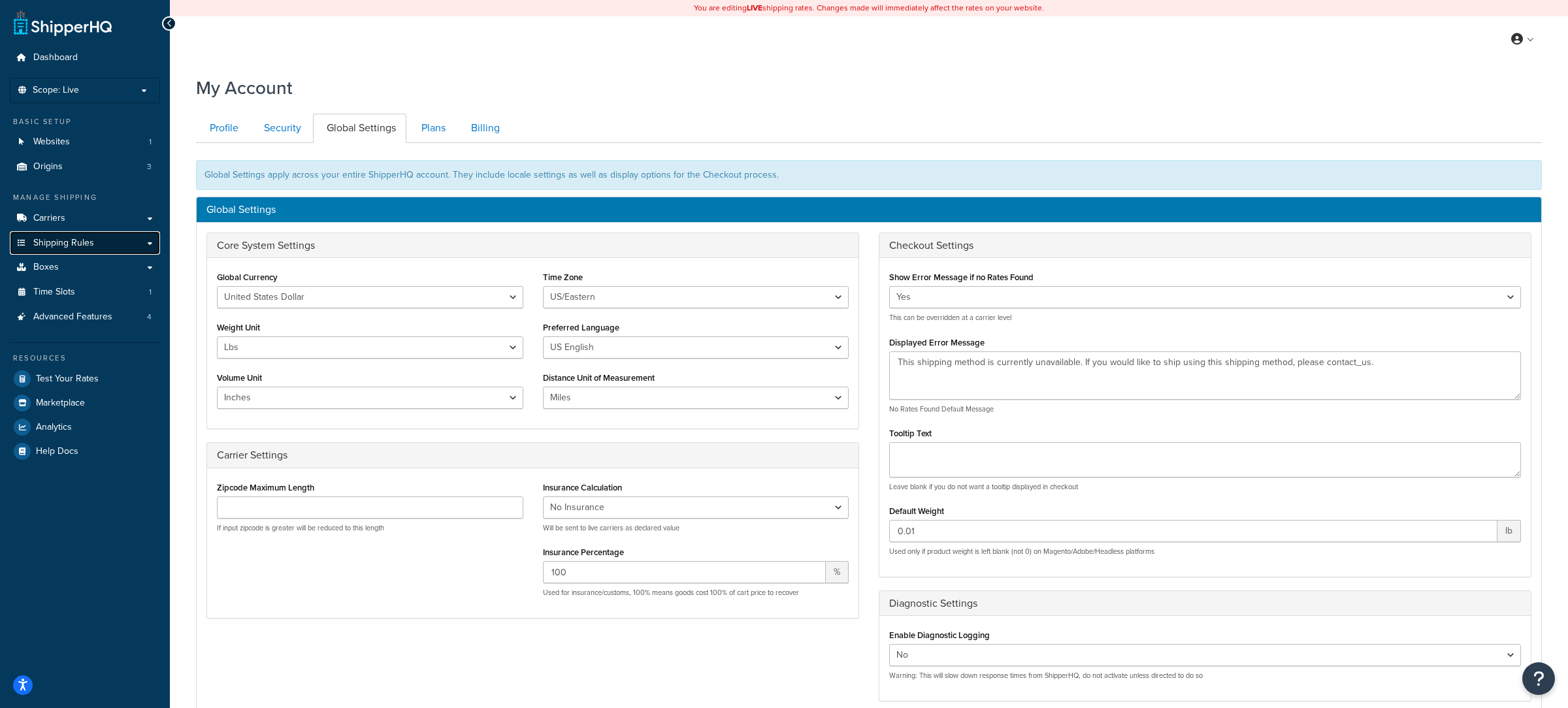
click at [119, 242] on link "Shipping Rules" at bounding box center [84, 243] width 150 height 24
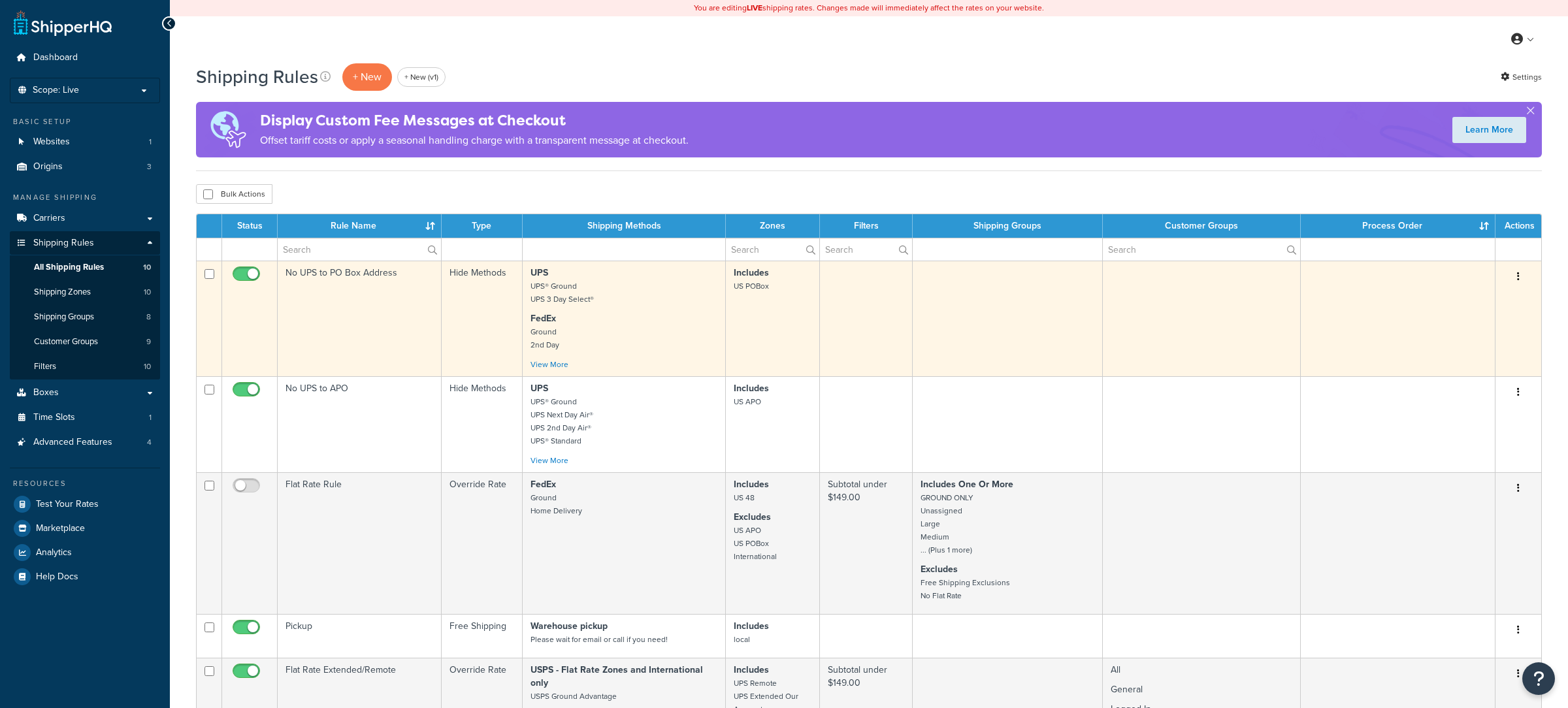
click at [480, 321] on td "Hide Methods" at bounding box center [482, 318] width 81 height 115
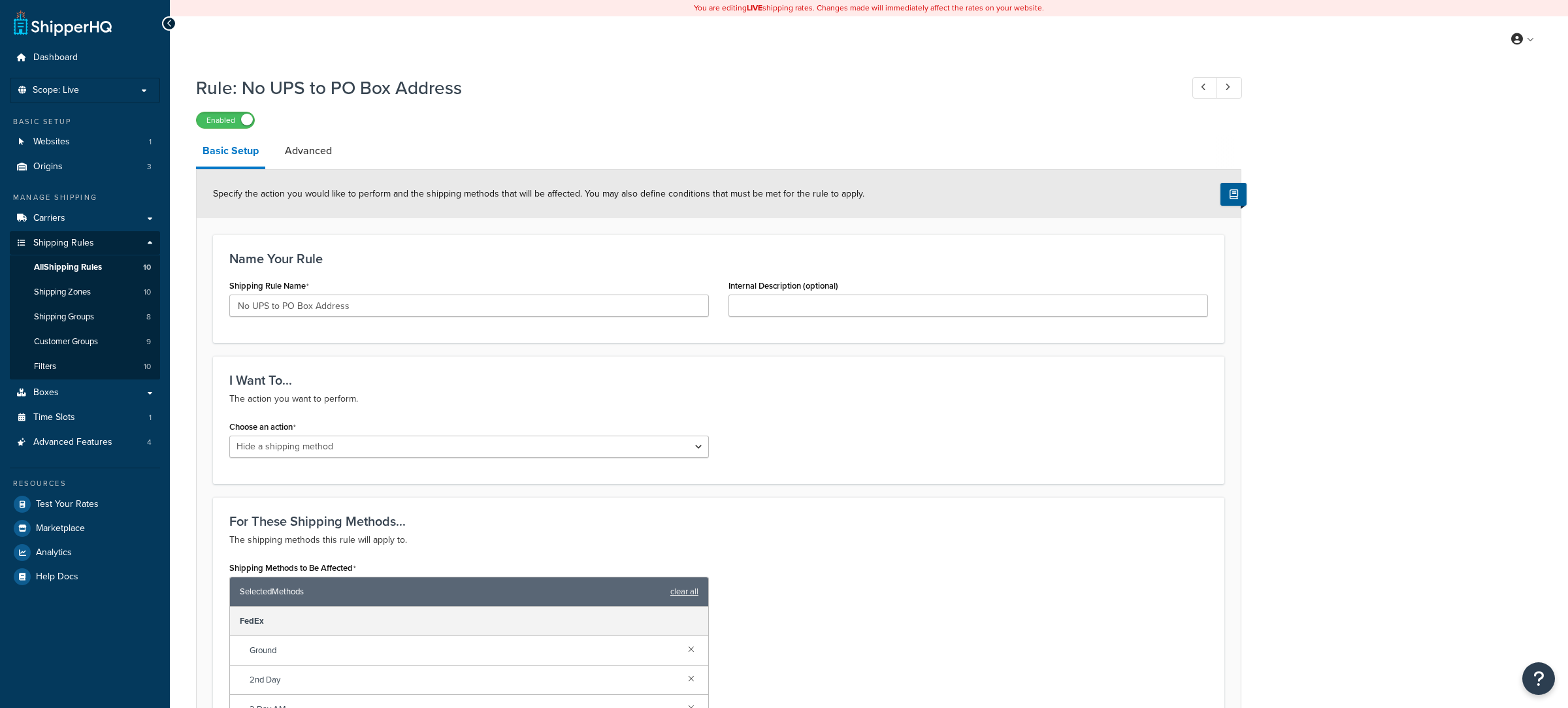
select select "HIDE"
click at [329, 165] on link "Advanced" at bounding box center [308, 151] width 60 height 32
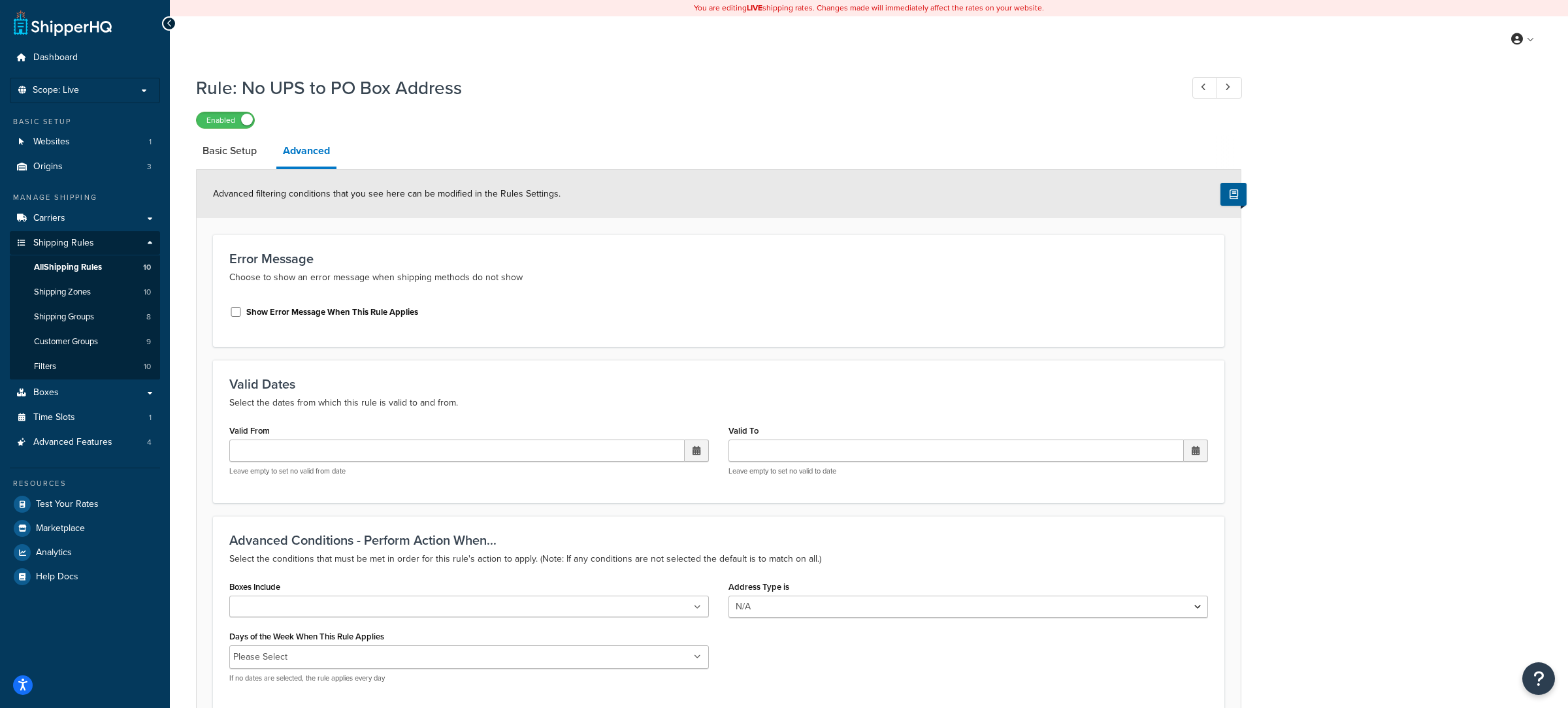
drag, startPoint x: 407, startPoint y: 307, endPoint x: 401, endPoint y: 313, distance: 8.5
click at [405, 307] on label "Show Error Message When This Rule Applies" at bounding box center [331, 312] width 172 height 12
click at [242, 307] on input "Show Error Message When This Rule Applies" at bounding box center [236, 312] width 13 height 10
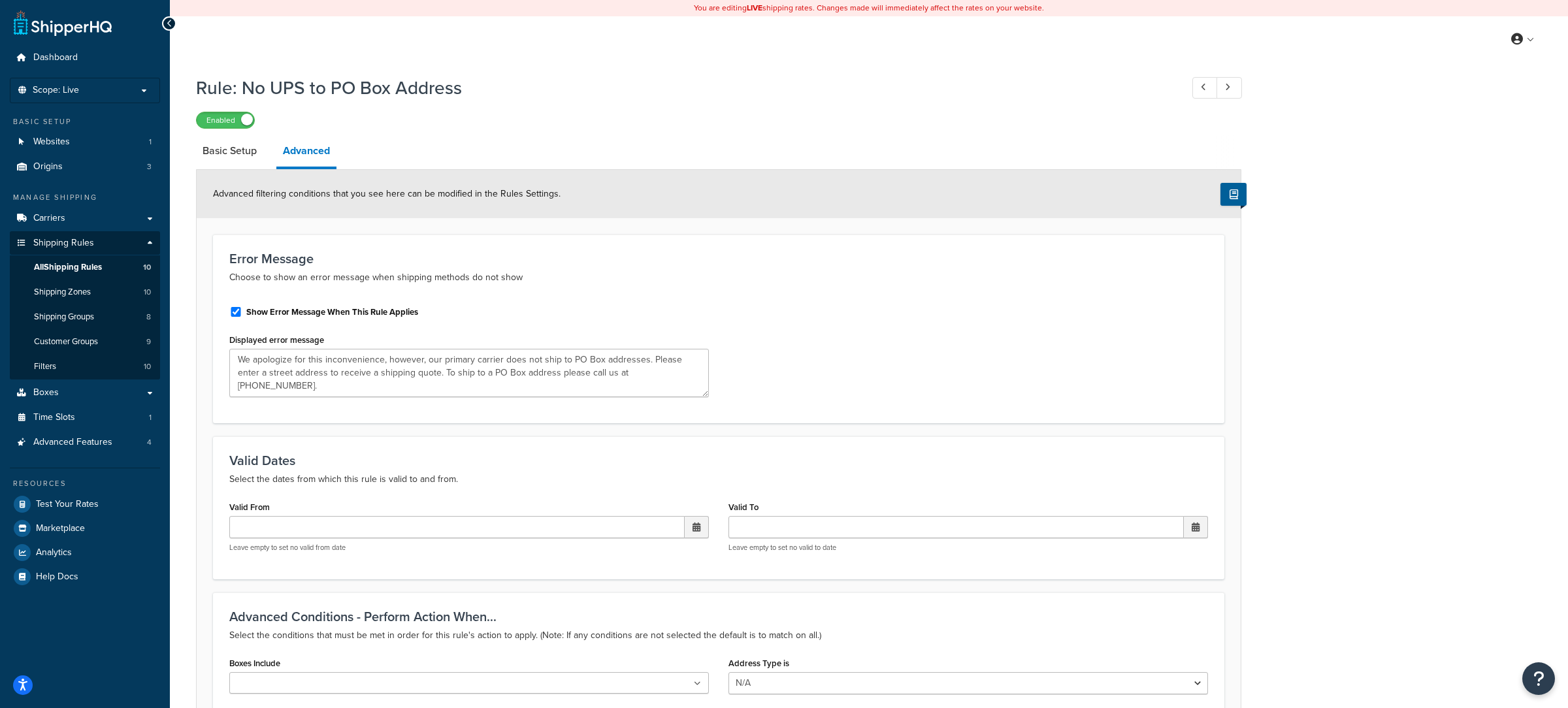
click at [399, 314] on label "Show Error Message When This Rule Applies" at bounding box center [331, 312] width 172 height 12
click at [242, 314] on input "Show Error Message When This Rule Applies" at bounding box center [236, 312] width 13 height 10
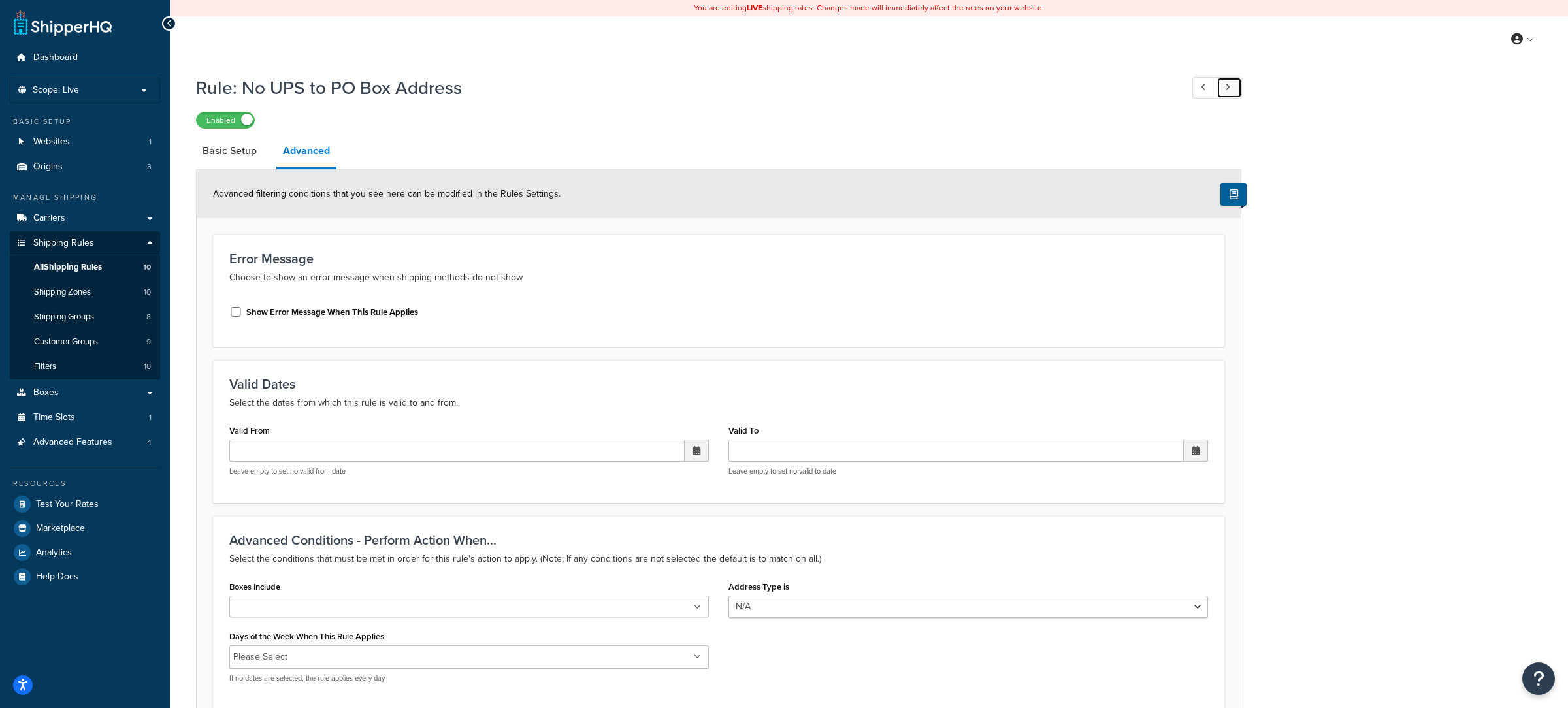
click at [1235, 86] on link at bounding box center [1229, 87] width 26 height 21
checkbox input "true"
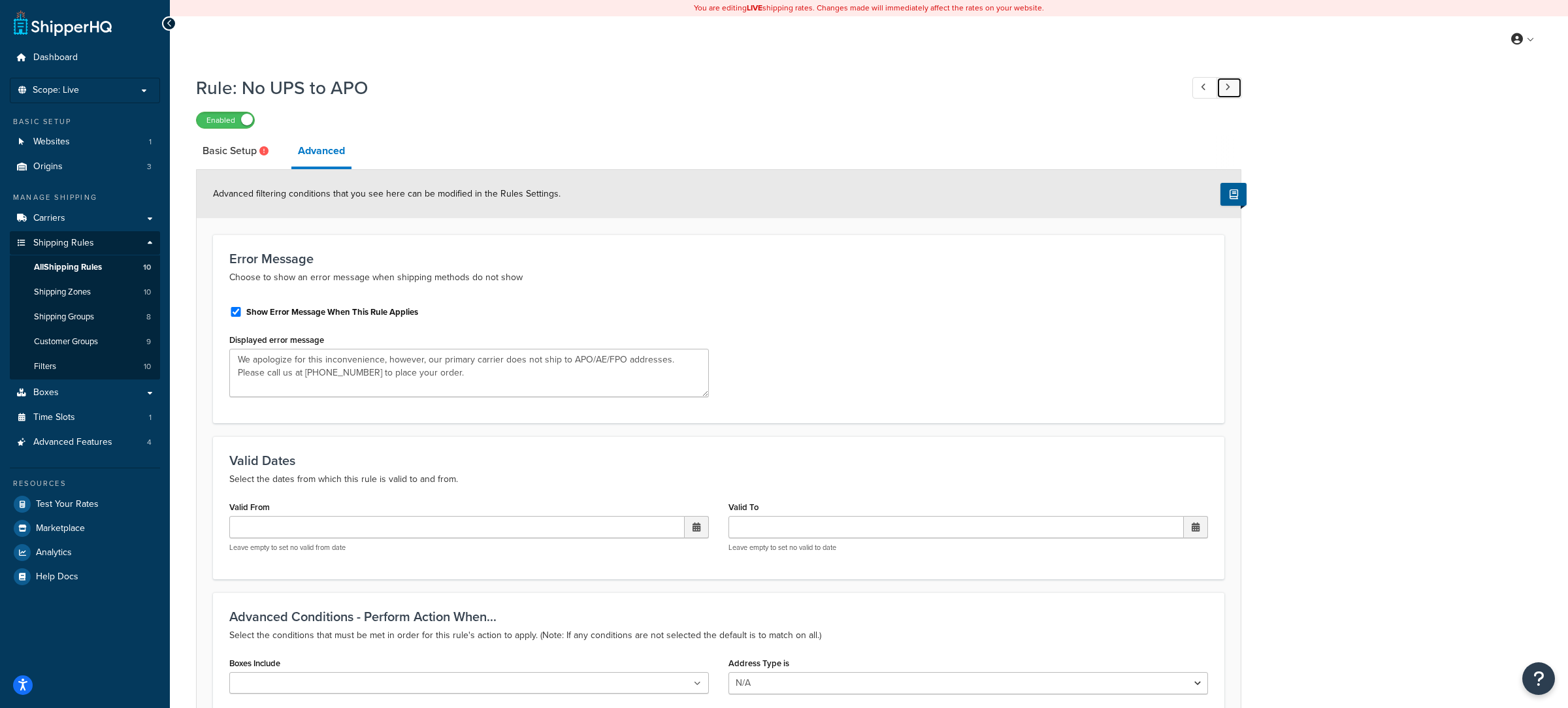
click at [1222, 88] on link at bounding box center [1229, 87] width 26 height 21
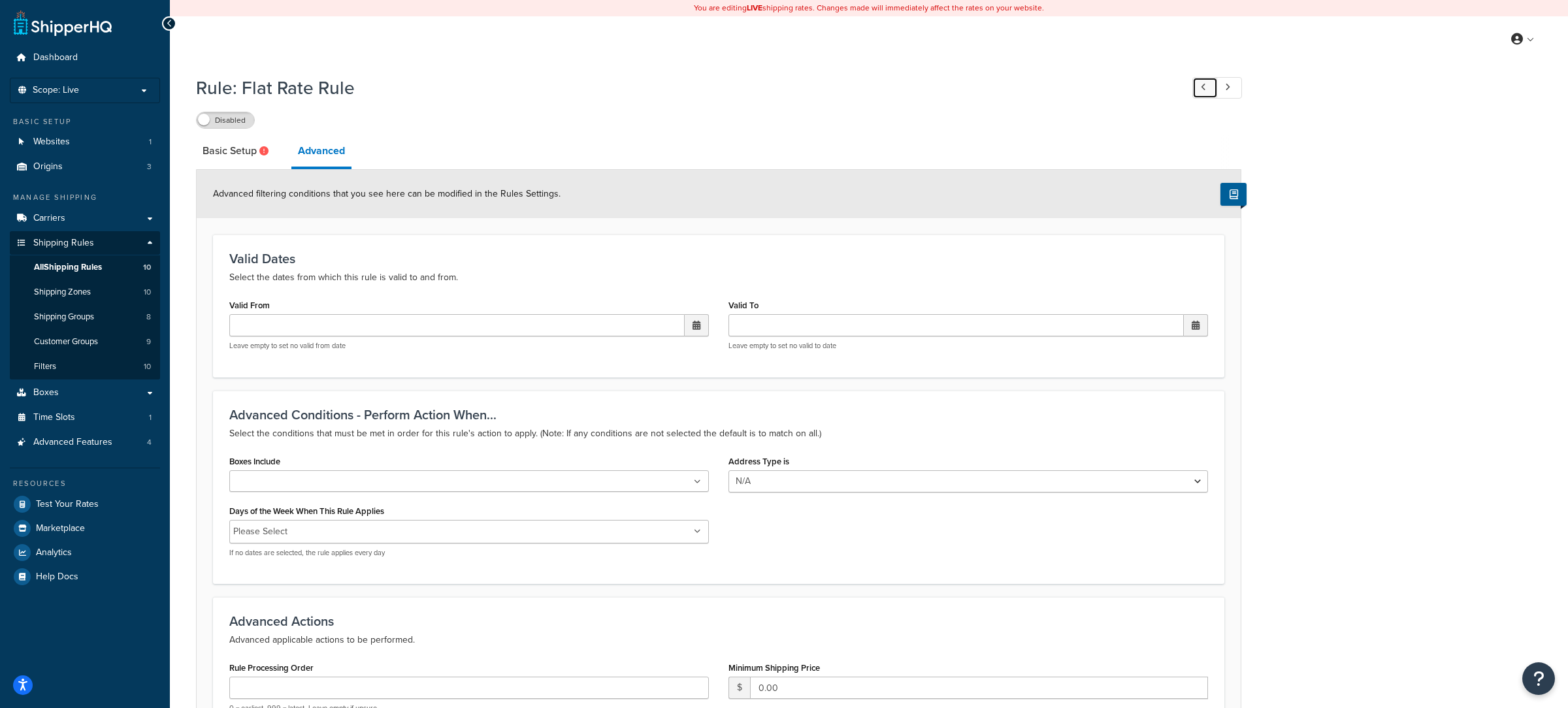
click at [1205, 91] on link at bounding box center [1204, 87] width 26 height 21
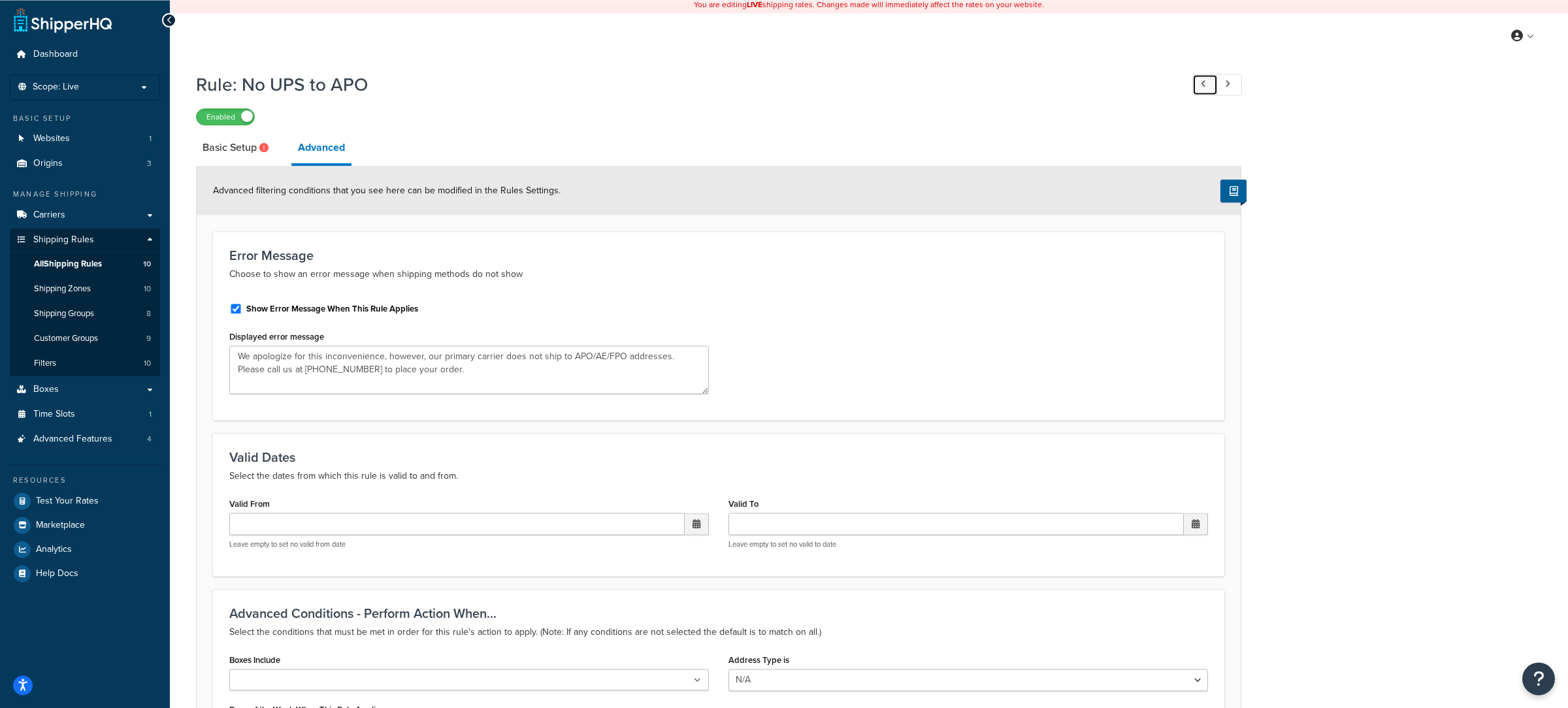
scroll to position [5, 0]
click at [1216, 88] on link at bounding box center [1204, 84] width 26 height 21
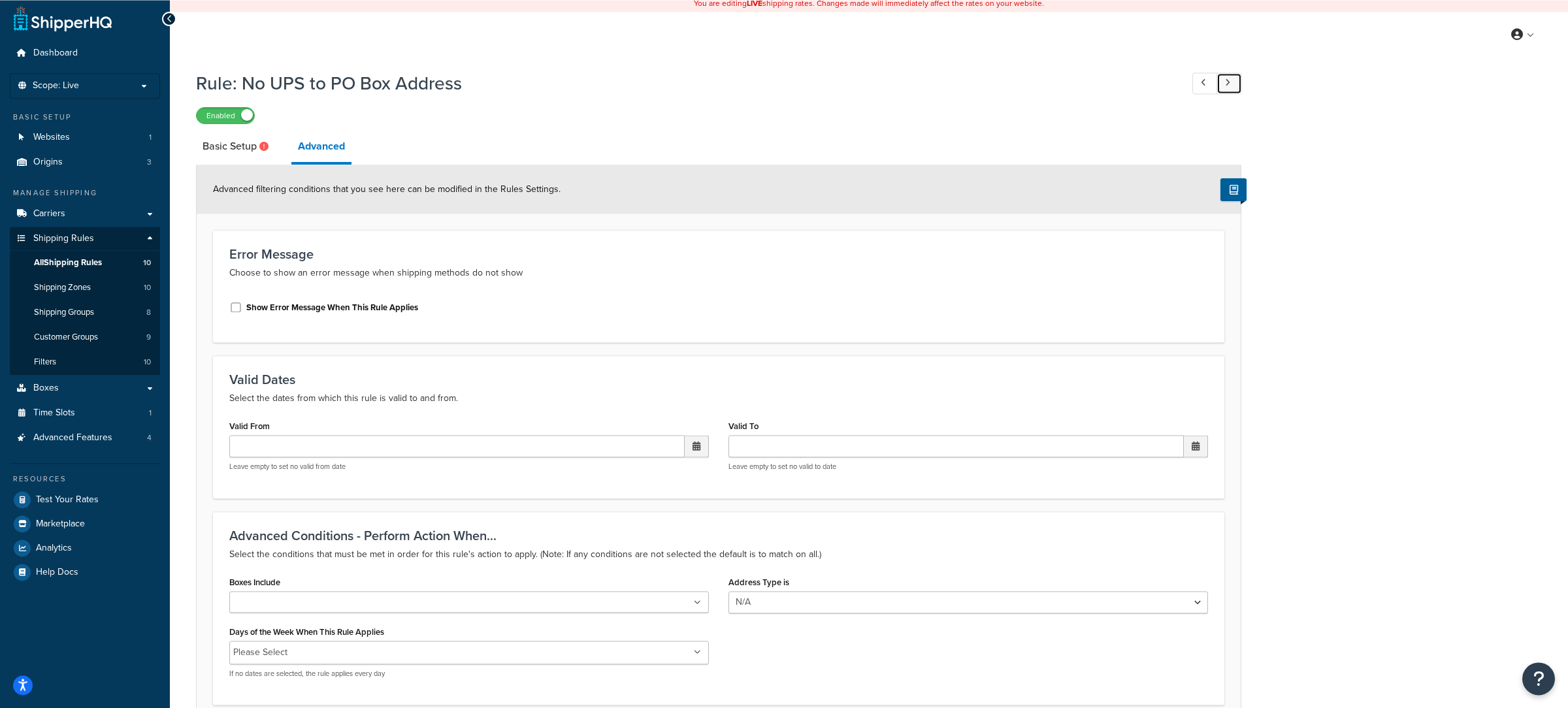
click at [1228, 76] on link at bounding box center [1229, 84] width 26 height 21
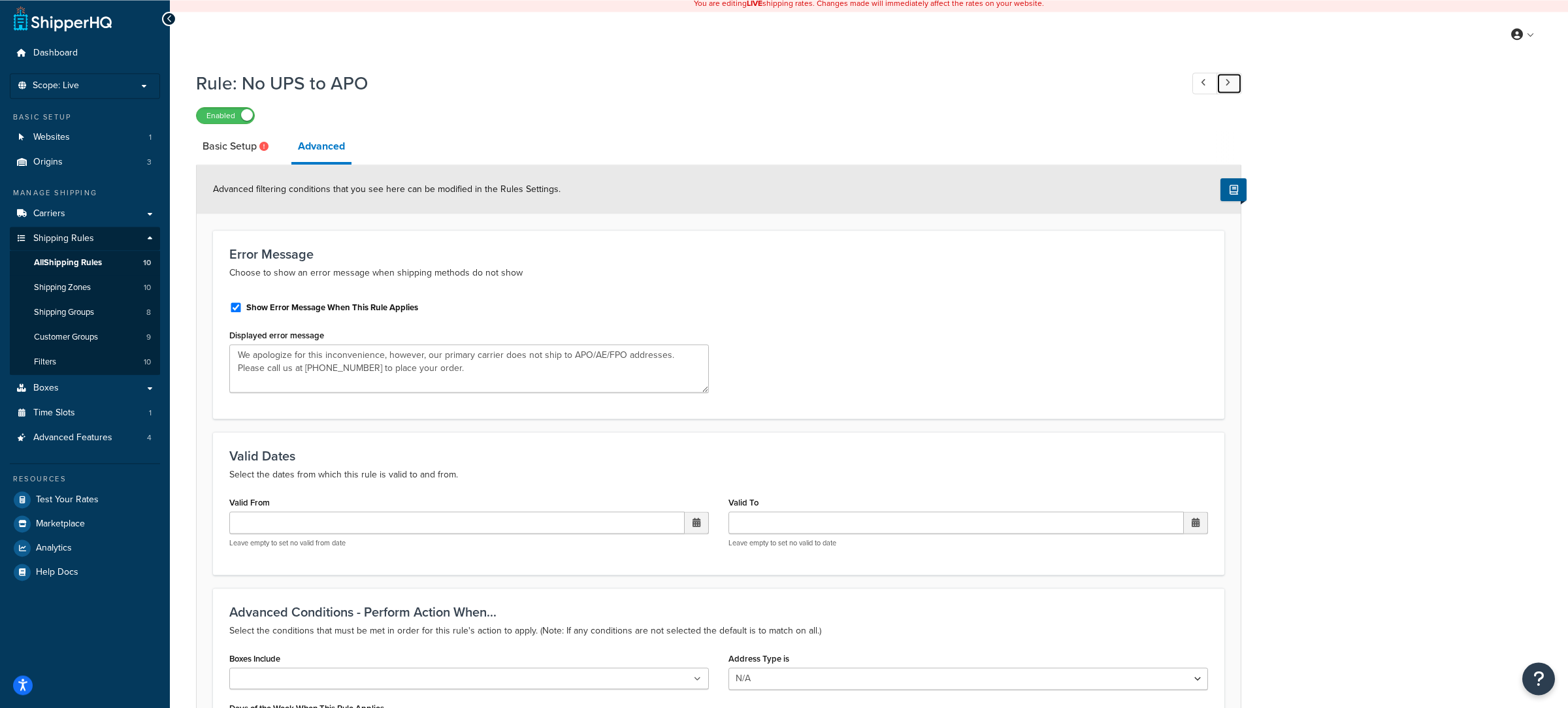
checkbox input "true"
click at [1231, 81] on link at bounding box center [1229, 84] width 26 height 21
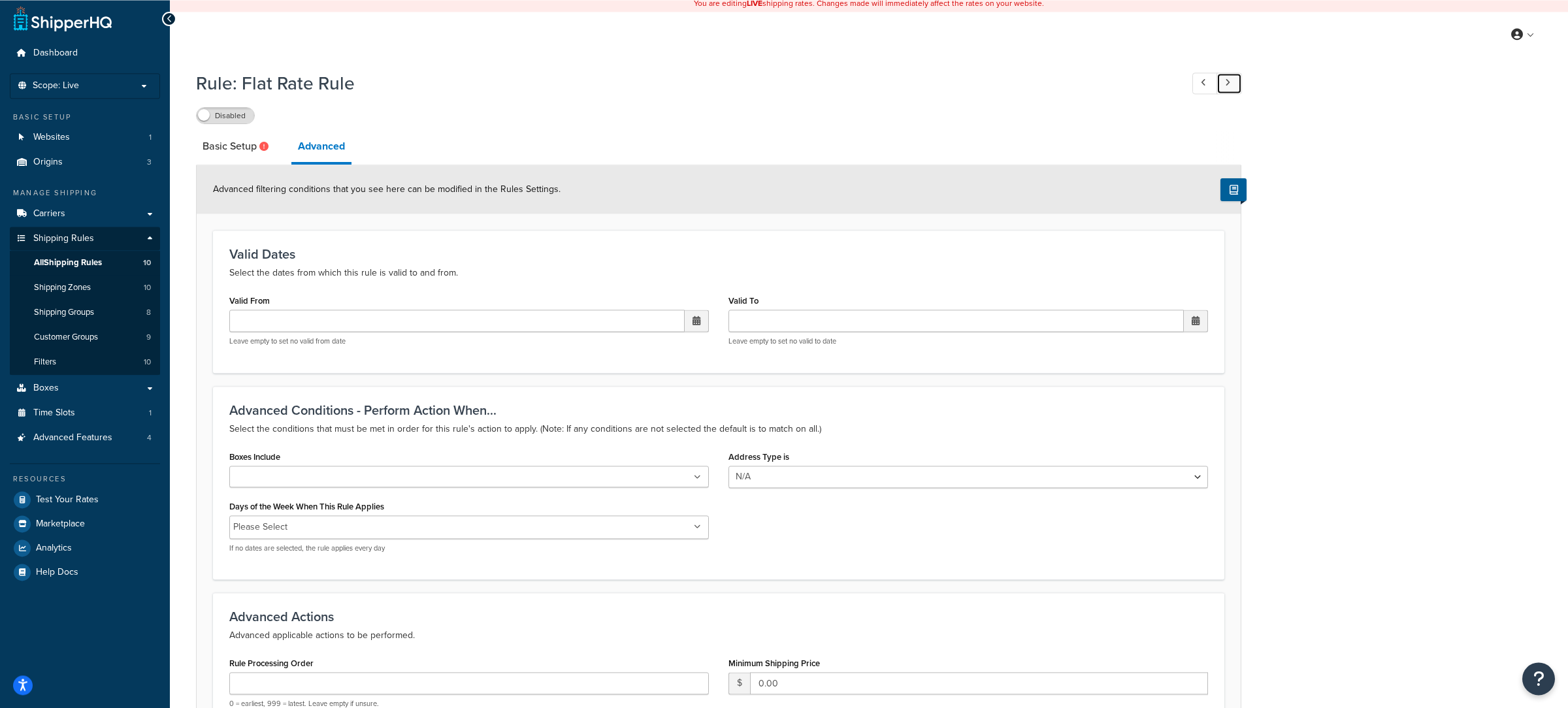
click at [1233, 91] on link at bounding box center [1229, 84] width 26 height 21
click at [1235, 88] on link at bounding box center [1229, 84] width 26 height 21
click at [1238, 88] on link at bounding box center [1229, 84] width 26 height 21
type input "0"
click at [1224, 86] on link at bounding box center [1229, 84] width 26 height 21
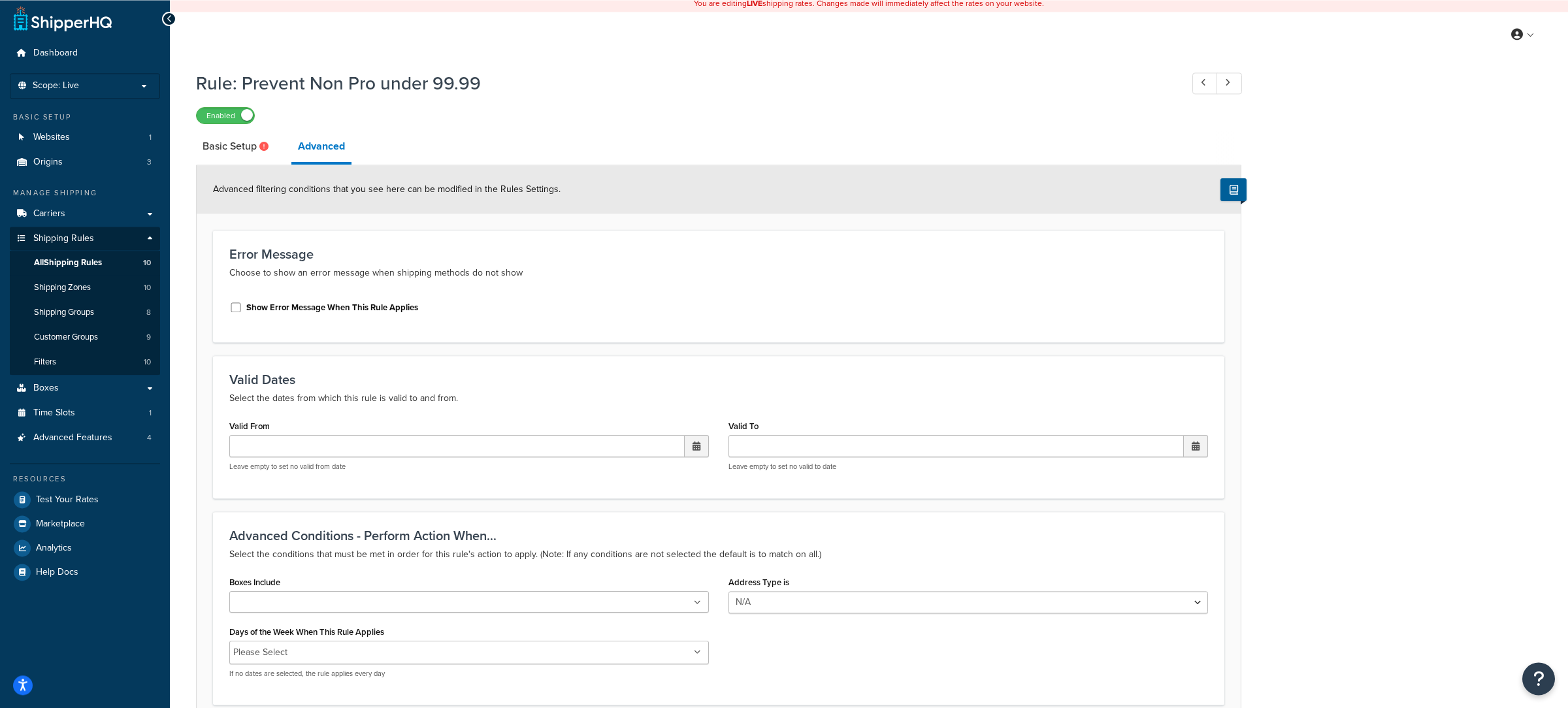
click at [416, 315] on div "Show Error Message When This Rule Applies" at bounding box center [469, 306] width 479 height 19
click at [398, 311] on label "Show Error Message When This Rule Applies" at bounding box center [331, 307] width 172 height 12
click at [242, 311] on input "Show Error Message When This Rule Applies" at bounding box center [236, 307] width 13 height 10
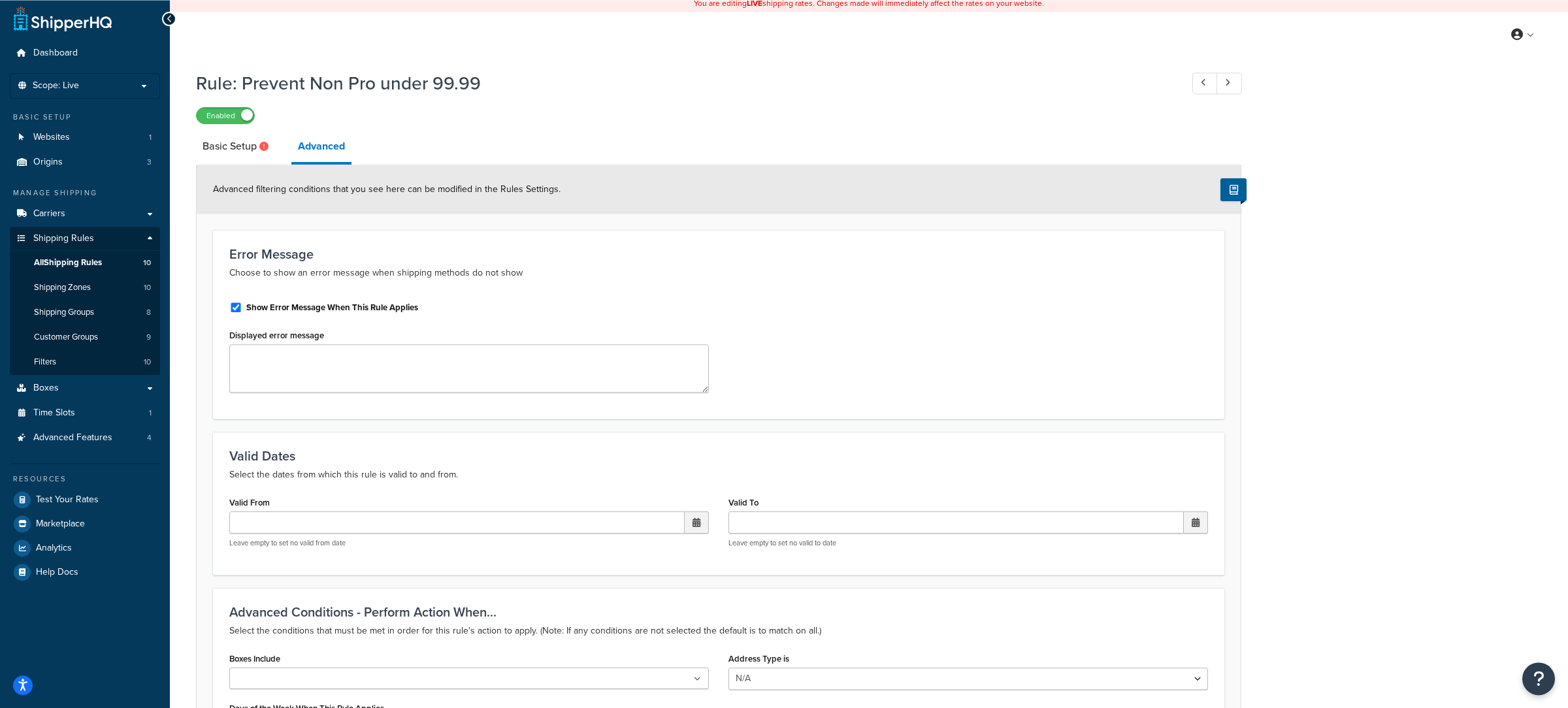
click at [391, 310] on label "Show Error Message When This Rule Applies" at bounding box center [331, 307] width 172 height 12
click at [242, 310] on input "Show Error Message When This Rule Applies" at bounding box center [236, 307] width 13 height 10
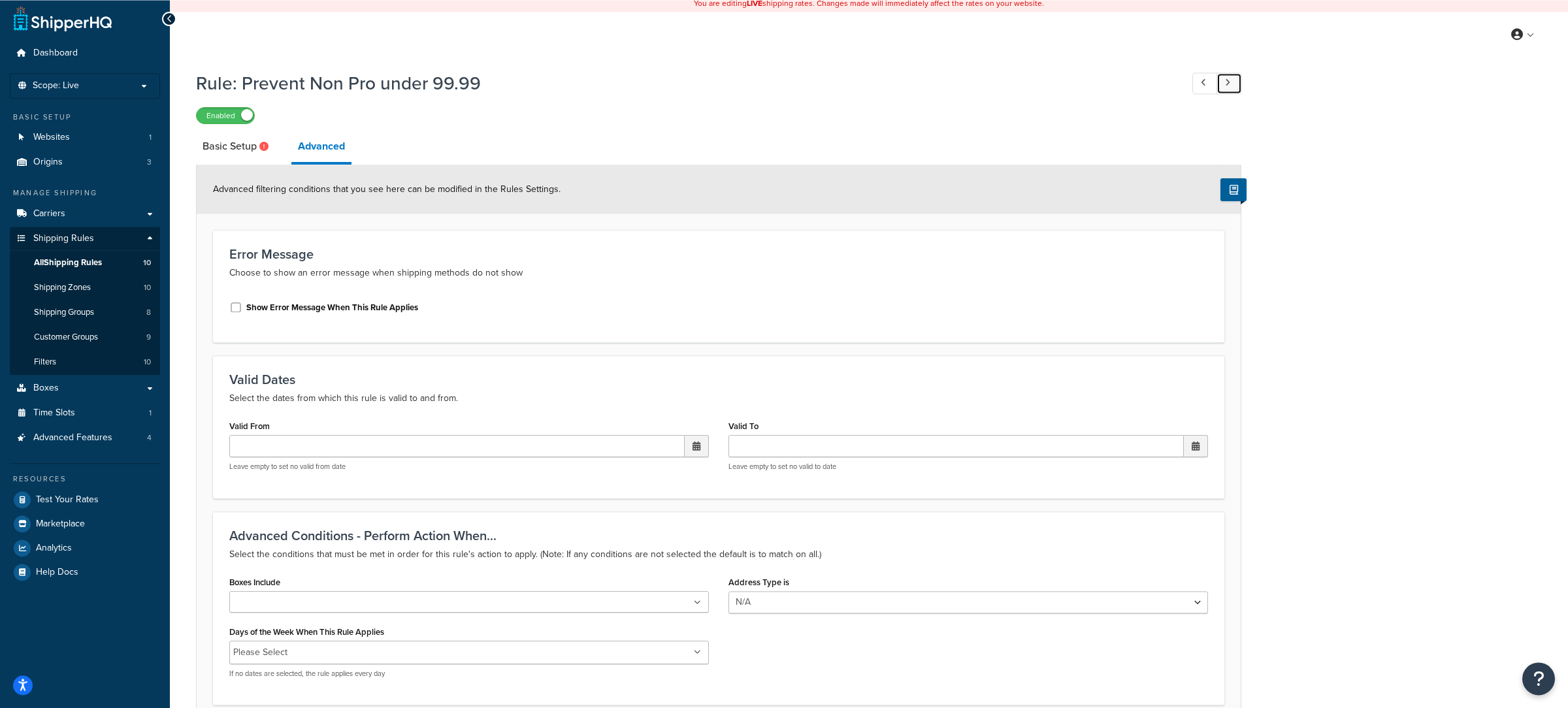
click at [1238, 84] on link at bounding box center [1229, 84] width 26 height 21
drag, startPoint x: 427, startPoint y: 309, endPoint x: 421, endPoint y: 310, distance: 6.1
click at [426, 309] on div "Show Error Message When This Rule Applies" at bounding box center [469, 306] width 479 height 19
click at [401, 310] on label "Show Error Message When This Rule Applies" at bounding box center [331, 307] width 172 height 12
click at [242, 310] on input "Show Error Message When This Rule Applies" at bounding box center [236, 307] width 13 height 10
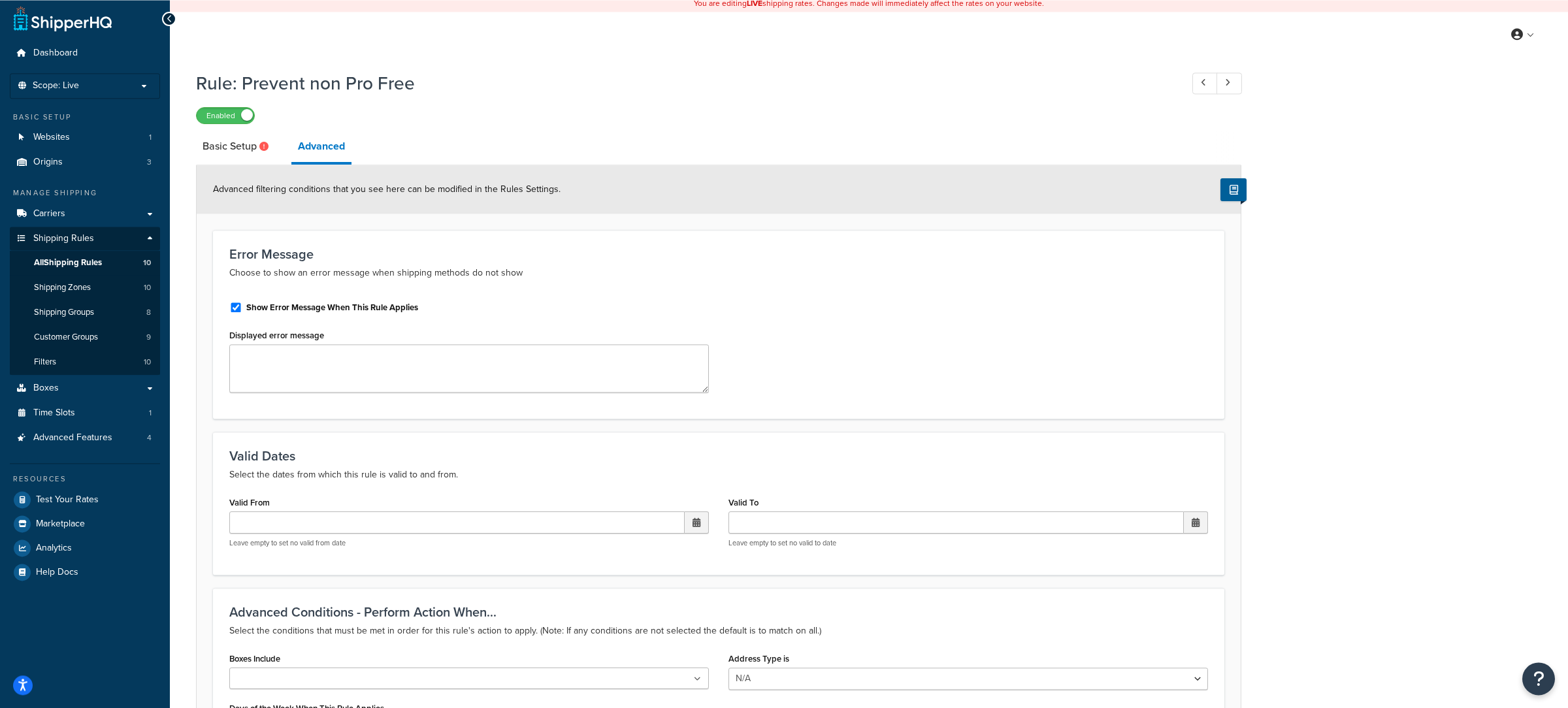
click at [401, 310] on label "Show Error Message When This Rule Applies" at bounding box center [331, 307] width 172 height 12
click at [242, 310] on input "Show Error Message When This Rule Applies" at bounding box center [236, 307] width 13 height 10
checkbox input "false"
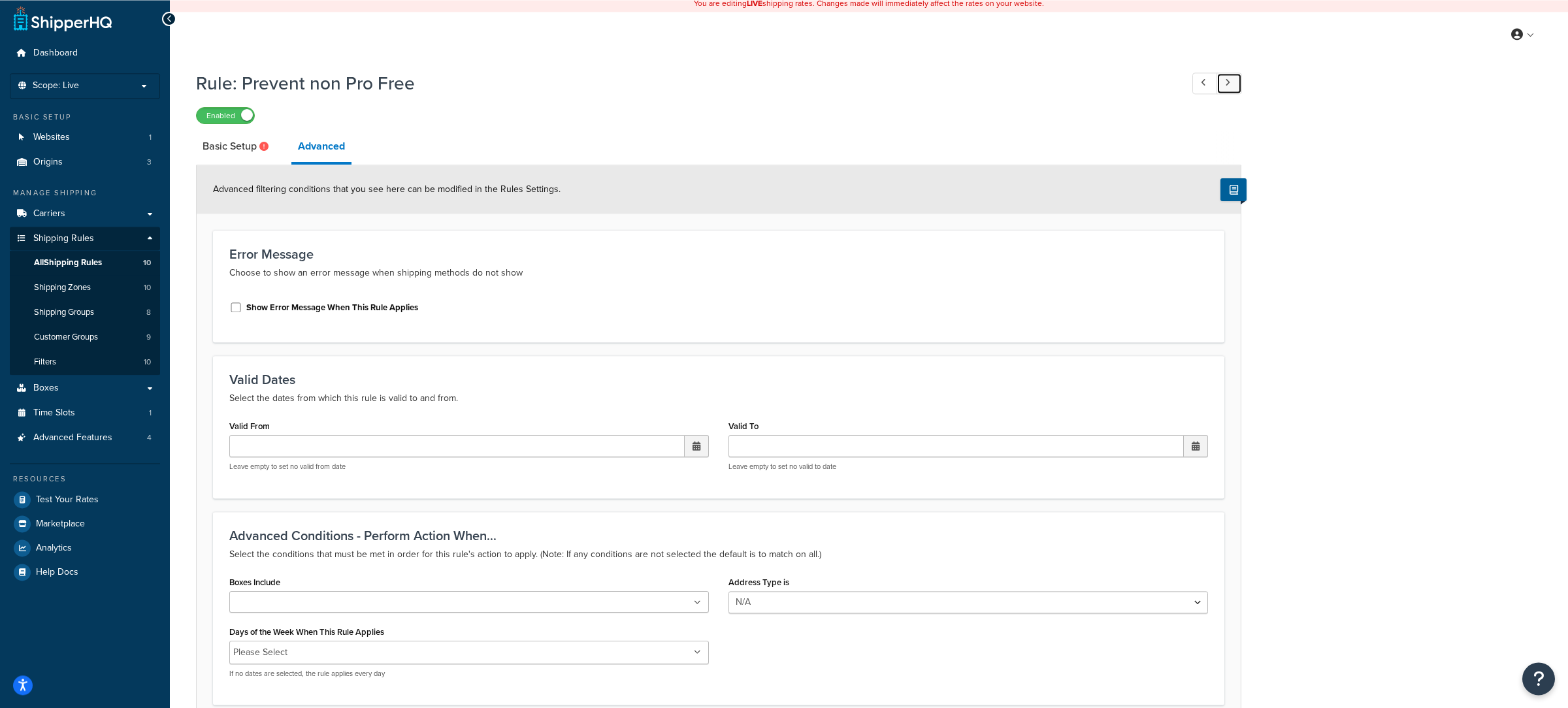
click at [1228, 93] on link at bounding box center [1229, 84] width 26 height 21
